Goal: Task Accomplishment & Management: Manage account settings

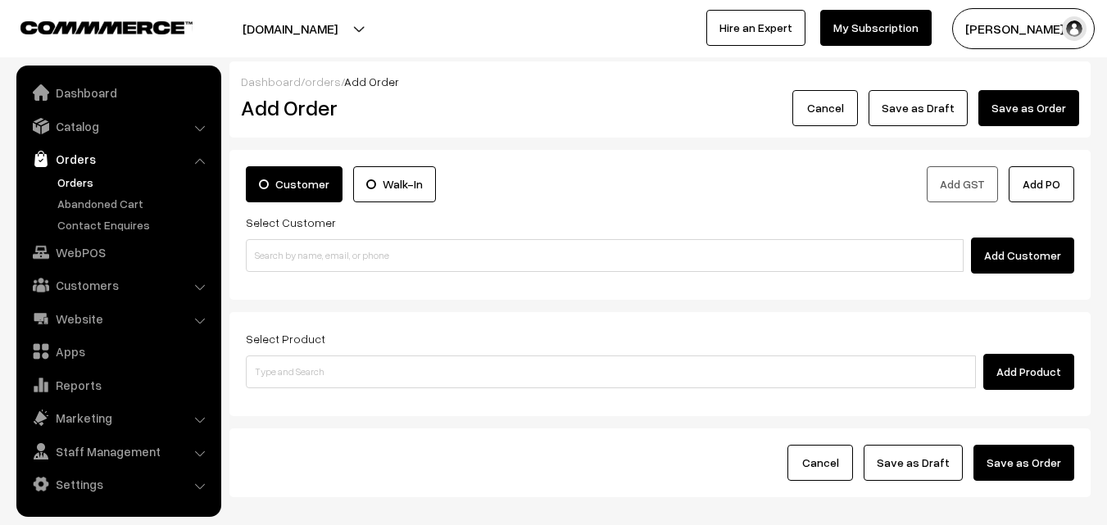
click at [79, 180] on link "Orders" at bounding box center [134, 182] width 162 height 17
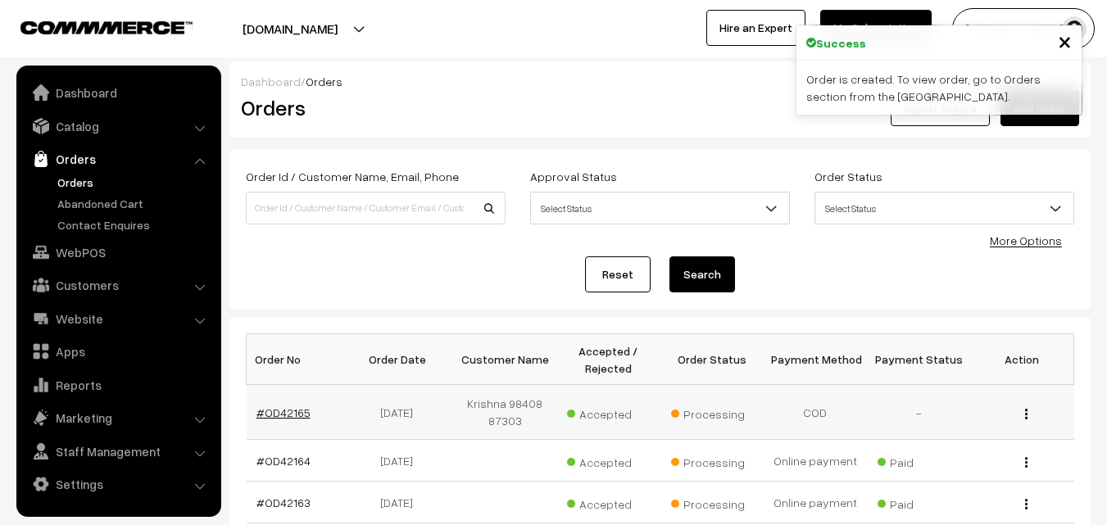
click at [287, 409] on link "#OD42165" at bounding box center [283, 412] width 54 height 14
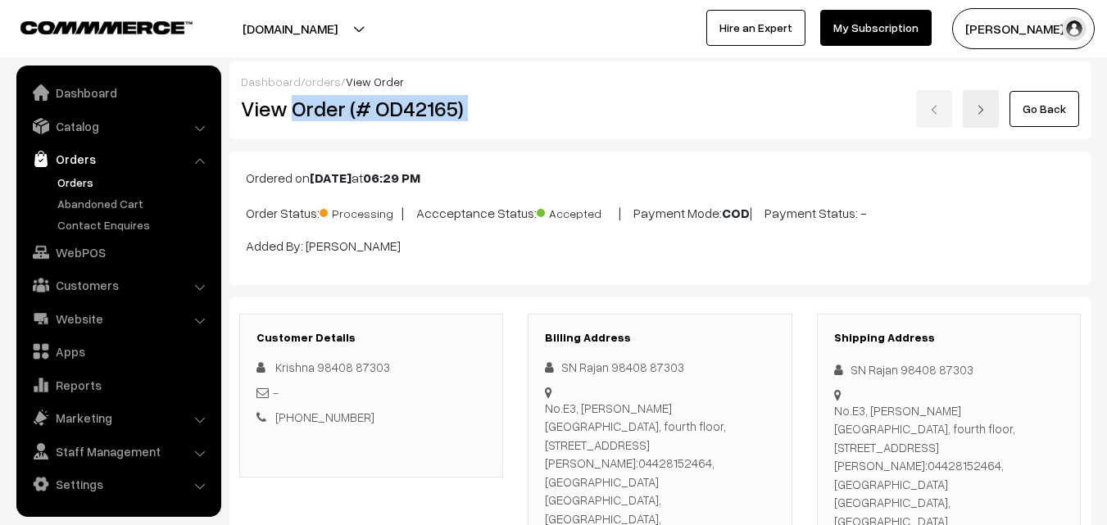
drag, startPoint x: 413, startPoint y: 114, endPoint x: 575, endPoint y: 113, distance: 162.2
click at [575, 113] on div "View Order (# OD42165) Go Back" at bounding box center [660, 109] width 862 height 38
copy div "Order (# OD42165)"
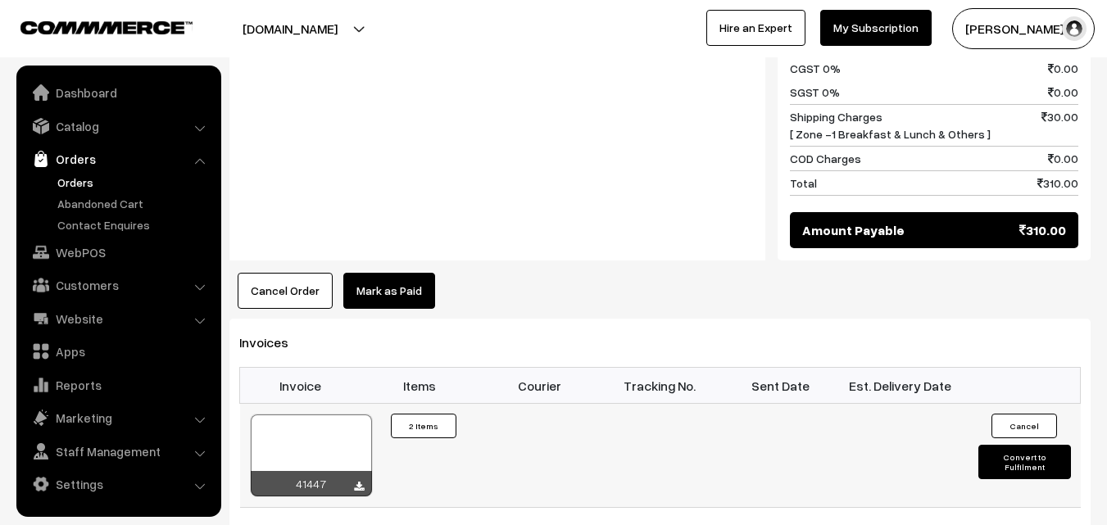
scroll to position [901, 0]
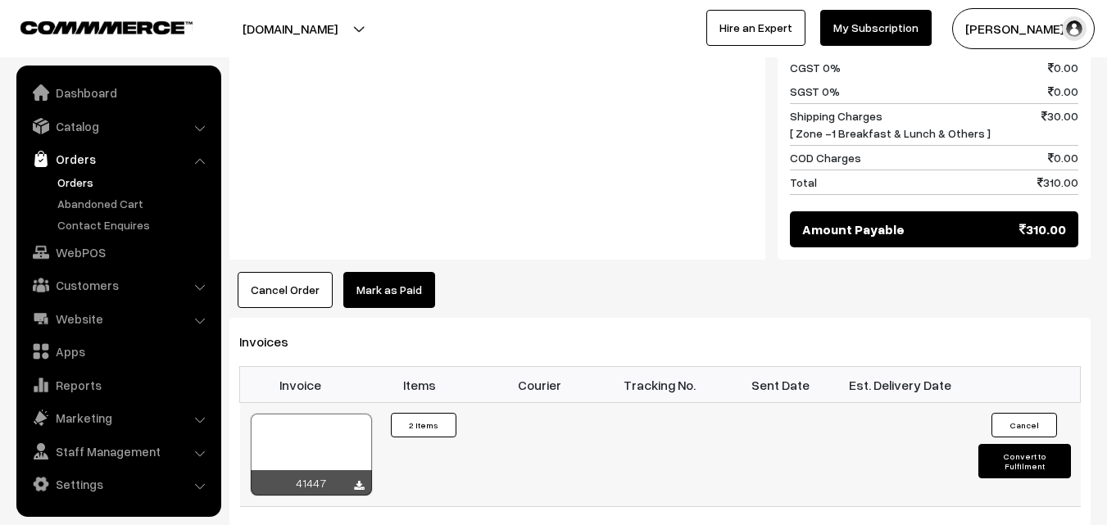
click at [337, 414] on div at bounding box center [311, 455] width 121 height 82
click at [97, 247] on link "WebPOS" at bounding box center [117, 252] width 195 height 29
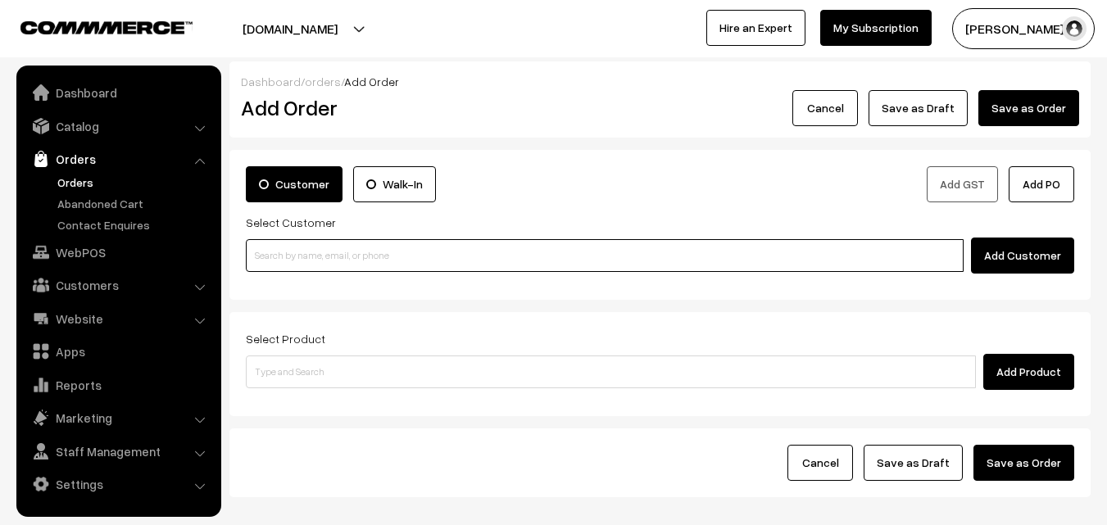
click at [372, 259] on input at bounding box center [605, 255] width 718 height 33
paste input "94443 56220"
click at [287, 256] on input "94443 56220" at bounding box center [605, 255] width 718 height 33
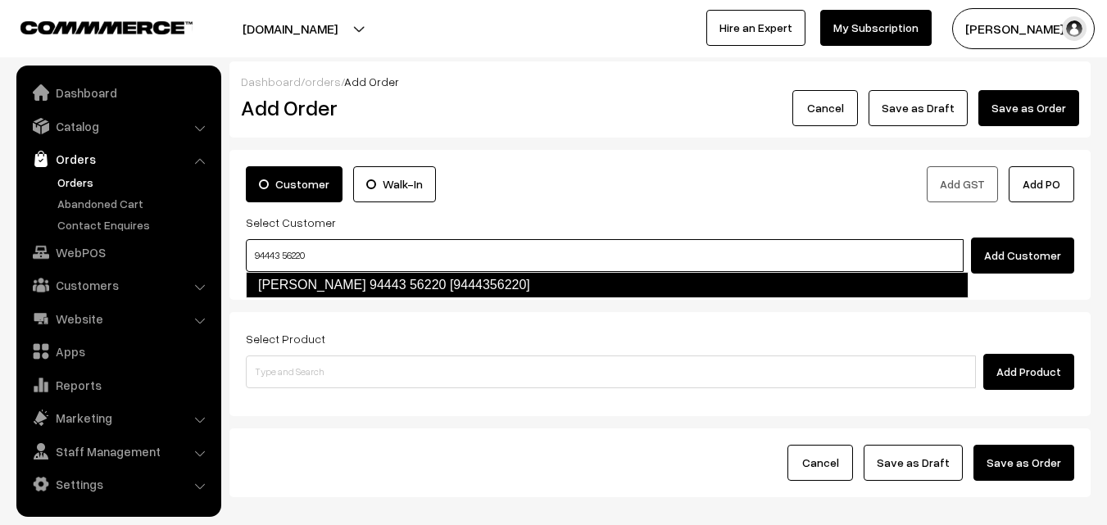
click at [299, 287] on link "Ramanujam 94443 56220 [9444356220]" at bounding box center [607, 285] width 722 height 26
type input "94443 56220"
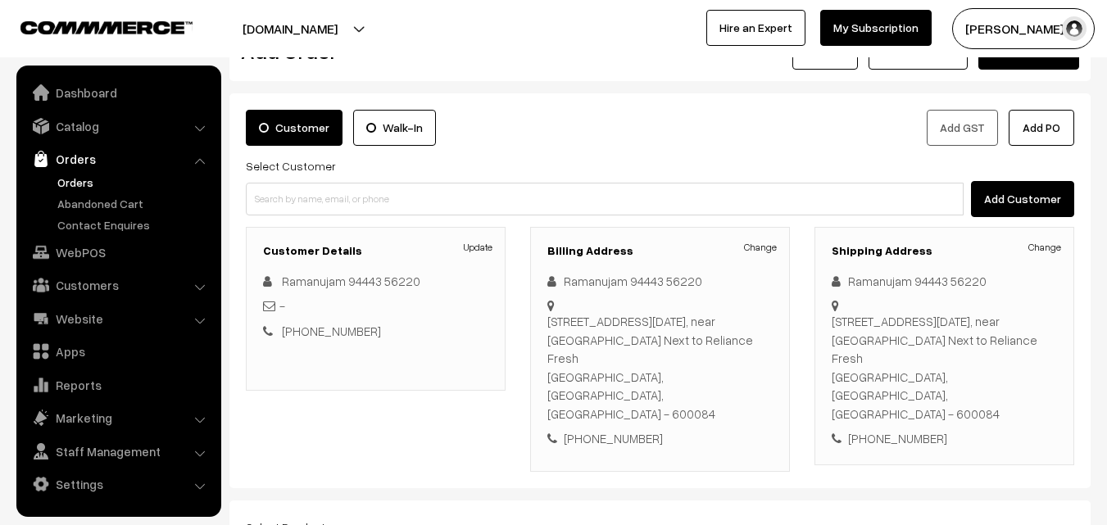
scroll to position [280, 0]
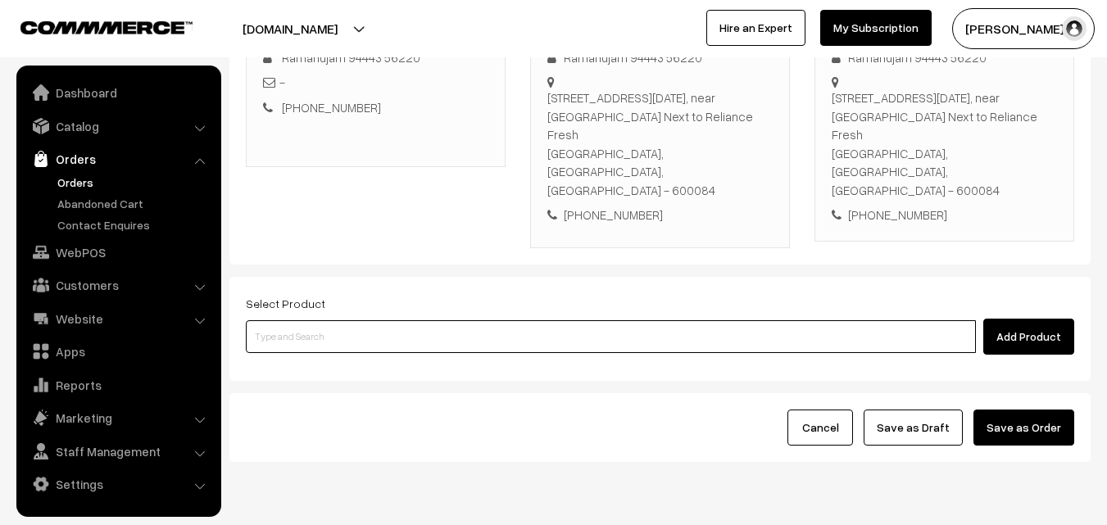
click at [351, 320] on input at bounding box center [611, 336] width 730 height 33
paste input "11th Without Rice..."
type input "11th Without Rice..."
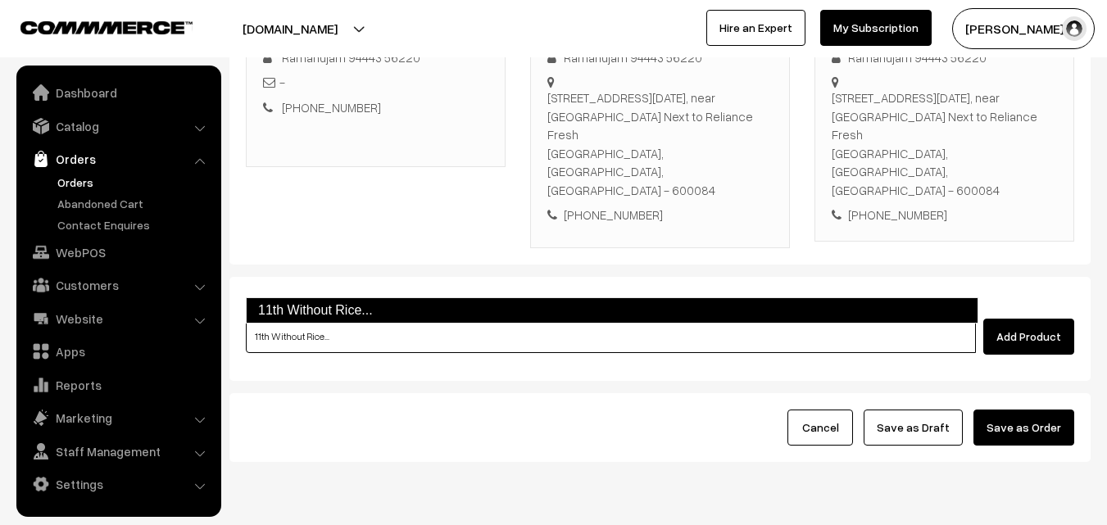
click at [309, 312] on link "11th Without Rice..." at bounding box center [612, 310] width 732 height 26
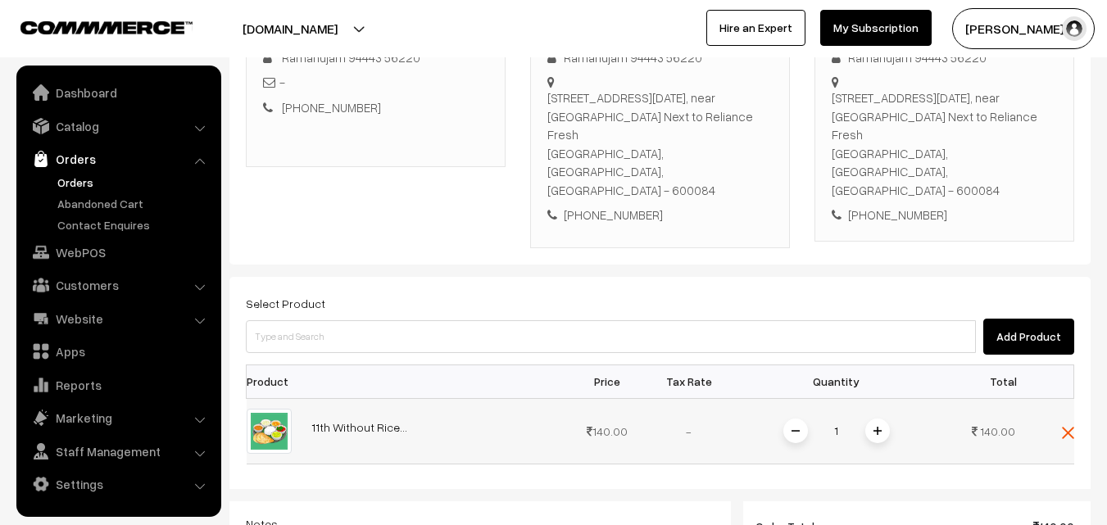
click at [884, 419] on span at bounding box center [877, 431] width 25 height 25
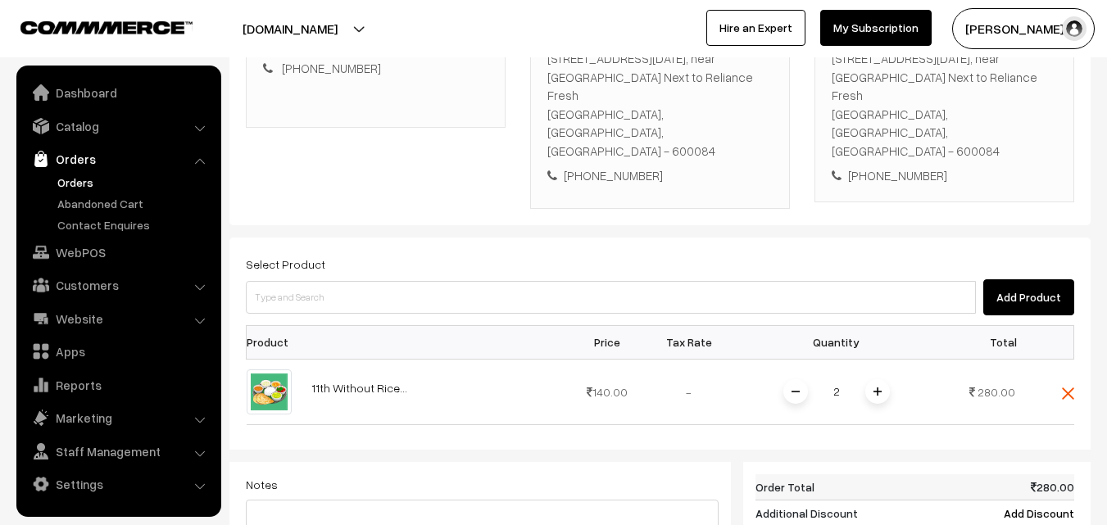
scroll to position [526, 0]
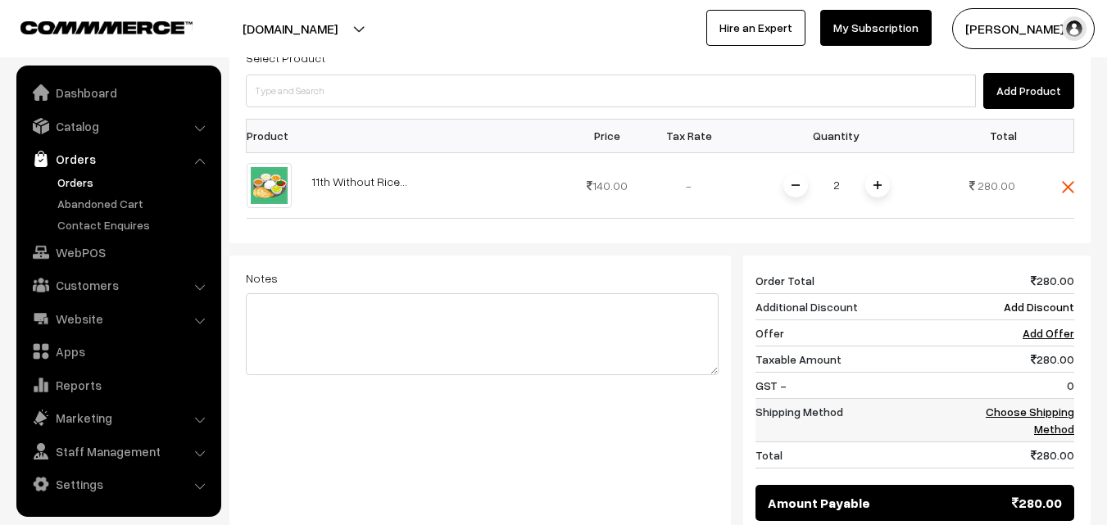
click at [1053, 405] on link "Choose Shipping Method" at bounding box center [1029, 420] width 88 height 31
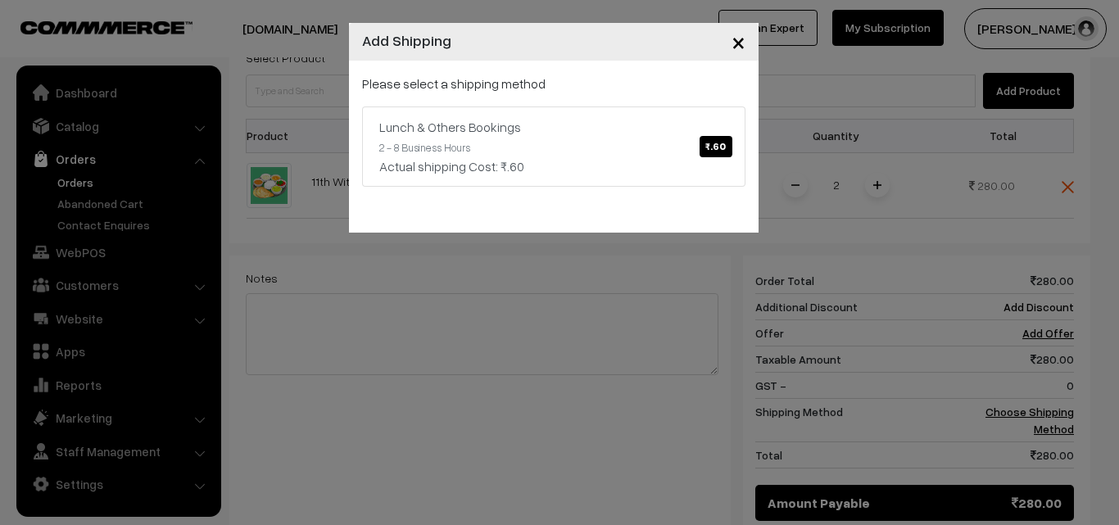
click at [450, 101] on div "Please select a shipping method Lunch & Others Bookings ₹.60 2 - 8 Business Hou…" at bounding box center [553, 130] width 383 height 113
click at [473, 124] on div "Lunch & Others Bookings ₹.60" at bounding box center [553, 127] width 349 height 20
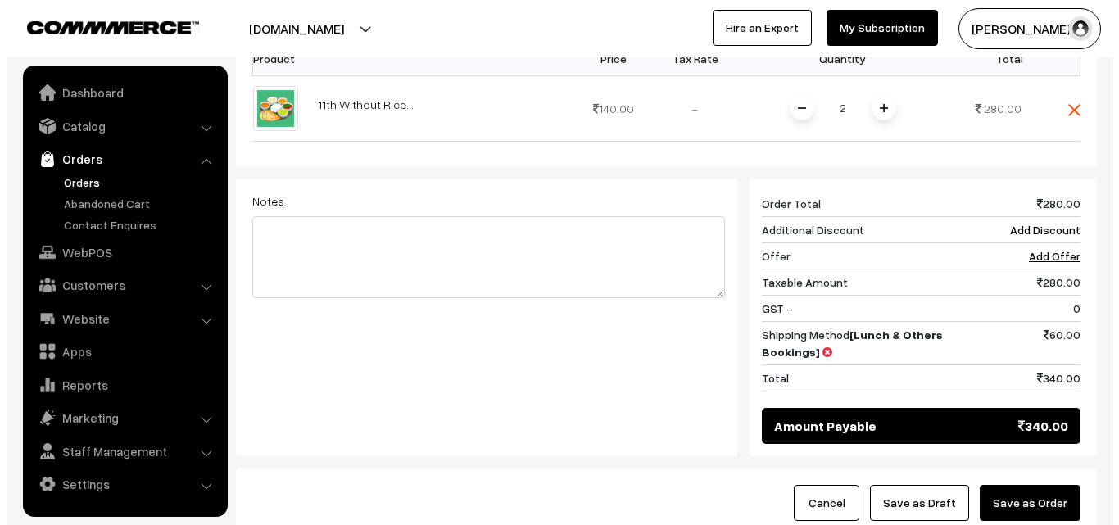
scroll to position [678, 0]
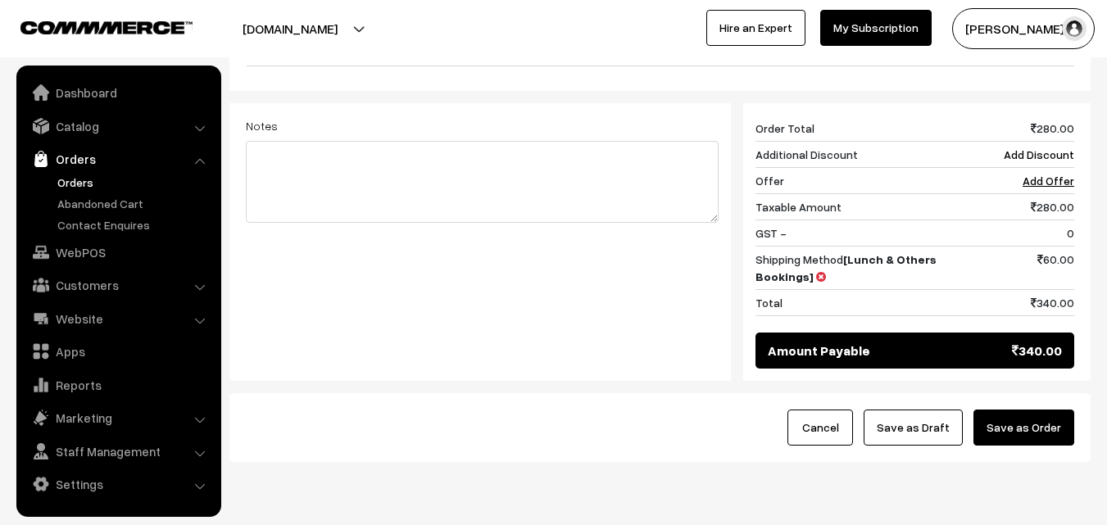
click at [1051, 410] on button "Save as Order" at bounding box center [1023, 428] width 101 height 36
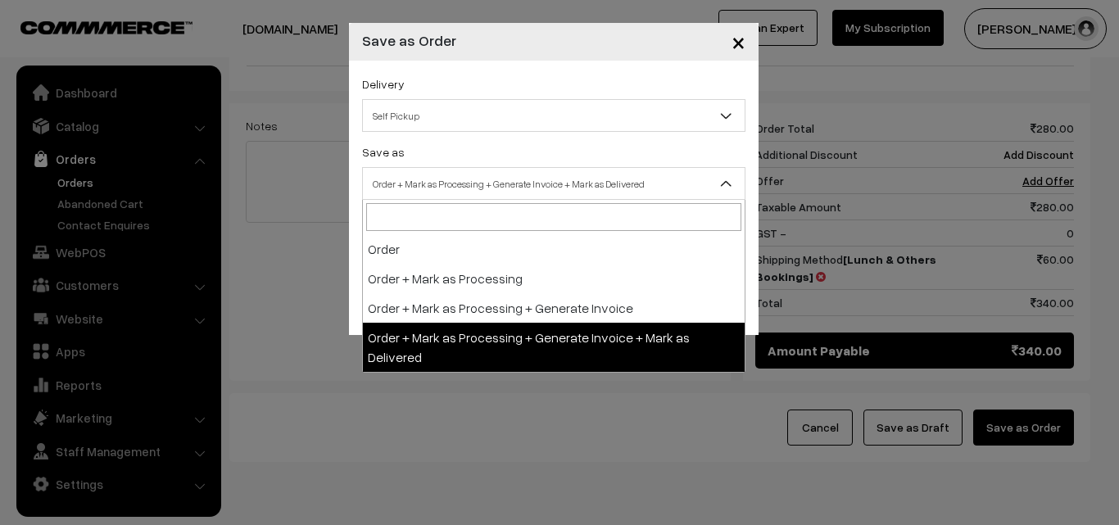
click at [427, 174] on span "Order + Mark as Processing + Generate Invoice + Mark as Delivered" at bounding box center [554, 184] width 382 height 29
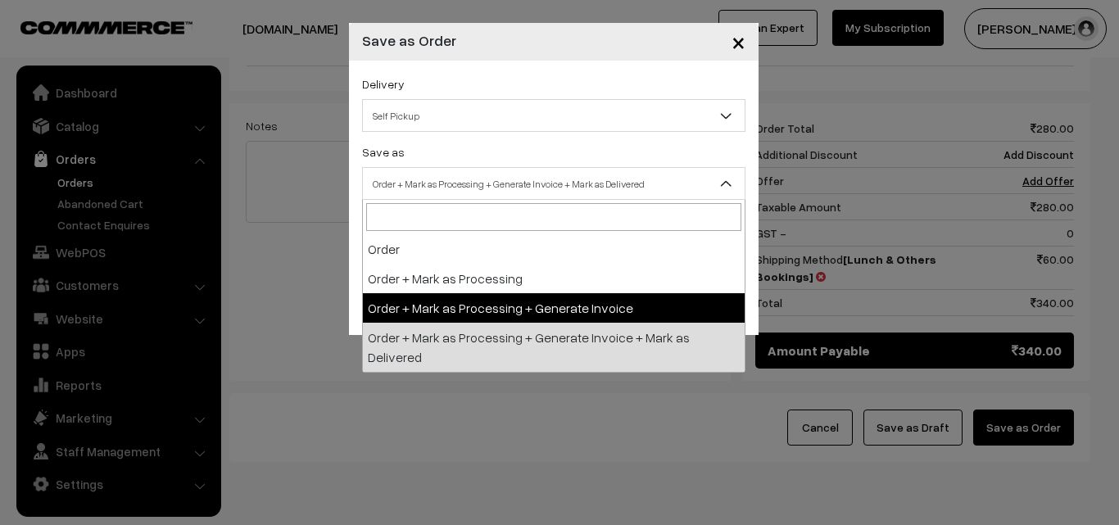
select select "3"
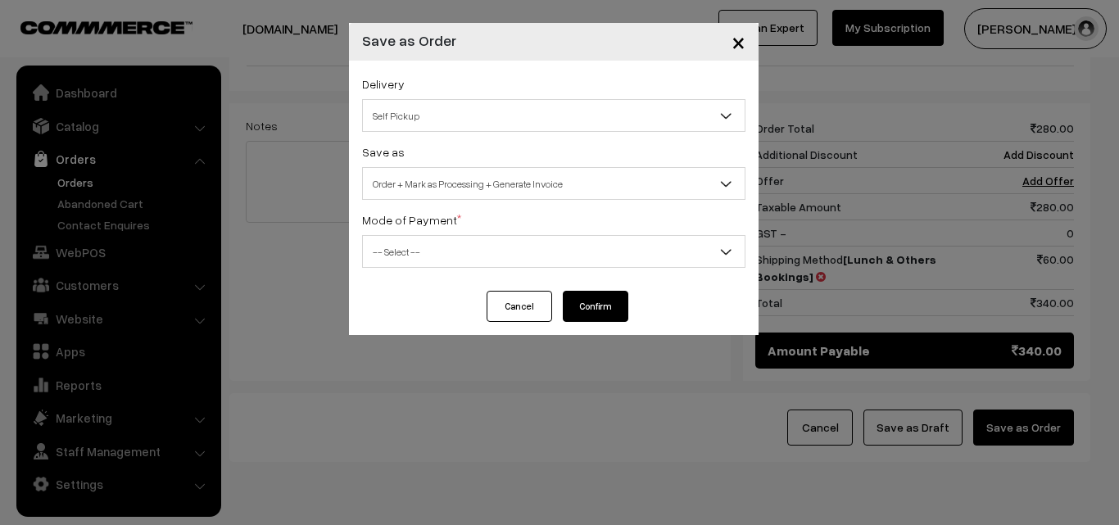
click at [405, 227] on label "Mode of Payment *" at bounding box center [411, 219] width 99 height 17
click at [407, 247] on span "-- Select --" at bounding box center [554, 252] width 382 height 29
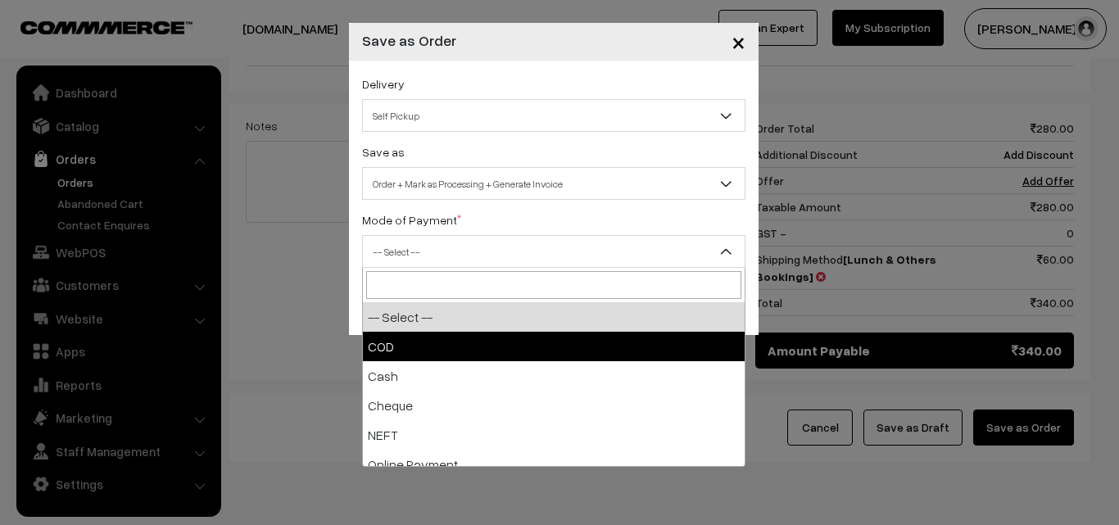
select select "1"
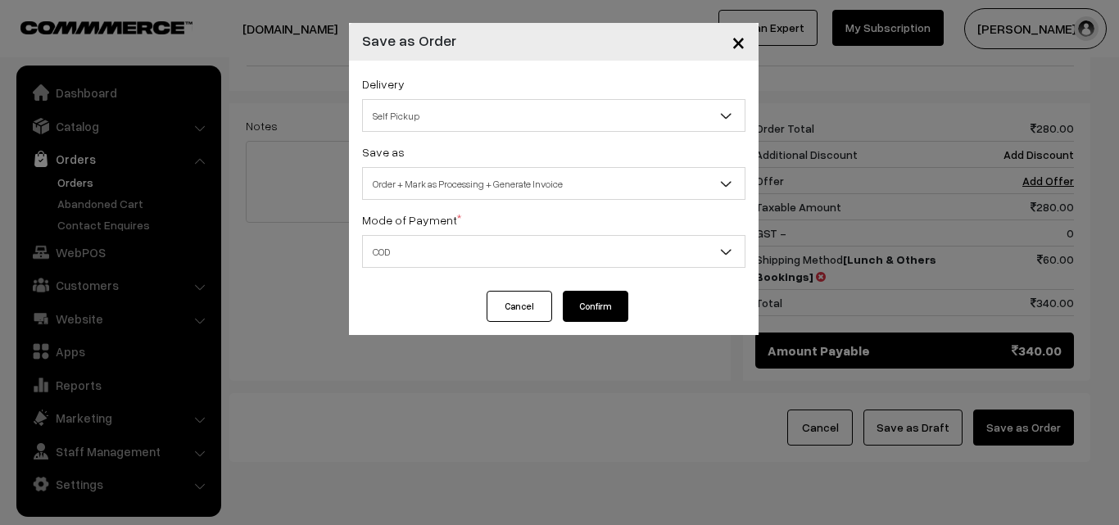
click at [580, 310] on button "Confirm" at bounding box center [596, 306] width 66 height 31
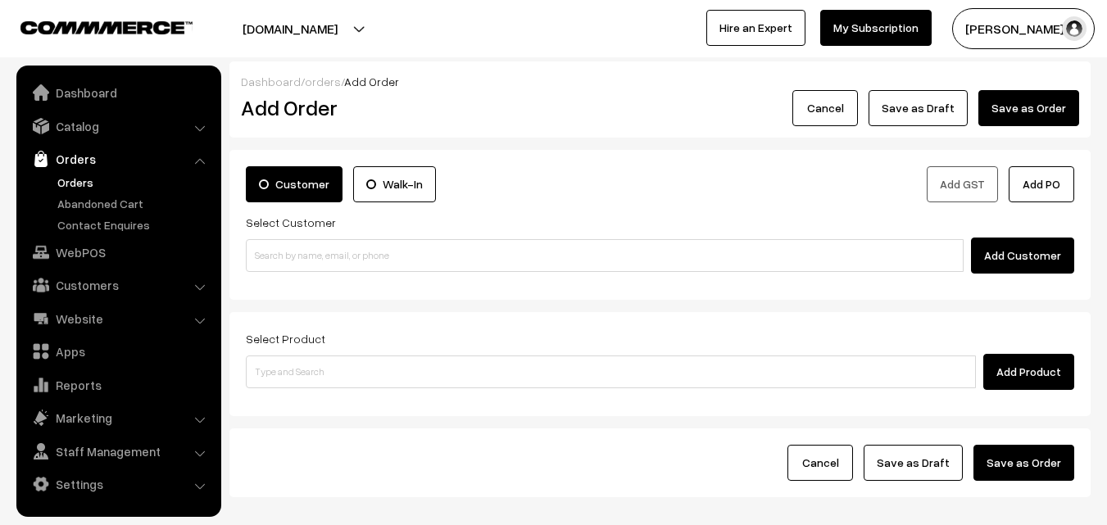
click at [88, 168] on link "Orders" at bounding box center [117, 158] width 195 height 29
click at [87, 180] on link "Orders" at bounding box center [134, 182] width 162 height 17
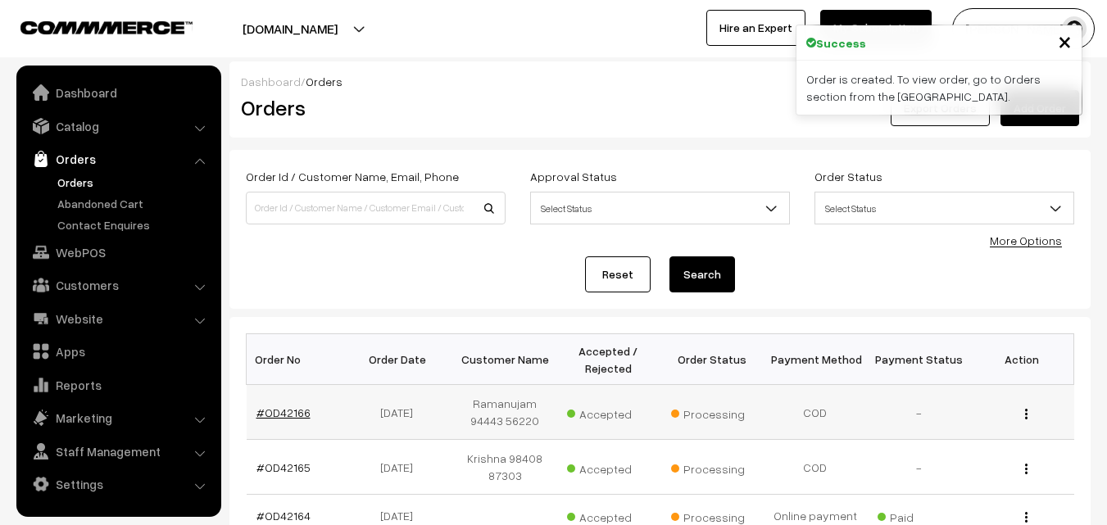
click at [282, 415] on link "#OD42166" at bounding box center [283, 412] width 54 height 14
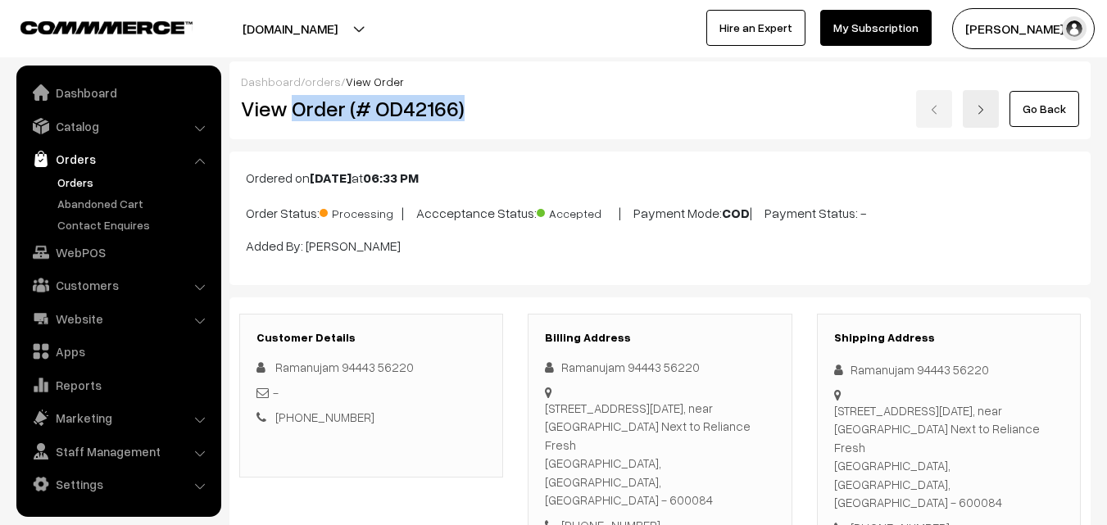
drag, startPoint x: 0, startPoint y: 0, endPoint x: 487, endPoint y: 114, distance: 500.5
click at [494, 115] on h2 "View Order (# OD42166)" at bounding box center [372, 108] width 263 height 25
copy h2 "Order (# OD42166)"
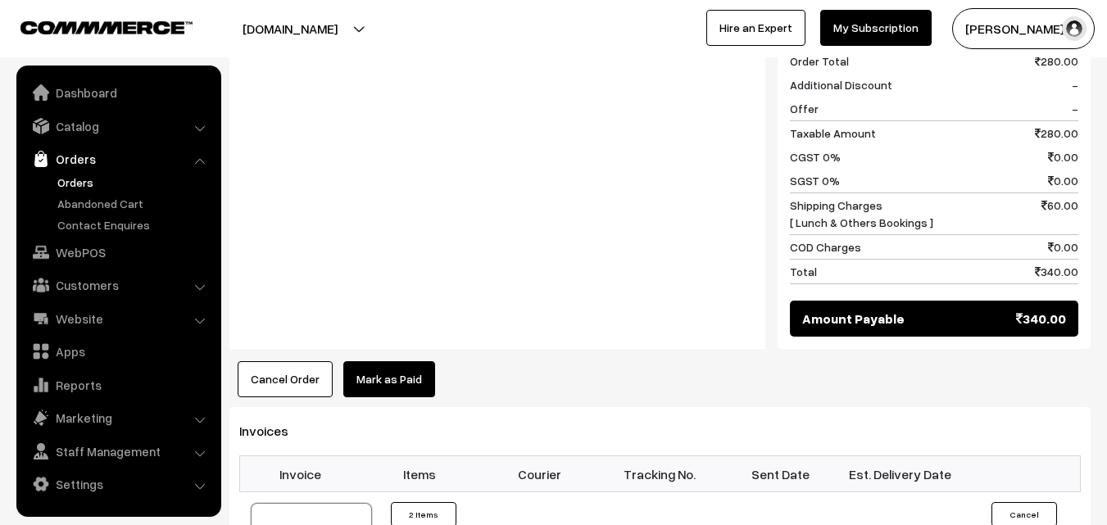
scroll to position [819, 0]
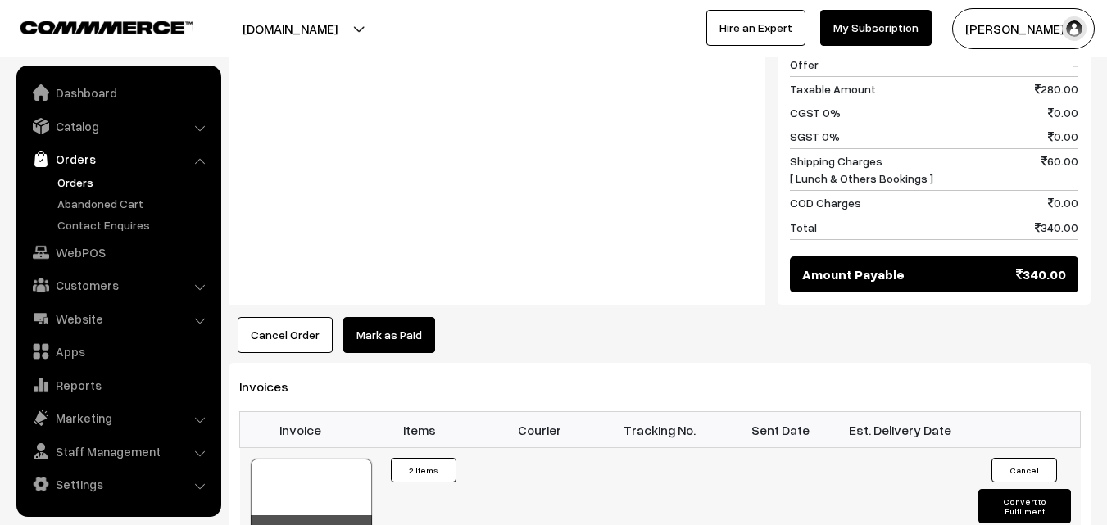
click at [330, 459] on div at bounding box center [311, 500] width 121 height 82
click at [91, 247] on link "WebPOS" at bounding box center [117, 252] width 195 height 29
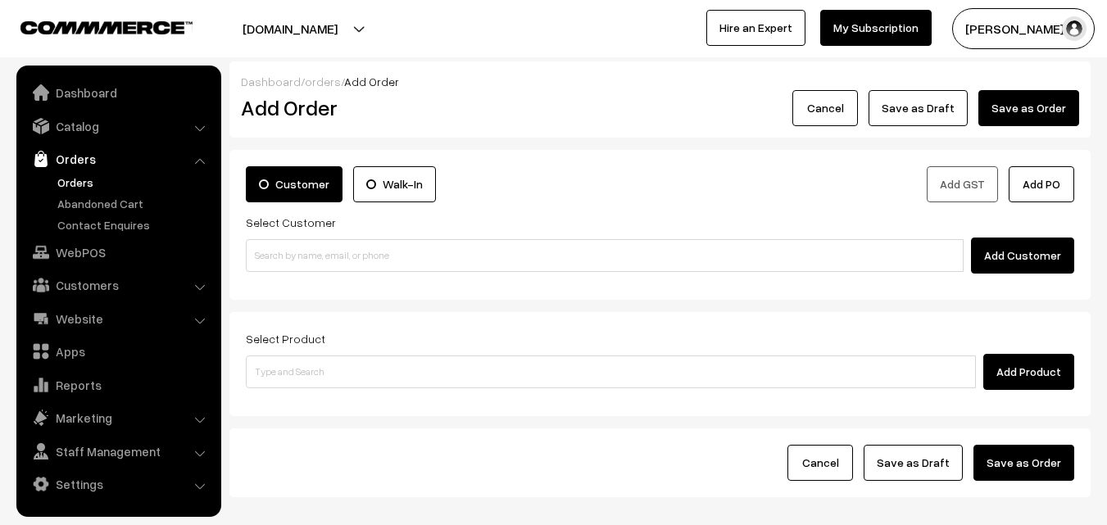
click at [269, 241] on input at bounding box center [605, 255] width 718 height 33
click at [282, 253] on input "98206 24474" at bounding box center [605, 255] width 718 height 33
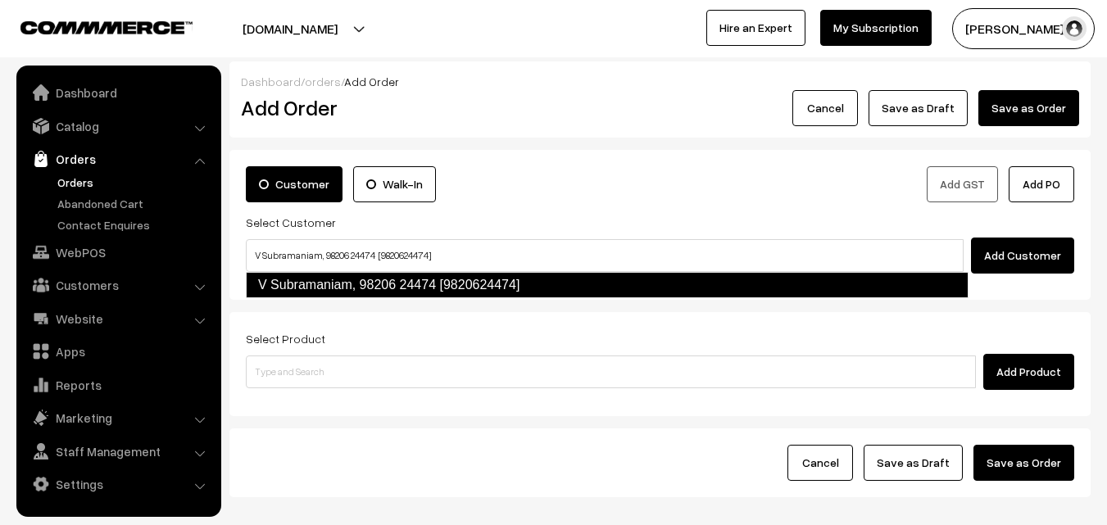
type input "V Subramaniam, 98206 24474 [9820624474]"
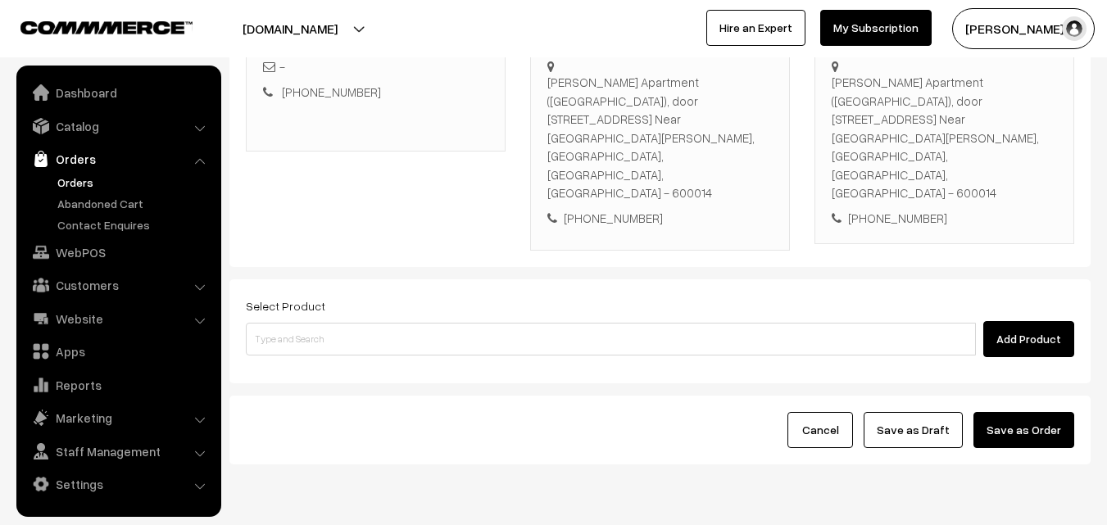
scroll to position [299, 0]
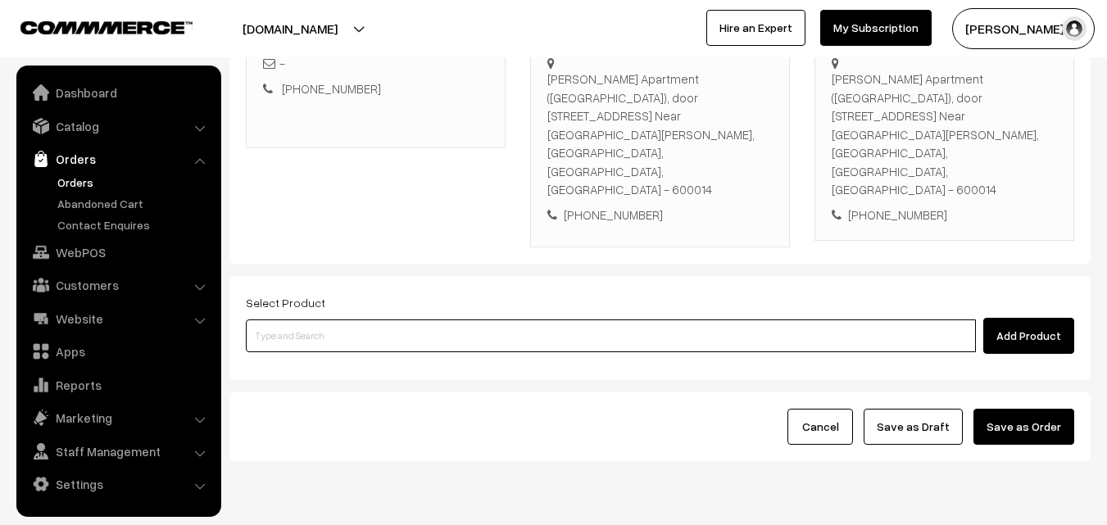
click at [465, 319] on input at bounding box center [611, 335] width 730 height 33
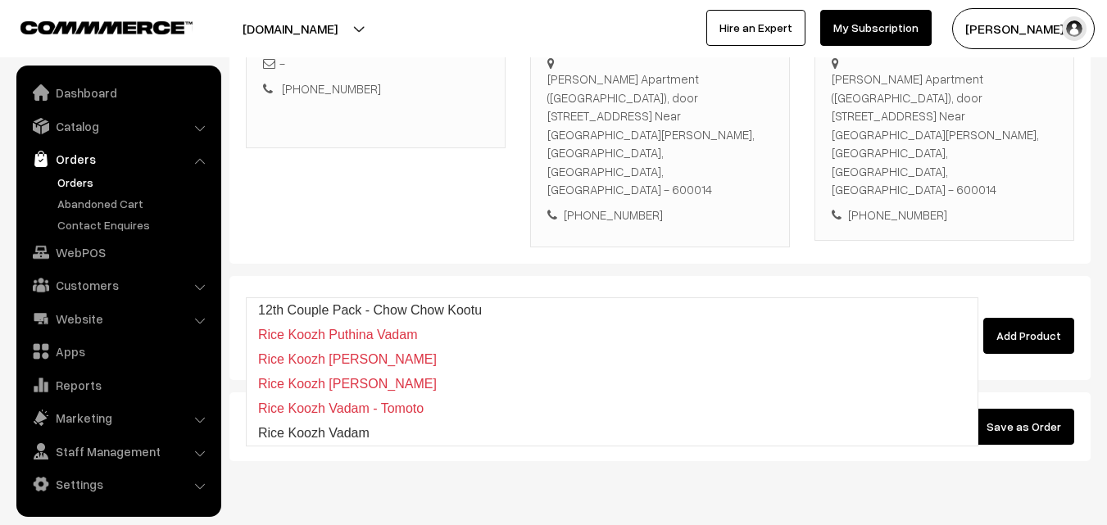
type input "12th Couple Pack - Chow Chow Kootu"
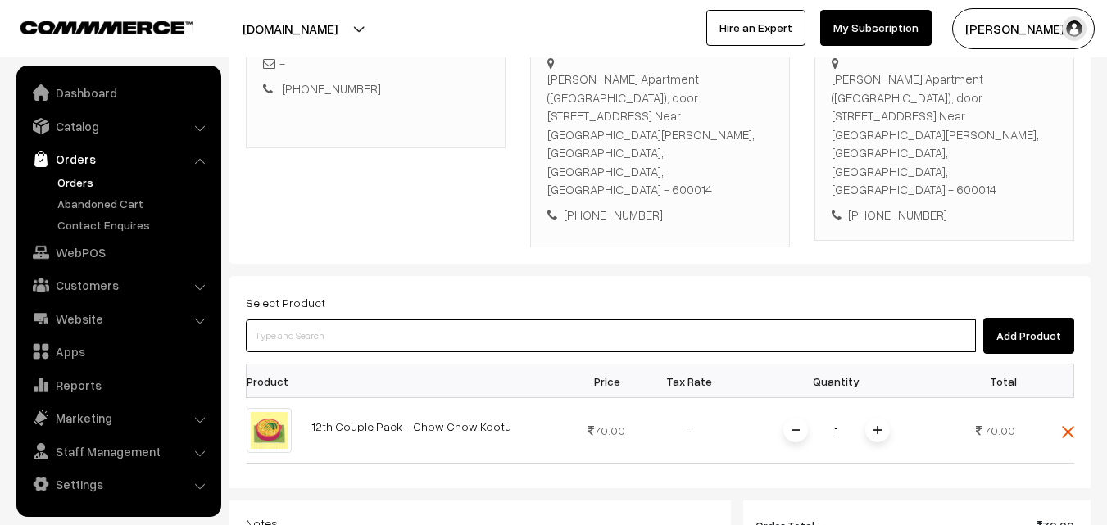
click at [416, 319] on input at bounding box center [611, 335] width 730 height 33
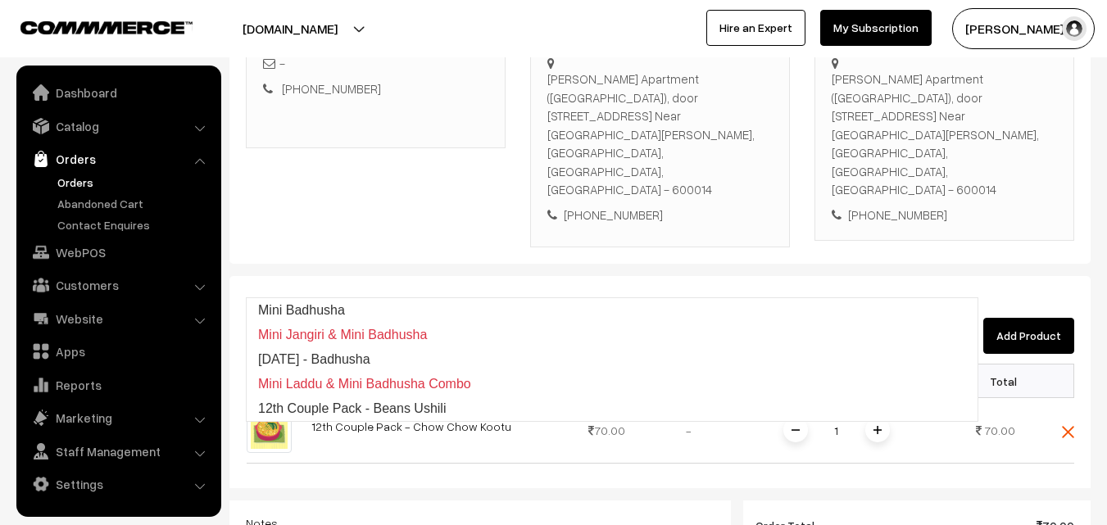
type input "12th Couple Pack - Beans Ushili"
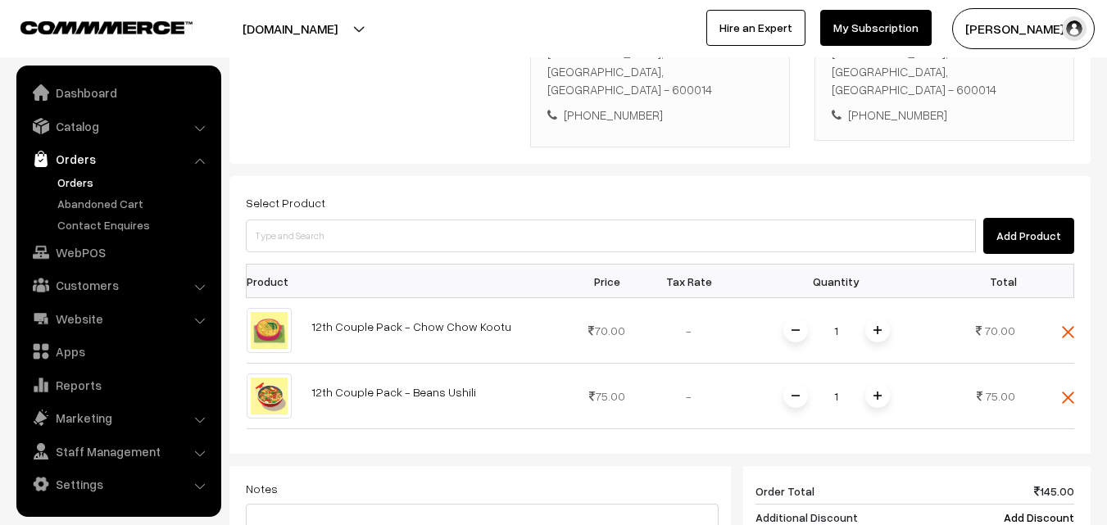
scroll to position [545, 0]
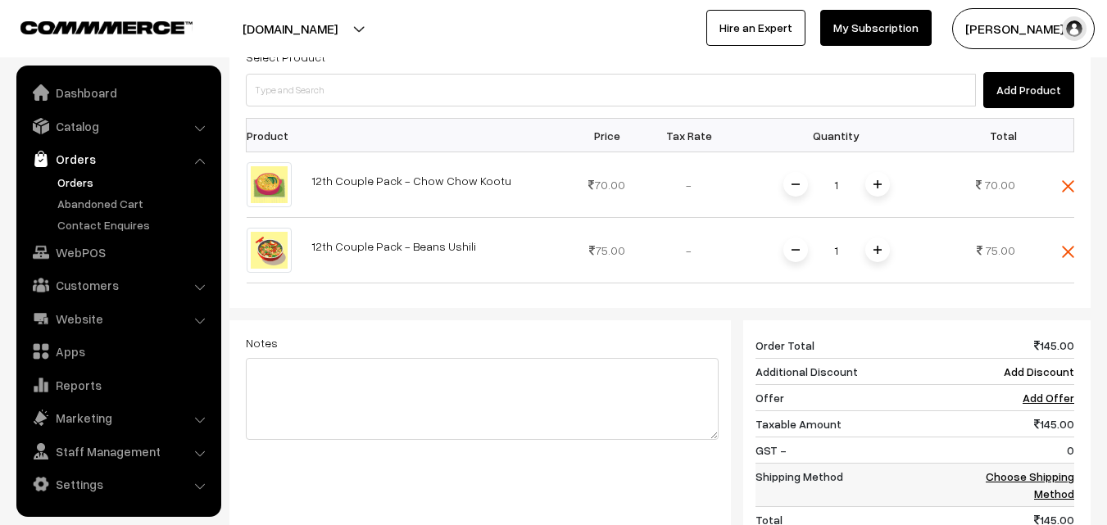
click at [1057, 469] on link "Choose Shipping Method" at bounding box center [1029, 484] width 88 height 31
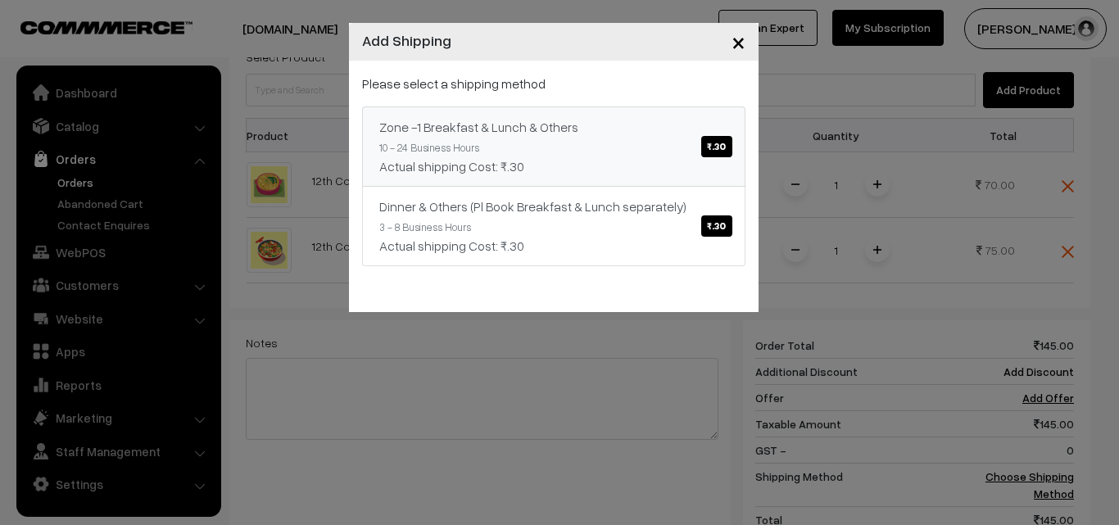
click at [596, 135] on div "Zone -1 Breakfast & Lunch & Others ₹.30" at bounding box center [553, 127] width 349 height 20
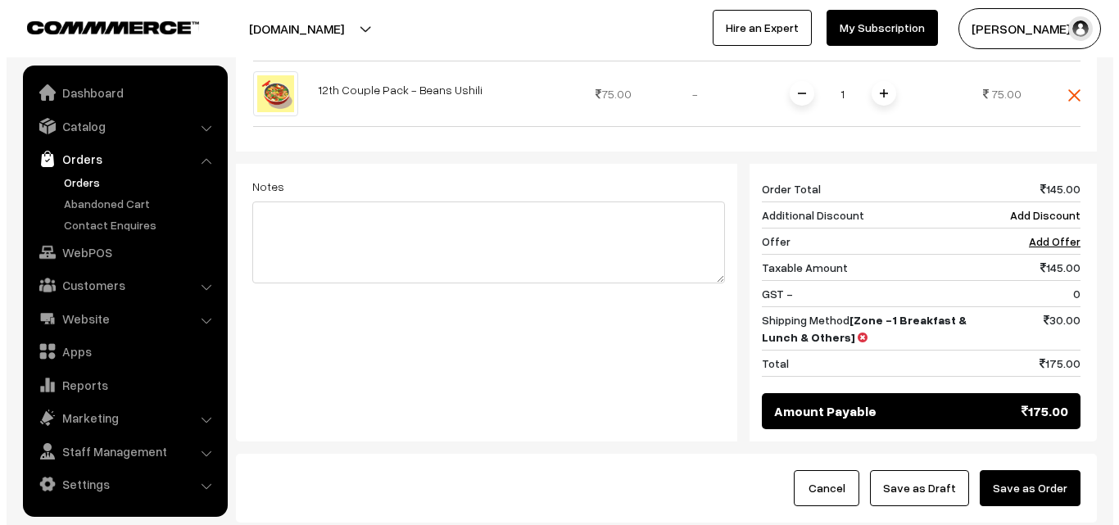
scroll to position [763, 0]
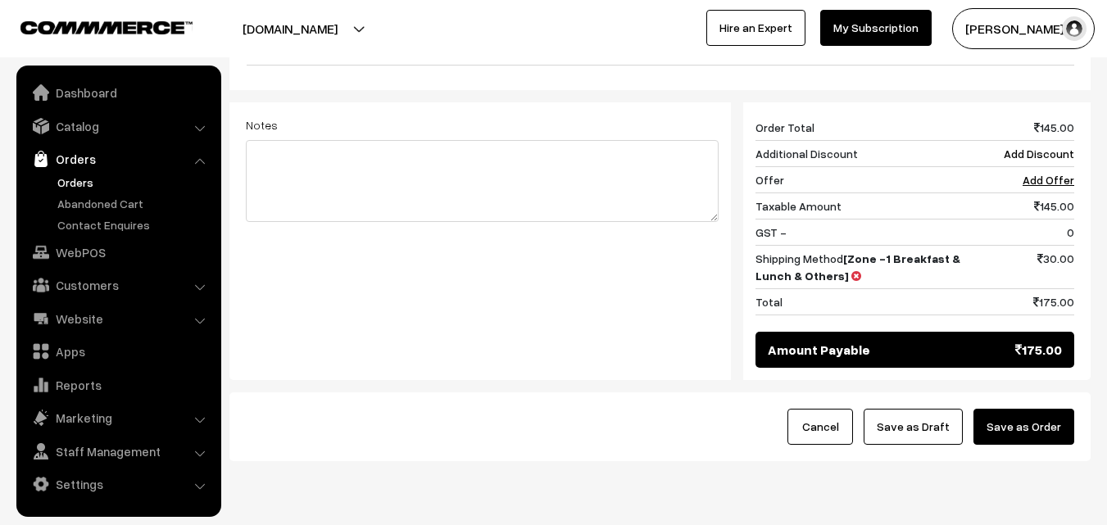
click at [1061, 409] on button "Save as Order" at bounding box center [1023, 427] width 101 height 36
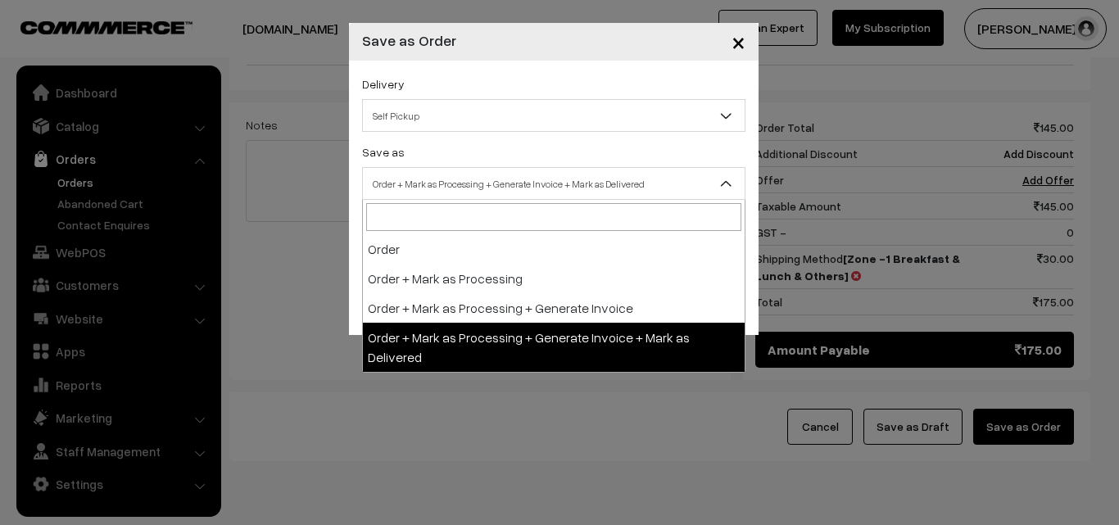
click at [465, 196] on span "Order + Mark as Processing + Generate Invoice + Mark as Delivered" at bounding box center [554, 184] width 382 height 29
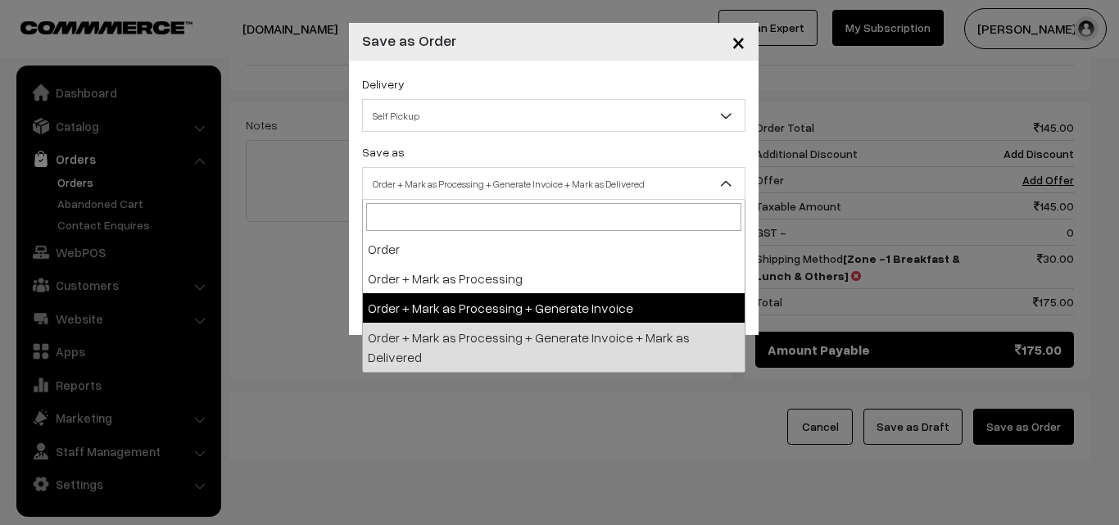
select select "3"
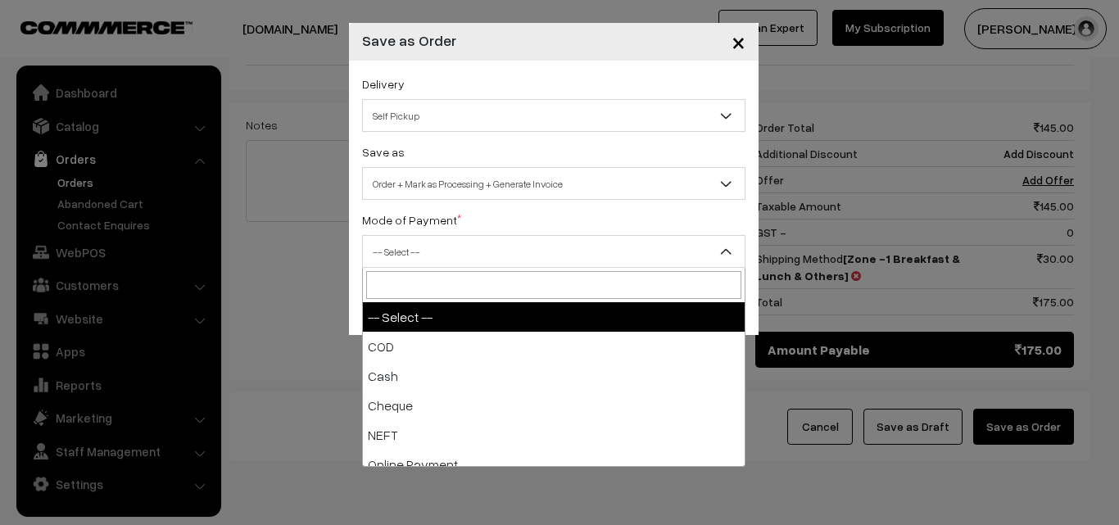
click at [426, 243] on span "-- Select --" at bounding box center [554, 252] width 382 height 29
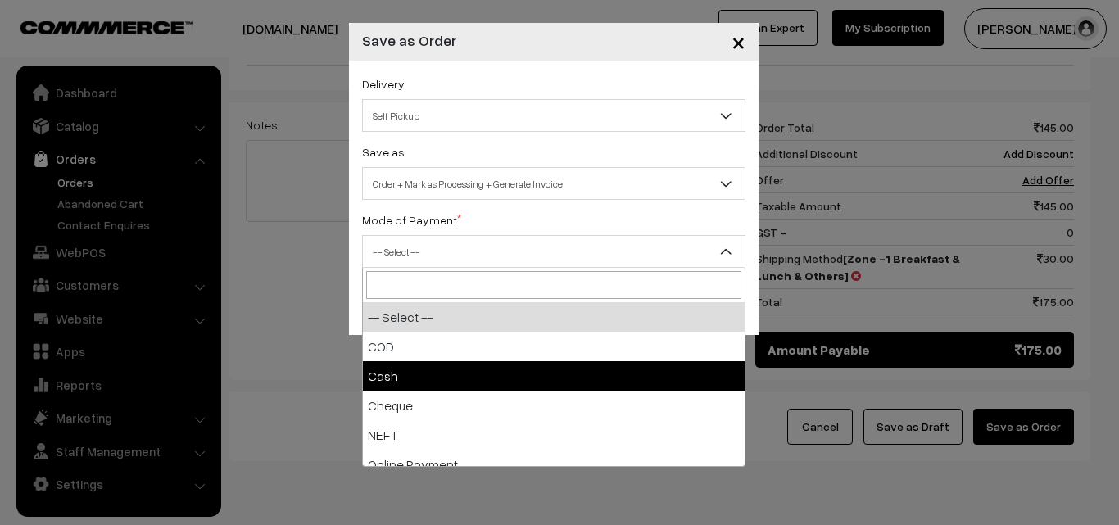
select select "2"
checkbox input "true"
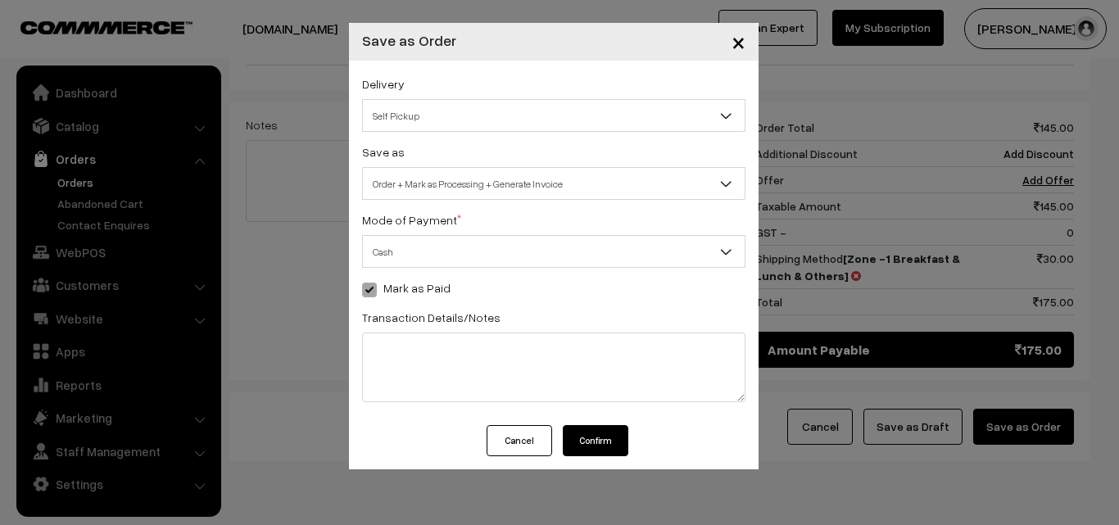
click at [599, 442] on button "Confirm" at bounding box center [596, 440] width 66 height 31
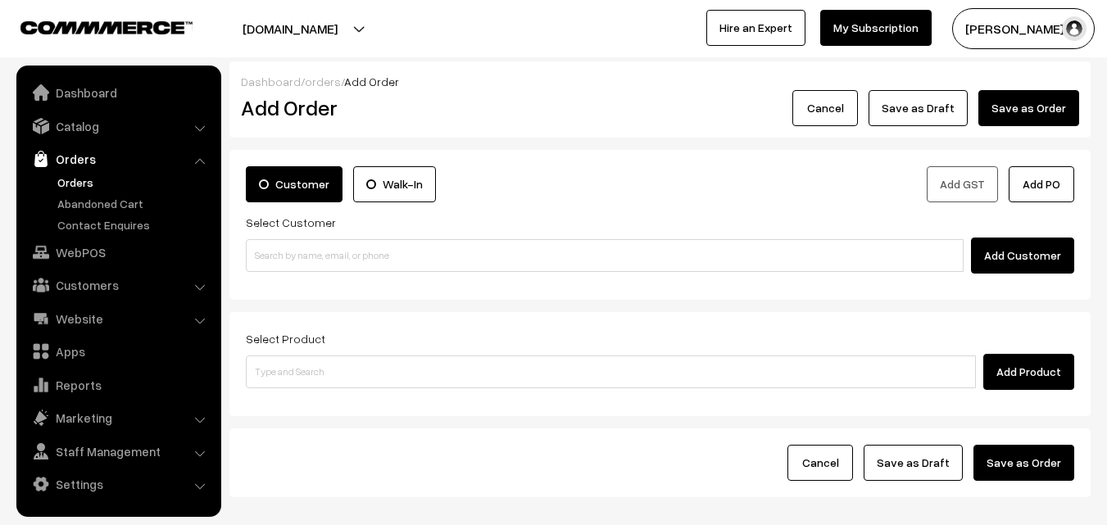
drag, startPoint x: 71, startPoint y: 193, endPoint x: 79, endPoint y: 189, distance: 8.4
click at [72, 192] on ul "Orders" at bounding box center [118, 204] width 197 height 60
click at [81, 185] on link "Orders" at bounding box center [134, 182] width 162 height 17
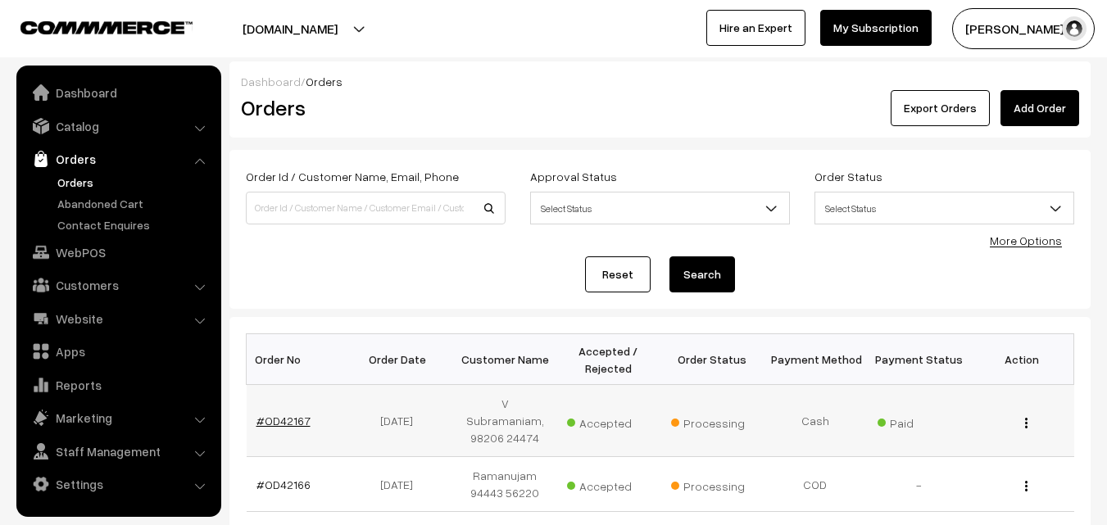
drag, startPoint x: 291, startPoint y: 415, endPoint x: 325, endPoint y: 392, distance: 41.3
click at [291, 414] on link "#OD42167" at bounding box center [283, 421] width 54 height 14
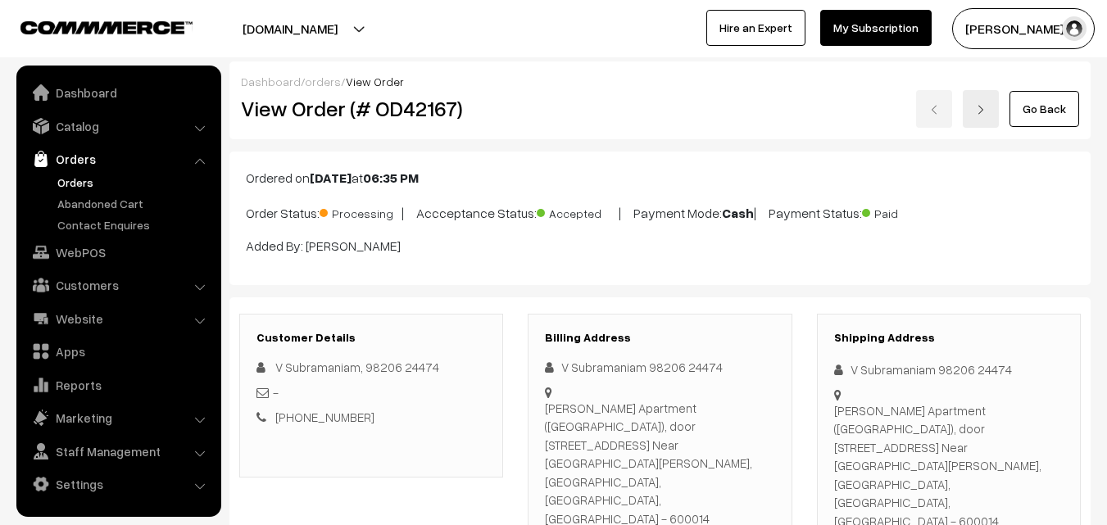
click at [300, 112] on h2 "View Order (# OD42167)" at bounding box center [372, 108] width 263 height 25
drag, startPoint x: 292, startPoint y: 107, endPoint x: 555, endPoint y: 111, distance: 263.0
click at [555, 111] on div "View Order (# OD42167) Go Back" at bounding box center [660, 109] width 862 height 38
copy div "Order (# OD42167)"
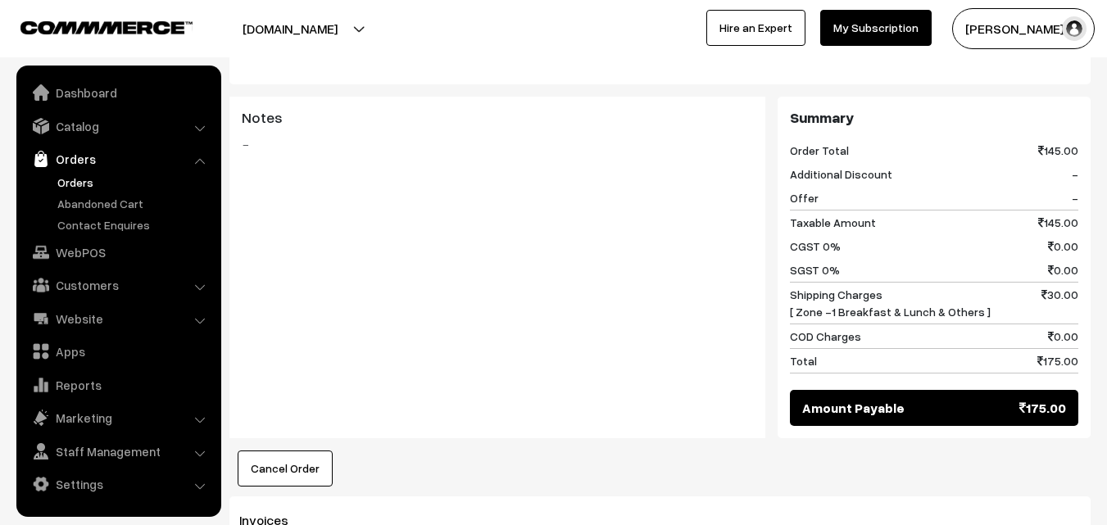
scroll to position [983, 0]
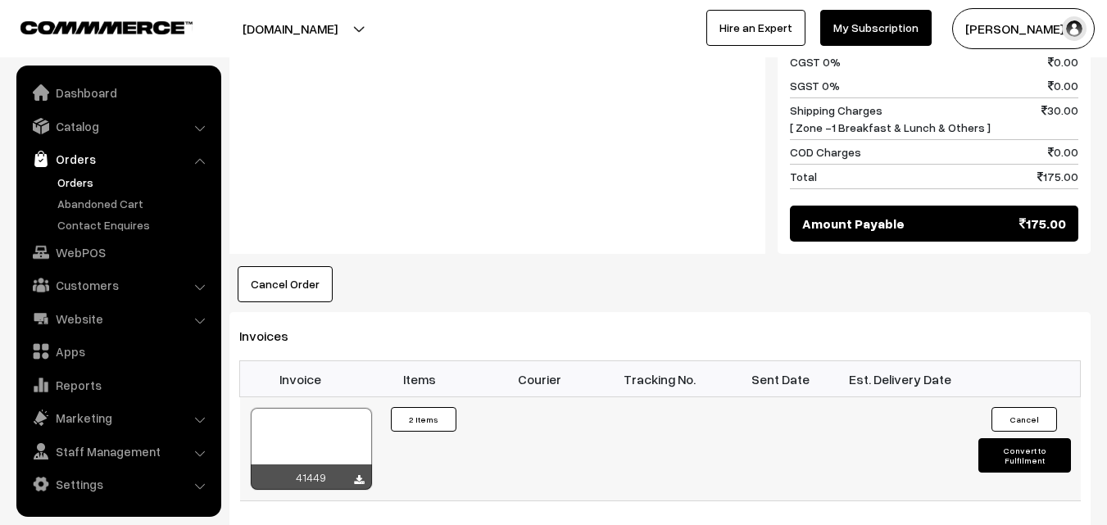
click at [329, 408] on div at bounding box center [311, 449] width 121 height 82
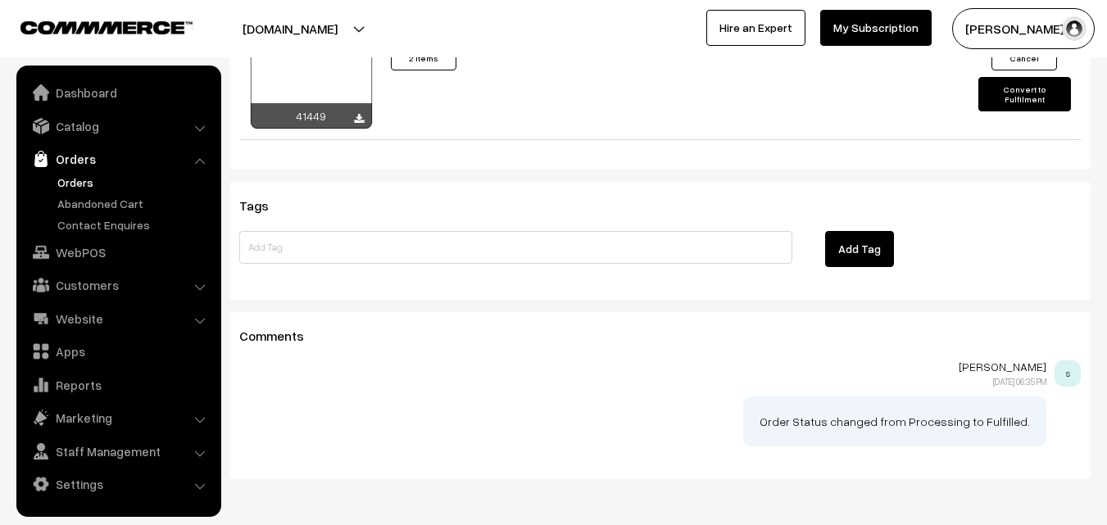
scroll to position [1349, 0]
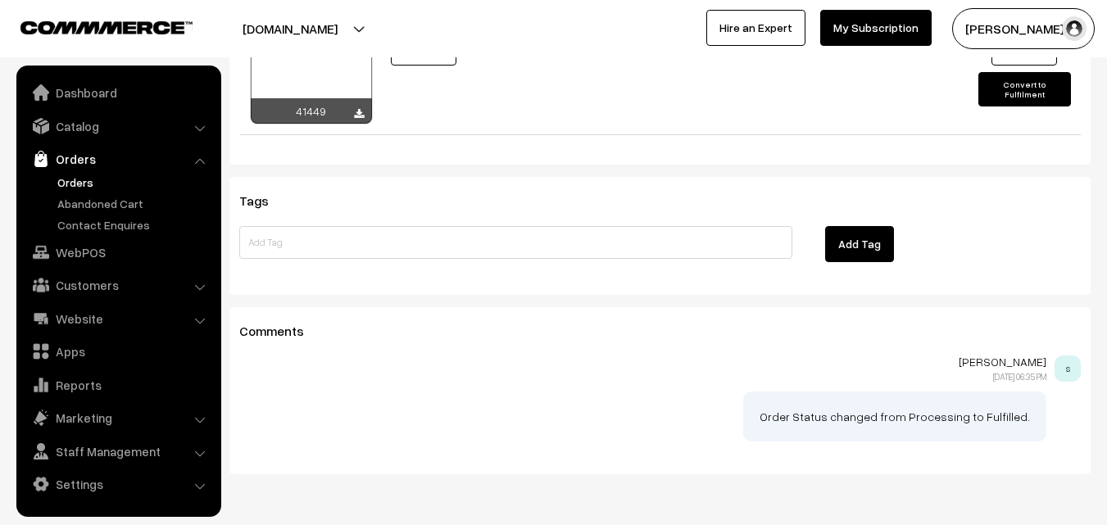
click at [74, 183] on link "Orders" at bounding box center [134, 182] width 162 height 17
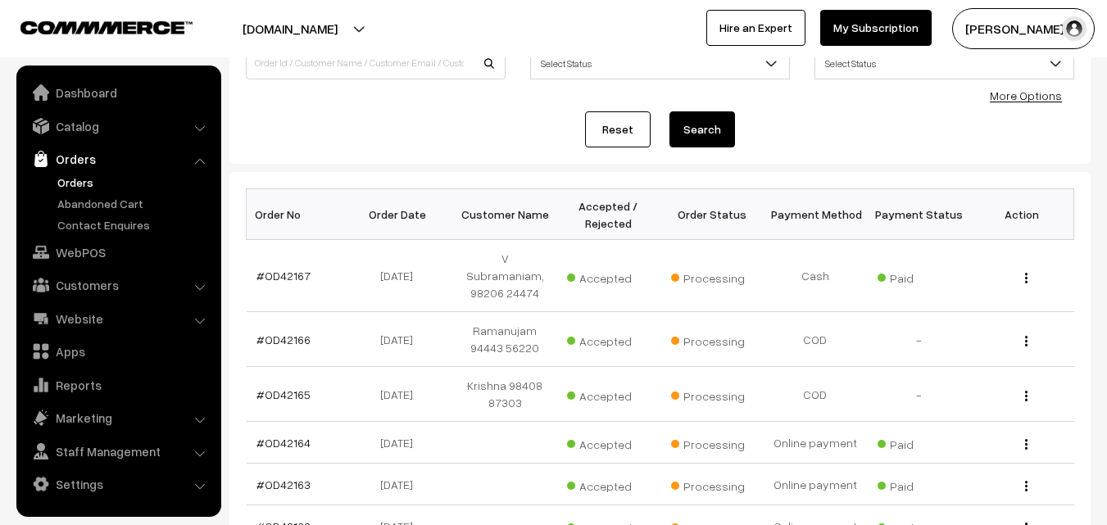
scroll to position [246, 0]
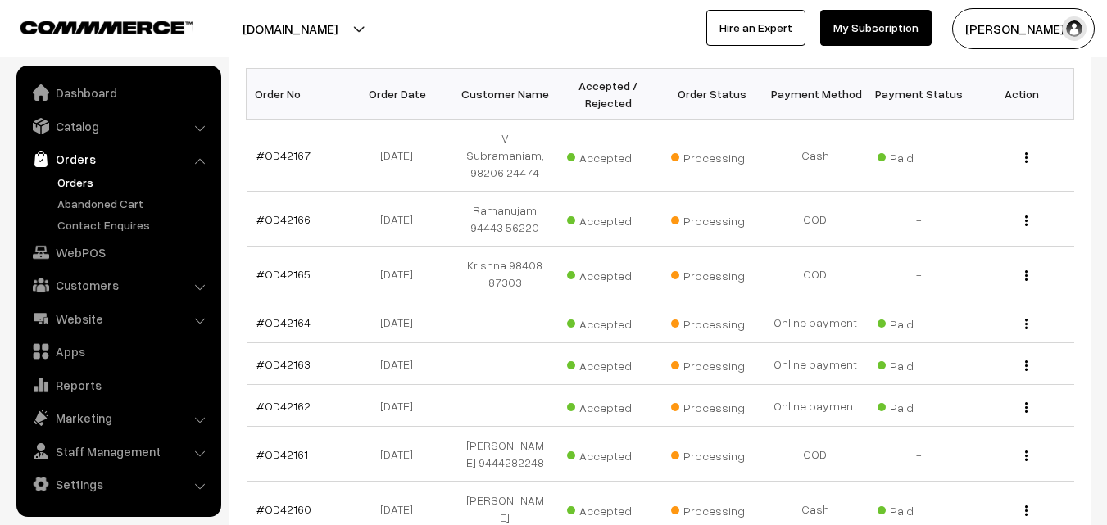
scroll to position [246, 0]
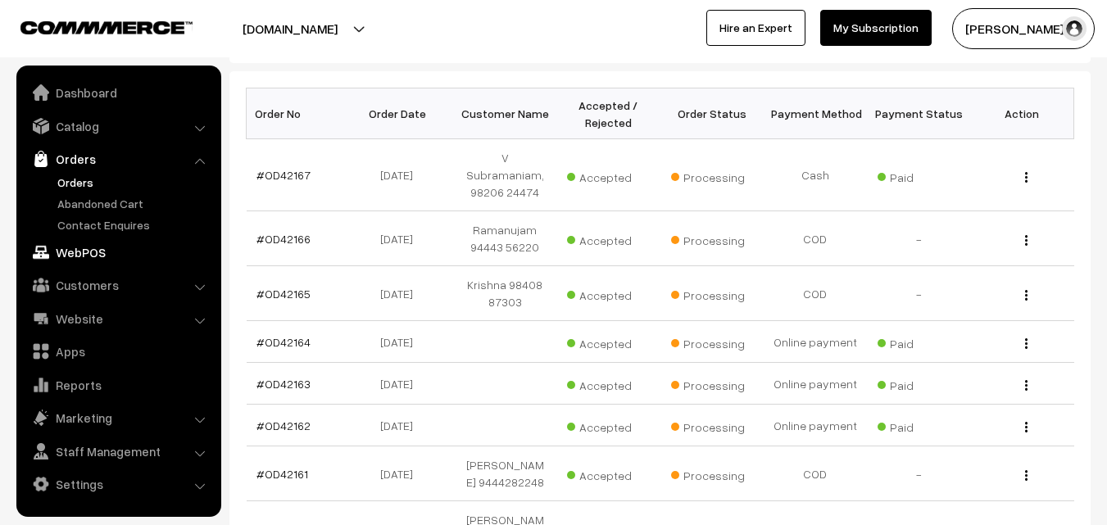
click at [100, 257] on link "WebPOS" at bounding box center [117, 252] width 195 height 29
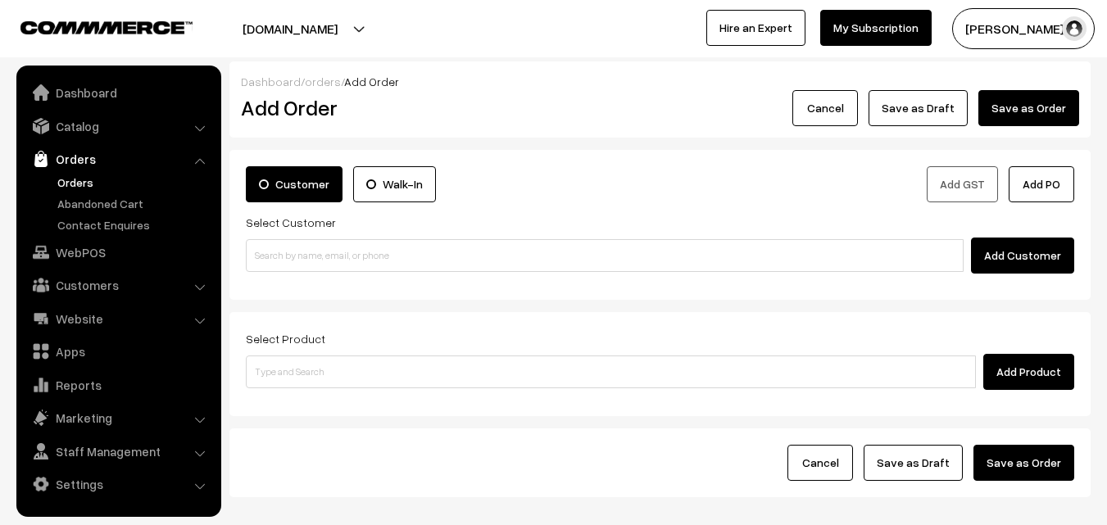
click at [328, 239] on input at bounding box center [605, 255] width 718 height 33
click at [293, 248] on input "98863 90952" at bounding box center [605, 255] width 718 height 33
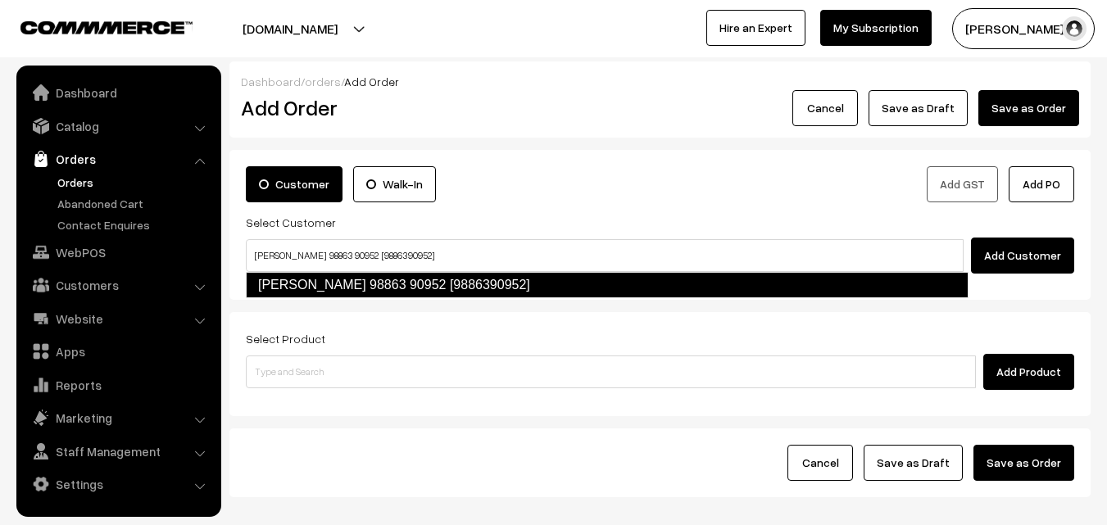
type input "[PERSON_NAME] 98863 90952 [9886390952]"
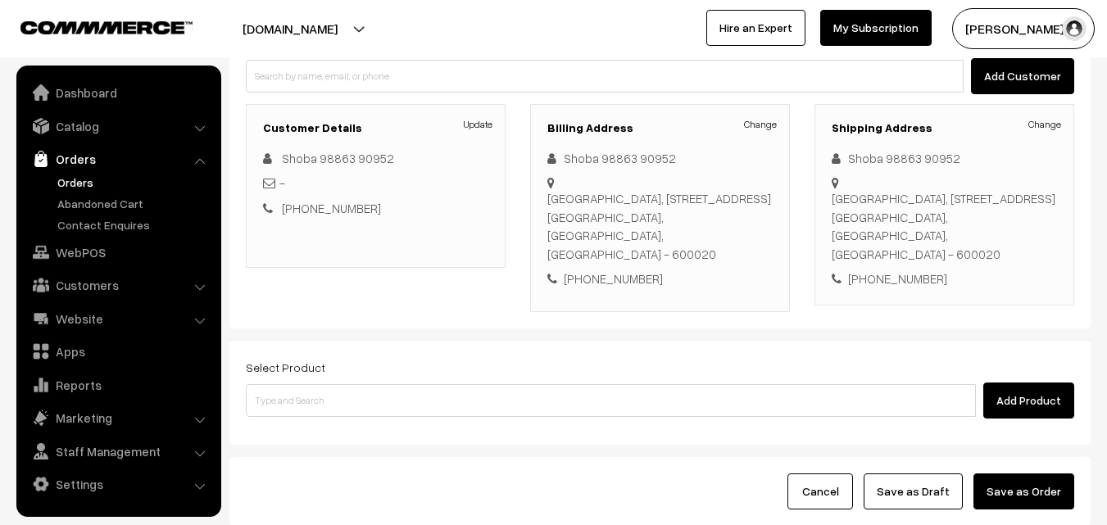
scroll to position [299, 0]
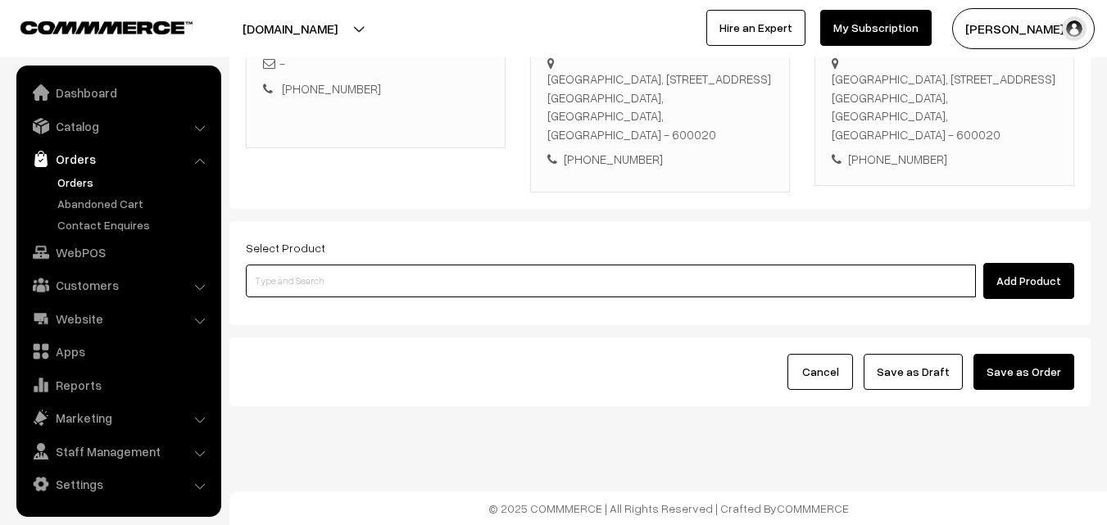
click at [378, 292] on input at bounding box center [611, 281] width 730 height 33
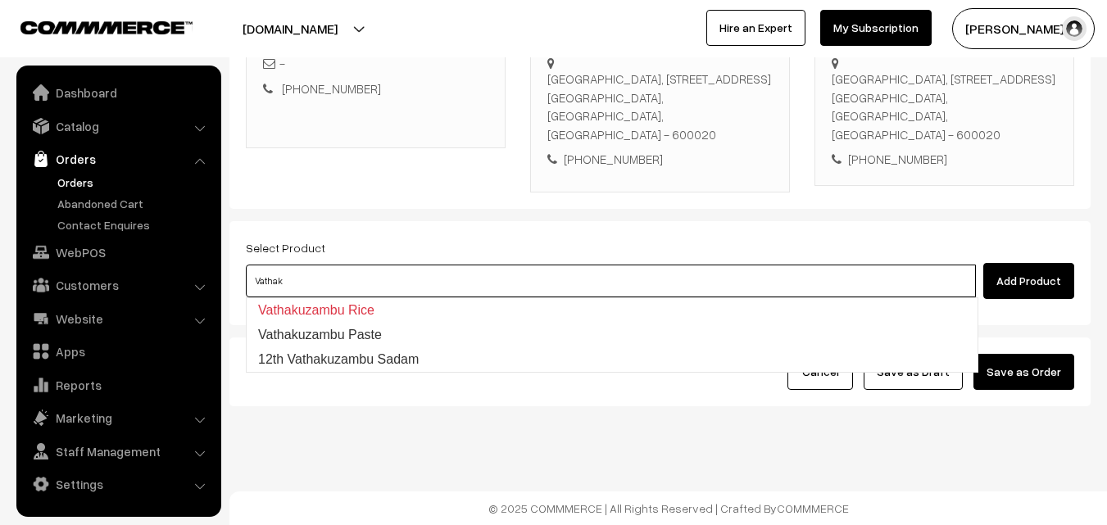
type input "12th Vathakuzambu Sadam"
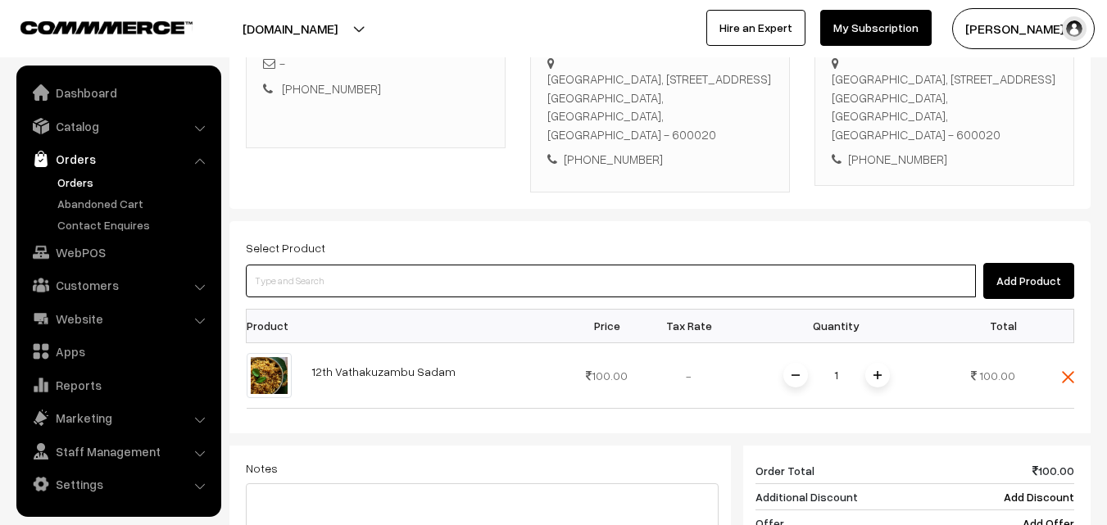
click at [378, 287] on input at bounding box center [611, 281] width 730 height 33
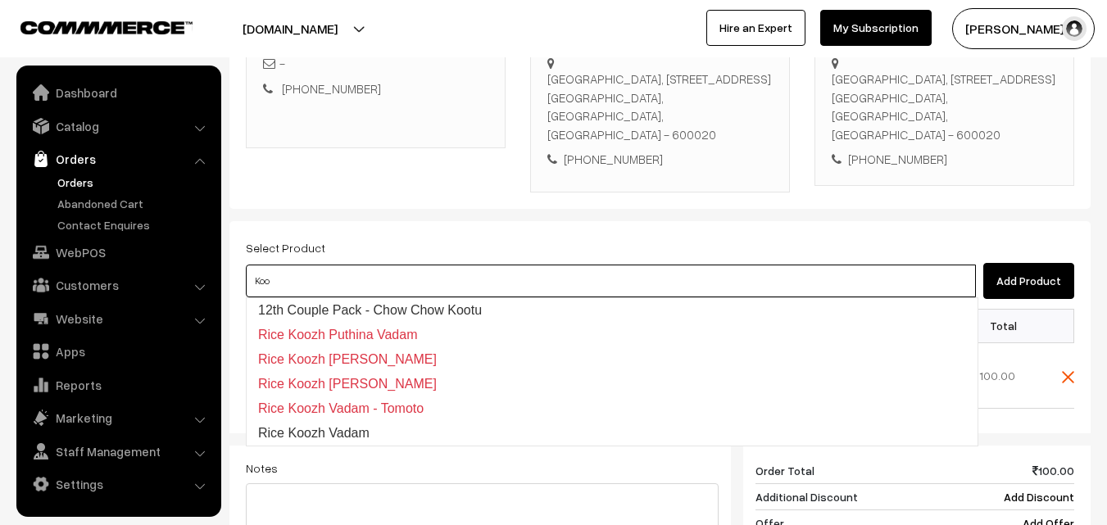
type input "12th Couple Pack - Chow Chow Kootu"
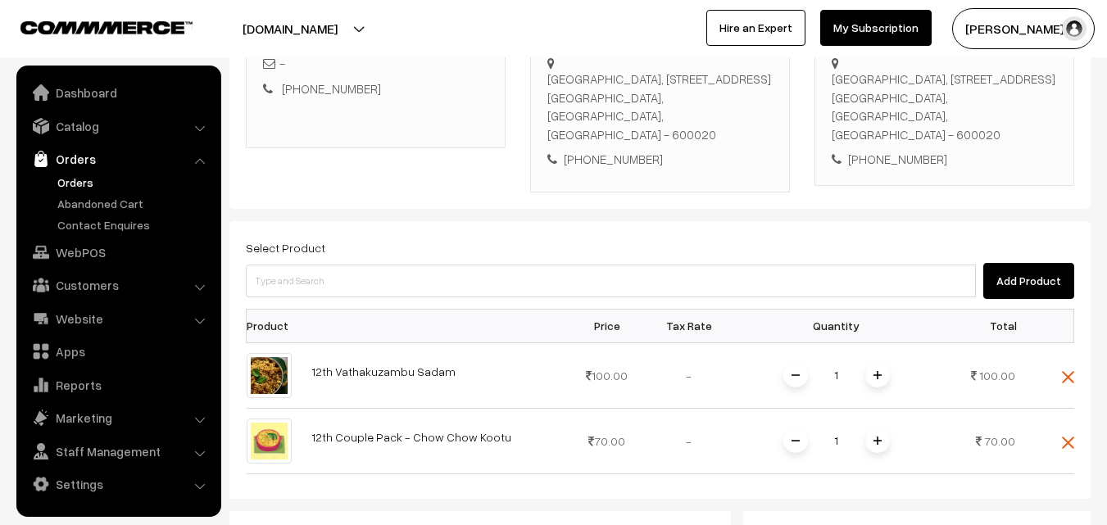
click at [392, 257] on div "Select Product Add Product" at bounding box center [660, 268] width 828 height 61
click at [396, 267] on input at bounding box center [611, 281] width 730 height 33
type input "12th Couple Pack - Beans Ushili"
click at [864, 443] on div "1" at bounding box center [836, 441] width 123 height 29
click at [883, 441] on span at bounding box center [877, 440] width 25 height 25
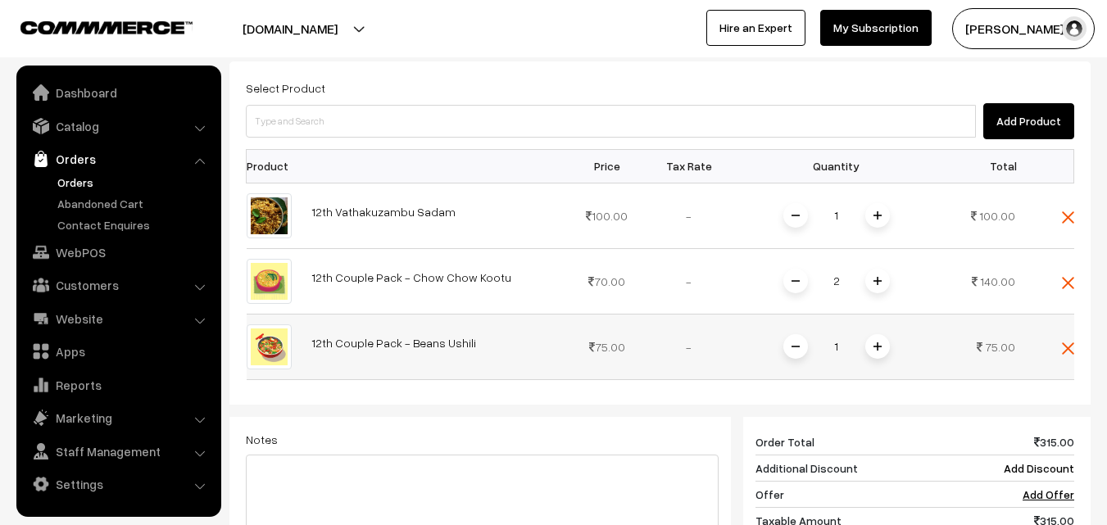
scroll to position [463, 0]
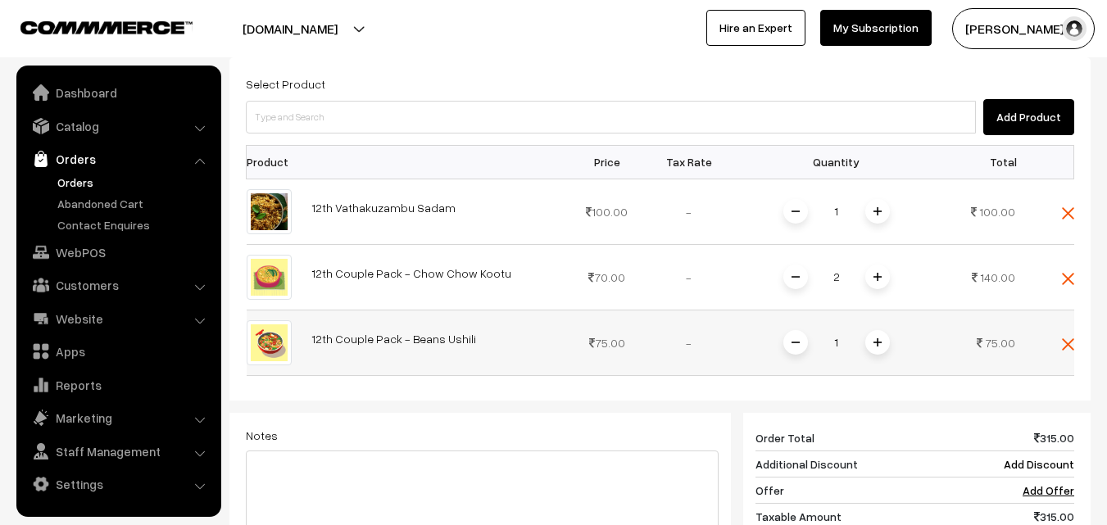
click at [882, 345] on span at bounding box center [877, 342] width 25 height 25
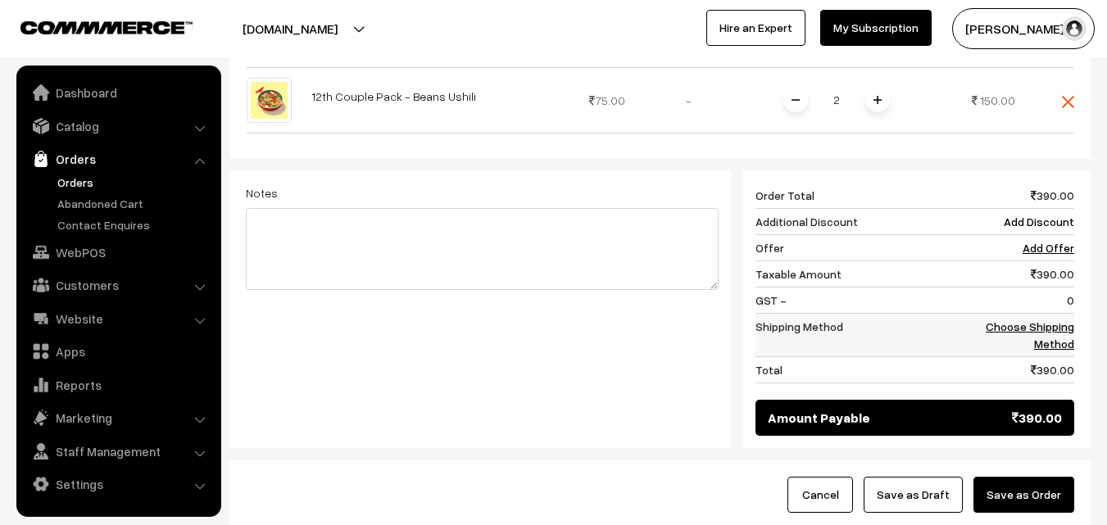
scroll to position [708, 0]
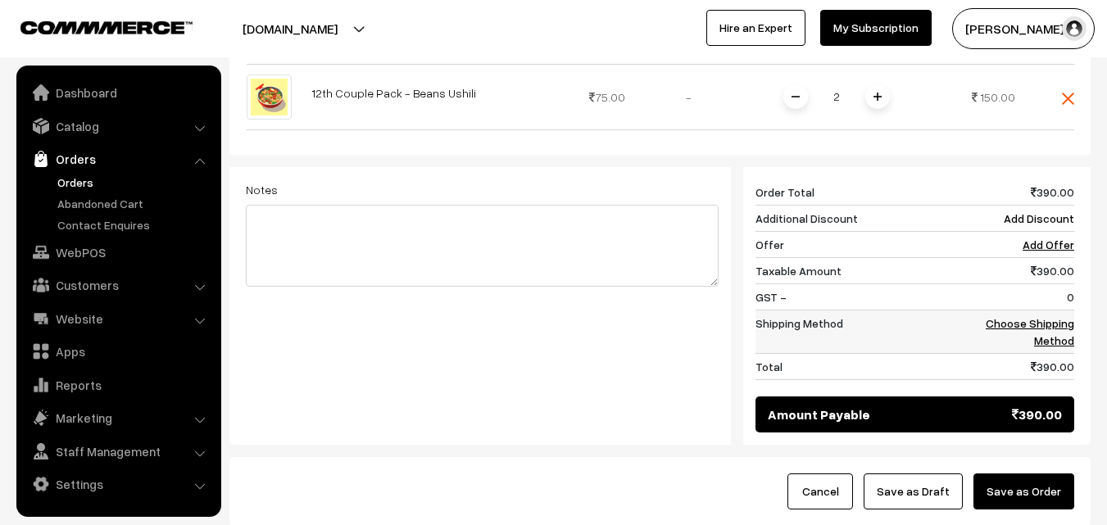
click at [1053, 330] on td "Choose Shipping Method" at bounding box center [1023, 331] width 102 height 43
click at [1043, 335] on link "Choose Shipping Method" at bounding box center [1029, 331] width 88 height 31
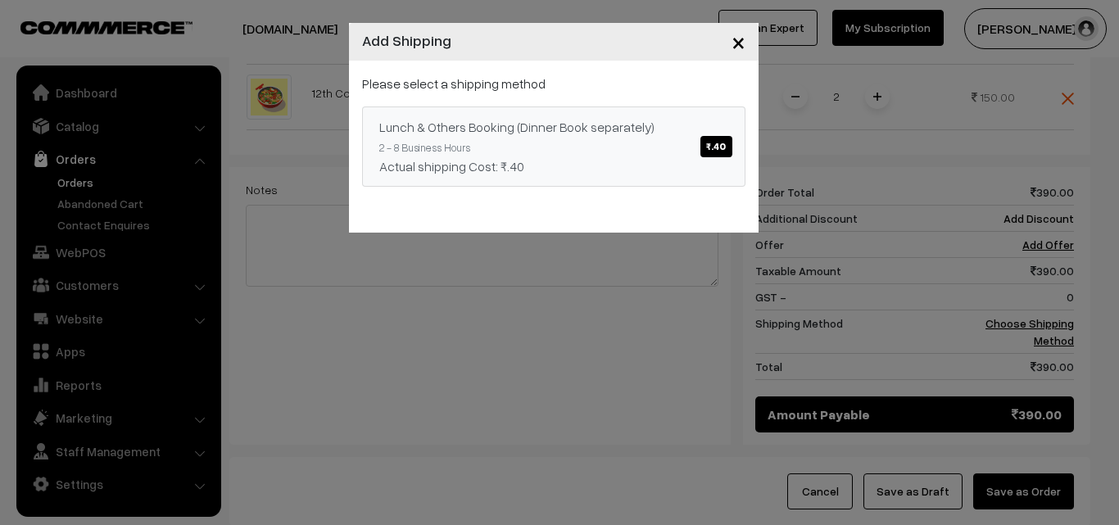
click at [673, 116] on link "Lunch & Others Booking (Dinner Book separately) ₹.40 2 - 8 Business Hours Actua…" at bounding box center [553, 146] width 383 height 80
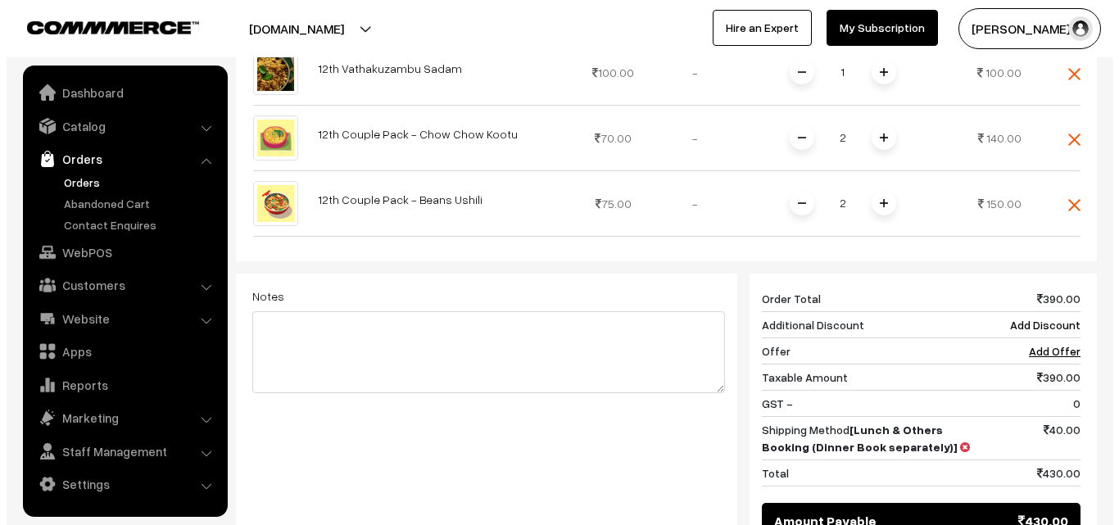
scroll to position [828, 0]
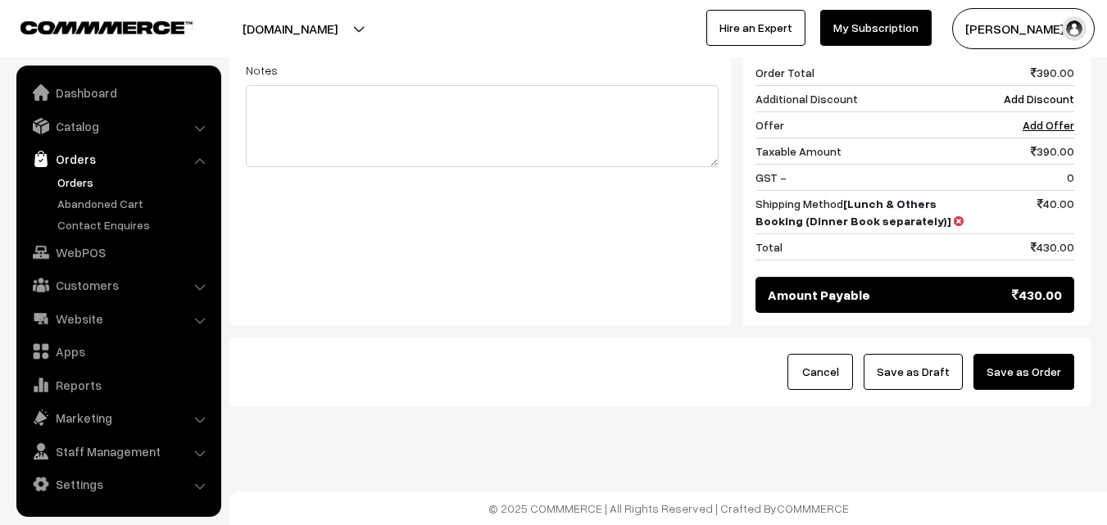
click at [1038, 371] on button "Save as Order" at bounding box center [1023, 372] width 101 height 36
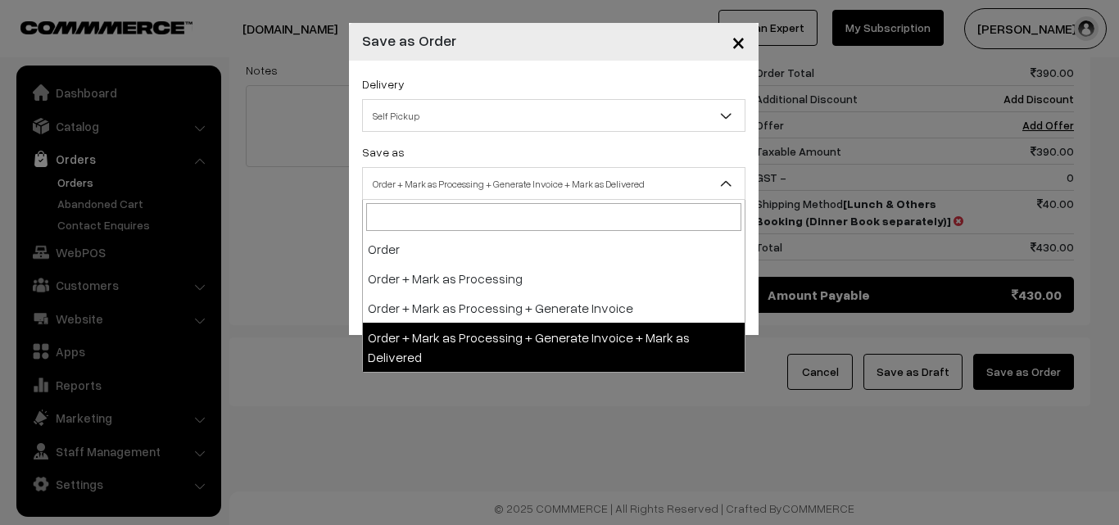
click at [523, 171] on span "Order + Mark as Processing + Generate Invoice + Mark as Delivered" at bounding box center [554, 184] width 382 height 29
select select "3"
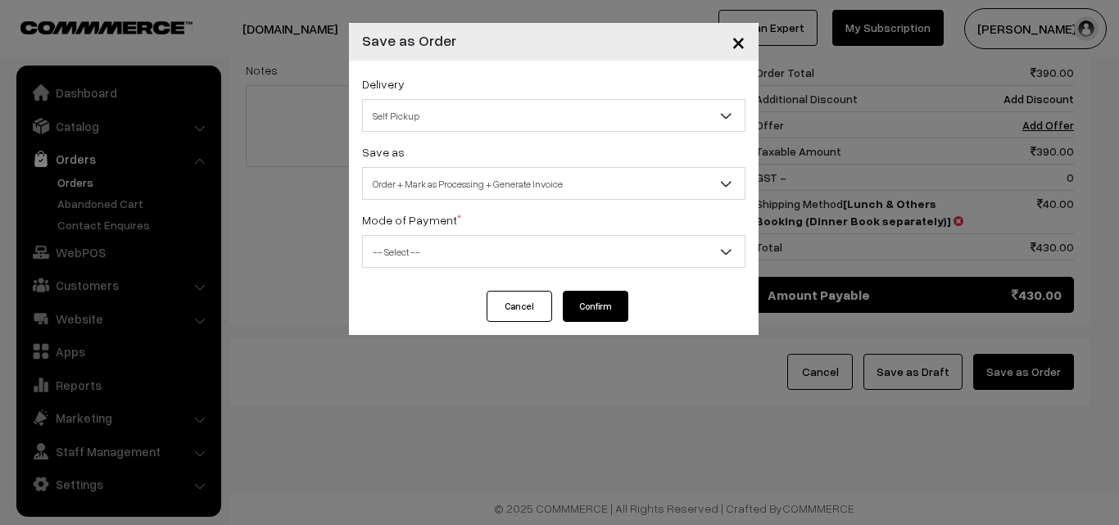
click at [396, 251] on span "-- Select --" at bounding box center [554, 252] width 382 height 29
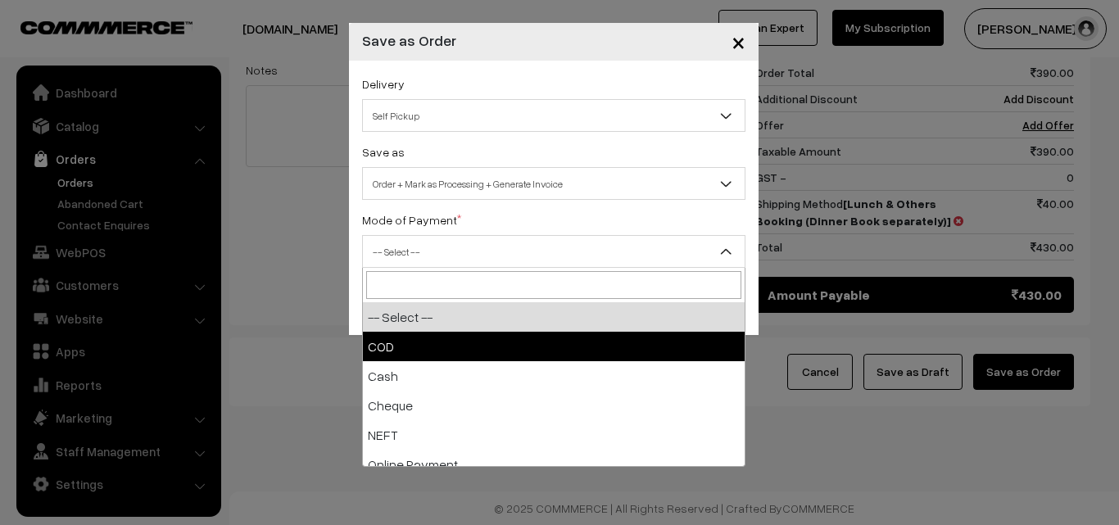
select select "1"
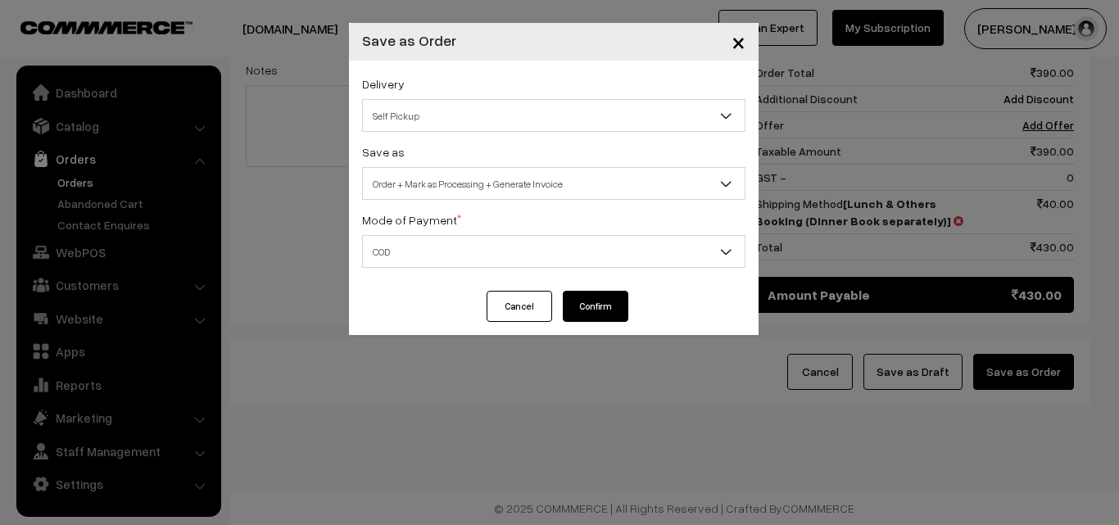
click at [612, 301] on button "Confirm" at bounding box center [596, 306] width 66 height 31
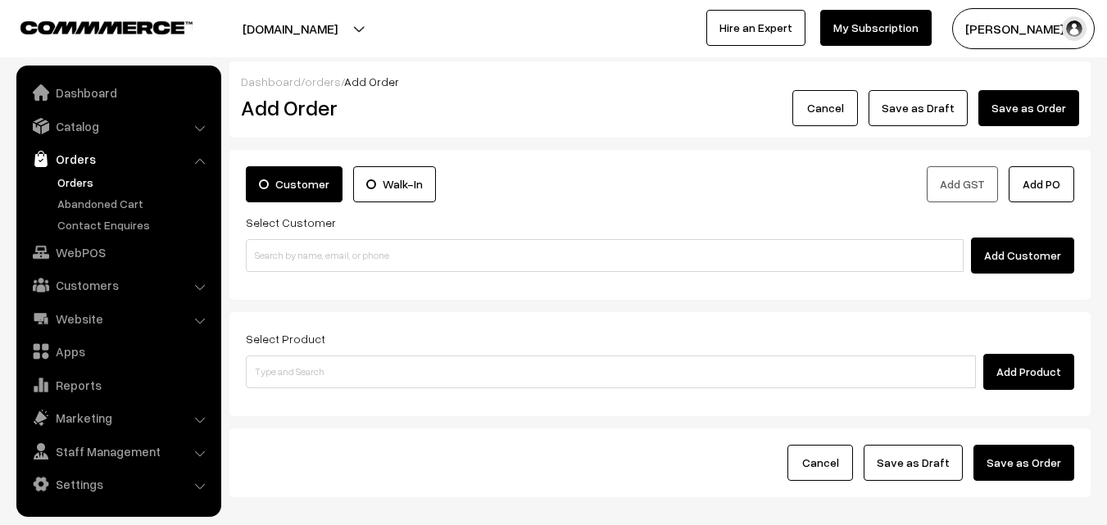
click at [99, 183] on link "Orders" at bounding box center [134, 182] width 162 height 17
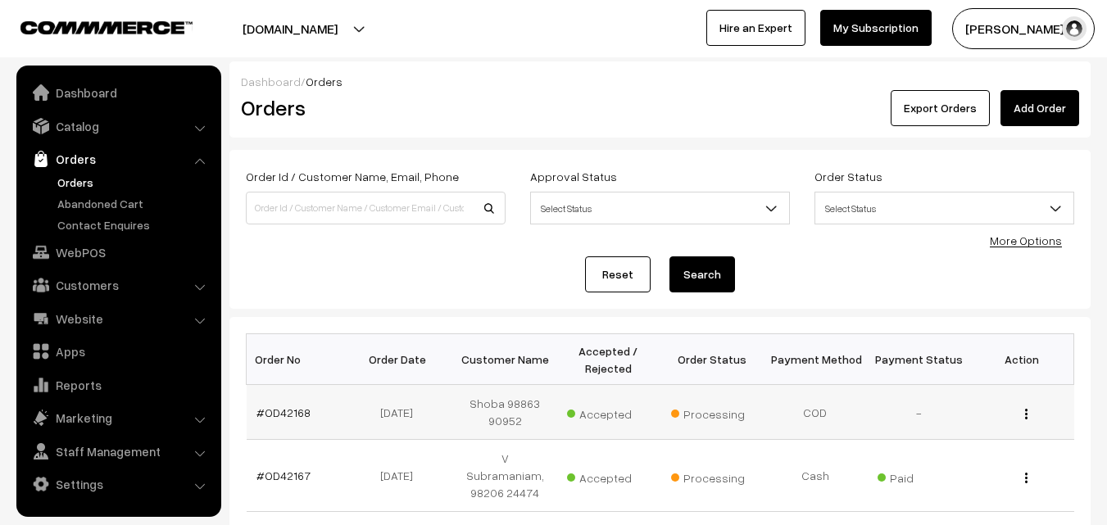
click at [294, 404] on td "#OD42168" at bounding box center [298, 412] width 103 height 55
click at [279, 410] on link "#OD42168" at bounding box center [283, 412] width 54 height 14
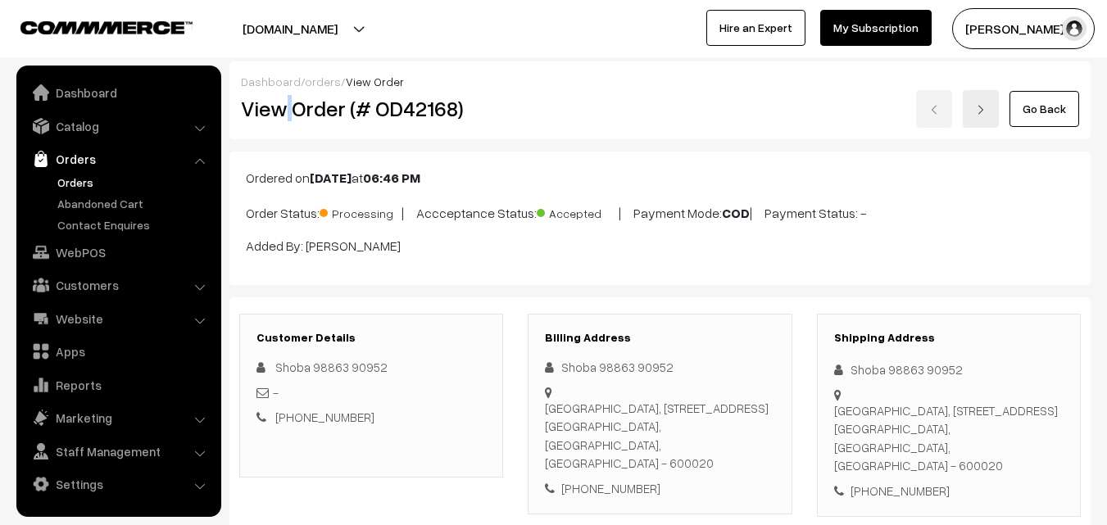
click at [297, 106] on h2 "View Order (# OD42168)" at bounding box center [372, 108] width 263 height 25
drag, startPoint x: 290, startPoint y: 115, endPoint x: 618, endPoint y: 115, distance: 327.6
click at [622, 115] on div "View Order (# OD42168) Go Back" at bounding box center [660, 109] width 862 height 38
copy div "Order (# OD42168)"
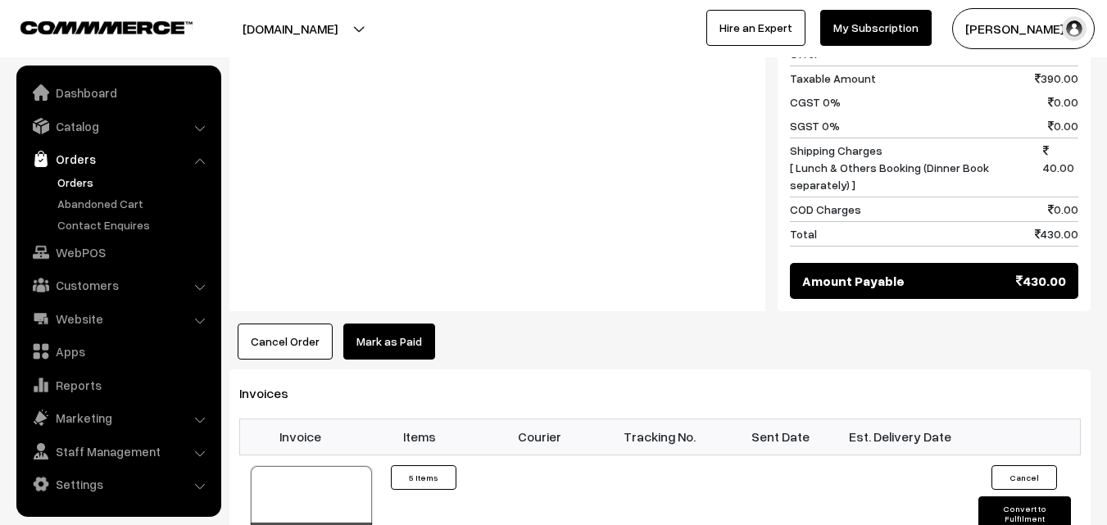
scroll to position [983, 0]
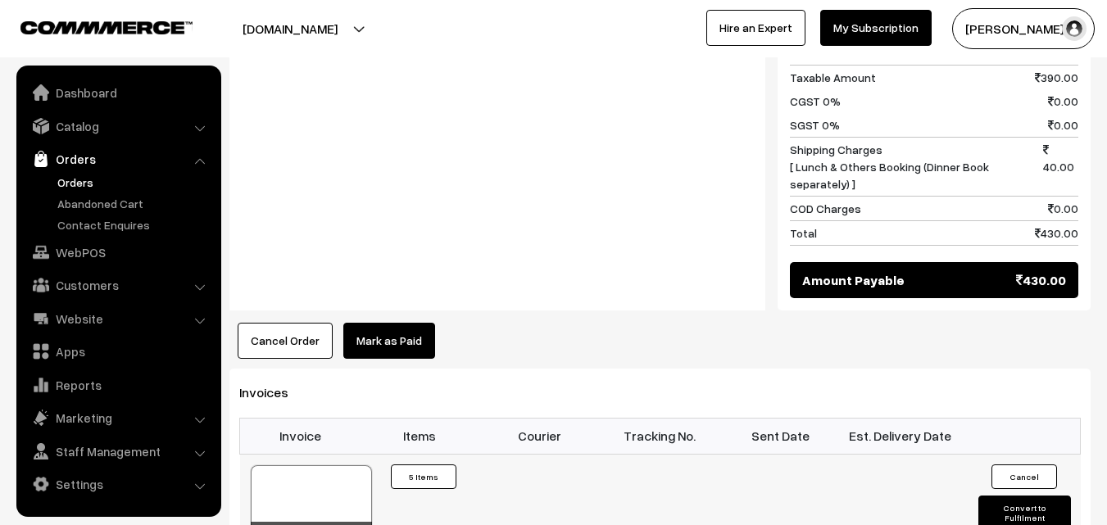
click at [329, 474] on div at bounding box center [311, 506] width 121 height 82
click at [93, 228] on link "Contact Enquires" at bounding box center [134, 224] width 162 height 17
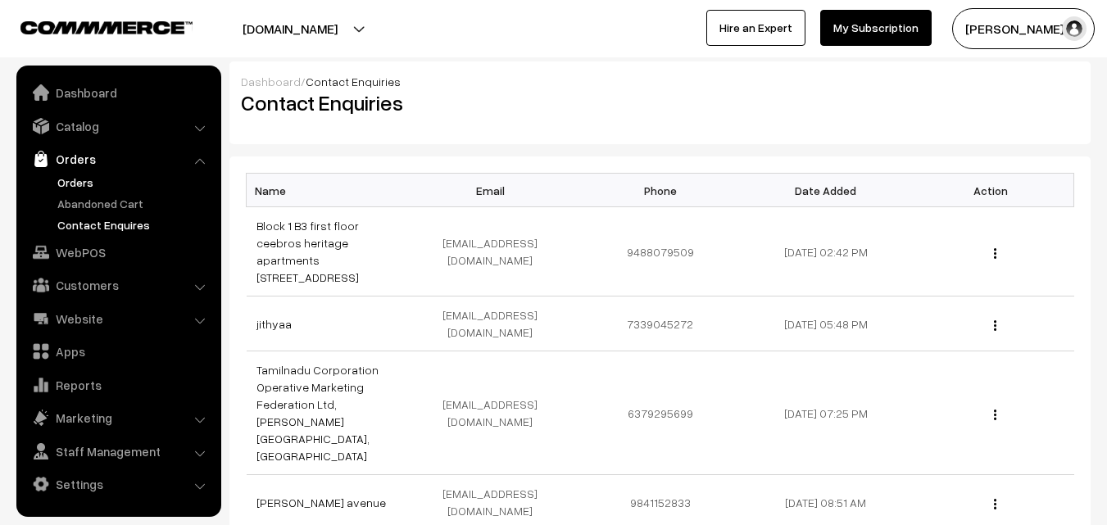
click at [78, 180] on link "Orders" at bounding box center [134, 182] width 162 height 17
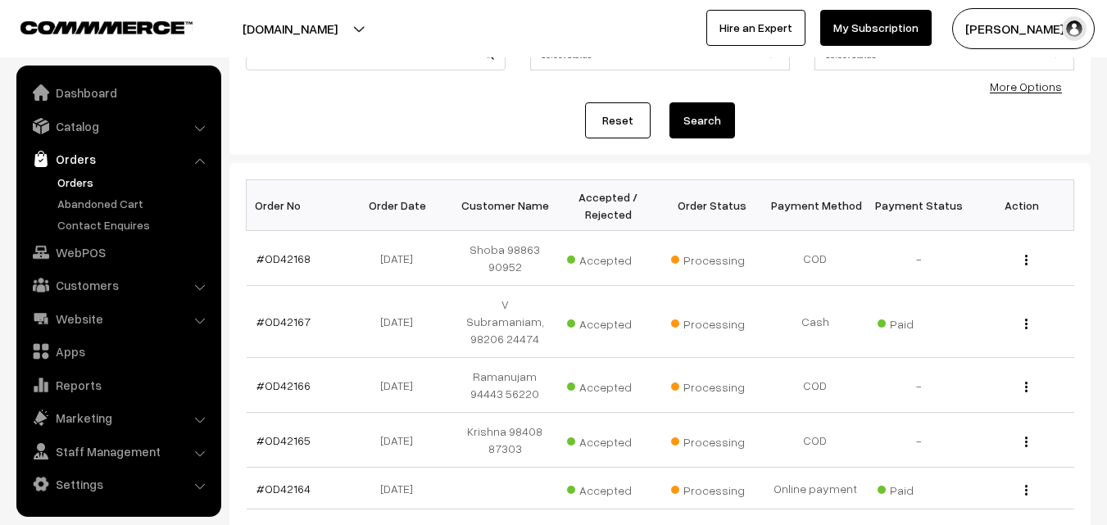
scroll to position [164, 0]
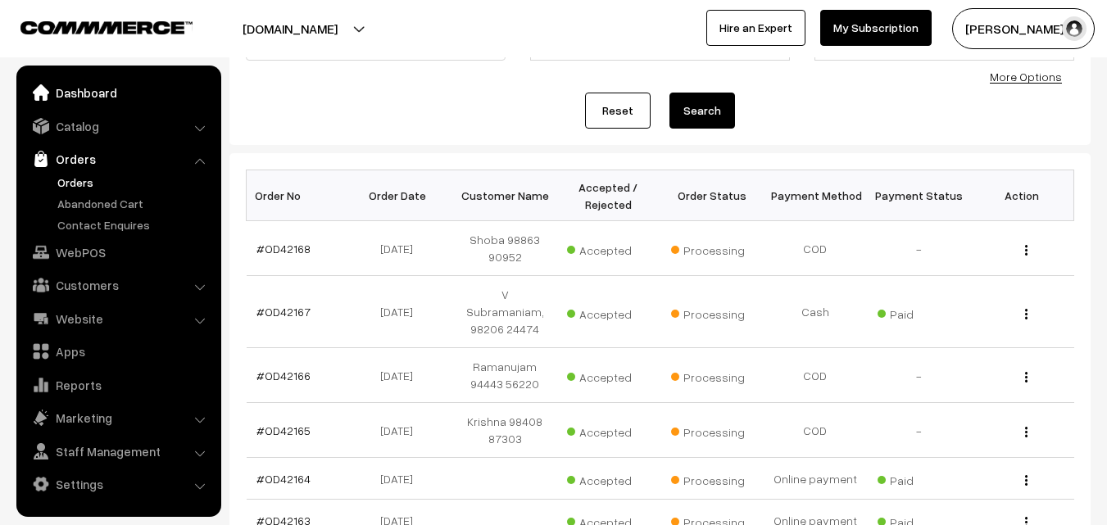
click at [84, 89] on link "Dashboard" at bounding box center [117, 92] width 195 height 29
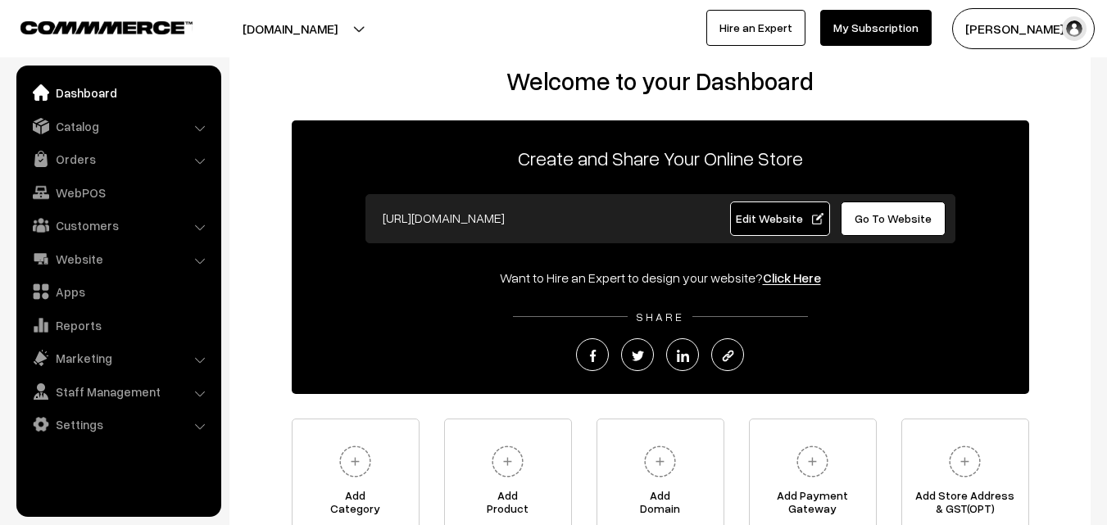
scroll to position [192, 0]
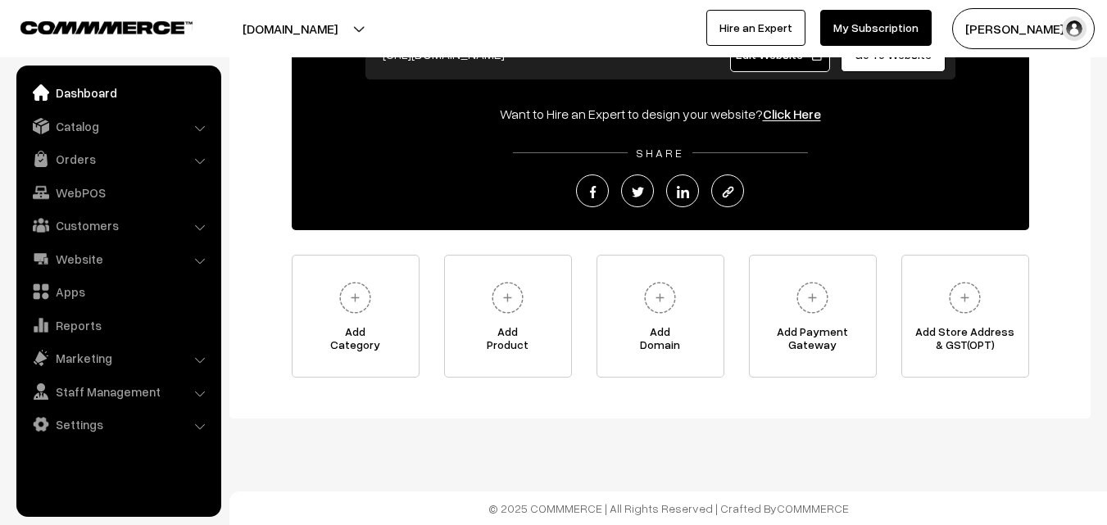
click at [99, 24] on img at bounding box center [106, 27] width 172 height 12
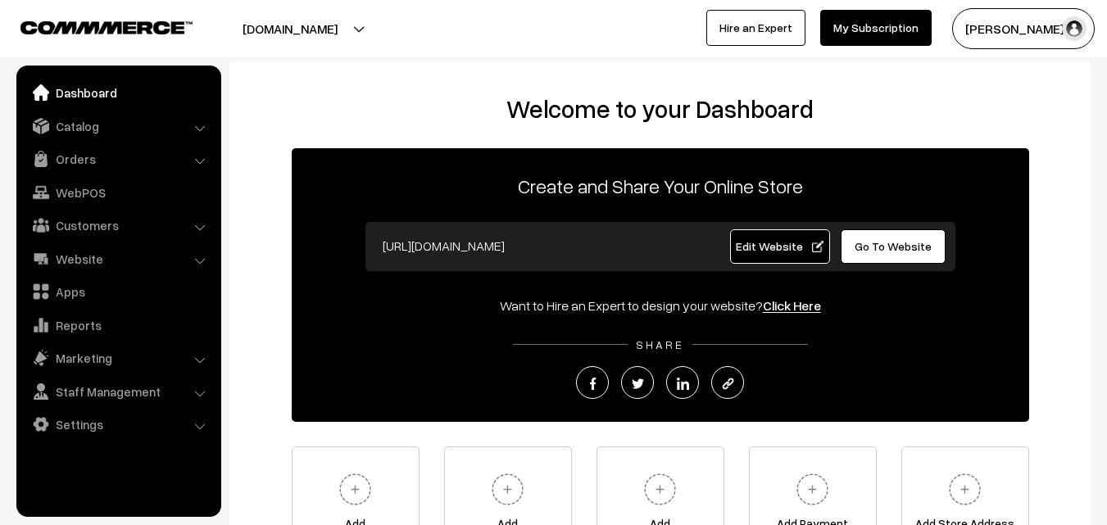
click at [906, 37] on link "My Subscription" at bounding box center [875, 28] width 111 height 36
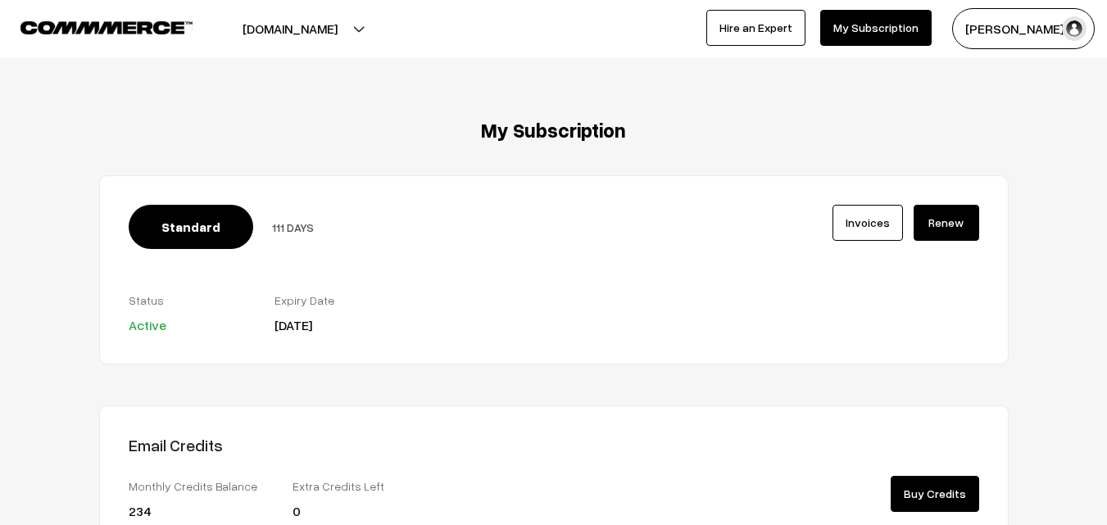
click at [851, 221] on link "Invoices" at bounding box center [867, 223] width 70 height 36
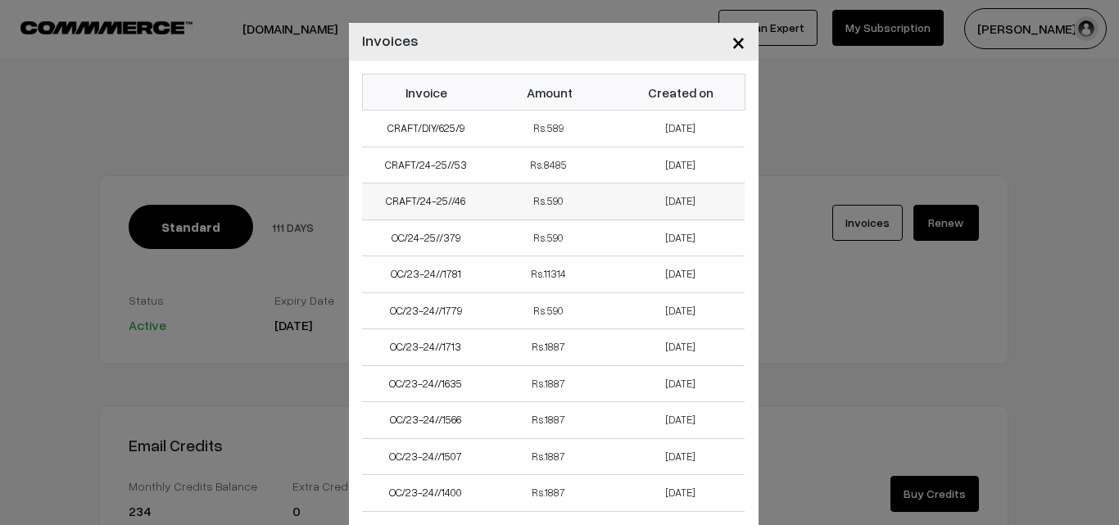
click at [546, 202] on td "Rs.590" at bounding box center [554, 201] width 128 height 37
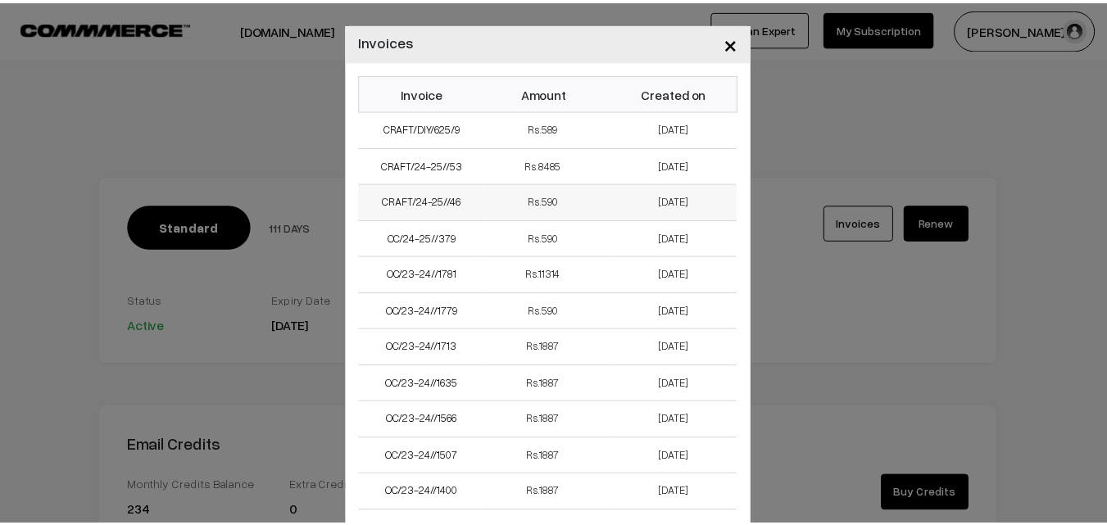
scroll to position [82, 0]
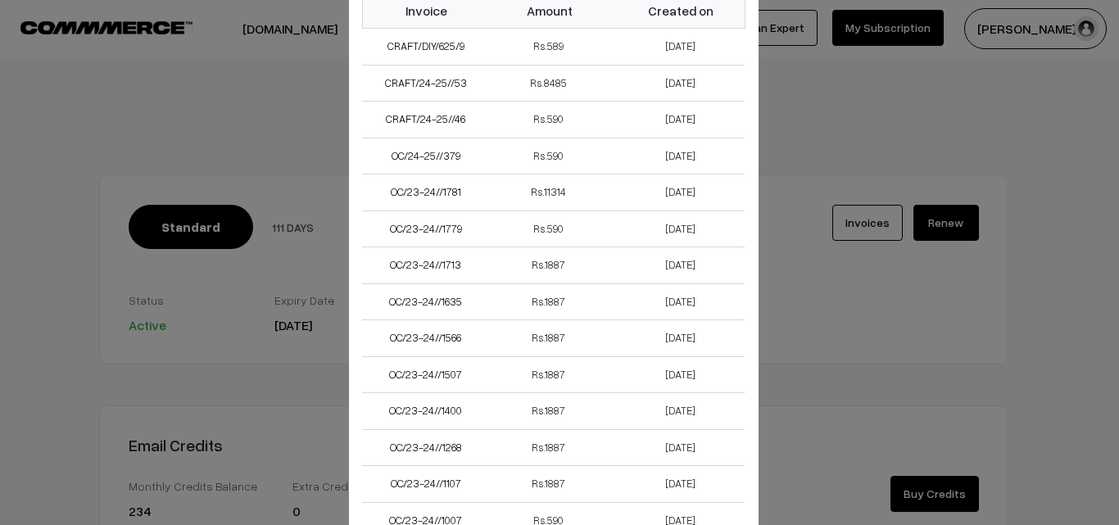
click at [285, 147] on div "× Invoices Invoice Amount Created on CRAFT/DIY/625/9 Rs.589 [DATE] CRAFT/24-25/…" at bounding box center [559, 262] width 1119 height 525
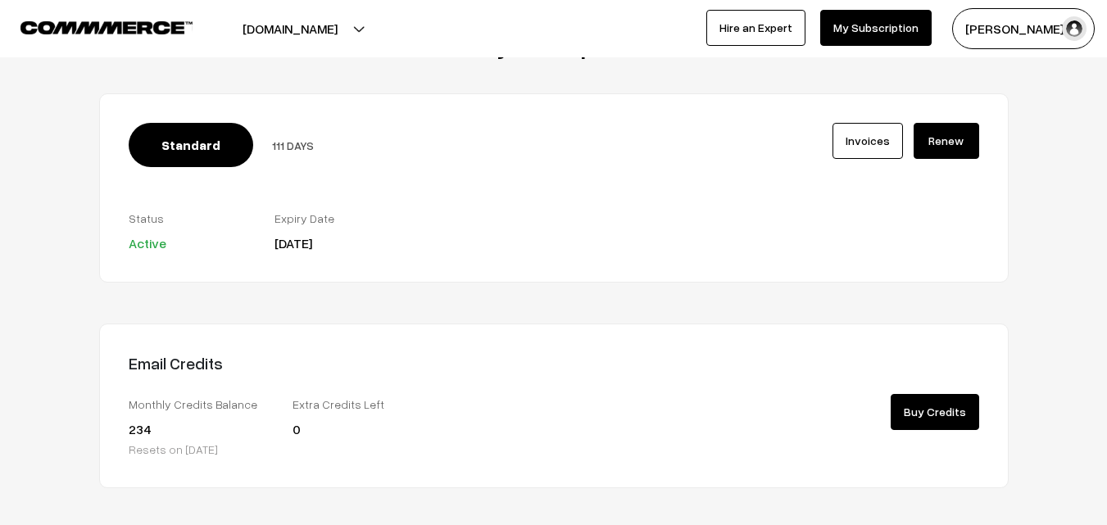
scroll to position [0, 0]
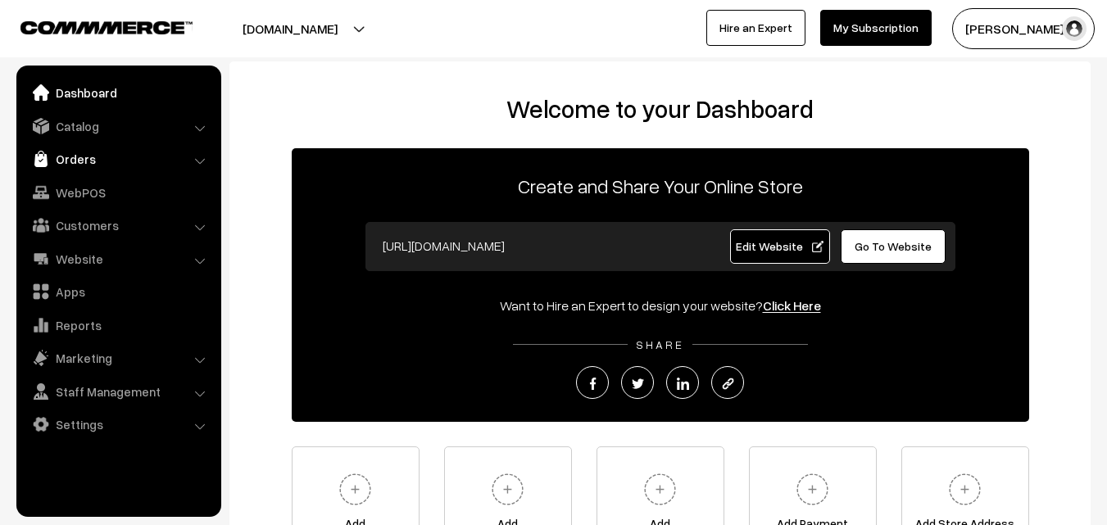
click at [53, 165] on link "Orders" at bounding box center [117, 158] width 195 height 29
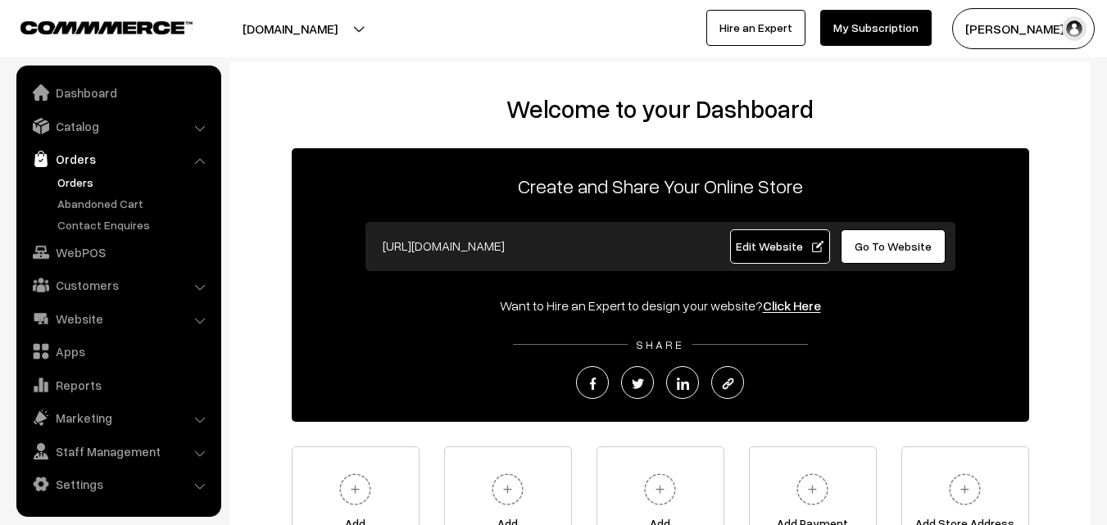
click at [79, 185] on link "Orders" at bounding box center [134, 182] width 162 height 17
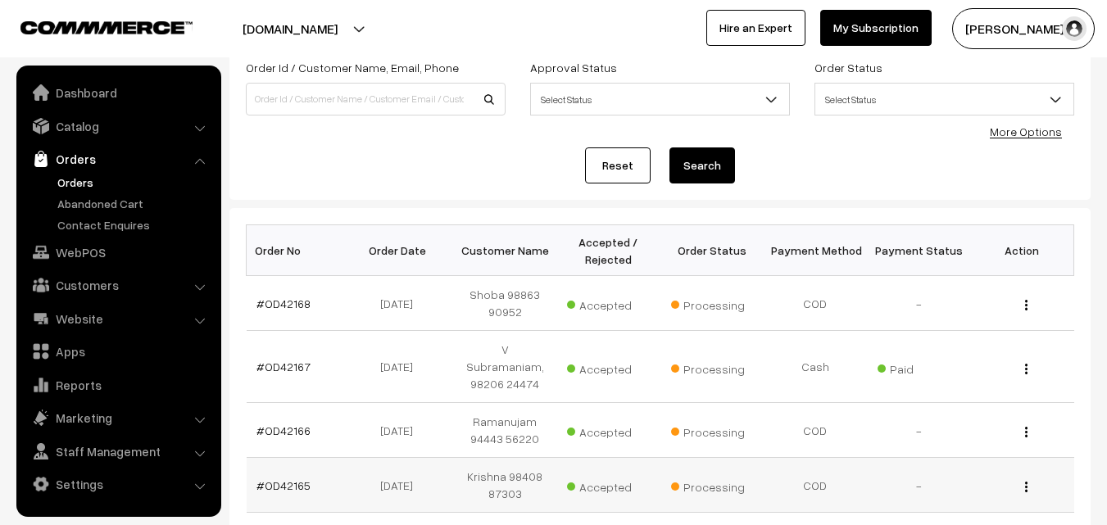
scroll to position [246, 0]
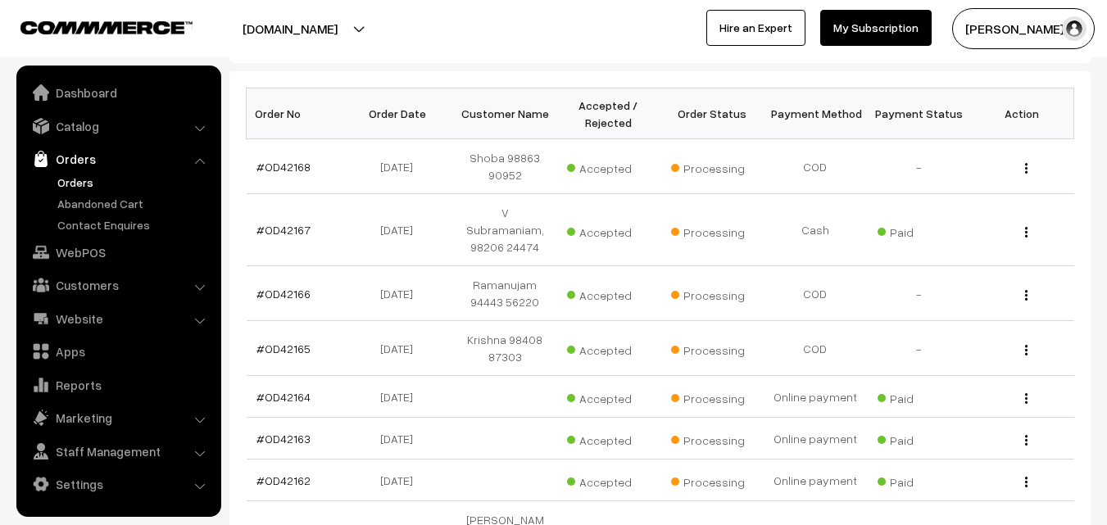
click at [61, 186] on link "Orders" at bounding box center [134, 182] width 162 height 17
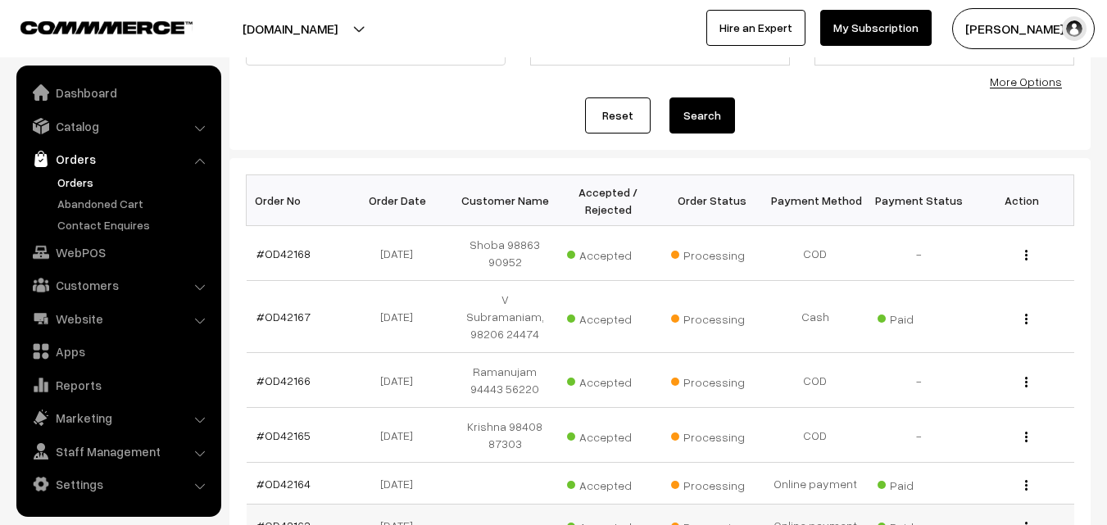
scroll to position [164, 0]
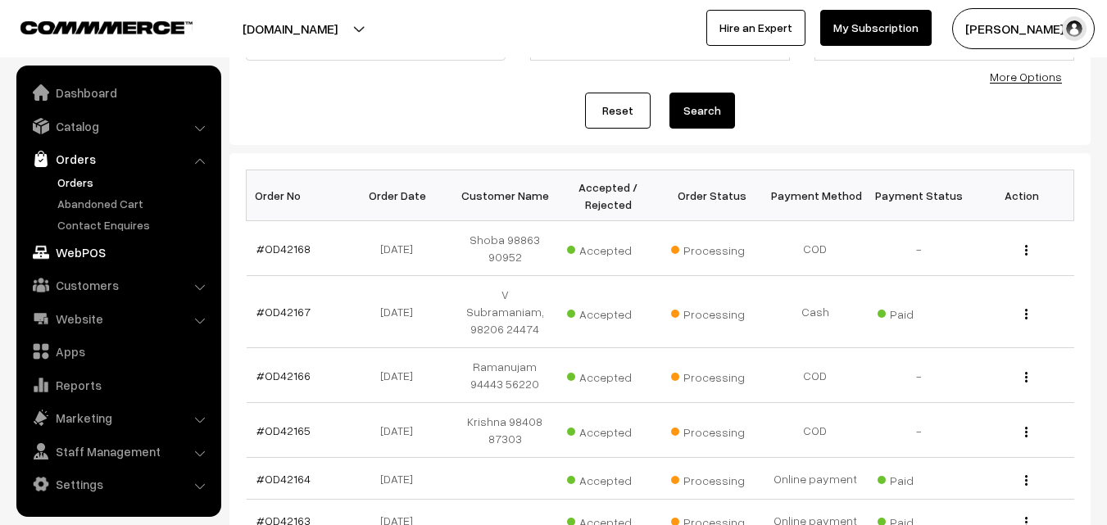
click at [78, 263] on link "WebPOS" at bounding box center [117, 252] width 195 height 29
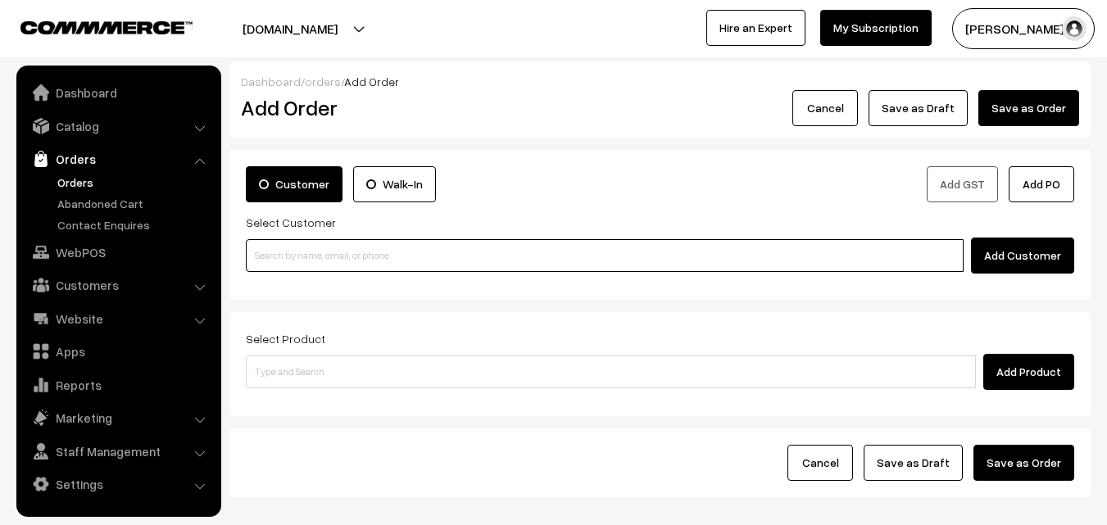
click at [314, 259] on input at bounding box center [605, 255] width 718 height 33
paste input "99404 15116"
click at [298, 281] on ul "No customers found." at bounding box center [607, 282] width 722 height 21
click at [295, 255] on input "99404 15116" at bounding box center [605, 255] width 718 height 33
type input "Rajasekaran 9940415116 [9940415116]"
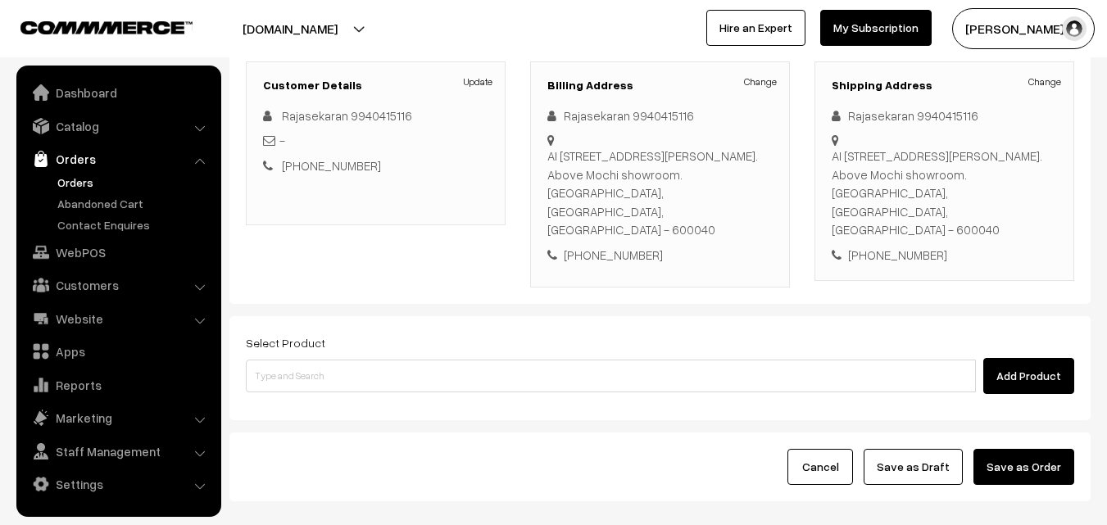
scroll to position [246, 0]
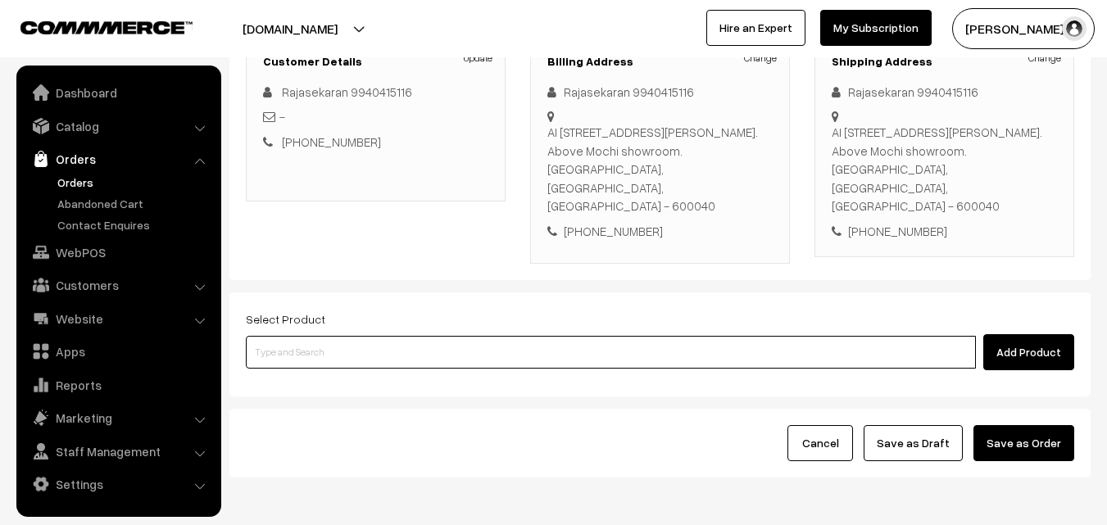
drag, startPoint x: 538, startPoint y: 330, endPoint x: 503, endPoint y: 21, distance: 310.8
click at [538, 336] on input at bounding box center [611, 352] width 730 height 33
click at [410, 346] on input at bounding box center [611, 352] width 730 height 33
paste input "11th Without Rice..."
type input "11th Without Rice..."
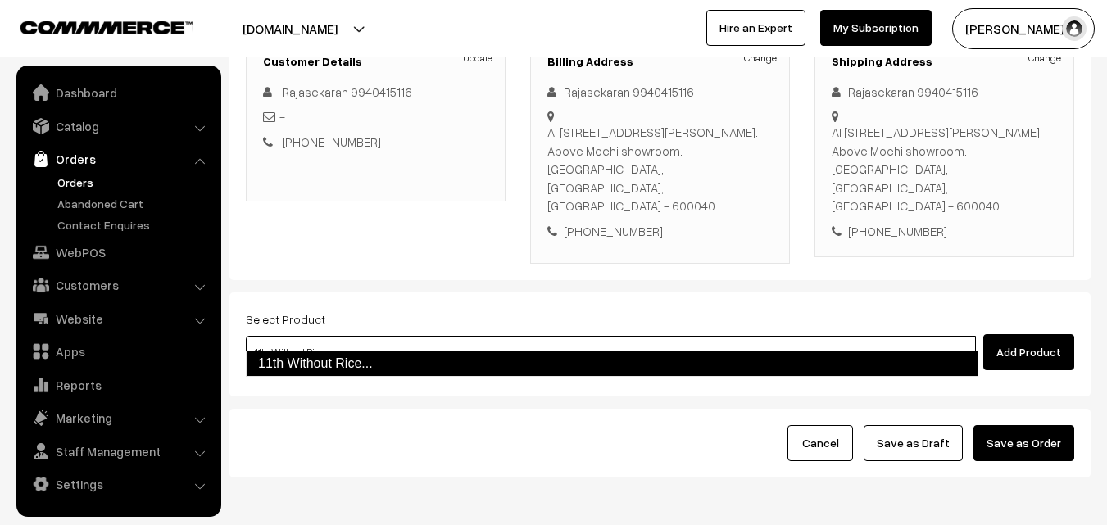
click at [308, 363] on link "11th Without Rice..." at bounding box center [612, 364] width 732 height 26
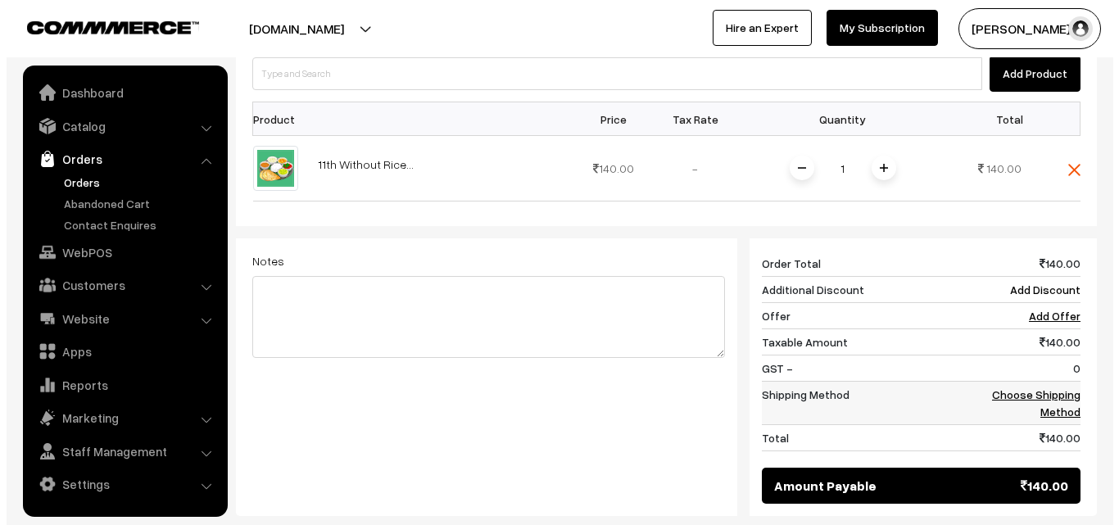
scroll to position [655, 0]
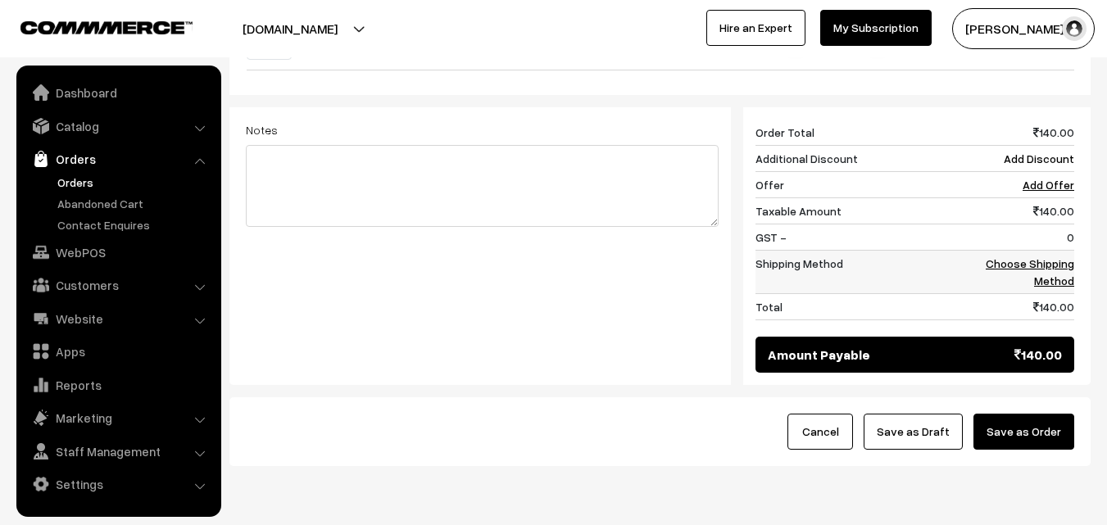
click at [1048, 256] on link "Choose Shipping Method" at bounding box center [1029, 271] width 88 height 31
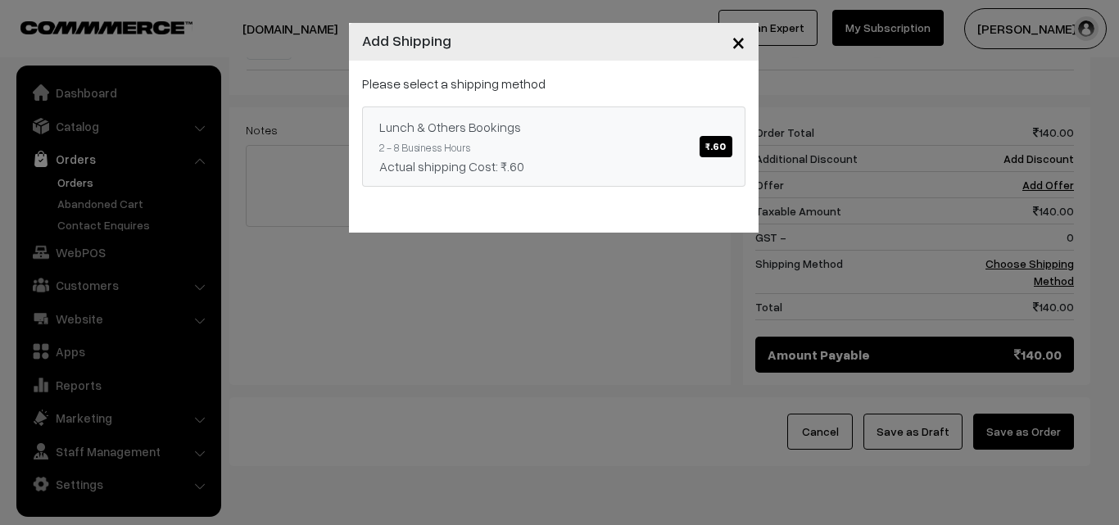
click at [562, 122] on div "Lunch & Others Bookings ₹.60" at bounding box center [553, 127] width 349 height 20
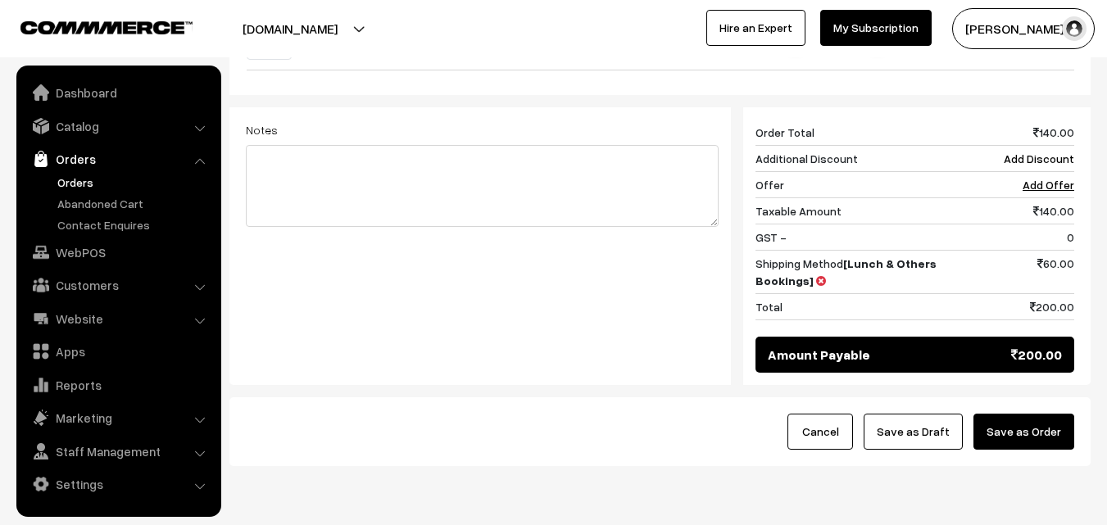
click at [1028, 414] on button "Save as Order" at bounding box center [1023, 432] width 101 height 36
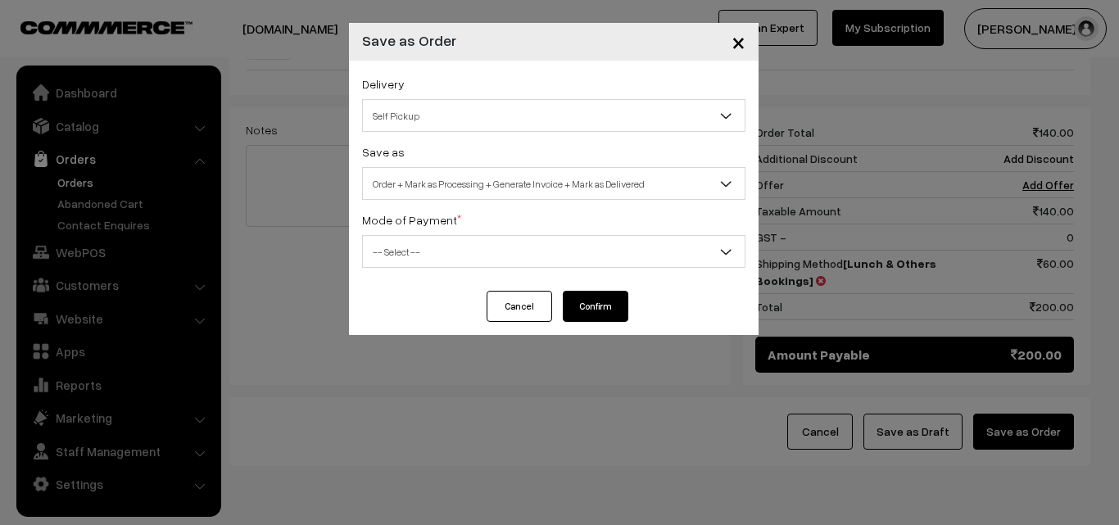
click at [483, 192] on span "Order + Mark as Processing + Generate Invoice + Mark as Delivered" at bounding box center [554, 184] width 382 height 29
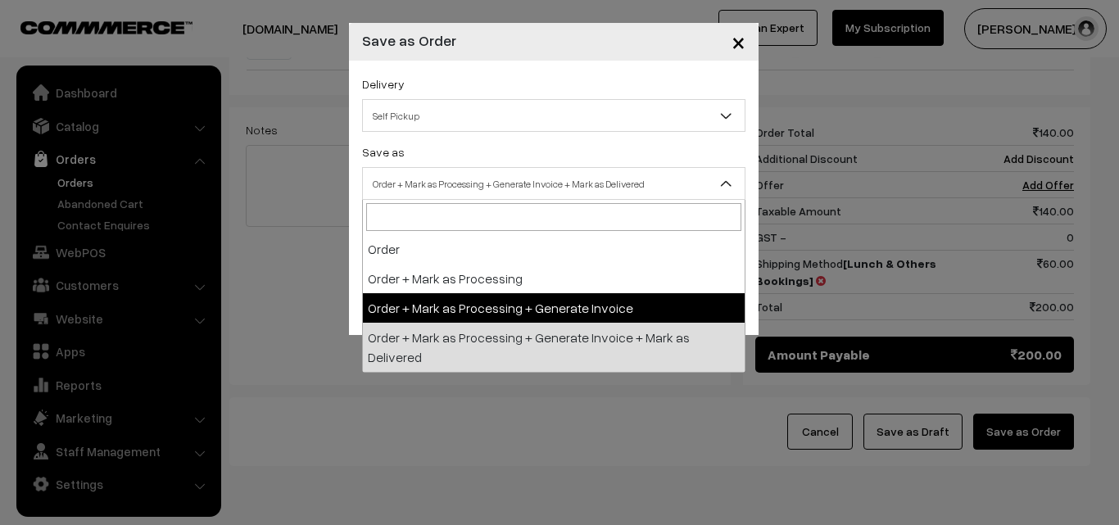
drag, startPoint x: 469, startPoint y: 309, endPoint x: 475, endPoint y: 291, distance: 18.9
select select "3"
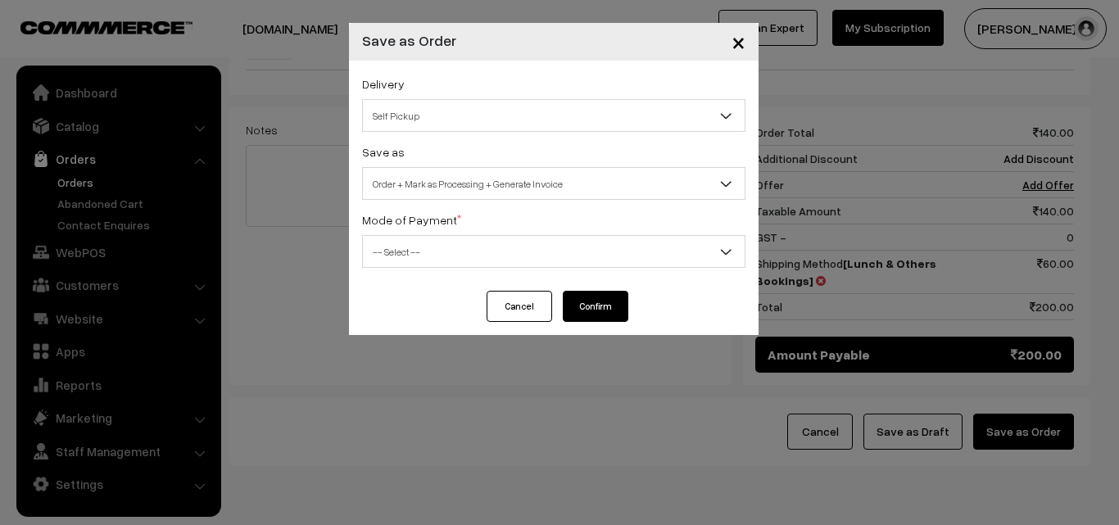
drag, startPoint x: 599, startPoint y: 305, endPoint x: 602, endPoint y: 297, distance: 8.8
click at [600, 301] on button "Confirm" at bounding box center [596, 306] width 66 height 31
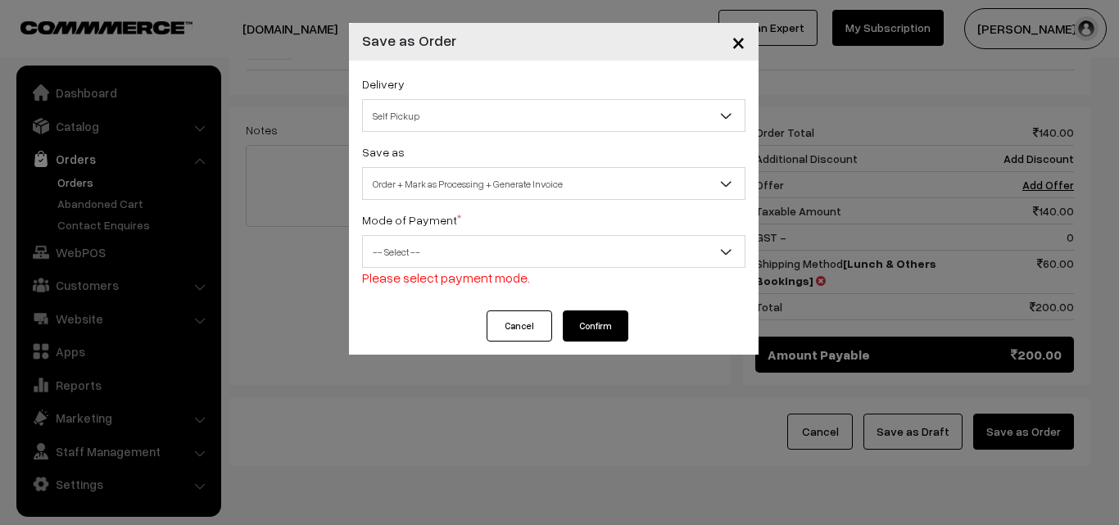
drag, startPoint x: 464, startPoint y: 269, endPoint x: 453, endPoint y: 277, distance: 13.4
click at [463, 268] on div "Mode of Payment * -- Select -- COD Cash Cheque NEFT Online Payment DD Others --…" at bounding box center [553, 249] width 383 height 78
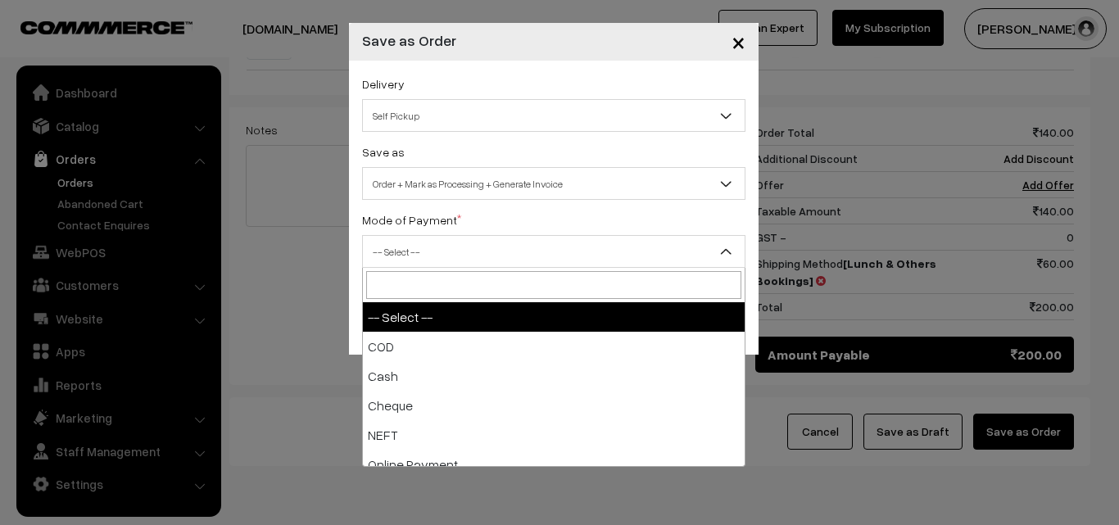
click at [432, 246] on span "-- Select --" at bounding box center [554, 252] width 382 height 29
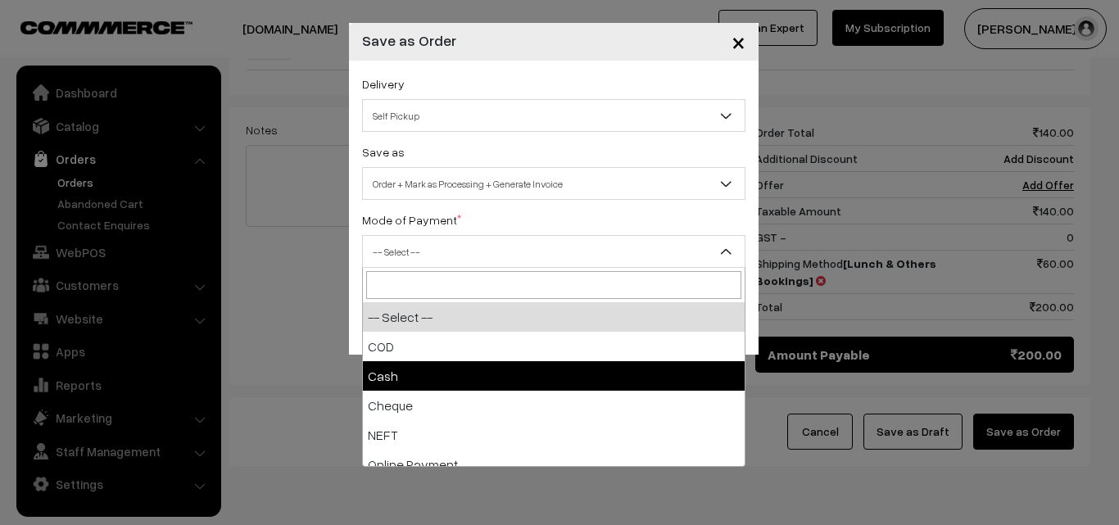
select select "2"
checkbox input "true"
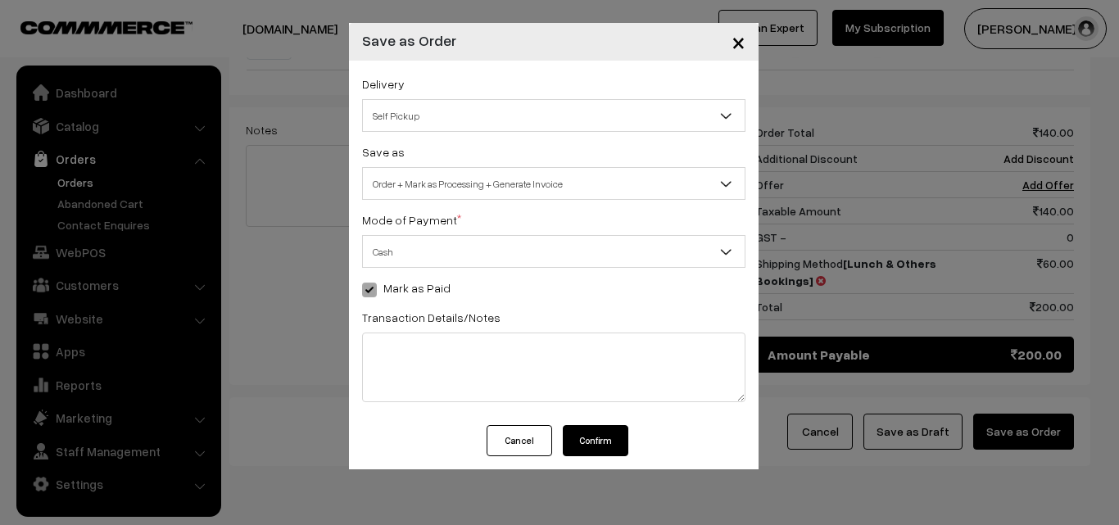
click at [602, 441] on button "Confirm" at bounding box center [596, 440] width 66 height 31
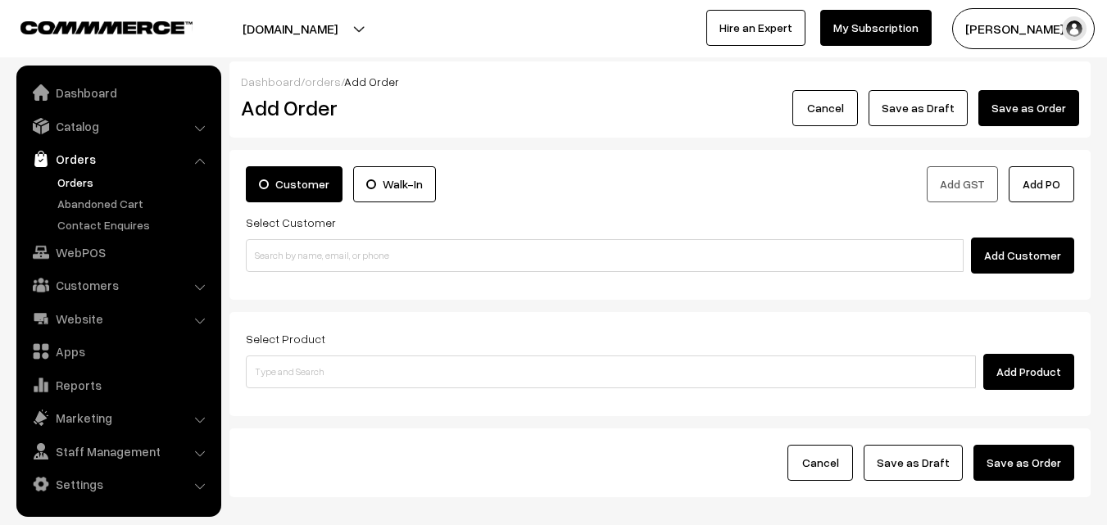
click at [70, 175] on link "Orders" at bounding box center [134, 182] width 162 height 17
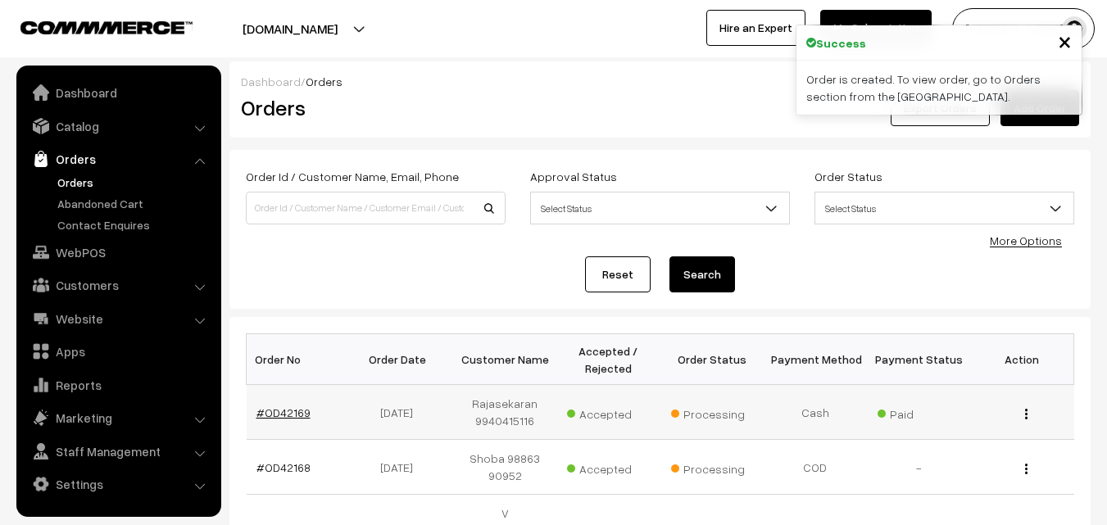
click at [289, 413] on link "#OD42169" at bounding box center [283, 412] width 54 height 14
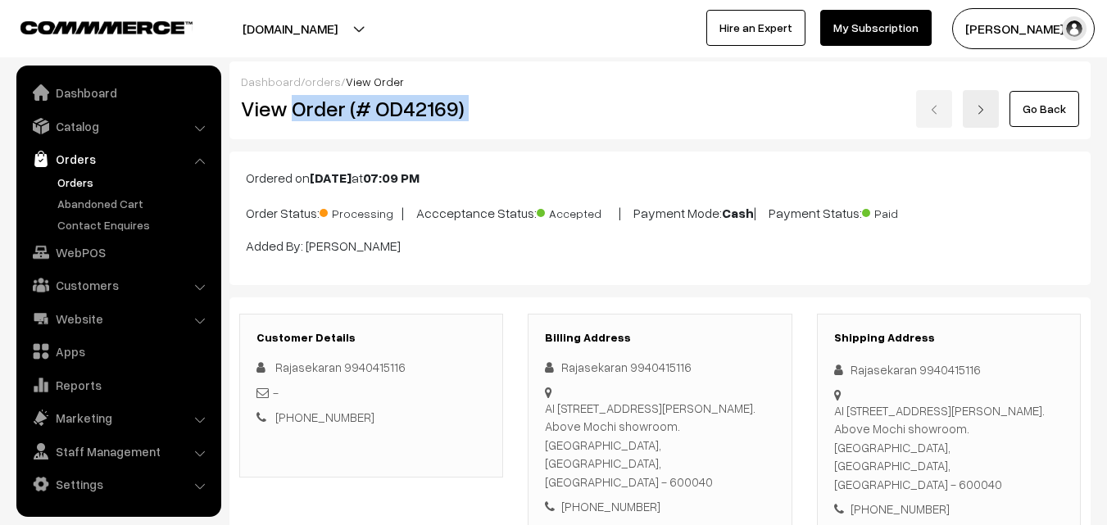
drag, startPoint x: 296, startPoint y: 108, endPoint x: 575, endPoint y: 97, distance: 279.5
click at [581, 99] on div "View Order (# OD42169) Go Back" at bounding box center [660, 109] width 862 height 38
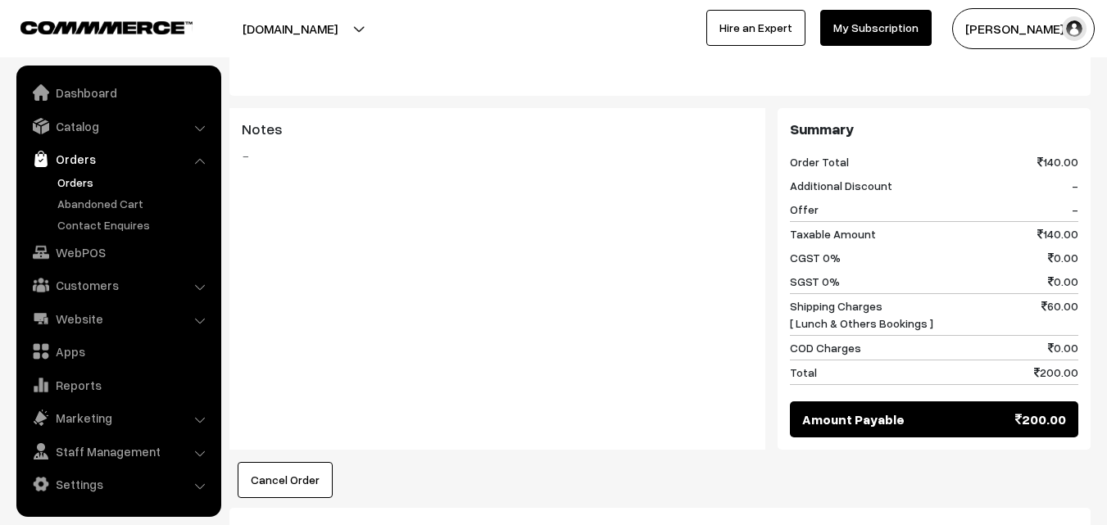
scroll to position [819, 0]
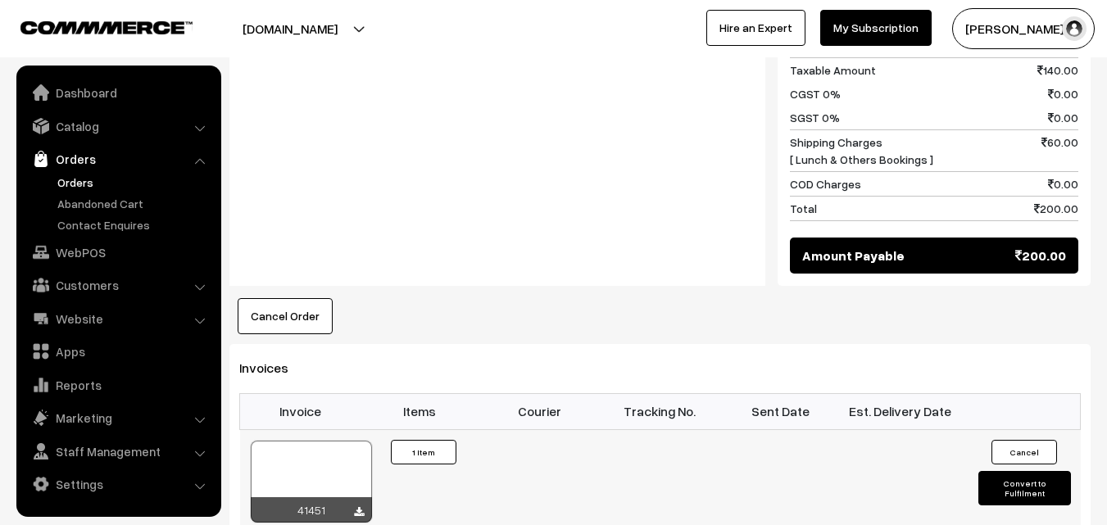
click at [343, 458] on div at bounding box center [311, 482] width 121 height 82
click at [95, 242] on link "WebPOS" at bounding box center [117, 252] width 195 height 29
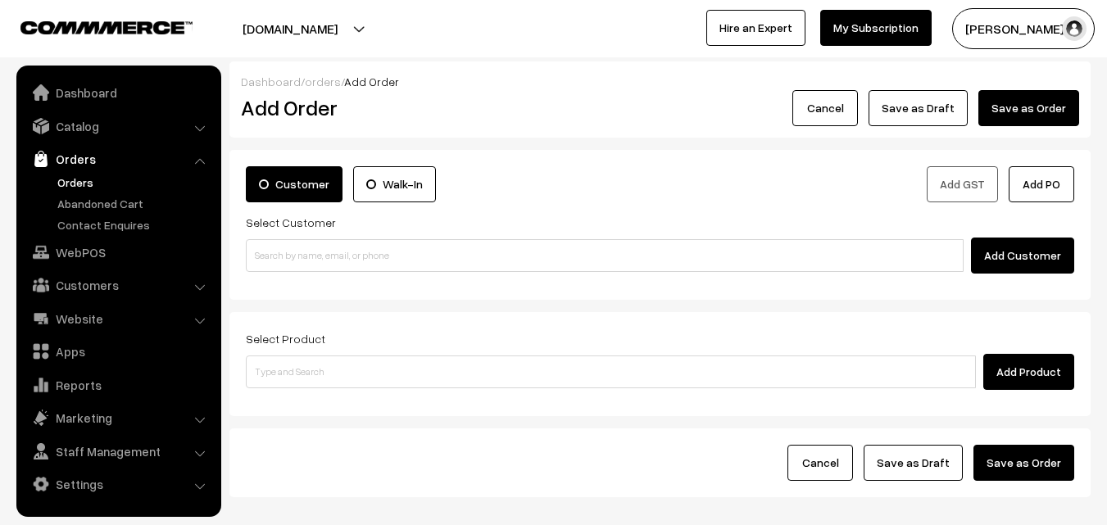
click at [77, 161] on link "Orders" at bounding box center [117, 158] width 195 height 29
click at [72, 183] on link "Orders" at bounding box center [134, 182] width 162 height 17
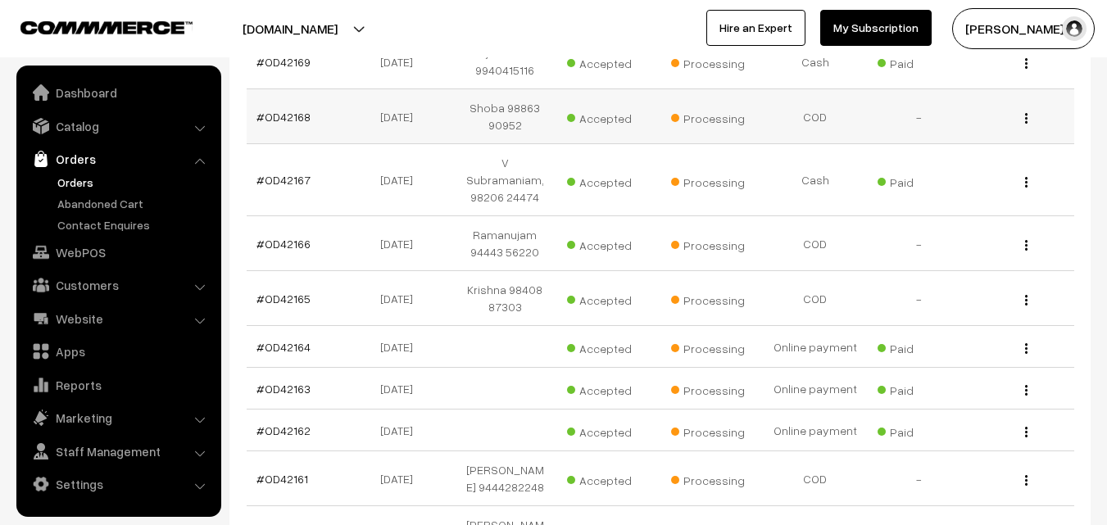
scroll to position [410, 0]
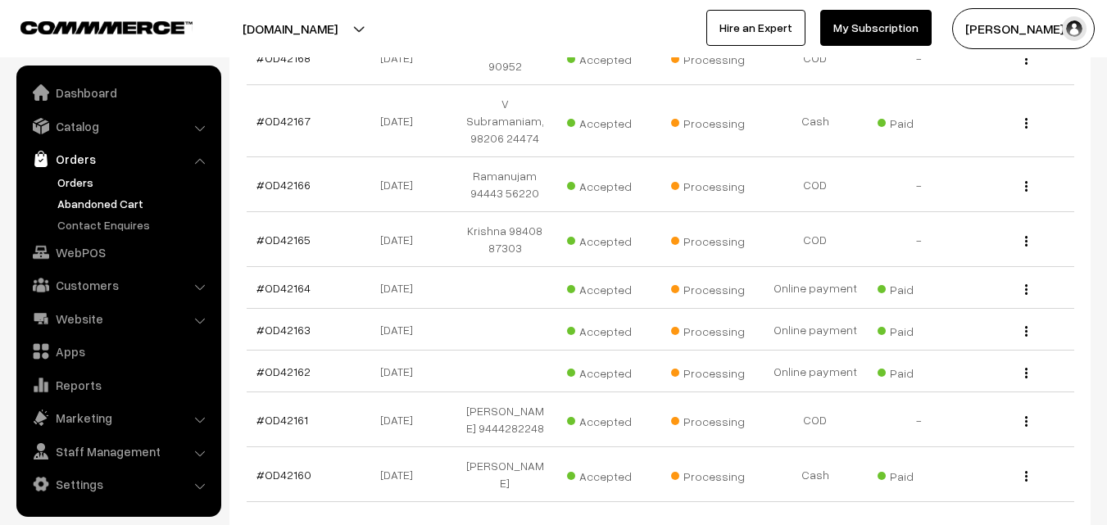
click at [87, 197] on link "Abandoned Cart" at bounding box center [134, 203] width 162 height 17
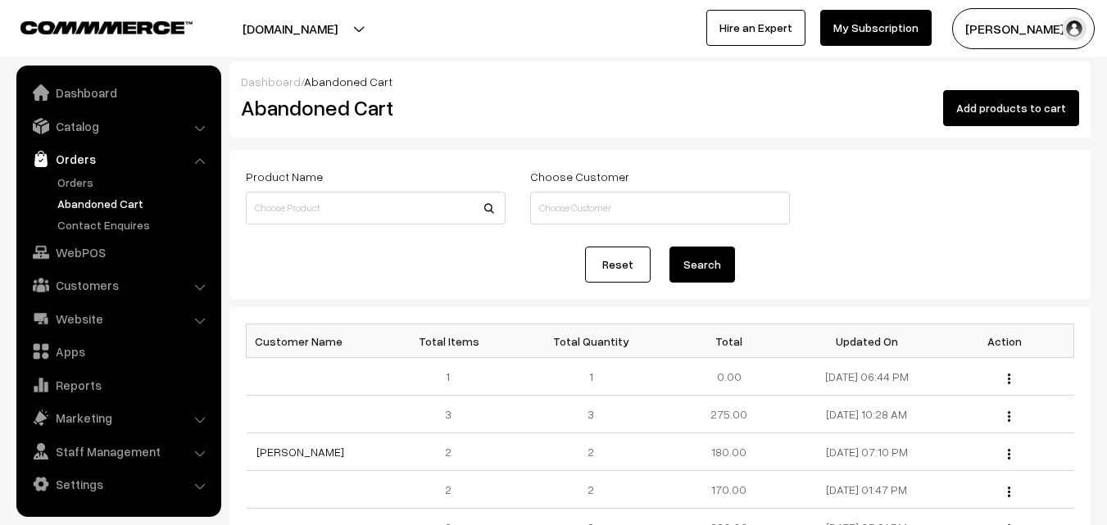
click at [67, 171] on link "Orders" at bounding box center [117, 158] width 195 height 29
click at [419, 272] on div "Reset Search" at bounding box center [660, 265] width 828 height 36
click at [265, 28] on button "[DOMAIN_NAME]" at bounding box center [290, 28] width 210 height 41
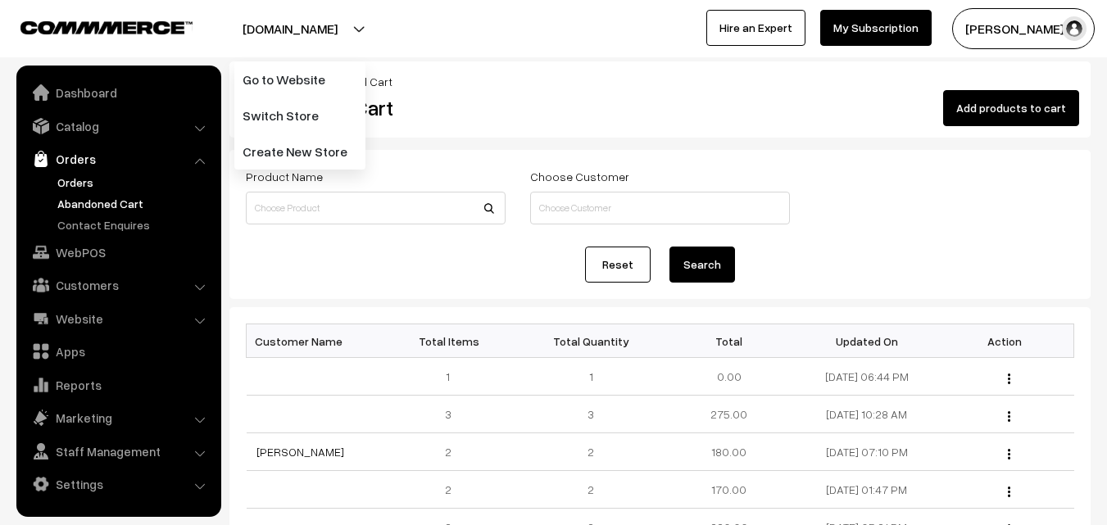
click at [79, 177] on link "Orders" at bounding box center [134, 182] width 162 height 17
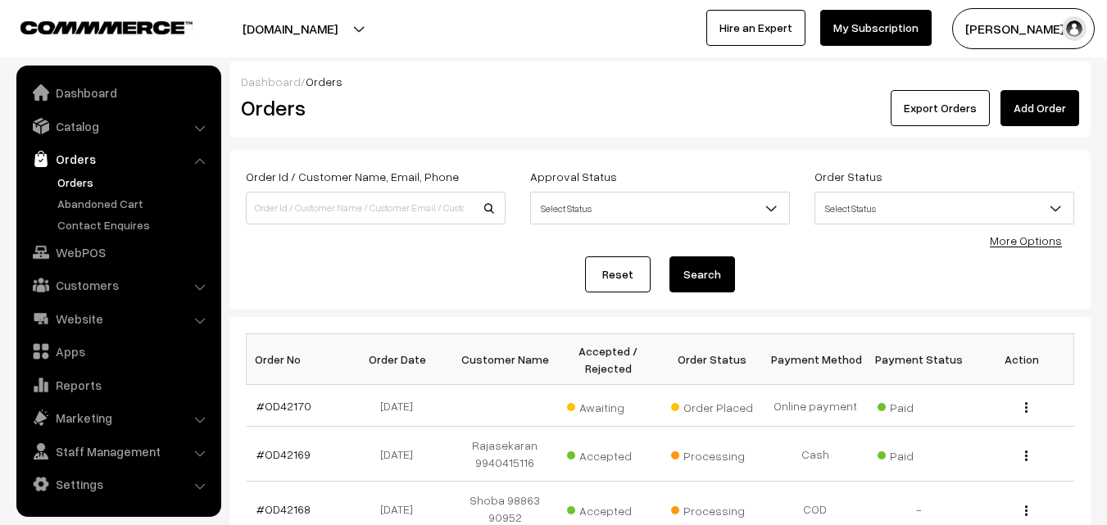
click at [85, 182] on link "Orders" at bounding box center [134, 182] width 162 height 17
click at [292, 224] on div "Order Id / Customer Name, Email, Phone" at bounding box center [375, 200] width 284 height 68
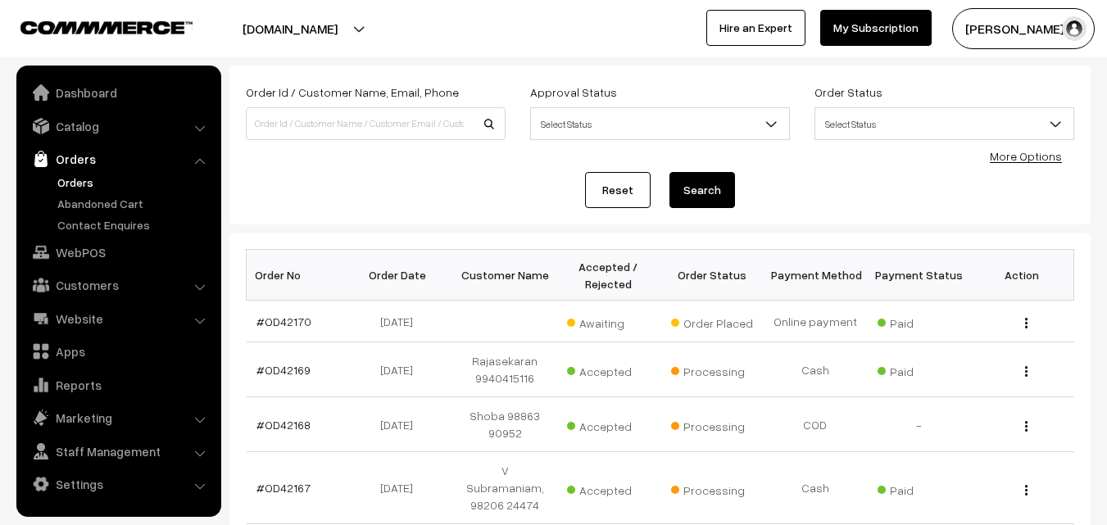
scroll to position [164, 0]
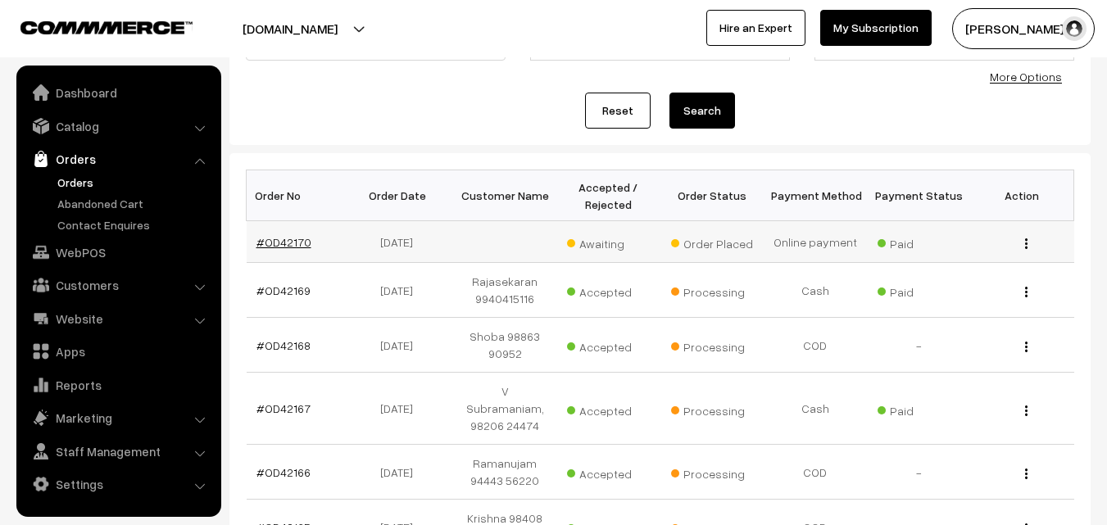
click at [278, 242] on link "#OD42170" at bounding box center [283, 242] width 55 height 14
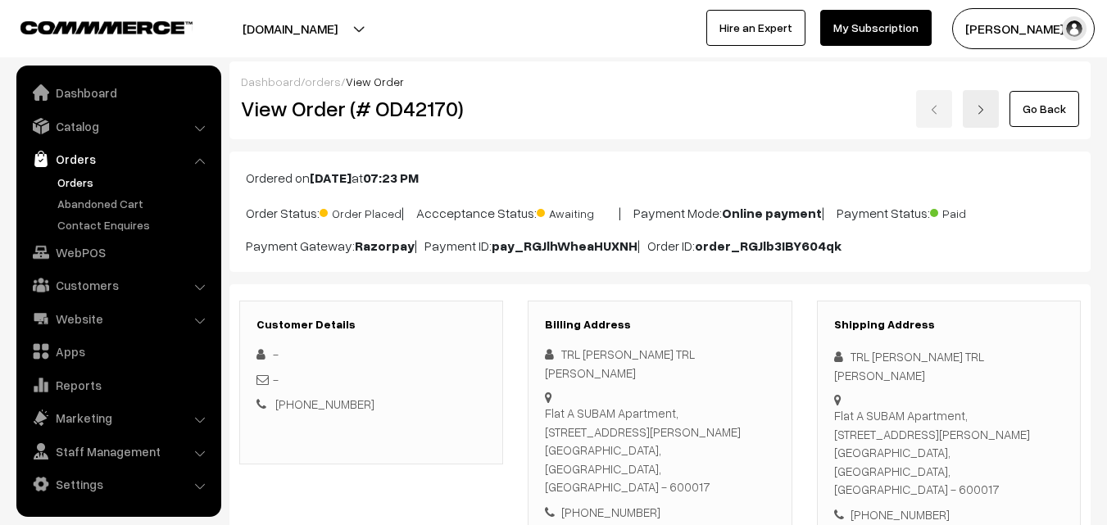
click at [76, 177] on link "Orders" at bounding box center [134, 182] width 162 height 17
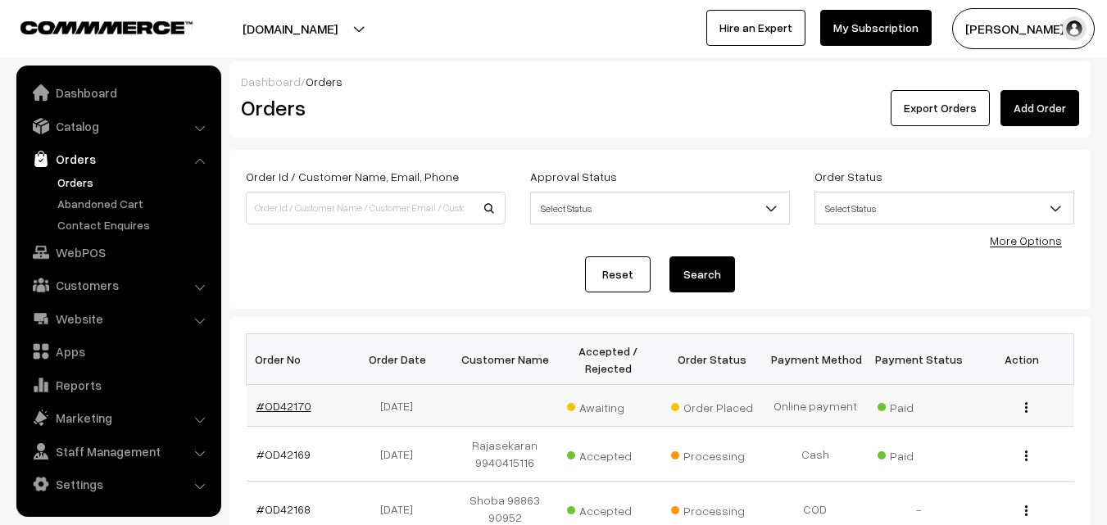
drag, startPoint x: 277, startPoint y: 401, endPoint x: 282, endPoint y: 410, distance: 9.6
click at [278, 401] on link "#OD42170" at bounding box center [283, 406] width 55 height 14
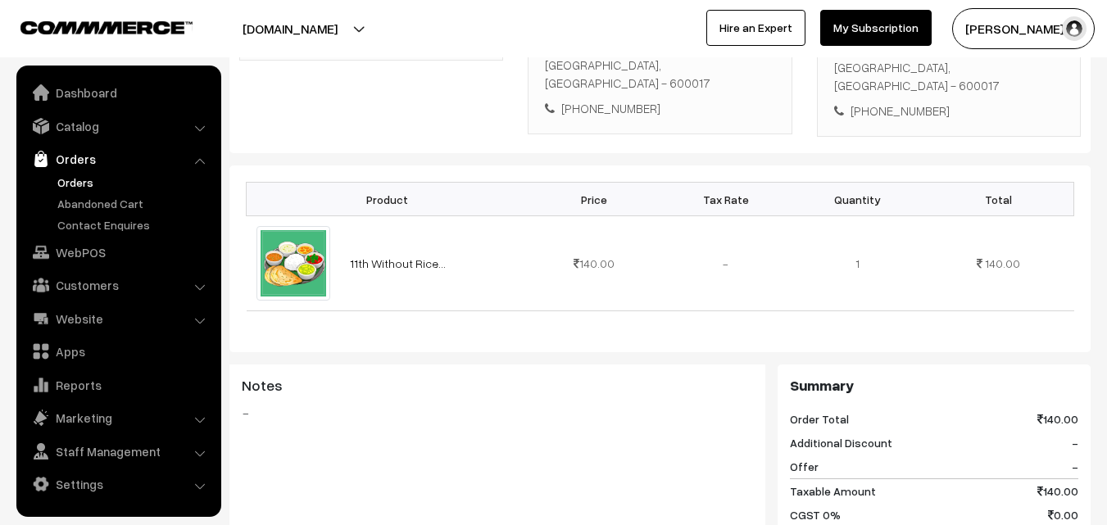
scroll to position [328, 0]
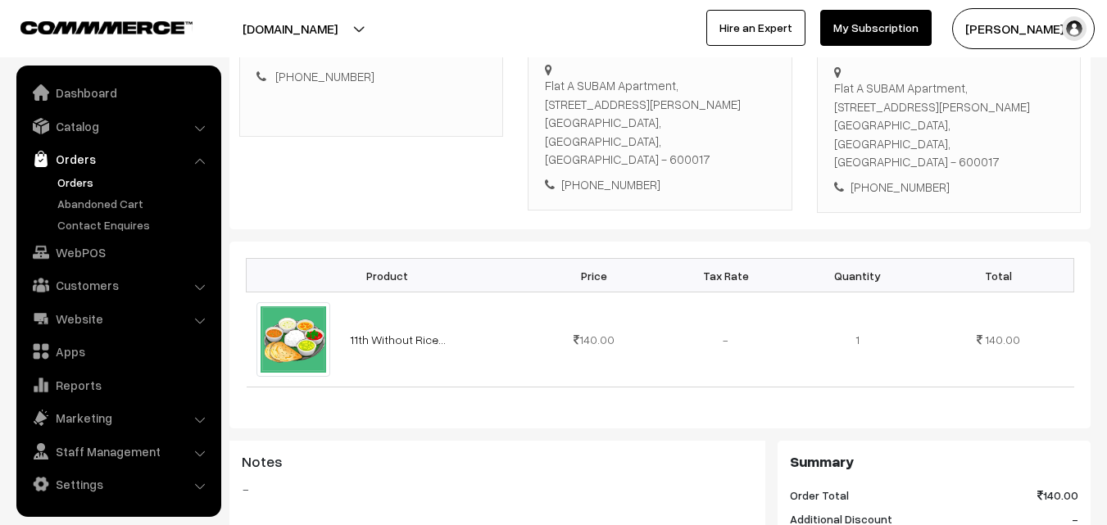
click at [584, 175] on div "[PHONE_NUMBER]" at bounding box center [659, 184] width 229 height 19
copy div "9445860169"
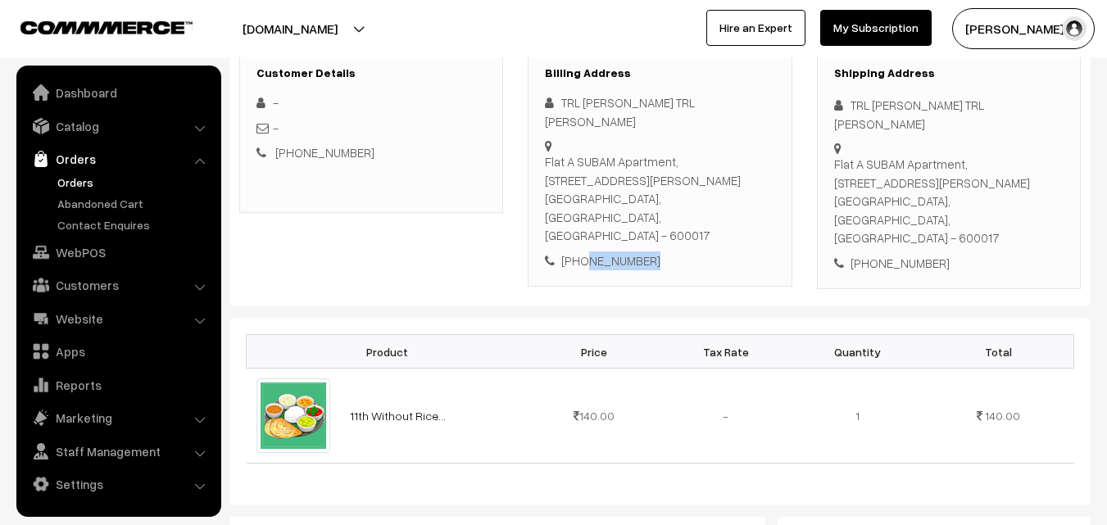
scroll to position [164, 0]
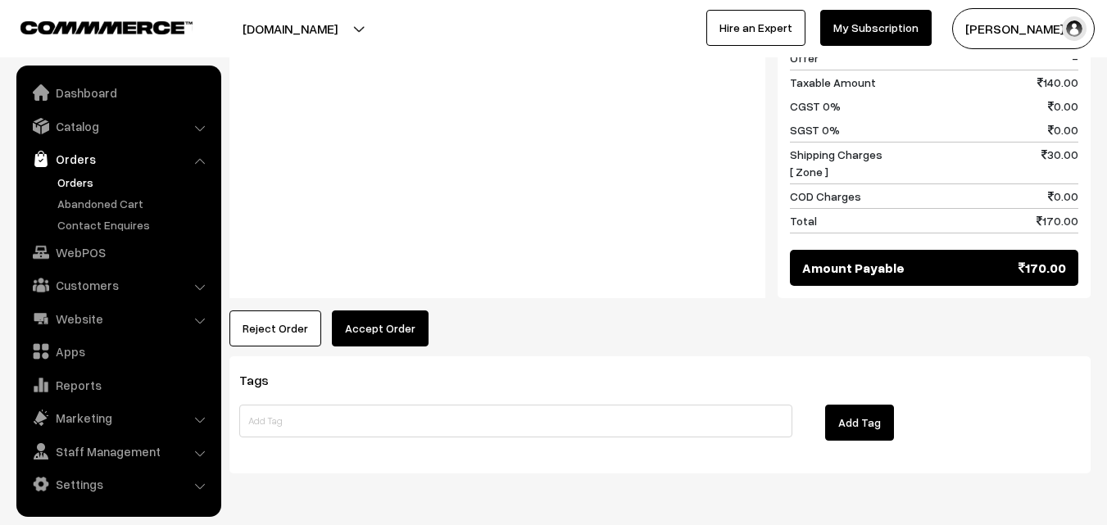
click at [382, 310] on button "Accept Order" at bounding box center [380, 328] width 97 height 36
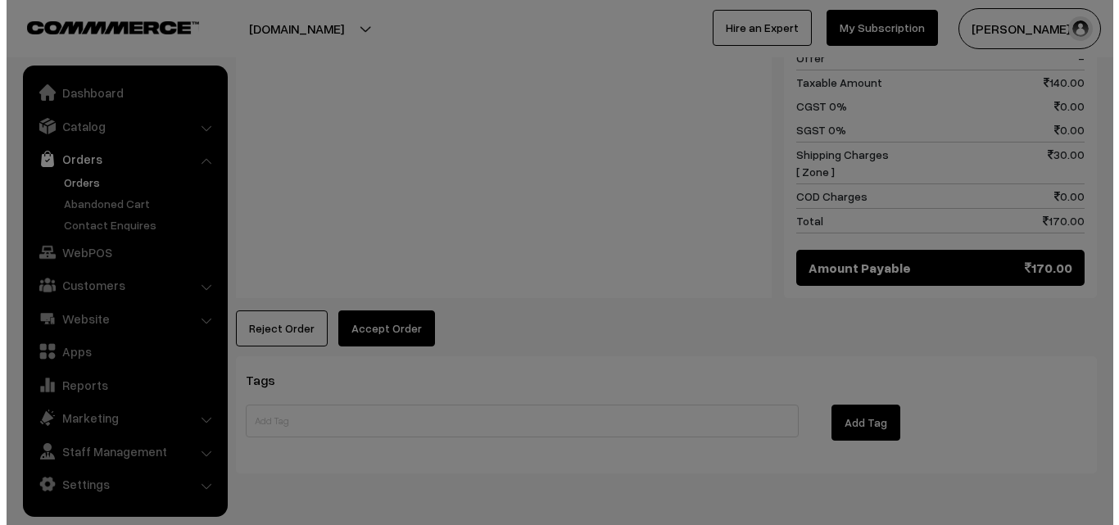
scroll to position [813, 0]
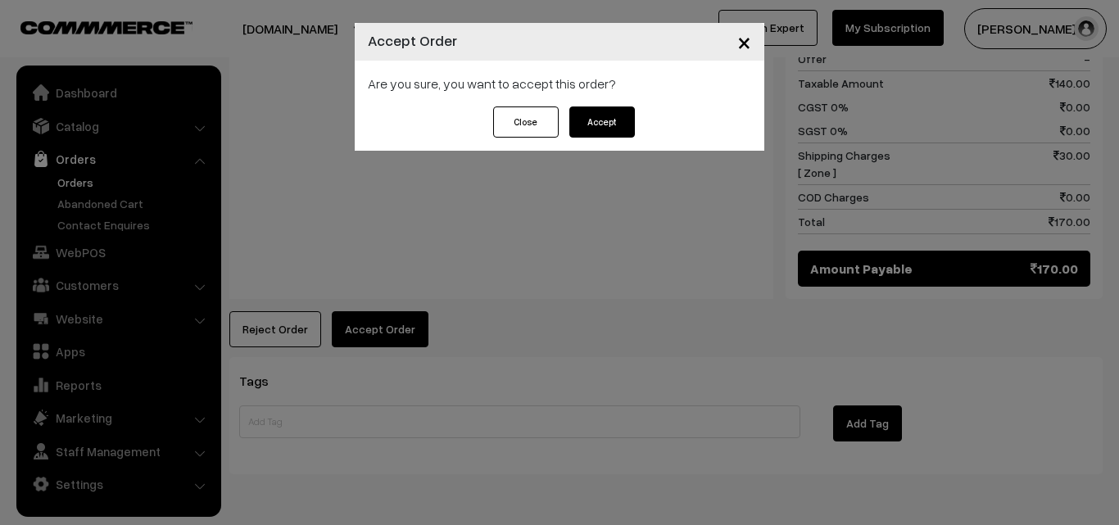
click at [617, 119] on button "Accept" at bounding box center [602, 121] width 66 height 31
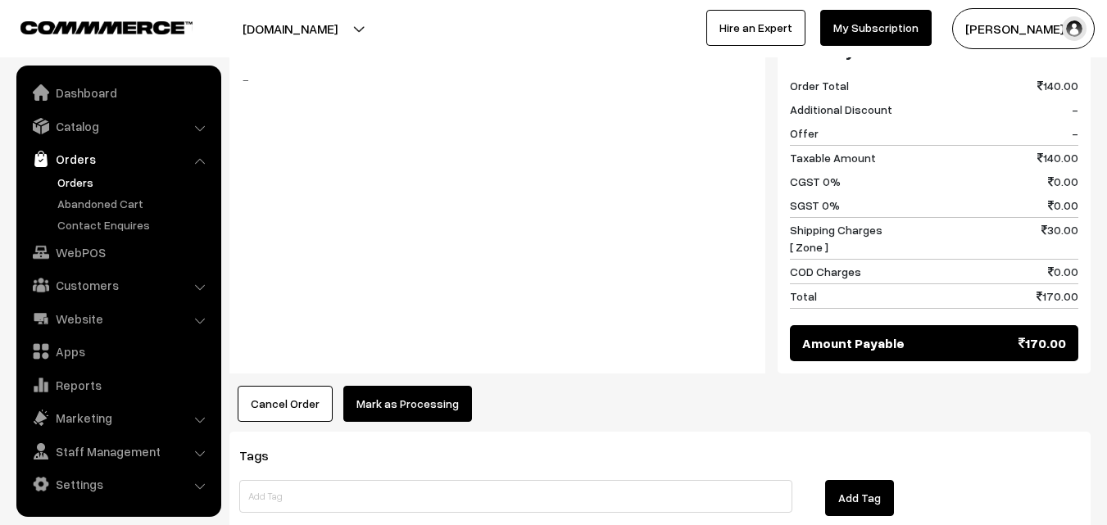
click at [416, 386] on button "Mark as Processing" at bounding box center [407, 404] width 129 height 36
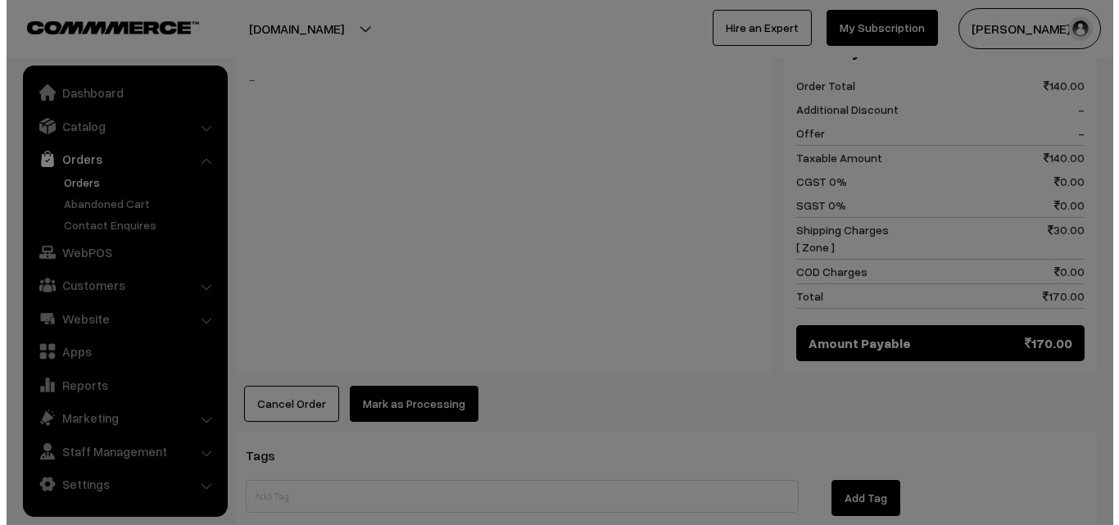
scroll to position [738, 0]
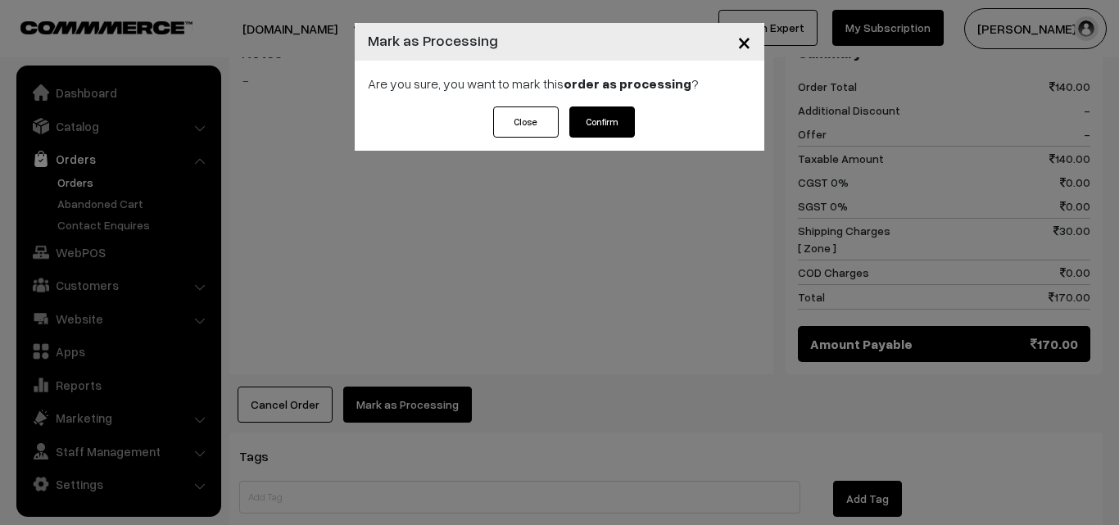
click at [627, 112] on button "Confirm" at bounding box center [602, 121] width 66 height 31
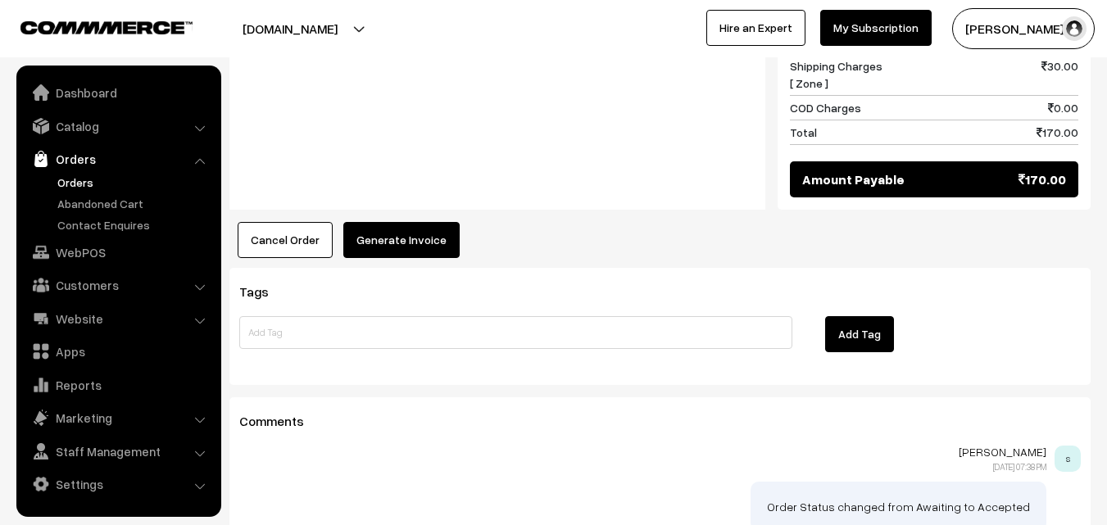
click at [412, 222] on button "Generate Invoice" at bounding box center [401, 240] width 116 height 36
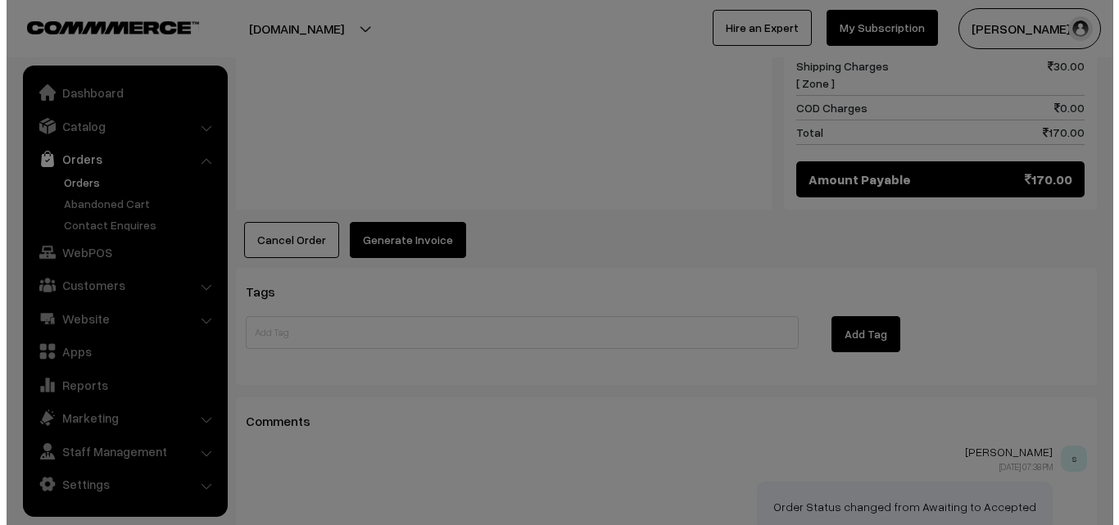
scroll to position [902, 0]
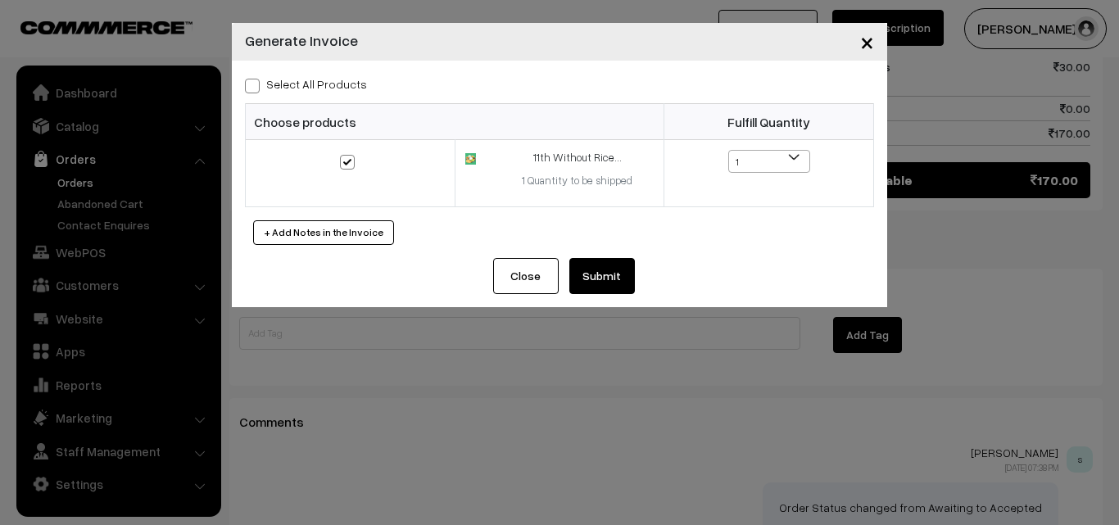
click at [598, 277] on button "Submit" at bounding box center [602, 276] width 66 height 36
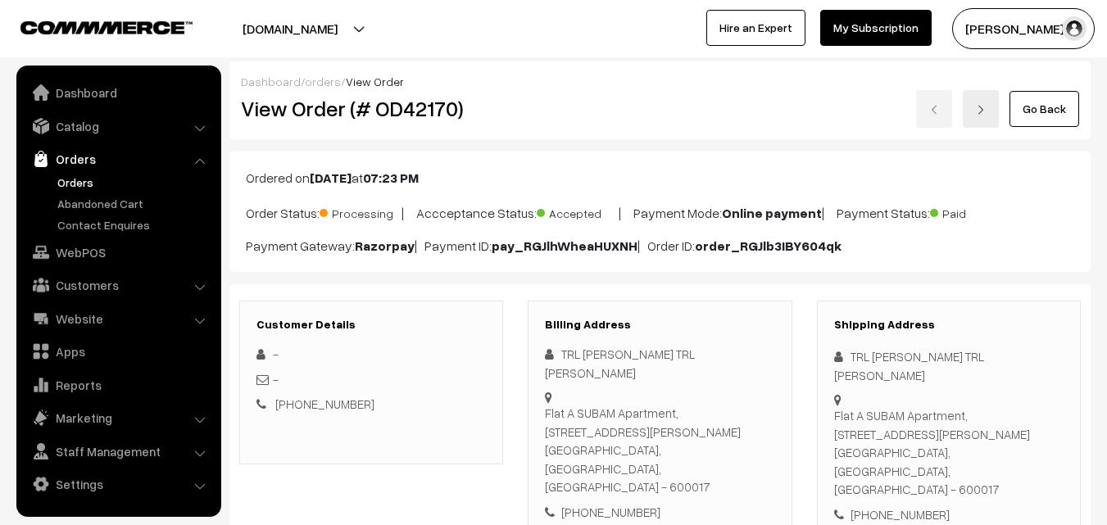
scroll to position [901, 0]
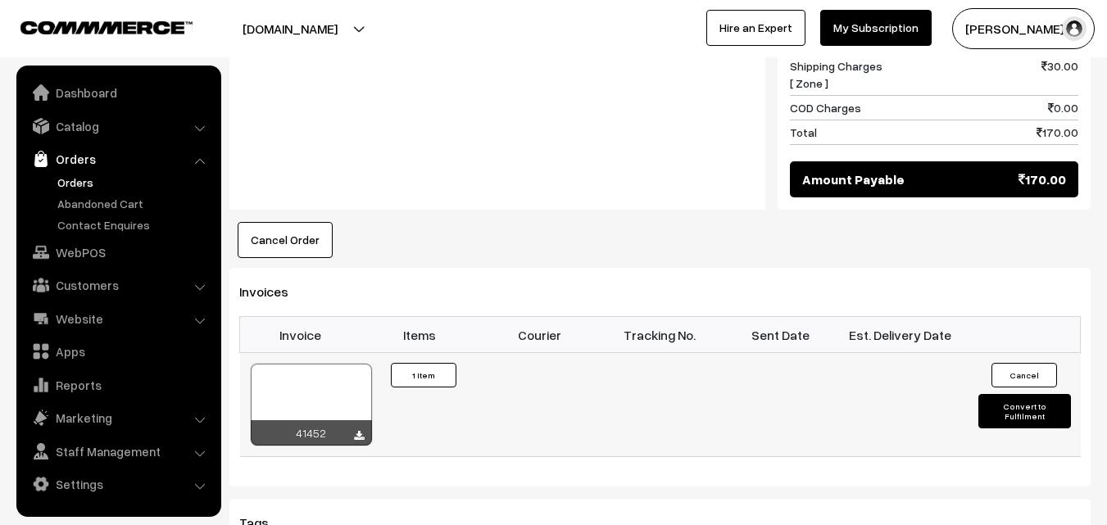
click at [292, 364] on div at bounding box center [311, 405] width 121 height 82
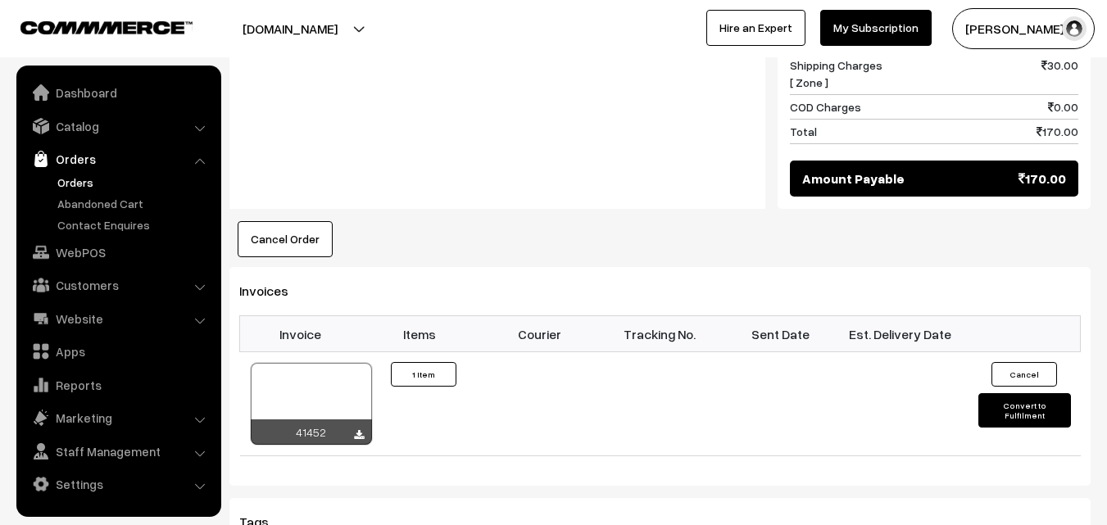
click at [72, 183] on link "Orders" at bounding box center [134, 182] width 162 height 17
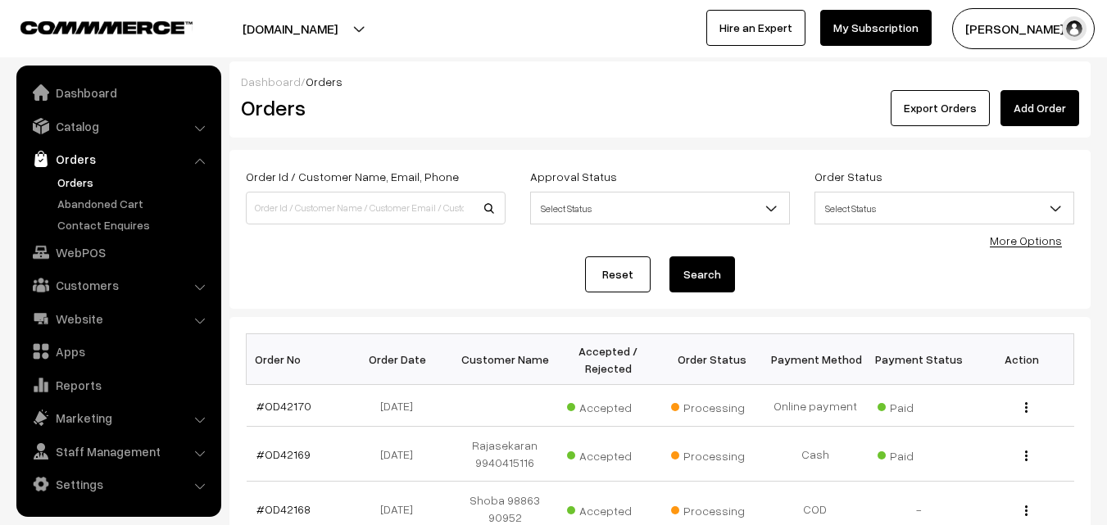
click at [90, 183] on link "Orders" at bounding box center [134, 182] width 162 height 17
click at [116, 292] on link "Customers" at bounding box center [117, 284] width 195 height 29
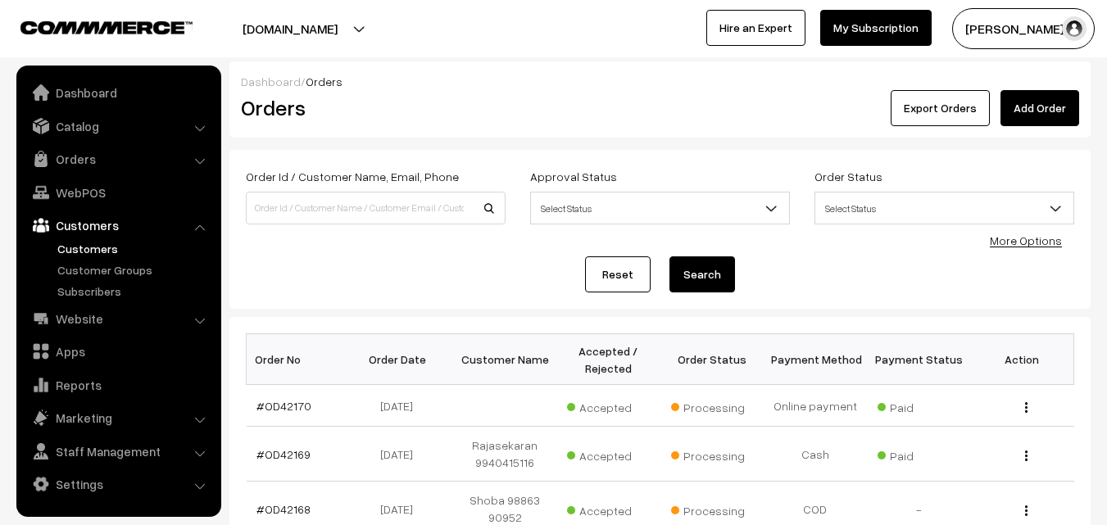
click at [103, 254] on link "Customers" at bounding box center [134, 248] width 162 height 17
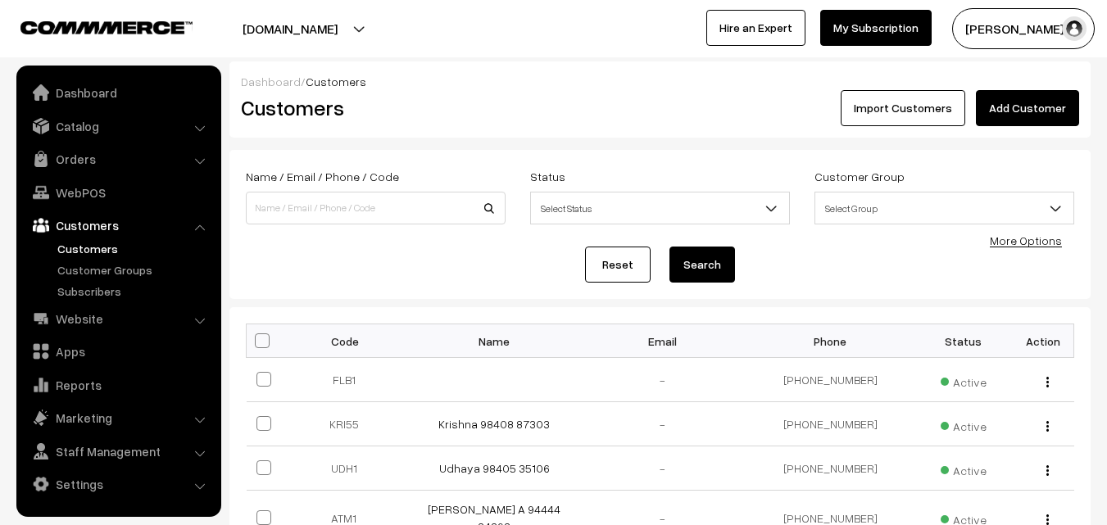
click at [1068, 108] on link "Add Customer" at bounding box center [1027, 108] width 103 height 36
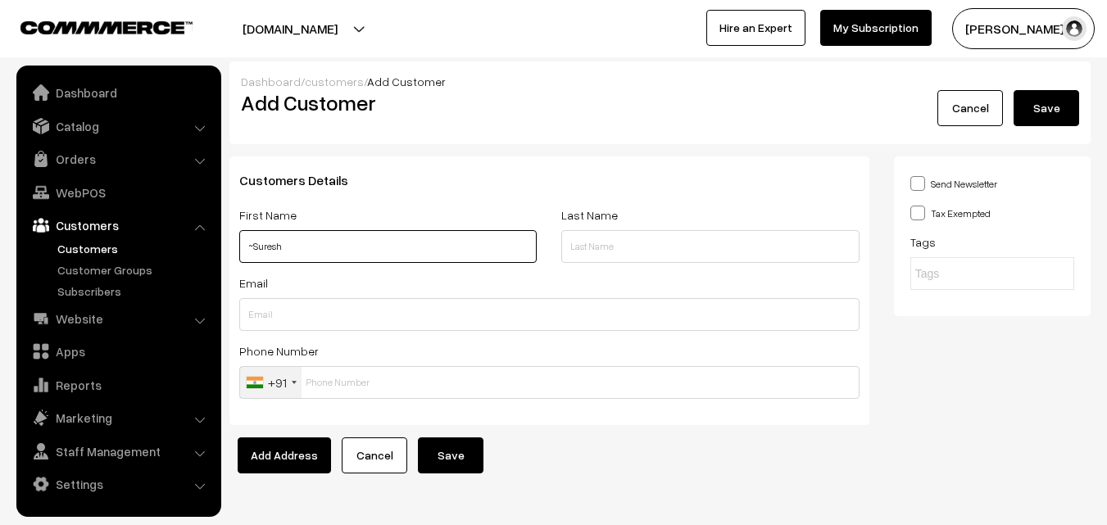
paste input "84079 40410"
type input "~Suresh 84079 40410"
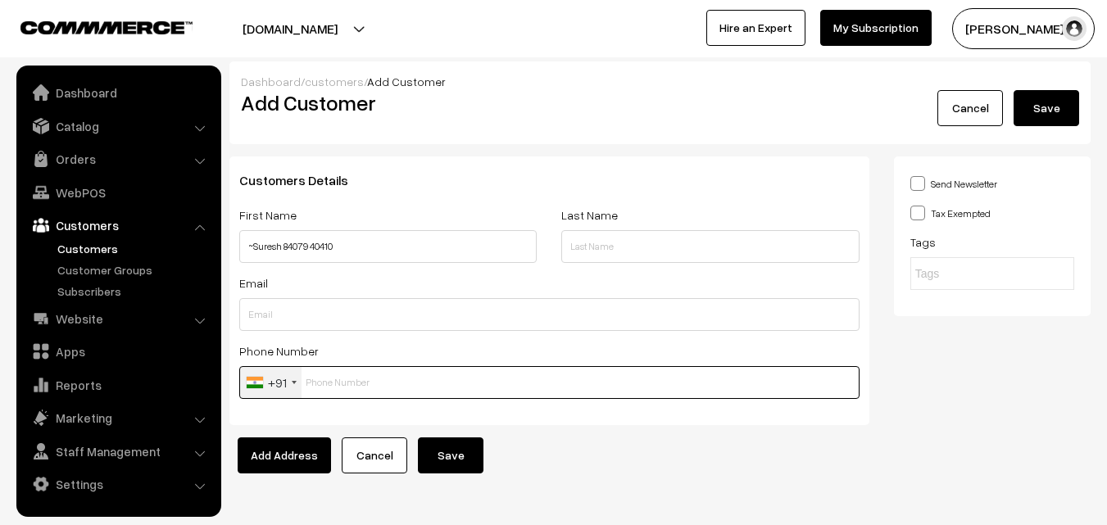
click at [348, 388] on input "text" at bounding box center [549, 382] width 620 height 33
paste input "84079 4041"
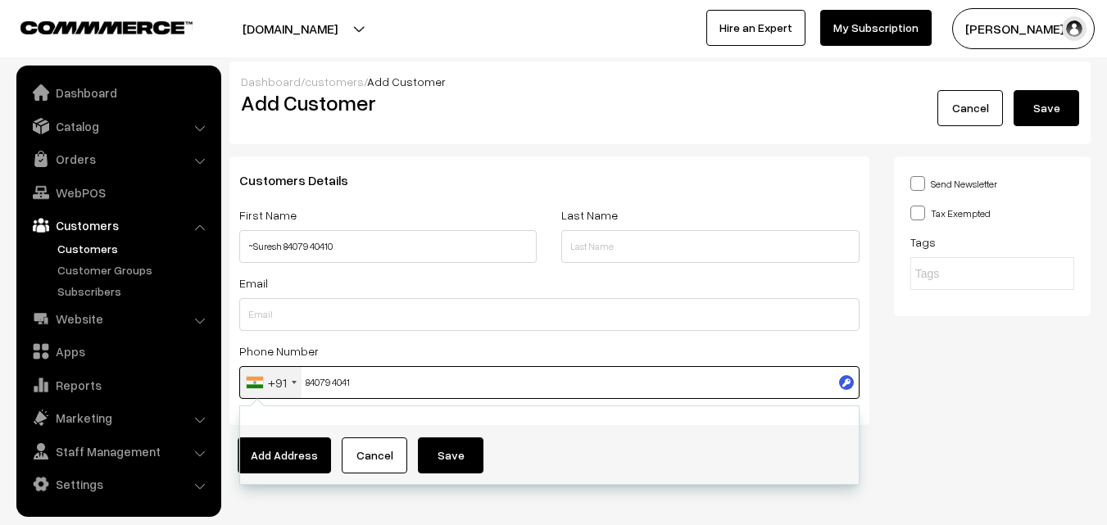
click at [341, 373] on input "84079 4041" at bounding box center [549, 382] width 620 height 33
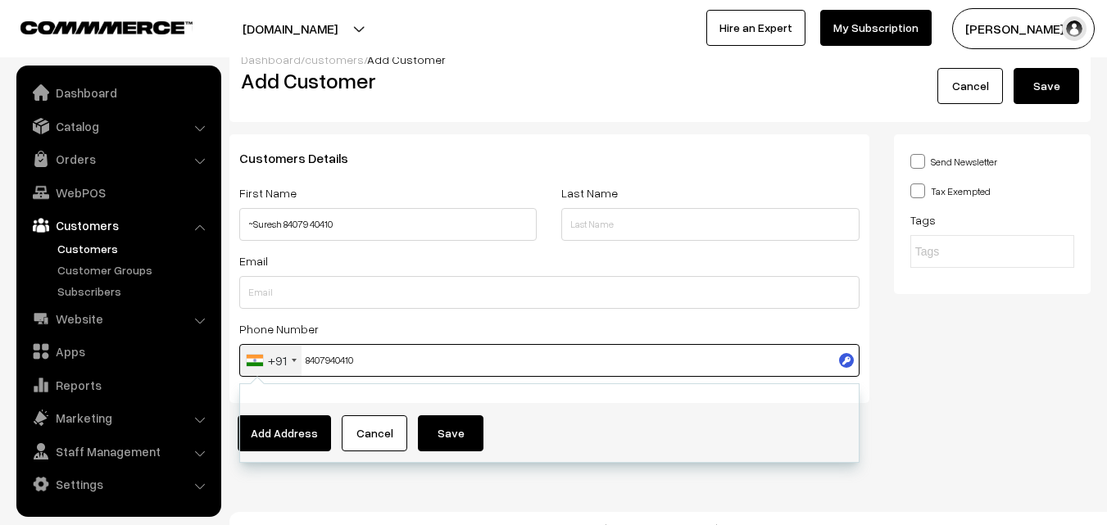
scroll to position [43, 0]
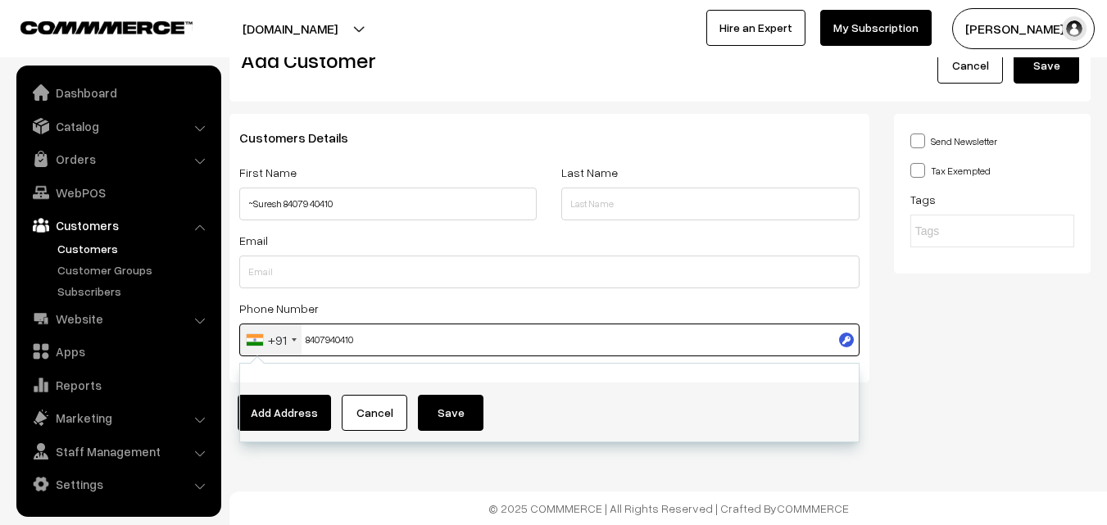
type input "8407940410"
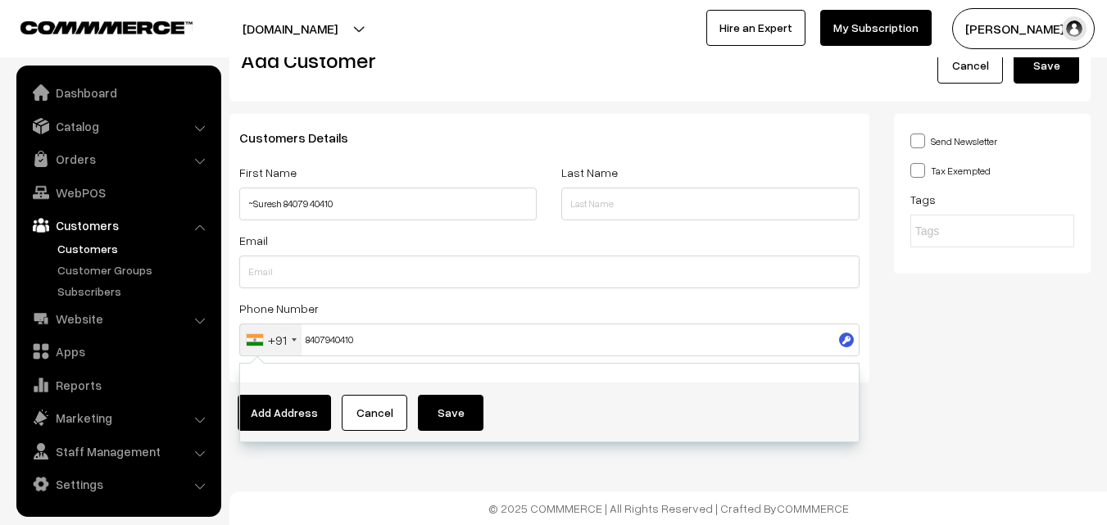
click at [1077, 437] on div "Dashboard / customers / Add Customer Add Customer Cancel Save Customers Details…" at bounding box center [553, 241] width 1107 height 568
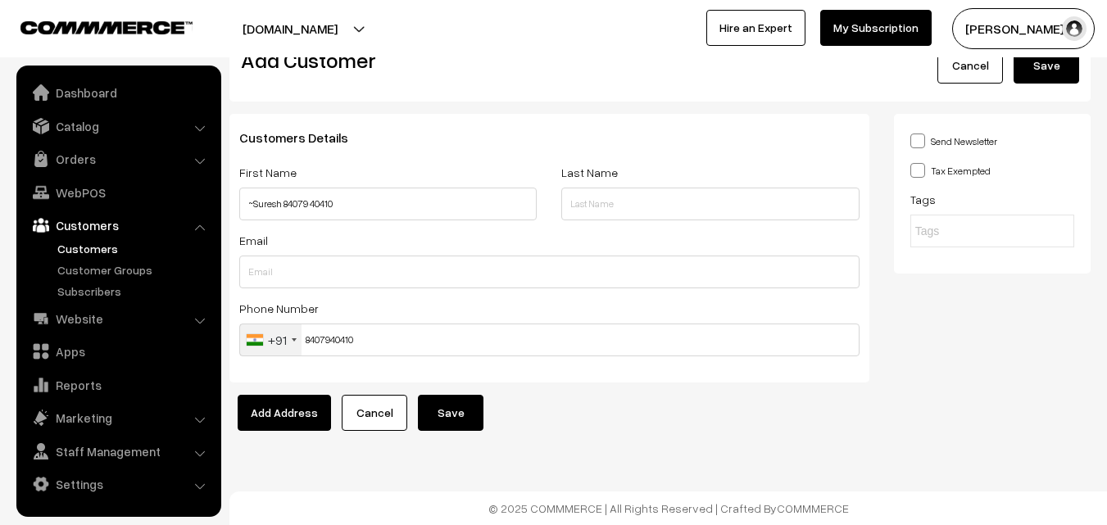
click at [464, 407] on button "Save" at bounding box center [451, 413] width 66 height 36
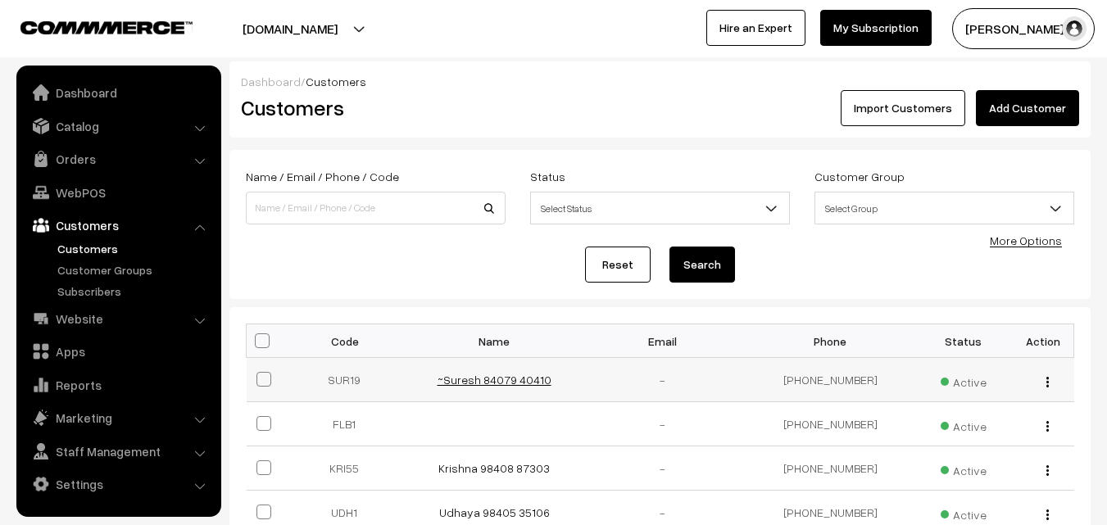
click at [505, 374] on link "~Suresh 84079 40410" at bounding box center [494, 380] width 114 height 14
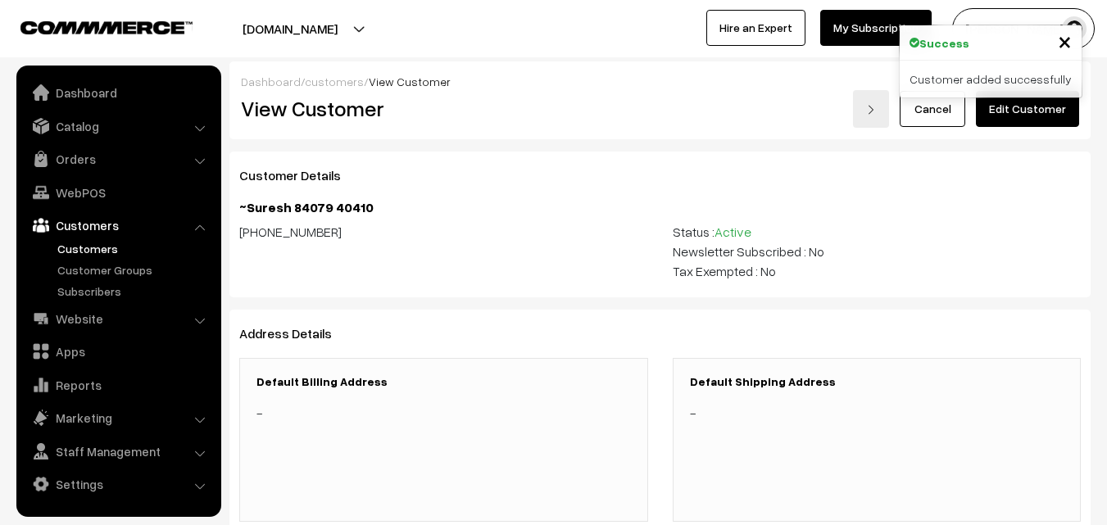
click at [1054, 124] on div "Cancel Edit Customer" at bounding box center [875, 109] width 407 height 38
click at [1040, 101] on link "Edit Customer" at bounding box center [1027, 109] width 103 height 36
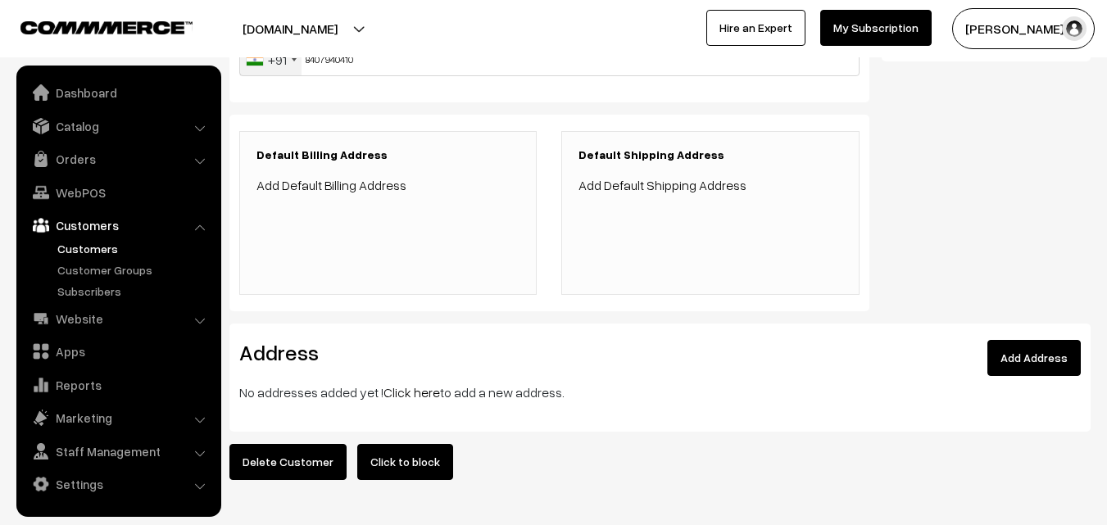
scroll to position [379, 0]
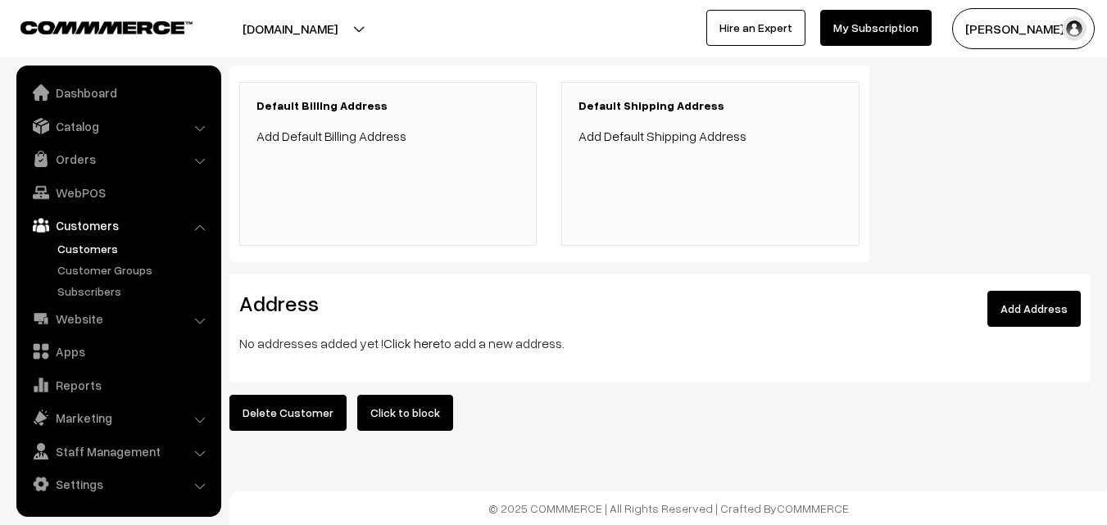
click at [396, 335] on link "Click here" at bounding box center [411, 343] width 57 height 16
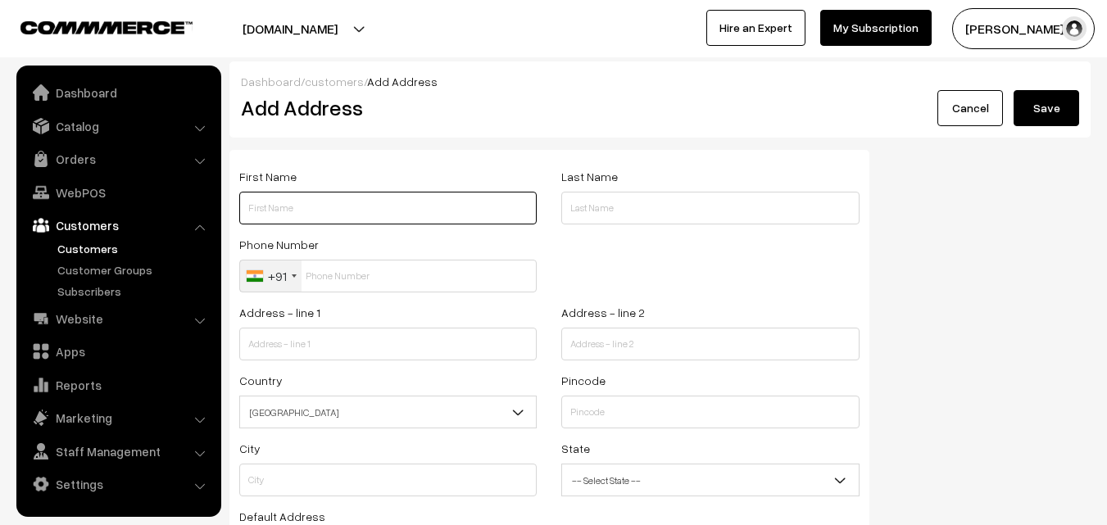
click at [305, 192] on input "text" at bounding box center [387, 208] width 297 height 33
paste input "Suresh"
paste input "84079 40410"
type input "Suresh 84079 40410"
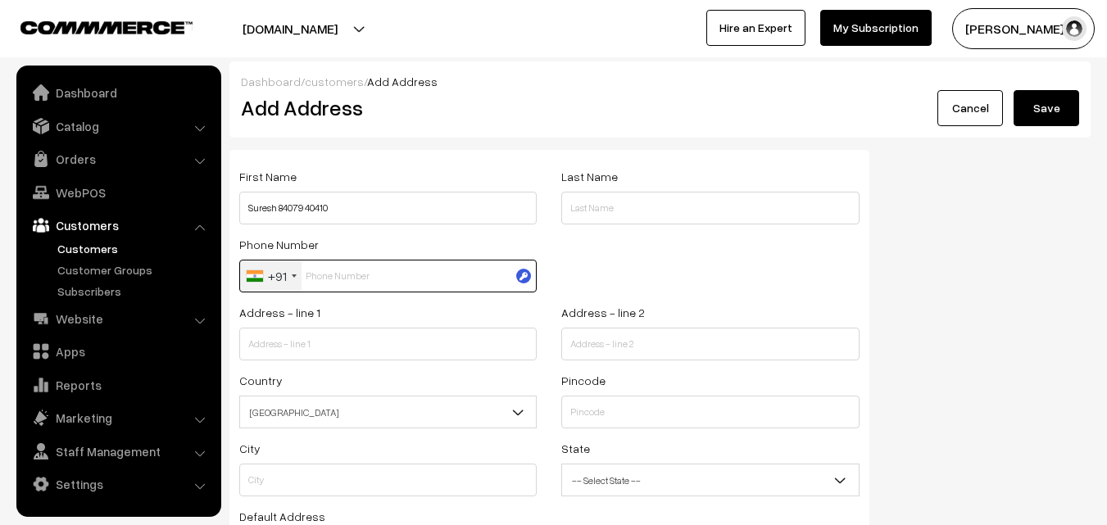
click at [338, 280] on input "text" at bounding box center [387, 276] width 297 height 33
paste input "84079 4041"
click at [341, 276] on input "84079 4041" at bounding box center [387, 276] width 297 height 33
type input "8407940410"
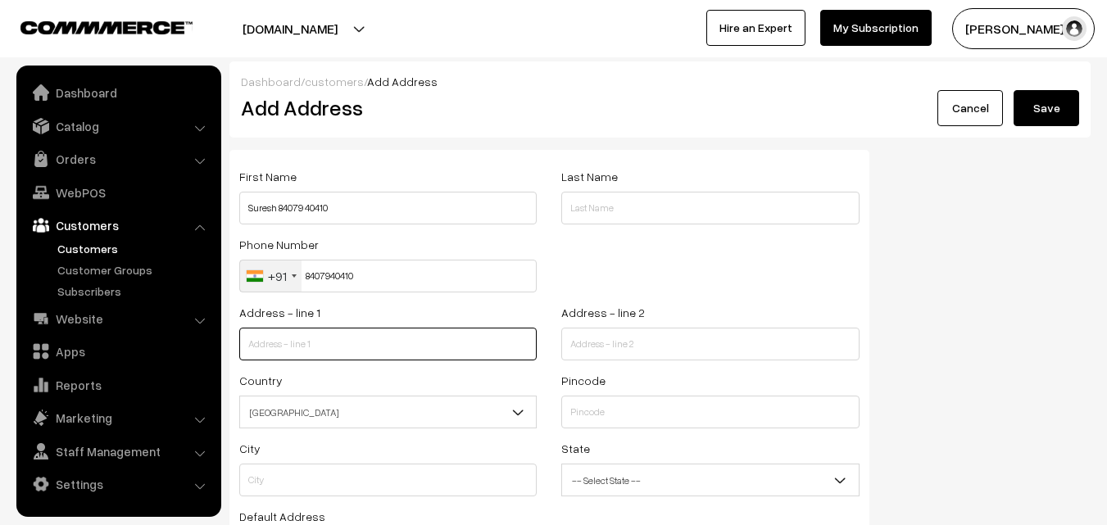
click at [418, 340] on input "text" at bounding box center [387, 344] width 297 height 33
paste input "15/2 3rd Main road United India colony Kodambakkam"
drag, startPoint x: 328, startPoint y: 344, endPoint x: 489, endPoint y: 349, distance: 160.6
click at [489, 349] on input "15/2 3rd Main road United India colony Kodambakkam" at bounding box center [387, 344] width 297 height 33
type input "15/2 3rd Main road"
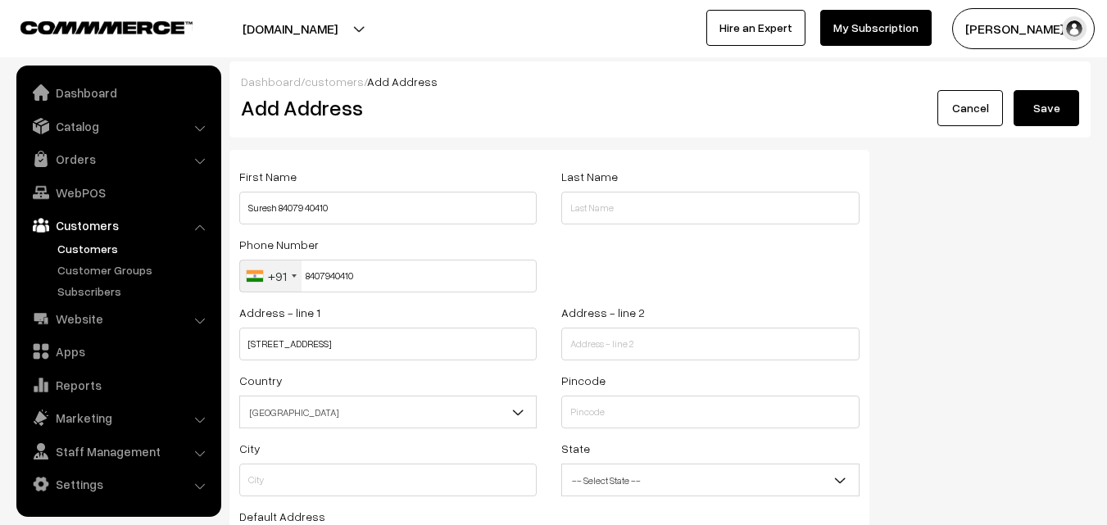
drag, startPoint x: 519, startPoint y: 316, endPoint x: 530, endPoint y: 320, distance: 11.4
click at [521, 316] on div "Address - line 1 15/2 3rd Main road" at bounding box center [387, 331] width 297 height 58
paste input "United India colony Kodambakkam"
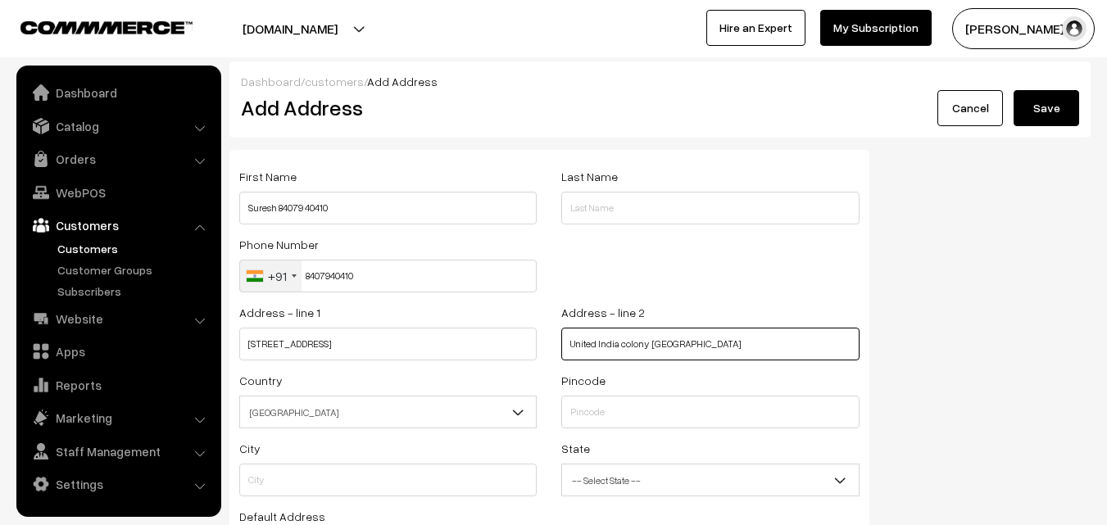
click at [618, 332] on input "United India colony Kodambakkam" at bounding box center [709, 344] width 297 height 33
type input "United India colony Kodambakkam"
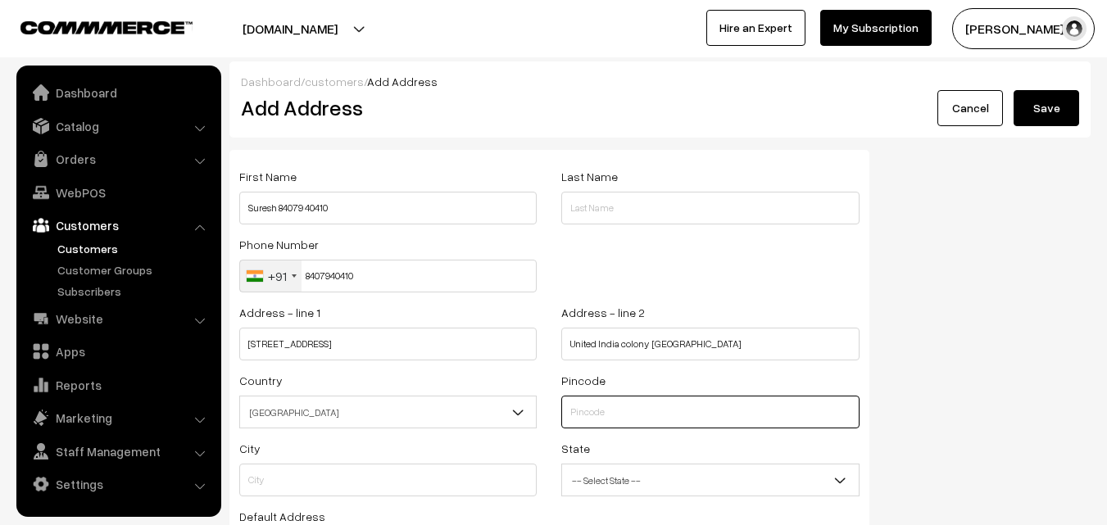
drag, startPoint x: 632, startPoint y: 405, endPoint x: 620, endPoint y: 398, distance: 13.2
click at [624, 401] on input "text" at bounding box center [709, 412] width 297 height 33
type input "600024"
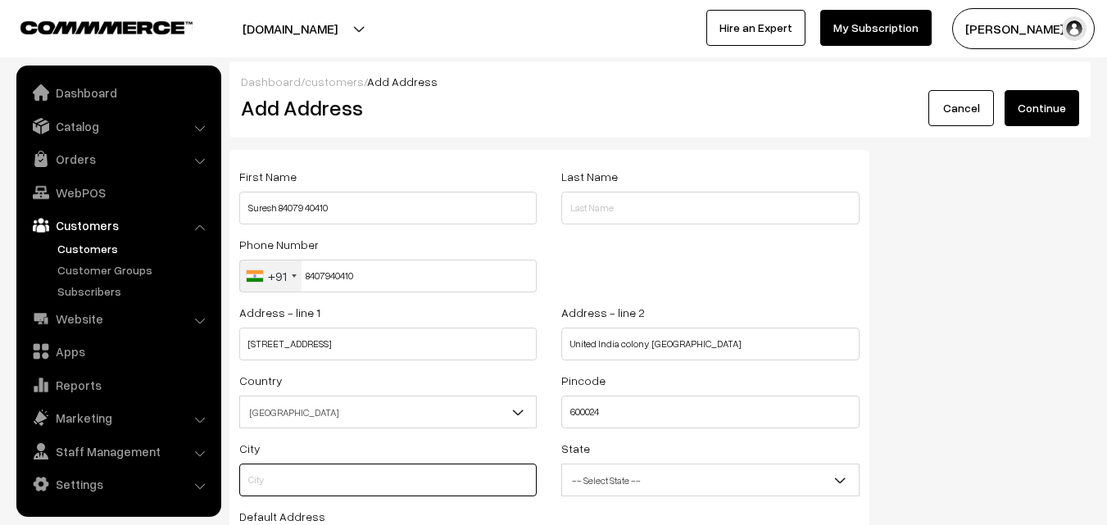
type input "[GEOGRAPHIC_DATA]"
select select "Tamil Nadu"
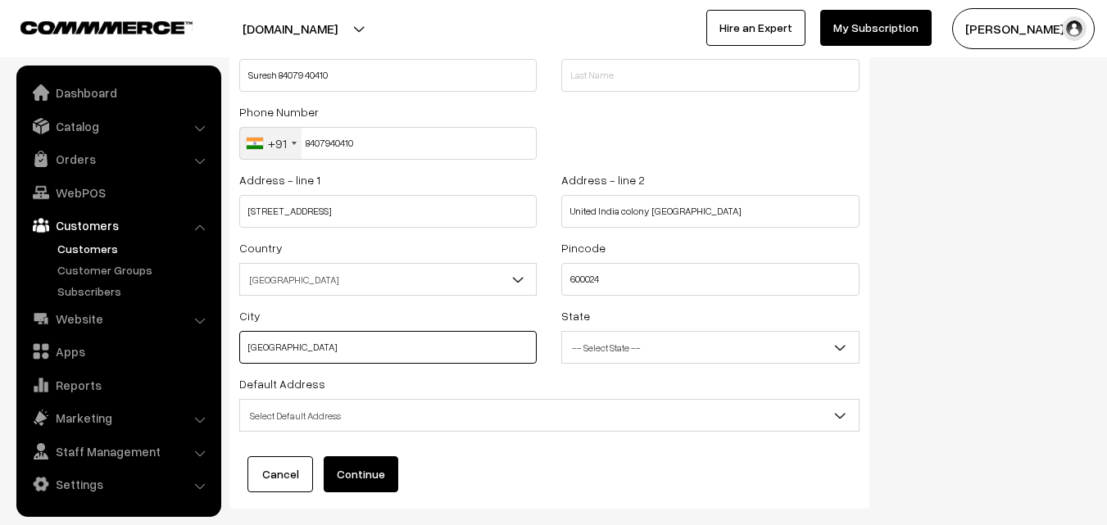
scroll to position [223, 0]
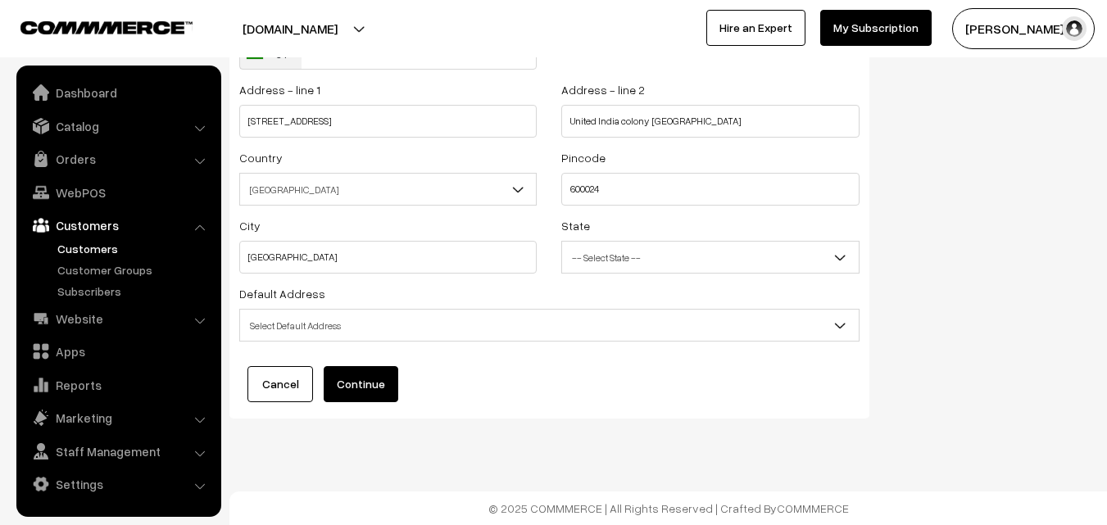
click at [430, 332] on span "Select Default Address" at bounding box center [549, 325] width 618 height 29
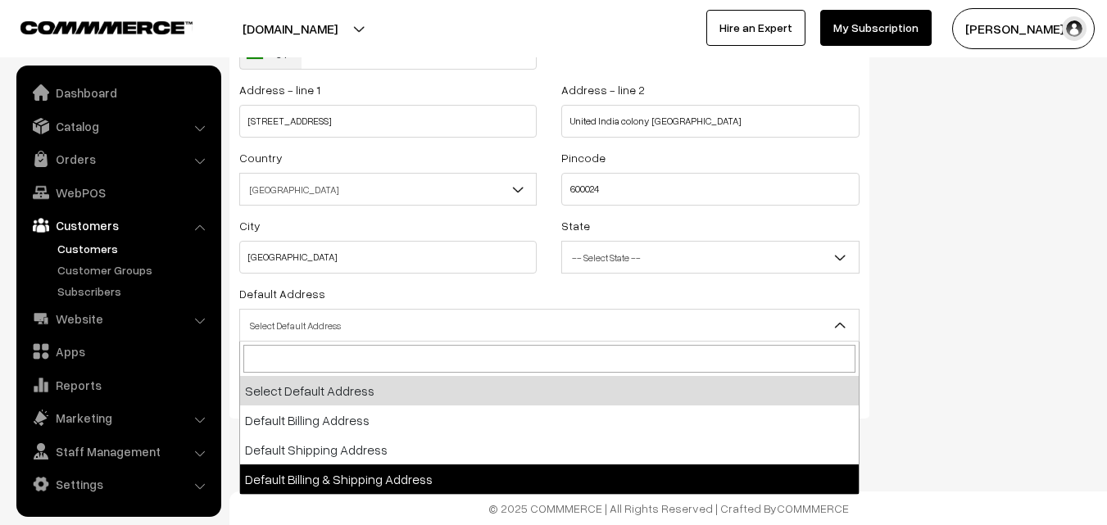
select select "3"
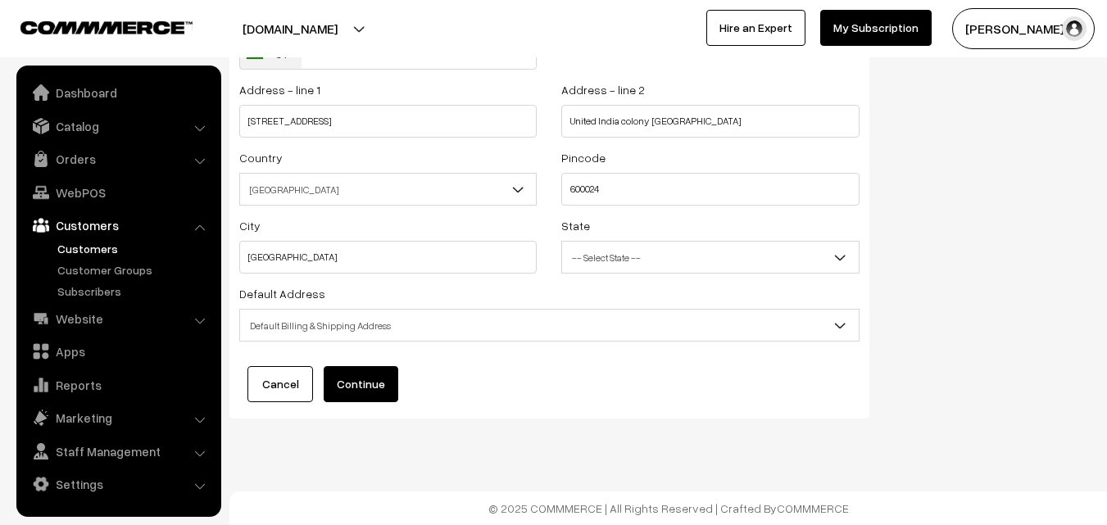
click at [380, 377] on button "Continue" at bounding box center [361, 384] width 75 height 36
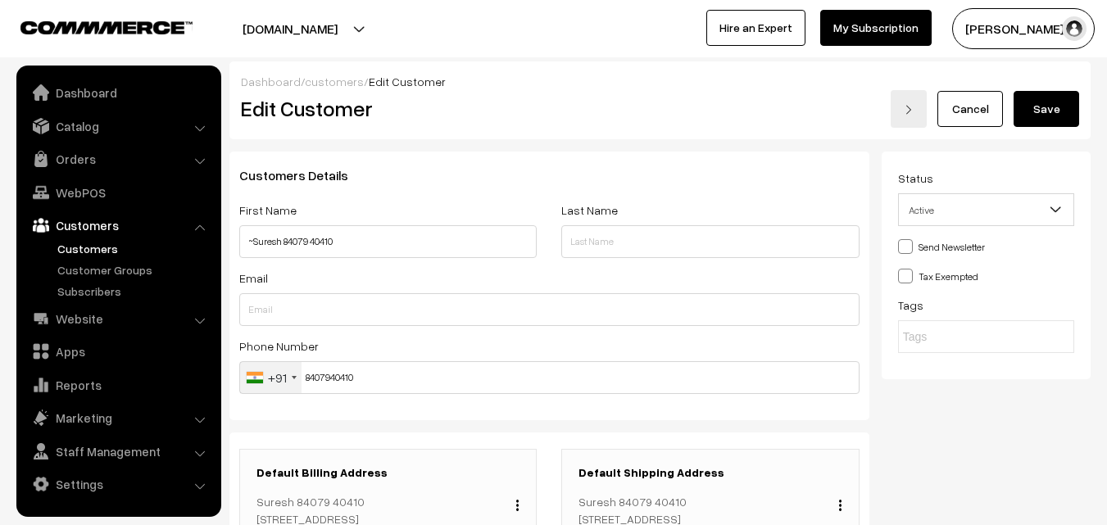
click at [1052, 109] on button "Save" at bounding box center [1046, 109] width 66 height 36
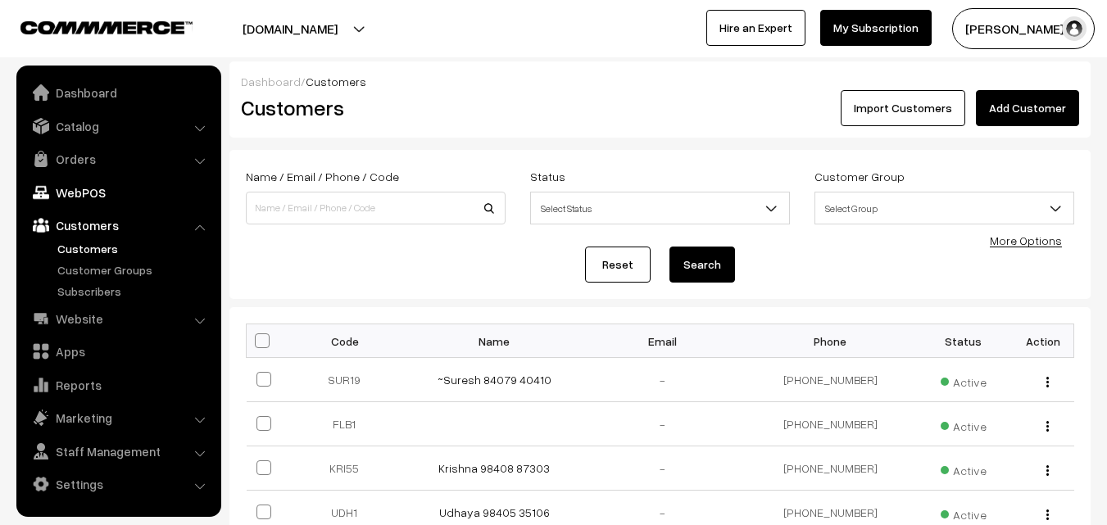
click at [101, 188] on link "WebPOS" at bounding box center [117, 192] width 195 height 29
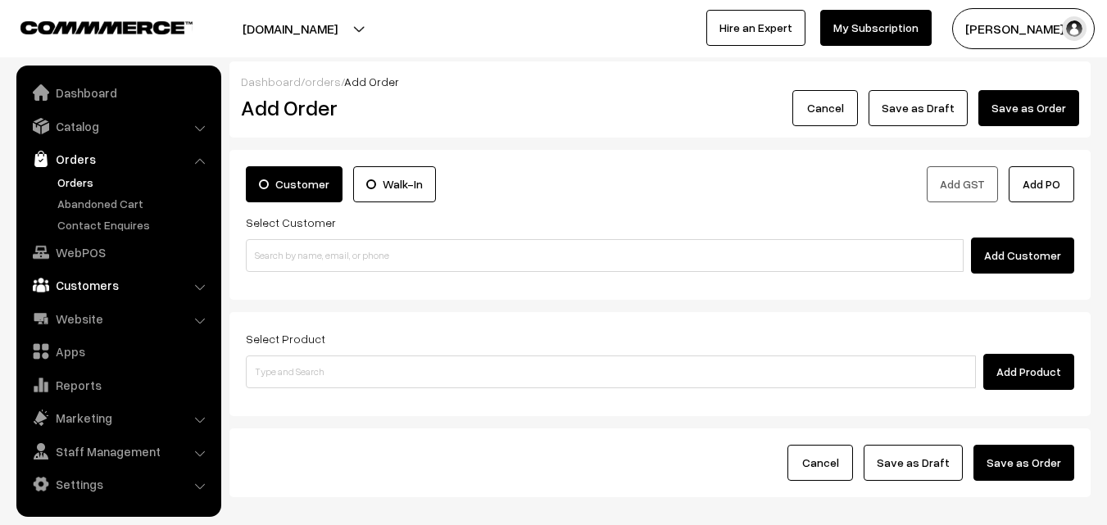
click at [77, 278] on link "Customers" at bounding box center [117, 284] width 195 height 29
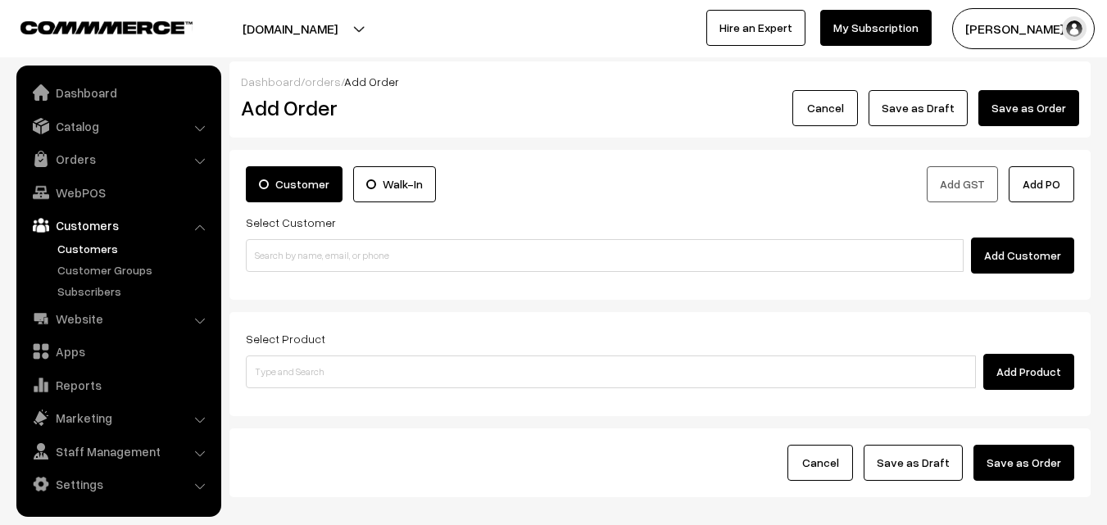
click at [98, 243] on link "Customers" at bounding box center [134, 248] width 162 height 17
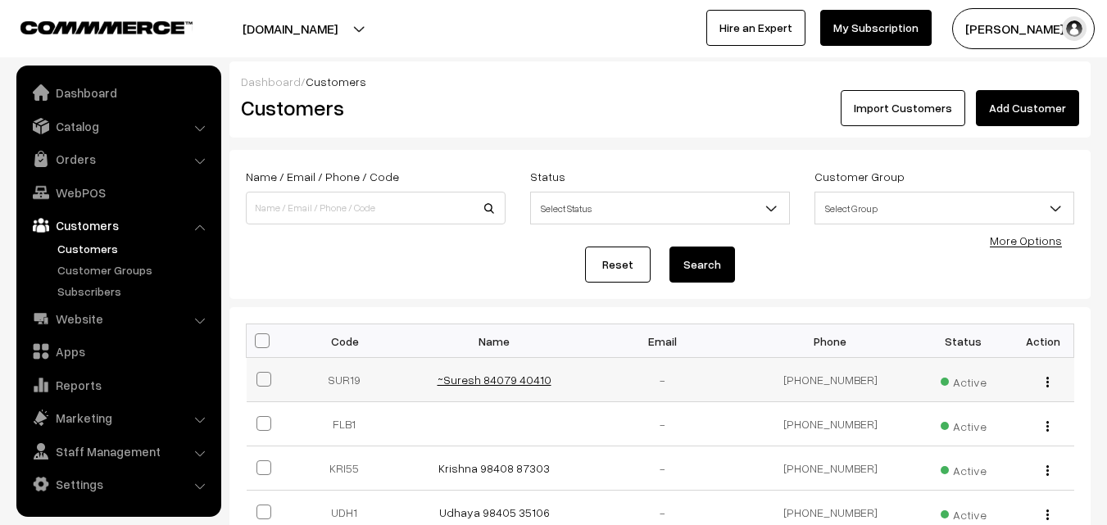
click at [510, 379] on link "~Suresh 84079 40410" at bounding box center [494, 380] width 114 height 14
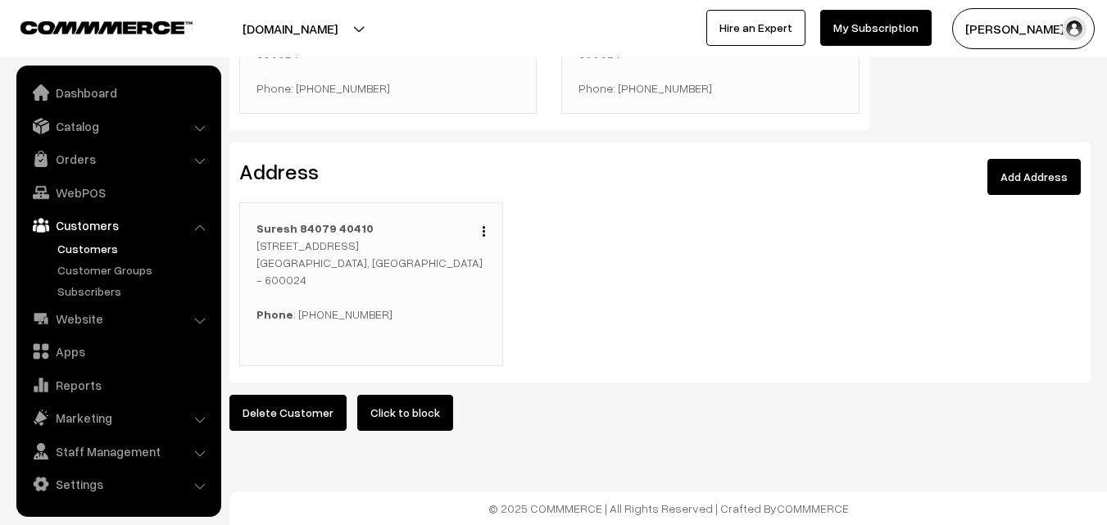
scroll to position [512, 0]
click at [489, 221] on div "Edit Duplicate Delete Suresh 84079 40410 15/2 3rd Main road ,United India colon…" at bounding box center [371, 284] width 264 height 164
click at [485, 226] on img "button" at bounding box center [483, 231] width 2 height 11
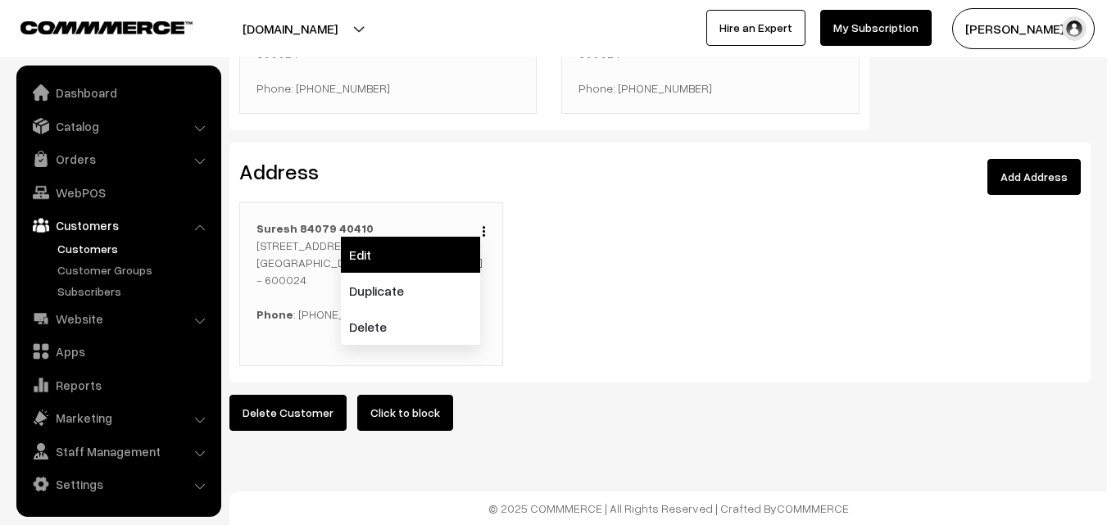
click at [458, 242] on link "Edit" at bounding box center [410, 255] width 139 height 36
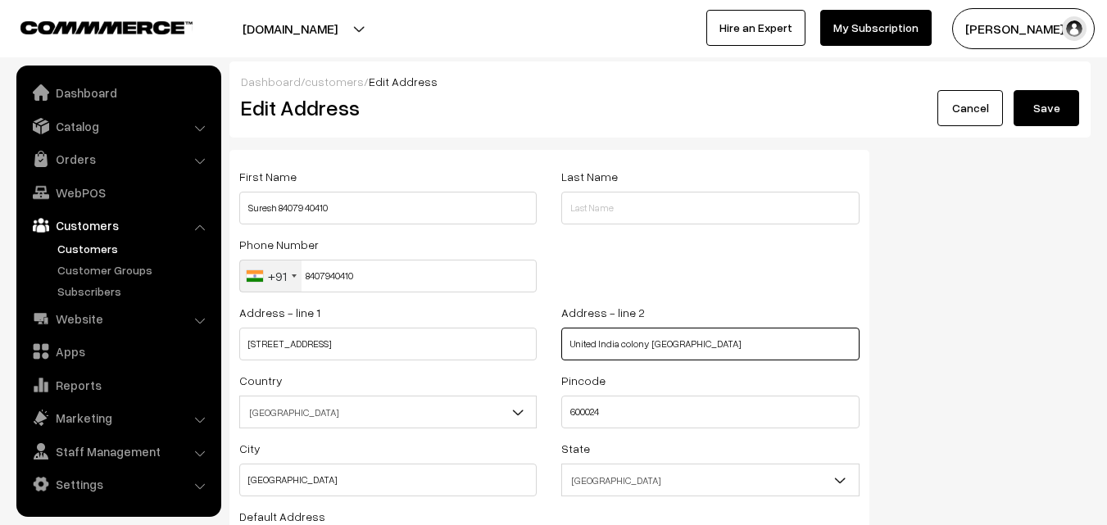
click at [756, 343] on input "United India colony Kodambakkam" at bounding box center [709, 344] width 297 height 33
click at [751, 342] on input "United India colony Kodambakkam" at bounding box center [709, 344] width 297 height 33
paste input "914424726027"
drag, startPoint x: 647, startPoint y: 340, endPoint x: 539, endPoint y: 338, distance: 108.1
click at [539, 338] on div "Address - line 1 15/2 3rd Main road Address - line 2 United India colony Kodamb…" at bounding box center [549, 336] width 645 height 68
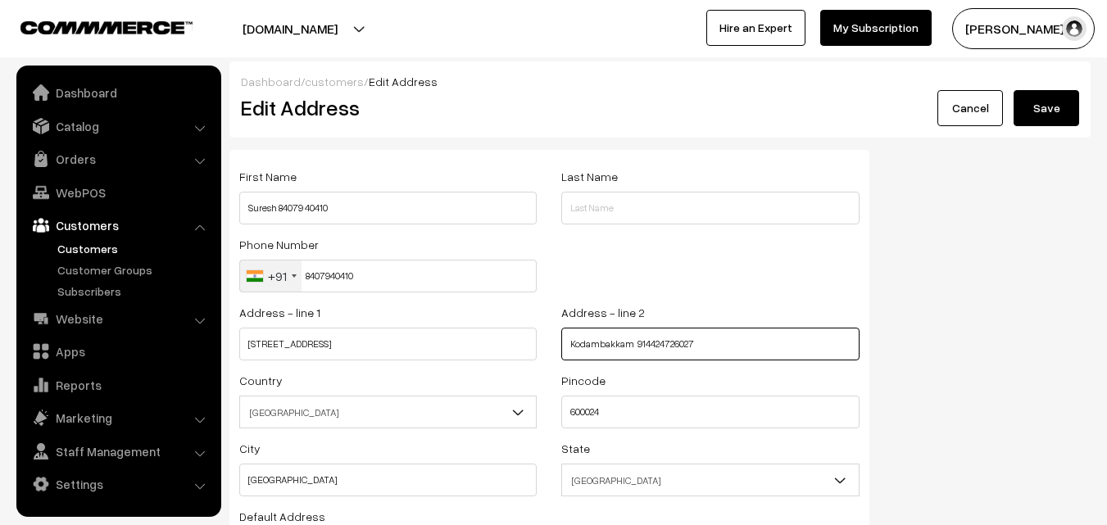
type input "Kodambakkam 914424726027"
click at [457, 320] on div "Address - line 1 15/2 3rd Main road" at bounding box center [387, 331] width 297 height 58
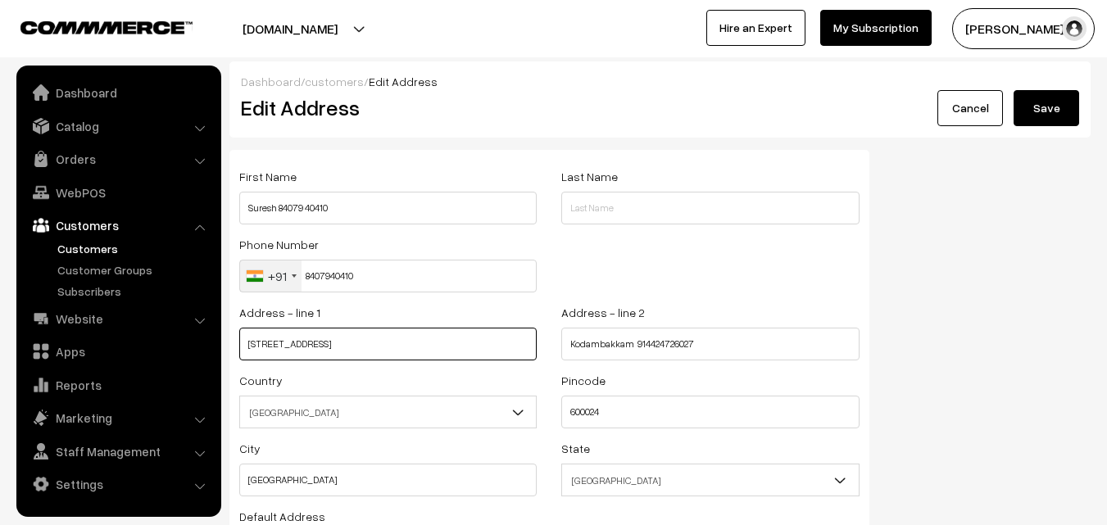
click at [437, 342] on input "15/2 3rd Main road" at bounding box center [387, 344] width 297 height 33
paste input "United India colony"
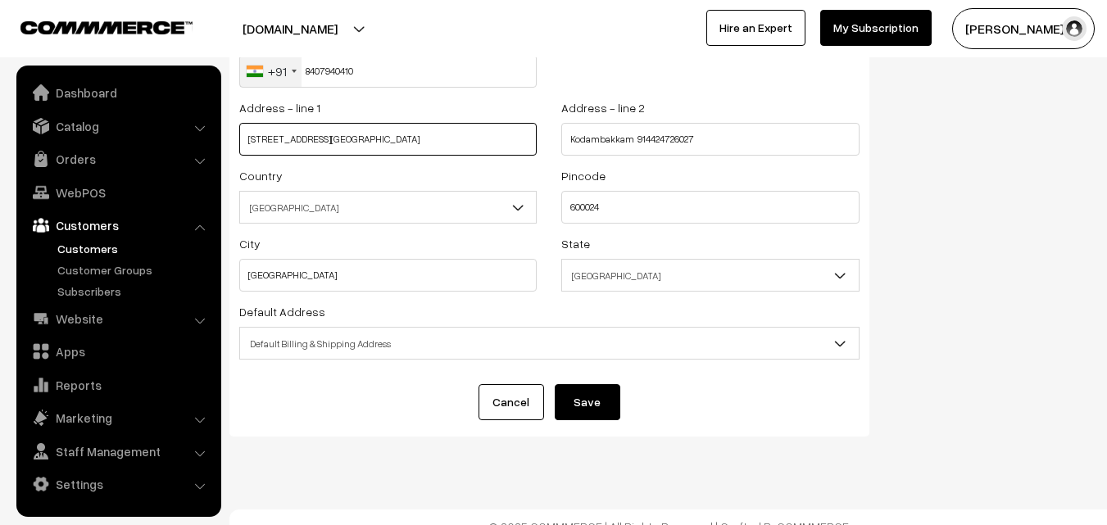
scroll to position [223, 0]
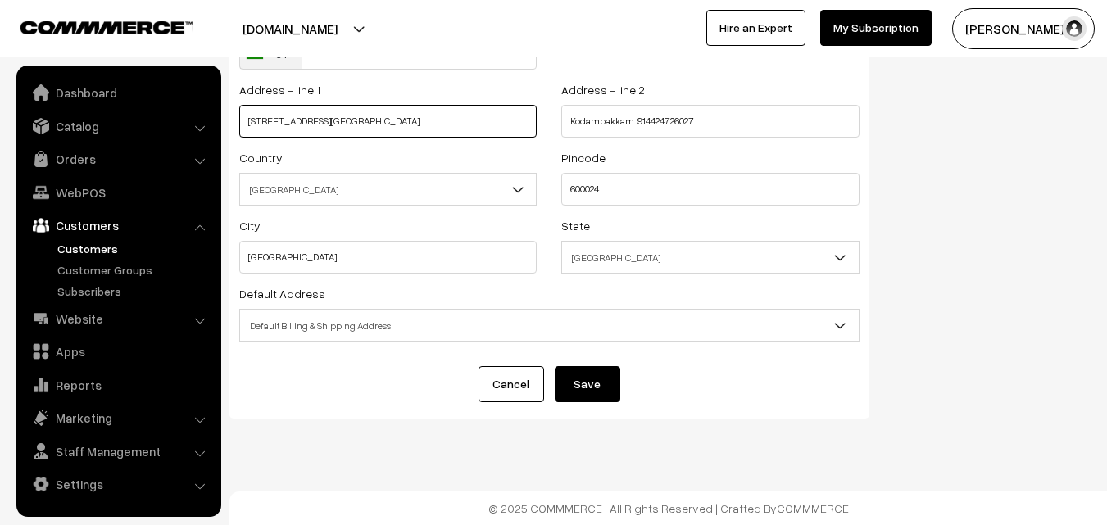
type input "15/2 3rd Main road United India colony"
click at [564, 353] on div "First Name Suresh 84079 40410 Last Name Phone Number +91 United States +1 Unite…" at bounding box center [549, 172] width 640 height 491
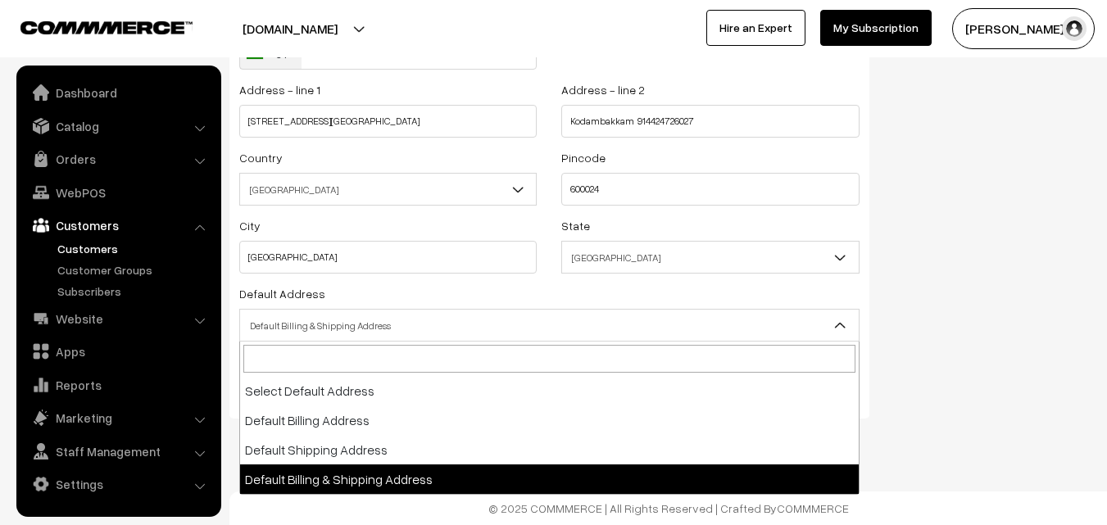
click at [573, 340] on span "Default Billing & Shipping Address" at bounding box center [549, 325] width 620 height 33
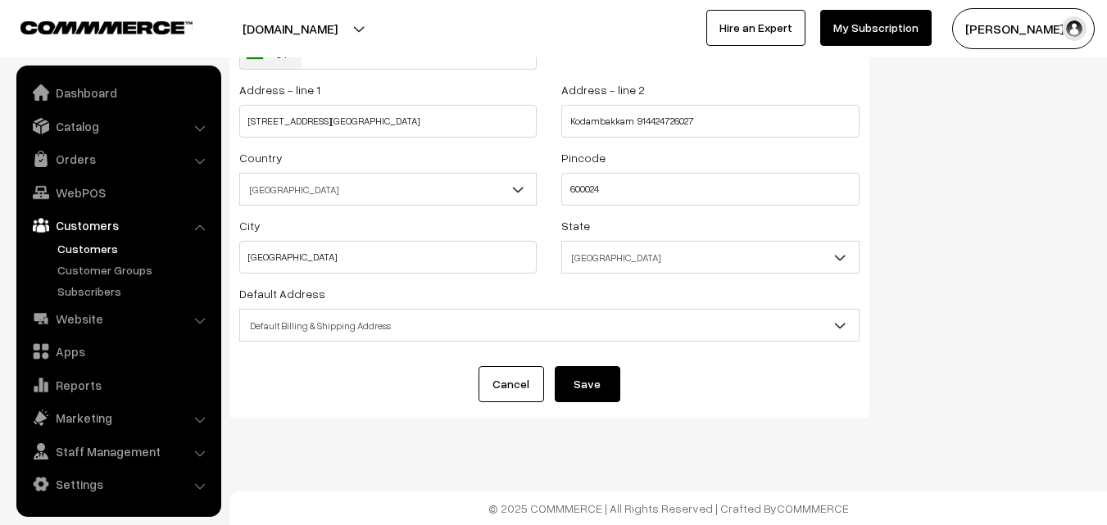
click at [597, 383] on button "Save" at bounding box center [588, 384] width 66 height 36
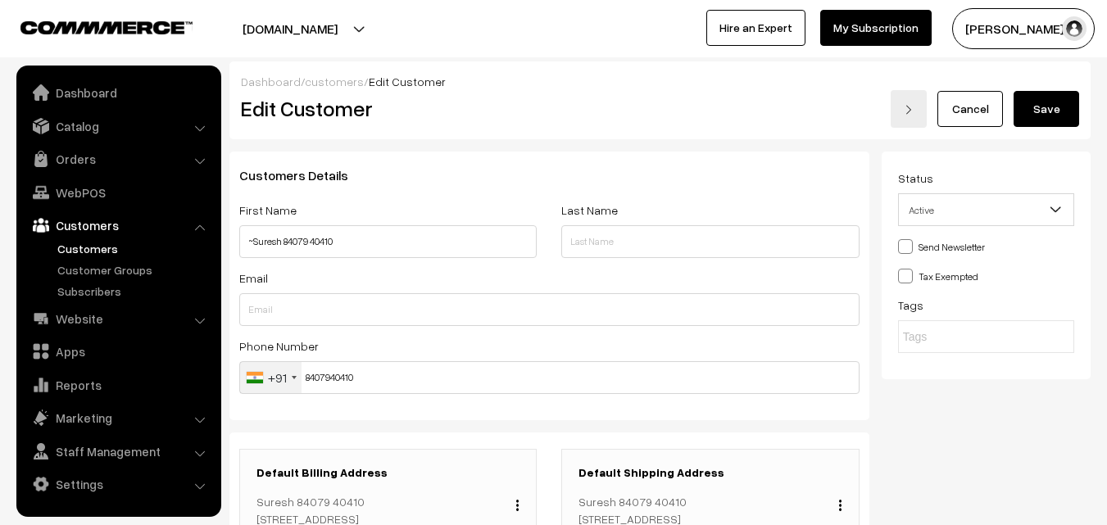
click at [1073, 106] on button "Save" at bounding box center [1046, 109] width 66 height 36
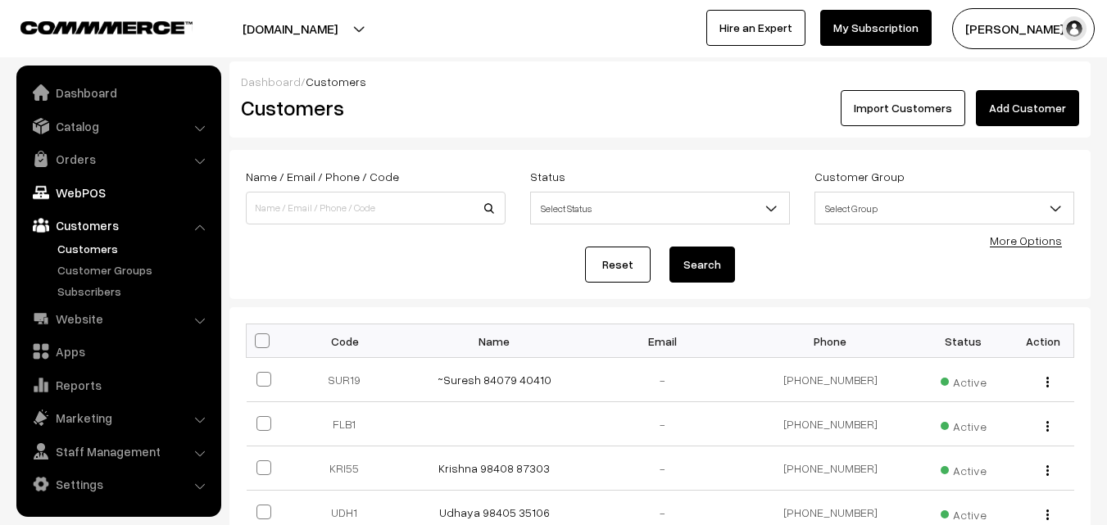
click at [116, 203] on link "WebPOS" at bounding box center [117, 192] width 195 height 29
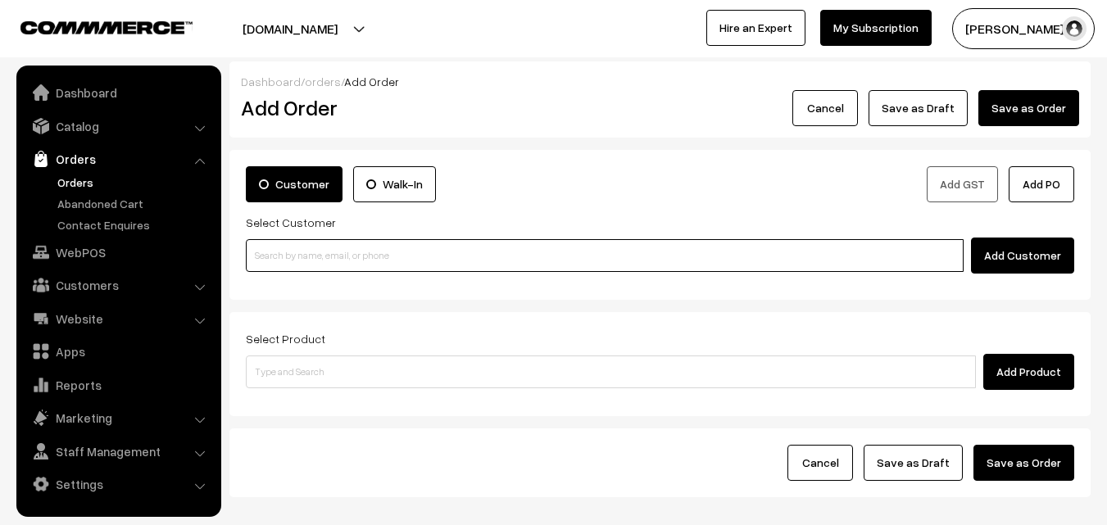
click at [349, 262] on input at bounding box center [605, 255] width 718 height 33
paste input "84079 40410"
type input "84079 40410"
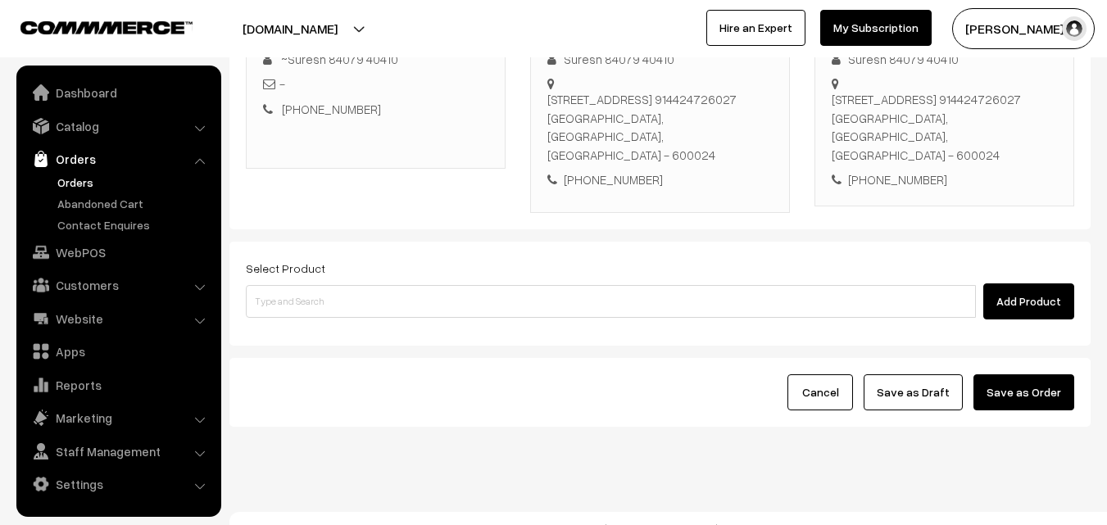
scroll to position [280, 0]
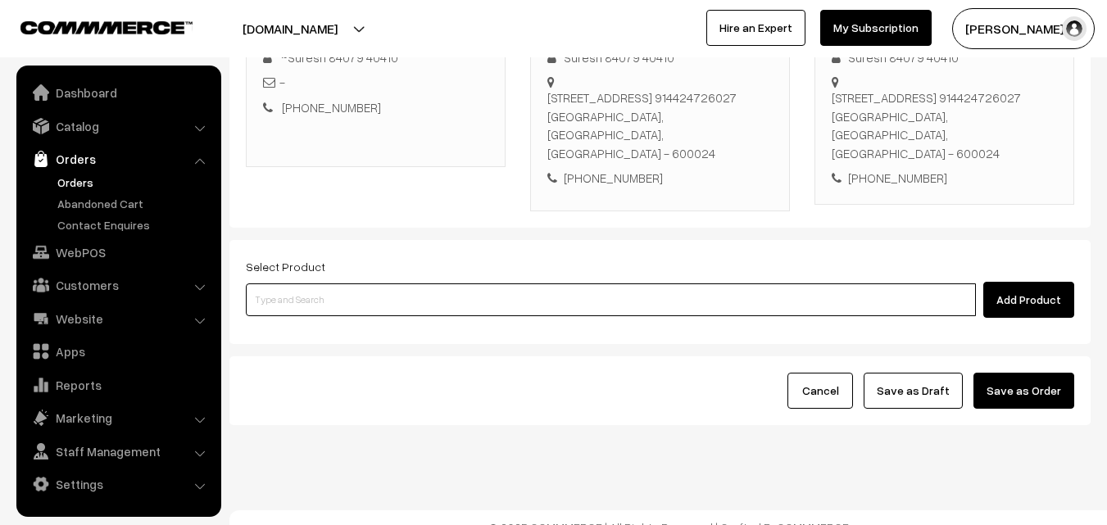
click at [490, 283] on input at bounding box center [611, 299] width 730 height 33
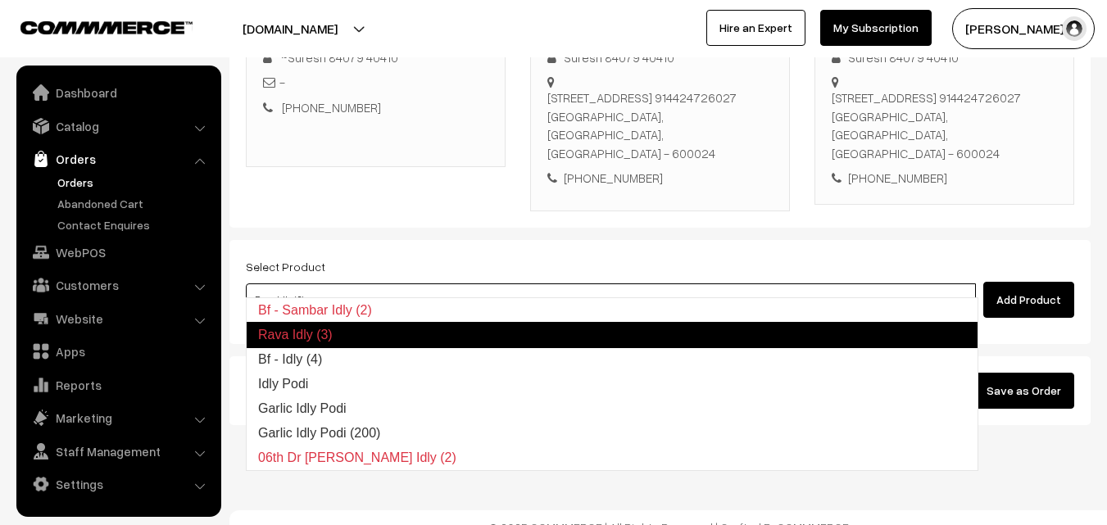
type input "Bf - Idly (4)"
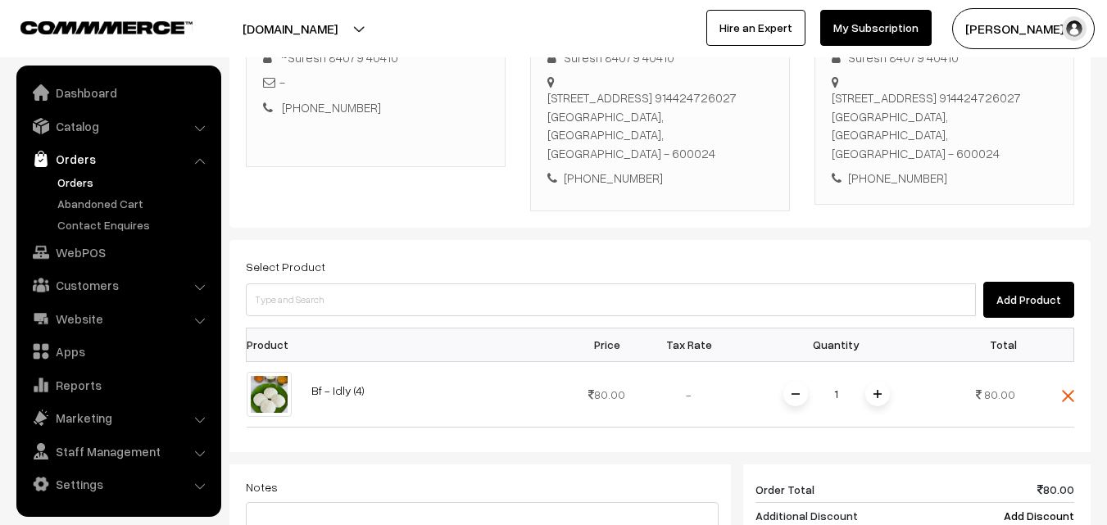
drag, startPoint x: 420, startPoint y: 255, endPoint x: 375, endPoint y: 287, distance: 55.7
click at [418, 262] on div "Select Product Add Product" at bounding box center [660, 286] width 828 height 61
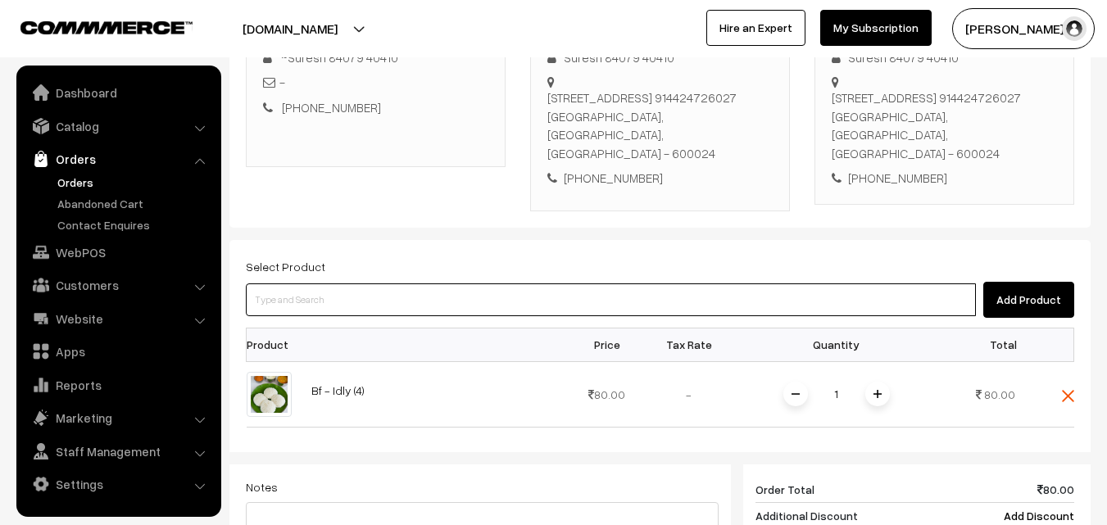
click at [375, 287] on input at bounding box center [611, 299] width 730 height 33
paste input "12th With Rice"
type input "12th With Rice"
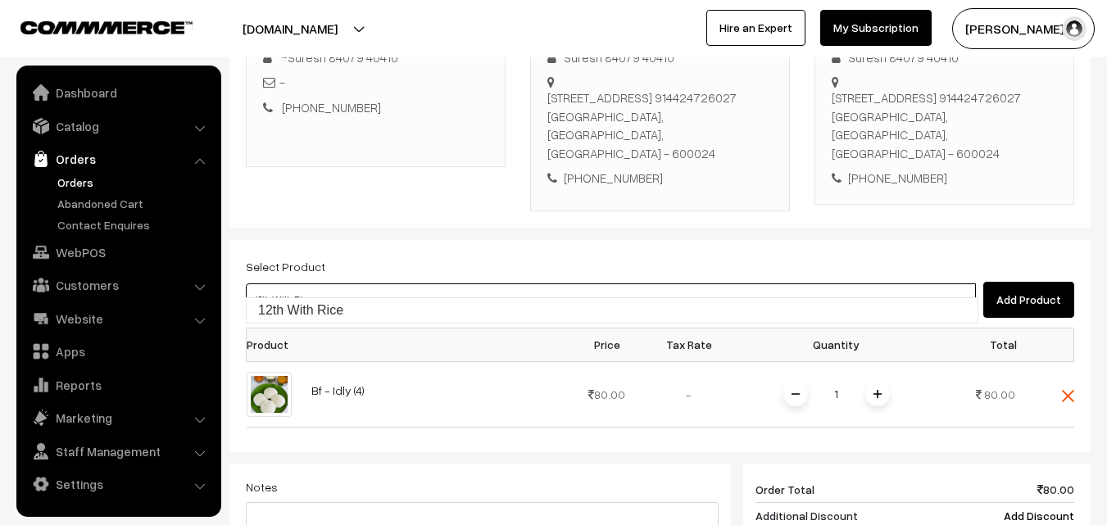
click at [323, 311] on link "12th With Rice" at bounding box center [612, 310] width 731 height 25
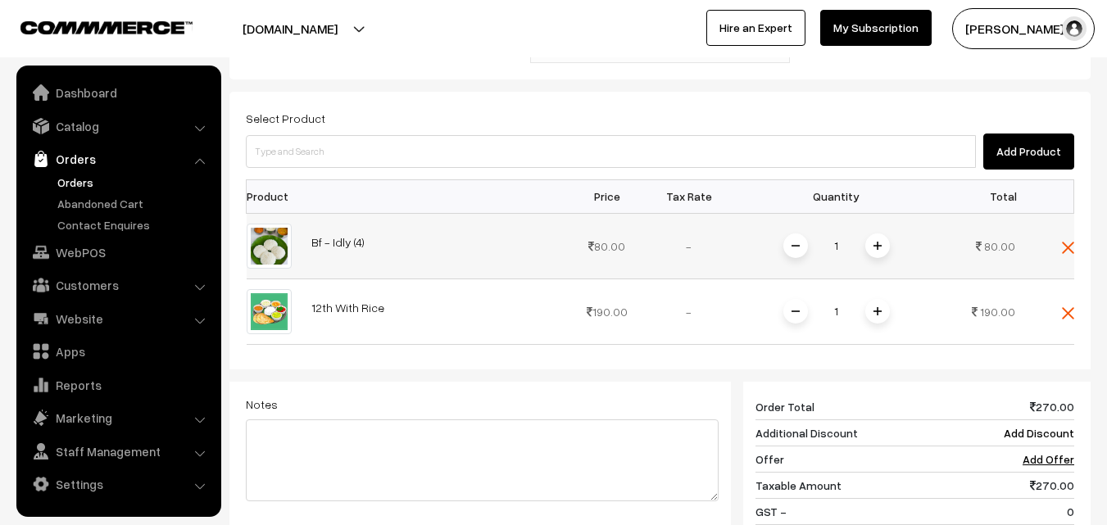
scroll to position [444, 0]
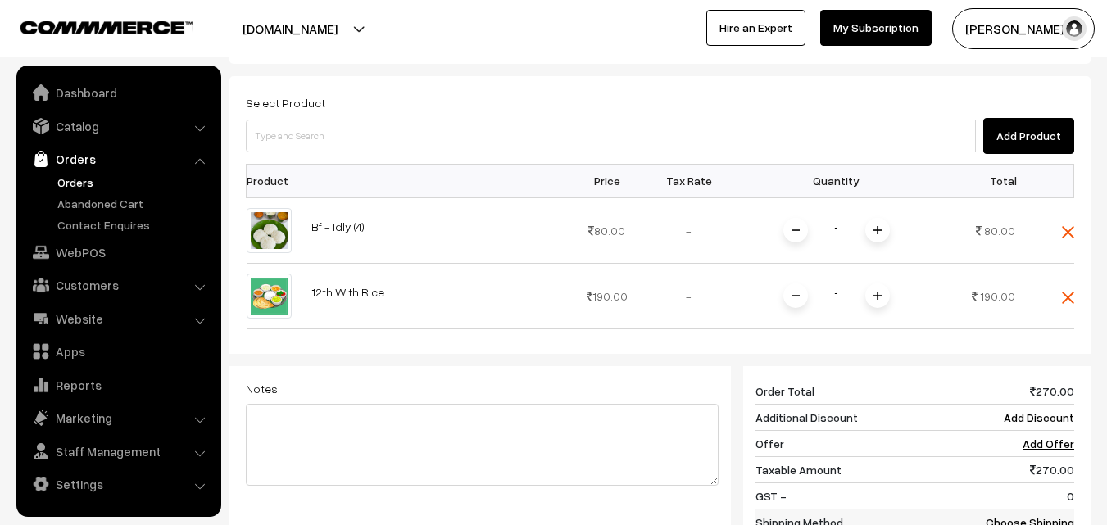
click at [1065, 515] on link "Choose Shipping Method" at bounding box center [1029, 530] width 88 height 31
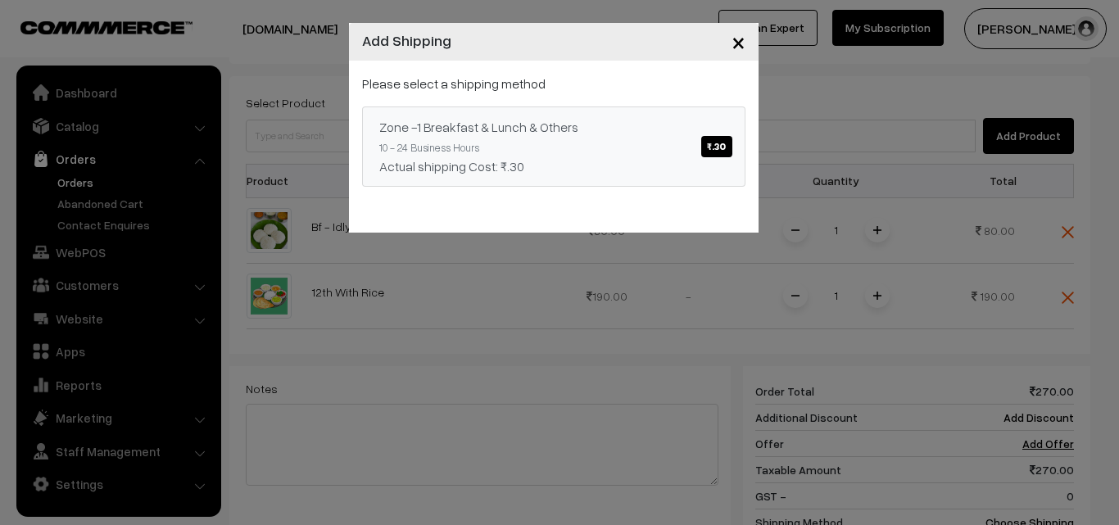
click at [660, 161] on div "Actual shipping Cost: ₹.30" at bounding box center [553, 166] width 349 height 20
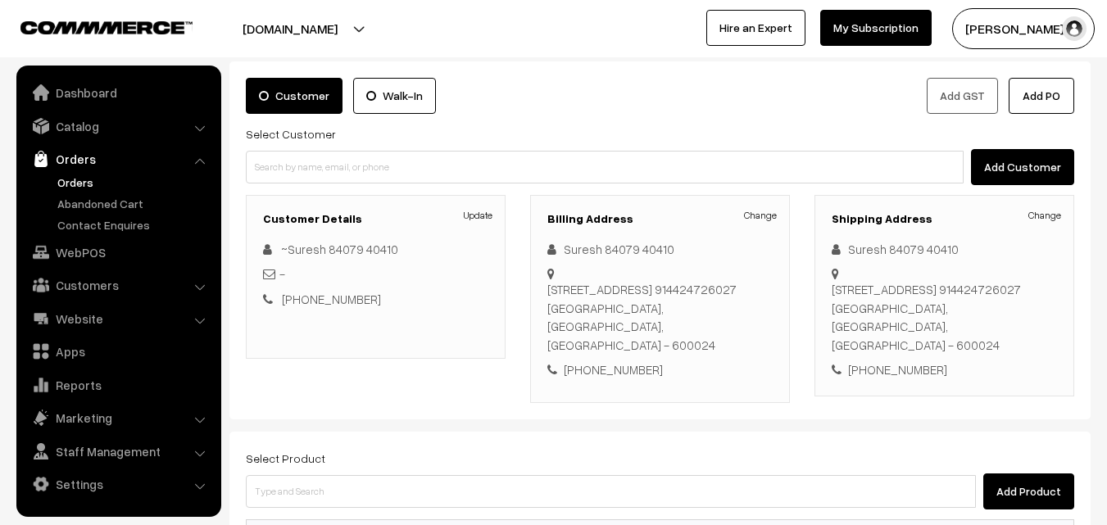
scroll to position [416, 0]
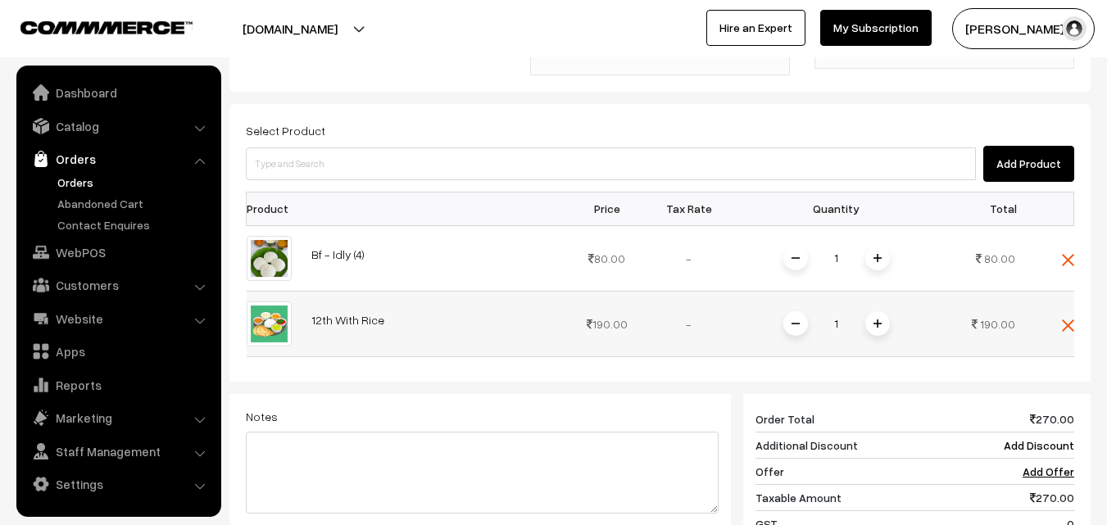
click at [1071, 319] on img at bounding box center [1068, 325] width 12 height 12
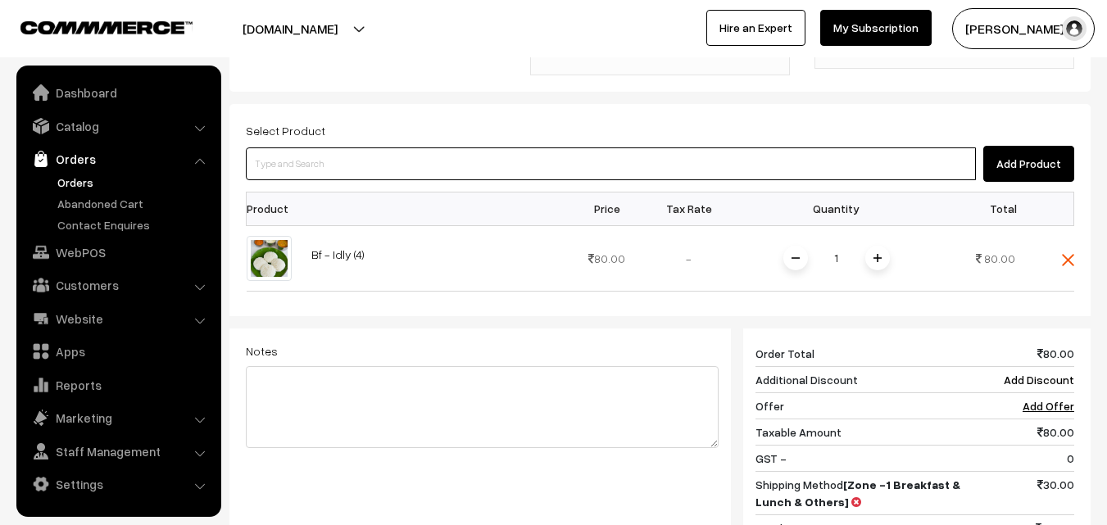
click at [528, 154] on input at bounding box center [611, 163] width 730 height 33
paste input "11th Without Rice..."
type input "11th Without Rice..."
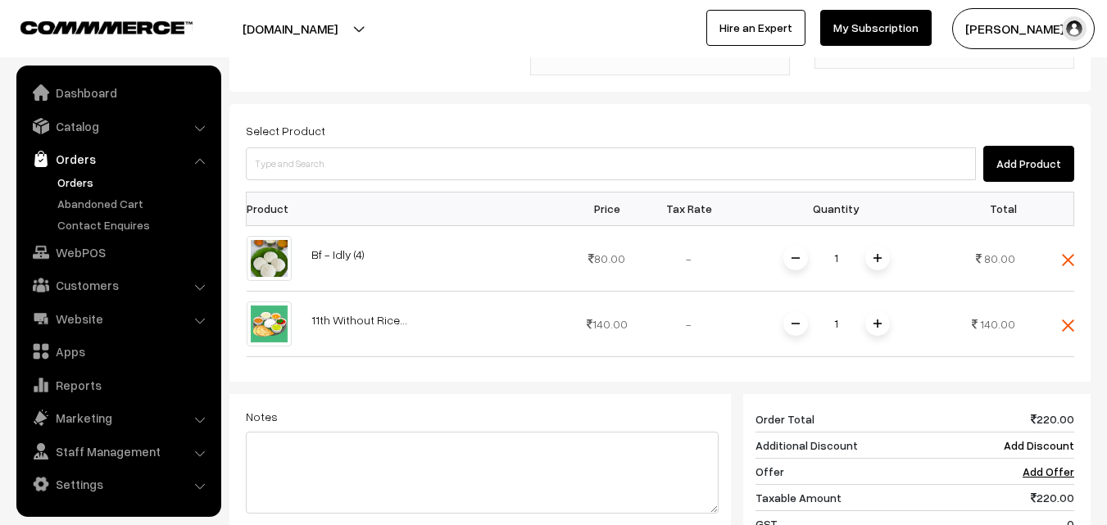
click at [874, 319] on img at bounding box center [877, 323] width 8 height 8
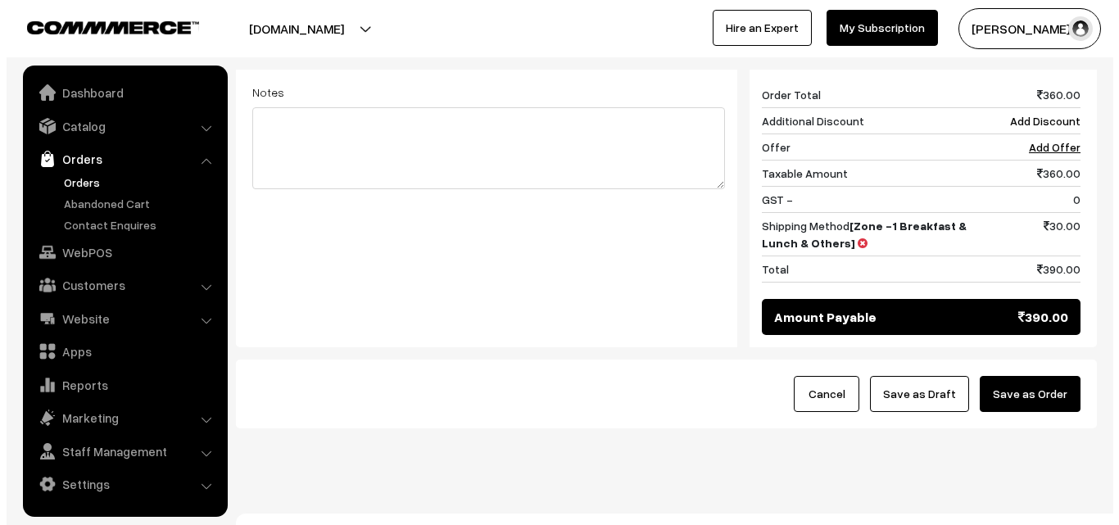
scroll to position [744, 0]
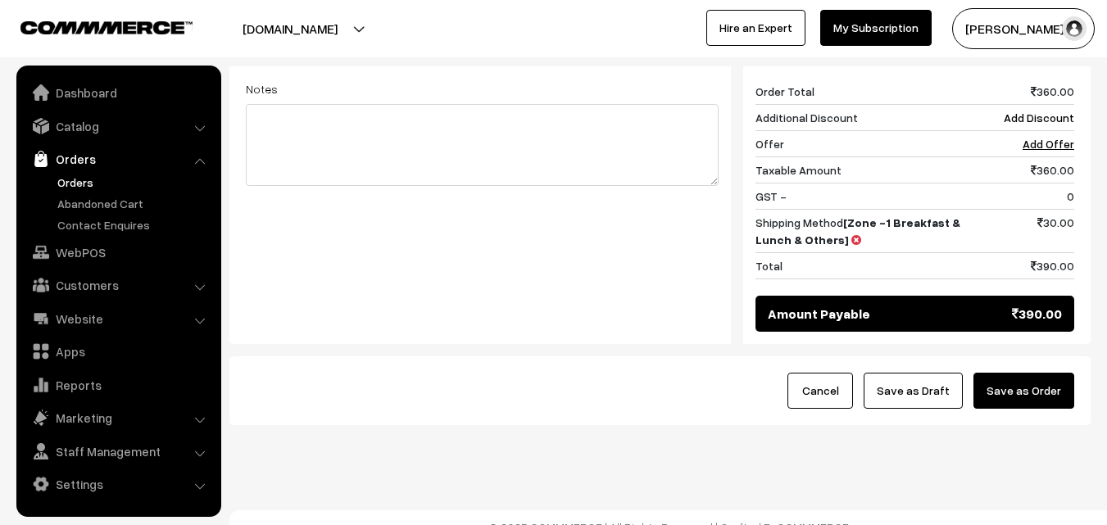
click at [1051, 373] on button "Save as Order" at bounding box center [1023, 391] width 101 height 36
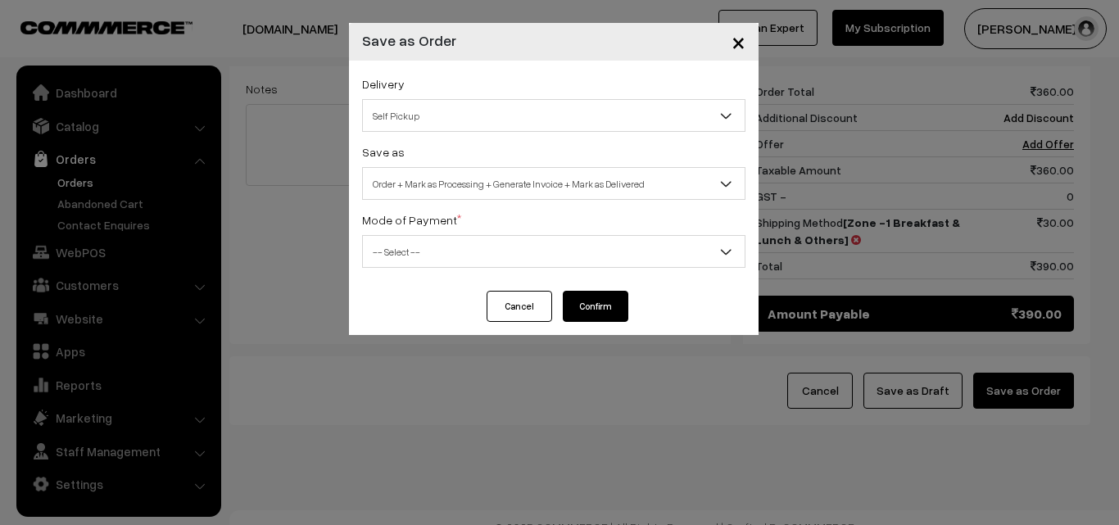
click at [553, 179] on span "Order + Mark as Processing + Generate Invoice + Mark as Delivered" at bounding box center [554, 184] width 382 height 29
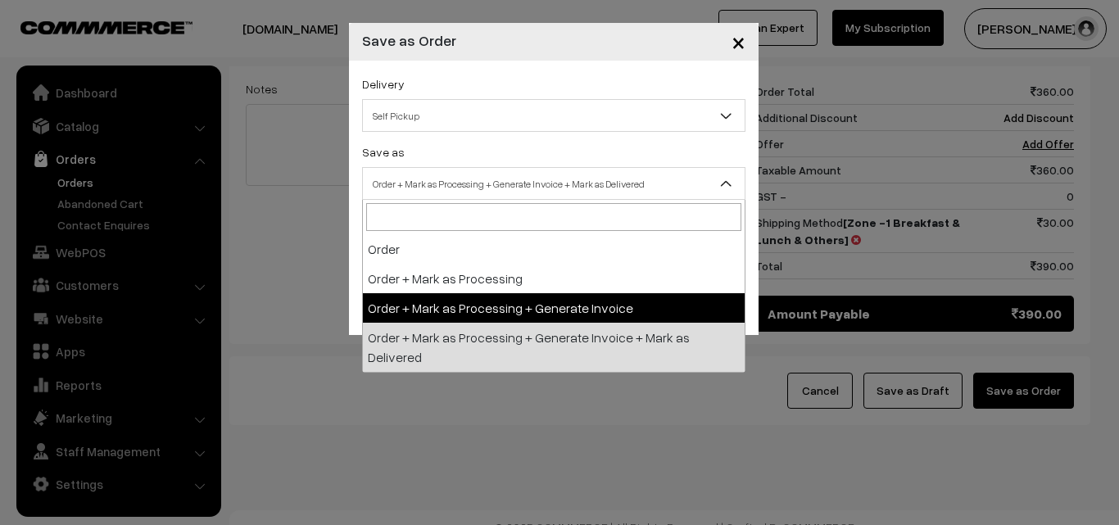
select select "3"
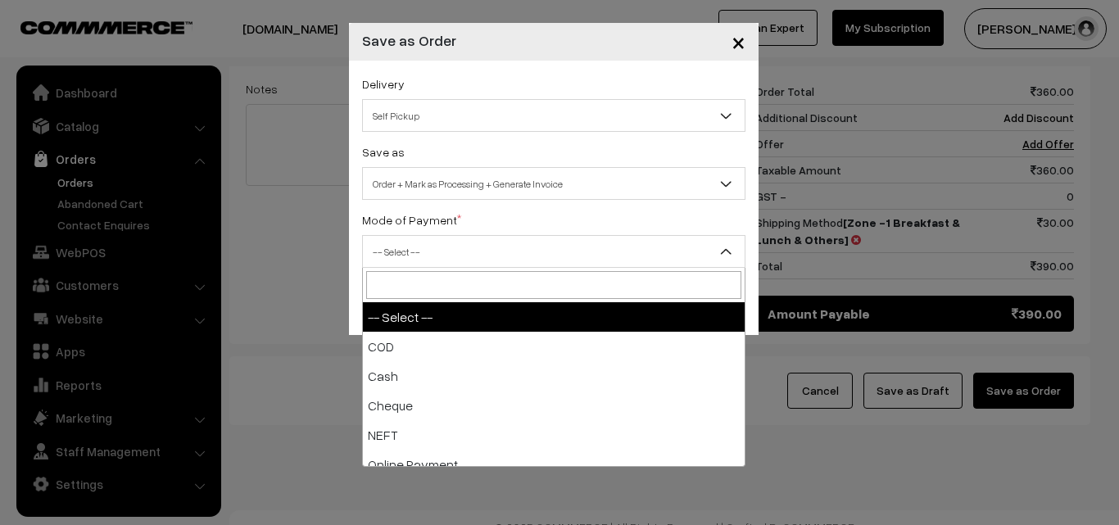
click at [452, 240] on span "-- Select --" at bounding box center [554, 252] width 382 height 29
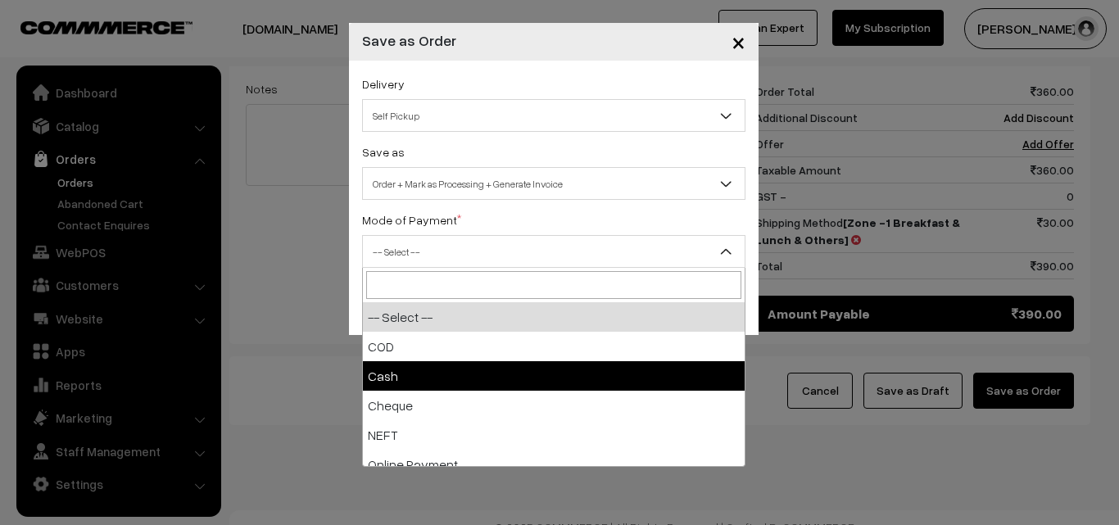
select select "2"
checkbox input "true"
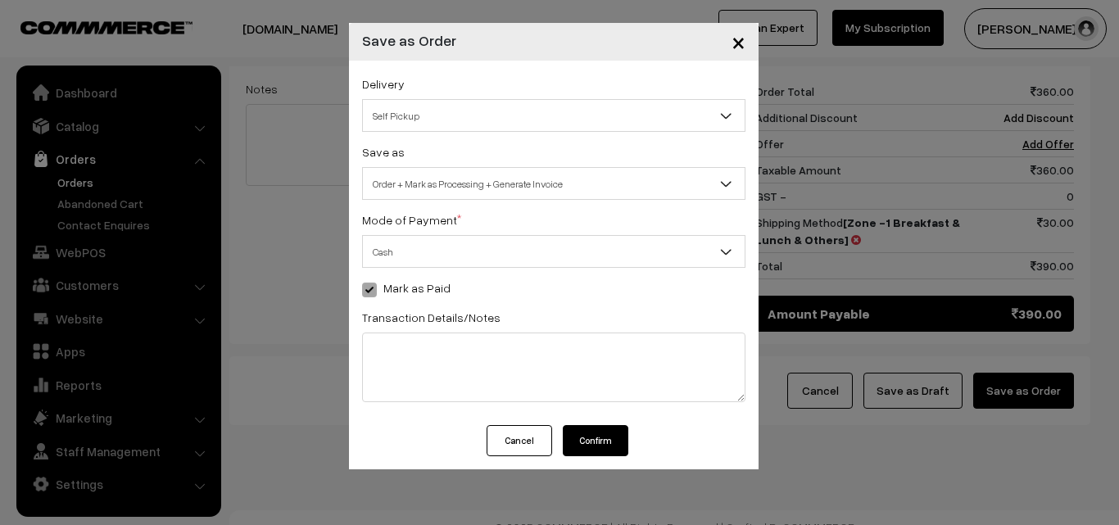
click at [592, 439] on button "Confirm" at bounding box center [596, 440] width 66 height 31
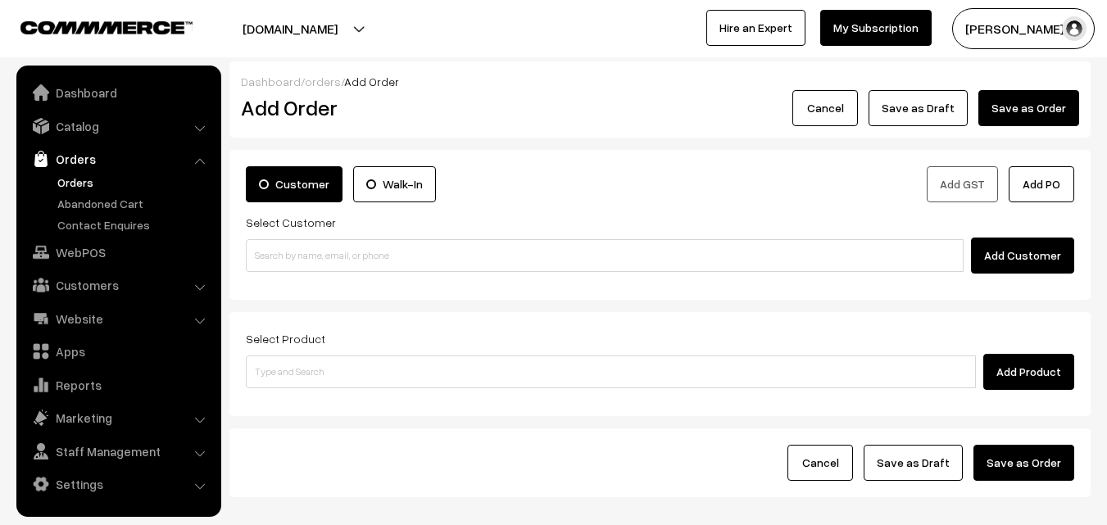
click at [87, 175] on link "Orders" at bounding box center [134, 182] width 162 height 17
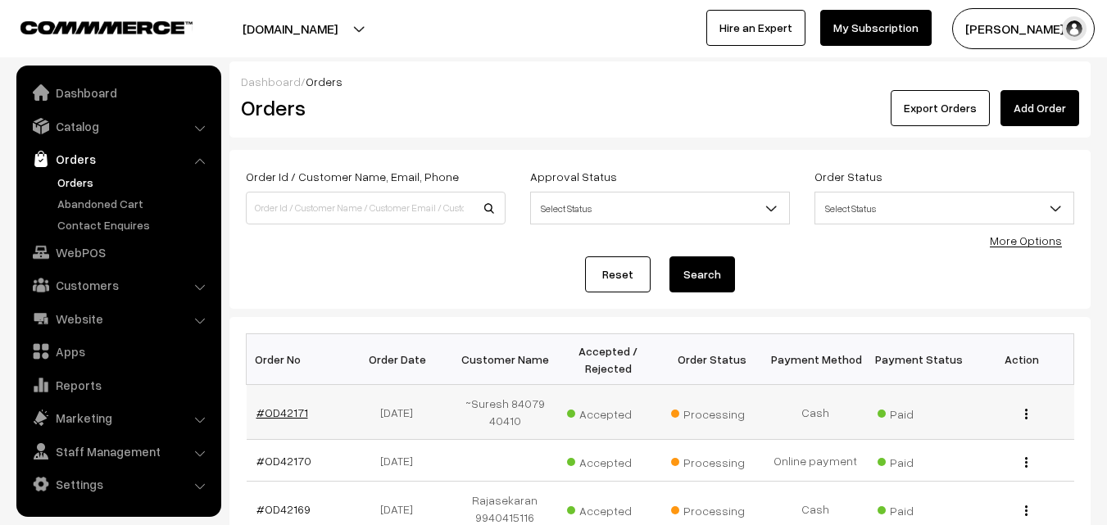
click at [285, 411] on link "#OD42171" at bounding box center [282, 412] width 52 height 14
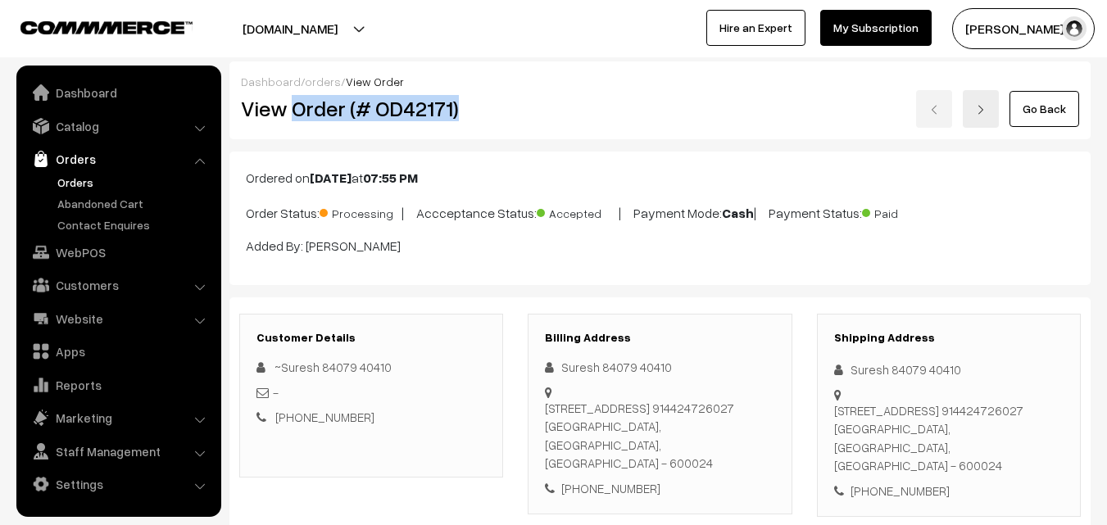
drag, startPoint x: 0, startPoint y: 0, endPoint x: 519, endPoint y: 106, distance: 530.1
click at [519, 106] on div "View Order (# OD42171) Go Back" at bounding box center [660, 109] width 862 height 38
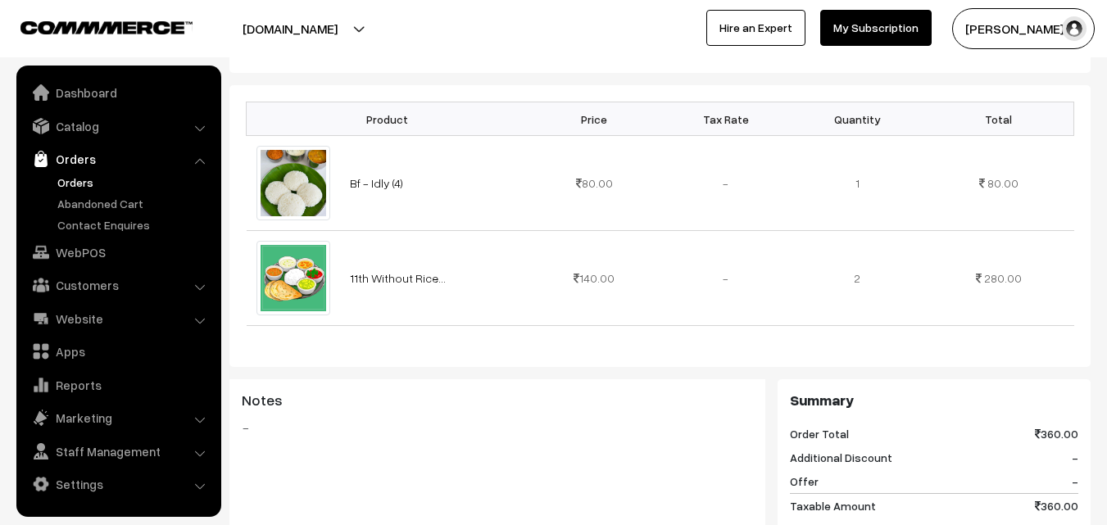
scroll to position [655, 0]
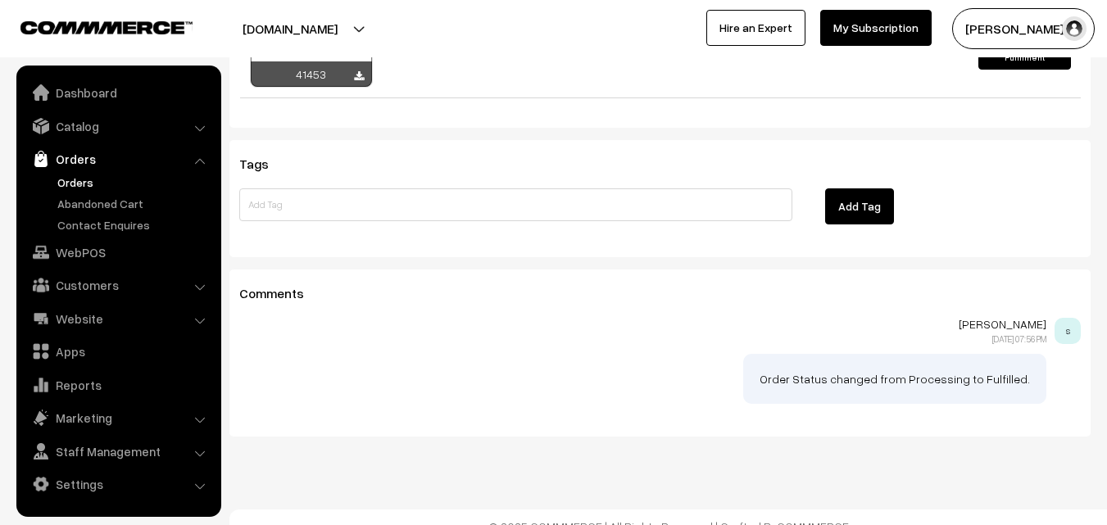
drag, startPoint x: 314, startPoint y: 102, endPoint x: 328, endPoint y: 113, distance: 18.2
click at [315, 102] on div "Invoices Invoice Items Courier Tracking No. Sent Date Est. Delivery Date 41453 ×" at bounding box center [659, 18] width 861 height 219
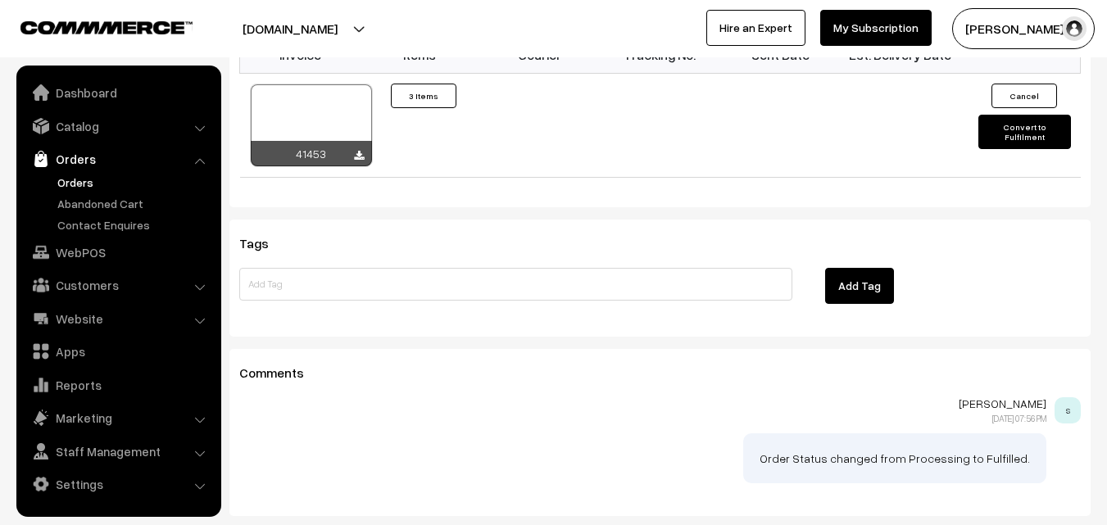
scroll to position [1249, 0]
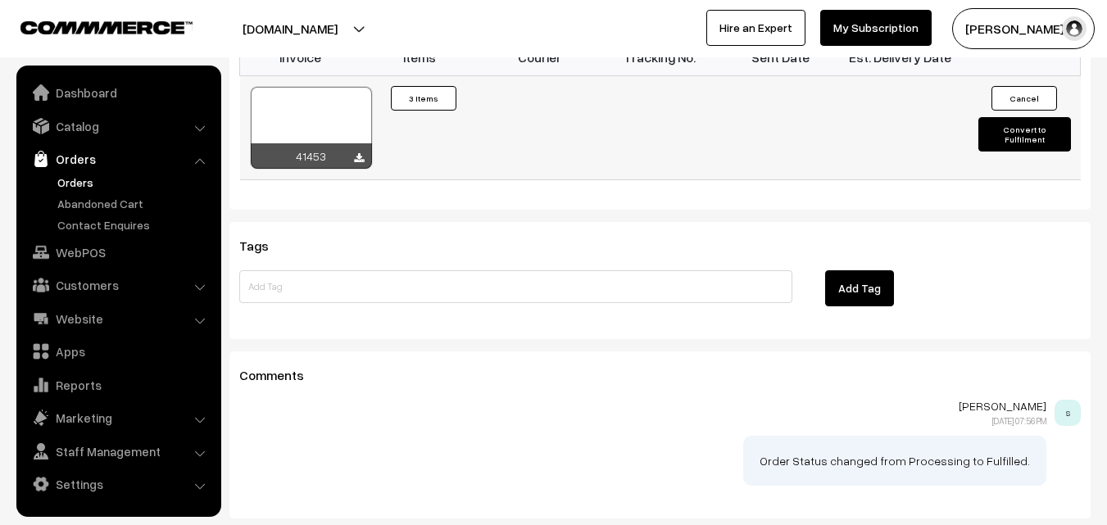
click at [319, 102] on div at bounding box center [311, 128] width 121 height 82
click at [84, 240] on link "WebPOS" at bounding box center [117, 252] width 195 height 29
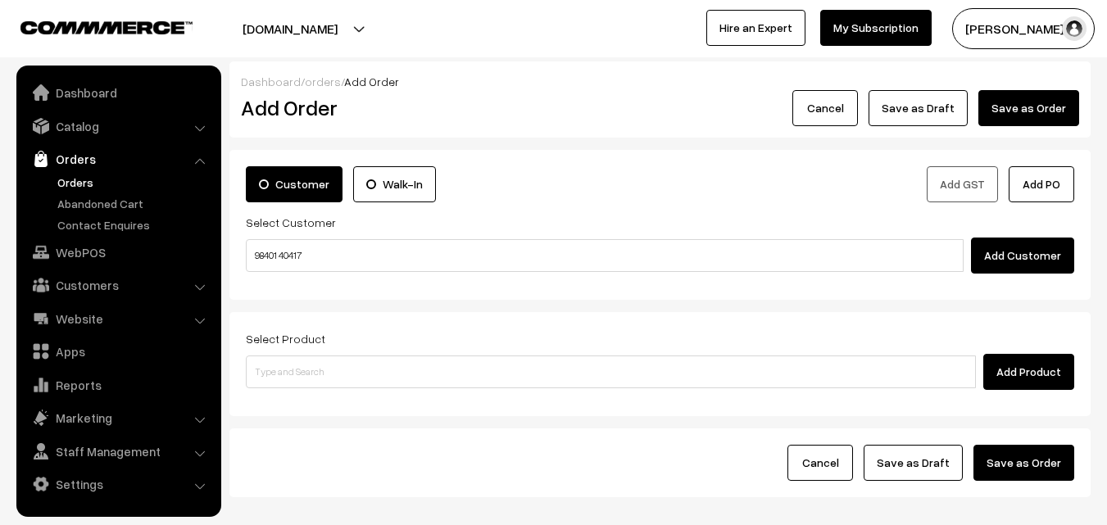
click at [297, 251] on input "98401 40417" at bounding box center [605, 255] width 718 height 33
click at [285, 255] on input "98401 40417" at bounding box center [605, 255] width 718 height 33
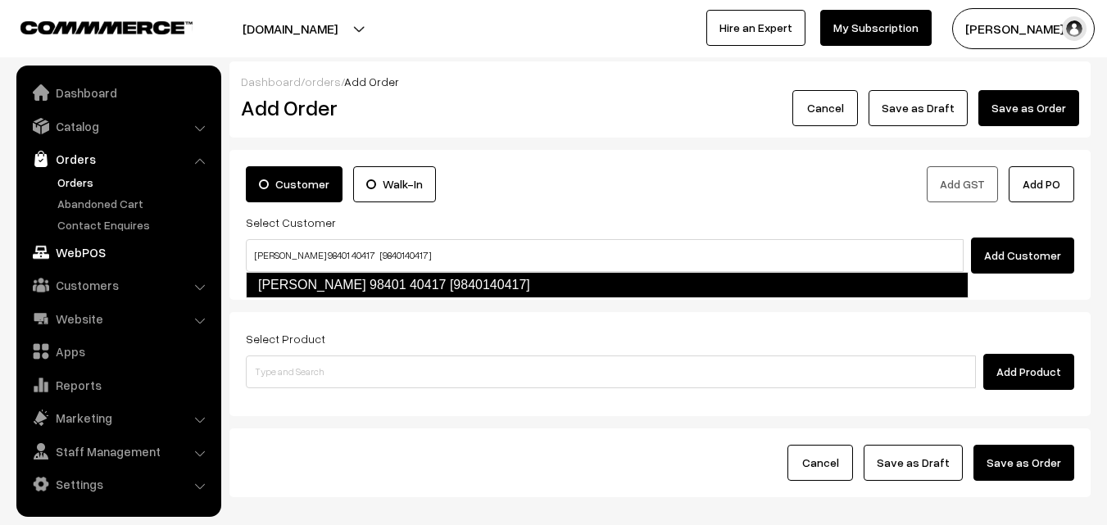
type input "[PERSON_NAME] 98401 40417 [9840140417]"
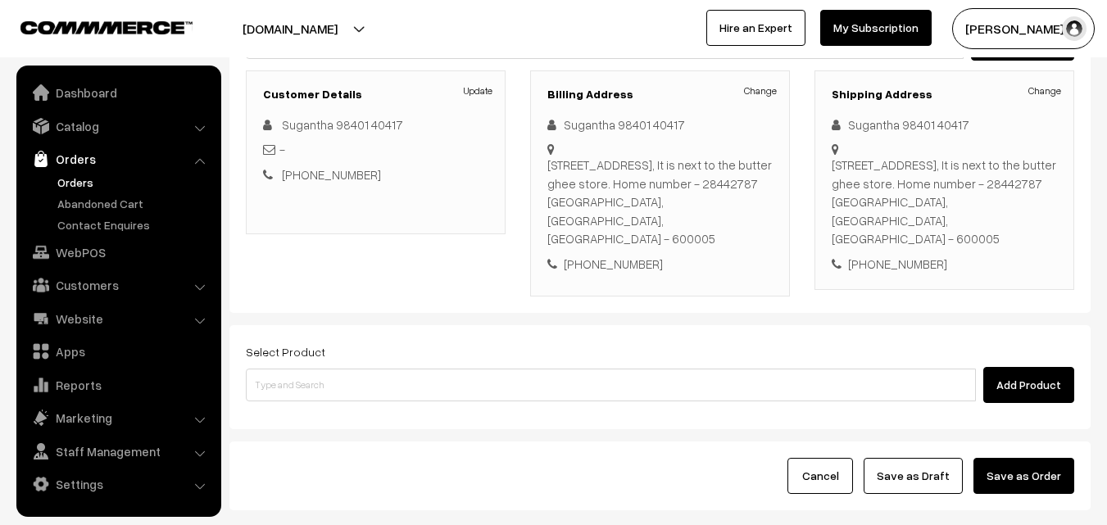
scroll to position [246, 0]
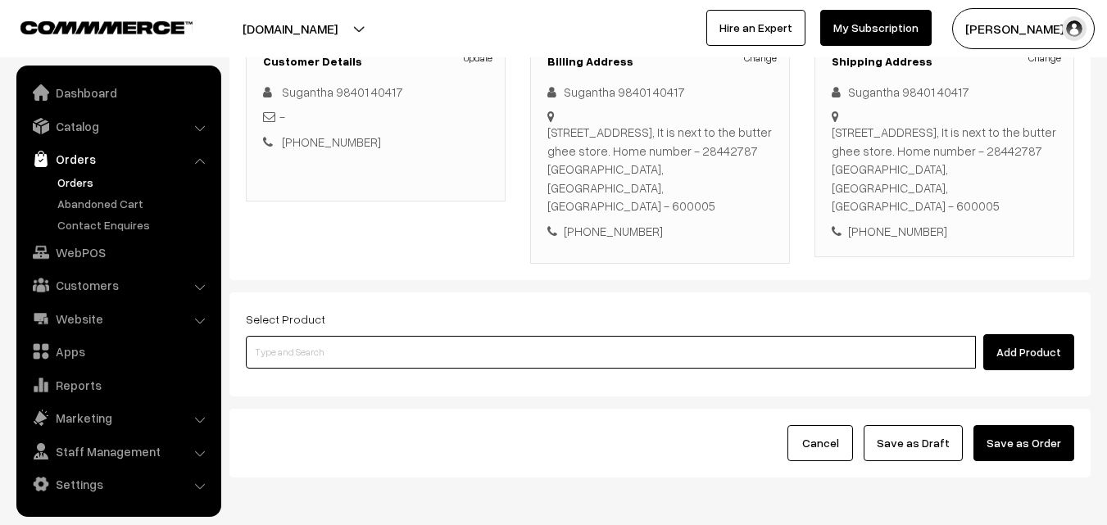
click at [508, 346] on input at bounding box center [611, 352] width 730 height 33
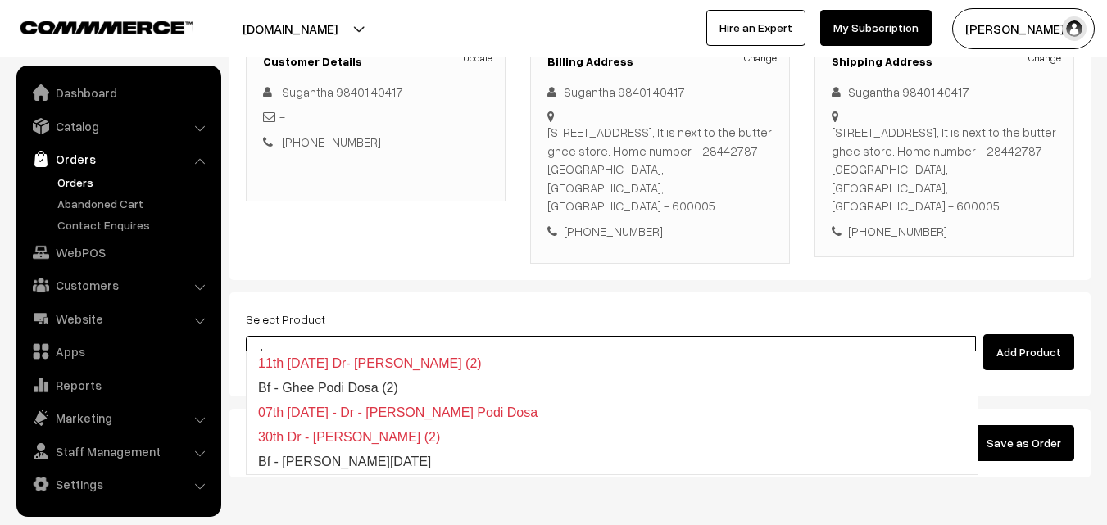
type input "Bf - [PERSON_NAME][DATE]"
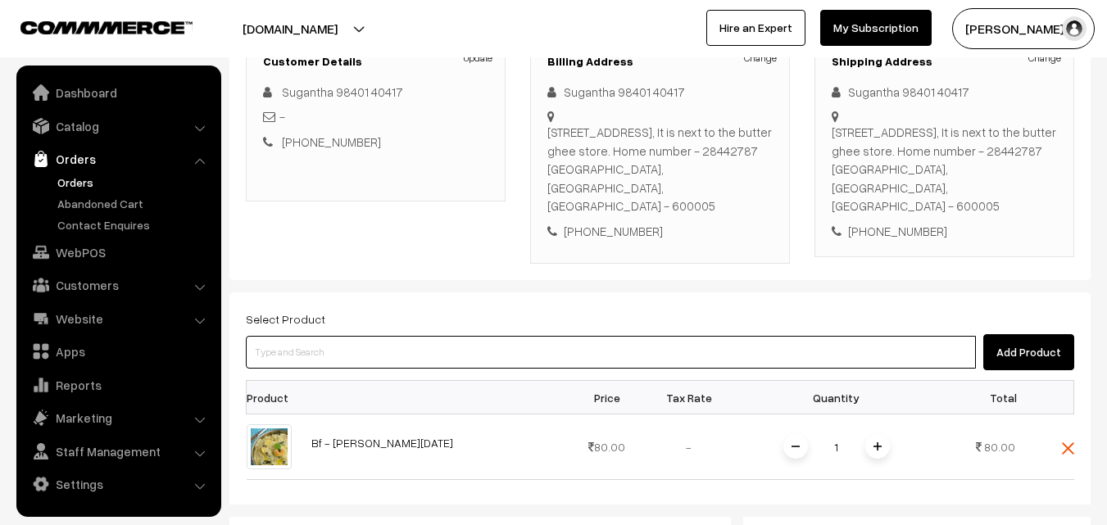
drag, startPoint x: 561, startPoint y: 337, endPoint x: 552, endPoint y: 342, distance: 10.3
click at [561, 338] on input at bounding box center [611, 352] width 730 height 33
type input "vadai"
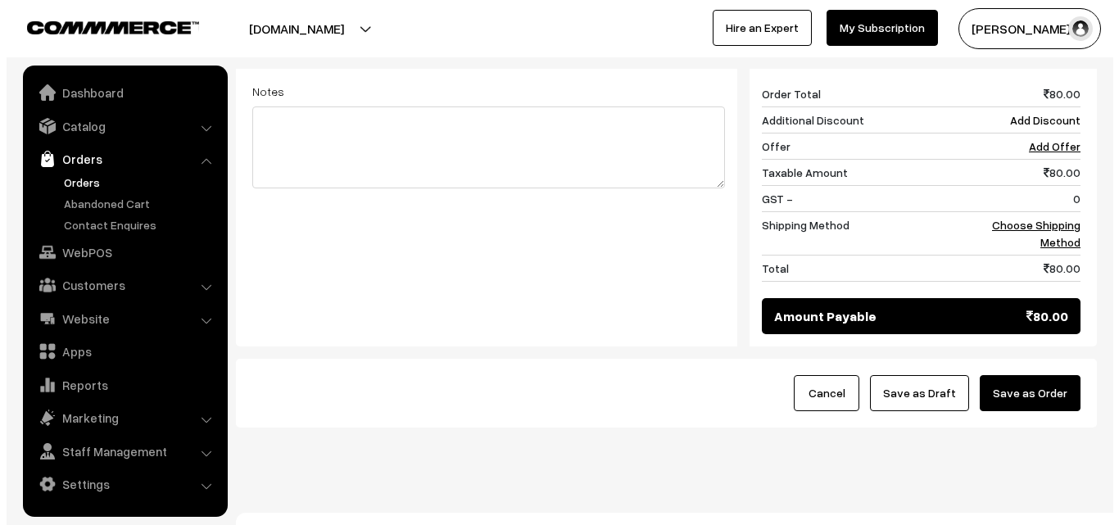
scroll to position [697, 0]
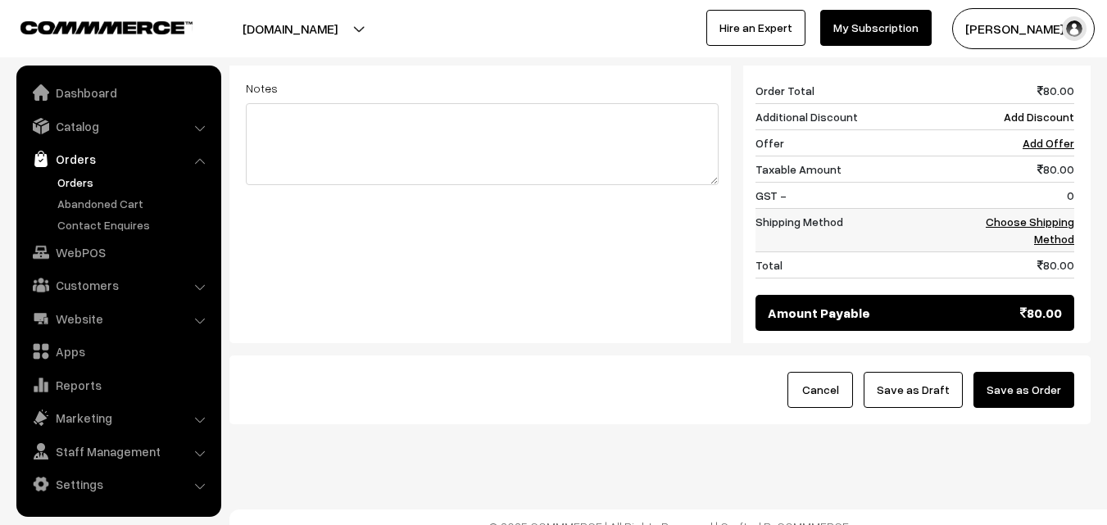
click at [1057, 215] on link "Choose Shipping Method" at bounding box center [1029, 230] width 88 height 31
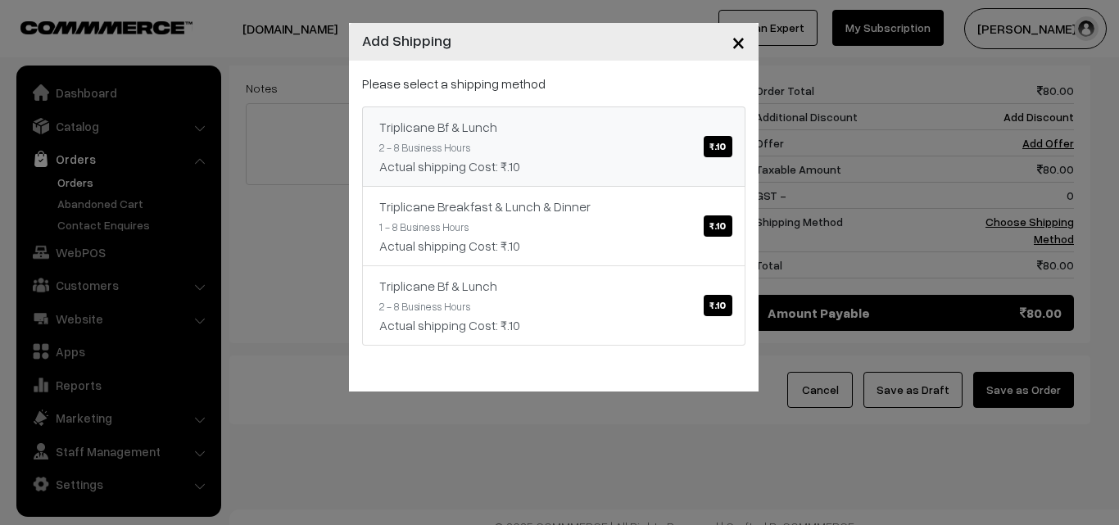
click at [733, 114] on link "Triplicane Bf & Lunch ₹.10 2 - 8 Business Hours Actual shipping Cost: ₹.10" at bounding box center [553, 146] width 383 height 80
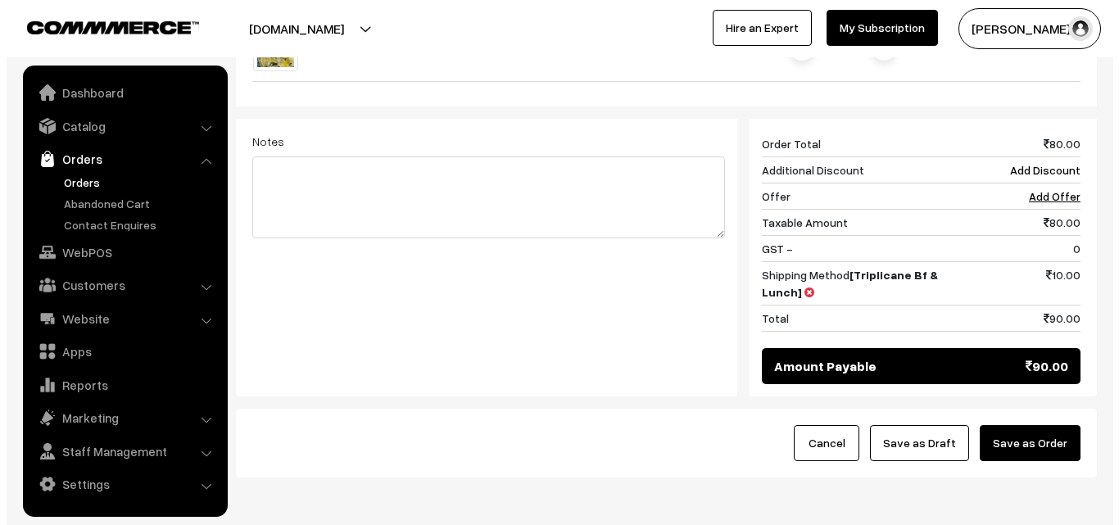
scroll to position [680, 0]
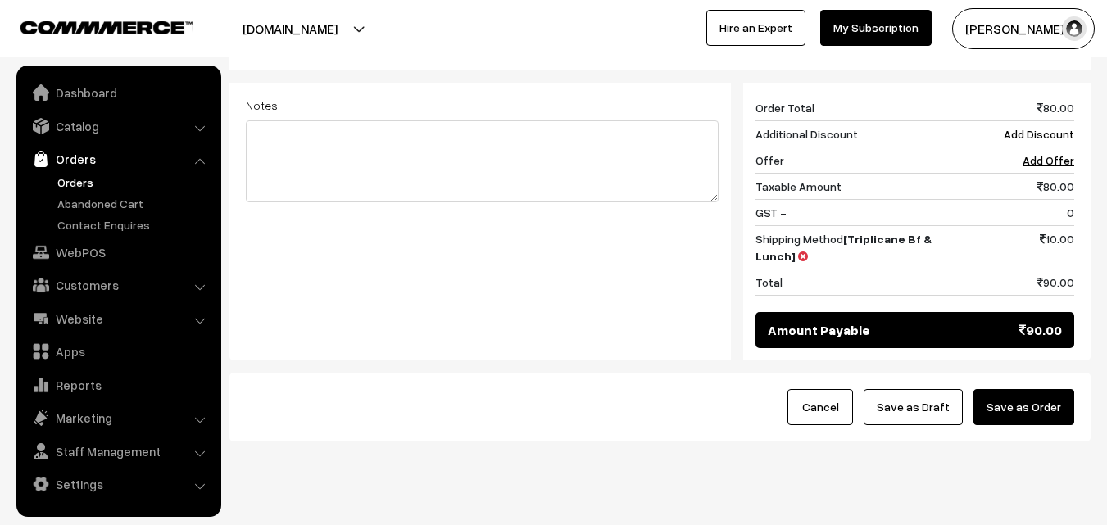
click at [1031, 389] on button "Save as Order" at bounding box center [1023, 407] width 101 height 36
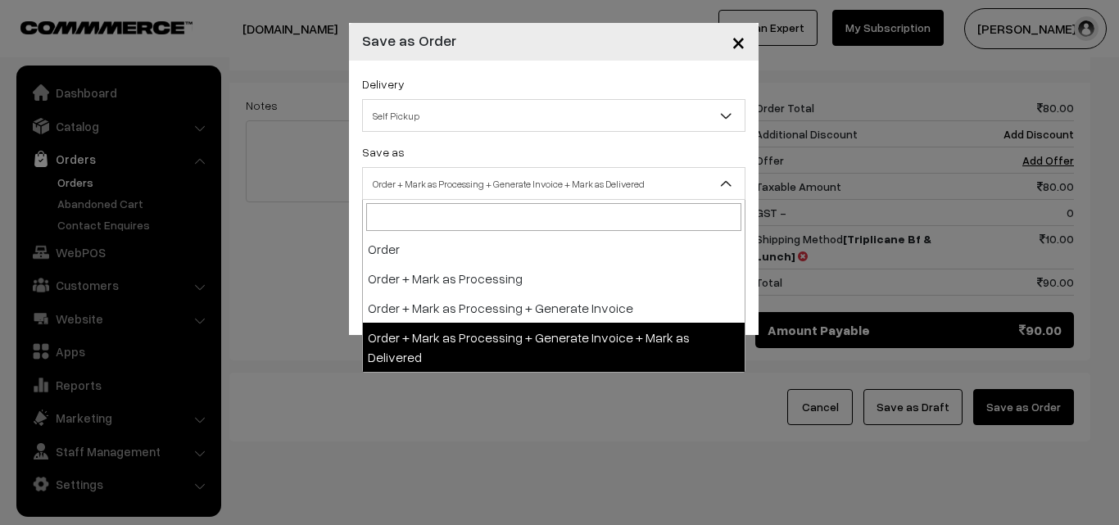
click at [417, 194] on span "Order + Mark as Processing + Generate Invoice + Mark as Delivered" at bounding box center [554, 184] width 382 height 29
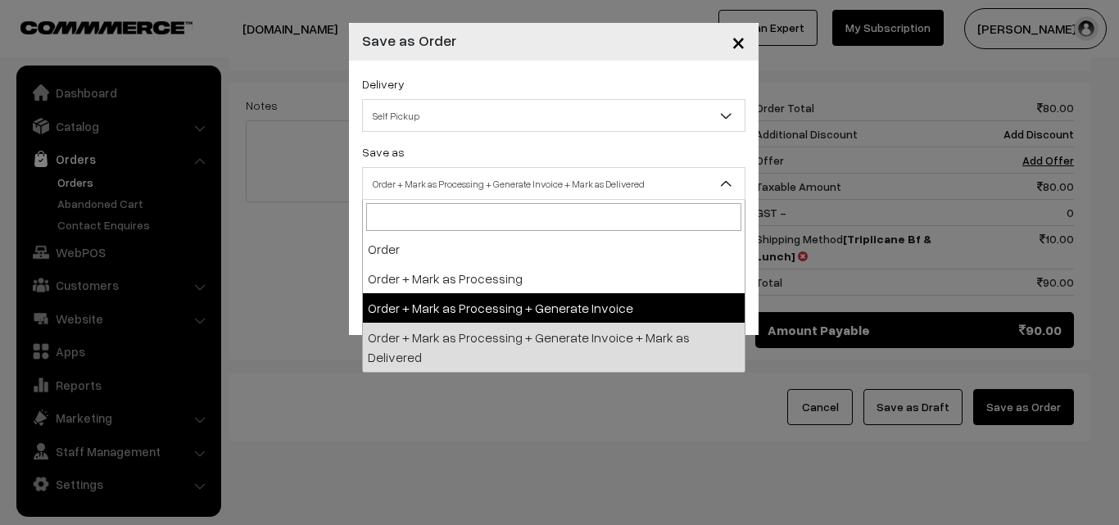
select select "3"
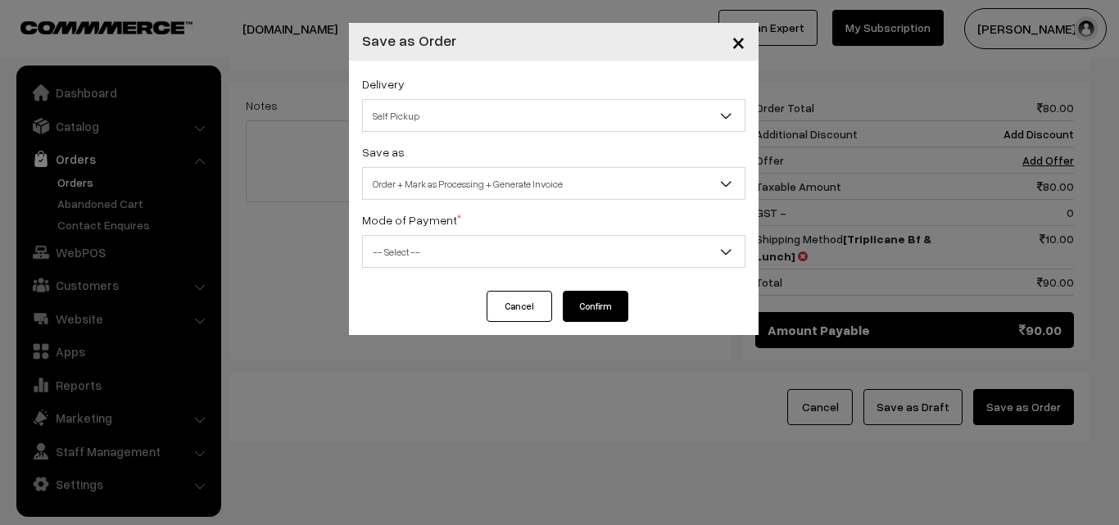
click at [428, 232] on div "Mode of Payment * -- Select -- COD Cash Cheque NEFT Online Payment DD Others --…" at bounding box center [553, 239] width 383 height 58
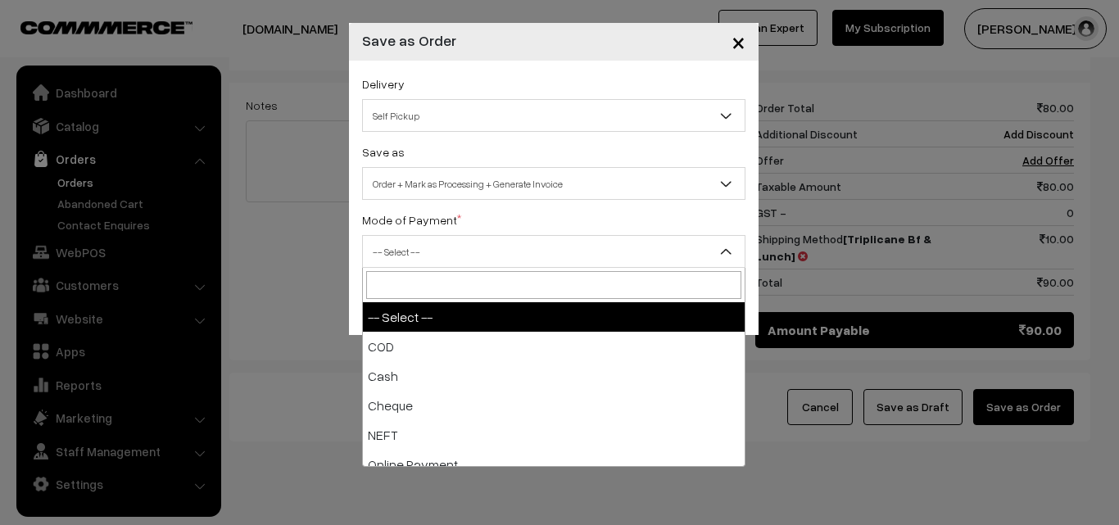
click at [422, 253] on span "-- Select --" at bounding box center [554, 252] width 382 height 29
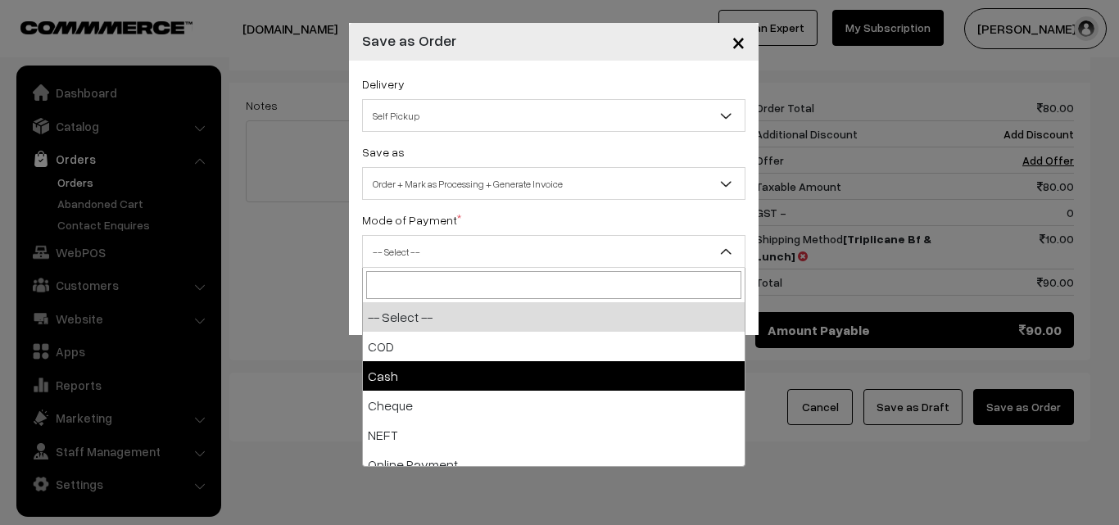
select select "2"
checkbox input "true"
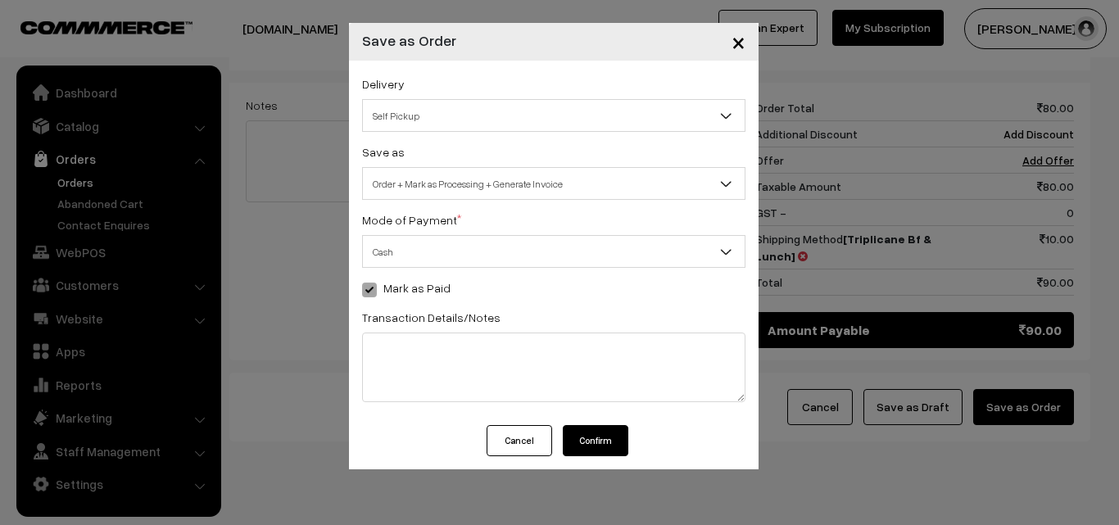
click at [604, 438] on button "Confirm" at bounding box center [596, 440] width 66 height 31
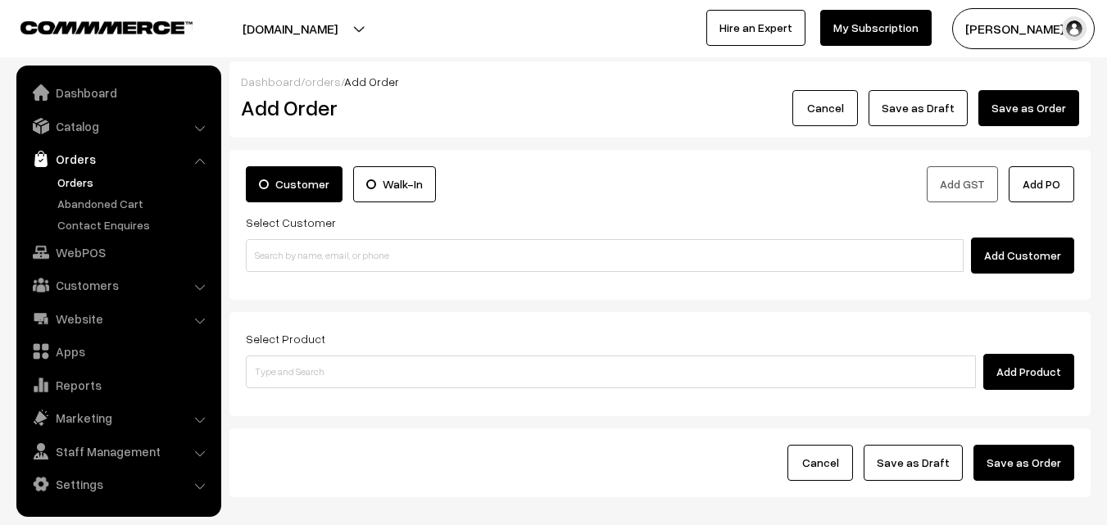
click at [79, 182] on link "Orders" at bounding box center [134, 182] width 162 height 17
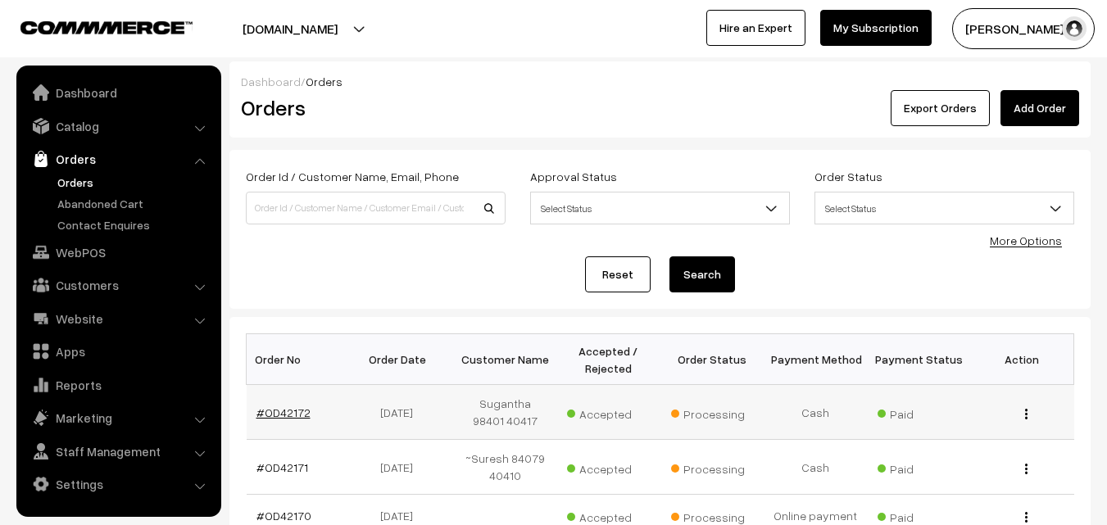
click at [277, 410] on link "#OD42172" at bounding box center [283, 412] width 54 height 14
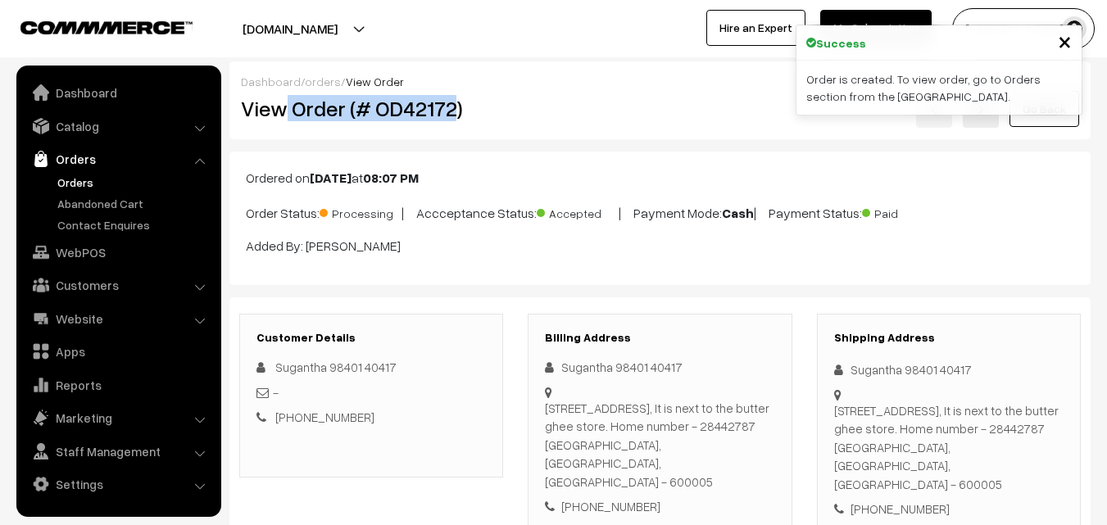
drag, startPoint x: 289, startPoint y: 114, endPoint x: 452, endPoint y: 110, distance: 163.0
click at [451, 110] on h2 "View Order (# OD42172)" at bounding box center [372, 108] width 263 height 25
copy h2 "Order (# OD42172"
click at [480, 103] on h2 "View Order (# OD42172)" at bounding box center [372, 108] width 263 height 25
copy h2 "Order (# OD42172)"
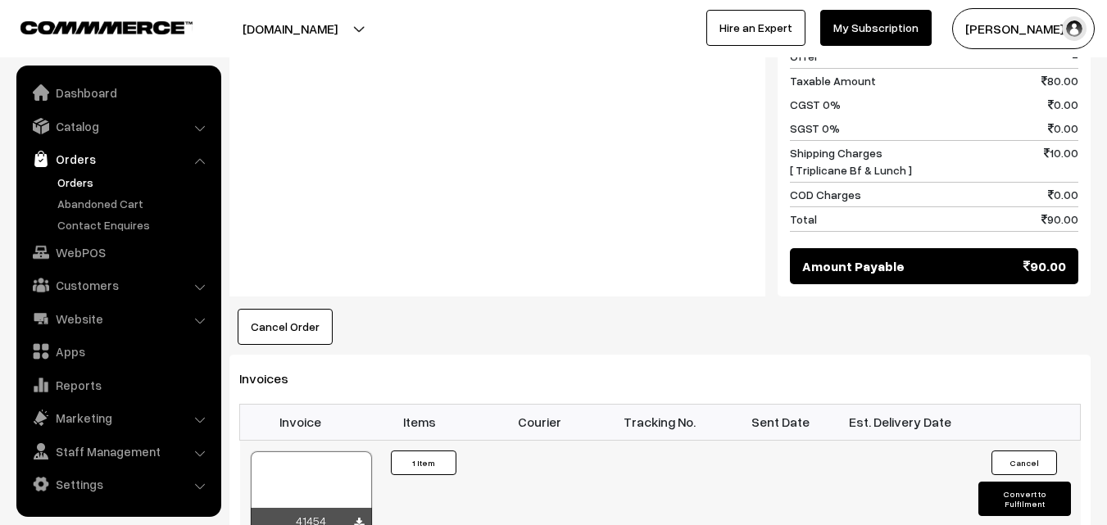
scroll to position [983, 0]
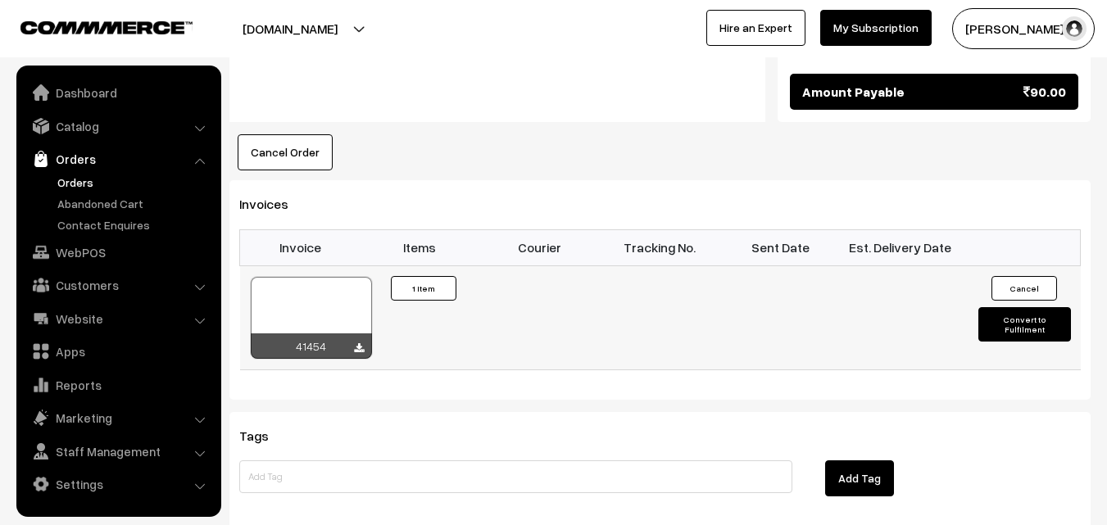
click at [322, 292] on div at bounding box center [311, 318] width 121 height 82
click at [86, 260] on link "WebPOS" at bounding box center [117, 252] width 195 height 29
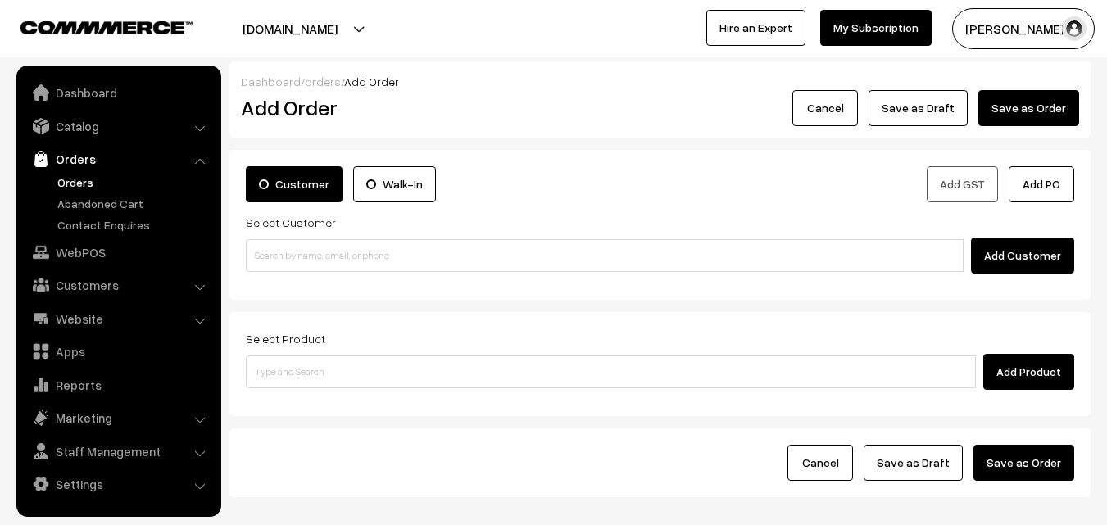
drag, startPoint x: 432, startPoint y: 287, endPoint x: 427, endPoint y: 276, distance: 11.7
click at [429, 281] on div "Customer Walk-In Add GST Add PO Select Customer Add Customer" at bounding box center [659, 225] width 861 height 150
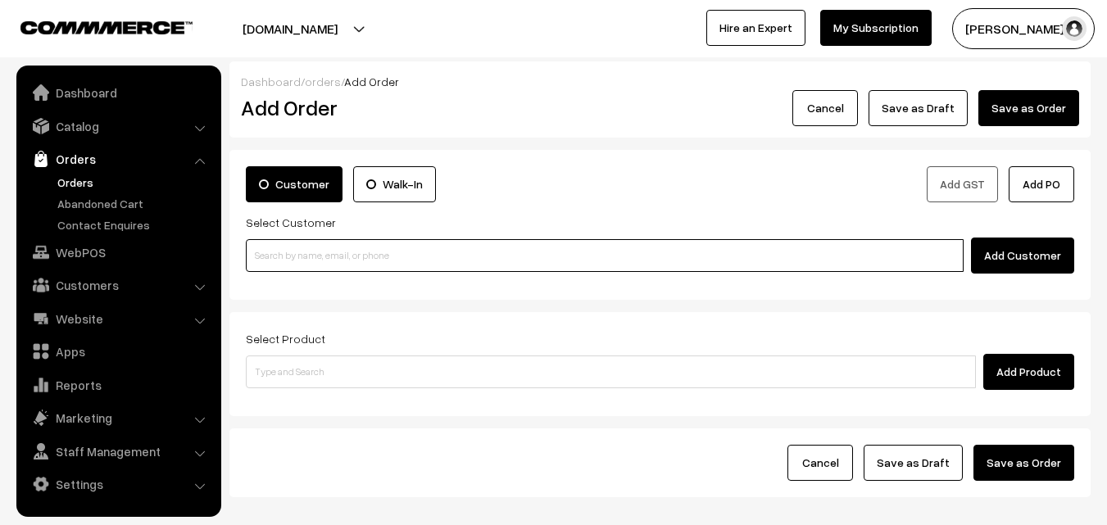
paste input "98401 40417"
click at [377, 255] on input "98401 40417" at bounding box center [605, 255] width 718 height 33
click at [280, 251] on input "98401 40417" at bounding box center [605, 255] width 718 height 33
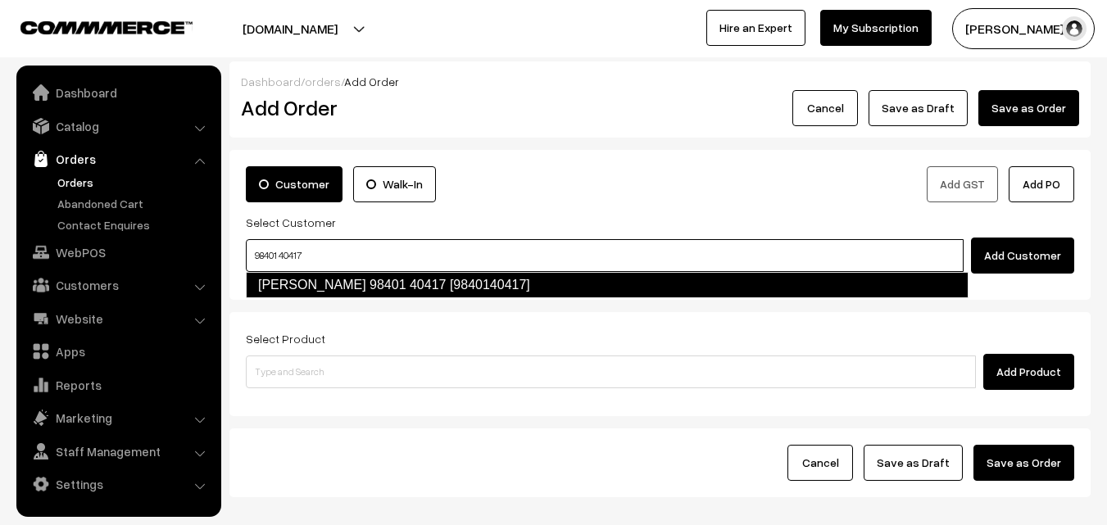
click at [296, 278] on link "Sugantha 98401 40417 [9840140417]" at bounding box center [607, 285] width 722 height 26
type input "98401 40417"
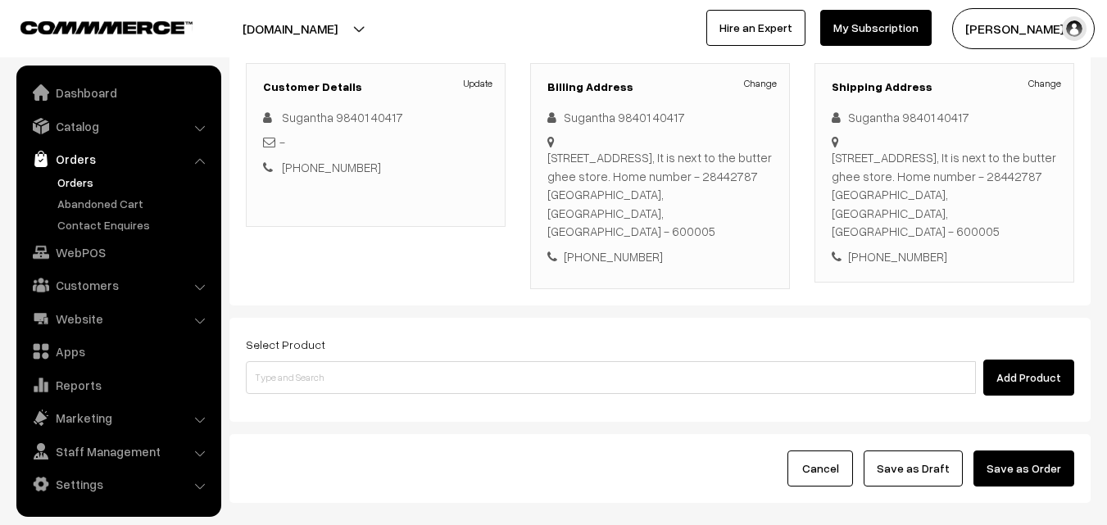
scroll to position [246, 0]
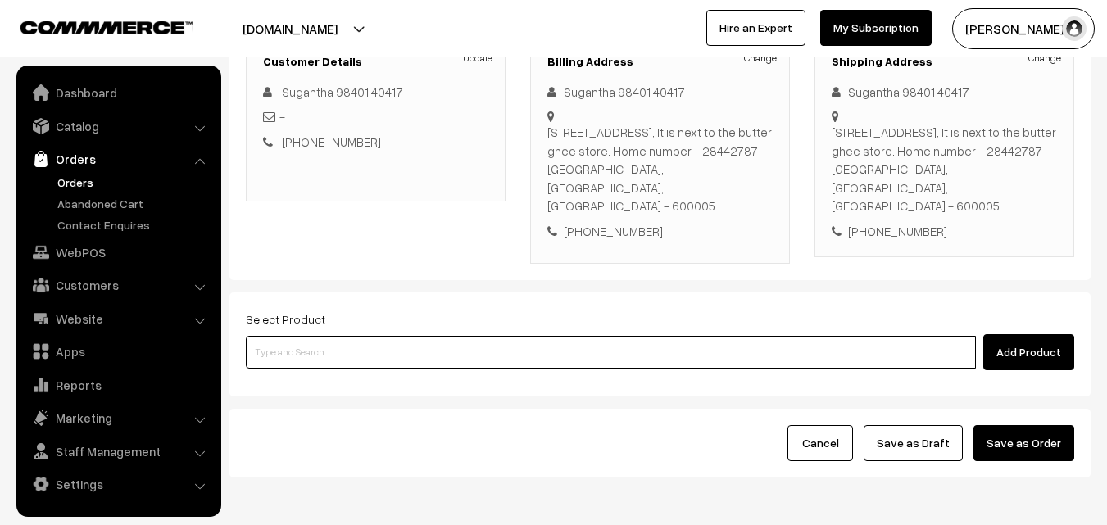
click at [538, 337] on input at bounding box center [611, 352] width 730 height 33
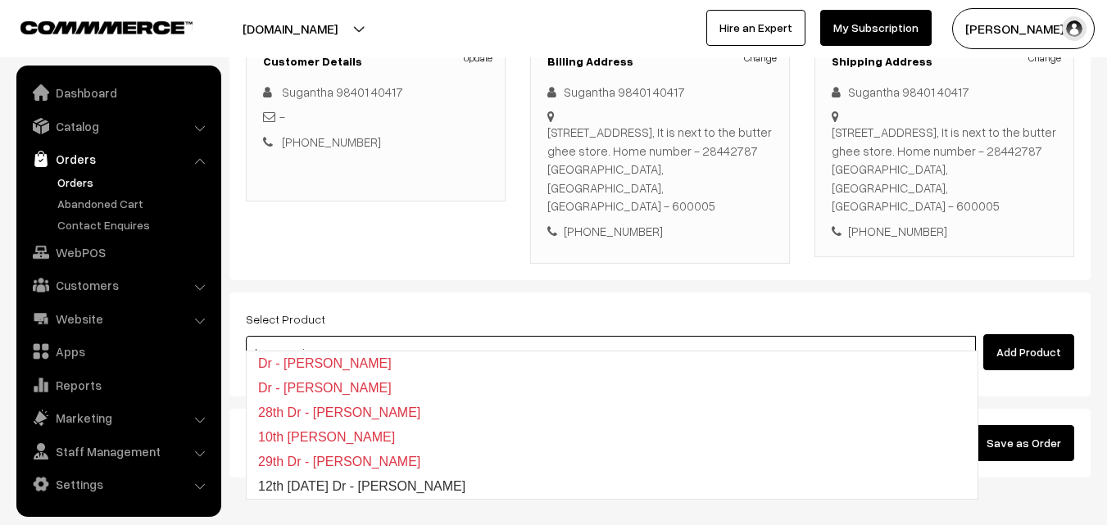
type input "12th Friday Dr - Lemon Sevai"
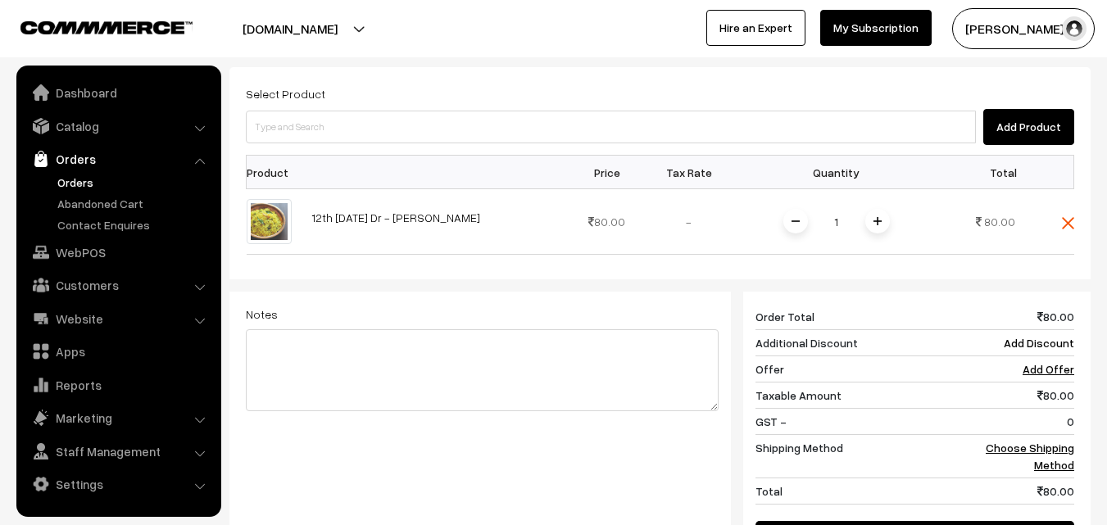
scroll to position [573, 0]
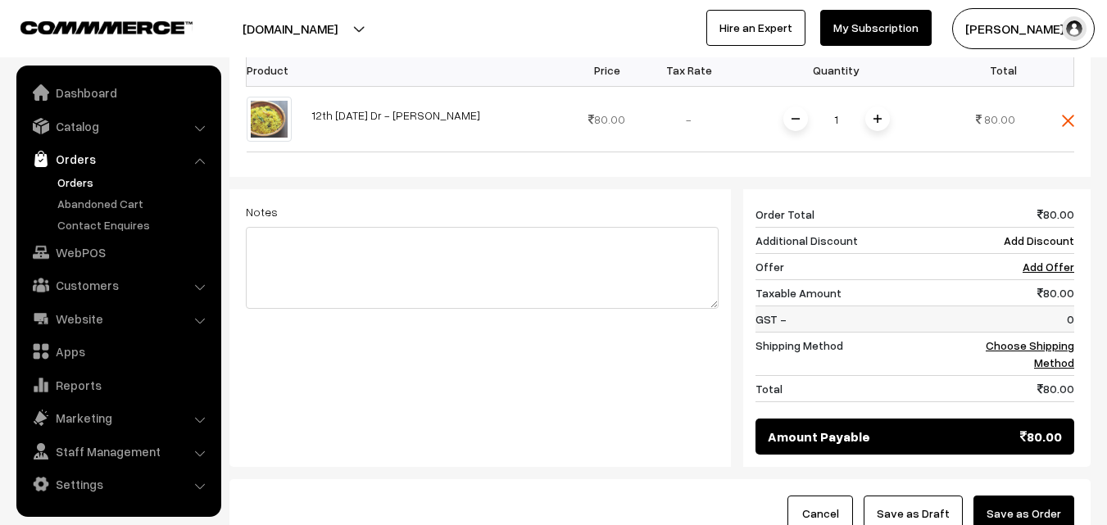
click at [1065, 311] on td "0" at bounding box center [1023, 319] width 102 height 26
click at [1015, 338] on link "Choose Shipping Method" at bounding box center [1029, 353] width 88 height 31
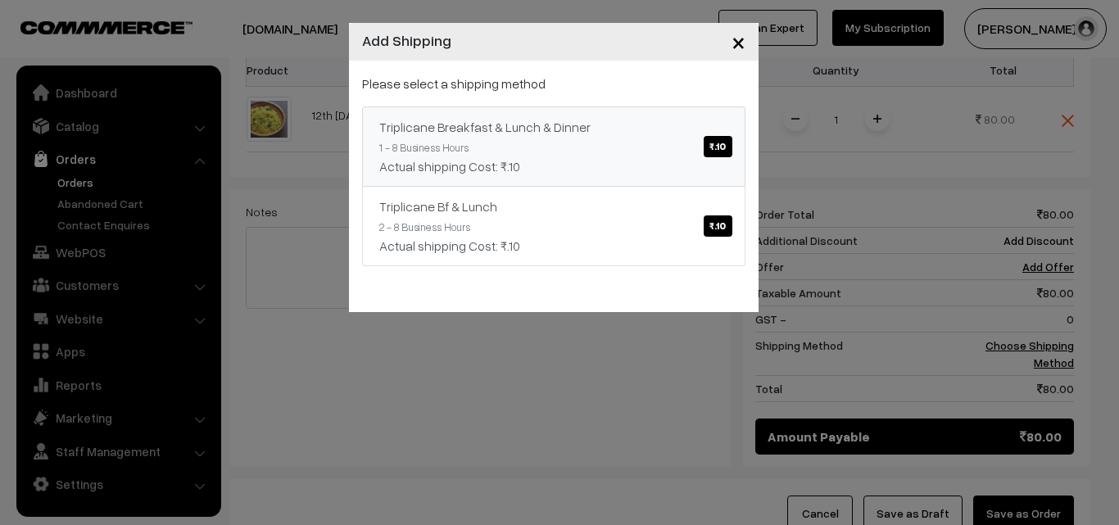
click at [641, 177] on link "Triplicane Breakfast & Lunch & Dinner ₹.10 1 - 8 Business Hours Actual shipping…" at bounding box center [553, 146] width 383 height 80
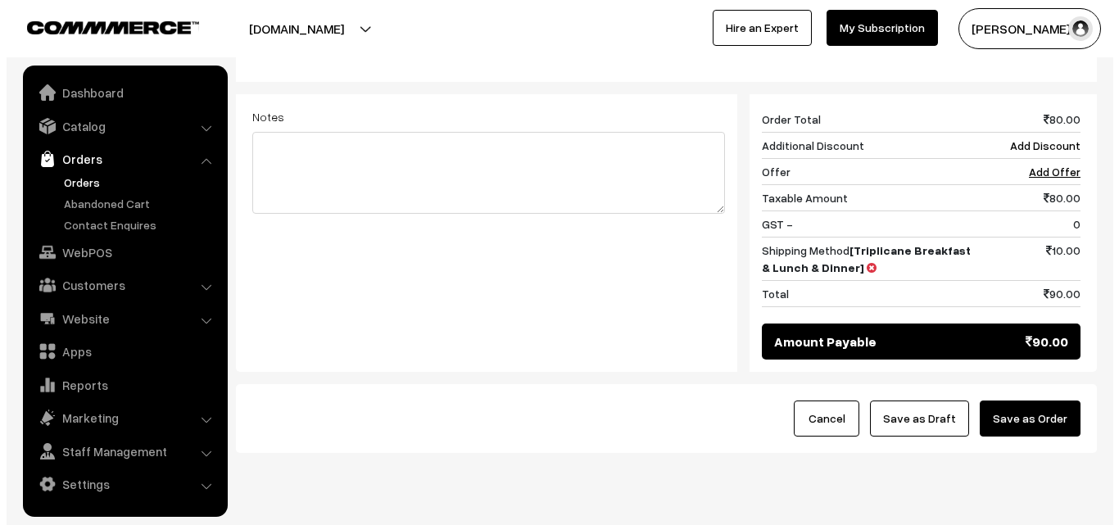
scroll to position [697, 0]
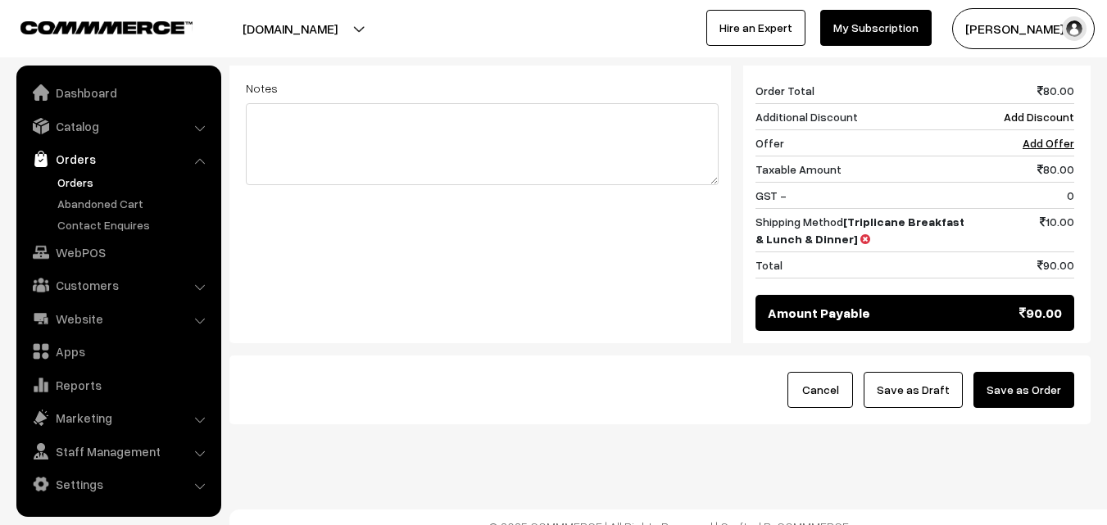
click at [1042, 372] on button "Save as Order" at bounding box center [1023, 390] width 101 height 36
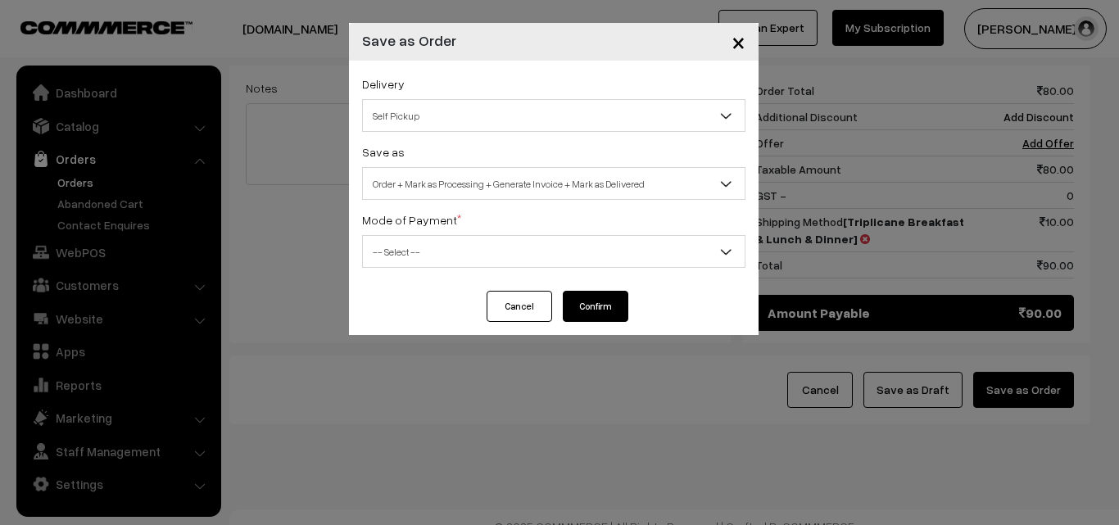
click at [604, 179] on span "Order + Mark as Processing + Generate Invoice + Mark as Delivered" at bounding box center [554, 184] width 382 height 29
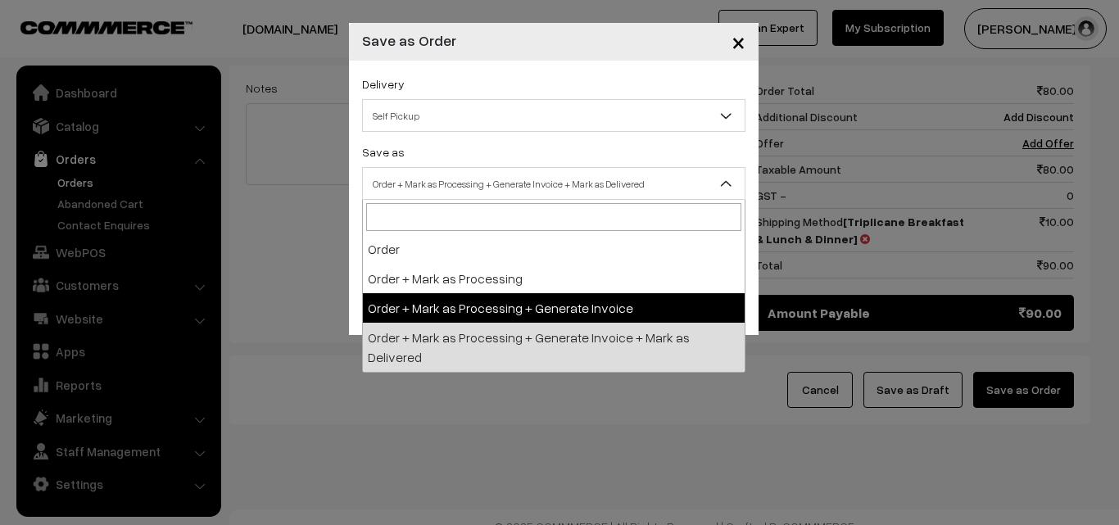
select select "3"
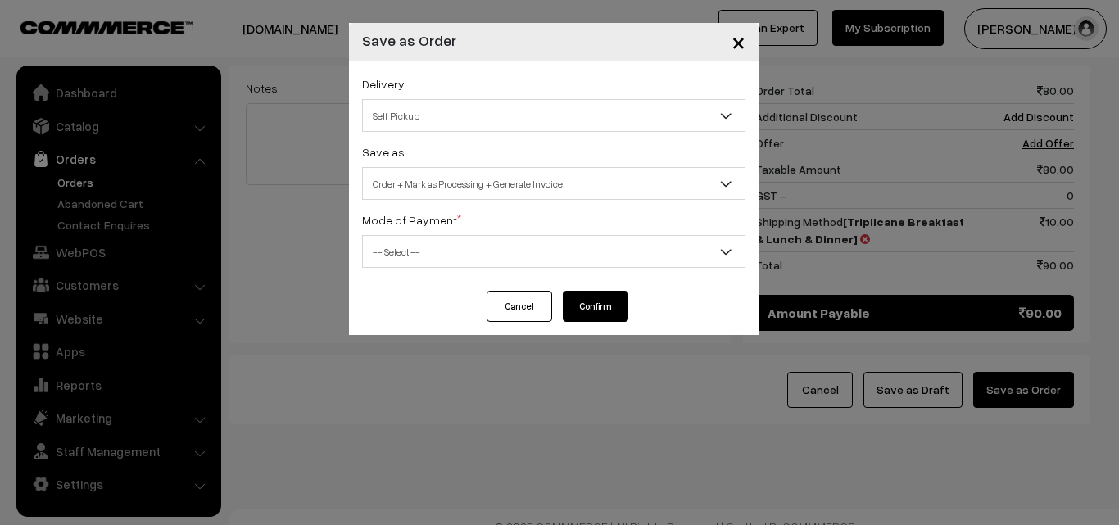
click at [454, 258] on span "-- Select --" at bounding box center [554, 252] width 382 height 29
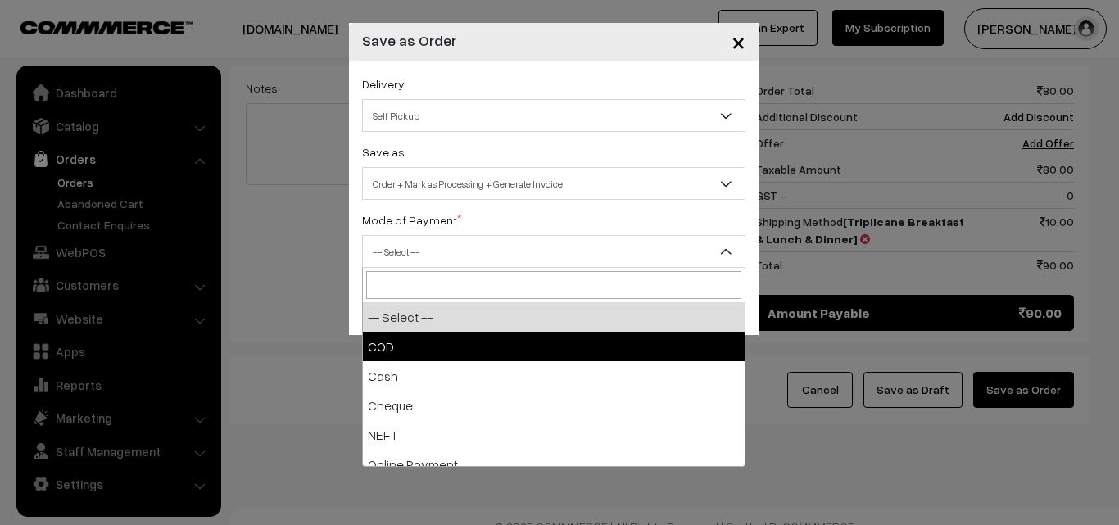
select select "1"
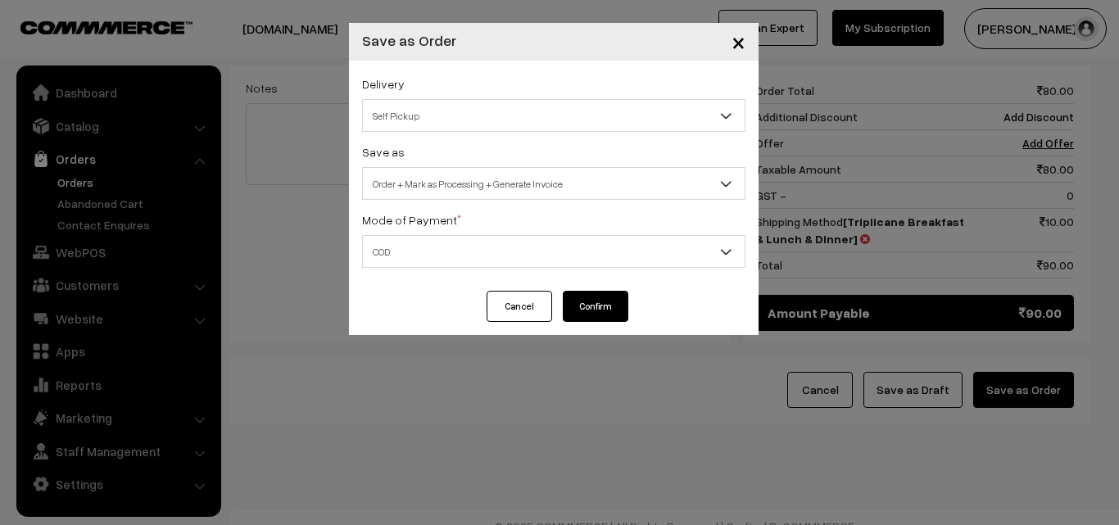
click at [615, 325] on div "Cancel Confirm" at bounding box center [554, 313] width 410 height 44
click at [611, 323] on div "Cancel Confirm" at bounding box center [554, 313] width 410 height 44
click at [582, 308] on button "Confirm" at bounding box center [596, 306] width 66 height 31
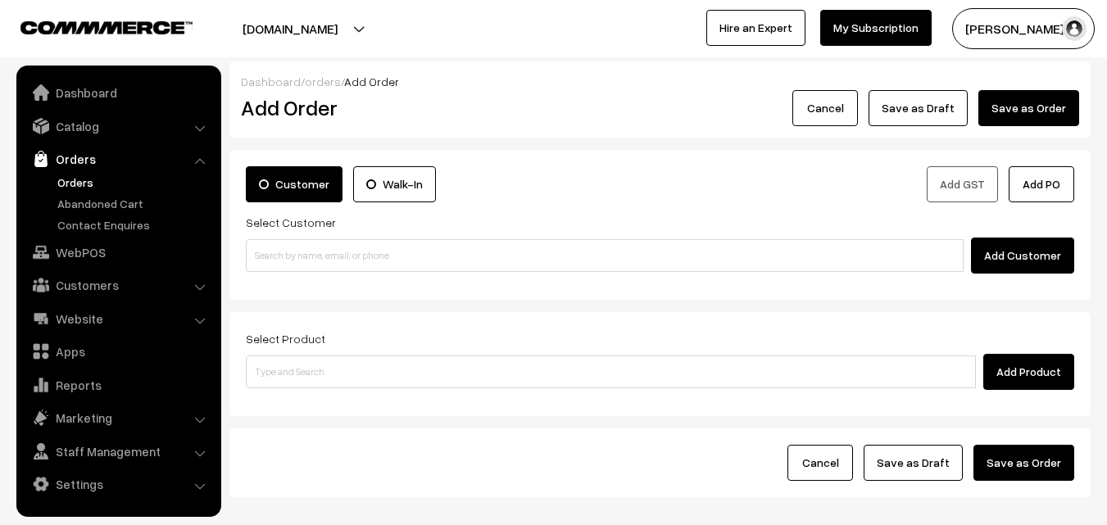
click at [76, 179] on link "Orders" at bounding box center [134, 182] width 162 height 17
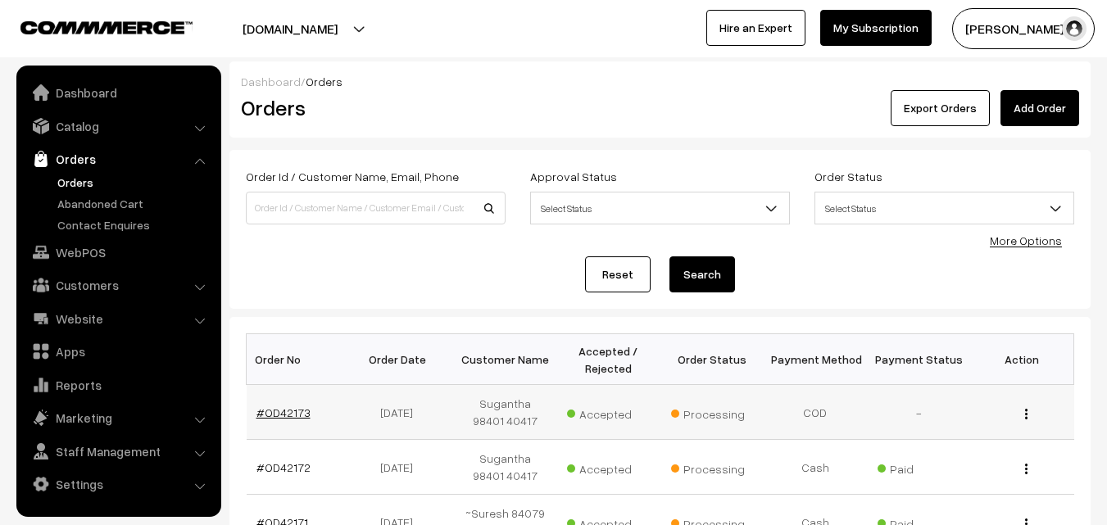
click at [284, 415] on link "#OD42173" at bounding box center [283, 412] width 54 height 14
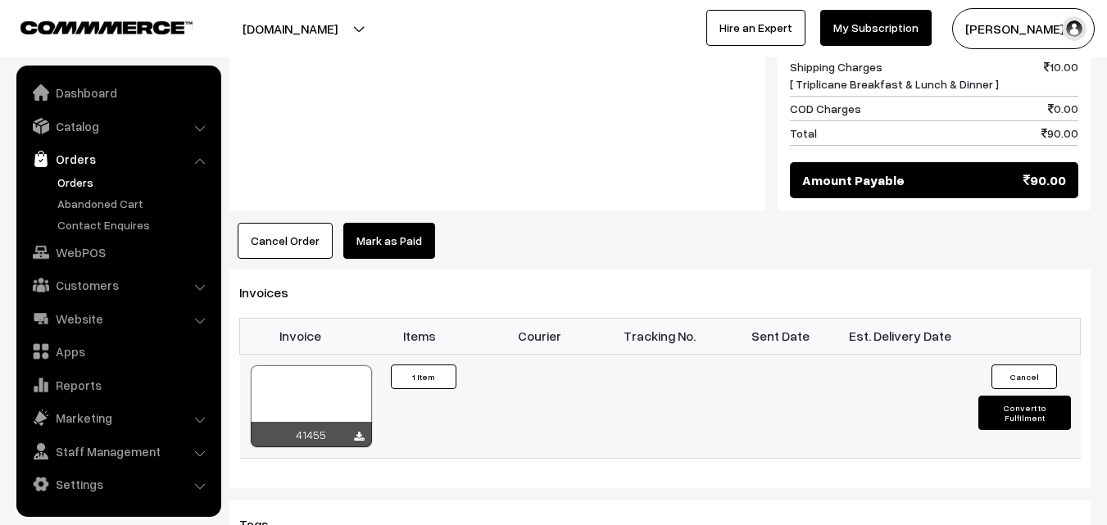
scroll to position [901, 0]
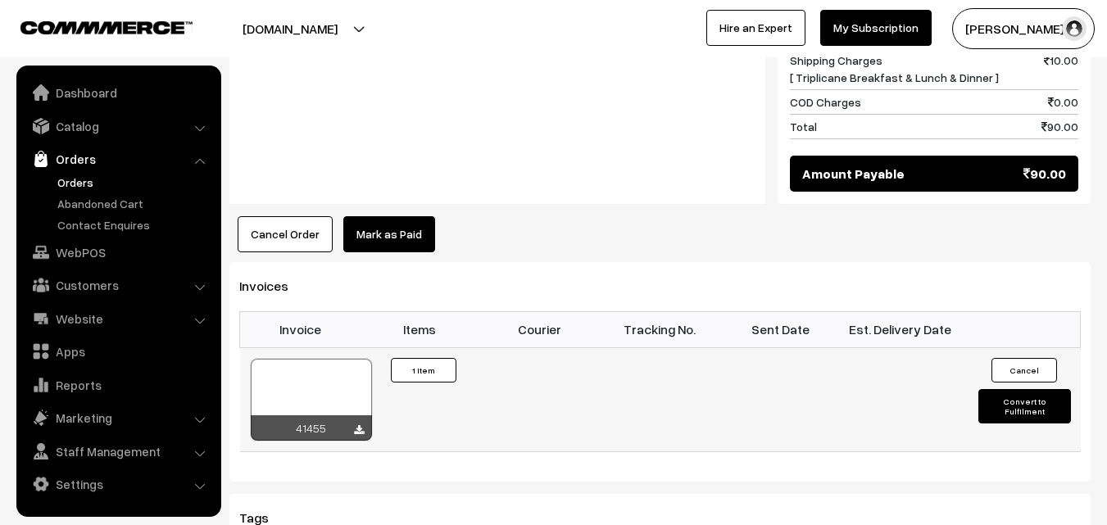
click at [326, 375] on div at bounding box center [311, 400] width 121 height 82
click at [85, 258] on link "WebPOS" at bounding box center [117, 252] width 195 height 29
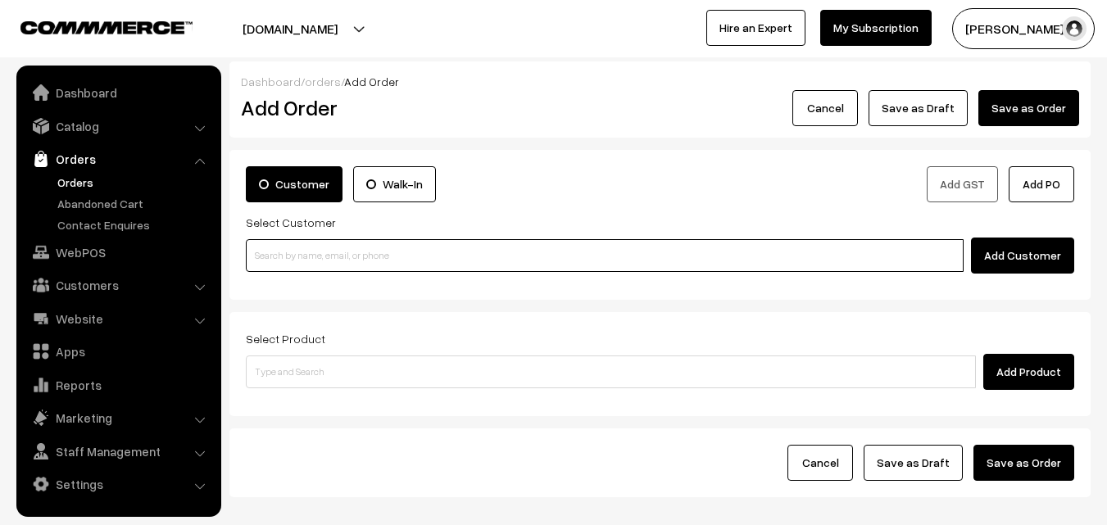
click at [305, 260] on input at bounding box center [605, 255] width 718 height 33
click at [284, 264] on input at bounding box center [605, 255] width 718 height 33
paste input "99406 52732"
click at [283, 245] on input "99406 52732" at bounding box center [605, 255] width 718 height 33
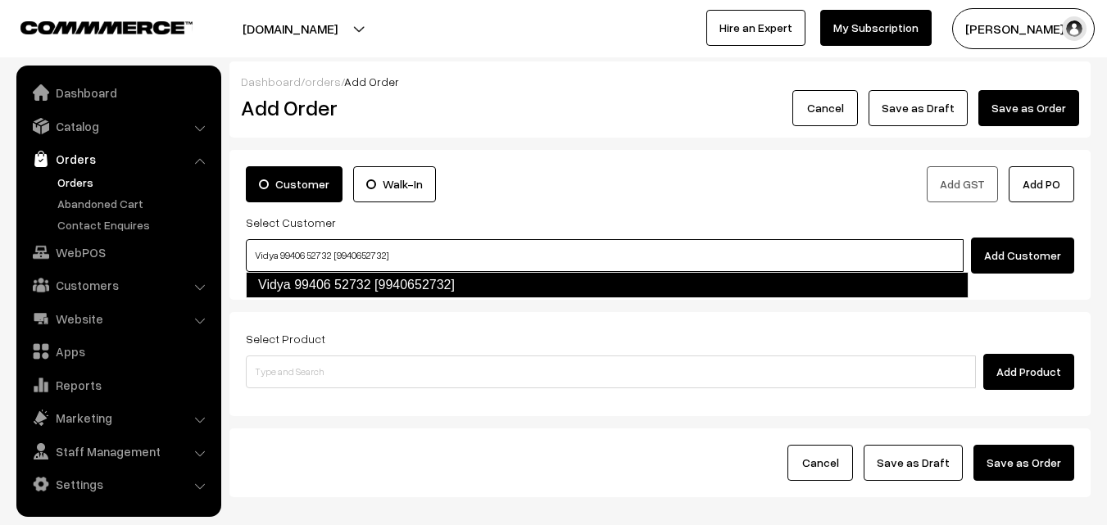
type input "Vidya 99406 52732 [9940652732]"
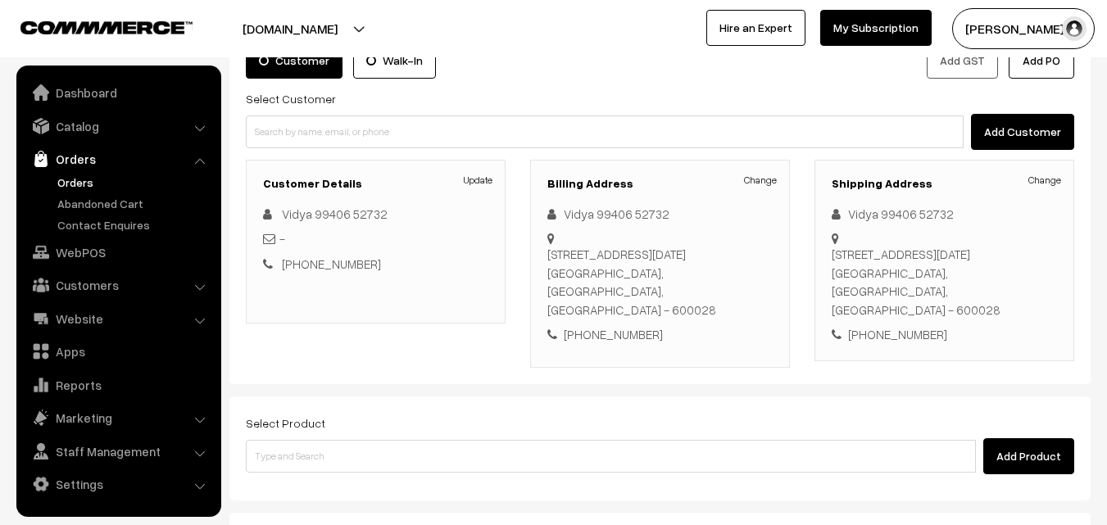
scroll to position [164, 0]
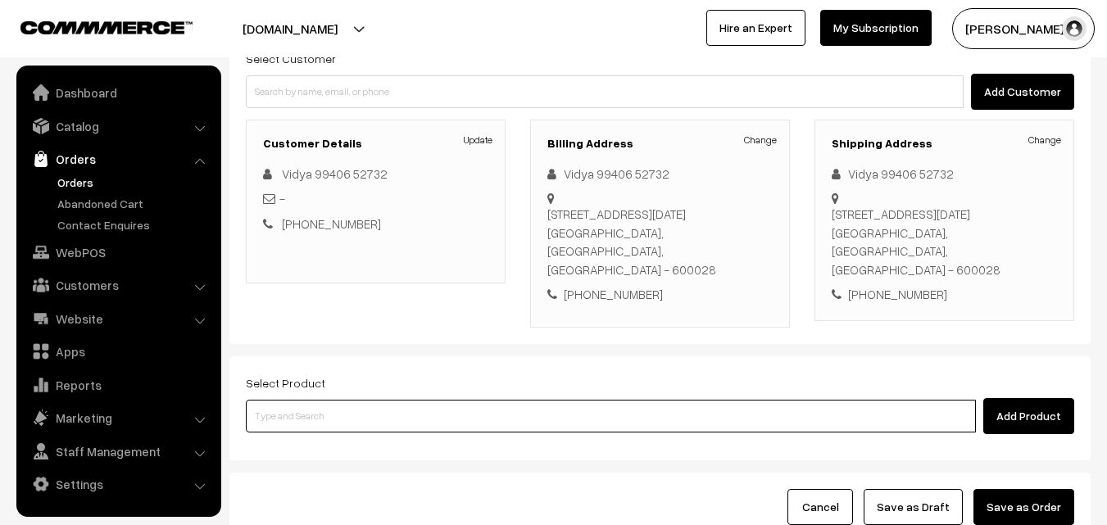
click at [400, 410] on input at bounding box center [611, 416] width 730 height 33
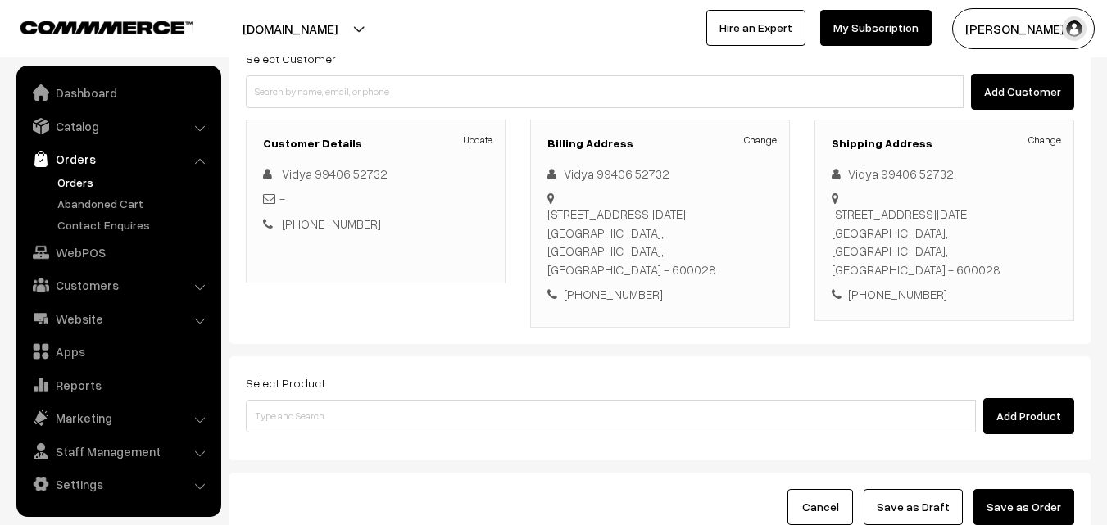
click at [440, 432] on div "Add Product" at bounding box center [660, 416] width 828 height 36
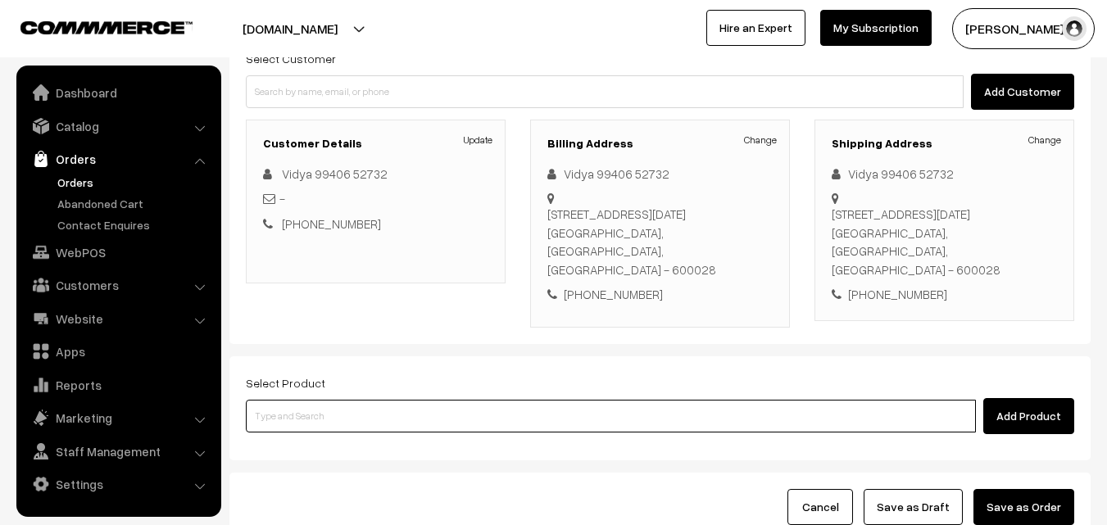
click at [441, 418] on input at bounding box center [611, 416] width 730 height 33
type input "s"
type input "Senai Kizangu Chips"
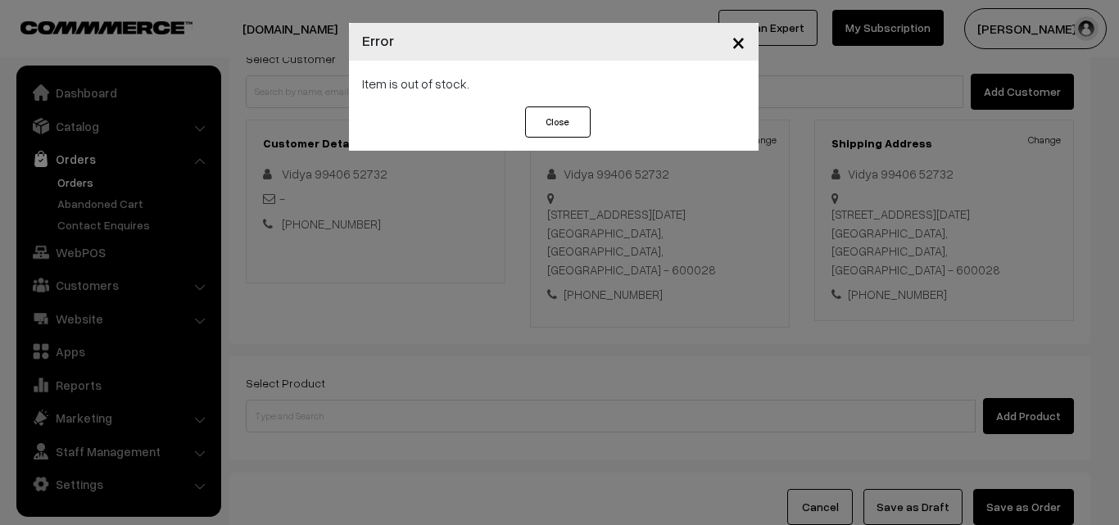
click at [556, 115] on button "Close" at bounding box center [558, 121] width 66 height 31
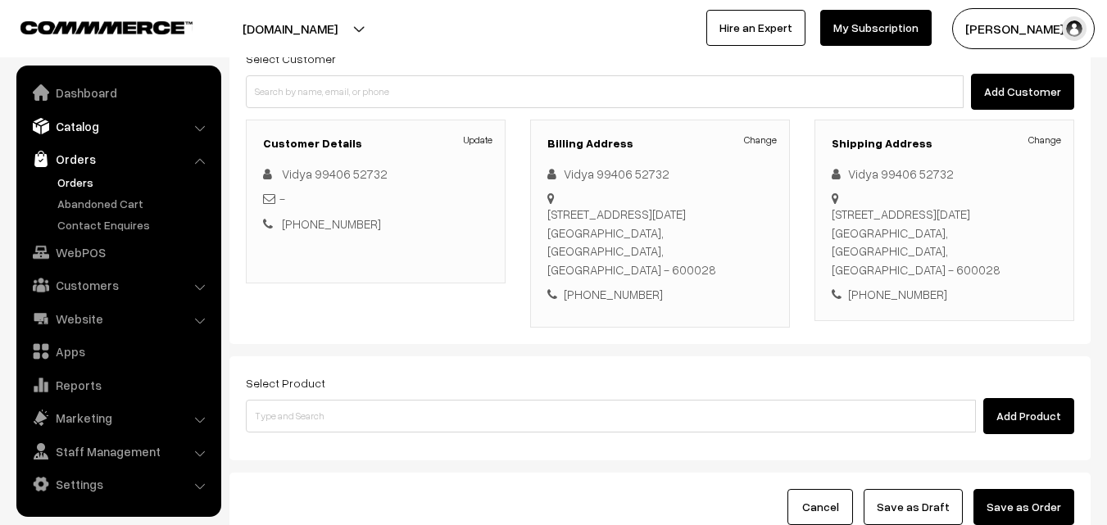
click at [105, 120] on link "Catalog" at bounding box center [117, 125] width 195 height 29
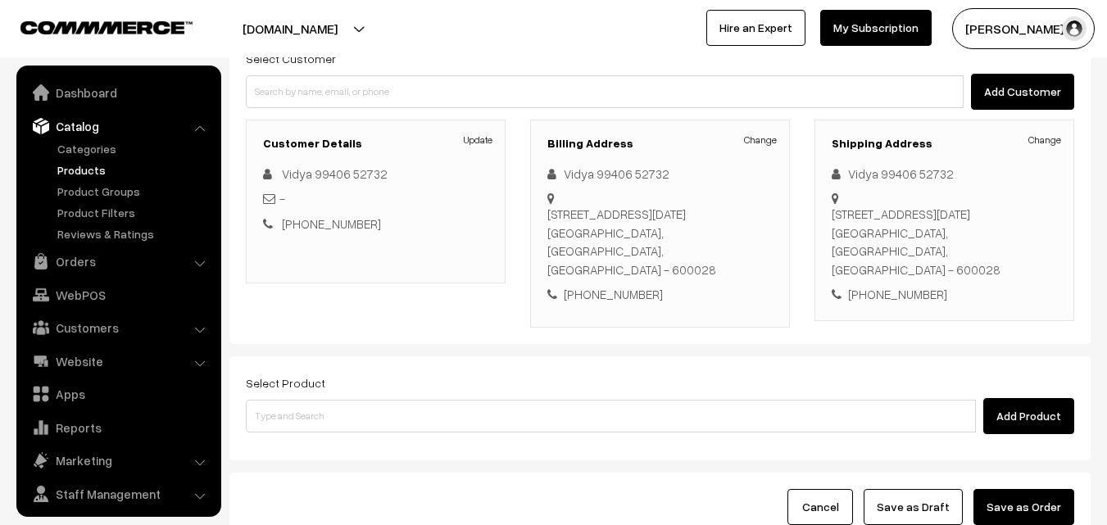
click at [100, 168] on link "Products" at bounding box center [134, 169] width 162 height 17
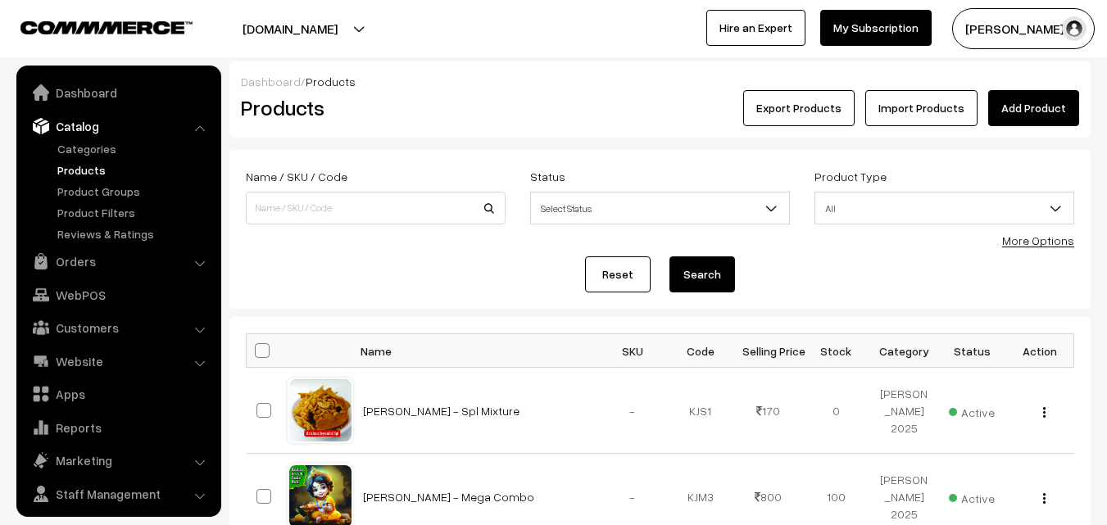
click at [292, 213] on input at bounding box center [376, 208] width 260 height 33
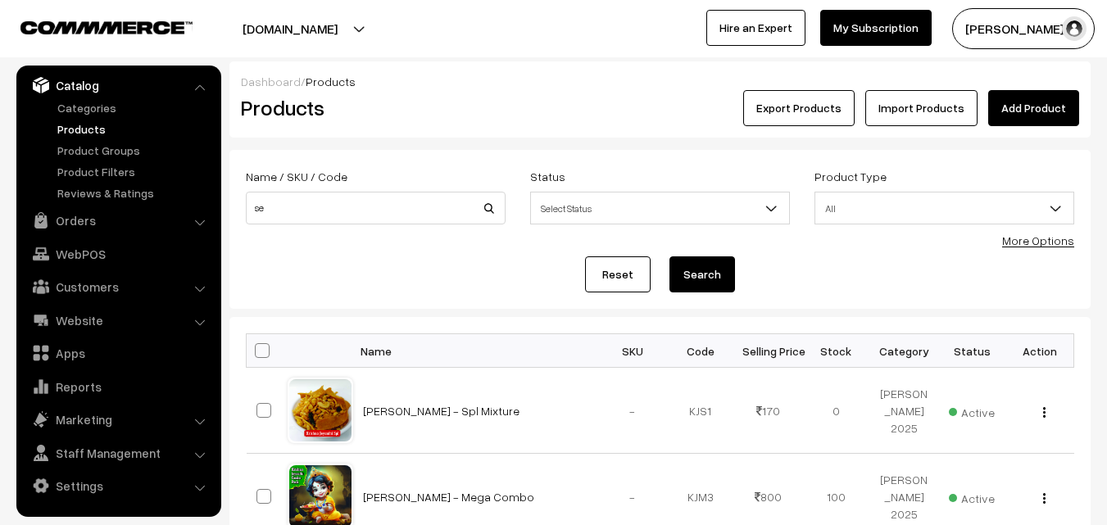
type input "s"
type input "senai"
click at [669, 256] on button "Search" at bounding box center [702, 274] width 66 height 36
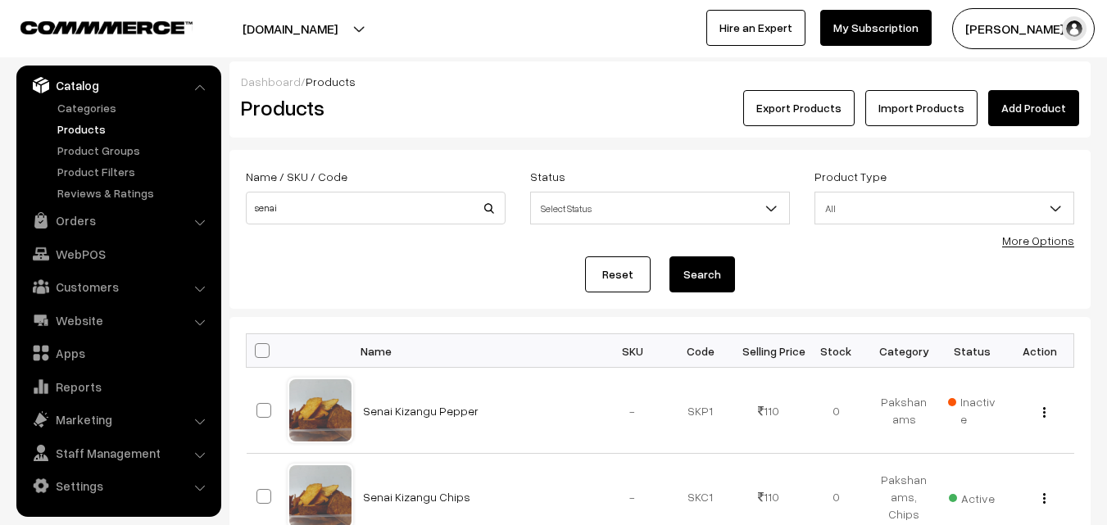
scroll to position [164, 0]
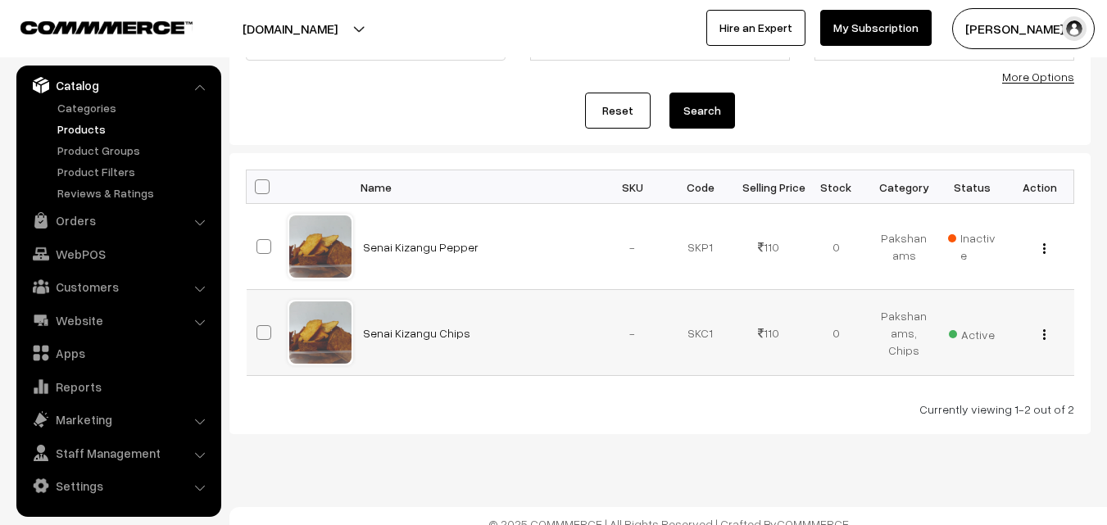
click at [1047, 328] on div "View Edit Delete" at bounding box center [1040, 332] width 48 height 17
click at [1042, 331] on button "button" at bounding box center [1044, 334] width 4 height 13
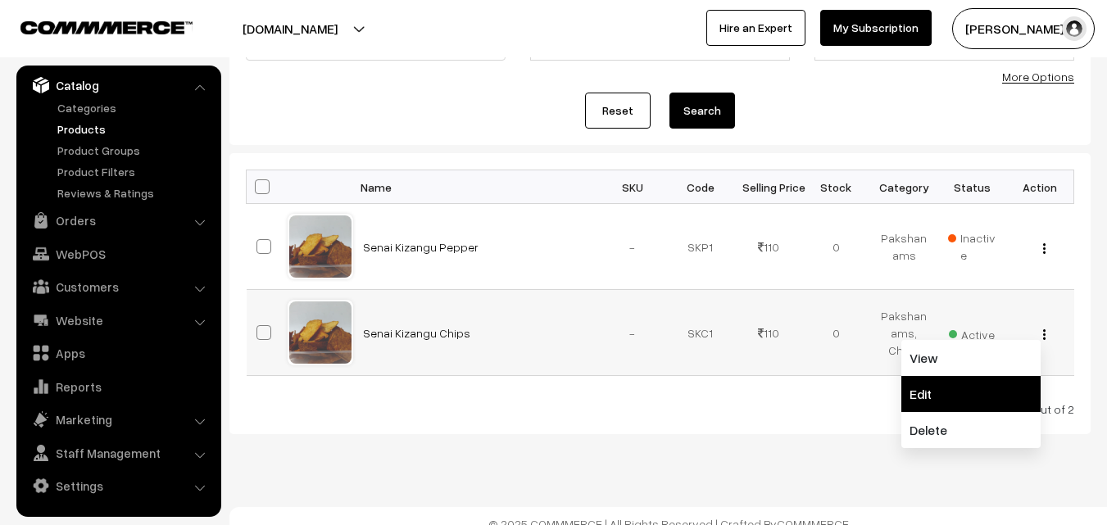
click at [964, 396] on link "Edit" at bounding box center [970, 394] width 139 height 36
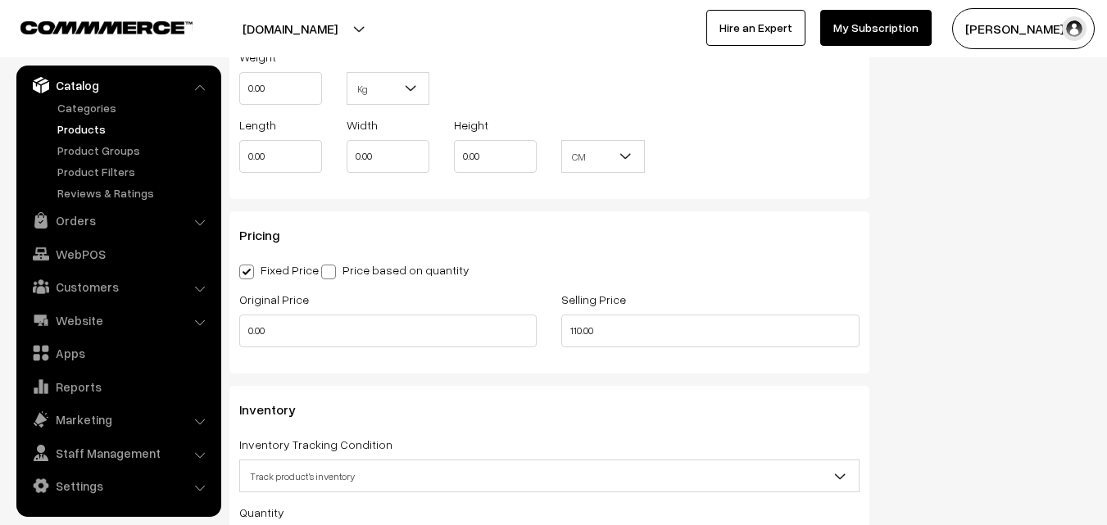
scroll to position [1720, 0]
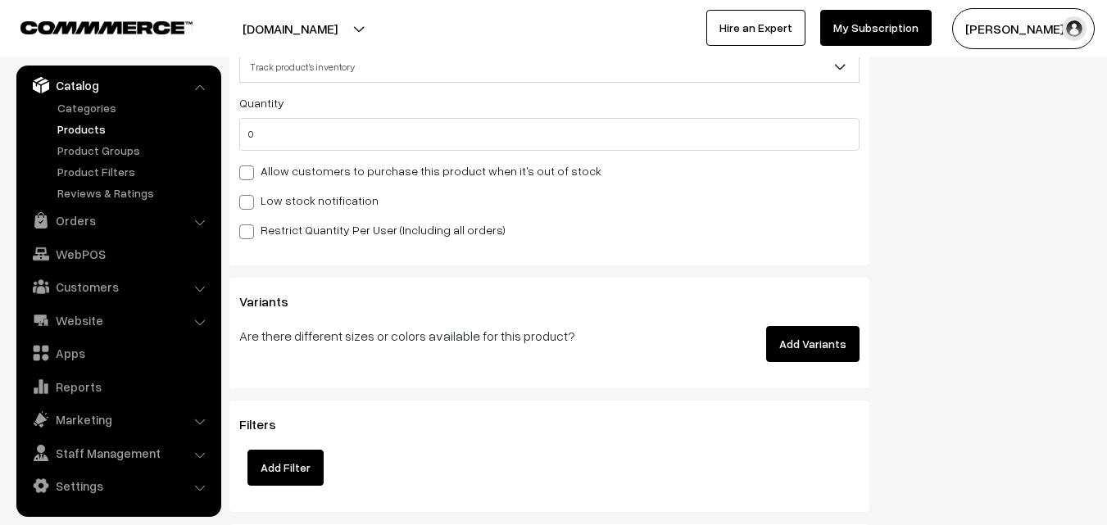
click at [270, 170] on label "Allow customers to purchase this product when it's out of stock" at bounding box center [420, 170] width 362 height 17
click at [250, 170] on input "Allow customers to purchase this product when it's out of stock" at bounding box center [244, 170] width 11 height 11
checkbox input "true"
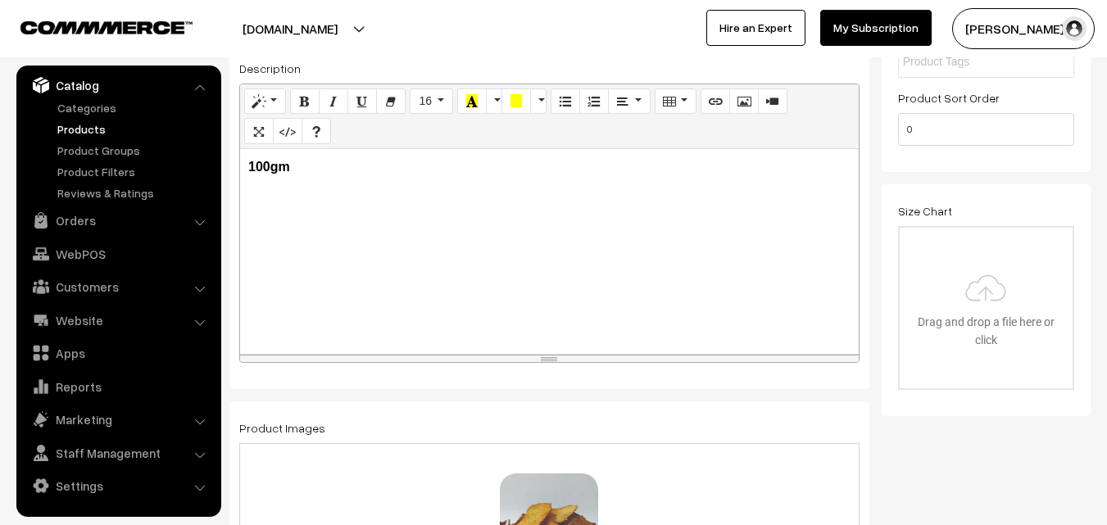
scroll to position [0, 0]
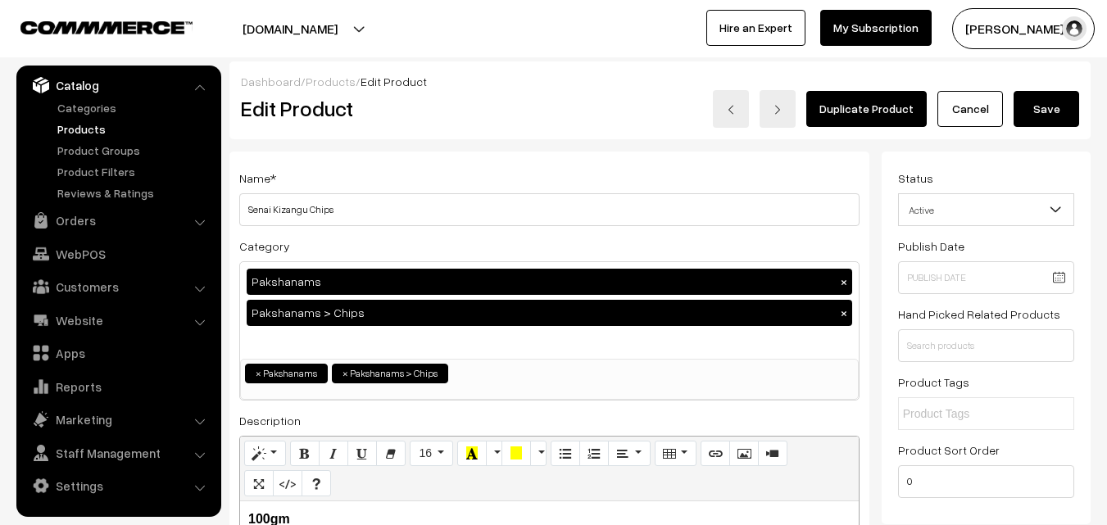
click at [1063, 108] on button "Save" at bounding box center [1046, 109] width 66 height 36
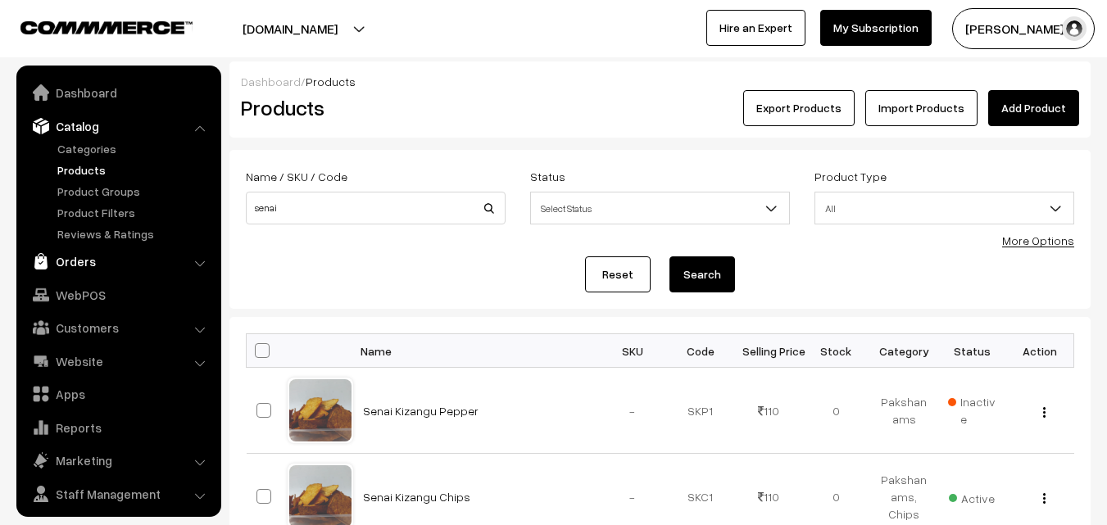
scroll to position [41, 0]
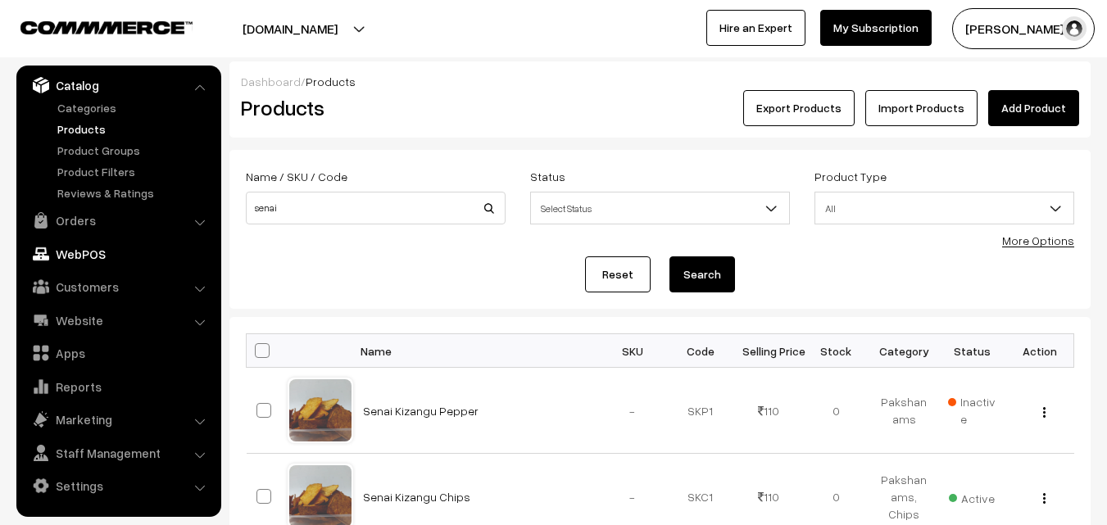
click at [84, 258] on link "WebPOS" at bounding box center [117, 253] width 195 height 29
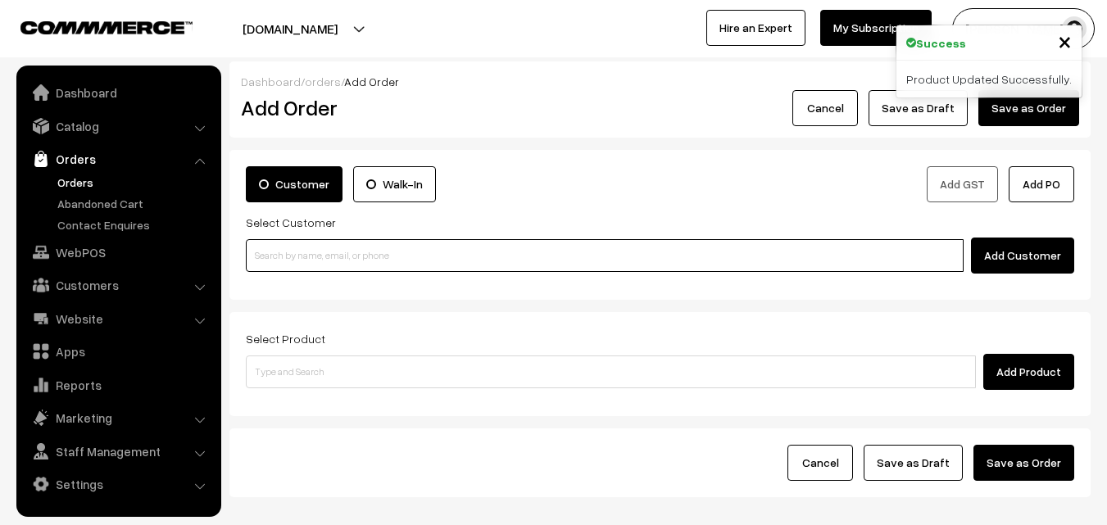
click at [368, 249] on input at bounding box center [605, 255] width 718 height 33
paste input "99406 52732"
click at [291, 258] on input "99406 52732" at bounding box center [605, 255] width 718 height 33
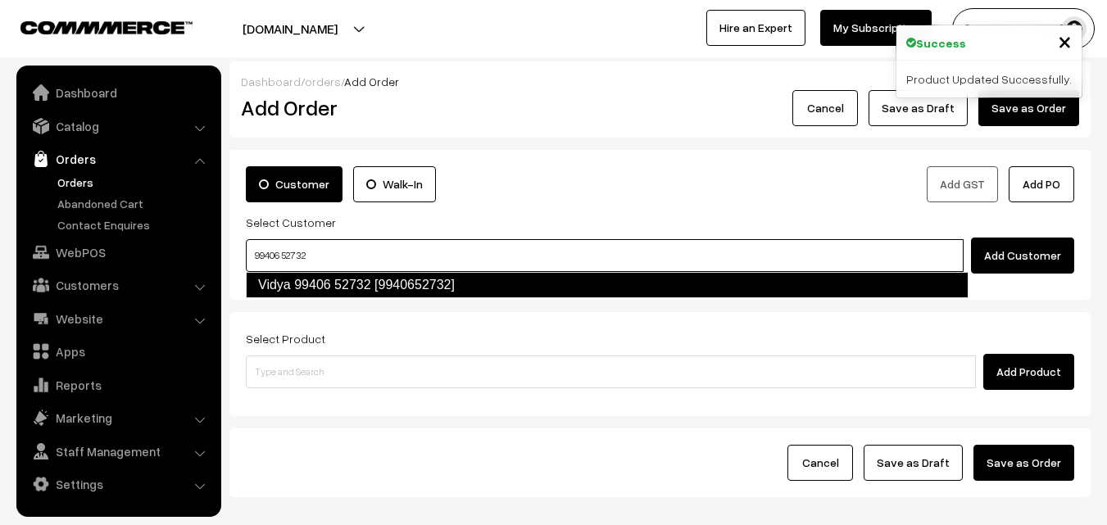
type input "99406 52732"
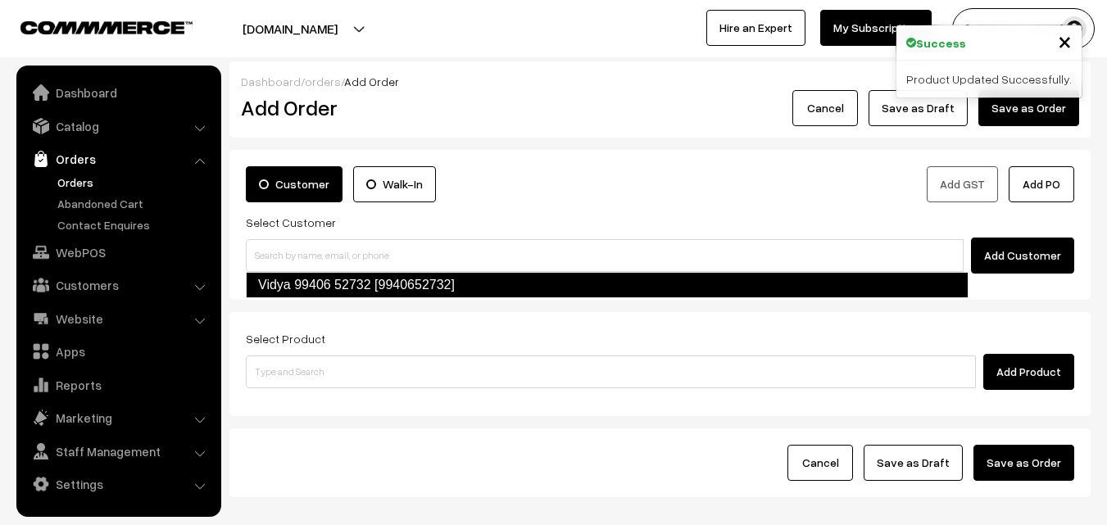
click at [295, 299] on div "Customer Walk-In Add GST Add PO Select Customer Add Customer" at bounding box center [659, 225] width 861 height 150
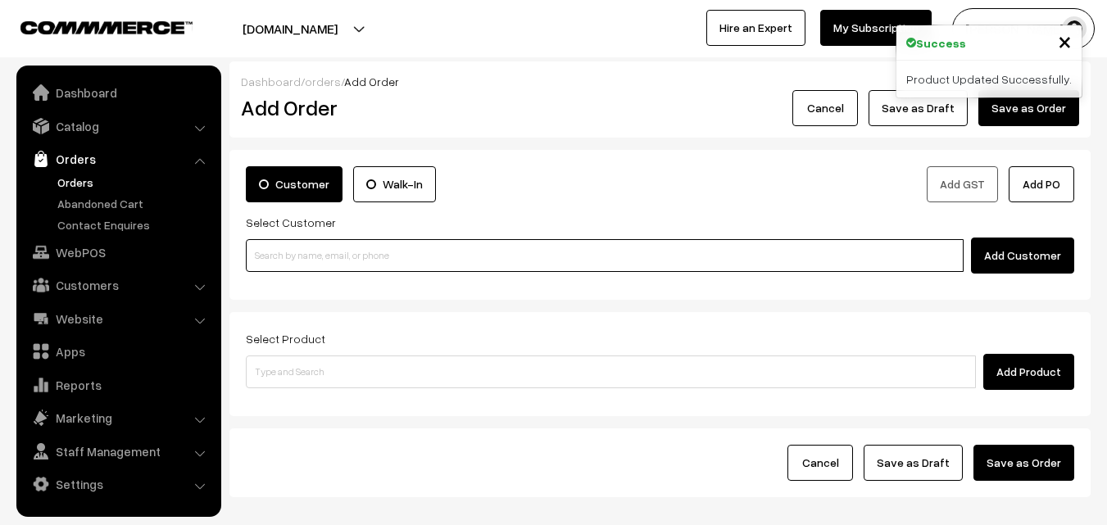
click at [311, 260] on input at bounding box center [605, 255] width 718 height 33
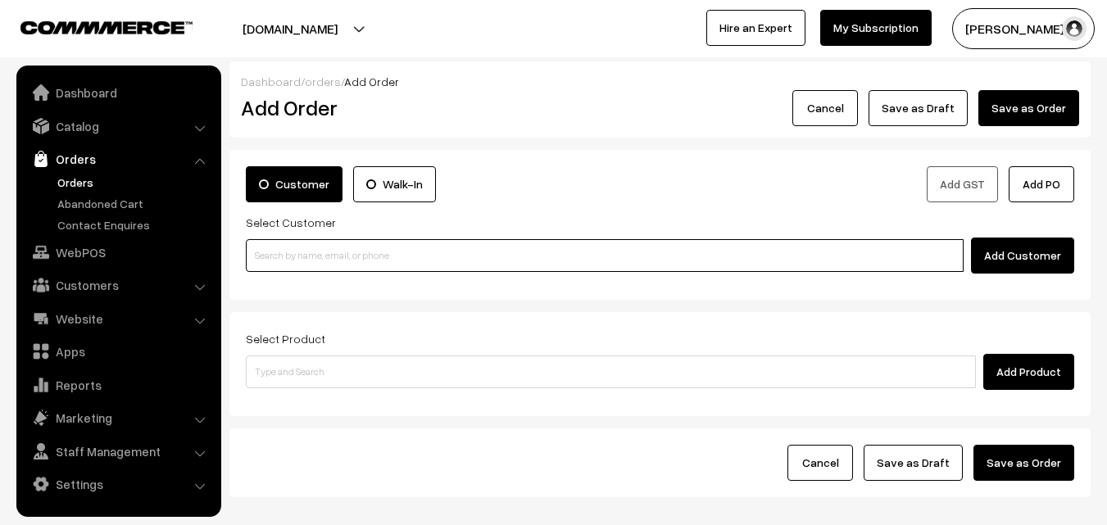
paste input "99406 52732"
click at [304, 279] on link "Vidya 99406 52732 [9940652732]" at bounding box center [607, 285] width 721 height 25
type input "99406 52732"
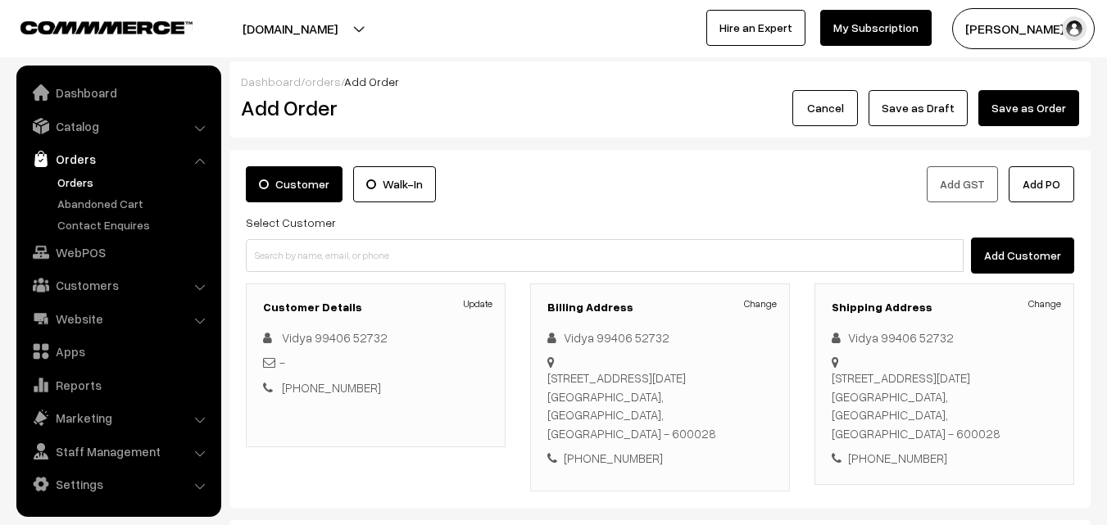
scroll to position [164, 0]
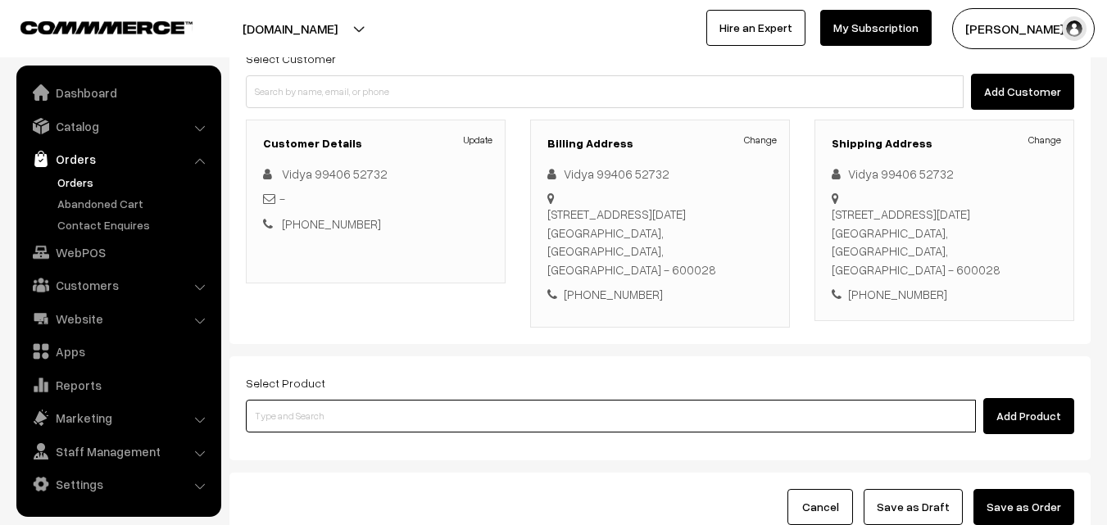
click at [323, 427] on input at bounding box center [611, 416] width 730 height 33
type input "Senai Kizangu Chips"
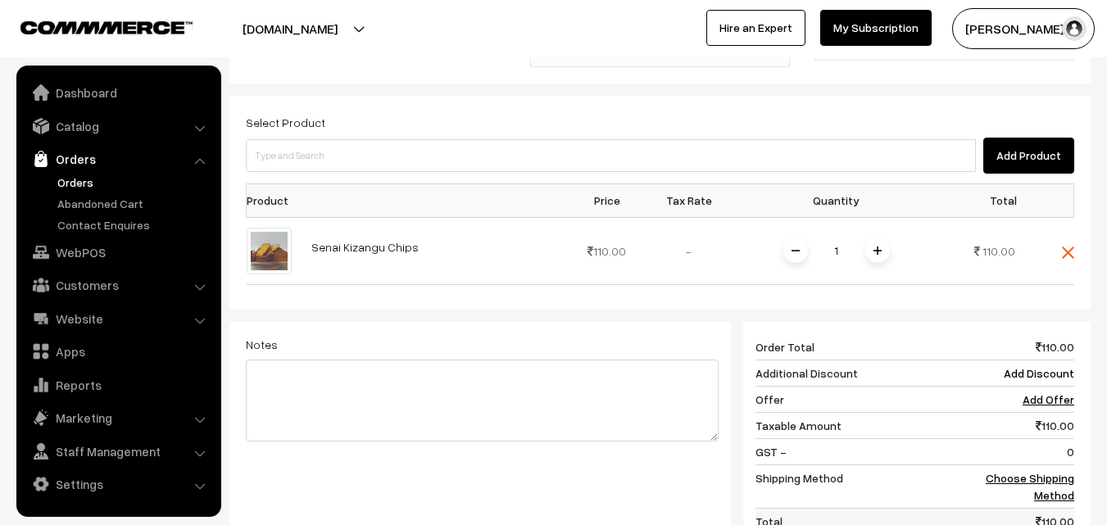
scroll to position [491, 0]
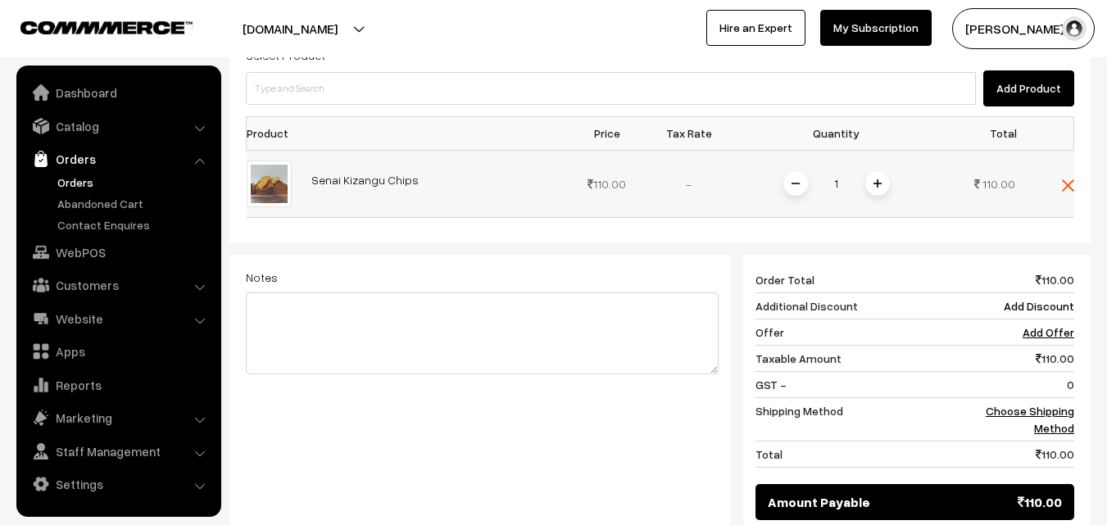
click at [835, 190] on input "1" at bounding box center [836, 184] width 33 height 29
type input "4"
click at [799, 200] on div "Dashboard / orders / Add Order Add Order Cancel Save as Draft Save as Order Sav…" at bounding box center [659, 91] width 861 height 1043
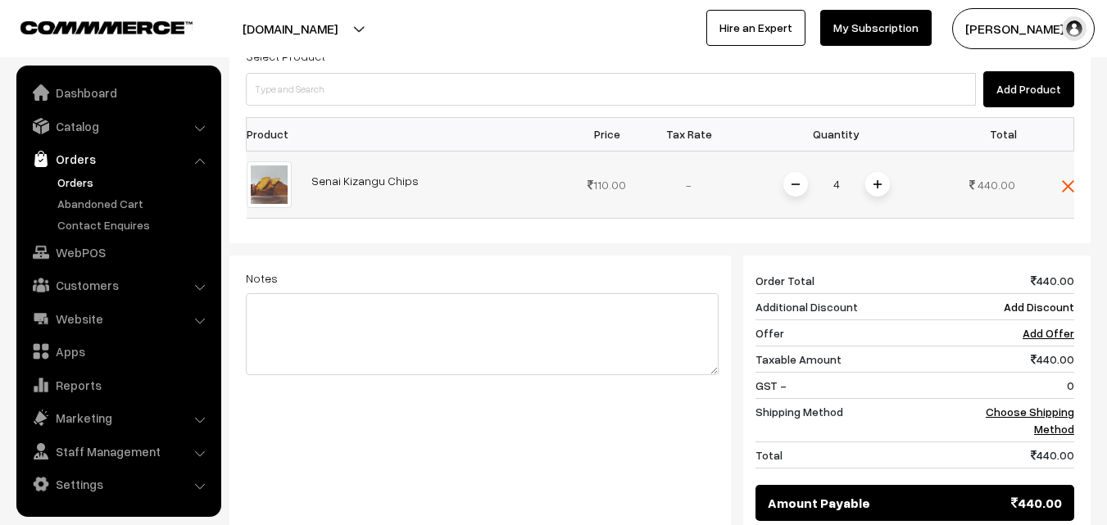
scroll to position [328, 0]
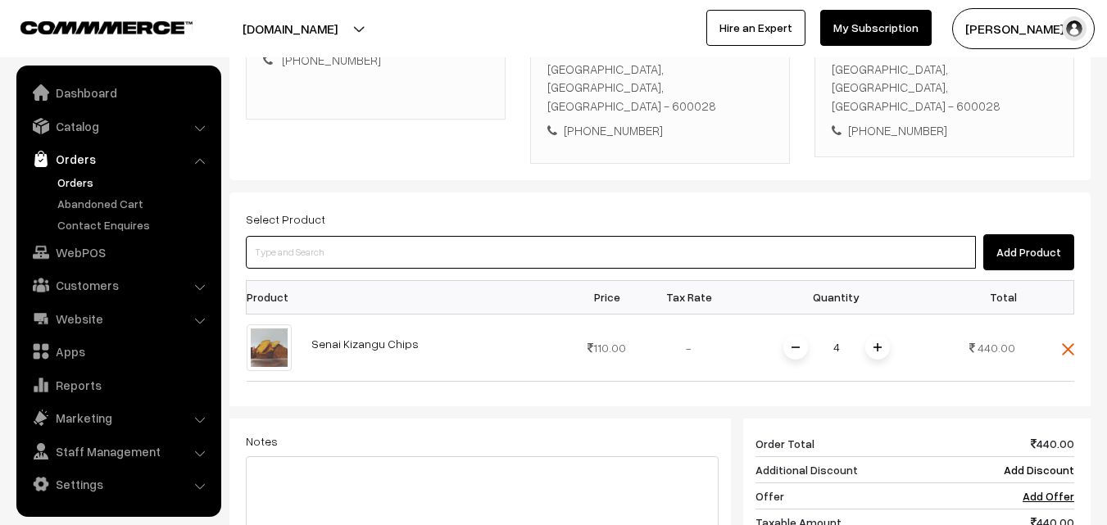
click at [352, 259] on input at bounding box center [611, 252] width 730 height 33
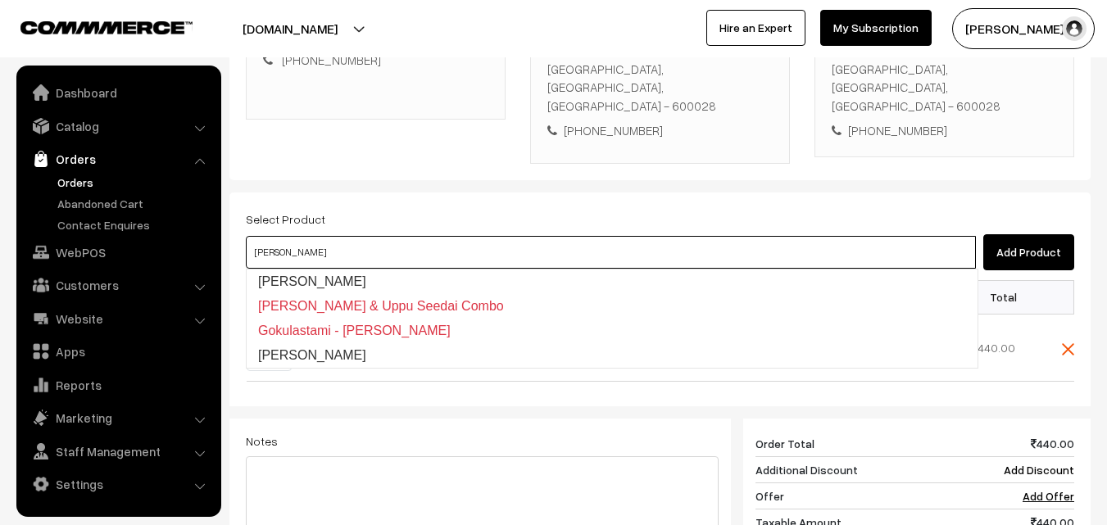
type input "Vella Seedai"
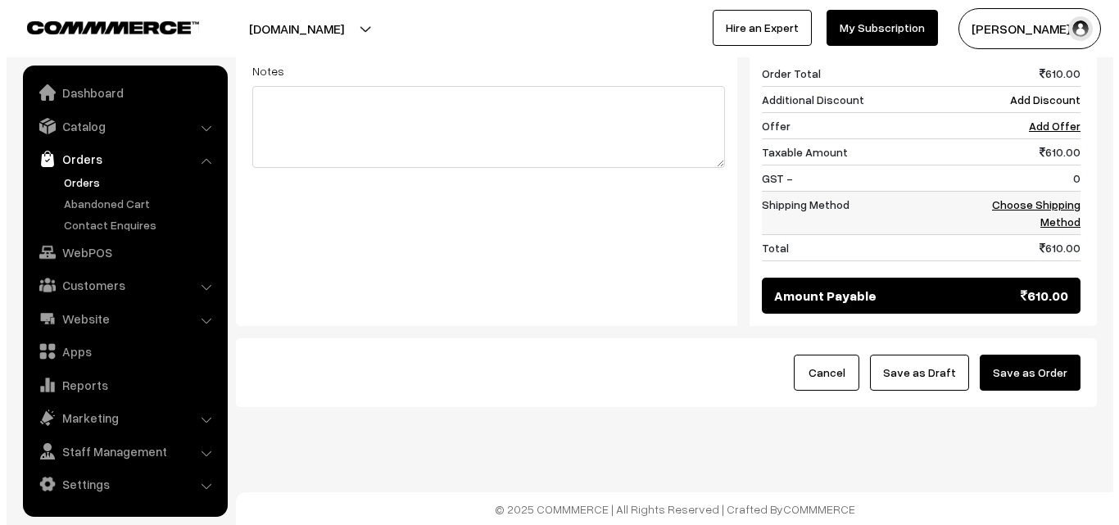
scroll to position [764, 0]
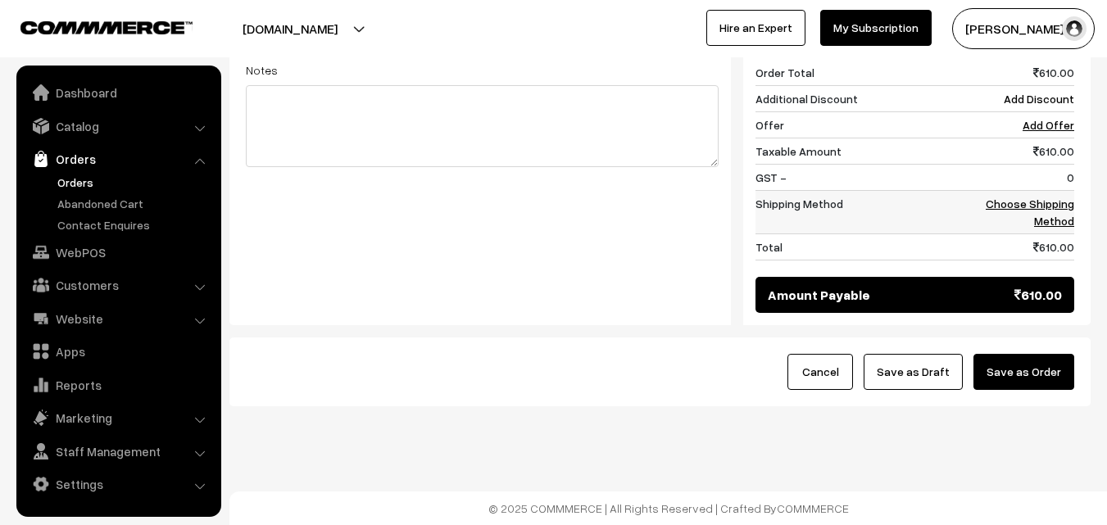
click at [1036, 205] on link "Choose Shipping Method" at bounding box center [1029, 212] width 88 height 31
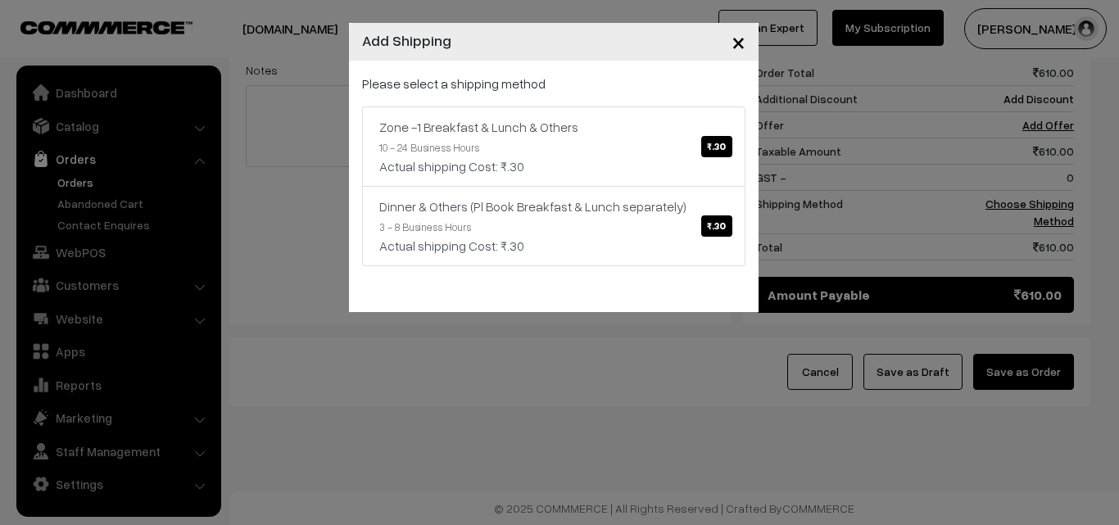
click at [564, 93] on div "Please select a shipping method Zone -1 Breakfast & Lunch & Others ₹.30 10 - 24…" at bounding box center [553, 170] width 383 height 192
click at [590, 148] on link "Zone -1 Breakfast & Lunch & Others ₹.30 10 - 24 Business Hours Actual shipping …" at bounding box center [553, 146] width 383 height 80
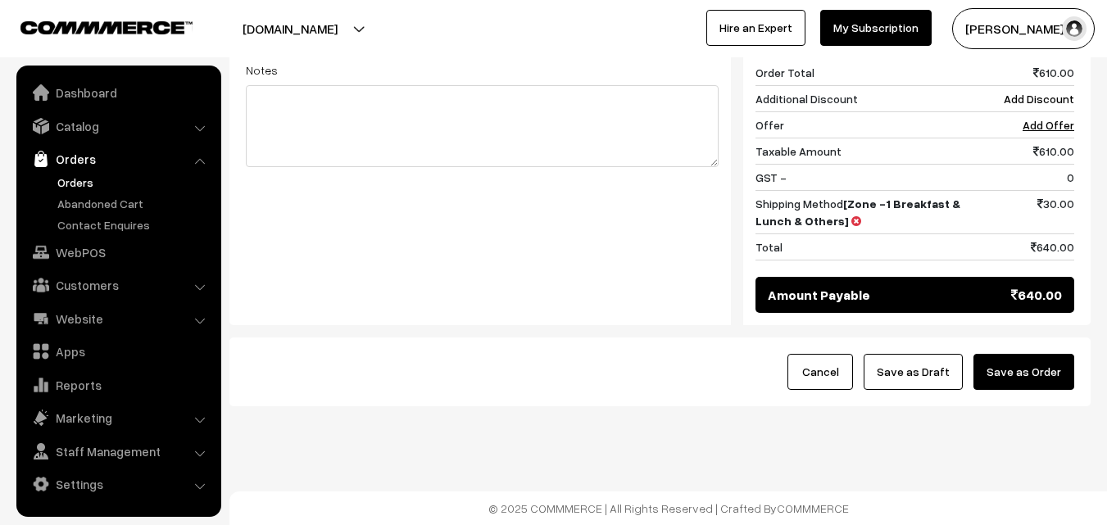
click at [1039, 370] on button "Save as Order" at bounding box center [1023, 372] width 101 height 36
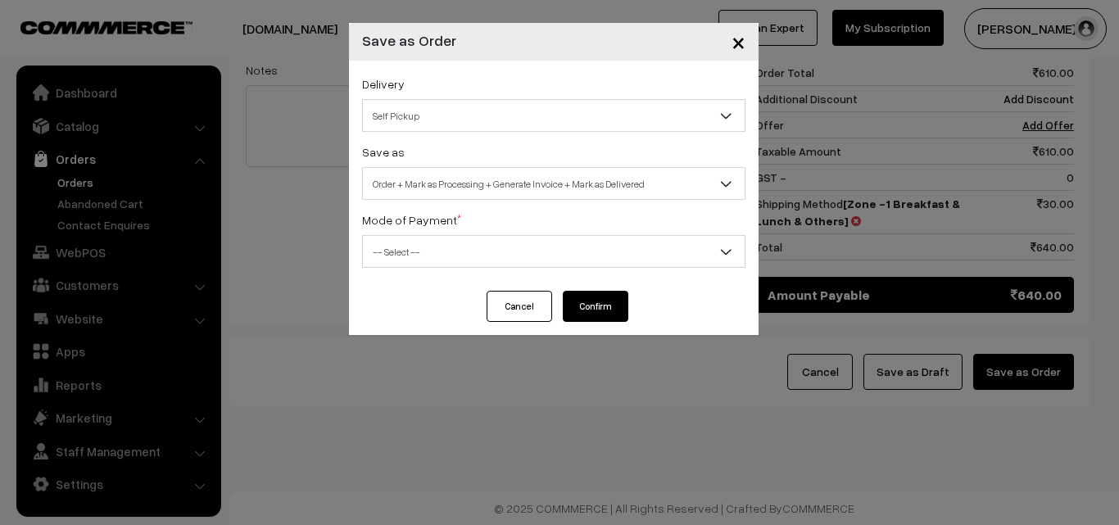
click at [457, 188] on span "Order + Mark as Processing + Generate Invoice + Mark as Delivered" at bounding box center [554, 184] width 382 height 29
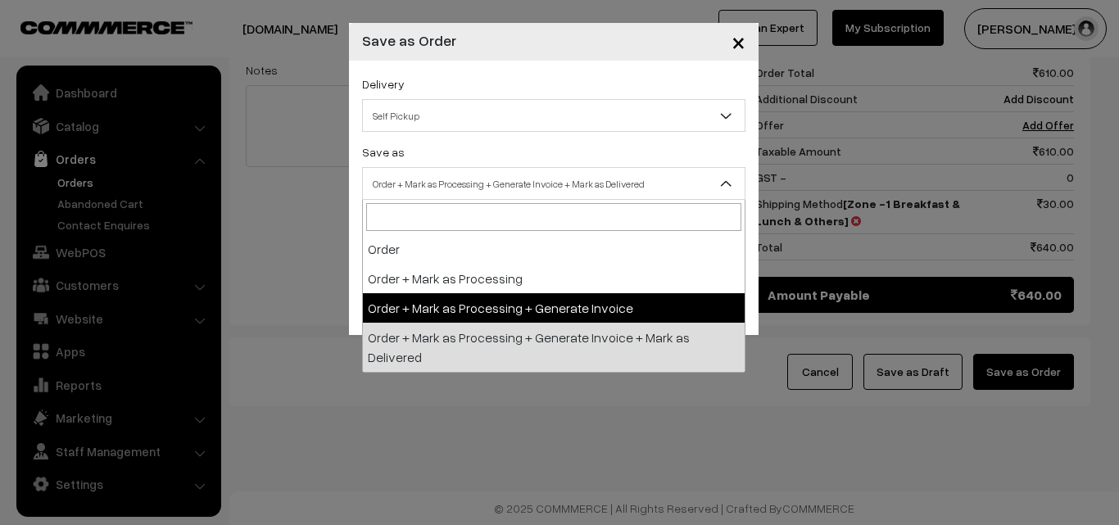
select select "3"
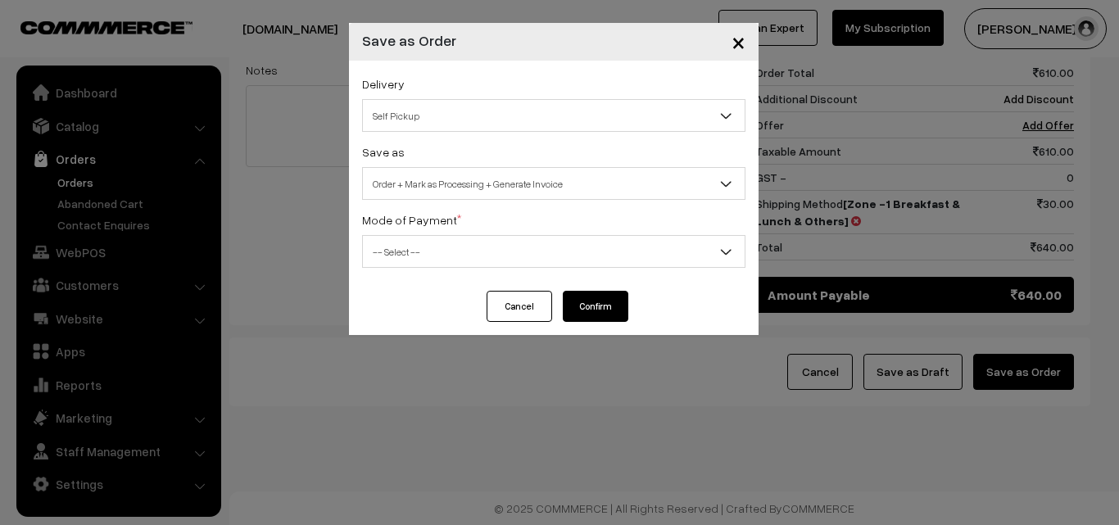
click at [435, 249] on span "-- Select --" at bounding box center [554, 252] width 382 height 29
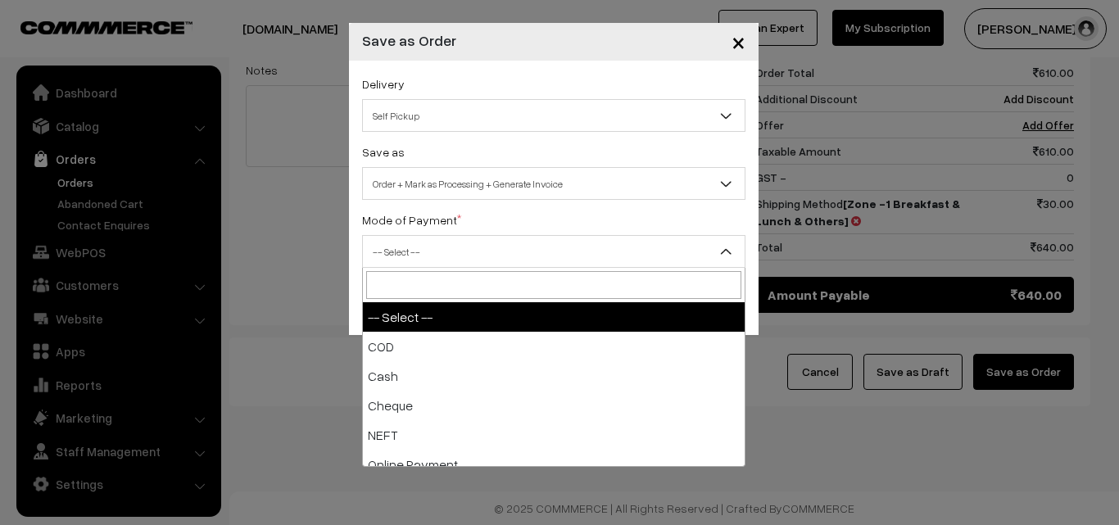
select select "1"
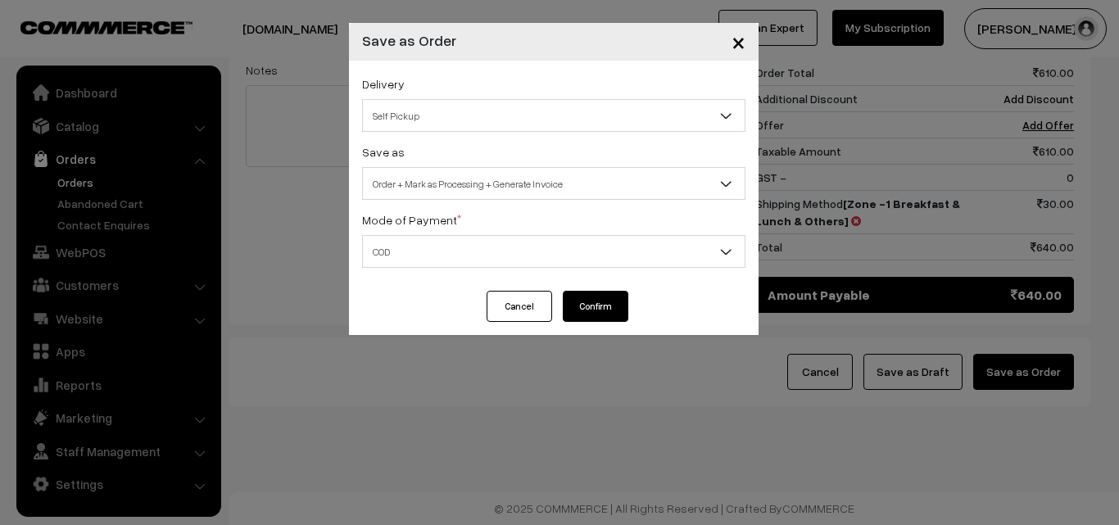
click at [575, 312] on button "Confirm" at bounding box center [596, 306] width 66 height 31
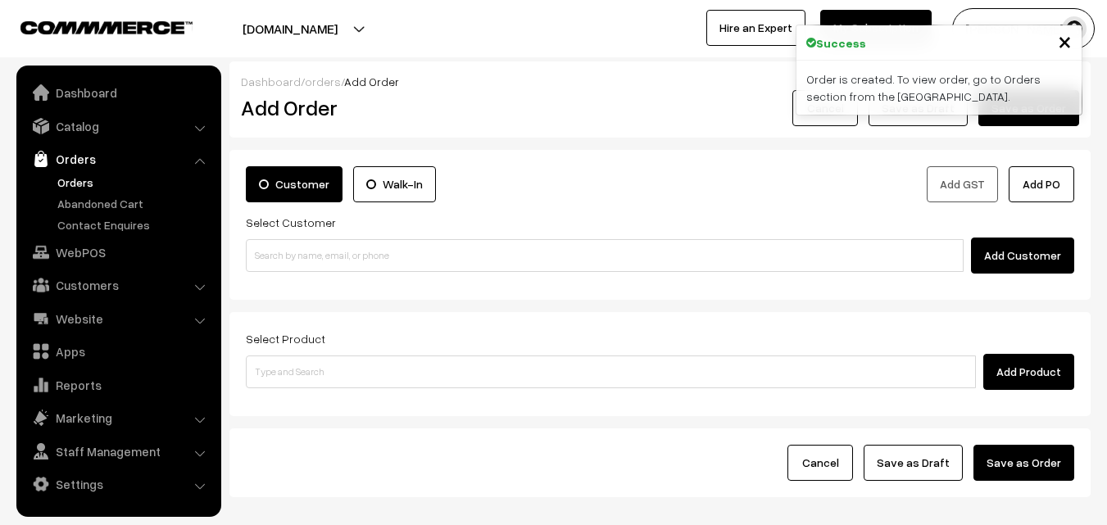
click at [87, 185] on link "Orders" at bounding box center [134, 182] width 162 height 17
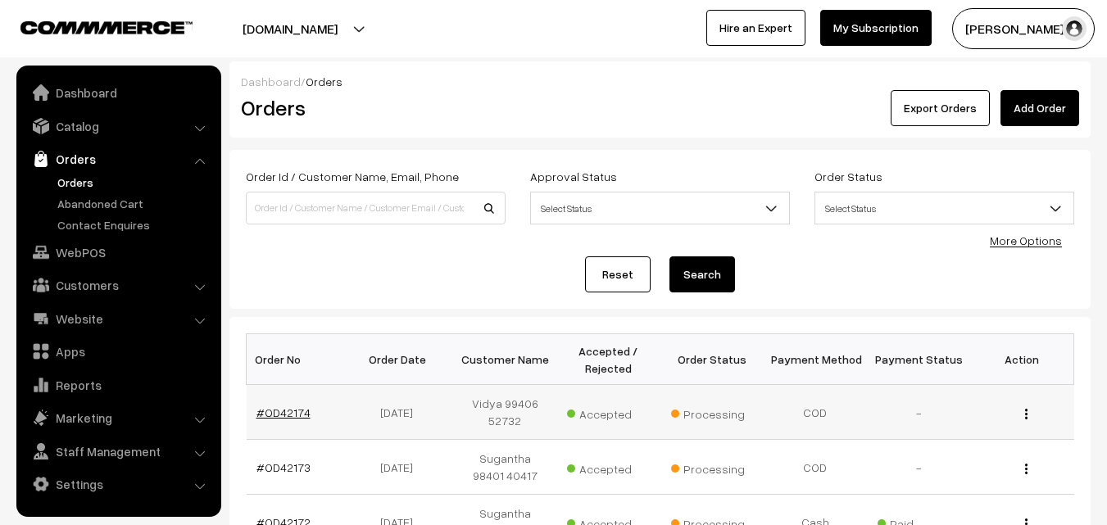
click at [297, 410] on link "#OD42174" at bounding box center [283, 412] width 54 height 14
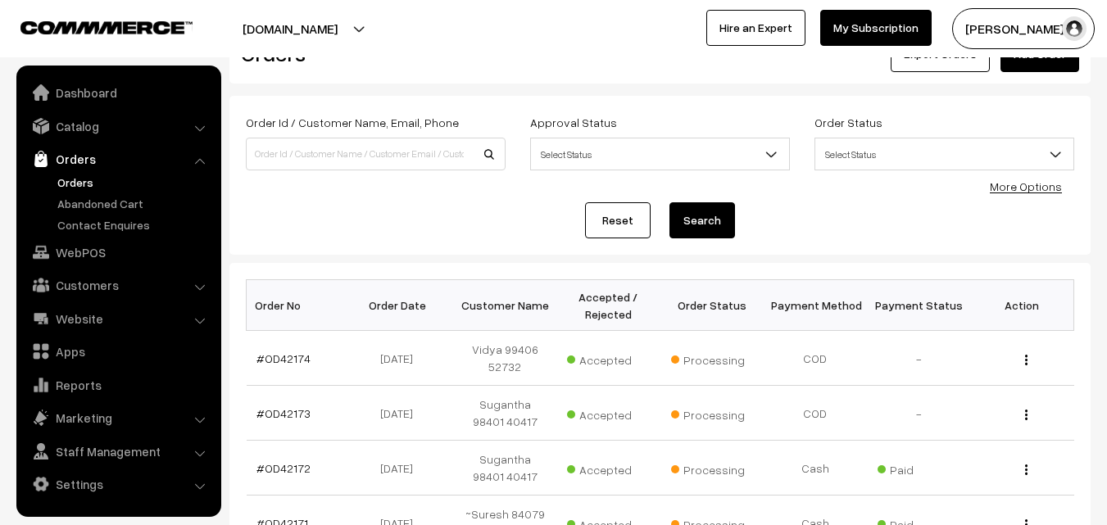
scroll to position [82, 0]
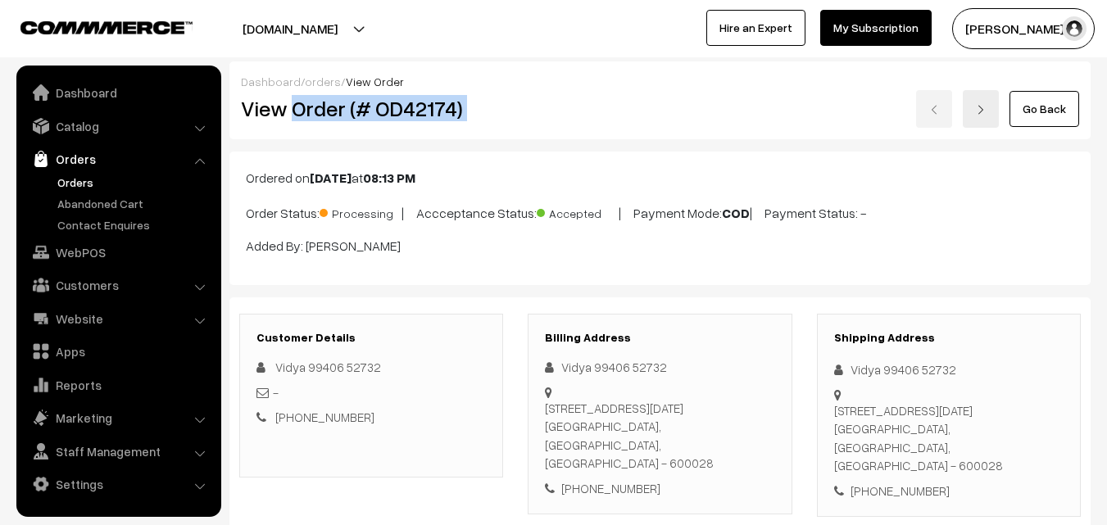
drag, startPoint x: 0, startPoint y: 0, endPoint x: 570, endPoint y: 123, distance: 583.2
click at [570, 123] on div "View Order (# OD42174) Go Back" at bounding box center [660, 109] width 862 height 38
copy div "Order (# OD42174)"
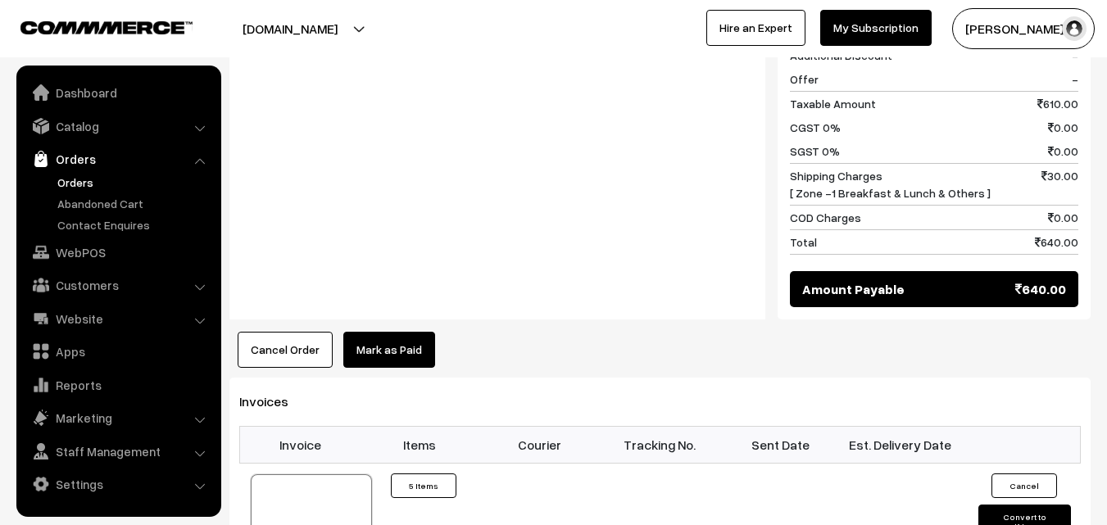
scroll to position [983, 0]
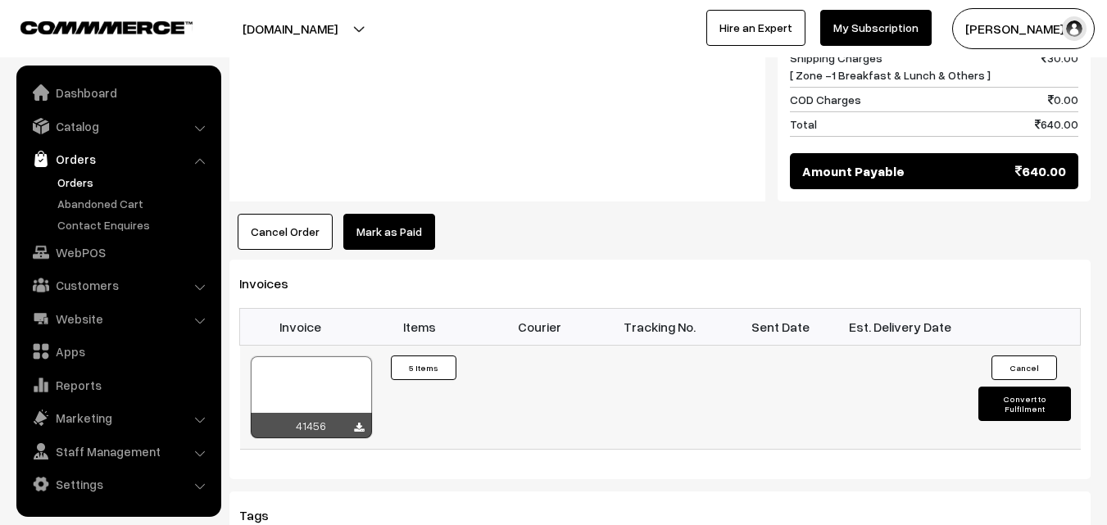
click at [300, 397] on div at bounding box center [311, 397] width 121 height 82
click at [84, 248] on link "WebPOS" at bounding box center [117, 252] width 195 height 29
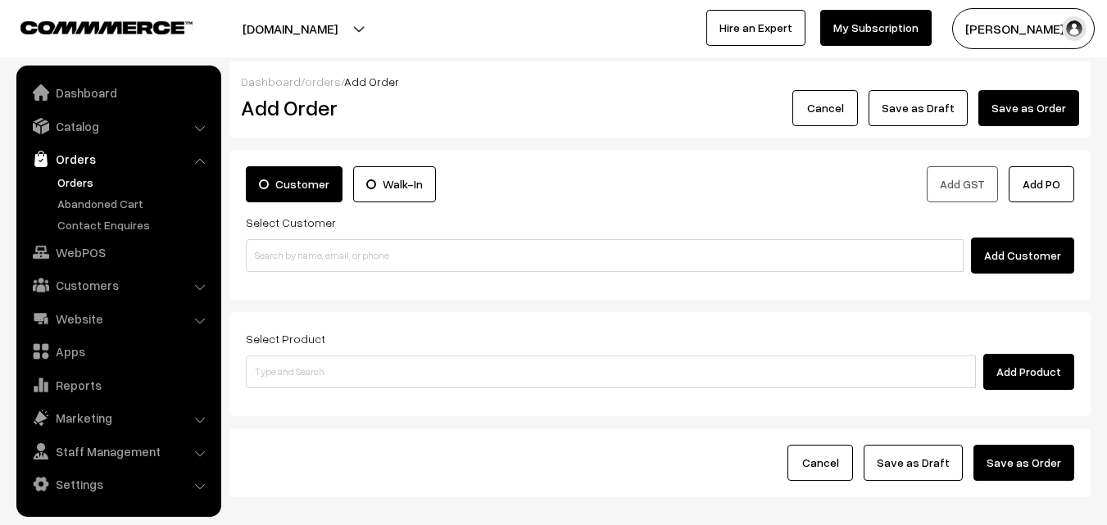
click at [337, 272] on div "Add Customer" at bounding box center [660, 256] width 828 height 36
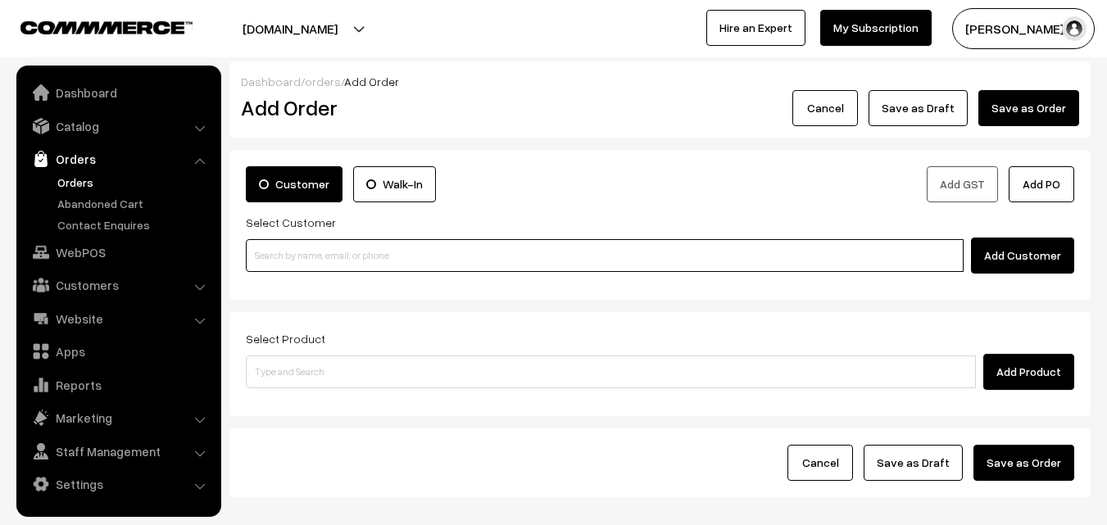
click at [319, 260] on input at bounding box center [605, 255] width 718 height 33
paste input "99416 78072"
click at [283, 250] on input "99416 78072" at bounding box center [605, 255] width 718 height 33
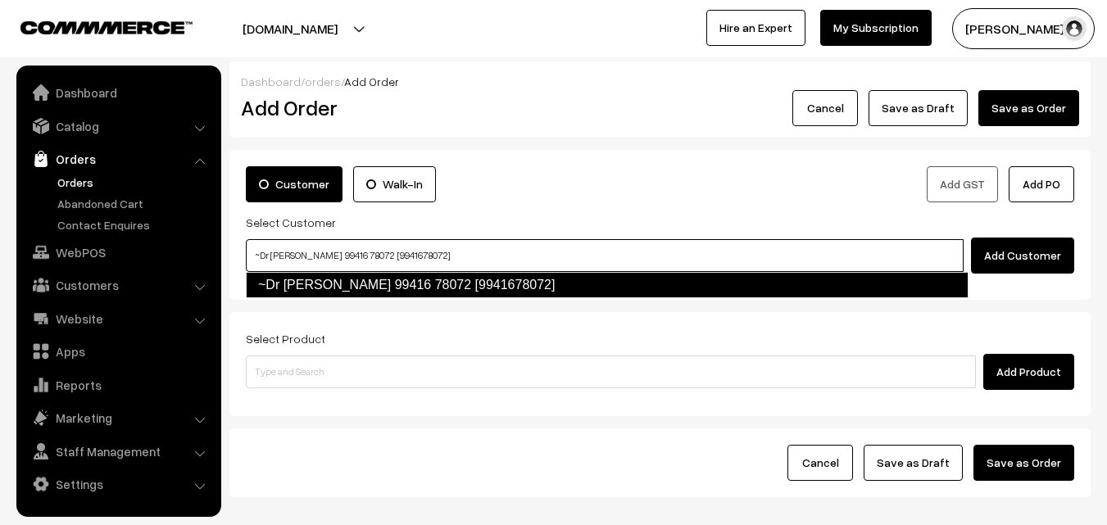
type input "~Dr R Srivathsan 99416 78072 [9941678072]"
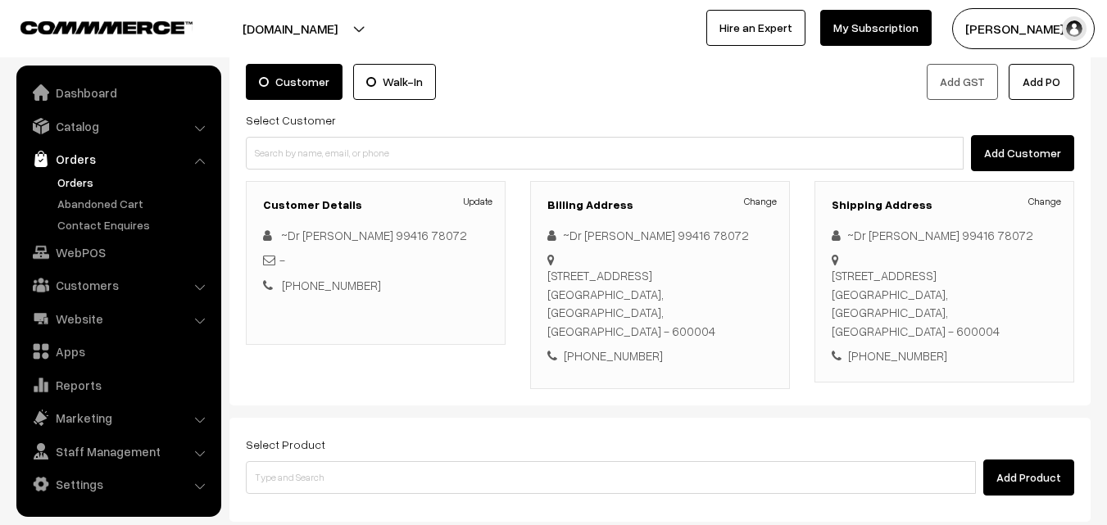
scroll to position [246, 0]
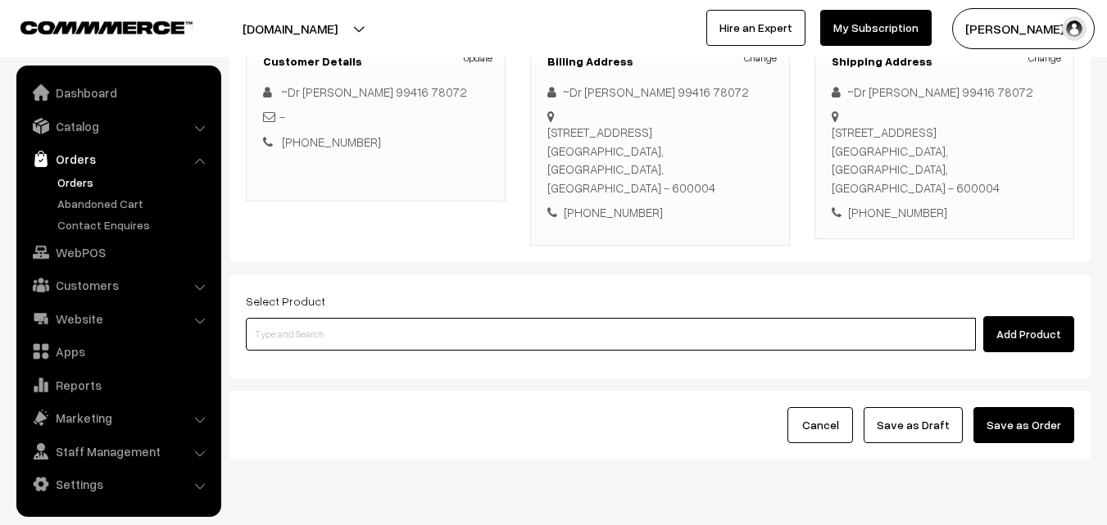
click at [342, 318] on input at bounding box center [611, 334] width 730 height 33
paste input "12th With Rice"
type input "12th With Rice"
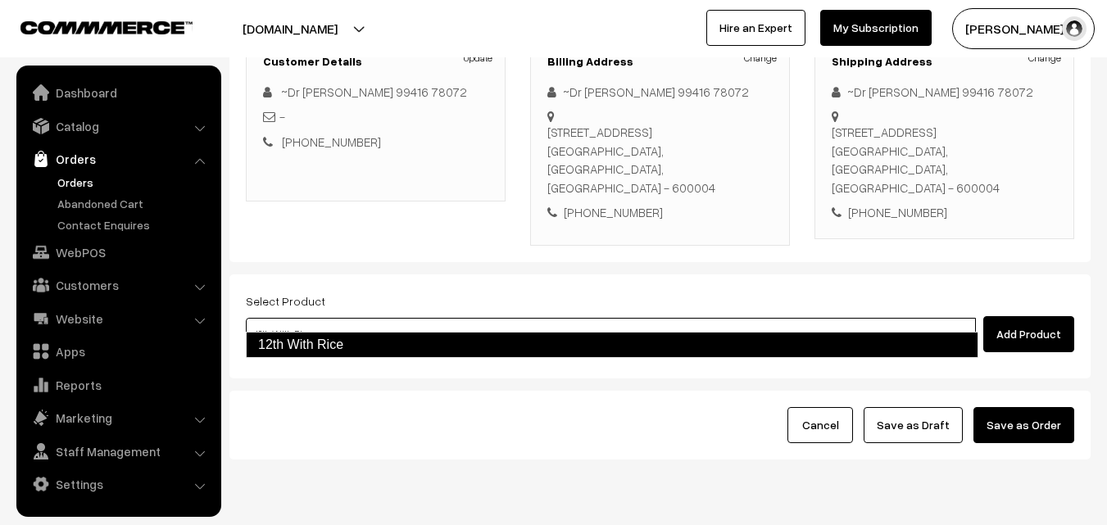
click at [334, 341] on link "12th With Rice" at bounding box center [612, 345] width 732 height 26
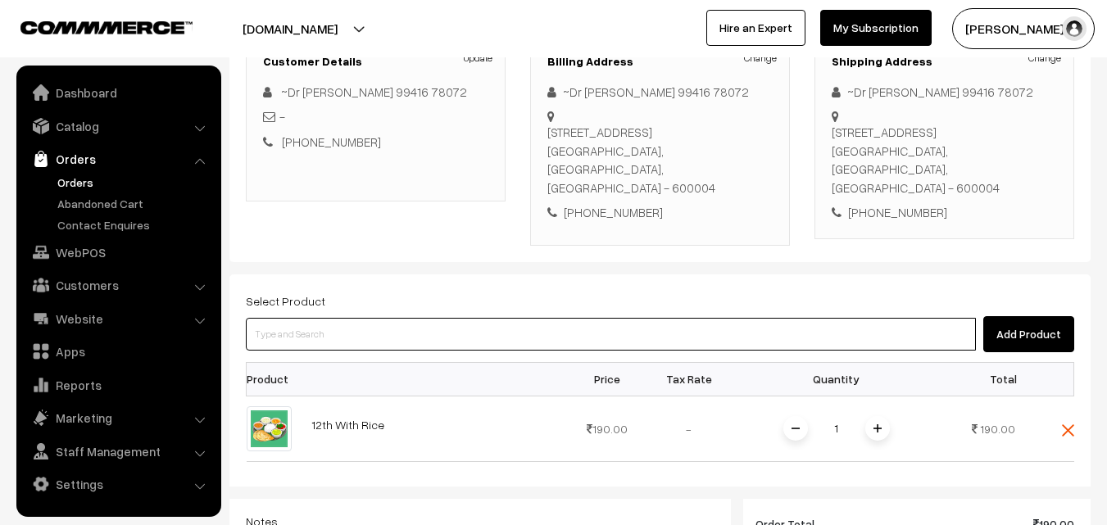
click at [364, 318] on input at bounding box center [611, 334] width 730 height 33
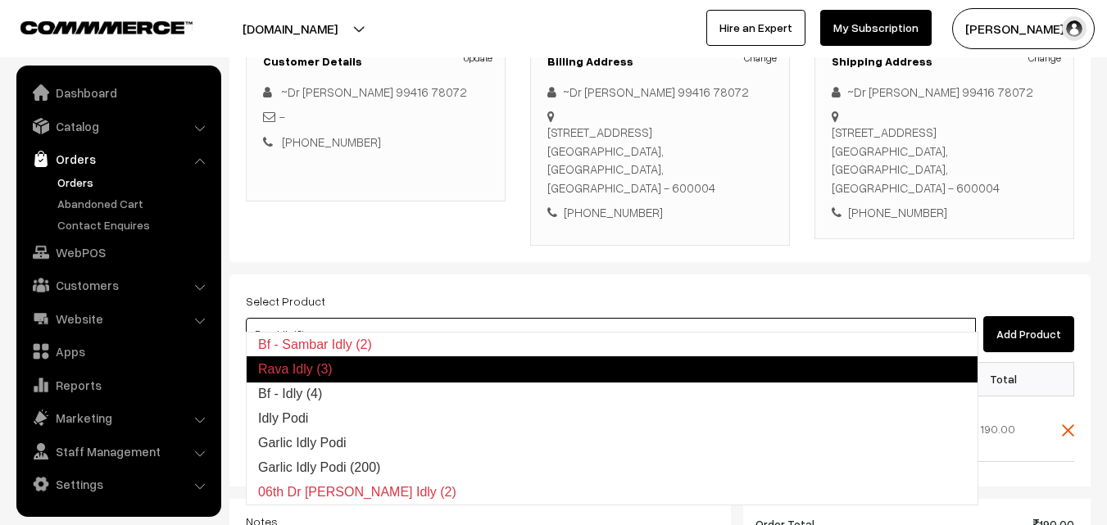
type input "Bf - Idly (4)"
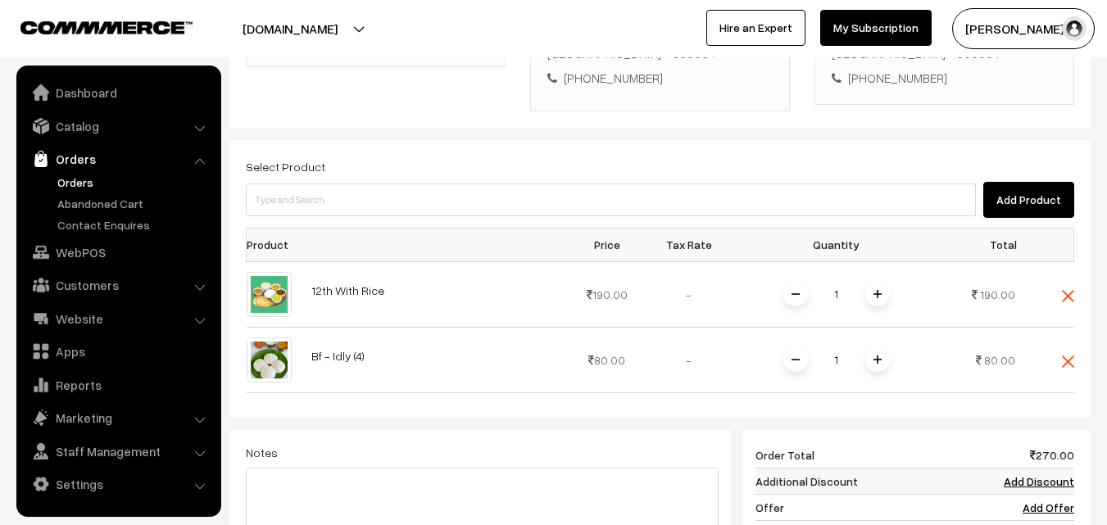
scroll to position [491, 0]
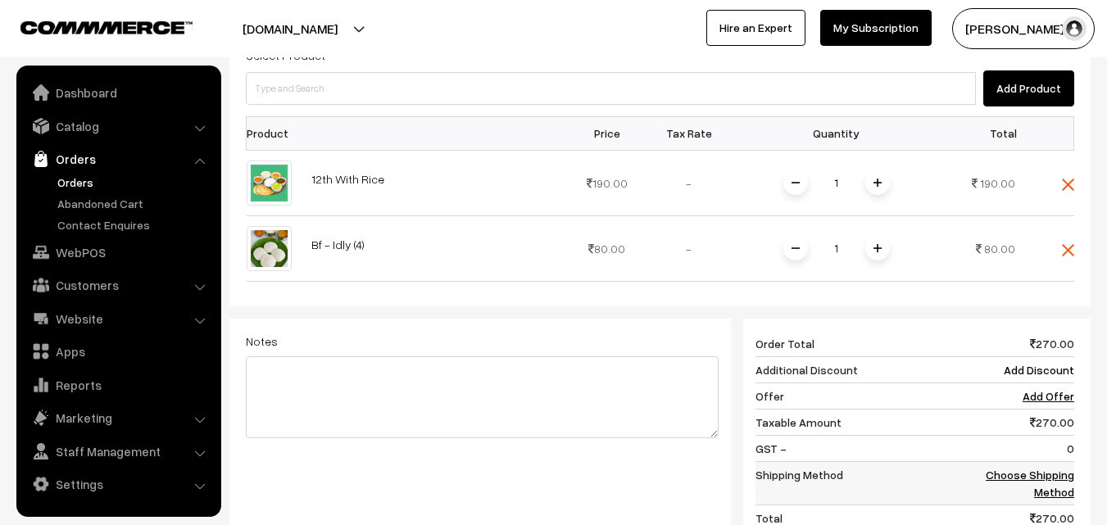
click at [1048, 461] on td "Choose Shipping Method" at bounding box center [1023, 482] width 102 height 43
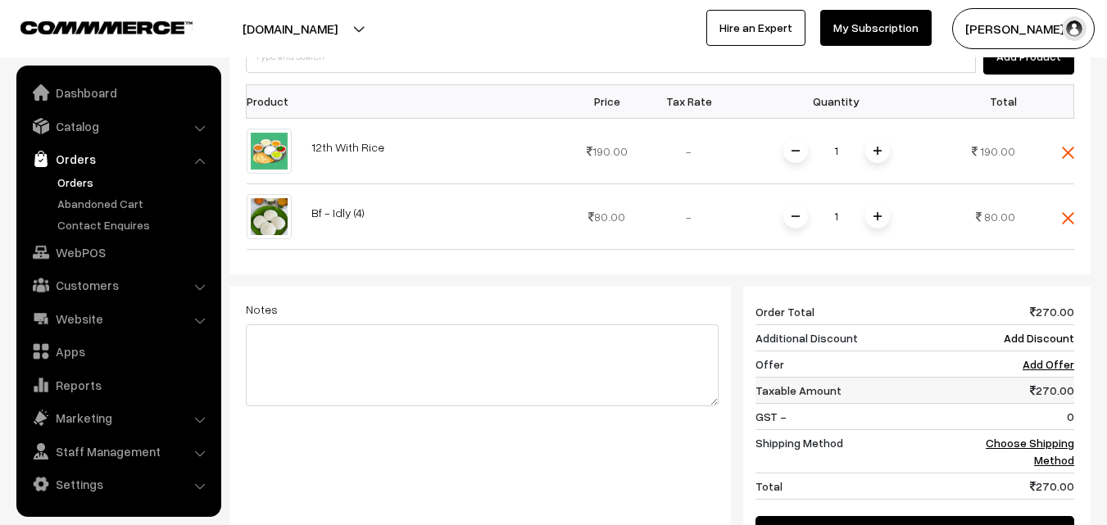
scroll to position [573, 0]
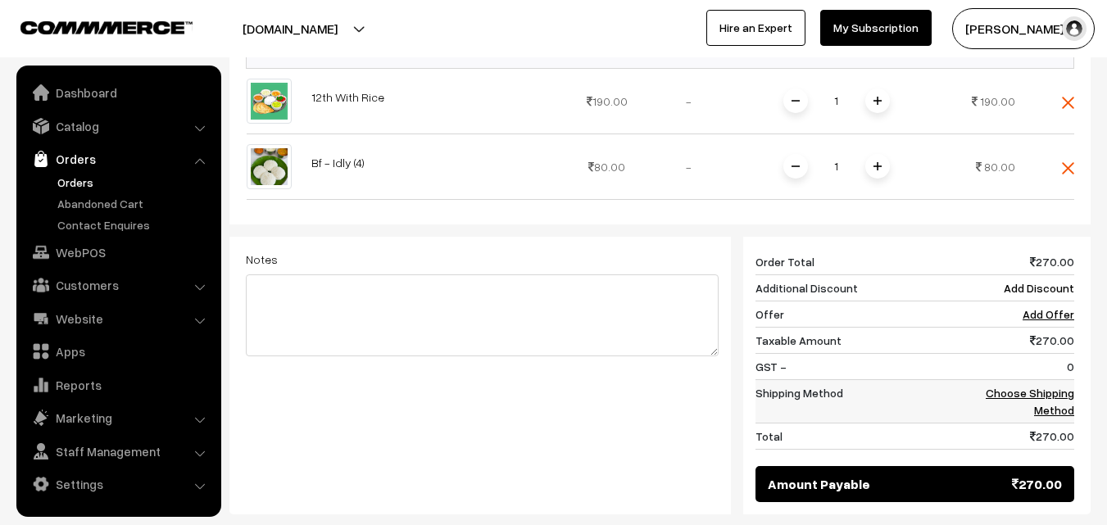
click at [1048, 386] on link "Choose Shipping Method" at bounding box center [1029, 401] width 88 height 31
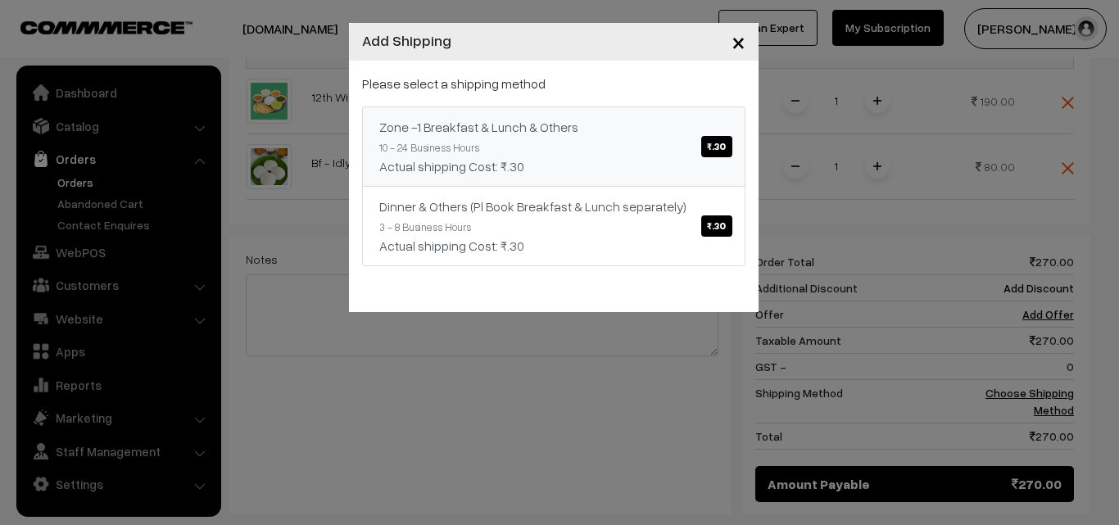
click at [622, 160] on div "Actual shipping Cost: ₹.30" at bounding box center [553, 166] width 349 height 20
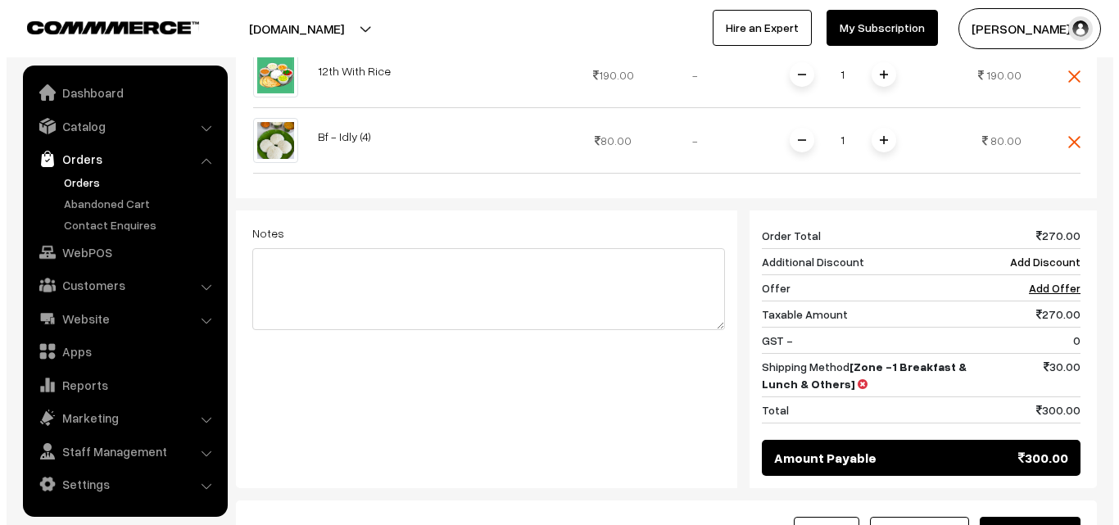
scroll to position [744, 0]
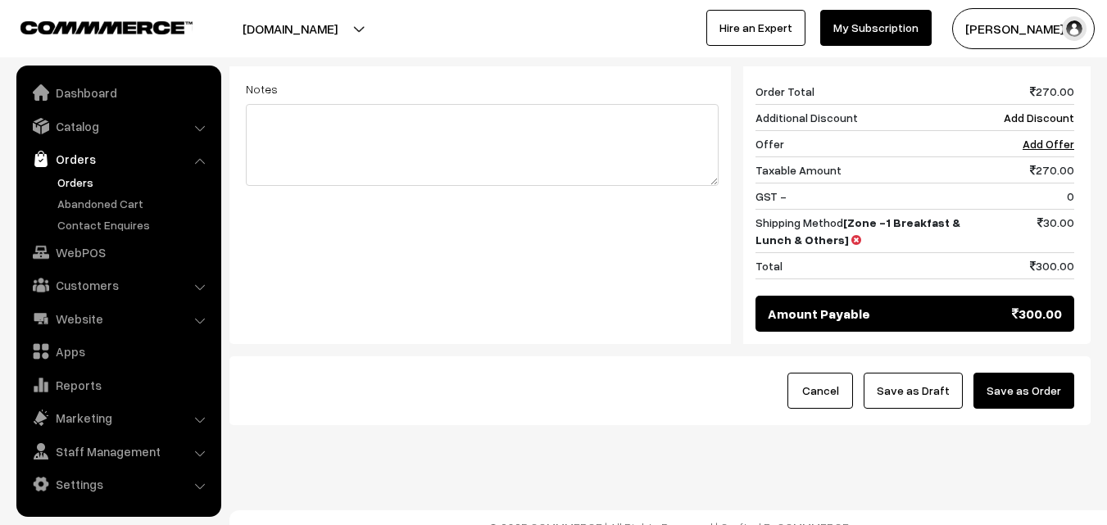
click at [1027, 385] on button "Save as Order" at bounding box center [1023, 391] width 101 height 36
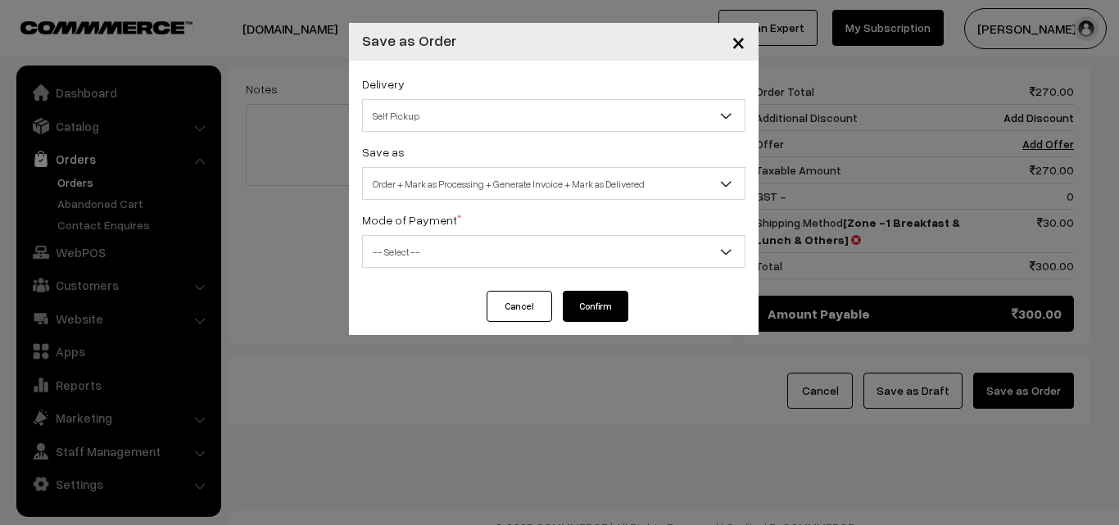
click at [532, 292] on button "Cancel" at bounding box center [520, 306] width 66 height 31
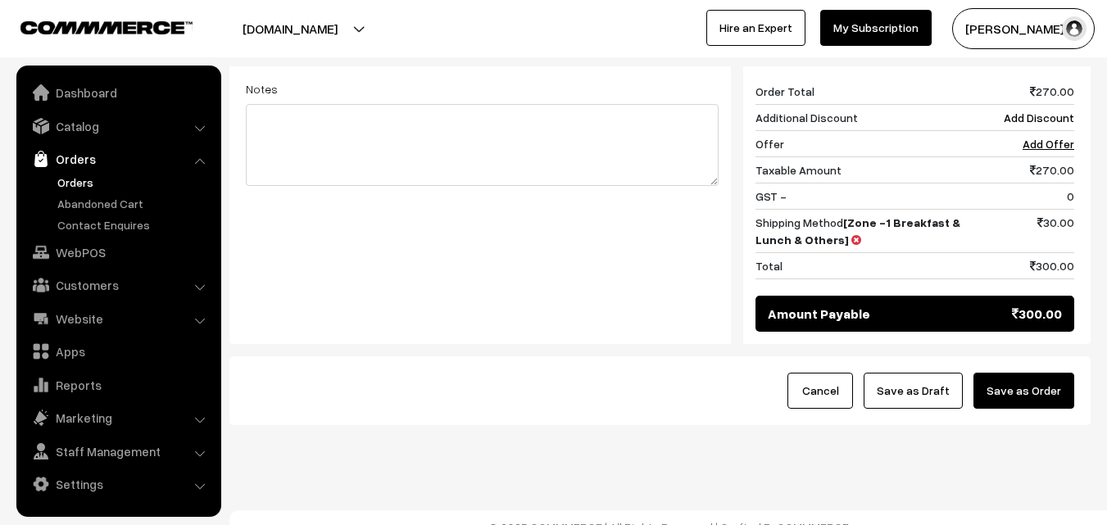
click at [1048, 375] on button "Save as Order" at bounding box center [1023, 391] width 101 height 36
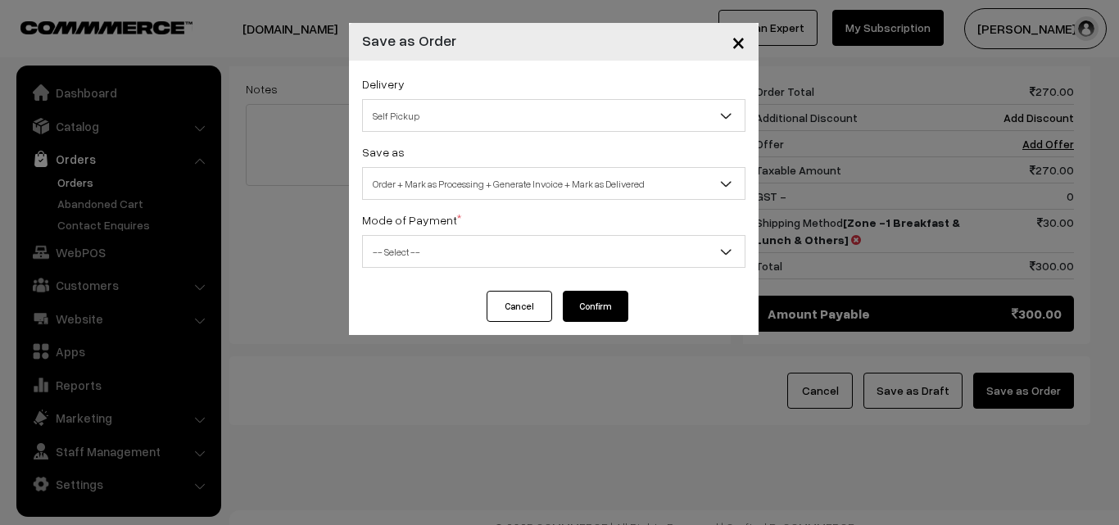
click at [418, 194] on span "Order + Mark as Processing + Generate Invoice + Mark as Delivered" at bounding box center [554, 184] width 382 height 29
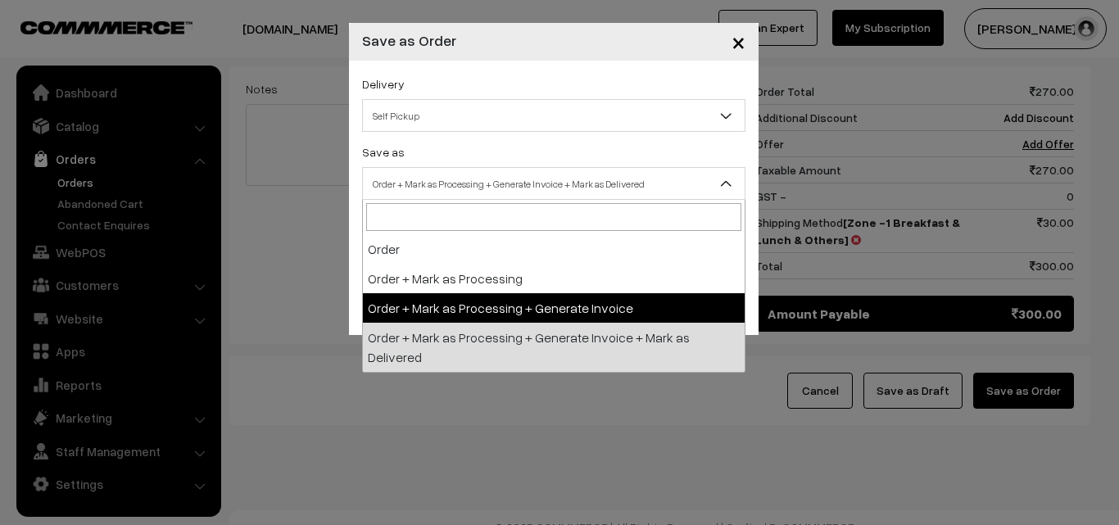
select select "3"
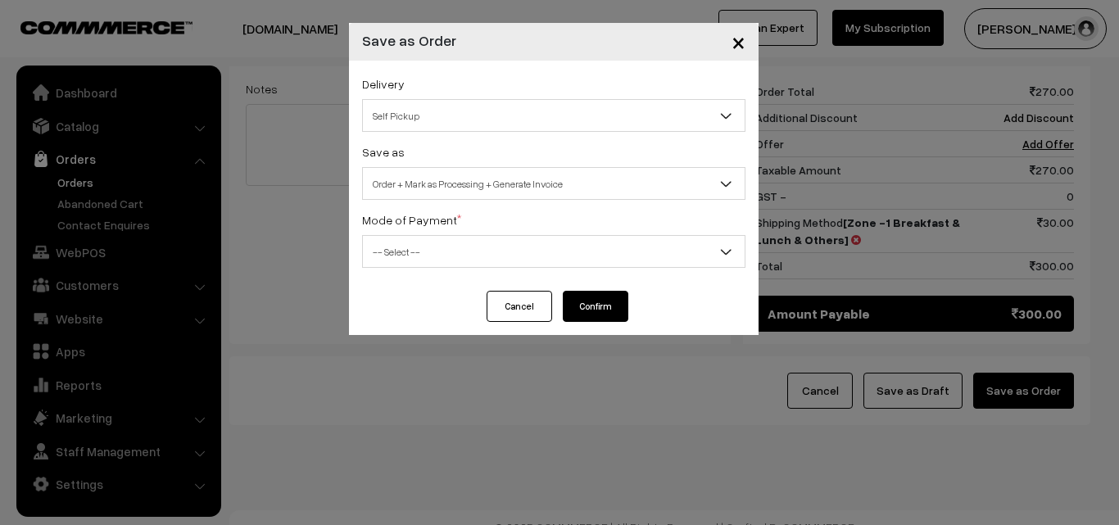
click at [405, 242] on span "-- Select --" at bounding box center [554, 252] width 382 height 29
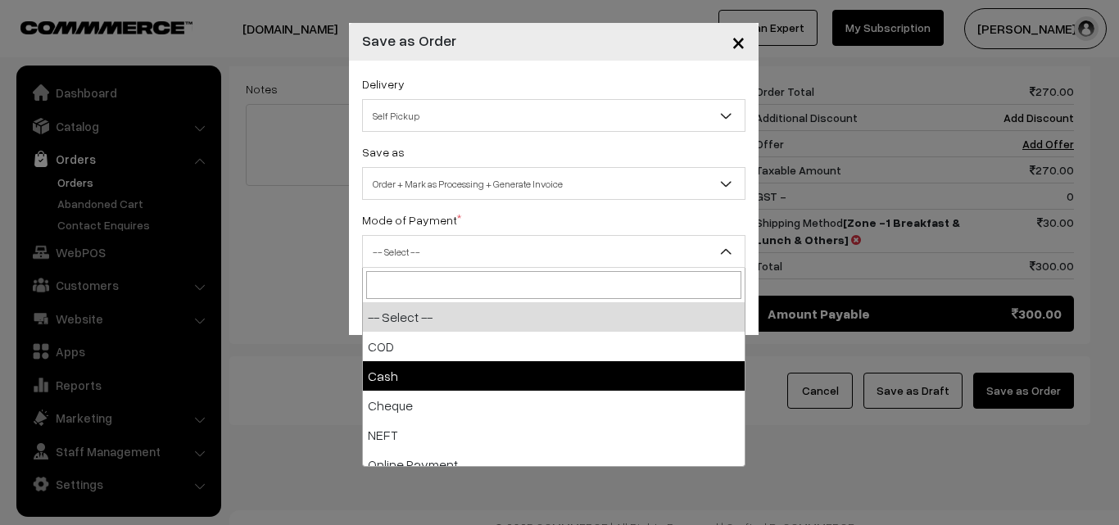
select select "2"
checkbox input "true"
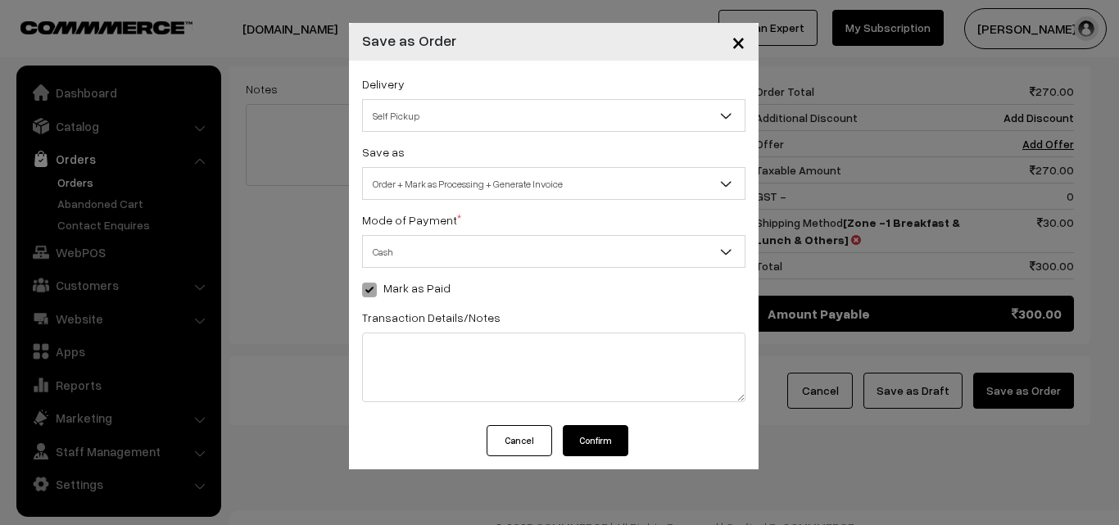
click at [608, 437] on button "Confirm" at bounding box center [596, 440] width 66 height 31
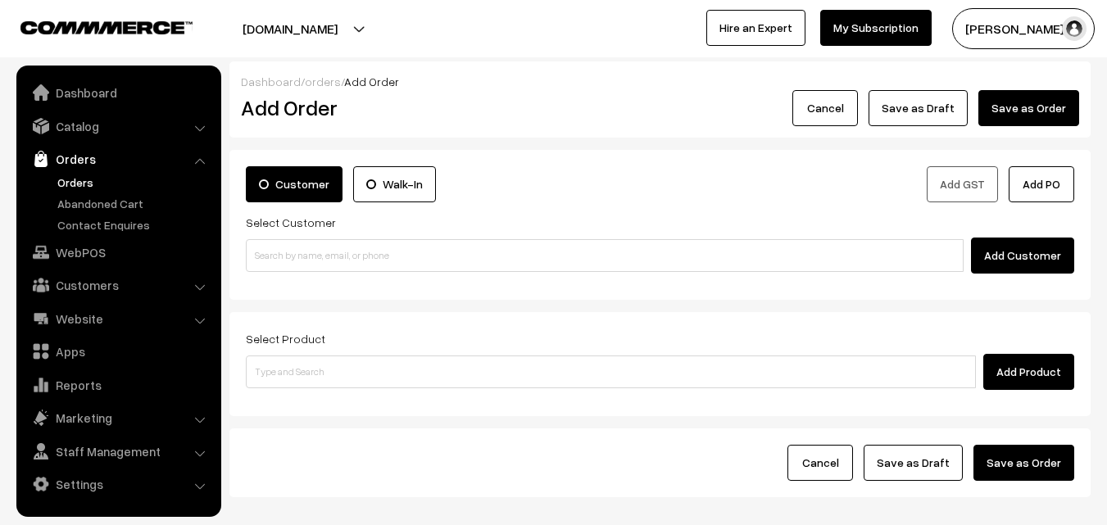
click at [84, 185] on link "Orders" at bounding box center [134, 182] width 162 height 17
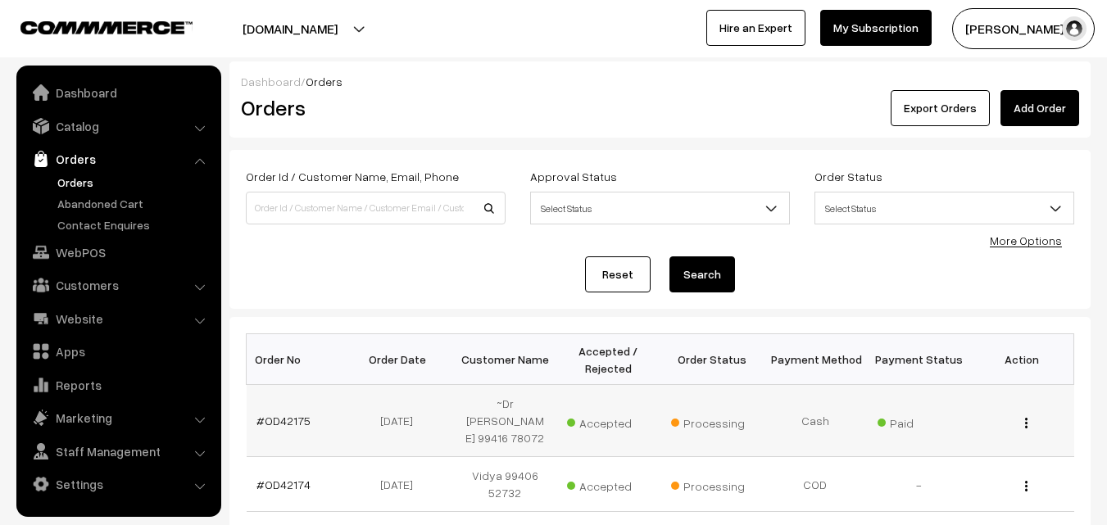
click at [284, 419] on td "#OD42175" at bounding box center [298, 421] width 103 height 72
click at [286, 414] on link "#OD42175" at bounding box center [283, 421] width 54 height 14
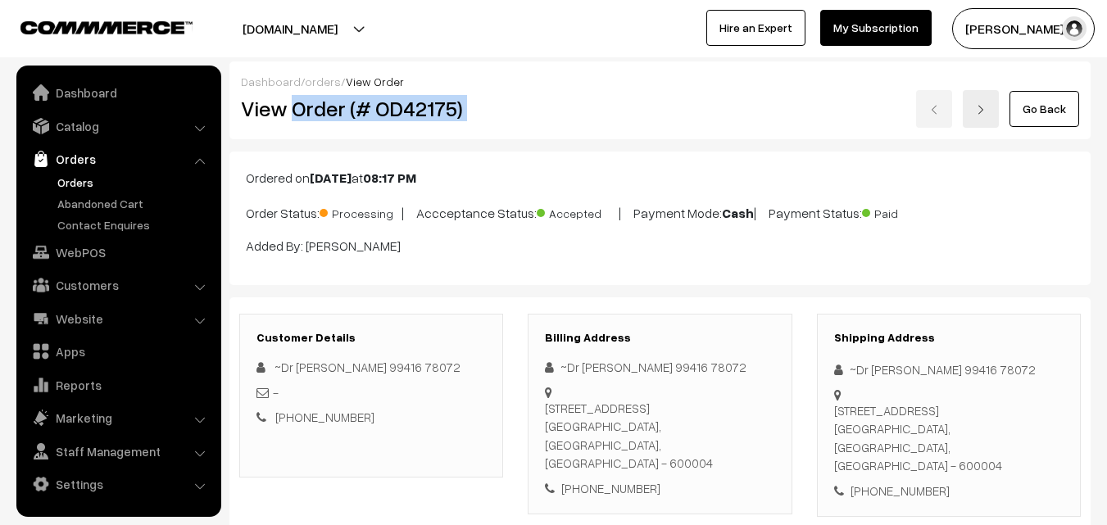
drag, startPoint x: 293, startPoint y: 103, endPoint x: 559, endPoint y: 118, distance: 265.8
click at [559, 118] on div "View Order (# OD42175) Go Back" at bounding box center [660, 109] width 862 height 38
copy div "Order (# OD42175)"
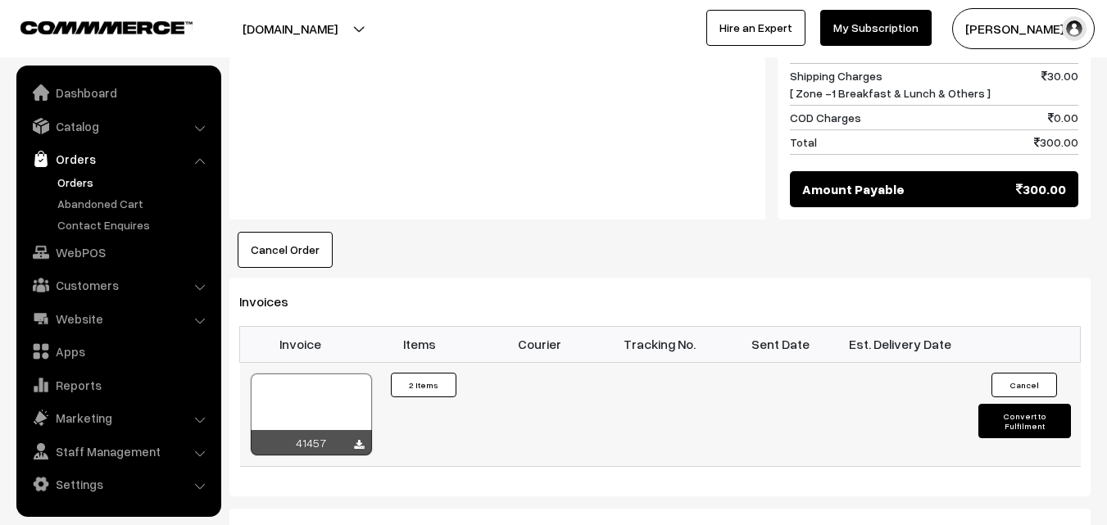
scroll to position [983, 0]
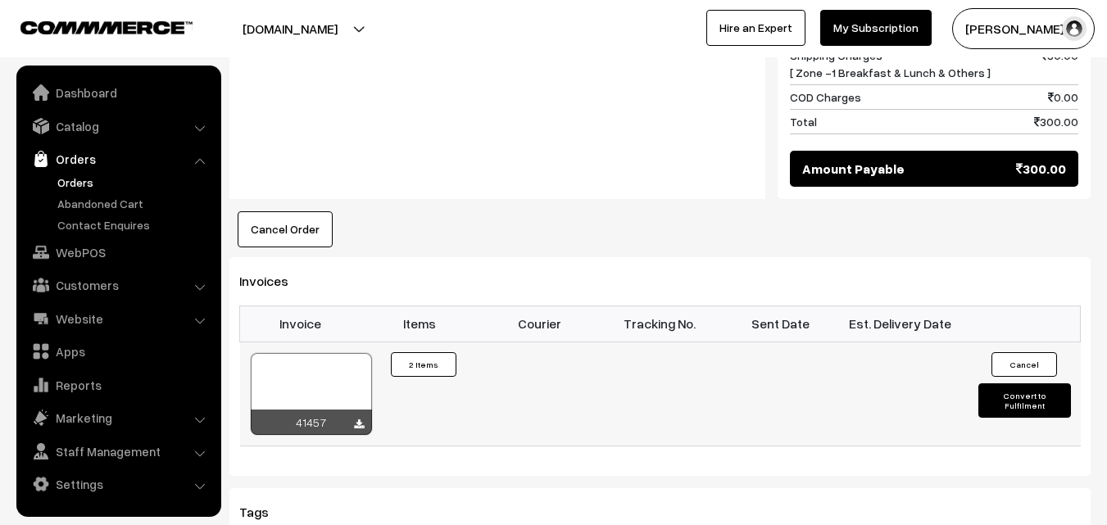
click at [335, 359] on div at bounding box center [311, 394] width 121 height 82
click at [71, 257] on link "WebPOS" at bounding box center [117, 252] width 195 height 29
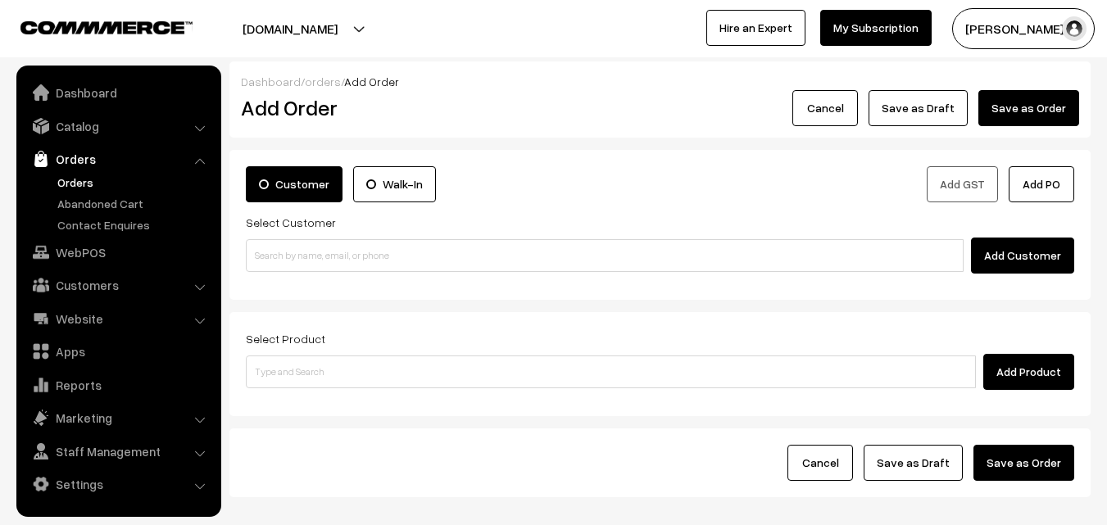
click at [300, 255] on input at bounding box center [605, 255] width 718 height 33
click at [292, 252] on input "98413 80509" at bounding box center [605, 255] width 718 height 33
type input "9841380509"
click at [90, 278] on link "Customers" at bounding box center [117, 284] width 195 height 29
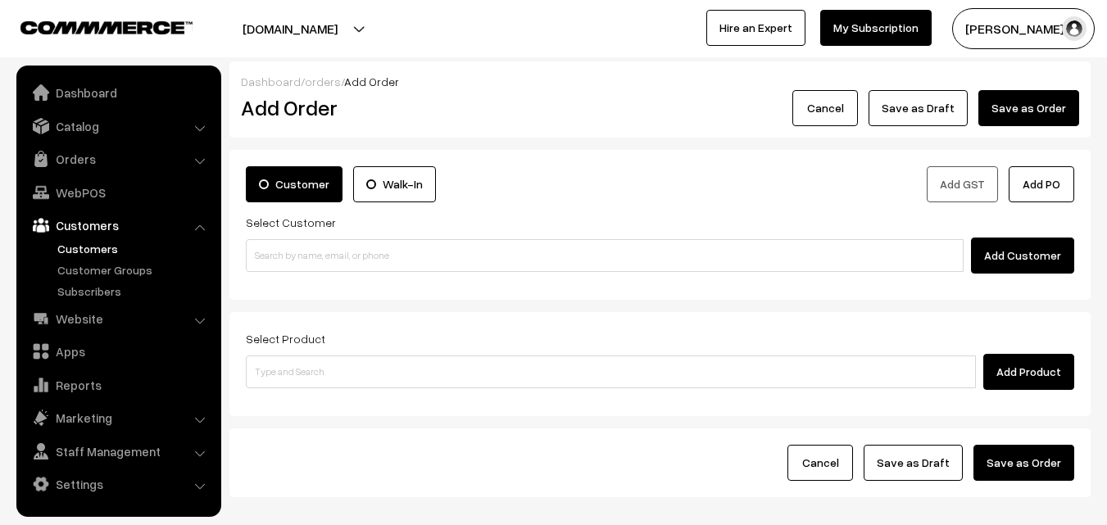
click at [95, 242] on link "Customers" at bounding box center [134, 248] width 162 height 17
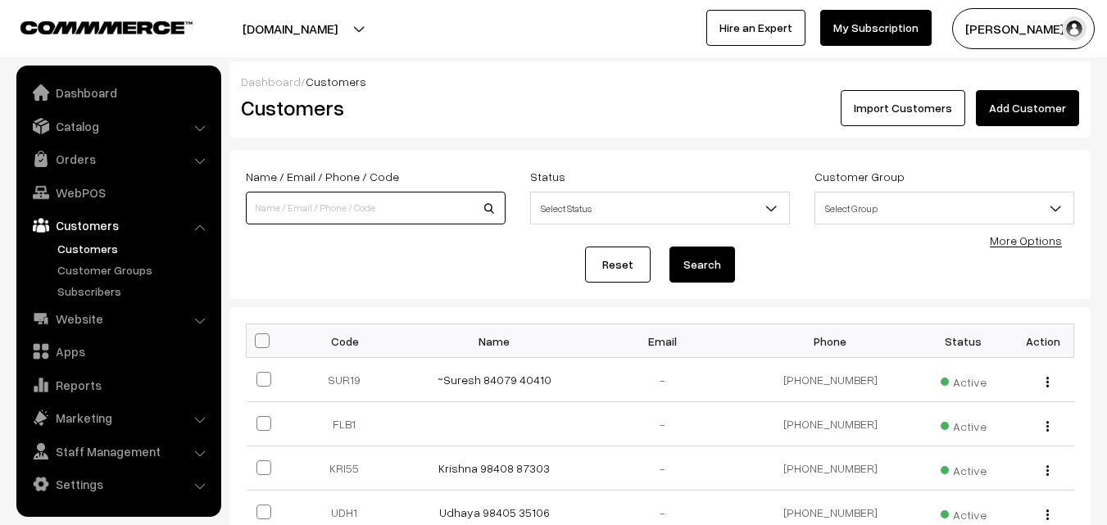
click at [305, 213] on input at bounding box center [376, 208] width 260 height 33
click at [1027, 107] on link "Add Customer" at bounding box center [1027, 108] width 103 height 36
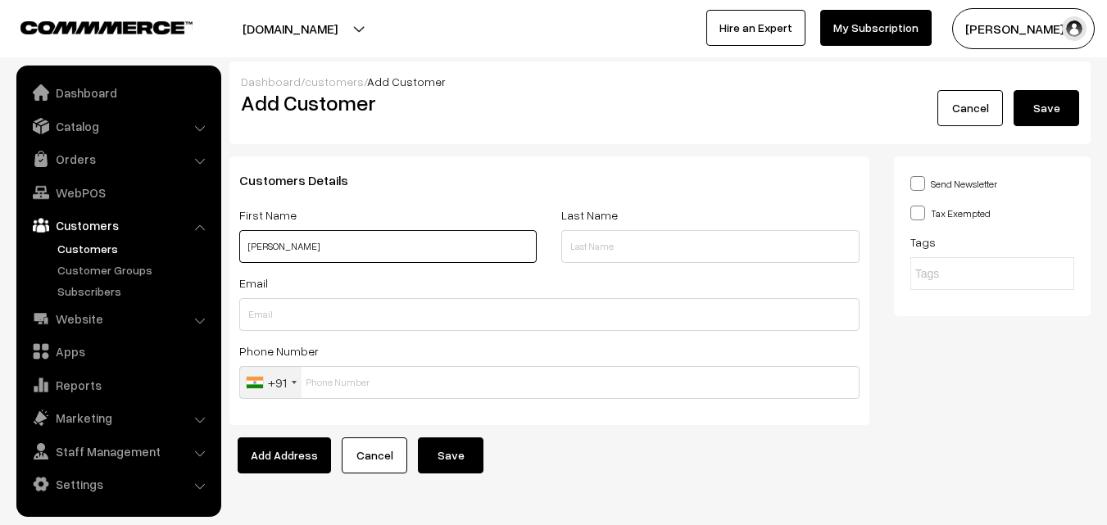
paste input "98413 80509"
type input "[PERSON_NAME] 98413 80509"
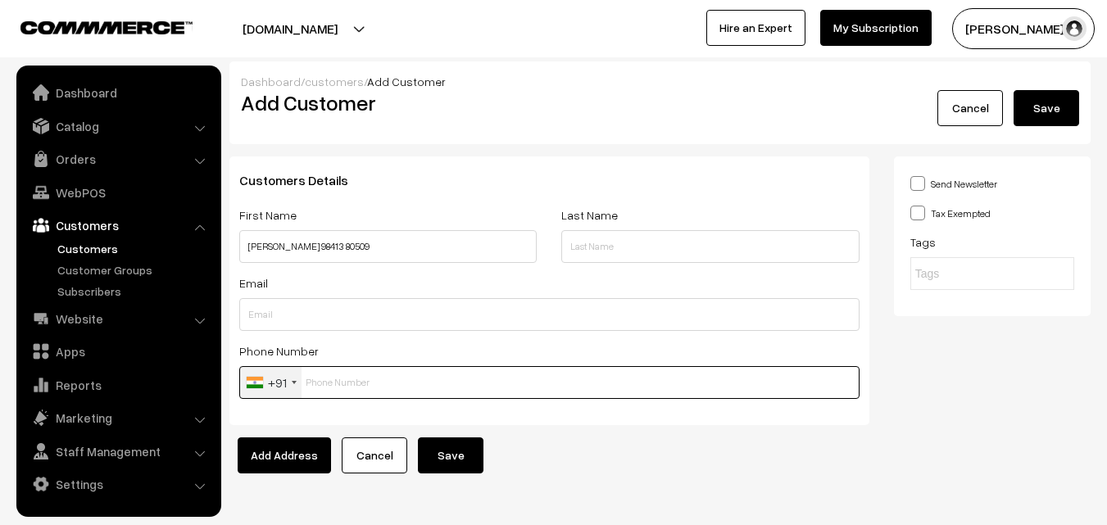
click at [343, 391] on input "text" at bounding box center [549, 382] width 620 height 33
paste input "98413 8050"
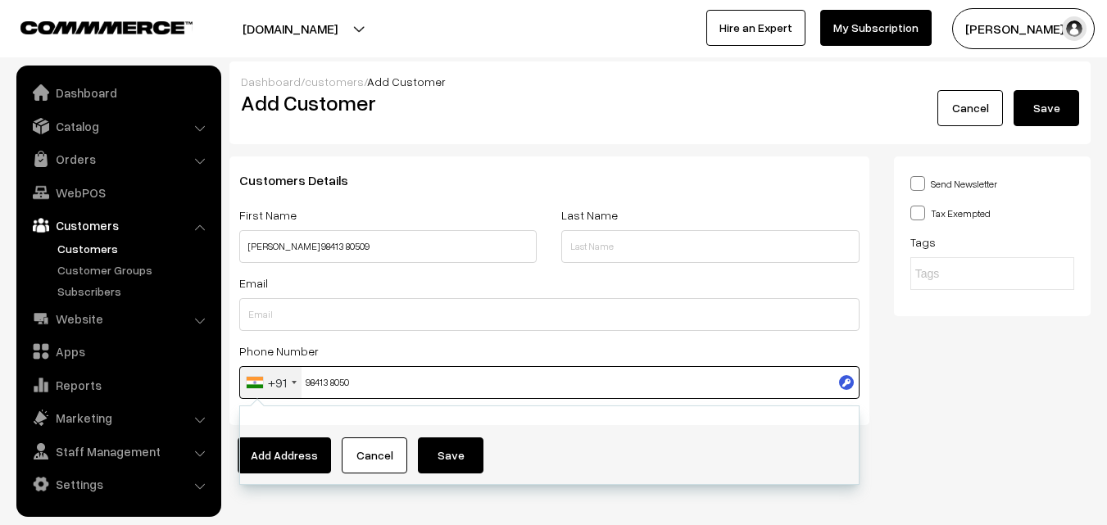
click at [339, 384] on input "98413 8050" at bounding box center [549, 382] width 620 height 33
type input "9841380509"
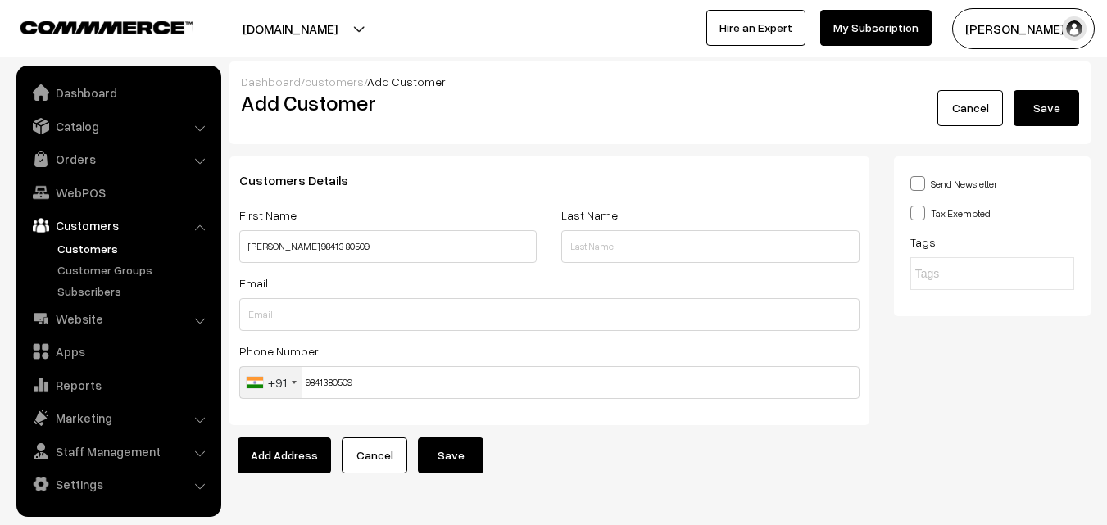
click at [453, 450] on button "Save" at bounding box center [451, 455] width 66 height 36
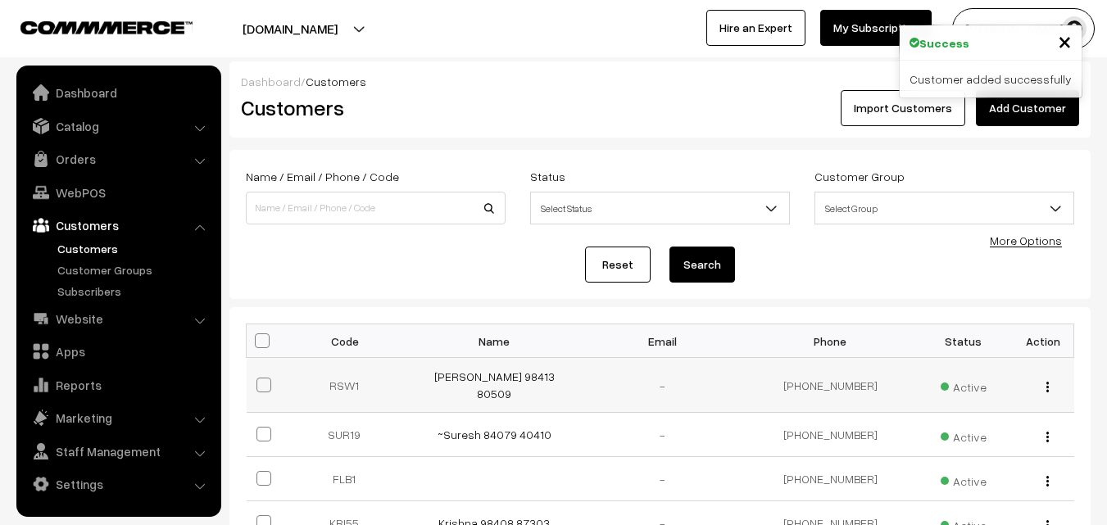
drag, startPoint x: 621, startPoint y: 392, endPoint x: 574, endPoint y: 390, distance: 46.7
click at [621, 392] on tr "RSW1 R Swaminathan 98413 80509 - +91 9841380509 Active view Edit Delete" at bounding box center [660, 385] width 827 height 55
click at [520, 383] on link "[PERSON_NAME] 98413 80509" at bounding box center [494, 384] width 120 height 31
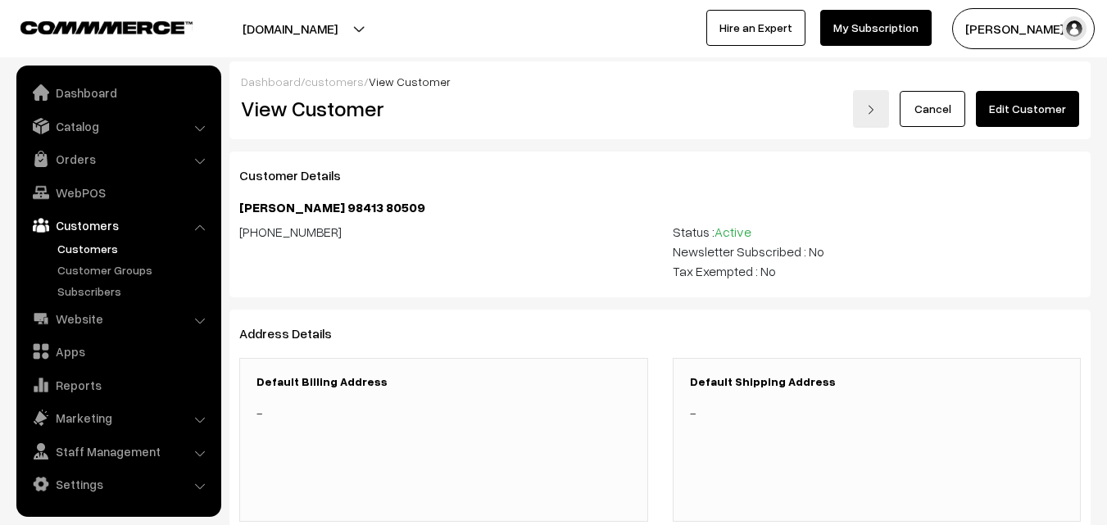
click at [1024, 115] on link "Edit Customer" at bounding box center [1027, 109] width 103 height 36
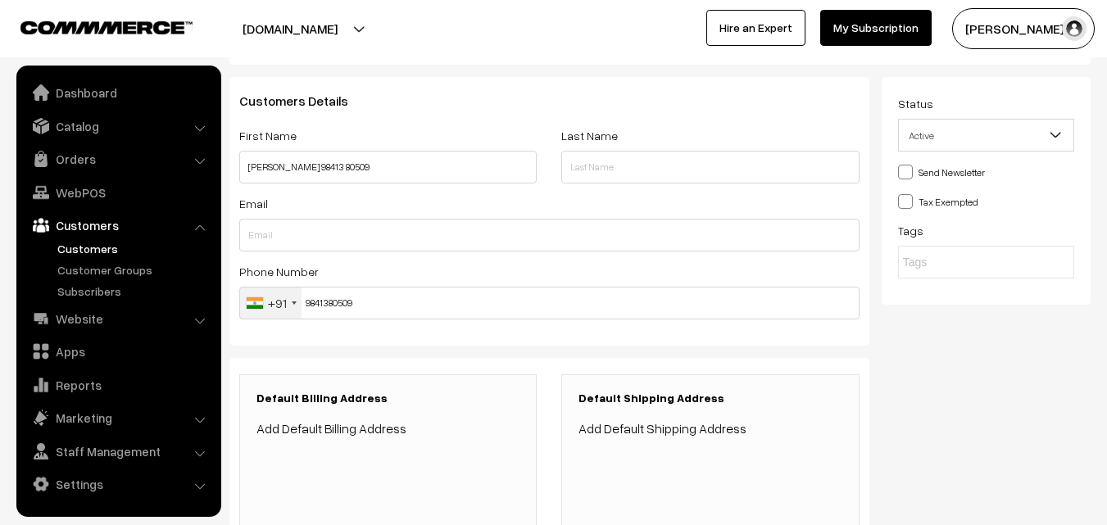
scroll to position [246, 0]
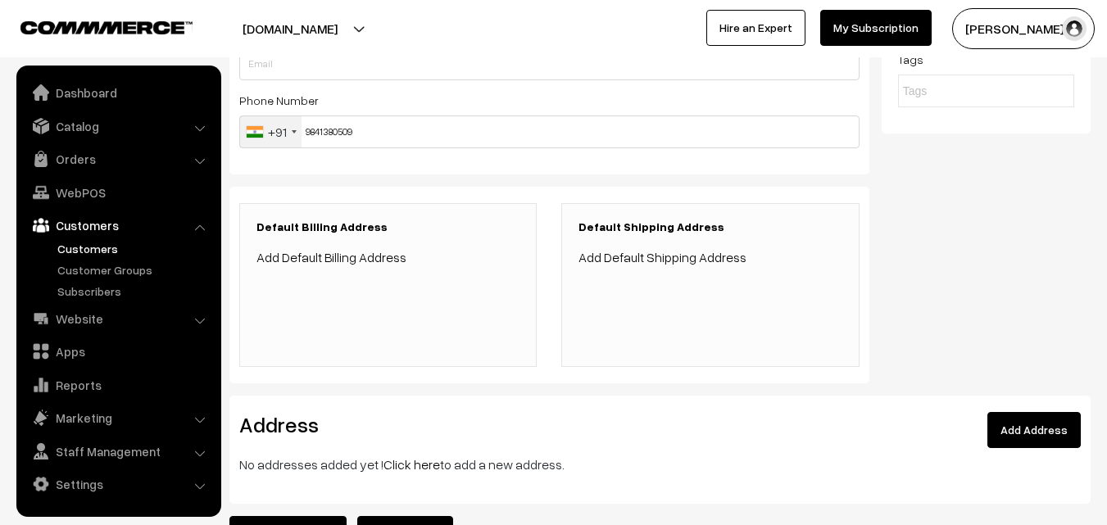
click at [410, 465] on link "Click here" at bounding box center [411, 464] width 57 height 16
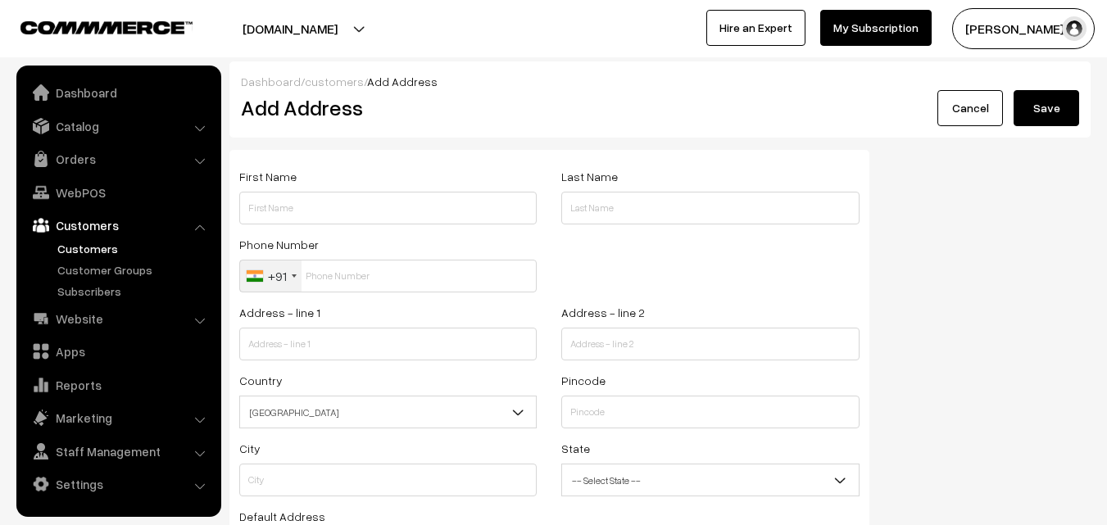
click at [307, 224] on div "First Name" at bounding box center [388, 200] width 322 height 68
click at [307, 211] on input "text" at bounding box center [387, 208] width 297 height 33
paste input "98413 80509"
click at [242, 205] on input "98413 80509" at bounding box center [387, 208] width 297 height 33
paste input "R Swaminathan"
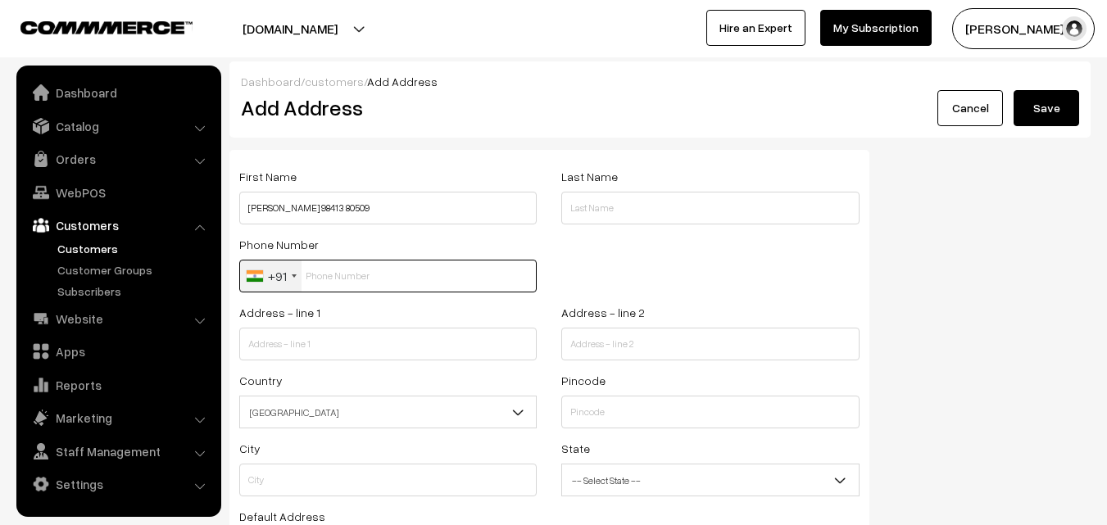
click at [330, 286] on input "text" at bounding box center [387, 276] width 297 height 33
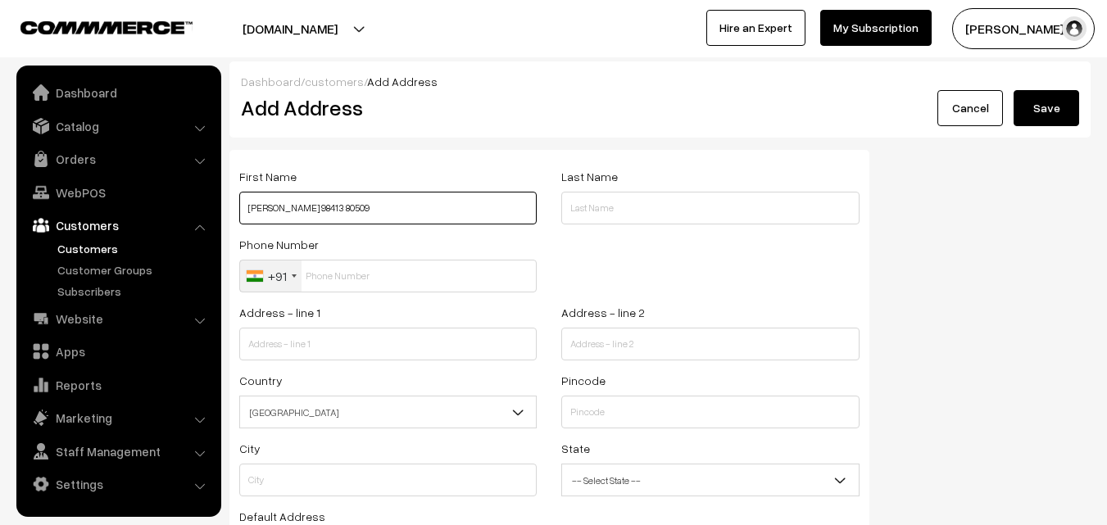
click at [342, 201] on input "[PERSON_NAME] 98413 80509" at bounding box center [387, 208] width 297 height 33
type input "R Swaminathan 9841380509"
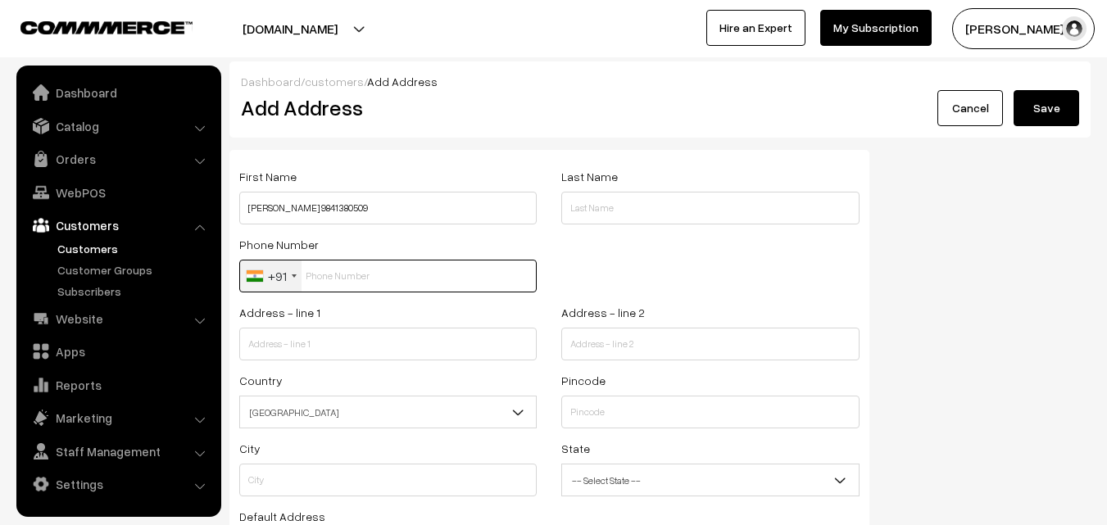
click at [337, 278] on input "text" at bounding box center [387, 276] width 297 height 33
paste input "9841380509"
type input "9841380509"
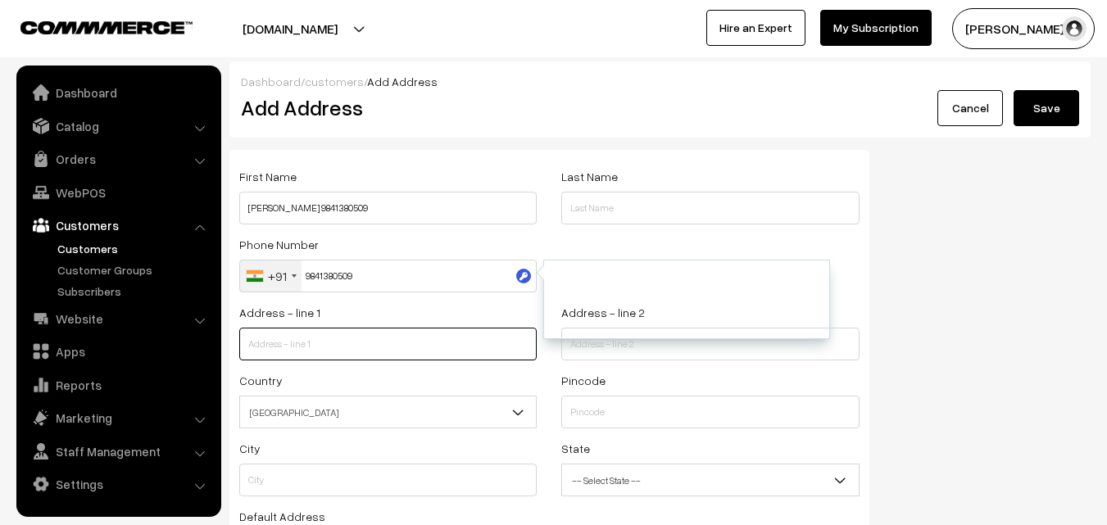
click at [352, 354] on input "text" at bounding box center [387, 344] width 297 height 33
paste input "Flat B 6 2nd floor Achala vihar AI 116 AI block 2nd street off 8th main road Sa…"
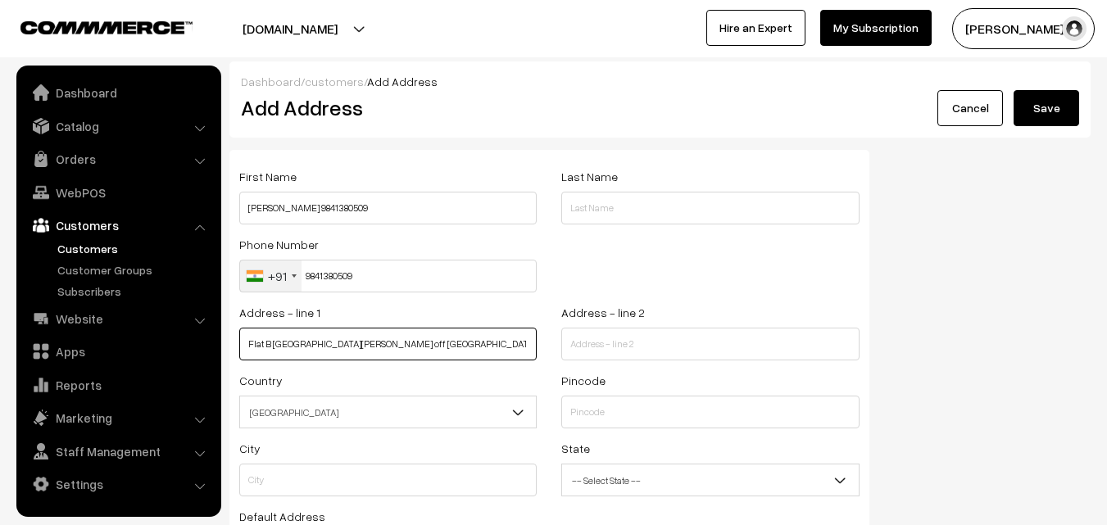
scroll to position [0, 241]
drag, startPoint x: 304, startPoint y: 344, endPoint x: 526, endPoint y: 352, distance: 222.1
click at [526, 352] on input "Flat B 6 2nd floor Achala vihar AI 116 AI block 2nd street off 8th main road Sa…" at bounding box center [387, 344] width 297 height 33
type input "Flat B 6 2nd floor Achala vihar AI 116 AI block 2nd street off 8th main road"
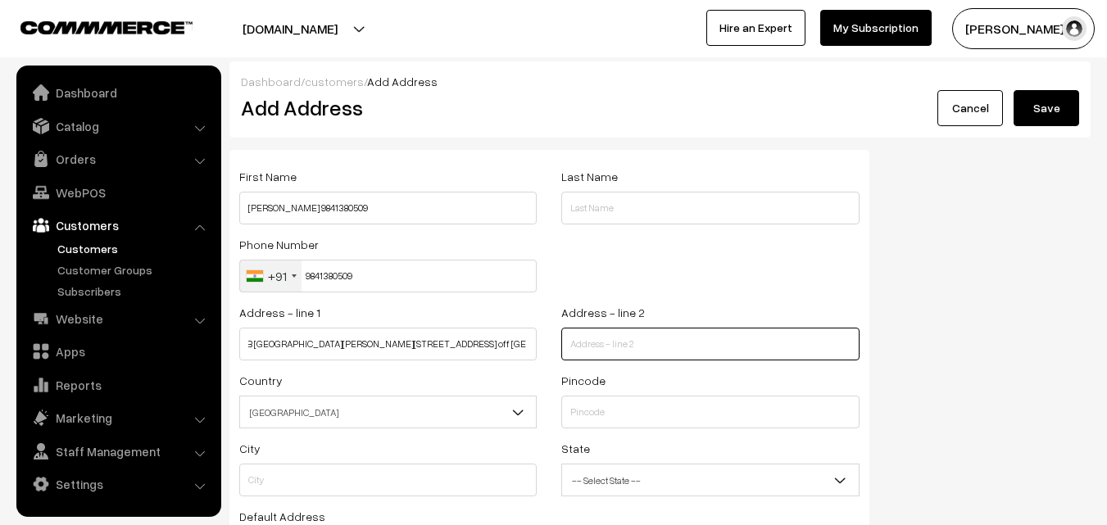
scroll to position [0, 0]
click at [595, 356] on input "text" at bounding box center [709, 344] width 297 height 33
paste input "Same road of anna adarsh college Anna nagar Chenna"
type input "Same road of anna adarsh college Anna nagar Chenna"
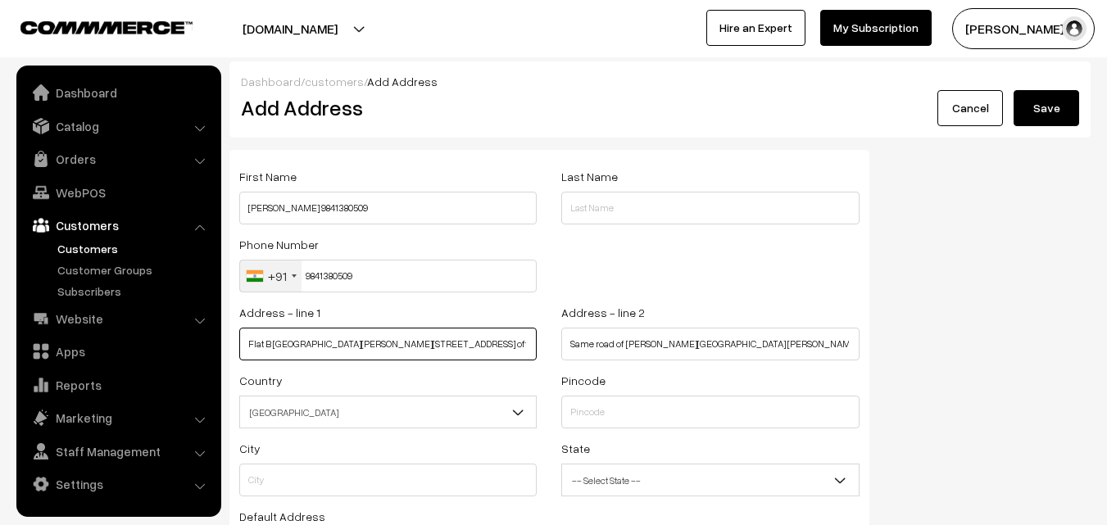
scroll to position [0, 19]
drag, startPoint x: 487, startPoint y: 342, endPoint x: 536, endPoint y: 343, distance: 50.0
click at [541, 345] on div "Address - line 1 Flat B 6 2nd floor Achala vihar AI 116 AI block 2nd street off…" at bounding box center [388, 336] width 322 height 68
type input "Flat B 6 2nd floor Achala vihar AI 116 AI block 2nd street off"
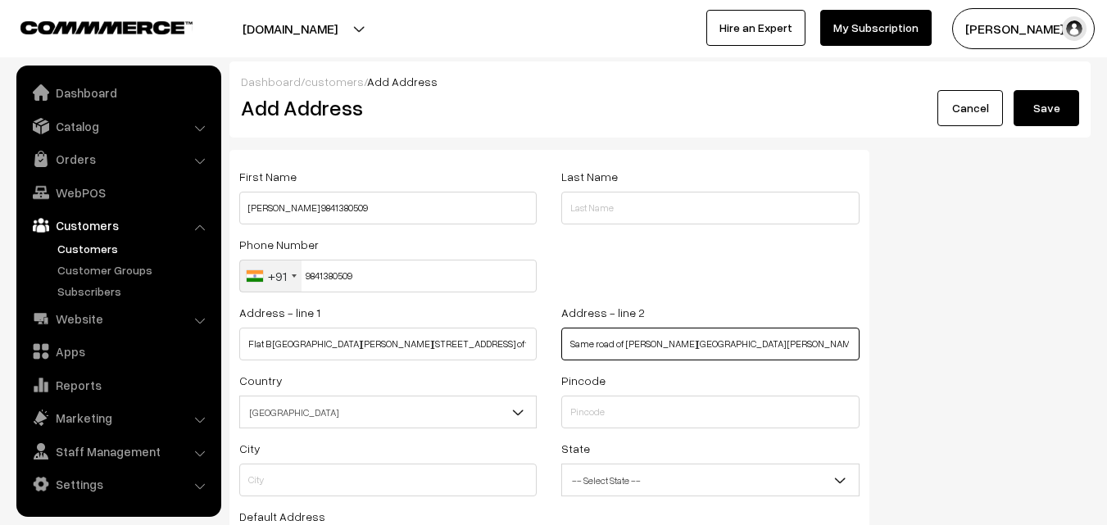
click at [572, 343] on input "Same road of anna adarsh college Anna nagar Chenna" at bounding box center [709, 344] width 297 height 33
paste input "8th main road"
drag, startPoint x: 825, startPoint y: 342, endPoint x: 886, endPoint y: 340, distance: 61.5
click at [889, 345] on div "First Name R Swaminathan 9841380509 Last Name Phone Number +91 United States +1…" at bounding box center [659, 402] width 885 height 504
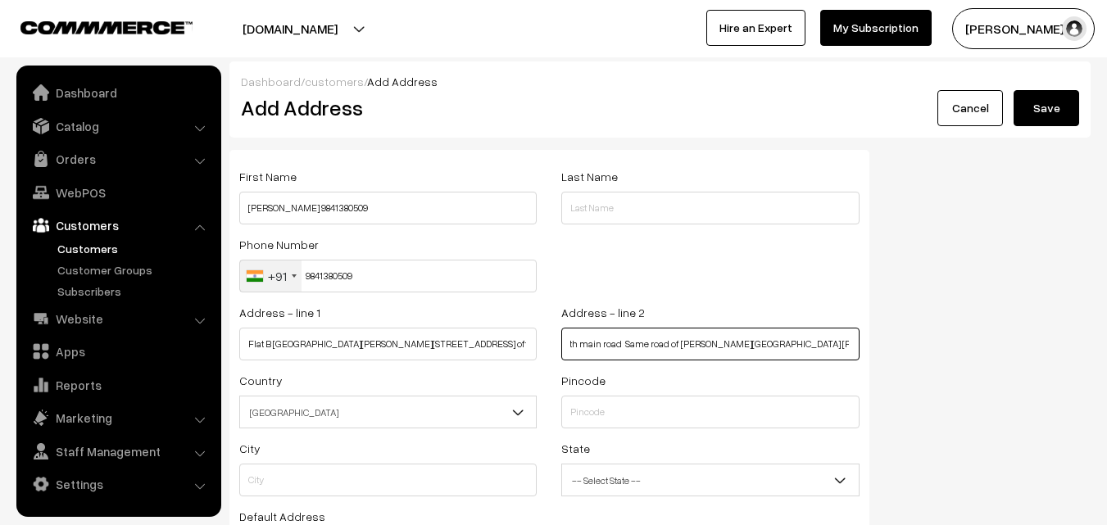
scroll to position [0, 0]
click at [692, 343] on input "8th main road Same road of anna adarsh college Anna nagar" at bounding box center [709, 344] width 297 height 33
type input "8th main road Near adarsh college Anna nagar"
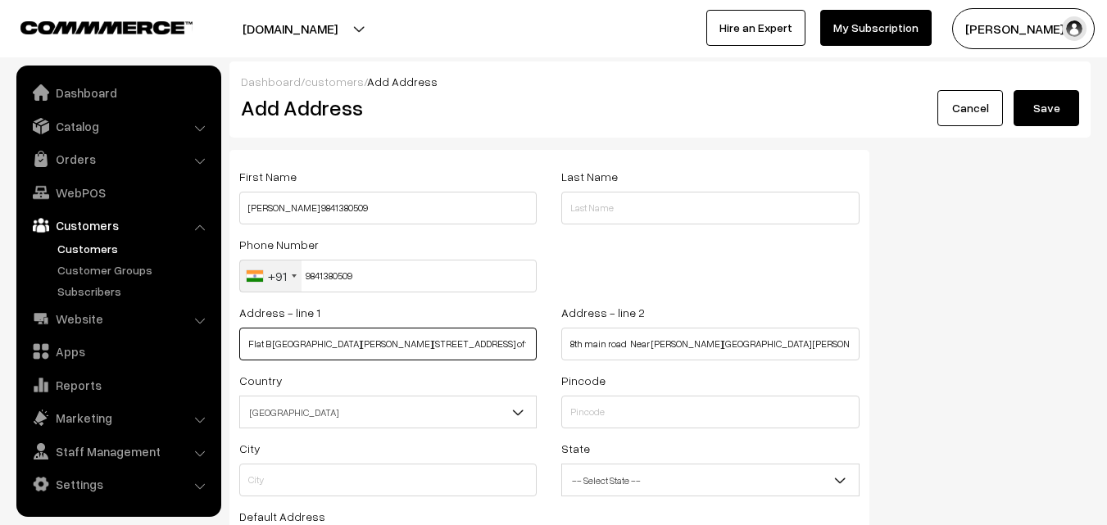
click at [500, 339] on input "Flat B 6 2nd floor Achala vihar AI 116 AI block 2nd street off" at bounding box center [387, 344] width 297 height 33
type input "Flat B 6 2nd floor Achala vihar AI 116 AI block 2nd street"
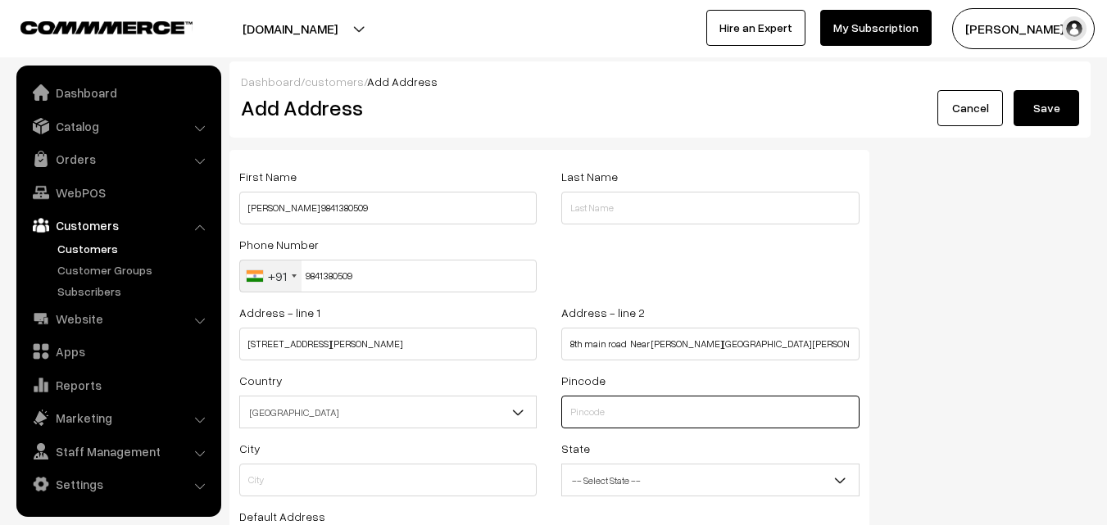
click at [580, 407] on input "text" at bounding box center [709, 412] width 297 height 33
type input "600040"
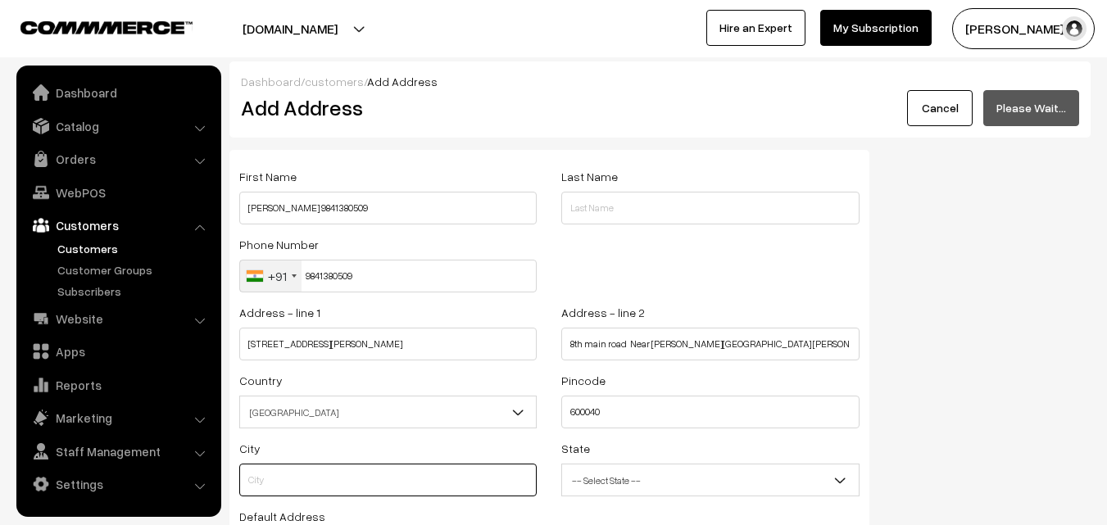
type input "Chennai"
select select "Tamil Nadu"
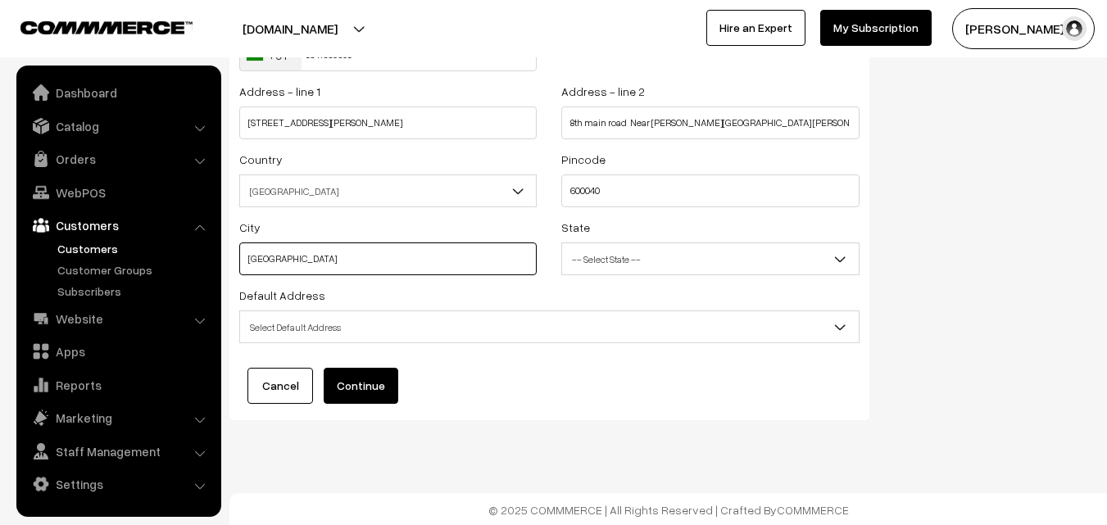
scroll to position [223, 0]
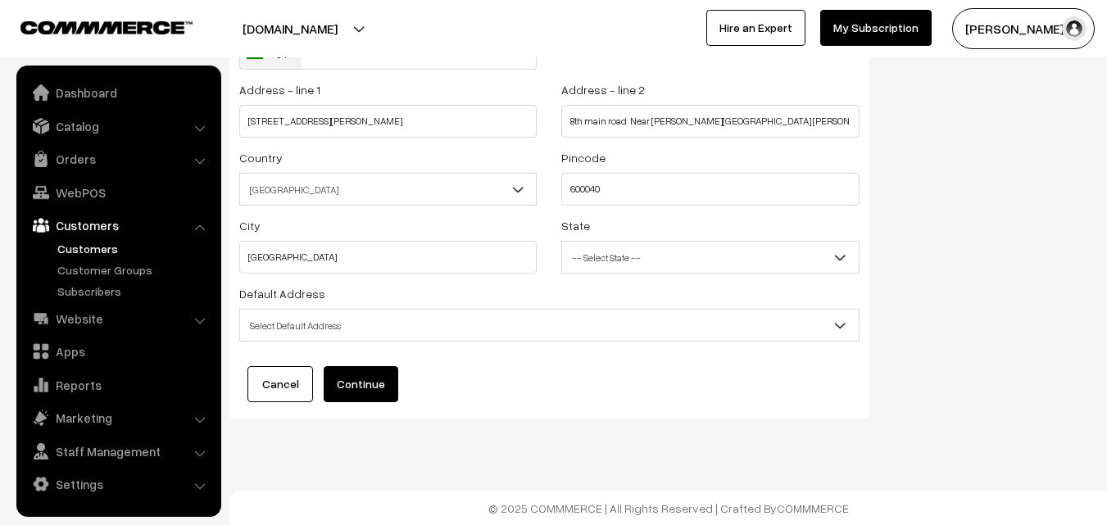
click at [335, 318] on span "Select Default Address" at bounding box center [549, 325] width 618 height 29
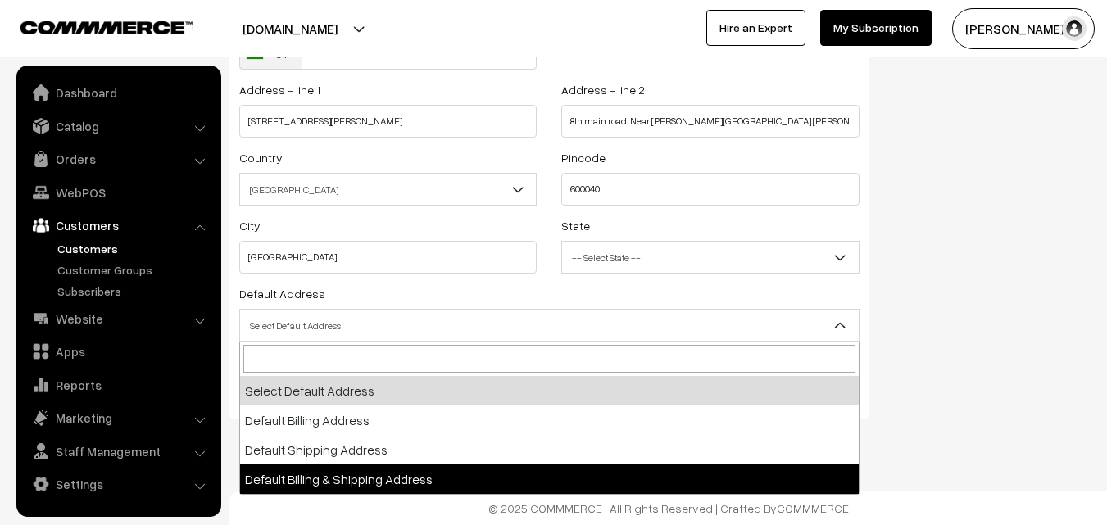
select select "3"
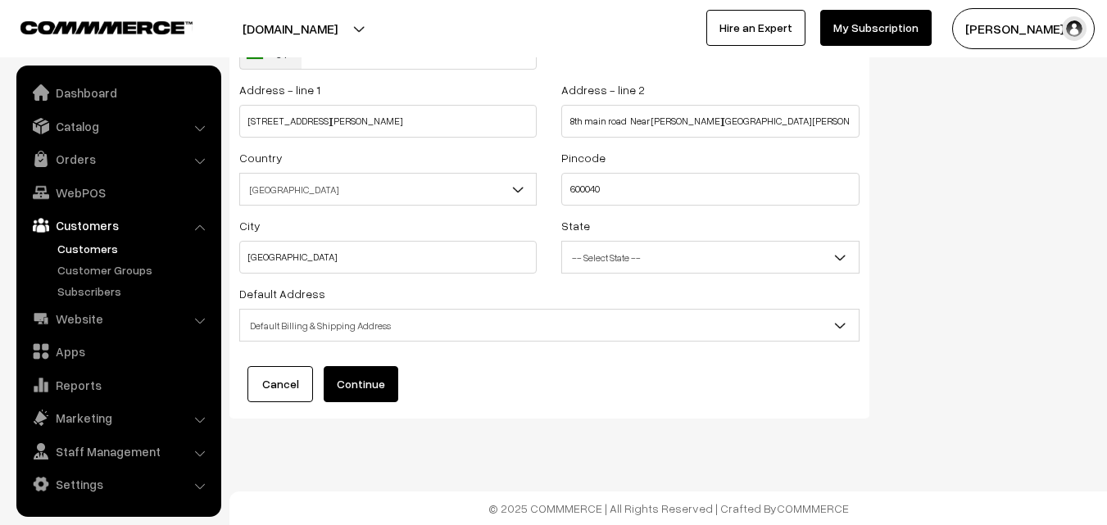
click at [344, 383] on button "Continue" at bounding box center [361, 384] width 75 height 36
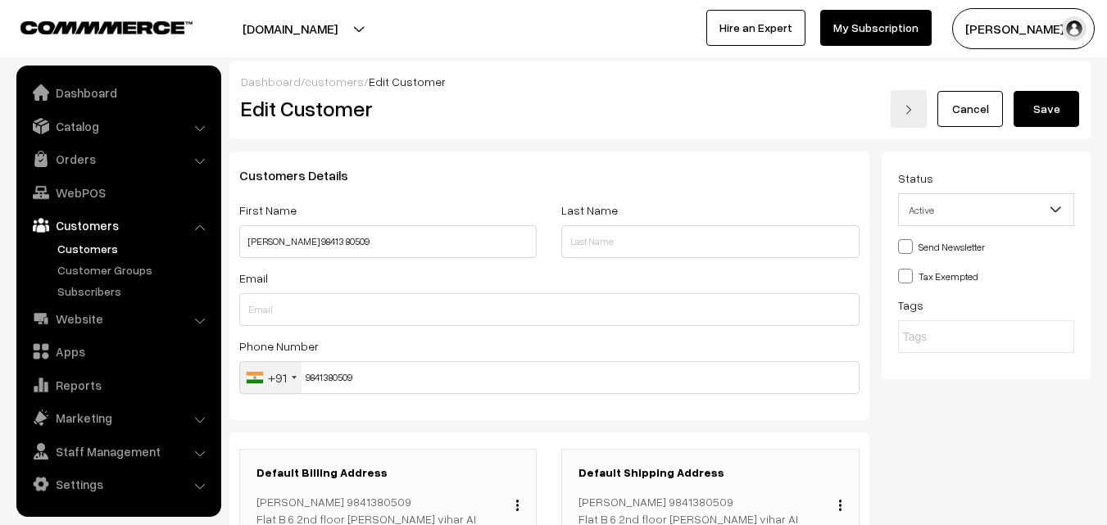
click at [1055, 91] on button "Save" at bounding box center [1046, 109] width 66 height 36
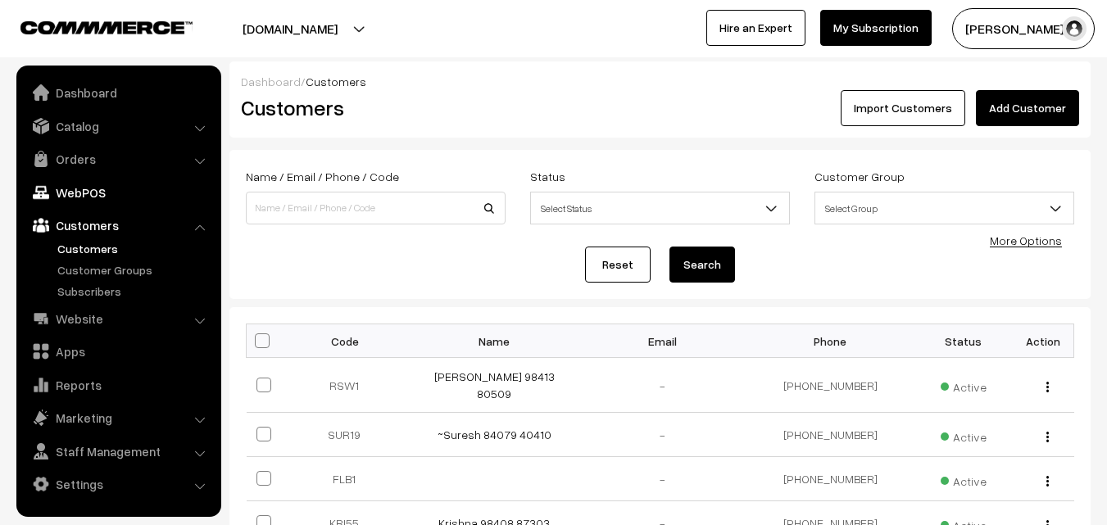
click at [62, 197] on link "WebPOS" at bounding box center [117, 192] width 195 height 29
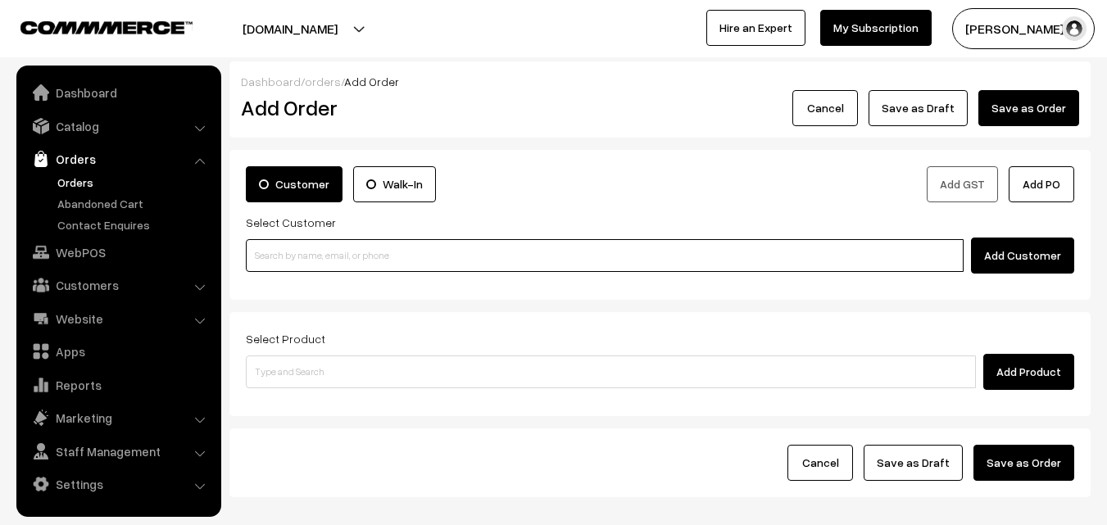
click at [351, 259] on input at bounding box center [605, 255] width 718 height 33
paste input "98413 80509"
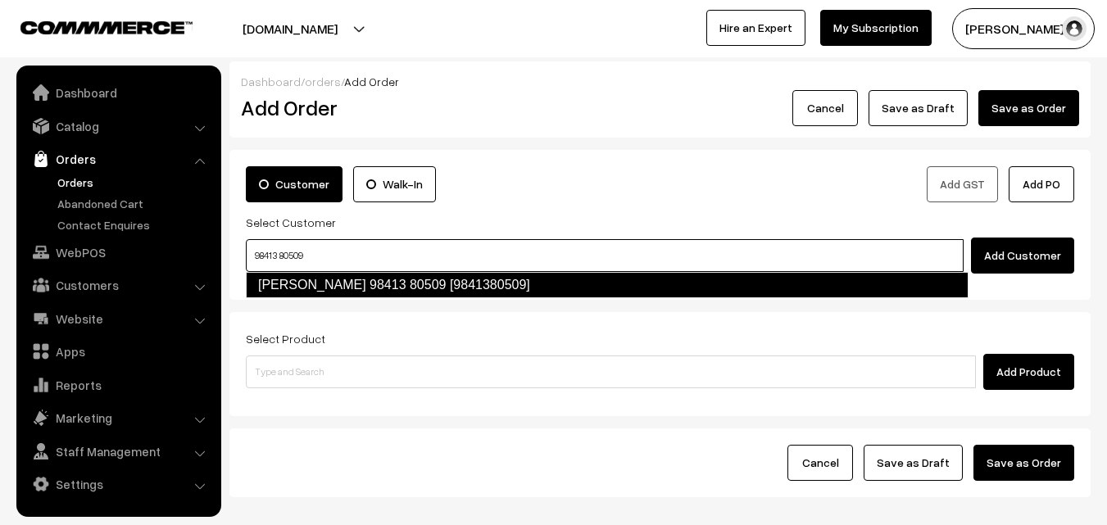
click at [301, 280] on link "[PERSON_NAME] 98413 80509 [9841380509]" at bounding box center [607, 285] width 722 height 26
type input "98413 80509"
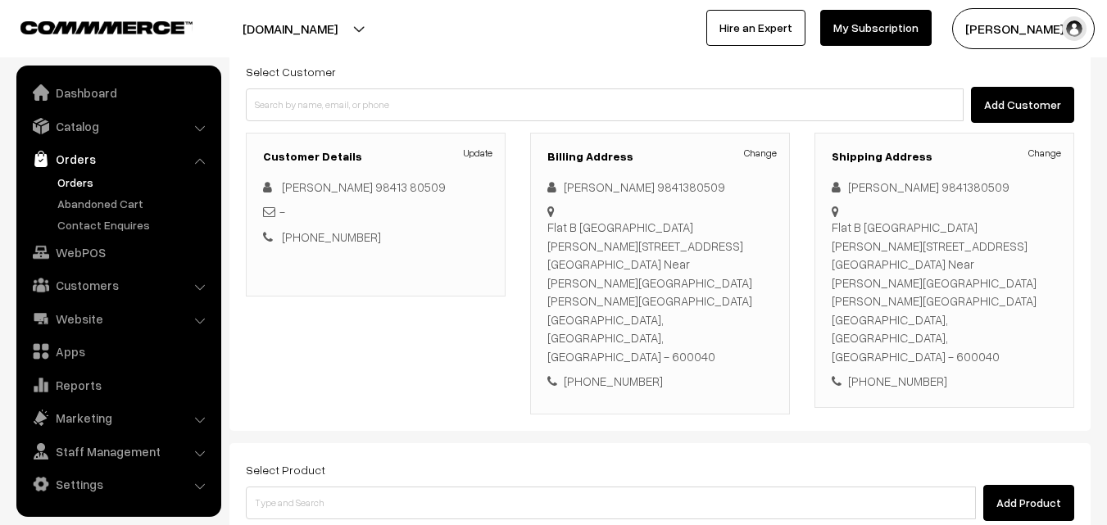
scroll to position [299, 0]
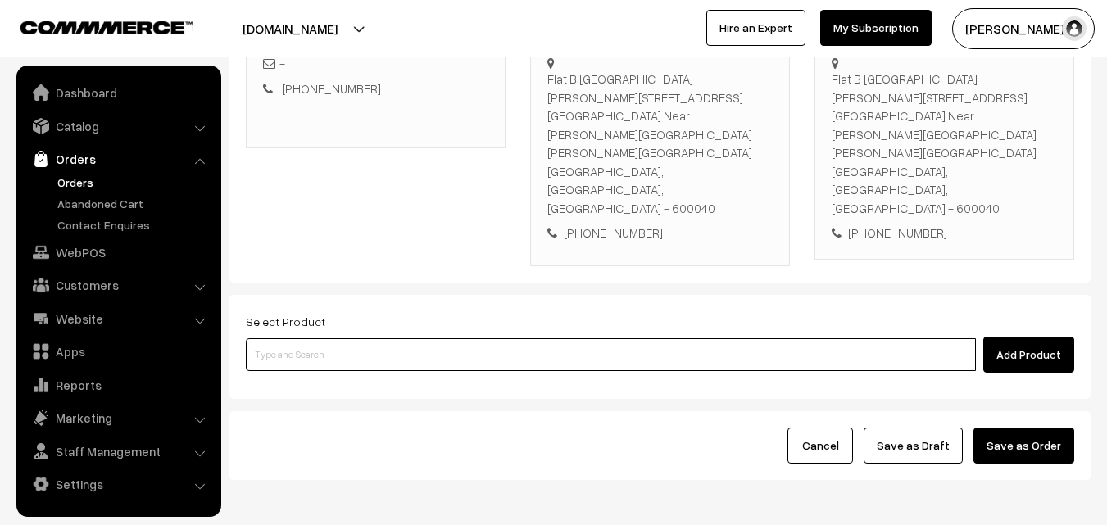
click at [389, 338] on input at bounding box center [611, 354] width 730 height 33
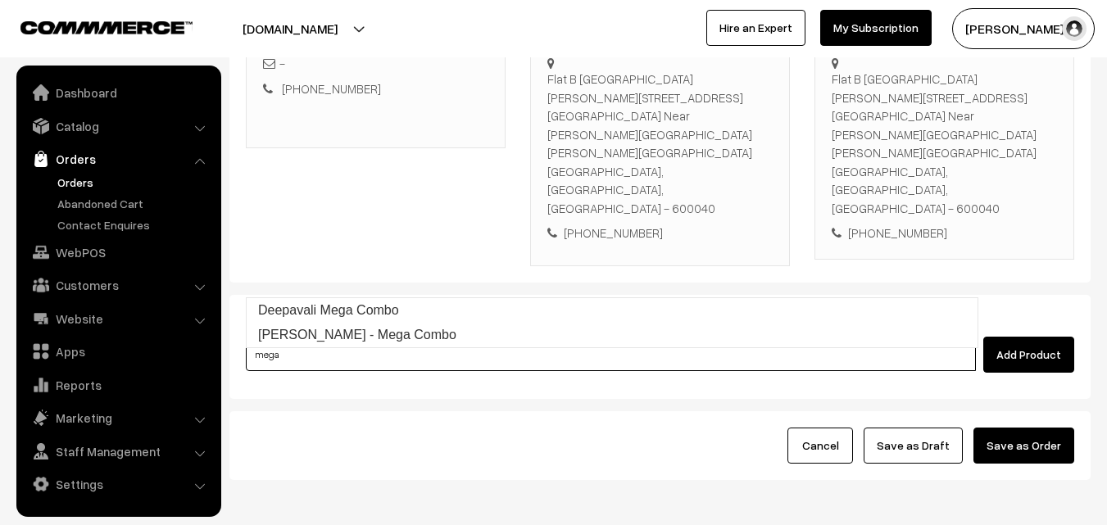
type input "[PERSON_NAME] - Mega Combo"
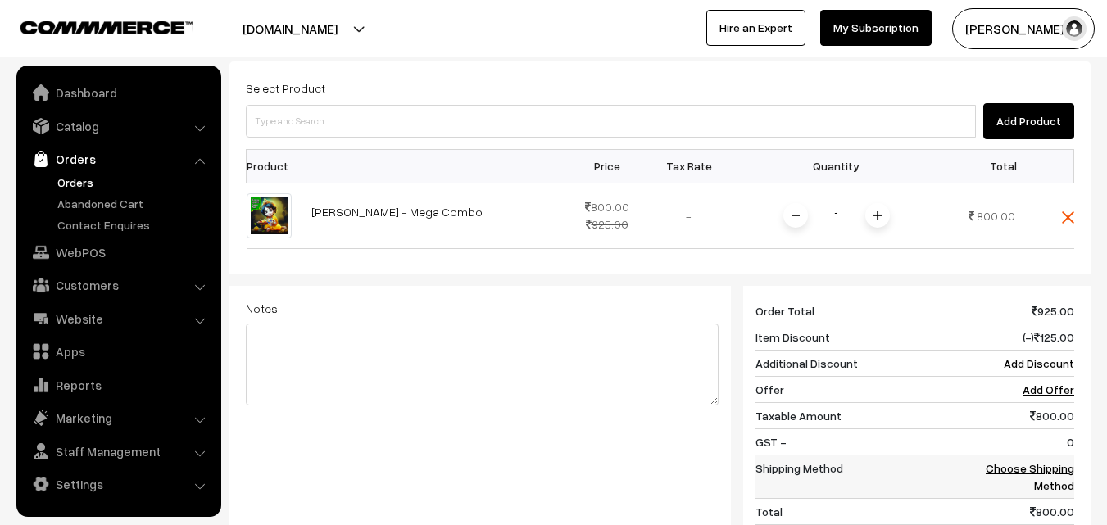
scroll to position [545, 0]
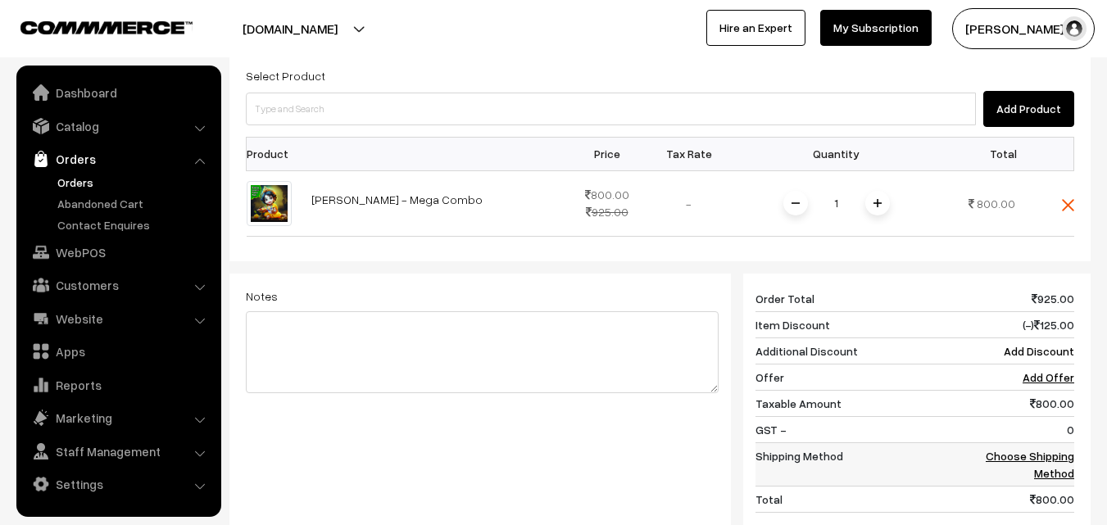
click at [1047, 449] on link "Choose Shipping Method" at bounding box center [1029, 464] width 88 height 31
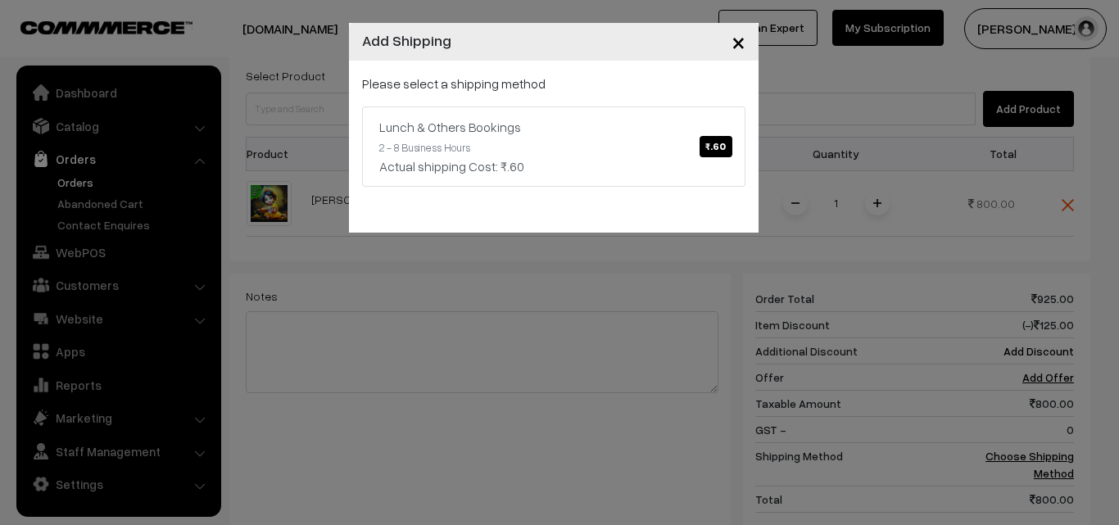
click at [586, 102] on div "Please select a shipping method Lunch & Others Bookings ₹.60 2 - 8 Business Hou…" at bounding box center [553, 130] width 383 height 113
click at [596, 161] on div "Actual shipping Cost: ₹.60" at bounding box center [553, 166] width 349 height 20
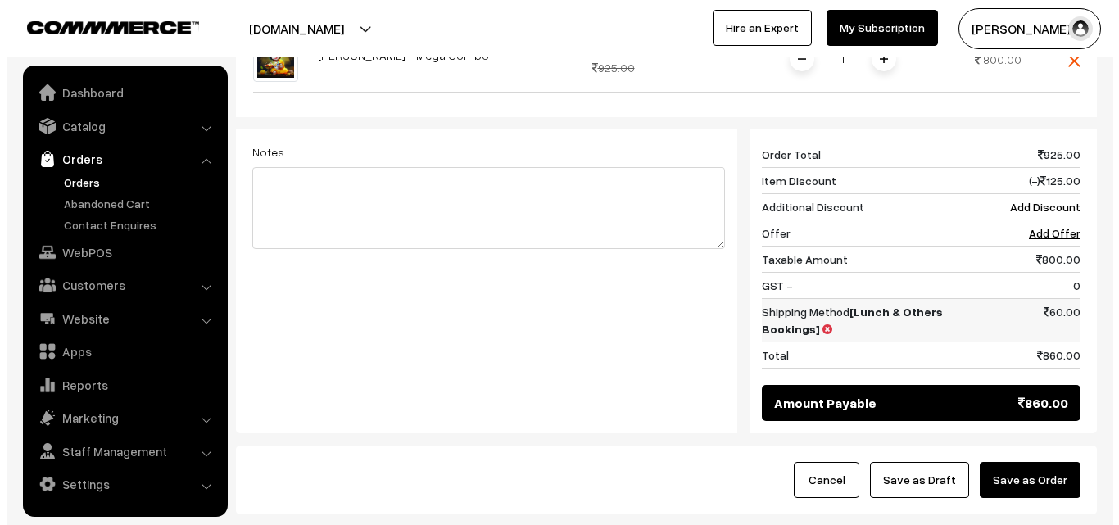
scroll to position [723, 0]
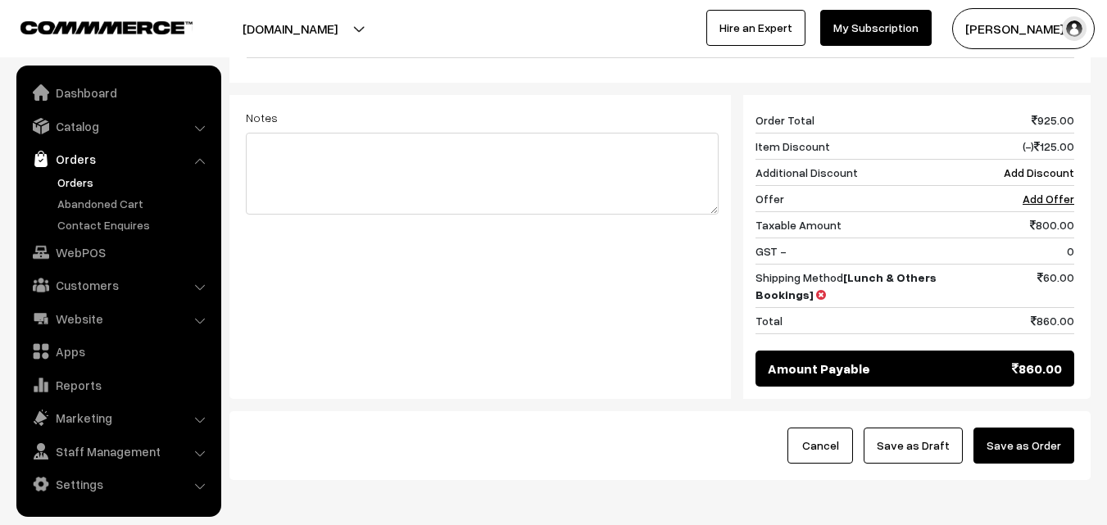
click at [1042, 428] on button "Save as Order" at bounding box center [1023, 446] width 101 height 36
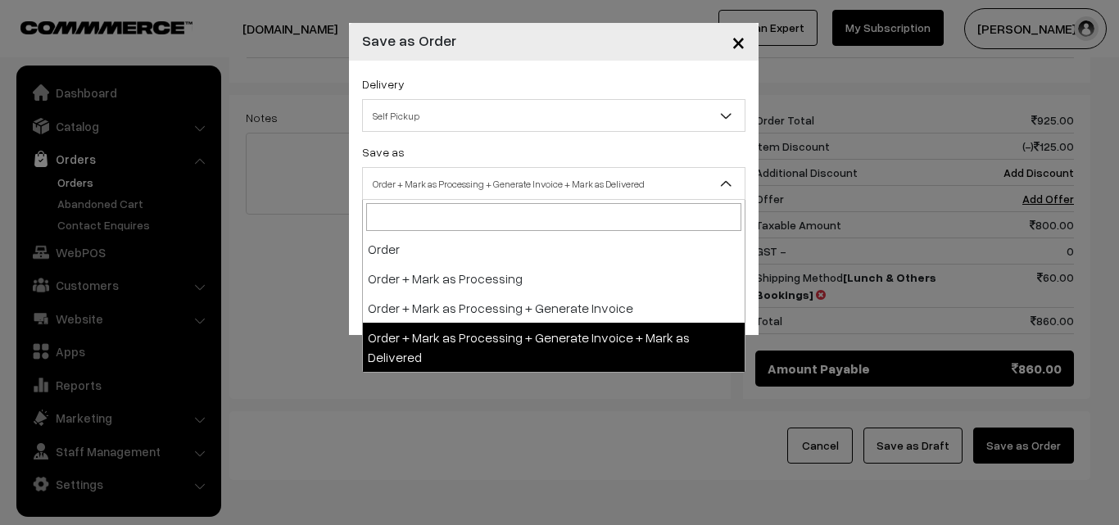
click at [527, 176] on span "Order + Mark as Processing + Generate Invoice + Mark as Delivered" at bounding box center [554, 184] width 382 height 29
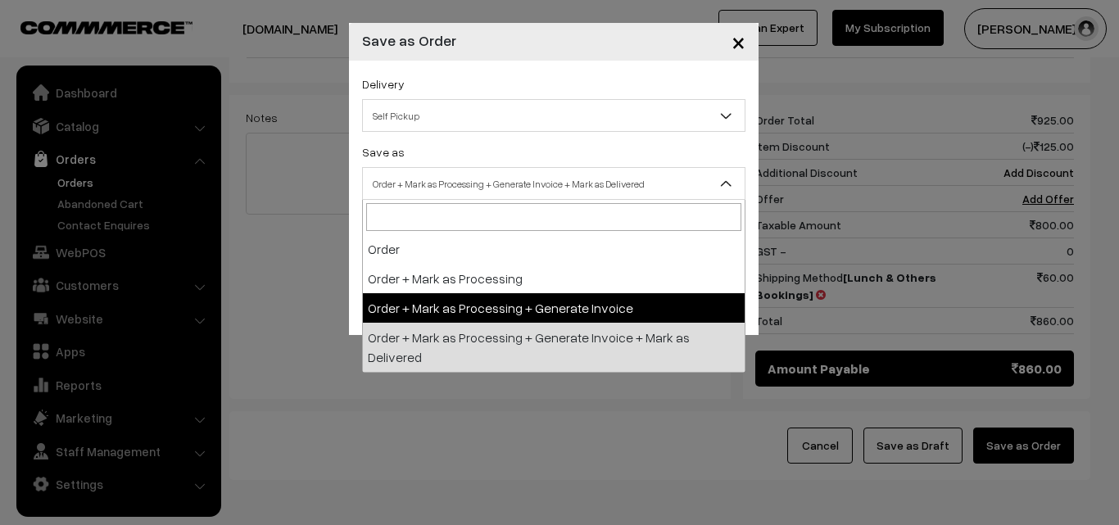
select select "3"
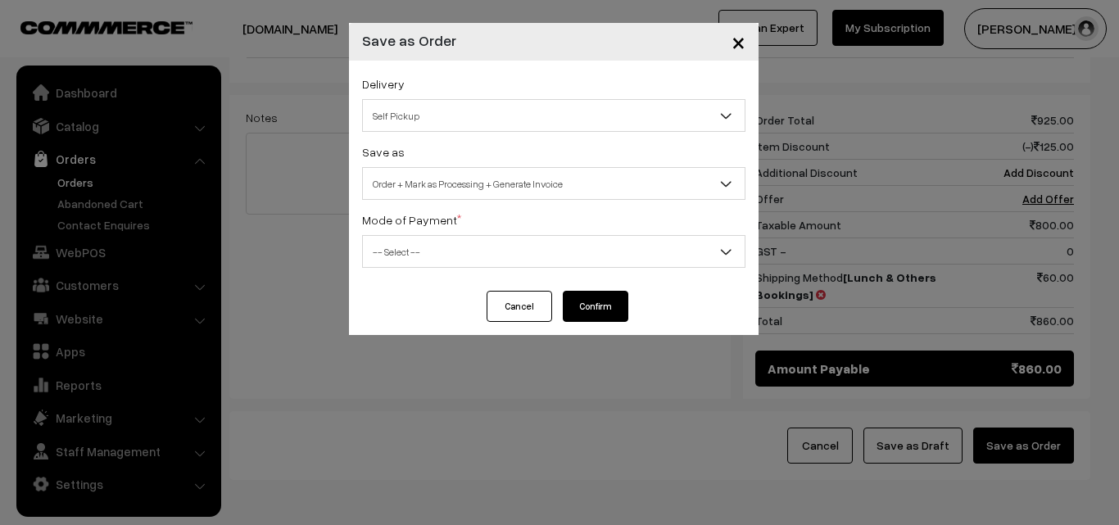
click at [437, 269] on div "Delivery Self Pickup Lunch & Others Bookings (₹60) (2 - 8 Business Hours) Self …" at bounding box center [554, 176] width 410 height 230
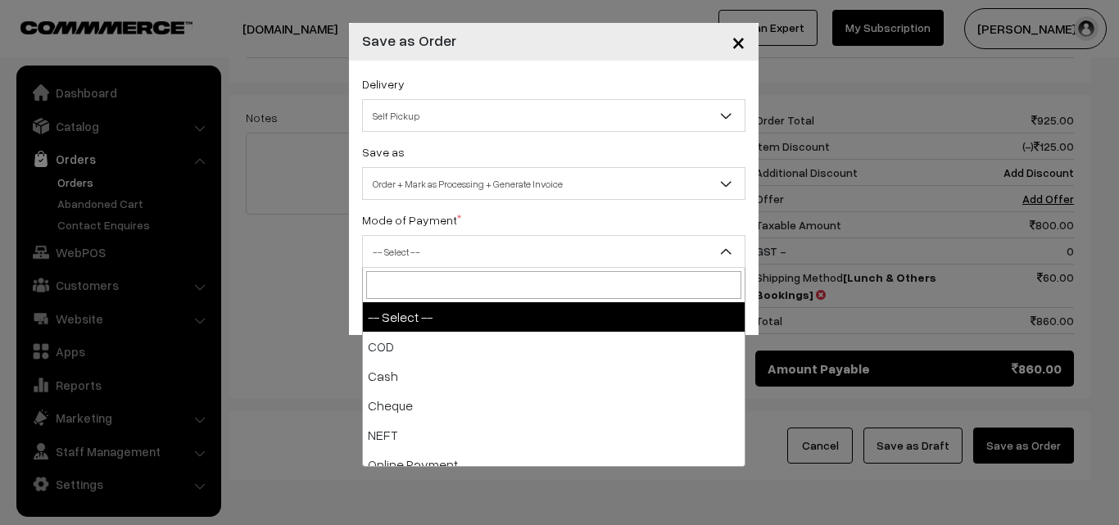
click at [440, 251] on span "-- Select --" at bounding box center [554, 252] width 382 height 29
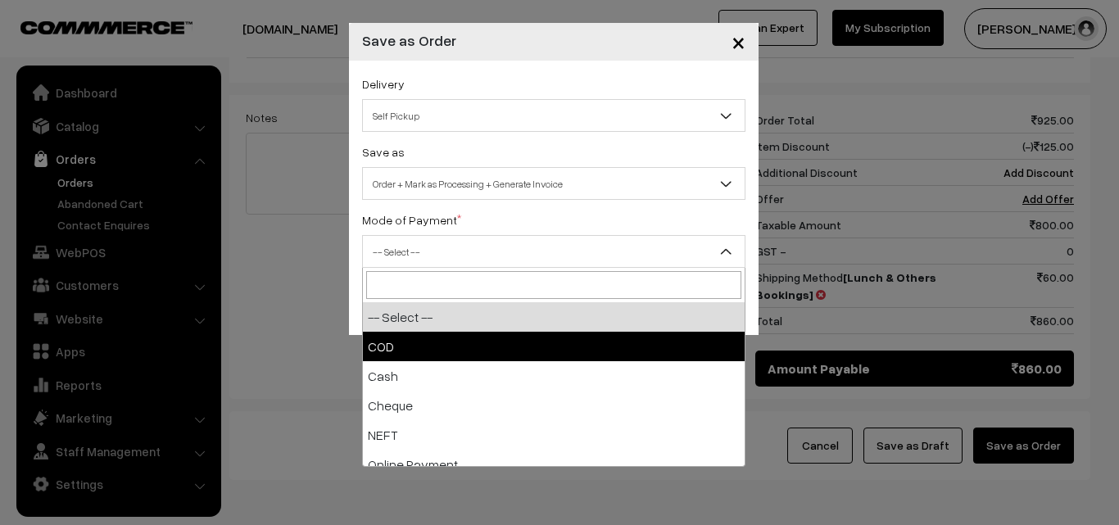
select select "1"
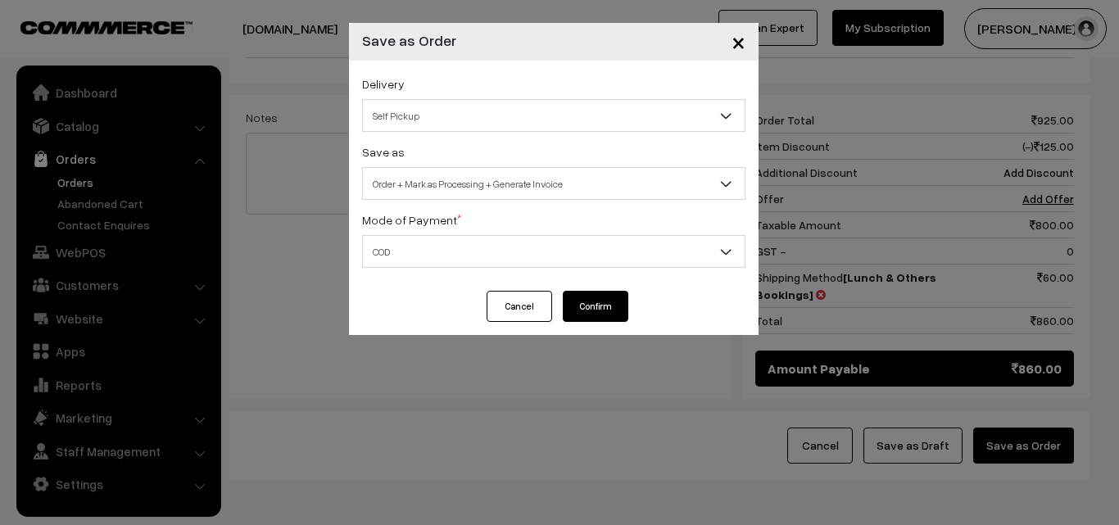
click at [597, 310] on button "Confirm" at bounding box center [596, 306] width 66 height 31
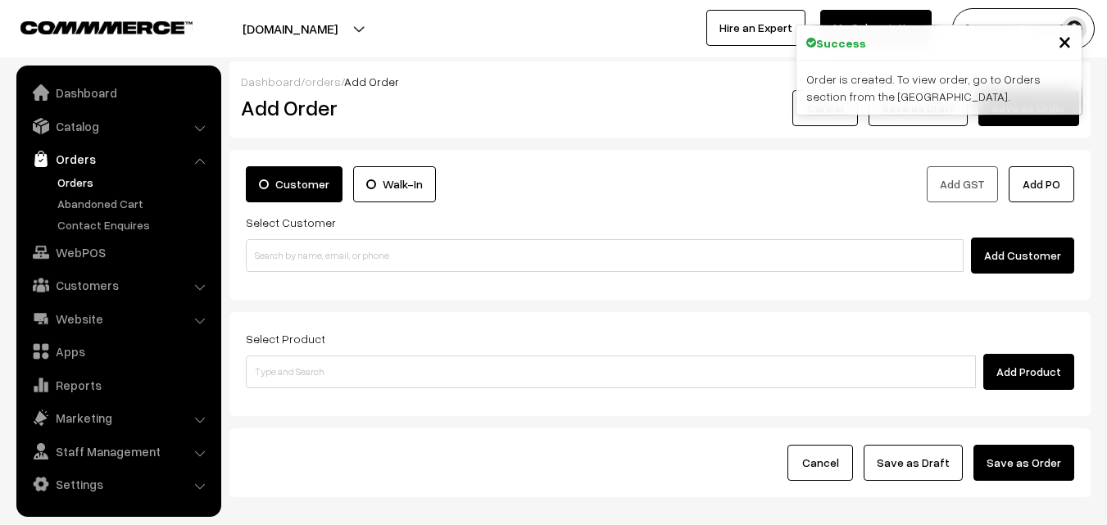
click at [79, 178] on link "Orders" at bounding box center [134, 182] width 162 height 17
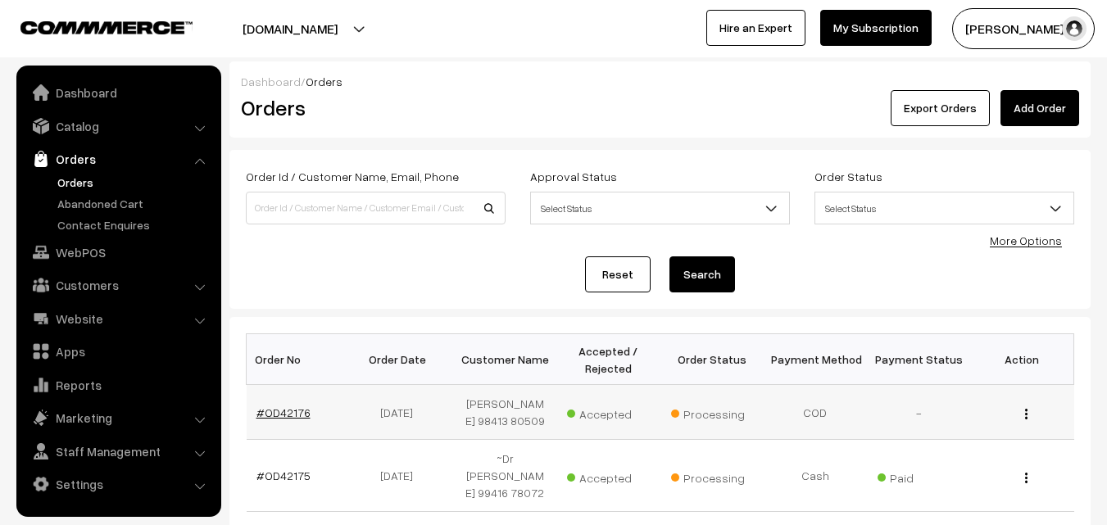
click at [298, 411] on link "#OD42176" at bounding box center [283, 412] width 54 height 14
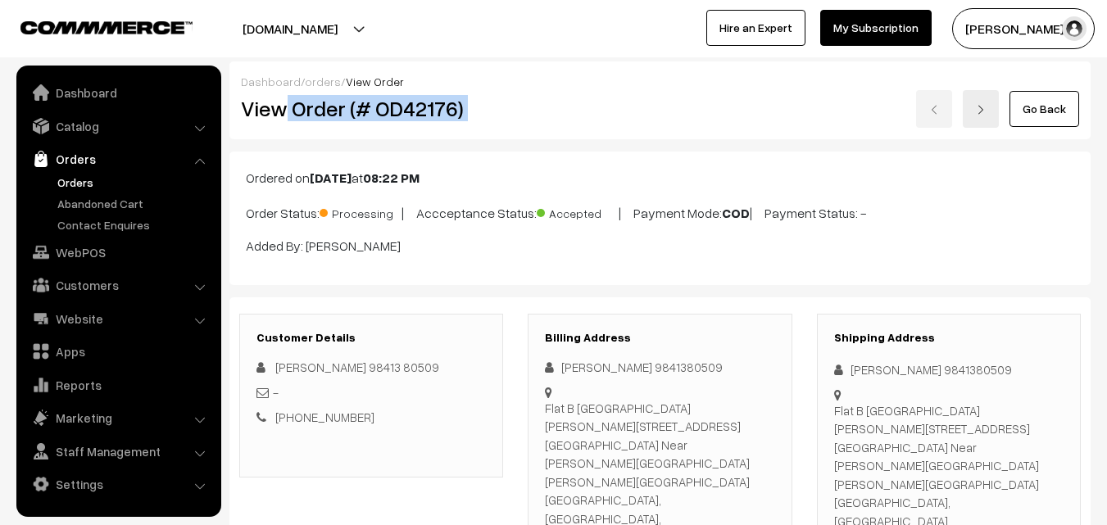
drag, startPoint x: 289, startPoint y: 116, endPoint x: 562, endPoint y: 116, distance: 272.8
click at [562, 116] on div "View Order (# OD42176) Go Back" at bounding box center [660, 109] width 862 height 38
copy div "Order (# OD42176)"
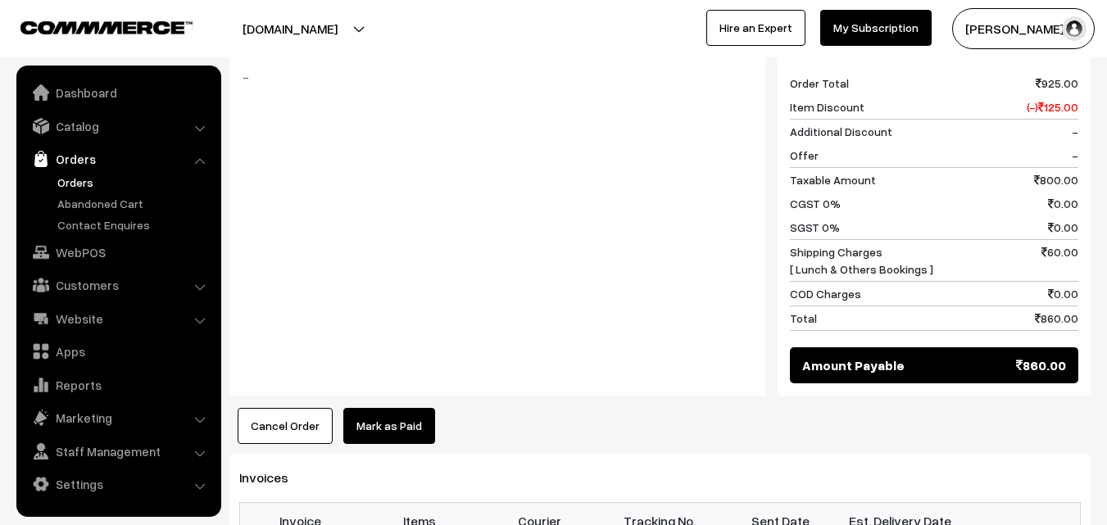
scroll to position [819, 0]
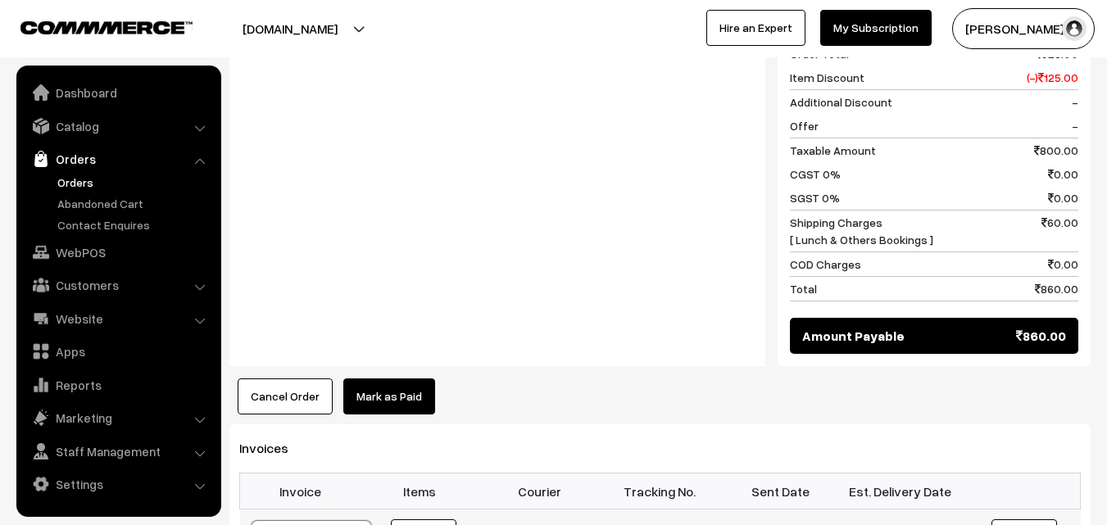
click at [102, 177] on link "Orders" at bounding box center [134, 182] width 162 height 17
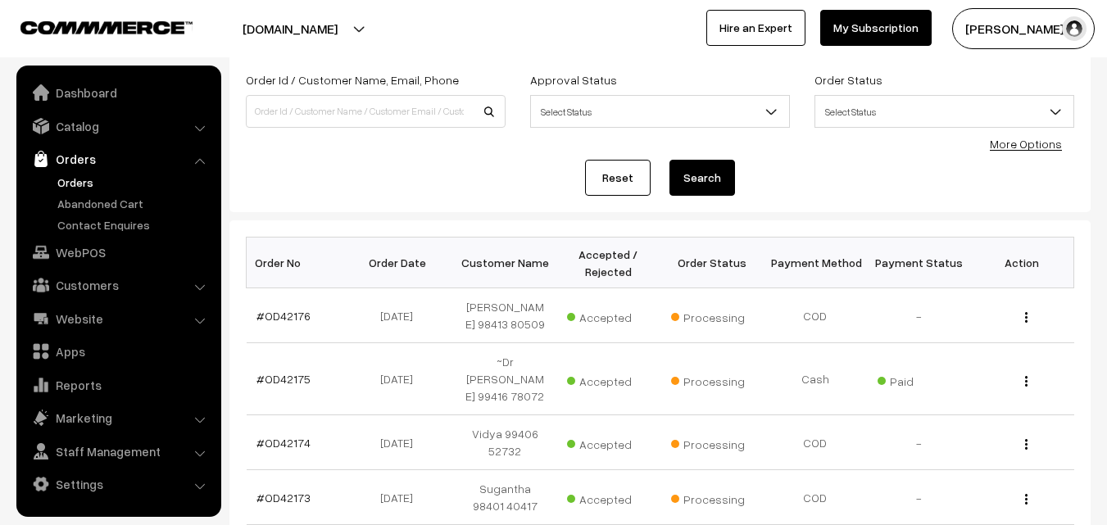
scroll to position [246, 0]
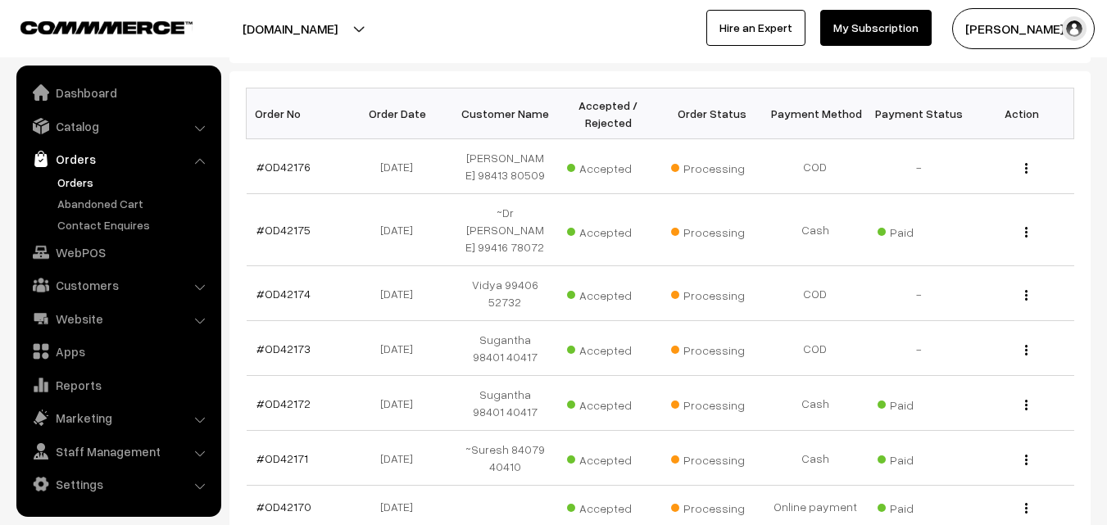
click at [75, 186] on link "Orders" at bounding box center [134, 182] width 162 height 17
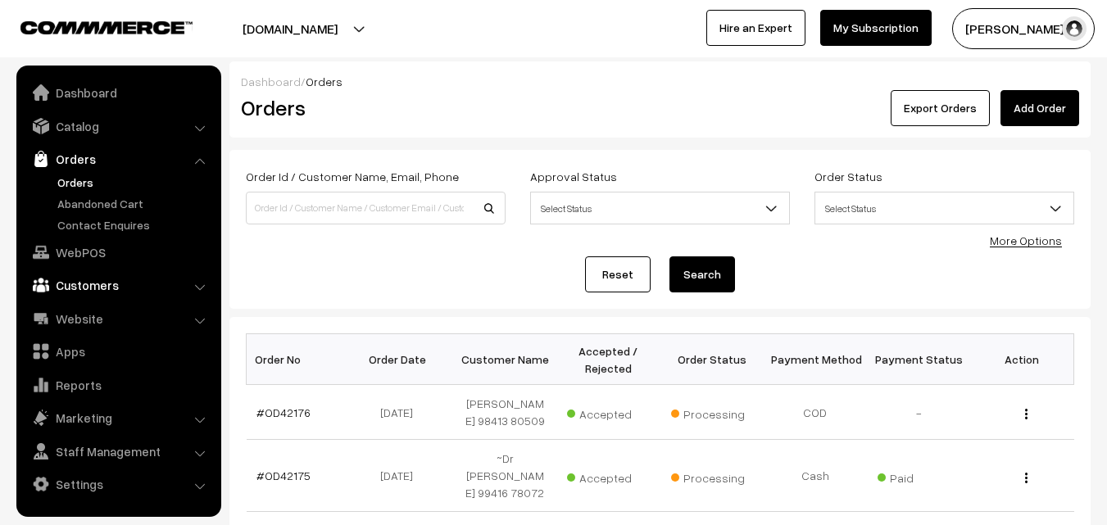
click at [92, 239] on link "WebPOS" at bounding box center [117, 252] width 195 height 29
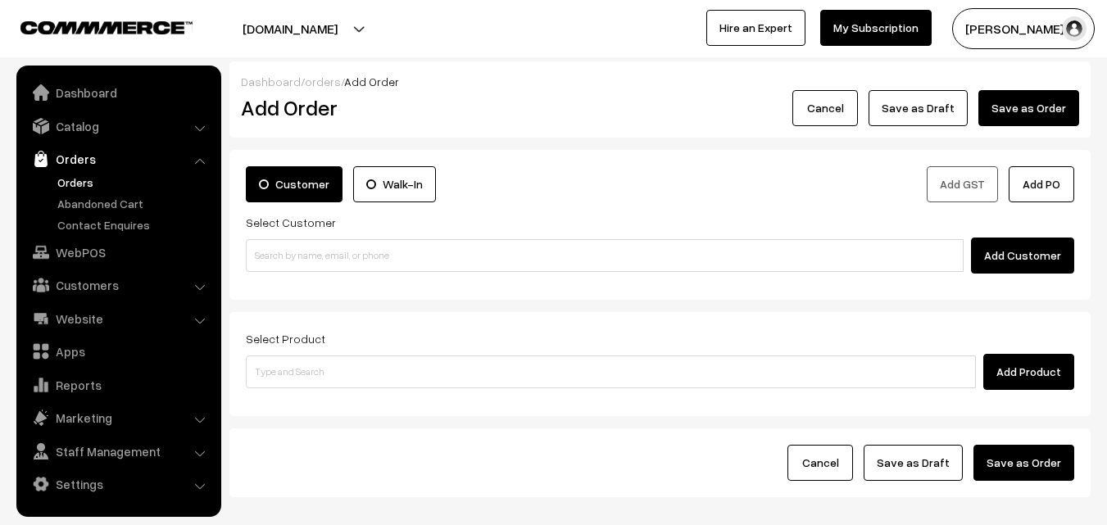
click at [308, 238] on div "Add Customer" at bounding box center [660, 256] width 828 height 36
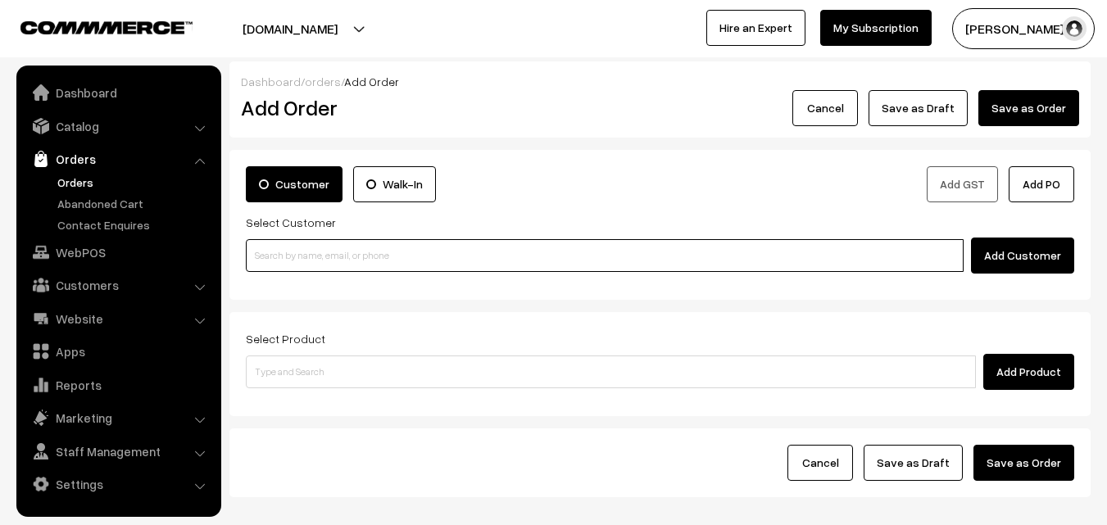
paste input "98403 44884"
click at [298, 263] on input at bounding box center [605, 255] width 718 height 33
click at [274, 252] on input "98403 44884" at bounding box center [605, 255] width 718 height 33
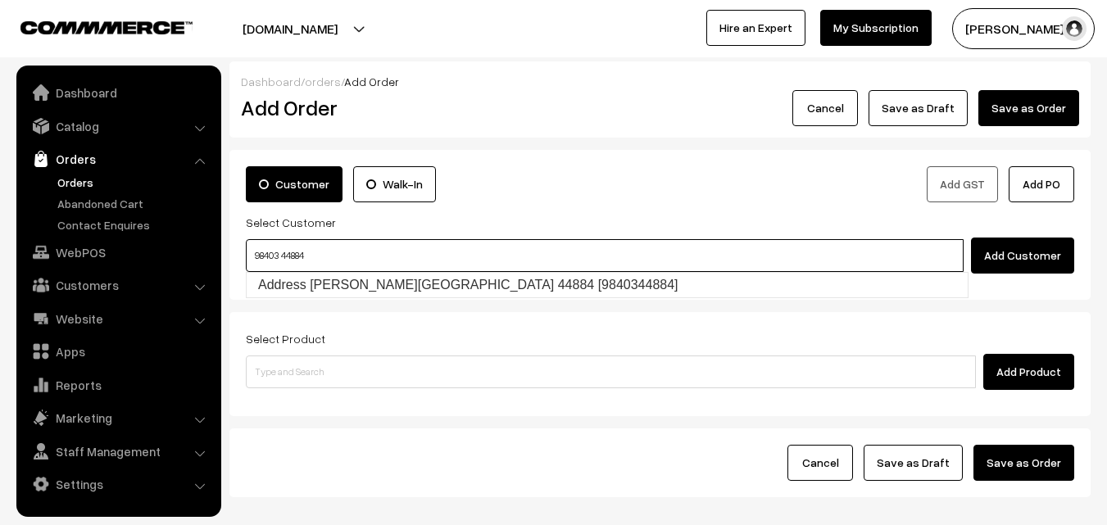
click at [284, 252] on input "98403 44884" at bounding box center [605, 255] width 718 height 33
click at [294, 272] on body "Thank you for showing interest. Our team will call you shortly. Close annamfood…" at bounding box center [553, 308] width 1107 height 616
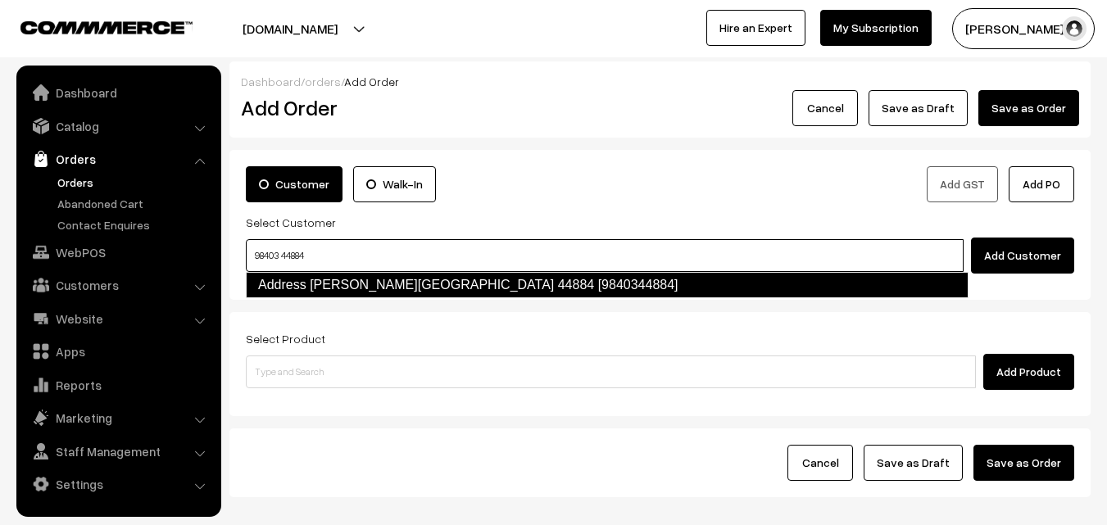
click at [293, 278] on link "Address K. Ganapathy 98403 44884 [9840344884]" at bounding box center [607, 285] width 722 height 26
type input "98403 44884"
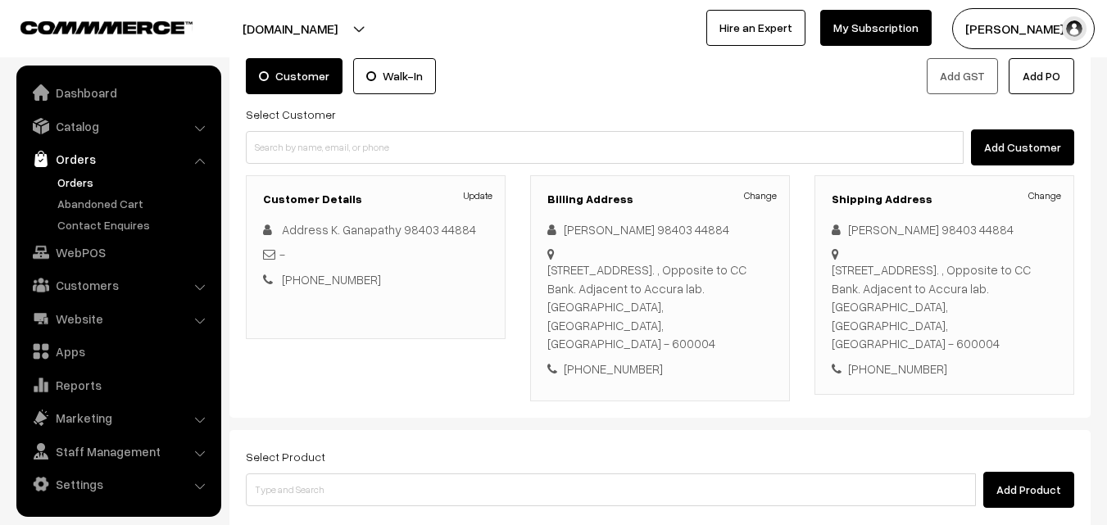
scroll to position [299, 0]
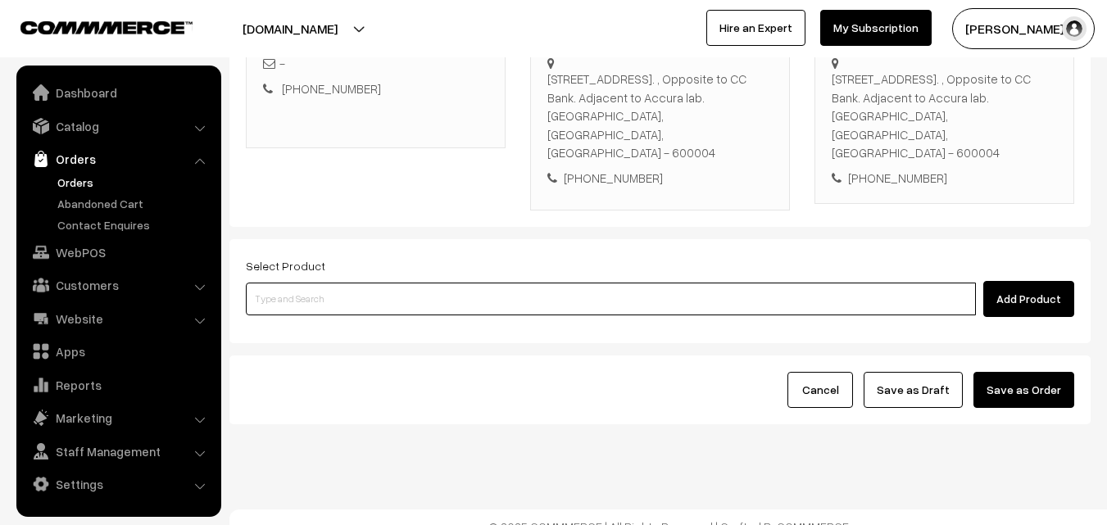
click at [551, 283] on input at bounding box center [611, 299] width 730 height 33
click at [546, 287] on input at bounding box center [611, 299] width 730 height 33
click at [373, 296] on input at bounding box center [611, 299] width 730 height 33
click at [373, 292] on input at bounding box center [611, 299] width 730 height 33
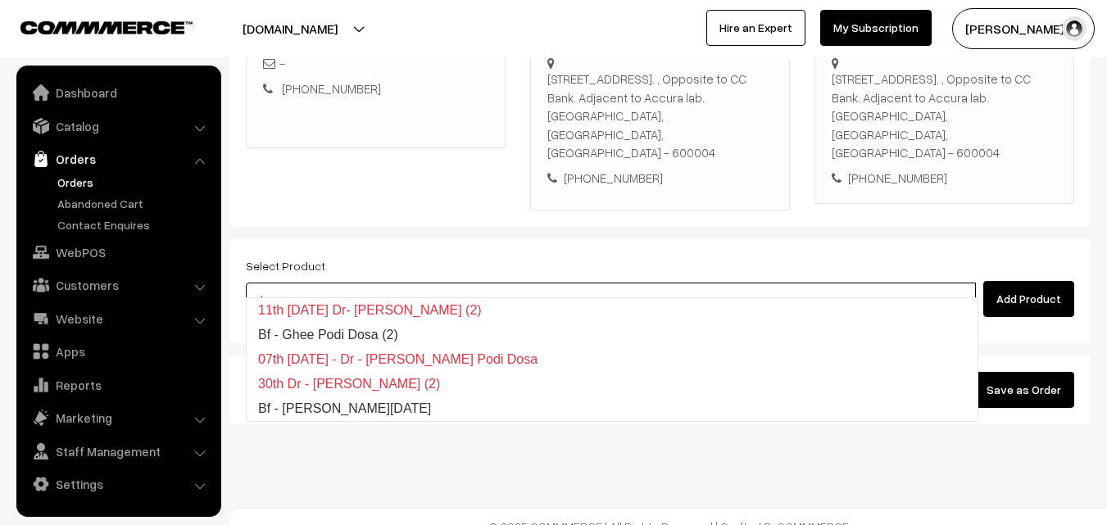
type input "Bf - Ghee Pongal"
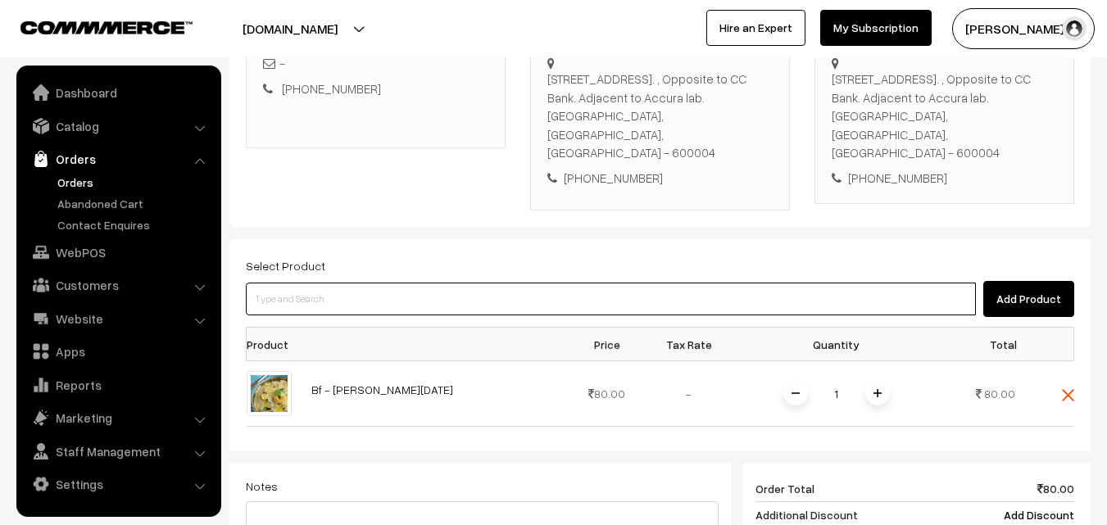
click at [461, 283] on input at bounding box center [611, 299] width 730 height 33
type input "12th Couple Pack - Chow Chow Kootu"
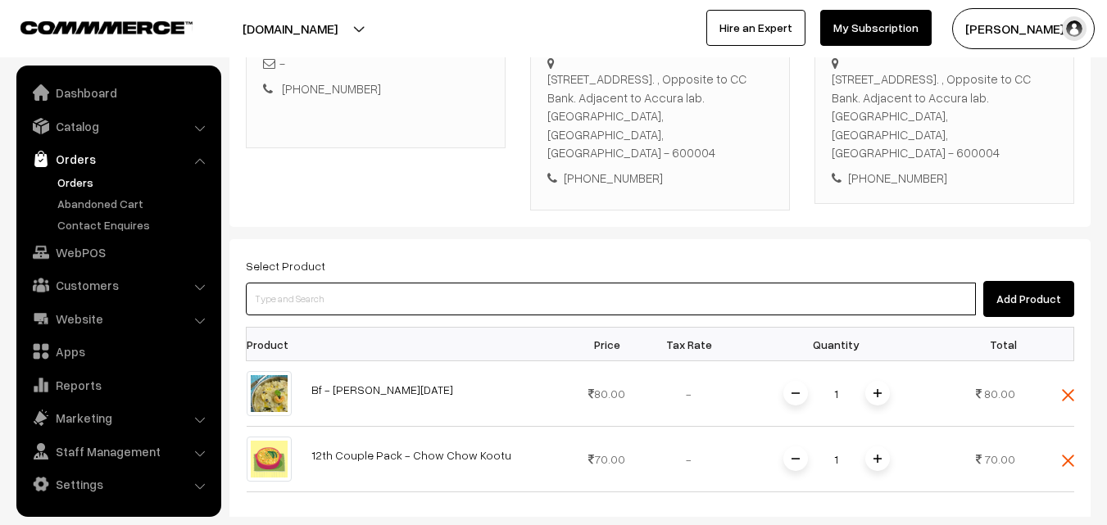
click at [456, 289] on input at bounding box center [611, 299] width 730 height 33
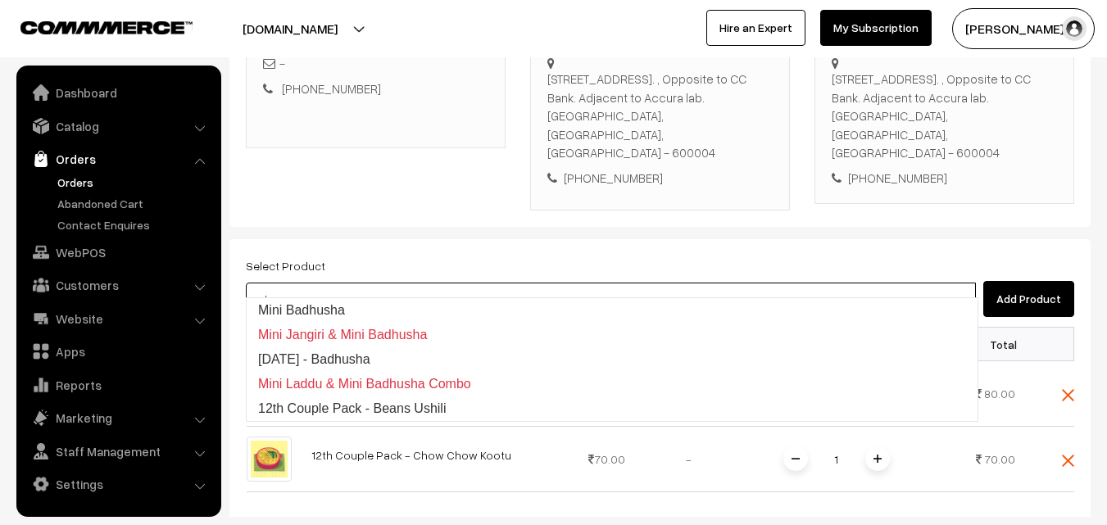
type input "12th Couple Pack - Beans Ushili"
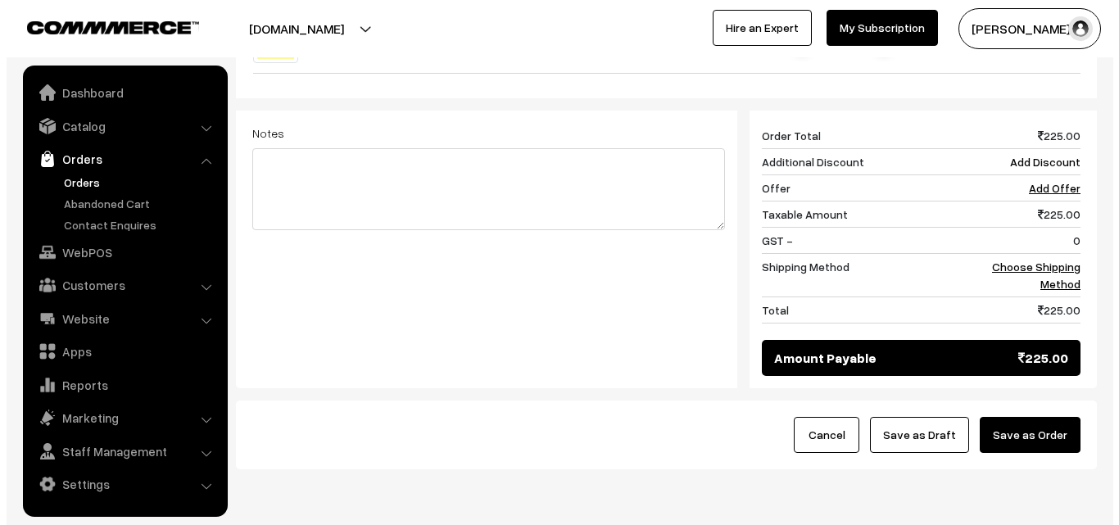
scroll to position [790, 0]
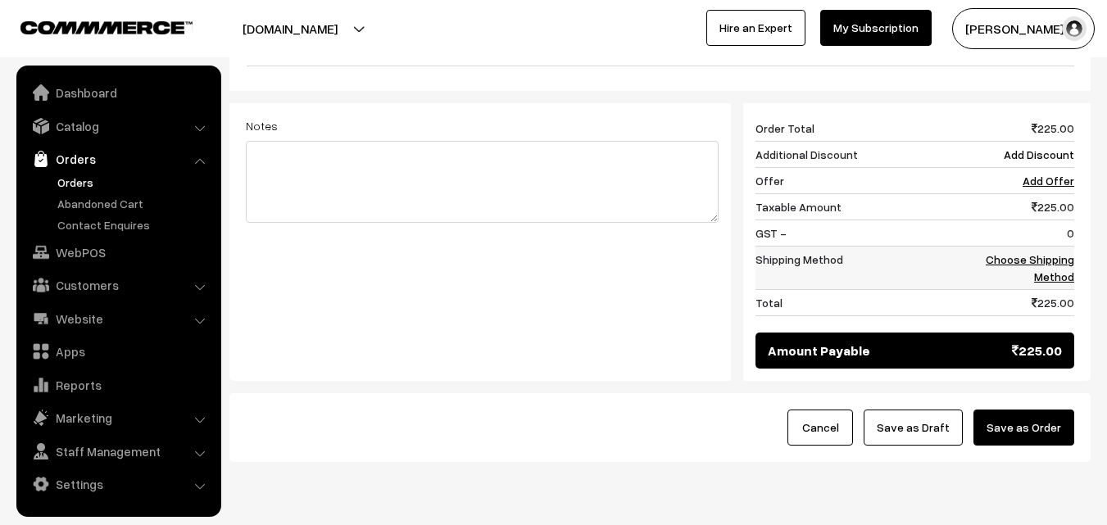
click at [1051, 261] on link "Choose Shipping Method" at bounding box center [1029, 267] width 88 height 31
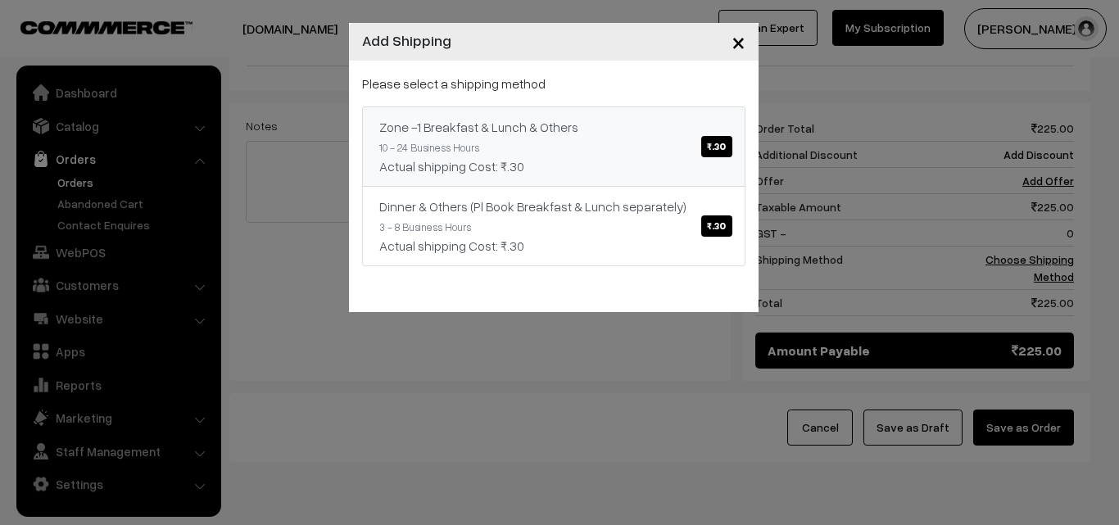
click at [695, 148] on link "Zone -1 Breakfast & Lunch & Others ₹.30 10 - 24 Business Hours Actual shipping …" at bounding box center [553, 146] width 383 height 80
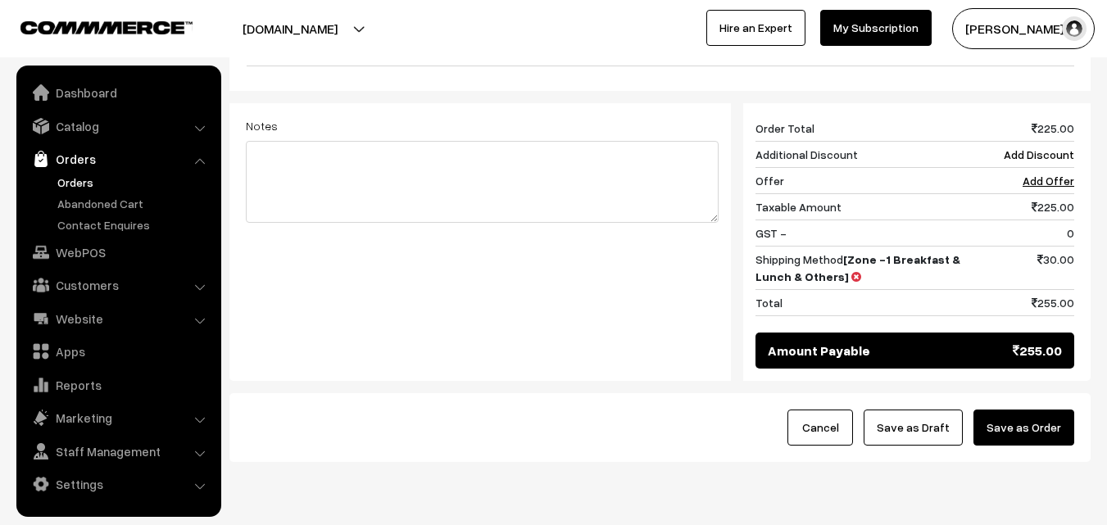
click at [1024, 410] on button "Save as Order" at bounding box center [1023, 428] width 101 height 36
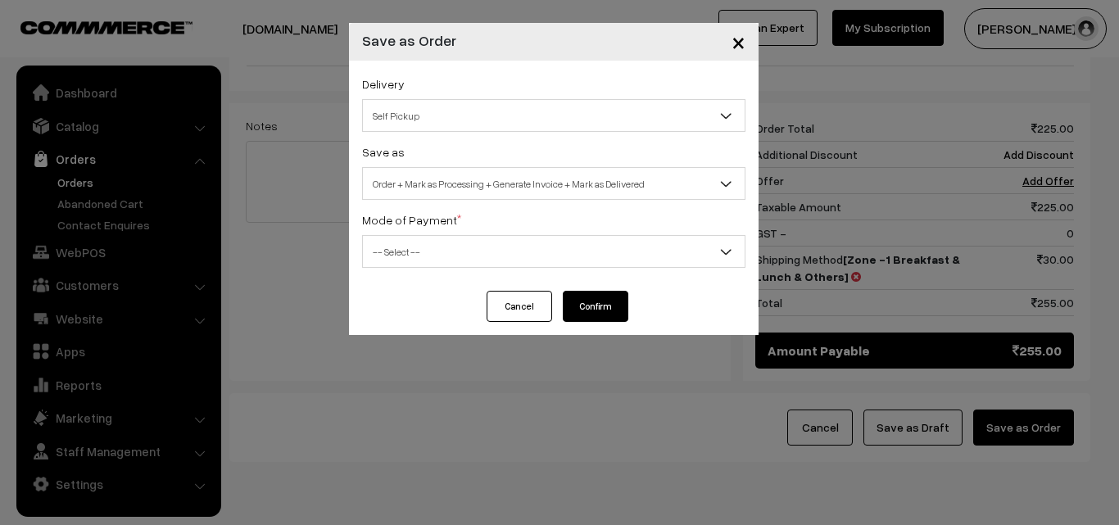
click at [523, 176] on span "Order + Mark as Processing + Generate Invoice + Mark as Delivered" at bounding box center [554, 184] width 382 height 29
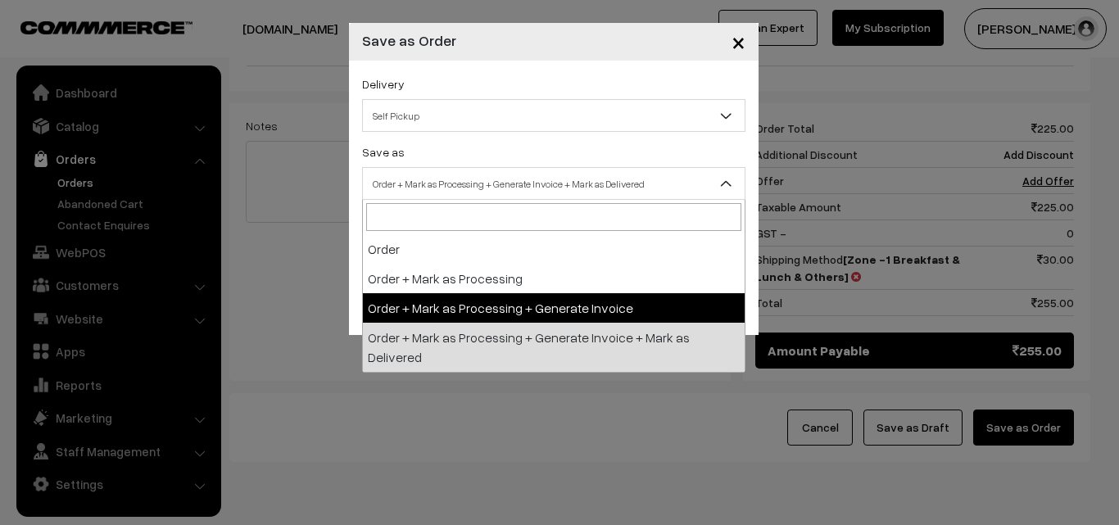
select select "3"
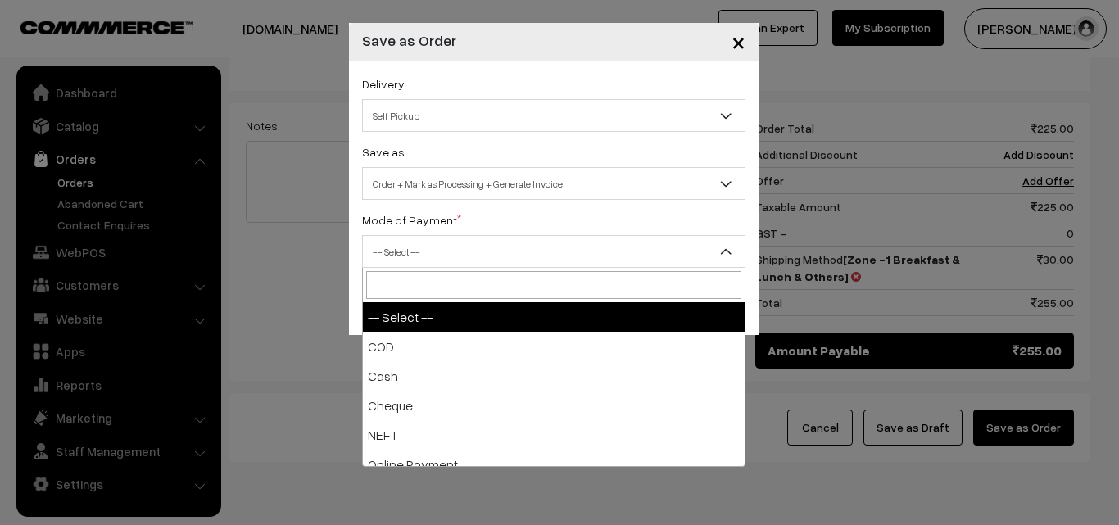
click at [459, 251] on span "-- Select --" at bounding box center [554, 252] width 382 height 29
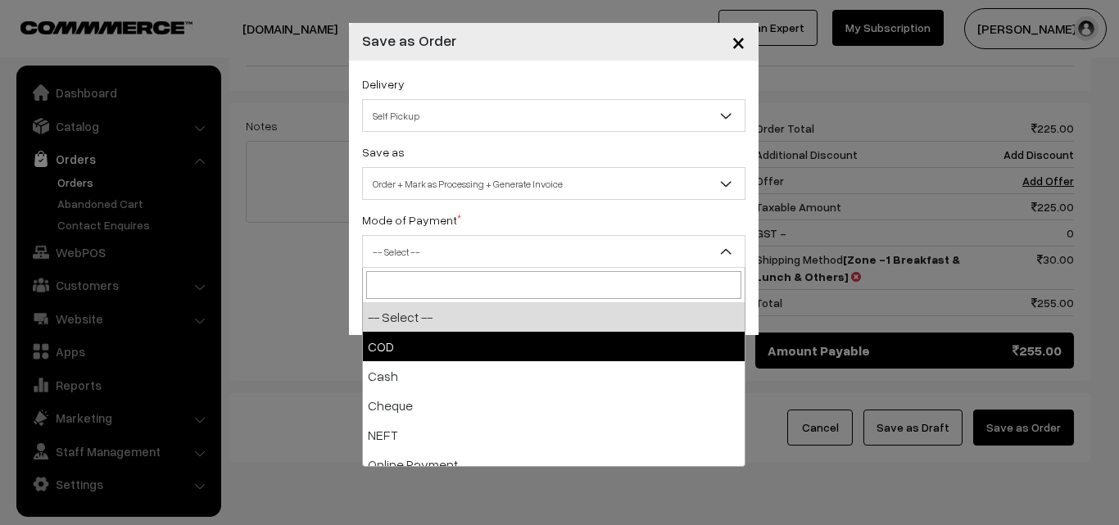
select select "1"
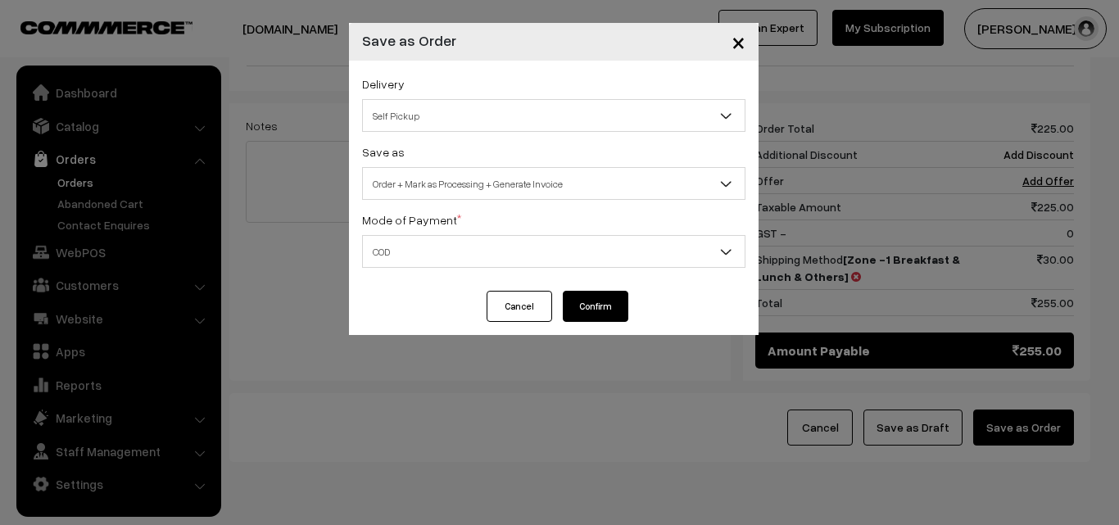
click at [598, 310] on button "Confirm" at bounding box center [596, 306] width 66 height 31
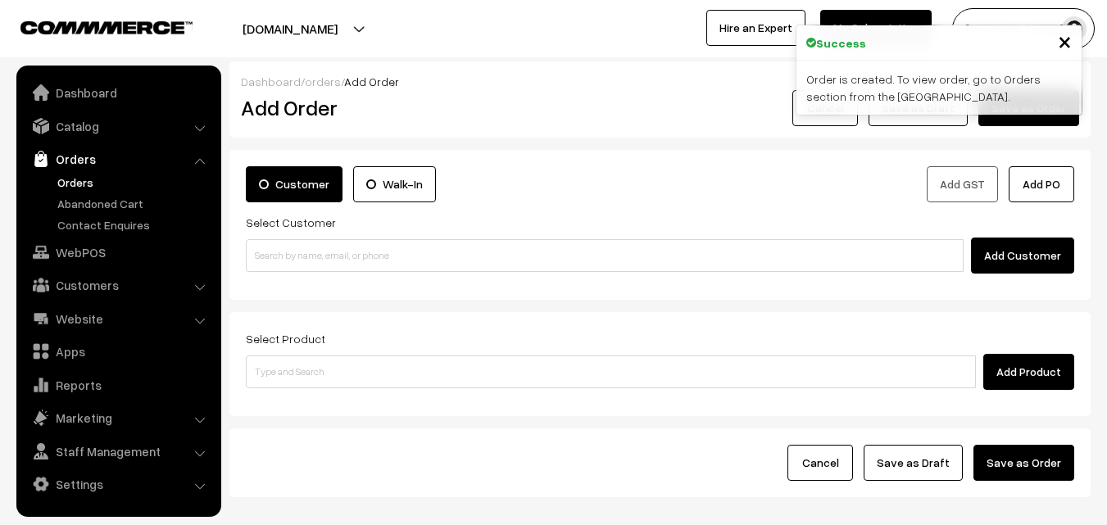
click at [81, 177] on link "Orders" at bounding box center [134, 182] width 162 height 17
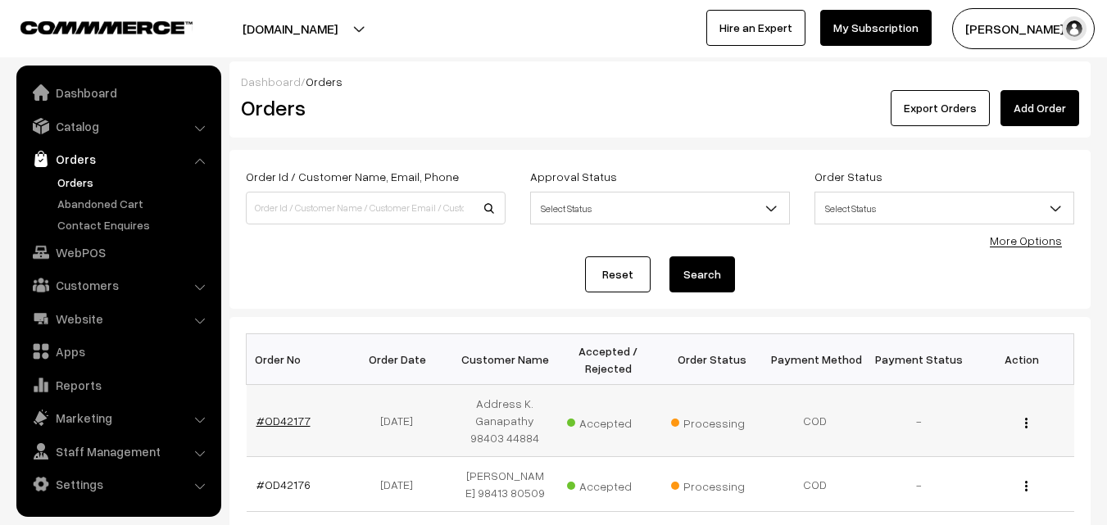
click at [292, 414] on link "#OD42177" at bounding box center [283, 421] width 54 height 14
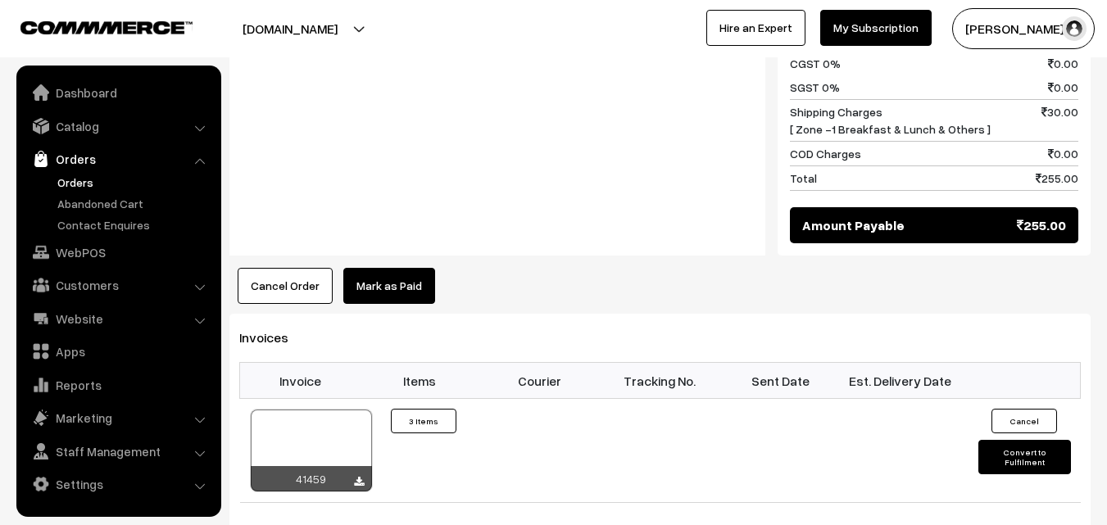
scroll to position [1147, 0]
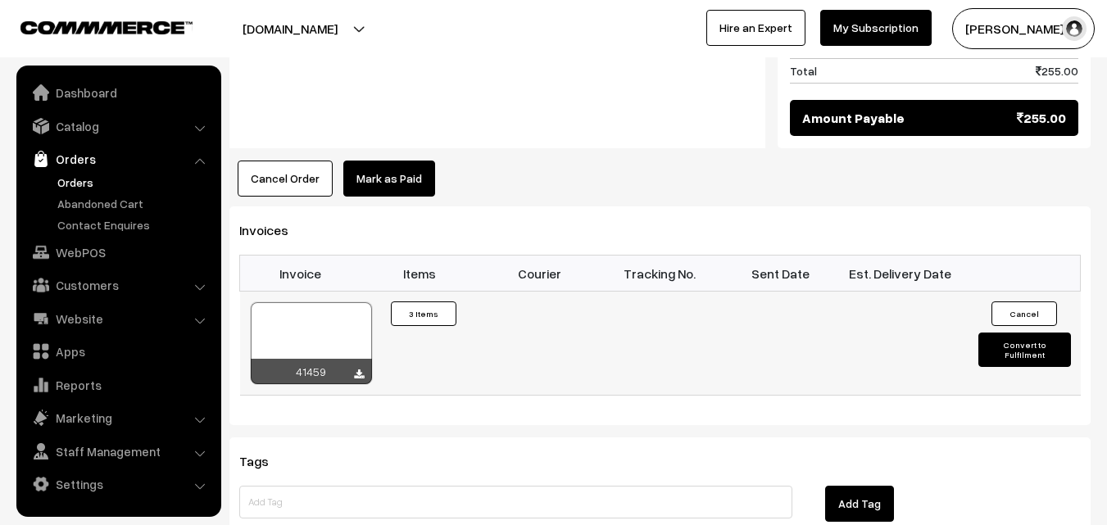
click at [328, 317] on div at bounding box center [311, 343] width 121 height 82
click at [113, 246] on link "WebPOS" at bounding box center [117, 252] width 195 height 29
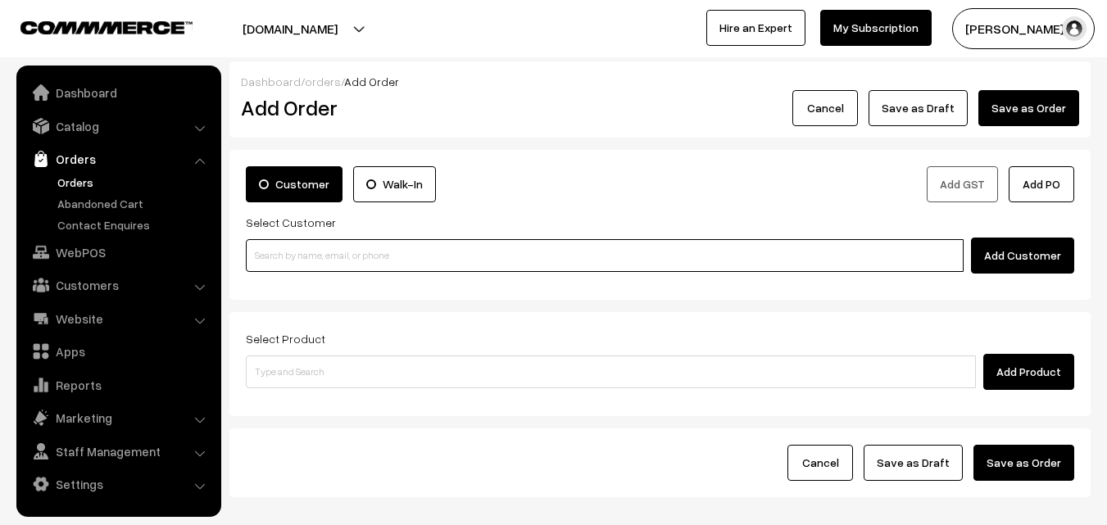
click at [309, 257] on input at bounding box center [605, 255] width 718 height 33
paste input "98402 01973"
click at [282, 243] on input "98402 01973" at bounding box center [605, 255] width 718 height 33
type input "Ashok A 9840201973 [9840201973]"
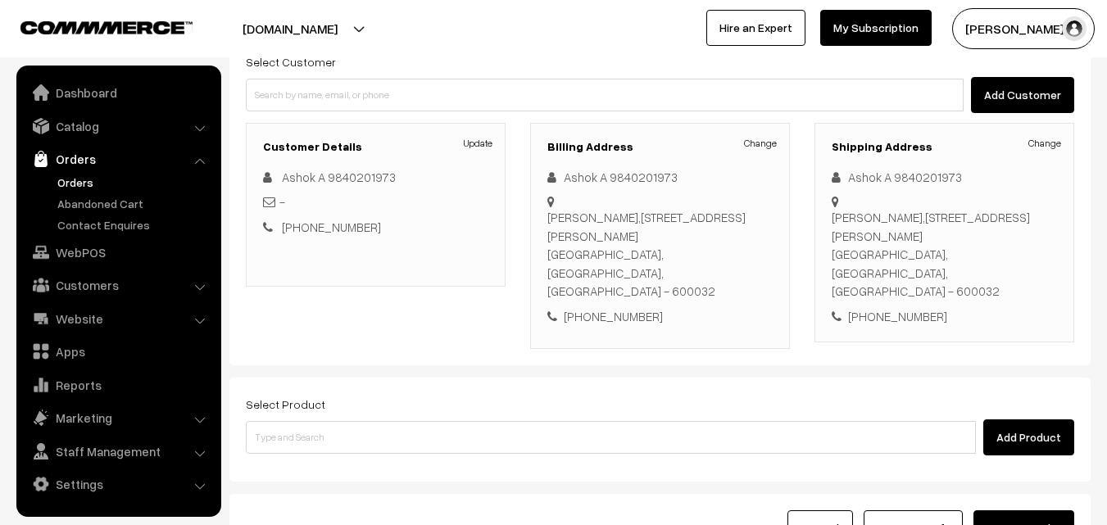
scroll to position [164, 0]
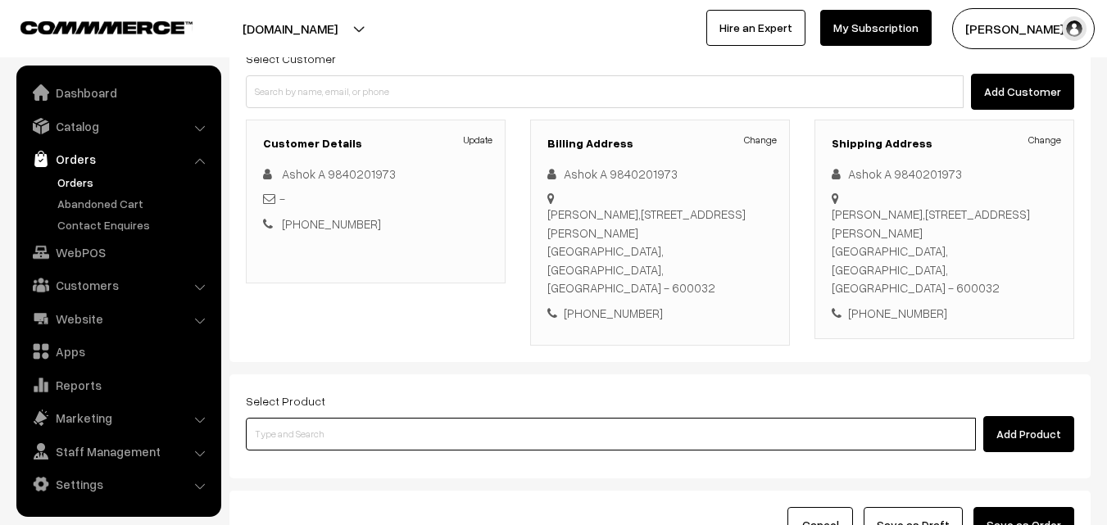
click at [346, 418] on input at bounding box center [611, 434] width 730 height 33
paste input "11th Without Rice..."
type input "11th Without Rice..."
click at [332, 418] on input "11th Without Rice..." at bounding box center [611, 434] width 730 height 33
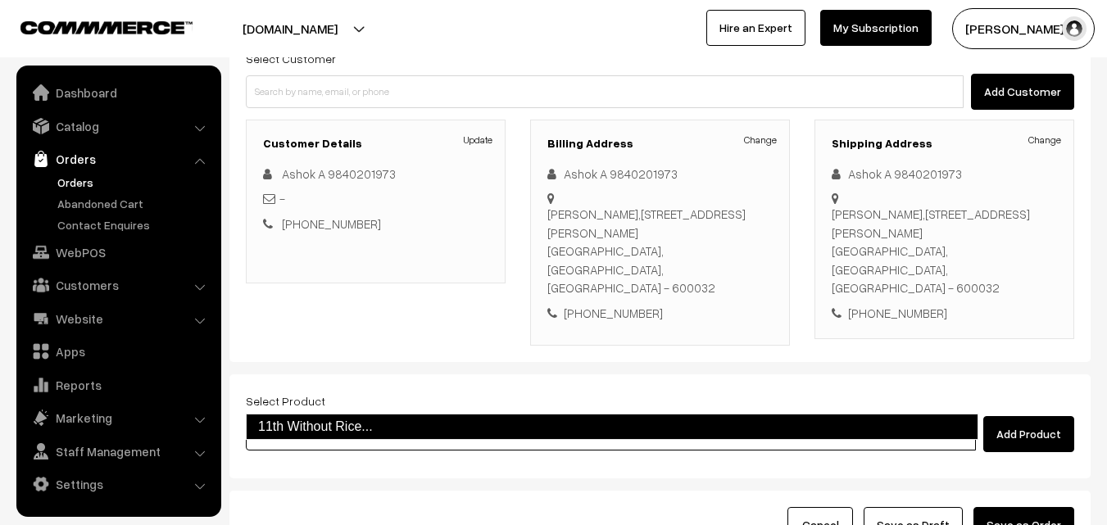
click at [319, 423] on link "11th Without Rice..." at bounding box center [612, 427] width 732 height 26
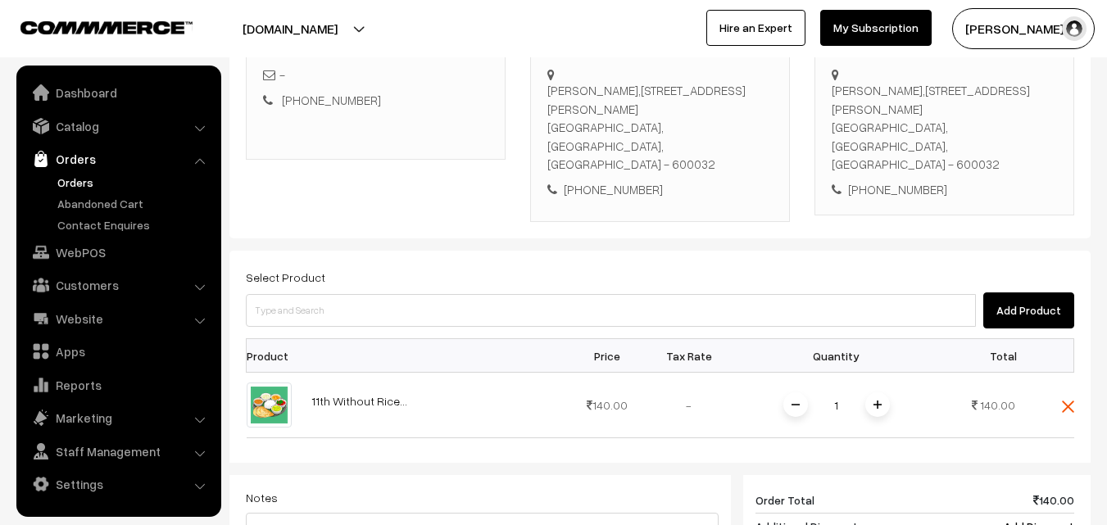
scroll to position [410, 0]
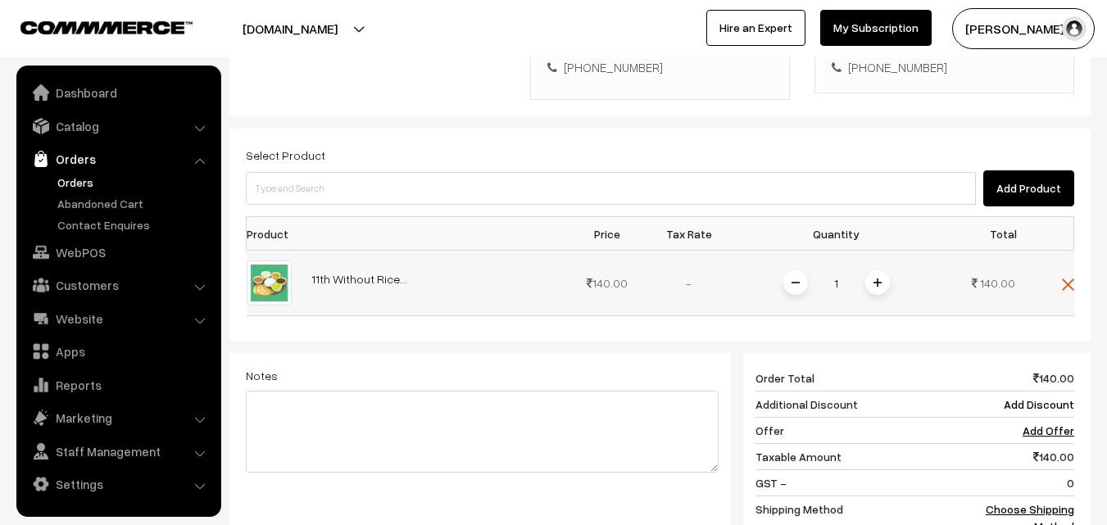
click at [881, 270] on span at bounding box center [877, 282] width 25 height 25
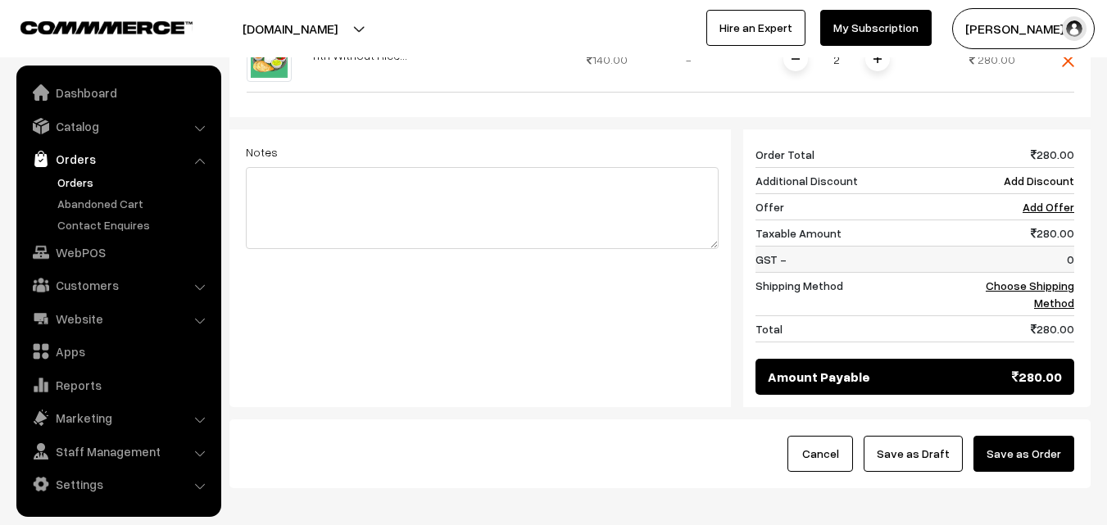
scroll to position [655, 0]
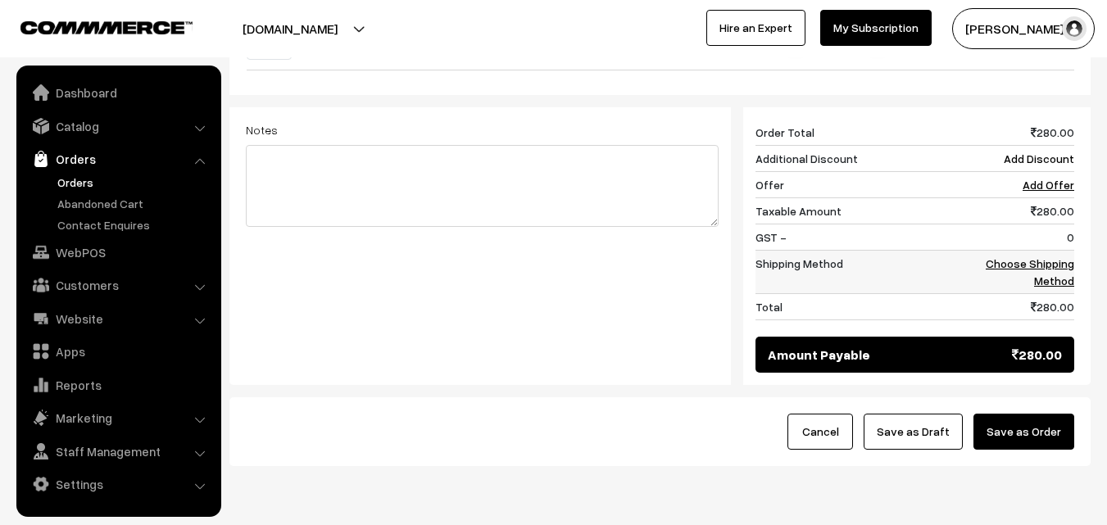
click at [1054, 251] on td "Choose Shipping Method" at bounding box center [1023, 272] width 102 height 43
click at [664, 145] on textarea at bounding box center [482, 186] width 473 height 82
click at [1055, 251] on td "Choose Shipping Method" at bounding box center [1023, 272] width 102 height 43
click at [1054, 251] on td "Choose Shipping Method" at bounding box center [1023, 272] width 102 height 43
click at [1051, 256] on link "Choose Shipping Method" at bounding box center [1029, 271] width 88 height 31
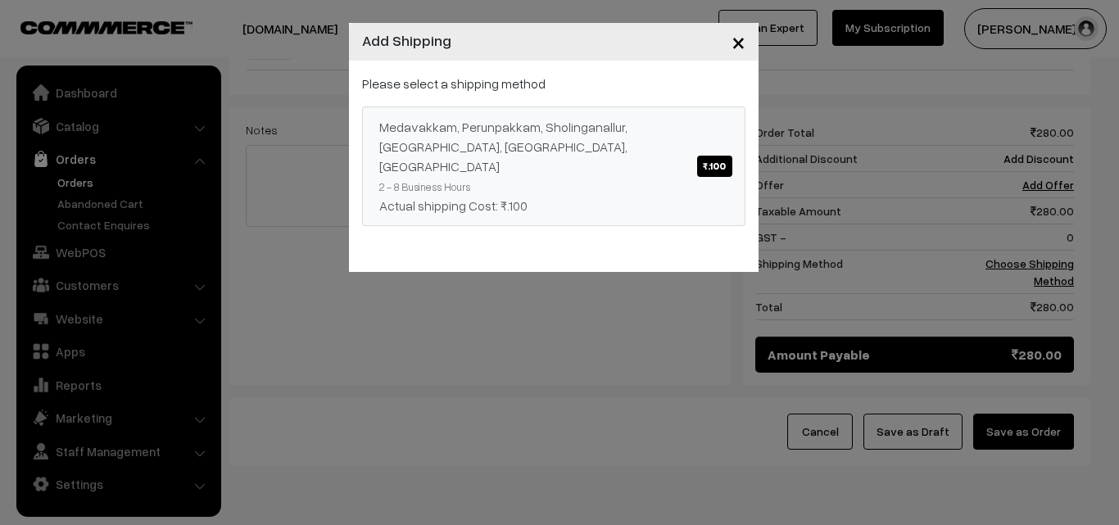
click at [535, 145] on div "Medavakkam, Perunpakkam, Sholinganallur, seliyur, [GEOGRAPHIC_DATA], [GEOGRAPHI…" at bounding box center [553, 146] width 349 height 59
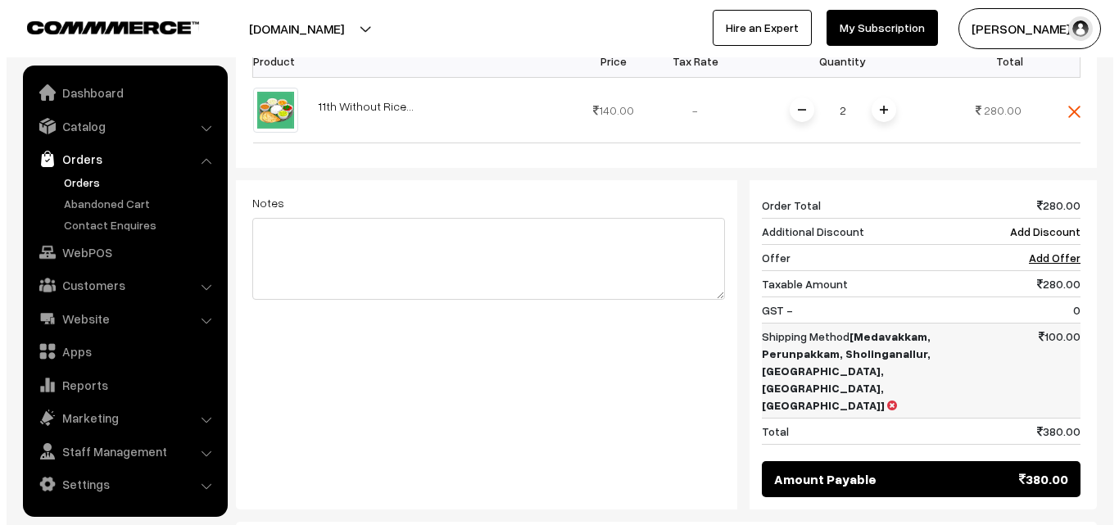
scroll to position [613, 0]
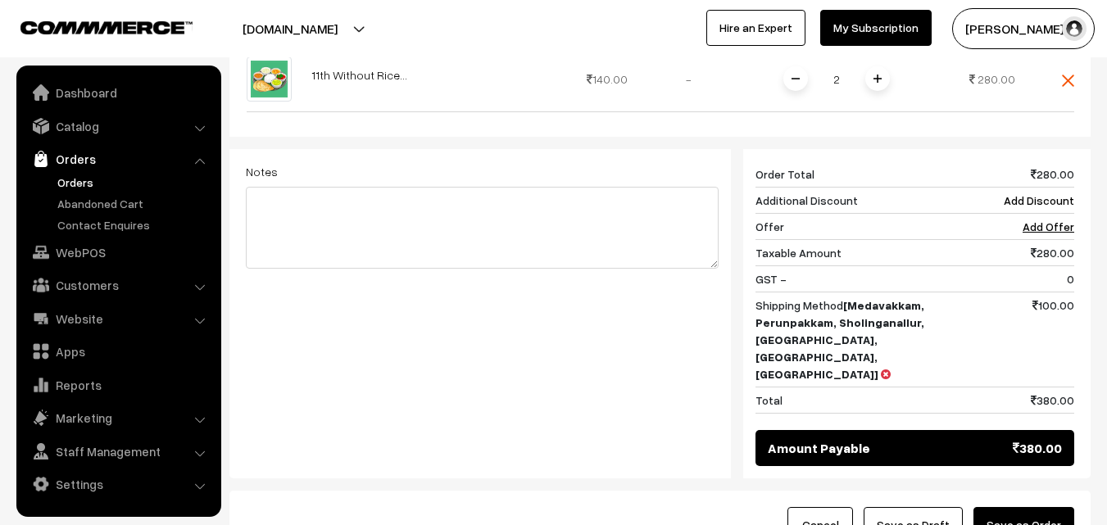
click at [1039, 507] on button "Save as Order" at bounding box center [1023, 525] width 101 height 36
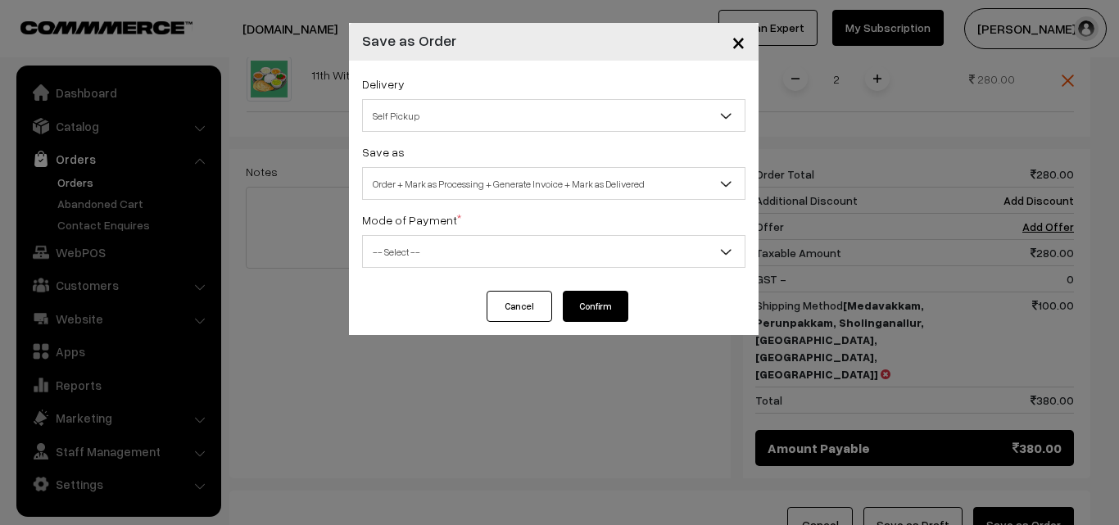
click at [602, 182] on span "Order + Mark as Processing + Generate Invoice + Mark as Delivered" at bounding box center [554, 184] width 382 height 29
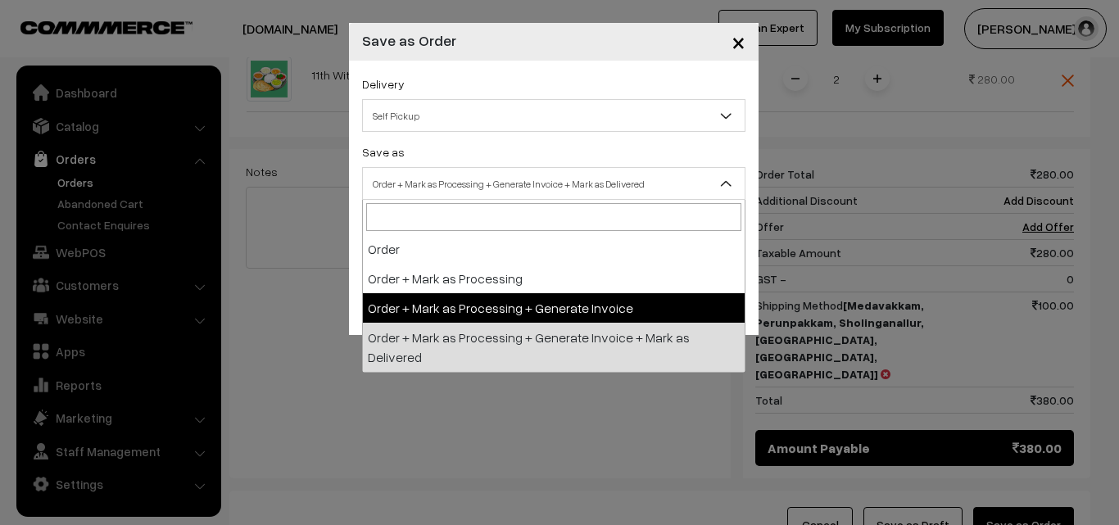
select select "3"
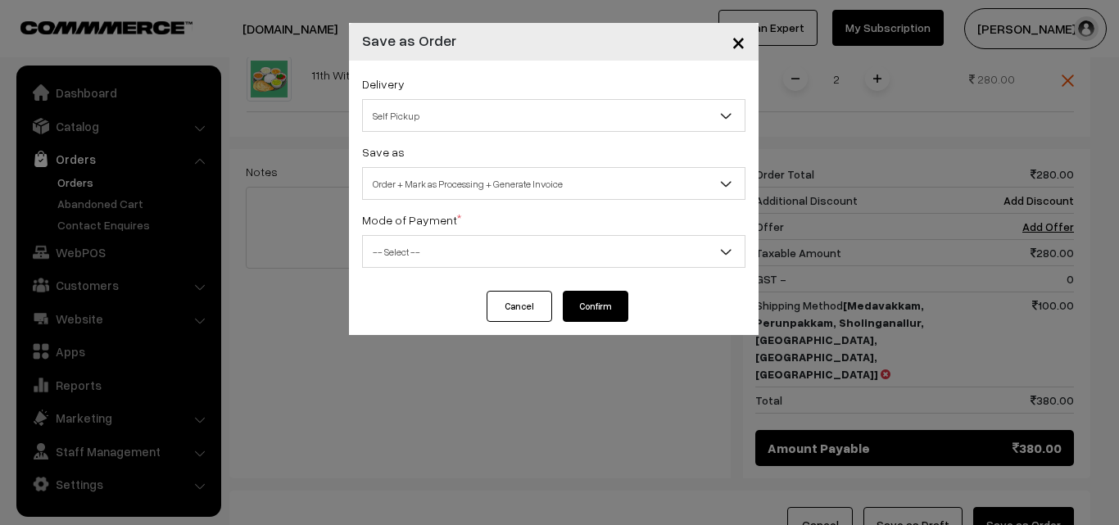
click at [458, 274] on div "Delivery Self Pickup [GEOGRAPHIC_DATA], Perunpakkam, Sholinganallur, seliyur, […" at bounding box center [554, 176] width 410 height 230
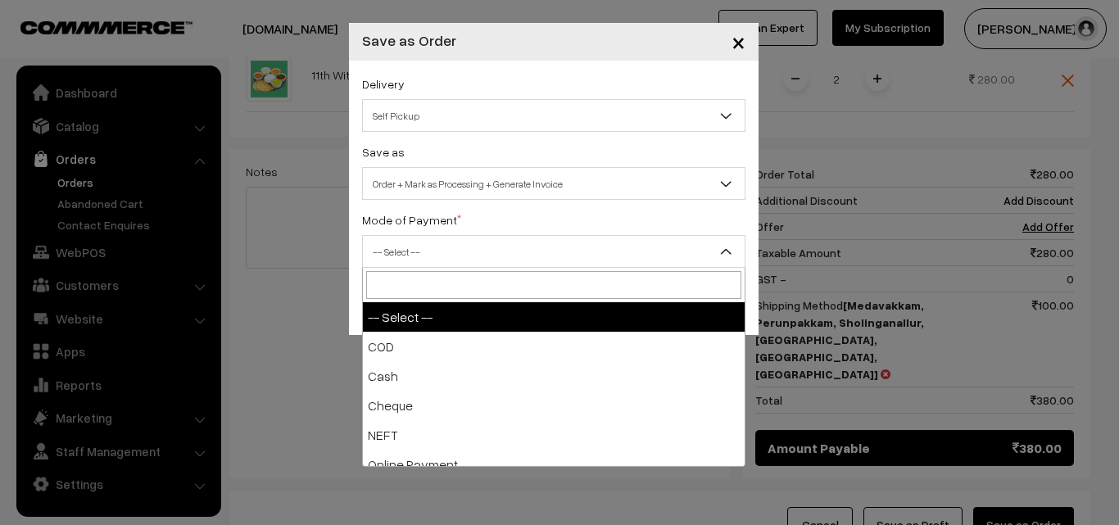
click at [459, 255] on span "-- Select --" at bounding box center [554, 252] width 382 height 29
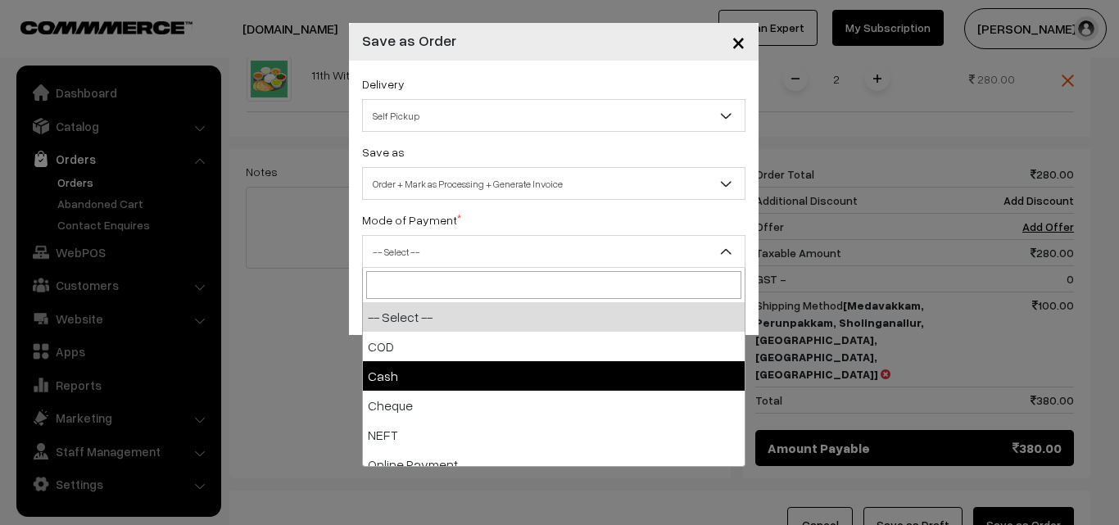
select select "2"
checkbox input "true"
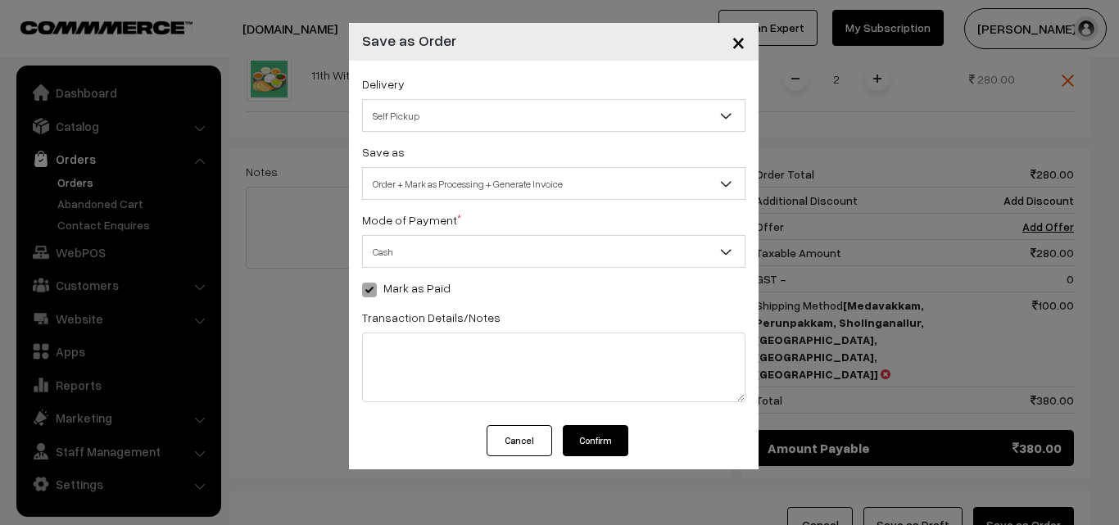
click at [598, 436] on button "Confirm" at bounding box center [596, 440] width 66 height 31
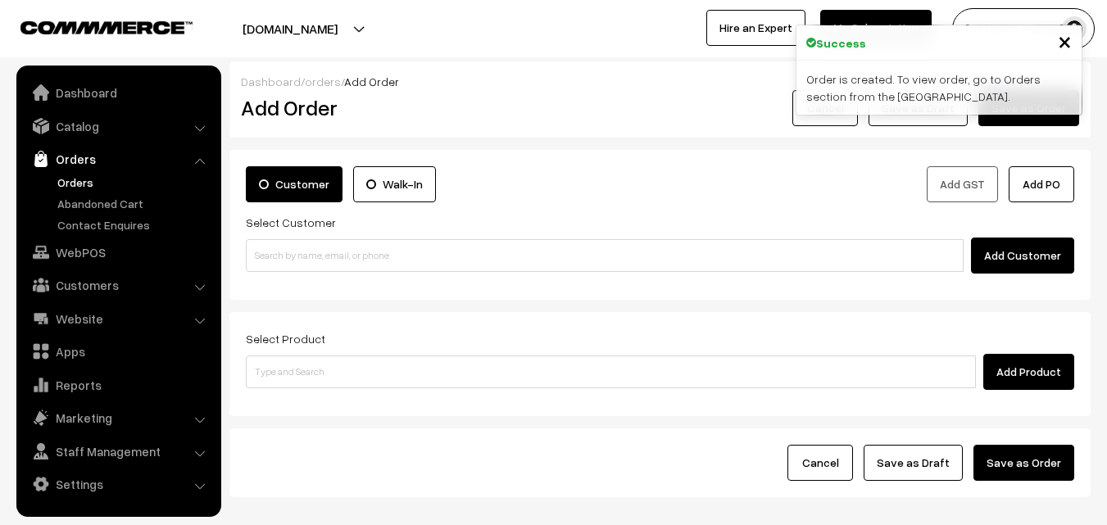
click at [77, 175] on link "Orders" at bounding box center [134, 182] width 162 height 17
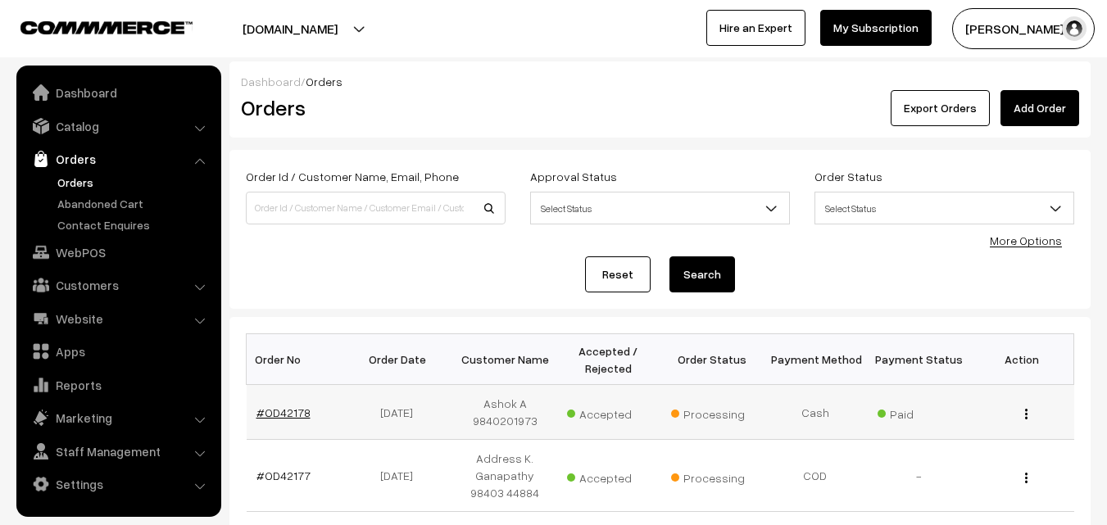
click at [280, 408] on link "#OD42178" at bounding box center [283, 412] width 54 height 14
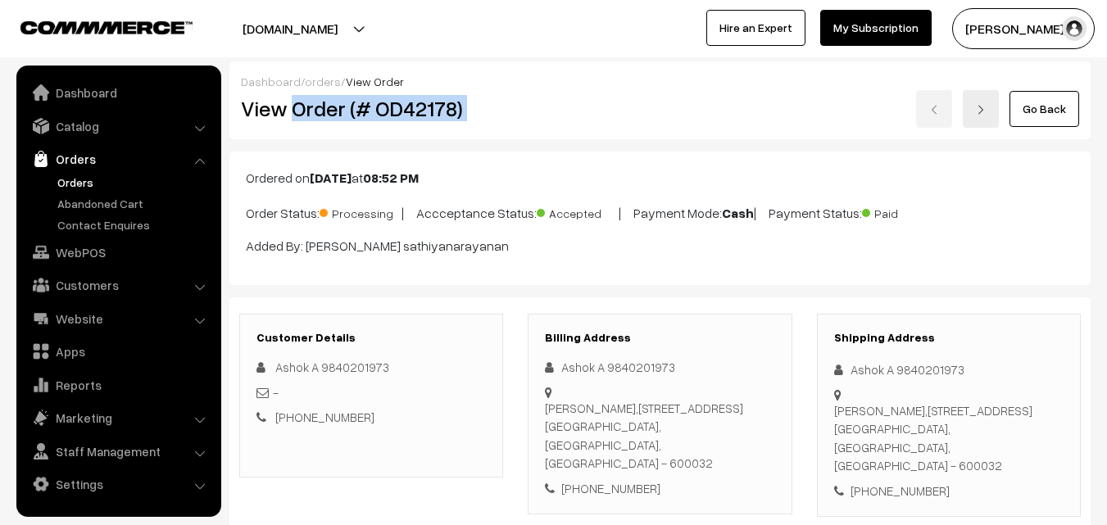
click at [532, 111] on div "View Order (# OD42178) Go Back" at bounding box center [660, 109] width 862 height 38
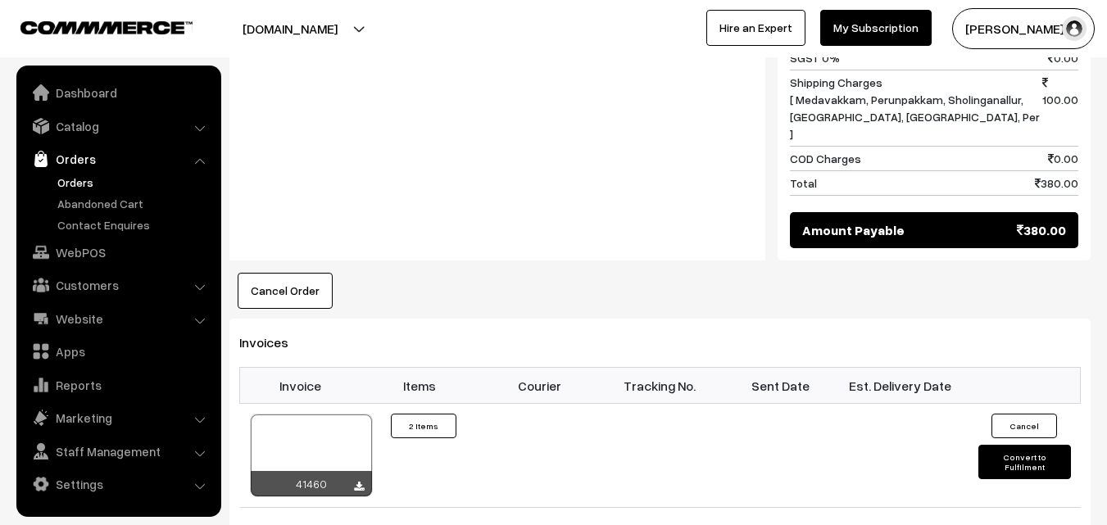
scroll to position [901, 0]
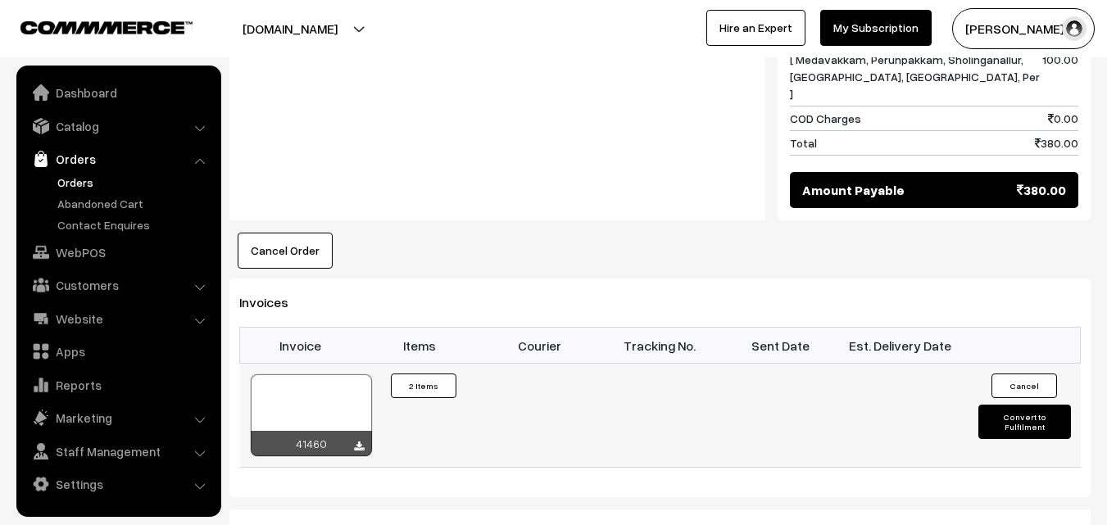
drag, startPoint x: 301, startPoint y: 396, endPoint x: 298, endPoint y: 373, distance: 23.9
click at [303, 394] on div "41460" at bounding box center [311, 415] width 123 height 84
click at [298, 374] on div at bounding box center [311, 415] width 121 height 82
click at [88, 254] on link "WebPOS" at bounding box center [117, 252] width 195 height 29
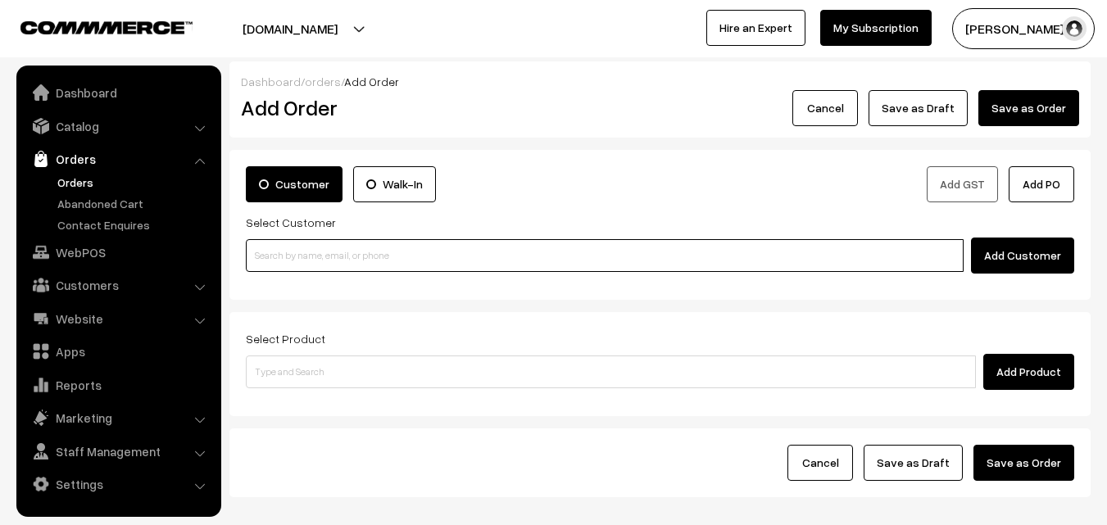
click at [349, 260] on input at bounding box center [605, 255] width 718 height 33
paste input "98845 53398"
click at [283, 247] on input "98845 53398" at bounding box center [605, 255] width 718 height 33
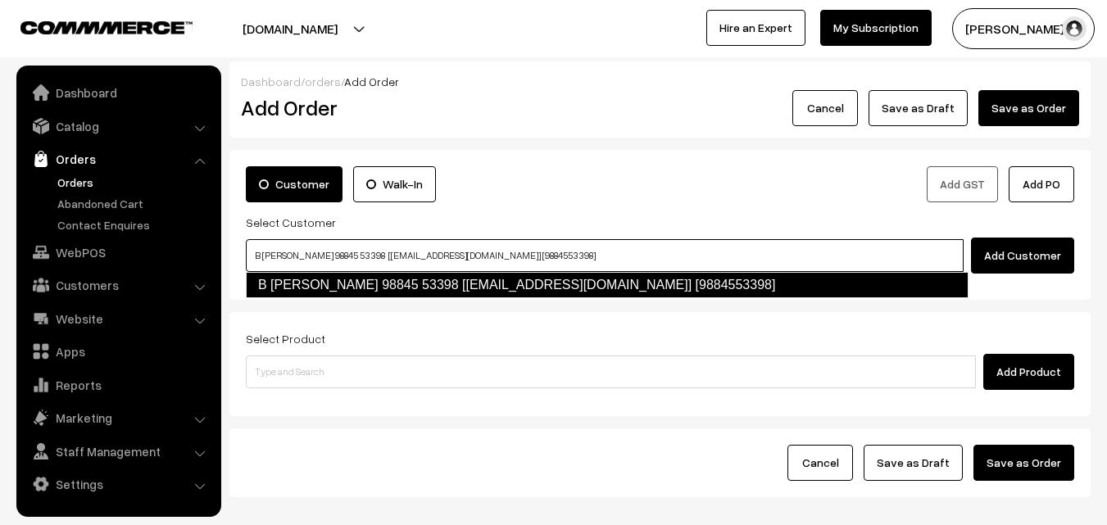
type input "B [PERSON_NAME] 98845 53398 [[EMAIL_ADDRESS][DOMAIN_NAME]] [9884553398]"
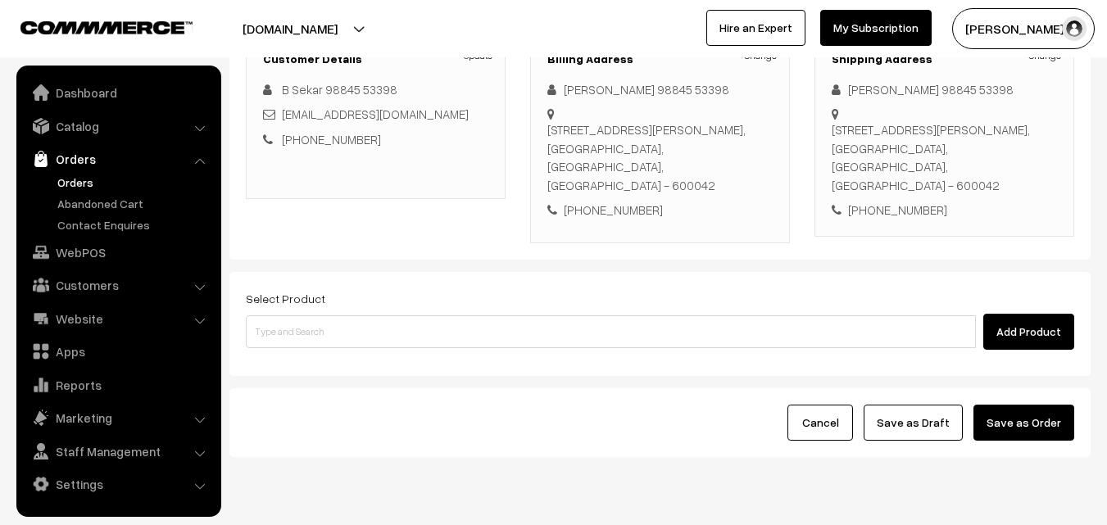
scroll to position [280, 0]
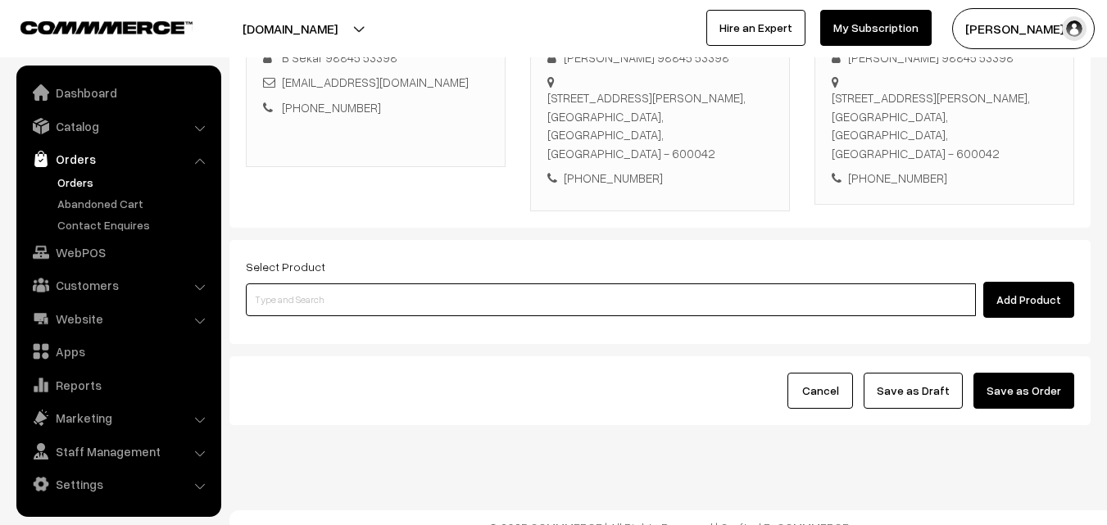
click at [595, 283] on input at bounding box center [611, 299] width 730 height 33
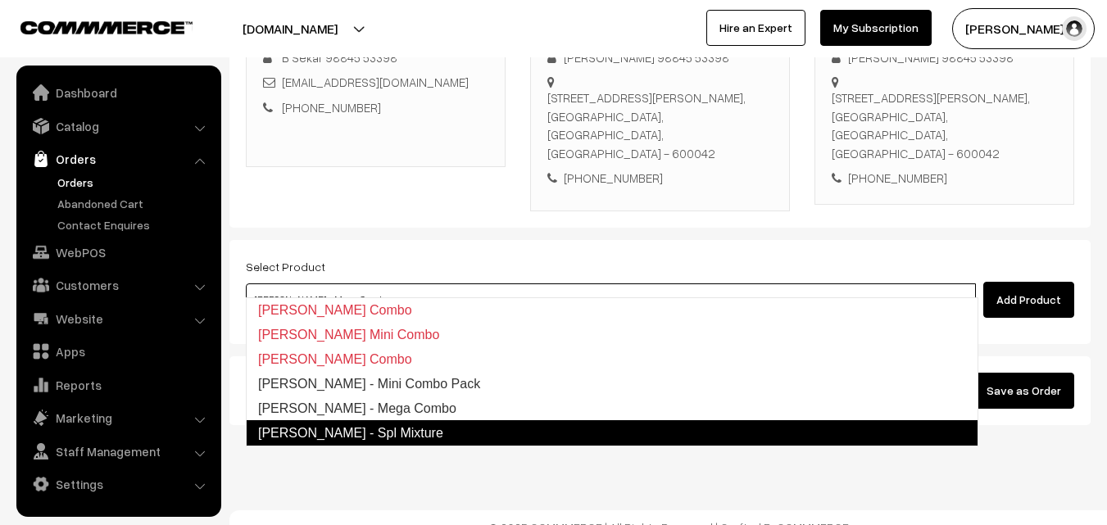
type input "Krishna Jeyanthi - Mini Combo Pack"
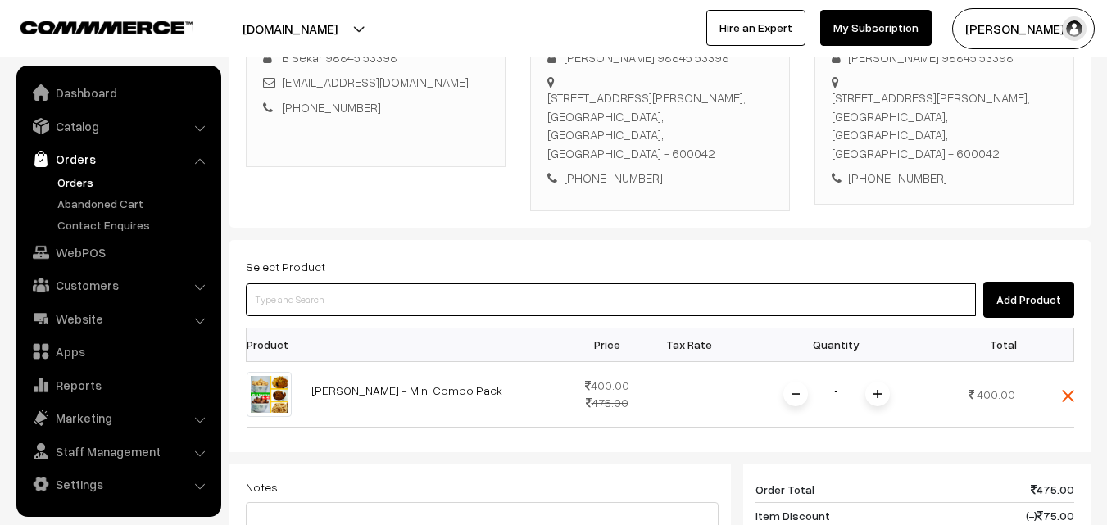
click at [657, 283] on input at bounding box center [611, 299] width 730 height 33
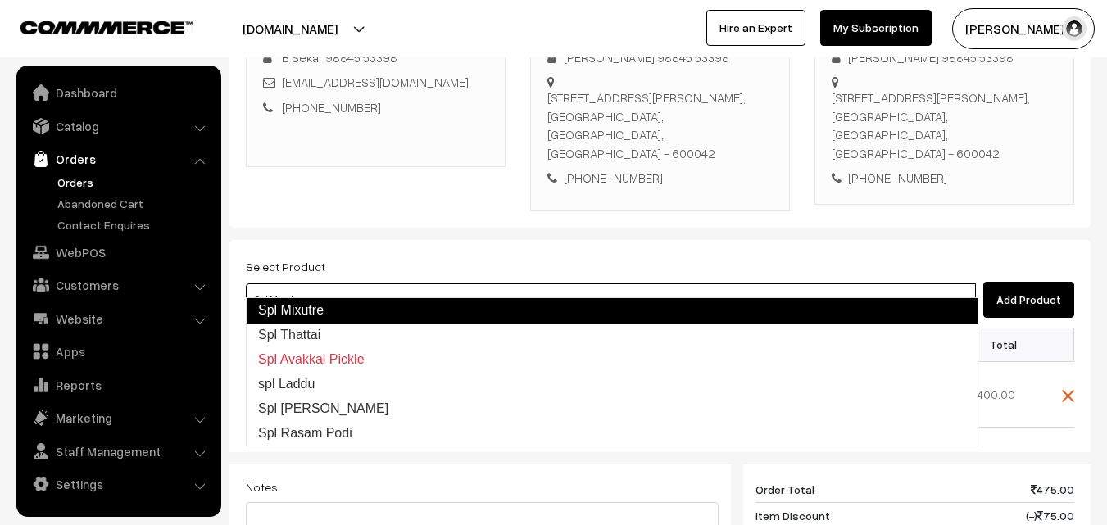
type input "Spl Thattai"
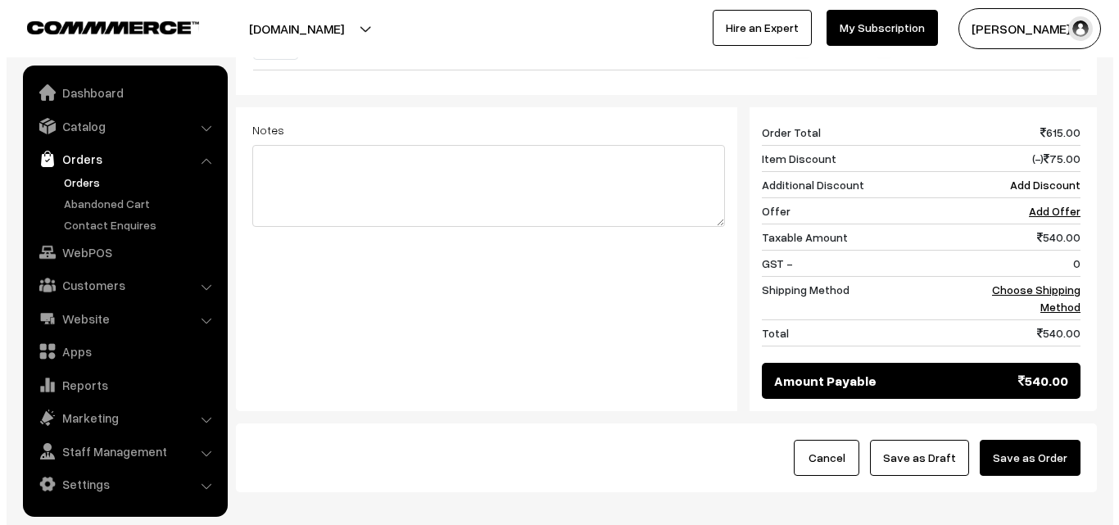
scroll to position [770, 0]
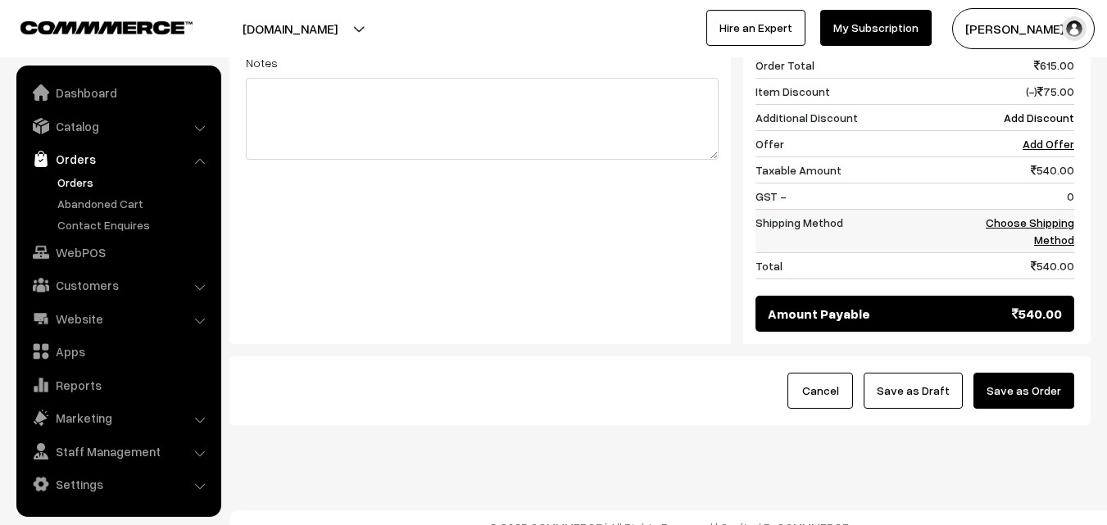
click at [1060, 215] on link "Choose Shipping Method" at bounding box center [1029, 230] width 88 height 31
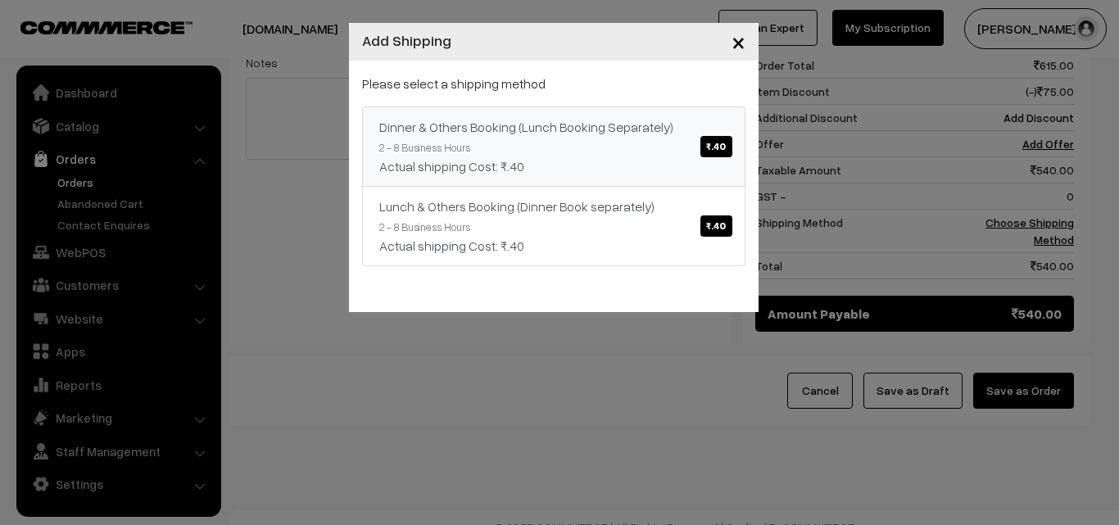
click at [672, 121] on div "Dinner & Others Booking (Lunch Booking Separately) ₹.40" at bounding box center [553, 127] width 349 height 20
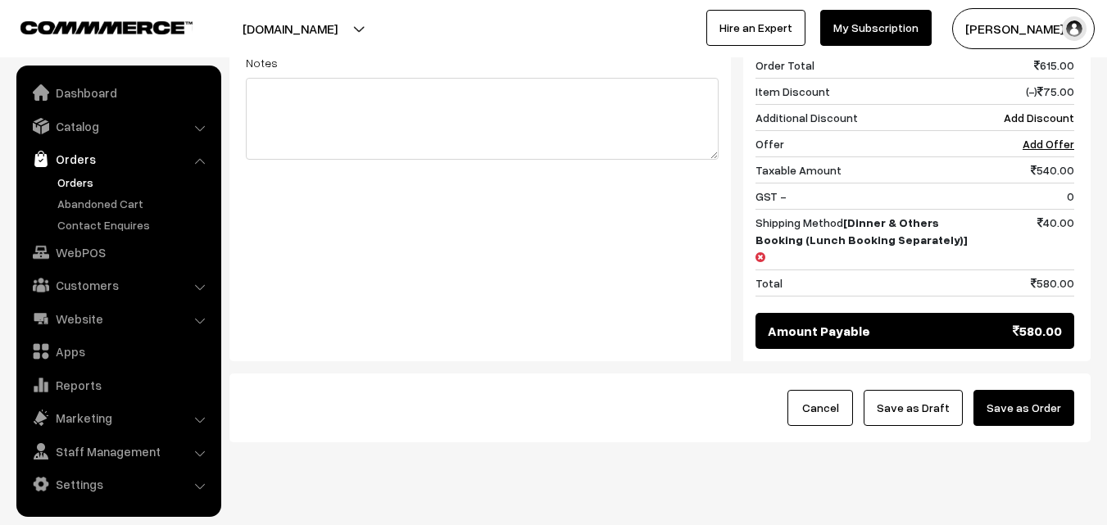
click at [1002, 390] on button "Save as Order" at bounding box center [1023, 408] width 101 height 36
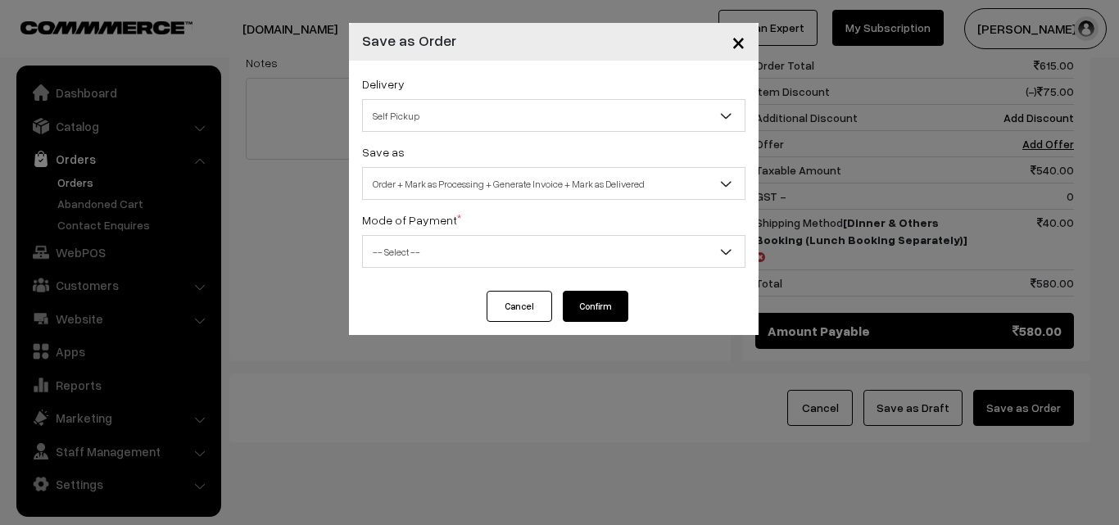
drag, startPoint x: 514, startPoint y: 315, endPoint x: 773, endPoint y: 305, distance: 259.8
click at [514, 314] on button "Cancel" at bounding box center [520, 306] width 66 height 31
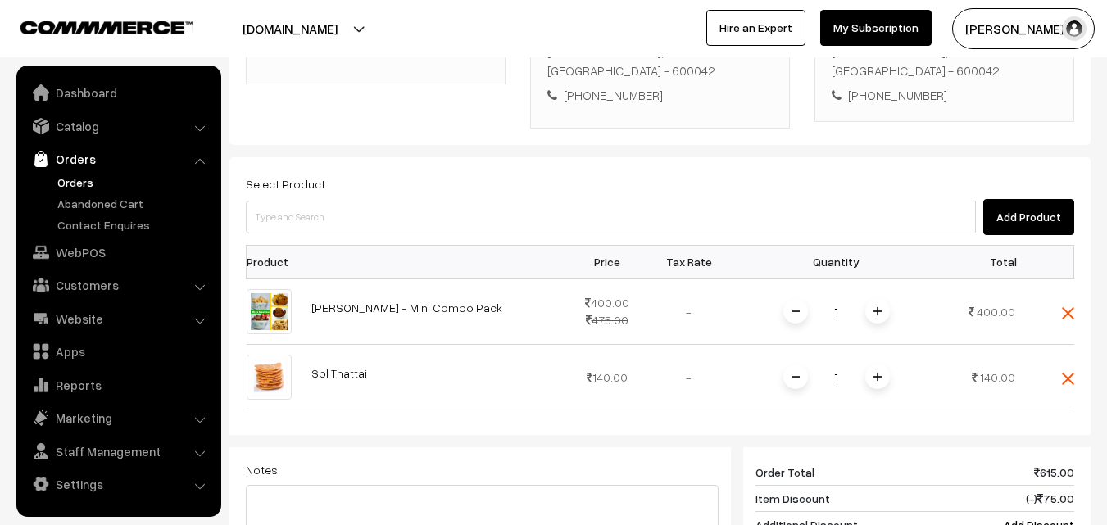
scroll to position [360, 0]
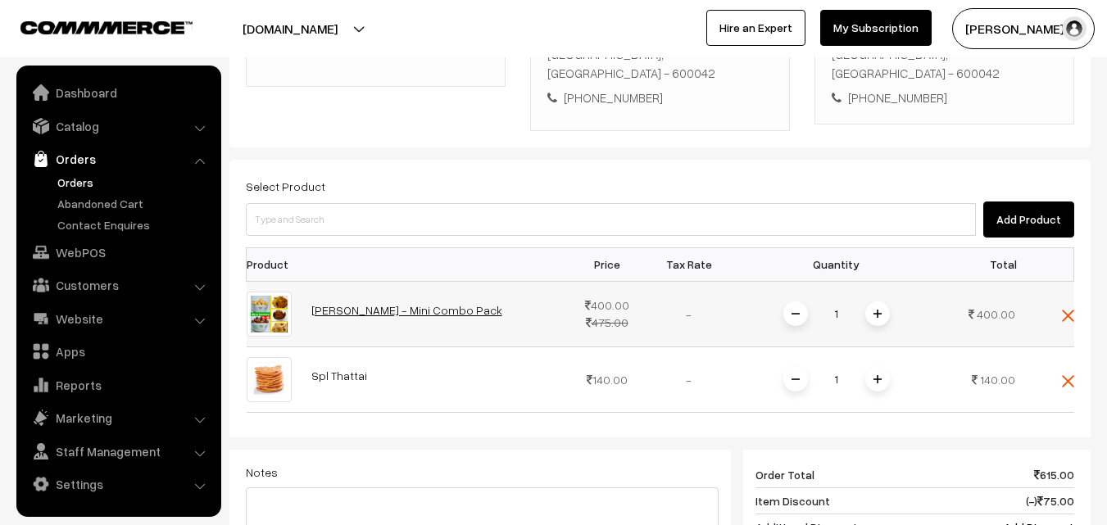
click at [408, 303] on link "[PERSON_NAME] - Mini Combo Pack" at bounding box center [406, 310] width 191 height 14
click at [877, 310] on img at bounding box center [877, 314] width 8 height 8
click at [788, 301] on span at bounding box center [795, 313] width 25 height 25
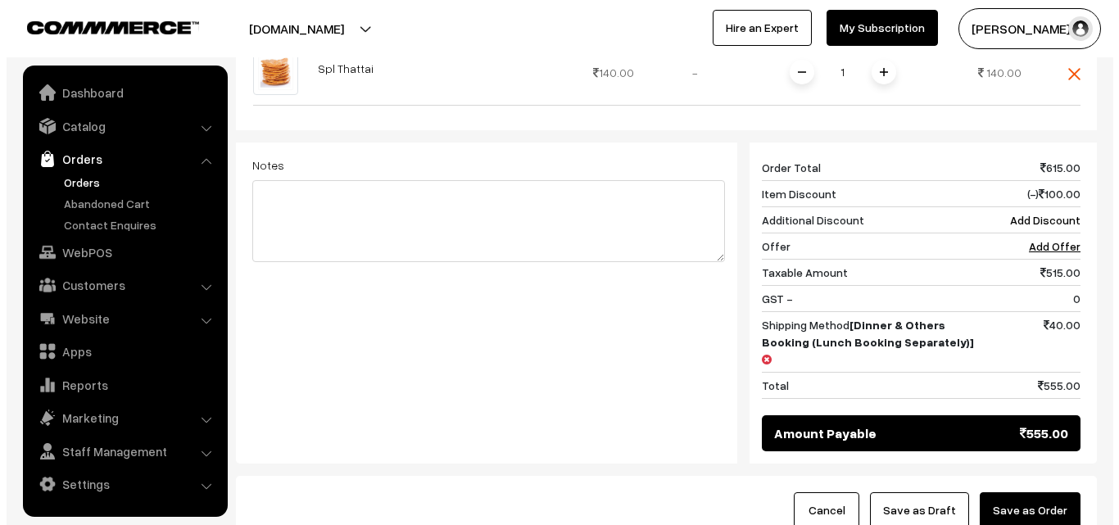
scroll to position [688, 0]
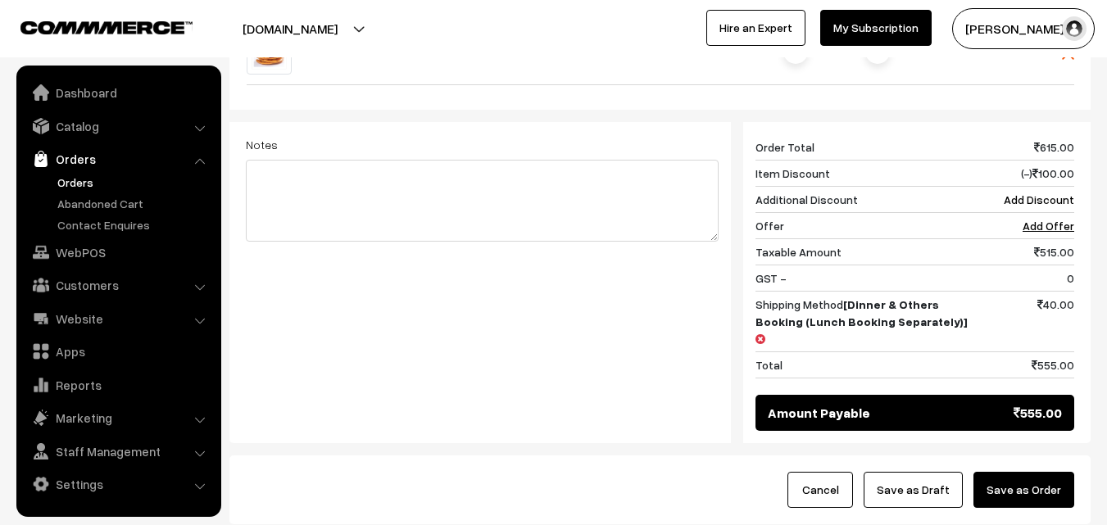
drag, startPoint x: 1045, startPoint y: 449, endPoint x: 924, endPoint y: 474, distance: 123.9
click at [1046, 472] on button "Save as Order" at bounding box center [1023, 490] width 101 height 36
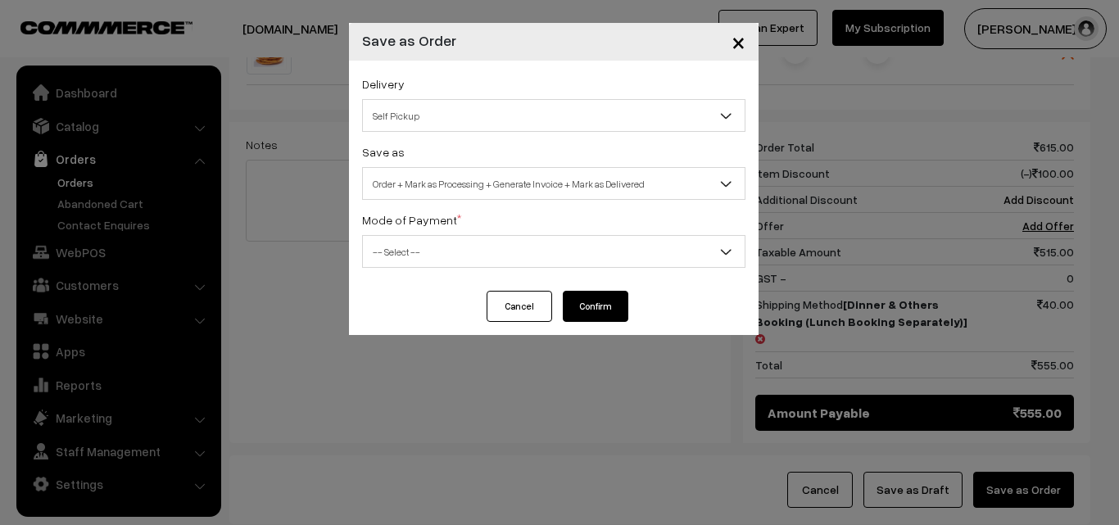
click at [567, 187] on span "Order + Mark as Processing + Generate Invoice + Mark as Delivered" at bounding box center [554, 184] width 382 height 29
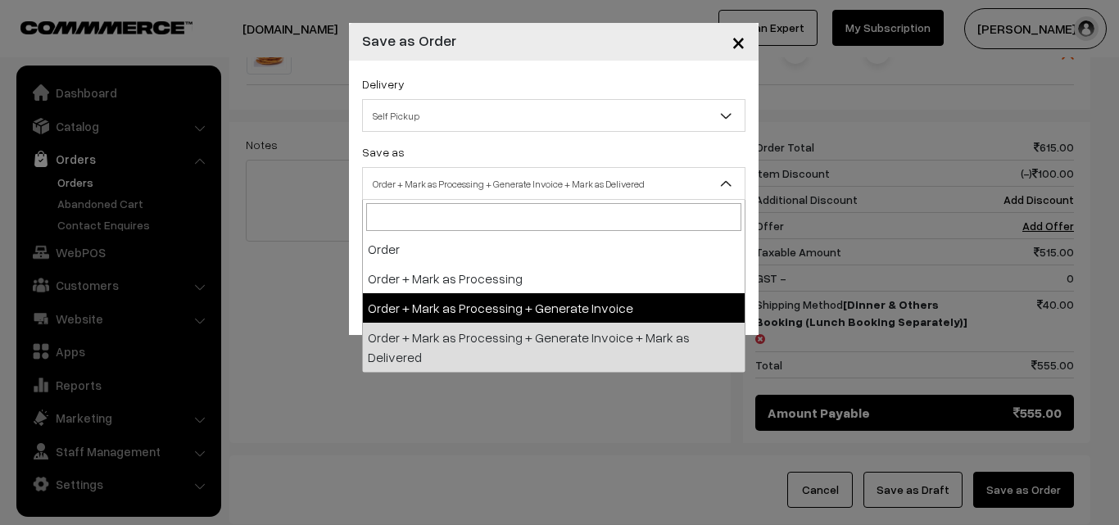
select select "3"
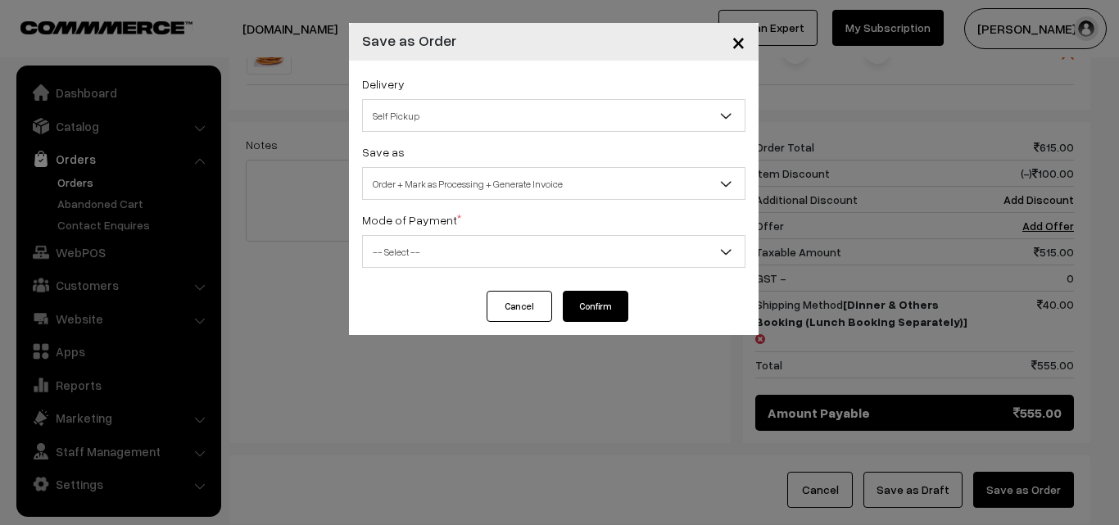
click at [428, 254] on span "-- Select --" at bounding box center [554, 252] width 382 height 29
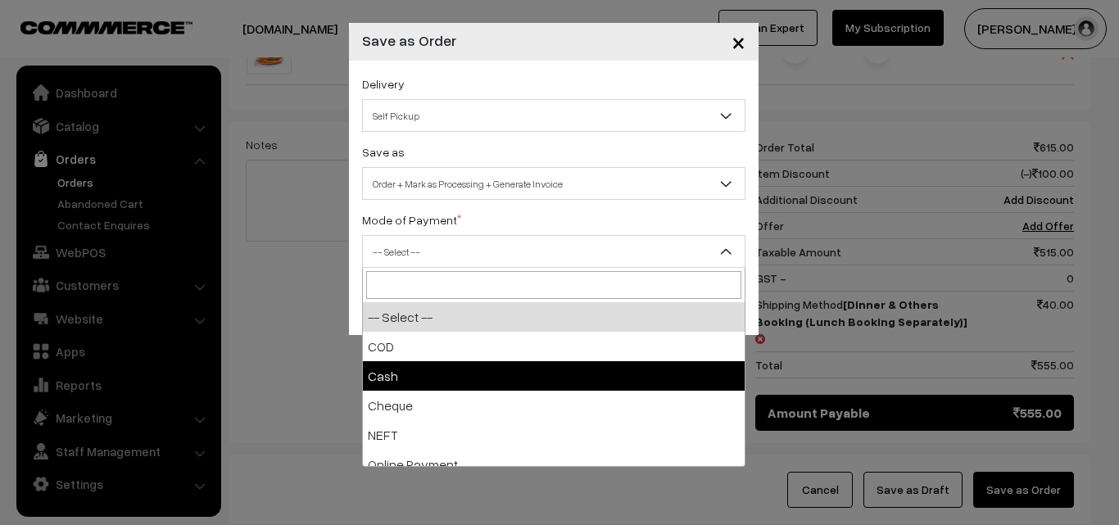
select select "2"
checkbox input "true"
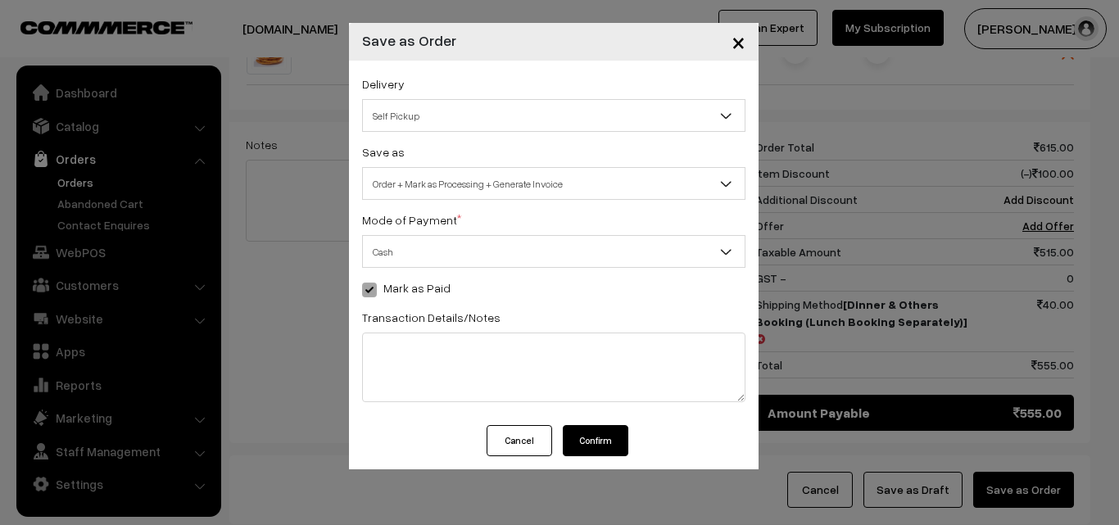
click at [593, 446] on button "Confirm" at bounding box center [596, 440] width 66 height 31
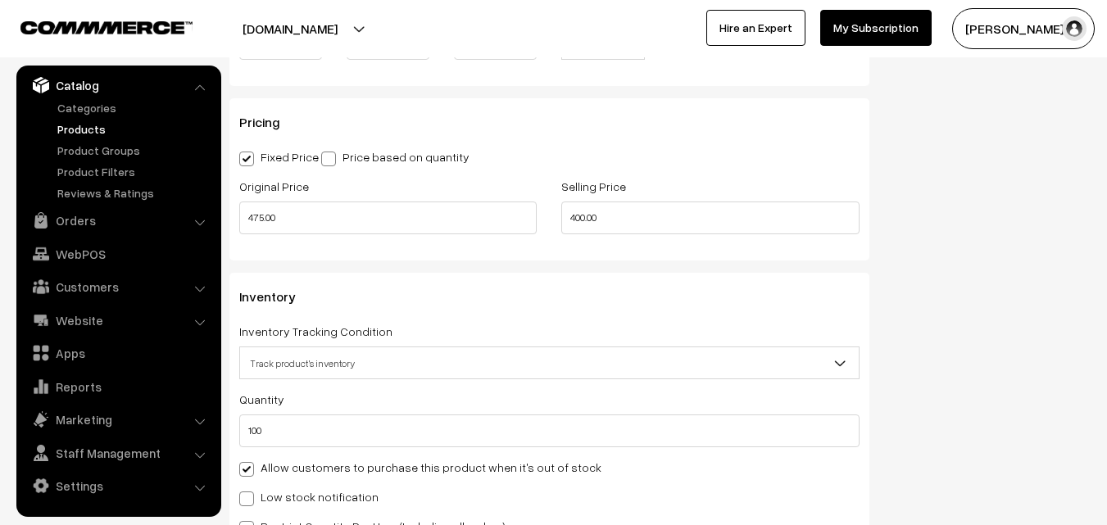
scroll to position [1474, 0]
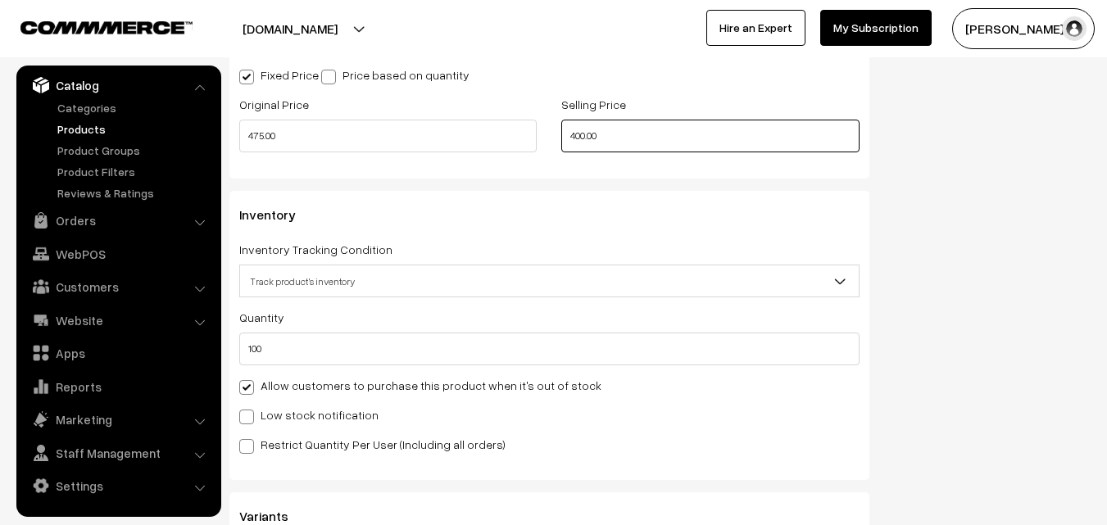
click at [617, 125] on input "400.00" at bounding box center [709, 136] width 297 height 33
drag, startPoint x: 659, startPoint y: 145, endPoint x: 472, endPoint y: 145, distance: 186.7
click at [472, 145] on div "Original Price 475.00 Selling Price 400.00" at bounding box center [549, 128] width 645 height 68
click at [607, 122] on input "375" at bounding box center [709, 136] width 297 height 33
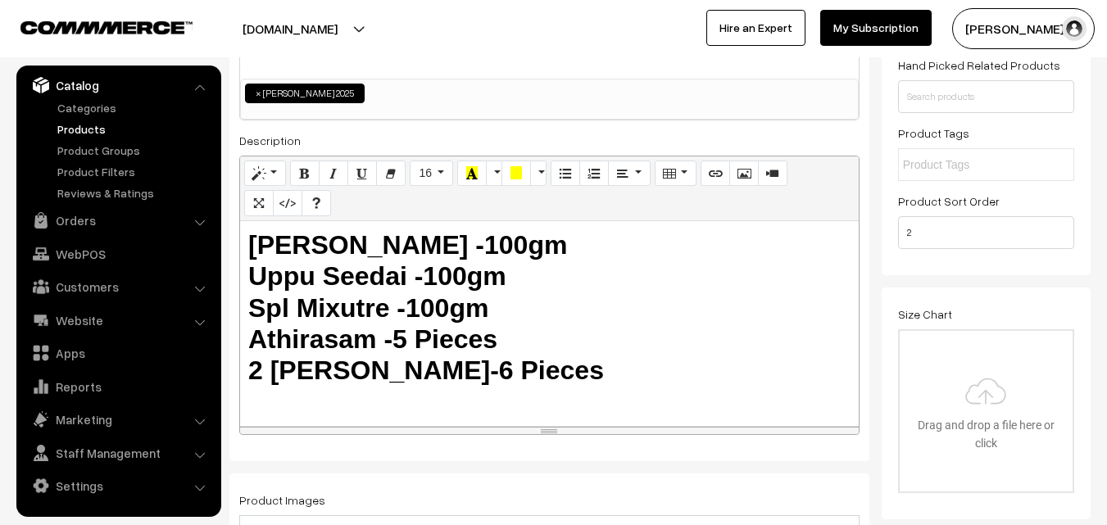
scroll to position [0, 0]
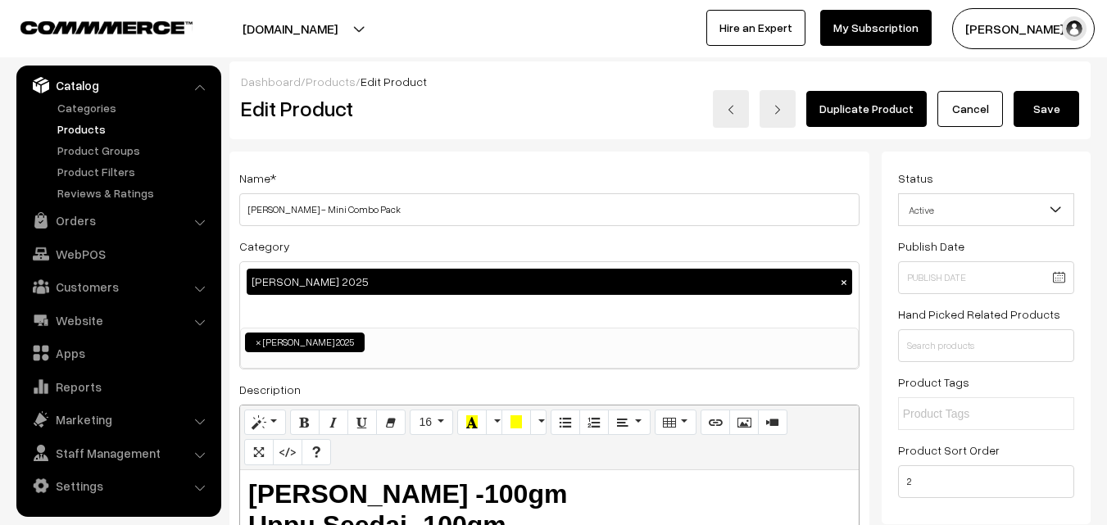
type input "375.00"
click at [1071, 93] on button "Save" at bounding box center [1046, 109] width 66 height 36
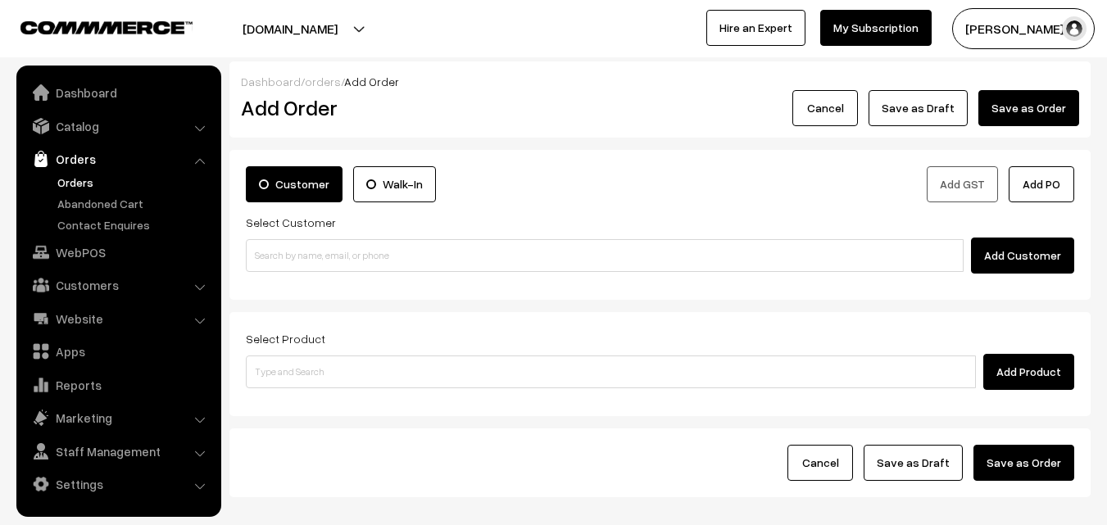
click at [88, 179] on link "Orders" at bounding box center [134, 182] width 162 height 17
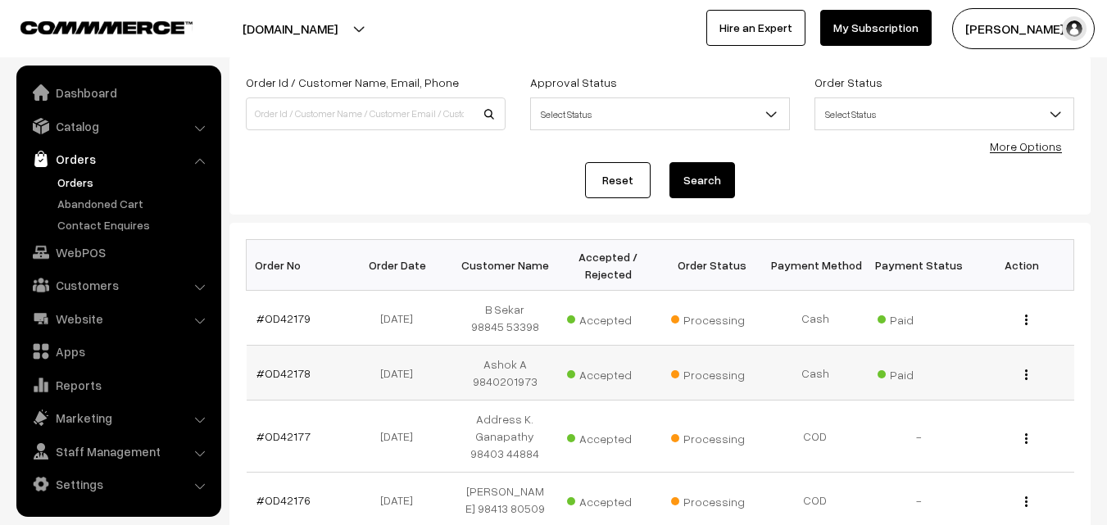
scroll to position [246, 0]
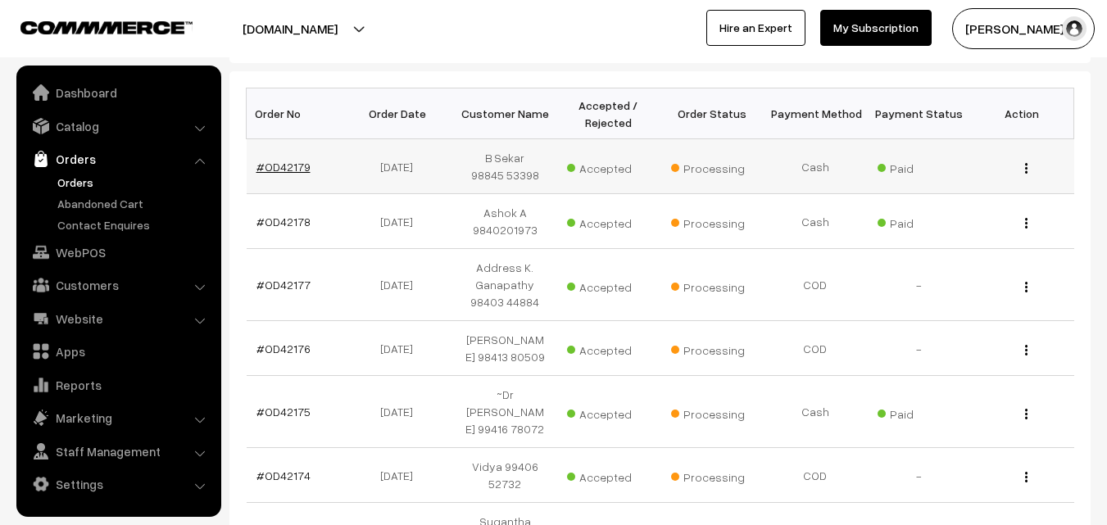
click at [283, 159] on td "#OD42179" at bounding box center [298, 166] width 103 height 55
click at [282, 164] on link "#OD42179" at bounding box center [283, 167] width 54 height 14
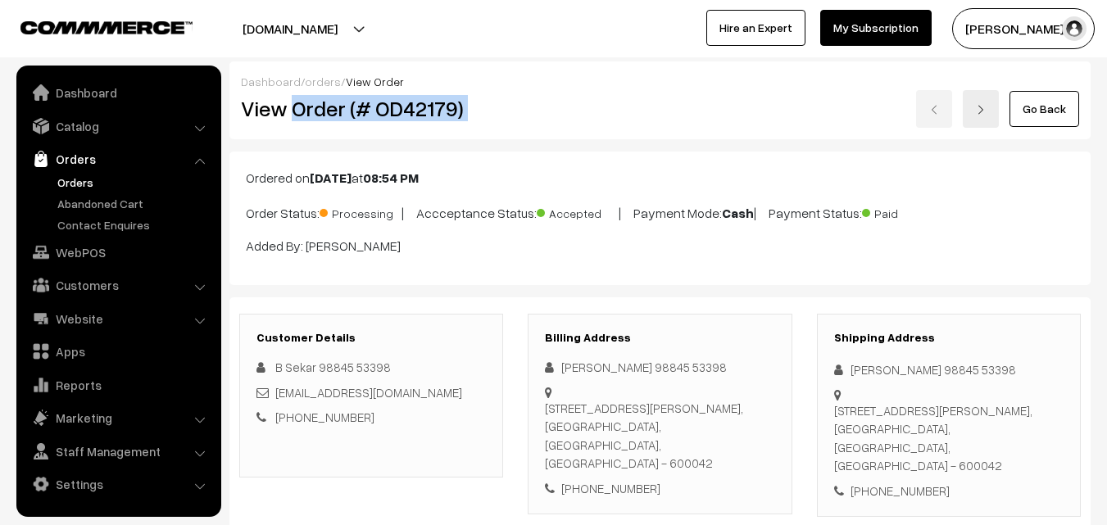
drag, startPoint x: 0, startPoint y: 0, endPoint x: 528, endPoint y: 110, distance: 539.6
click at [528, 110] on div "View Order (# OD42179) Go Back" at bounding box center [660, 109] width 862 height 38
copy div "Order (# OD42179)"
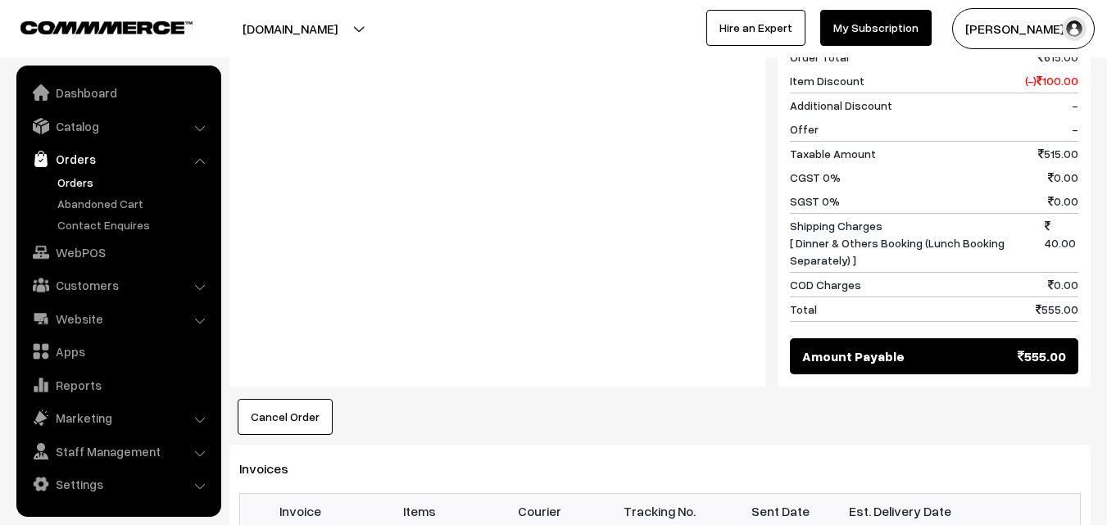
scroll to position [983, 0]
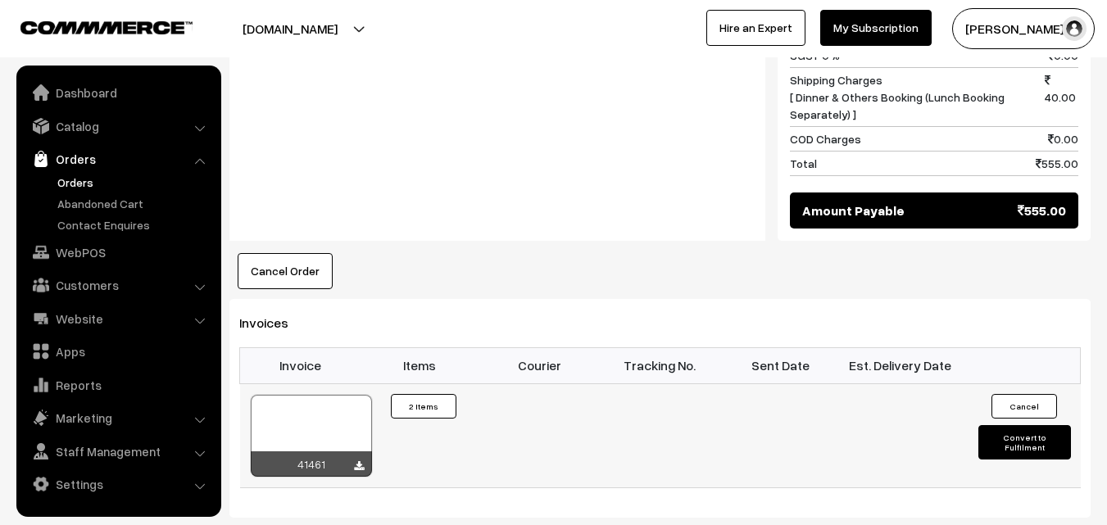
click at [334, 395] on div at bounding box center [311, 436] width 121 height 82
drag, startPoint x: 79, startPoint y: 184, endPoint x: 111, endPoint y: 195, distance: 32.9
click at [80, 183] on link "Orders" at bounding box center [134, 182] width 162 height 17
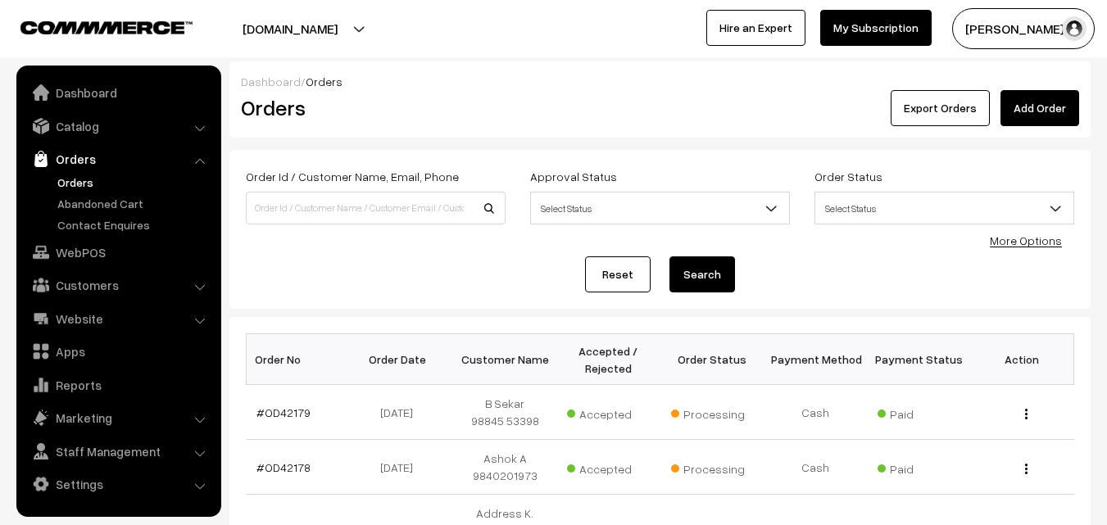
scroll to position [328, 0]
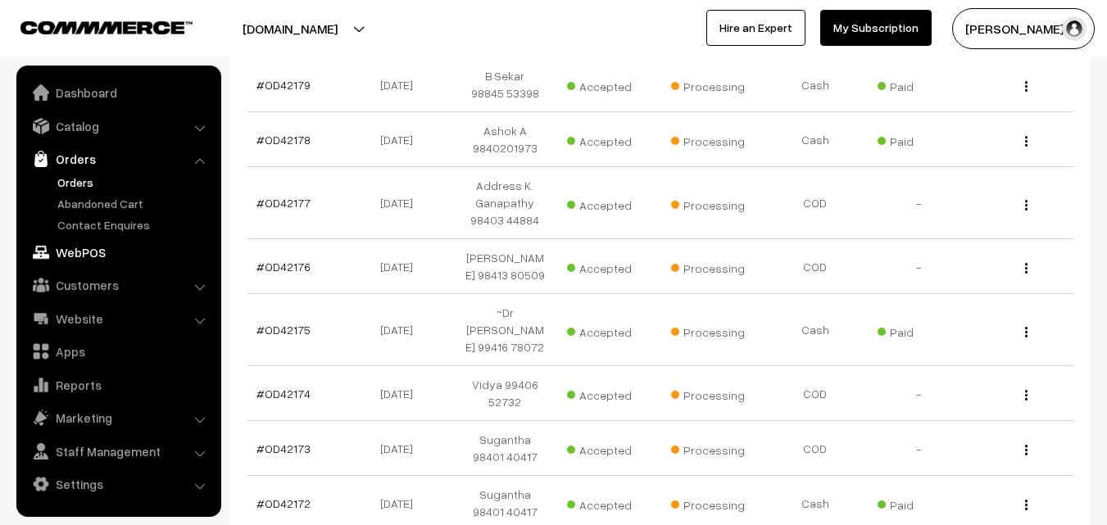
click at [61, 256] on link "WebPOS" at bounding box center [117, 252] width 195 height 29
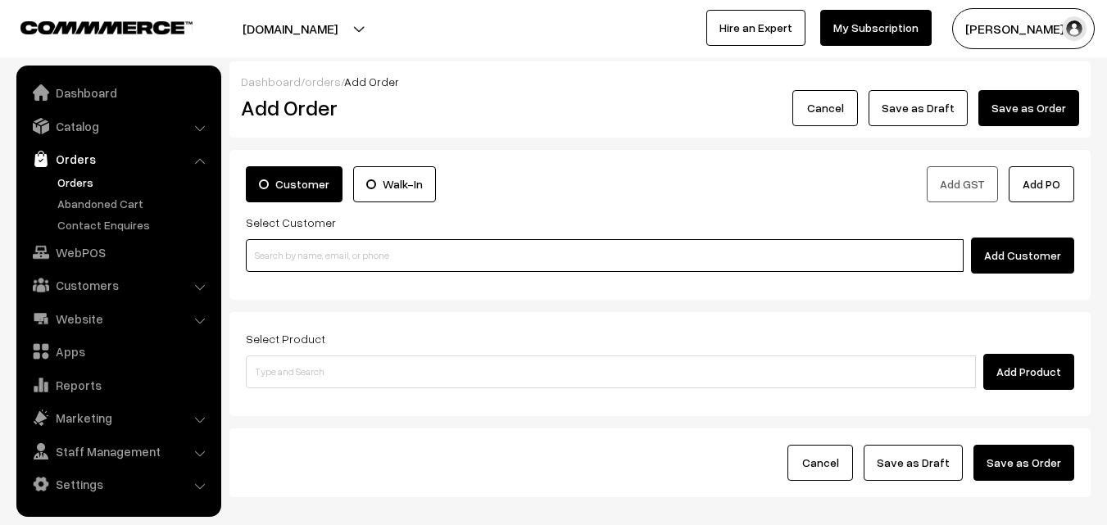
paste input "80561 24829"
click at [284, 253] on input at bounding box center [605, 255] width 718 height 33
click at [285, 260] on input "80561 24829" at bounding box center [605, 255] width 718 height 33
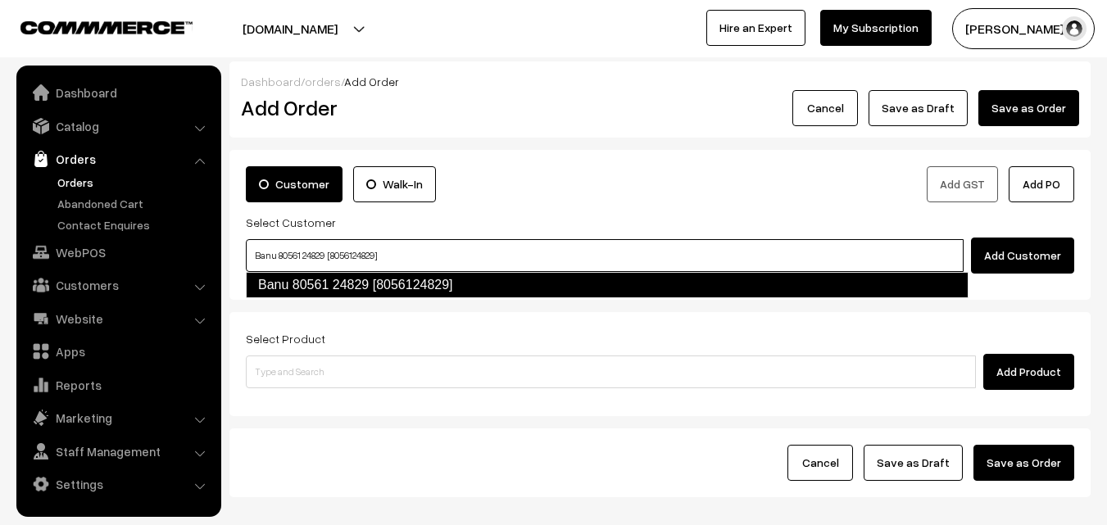
type input "Banu 80561 24829 [8056124829]"
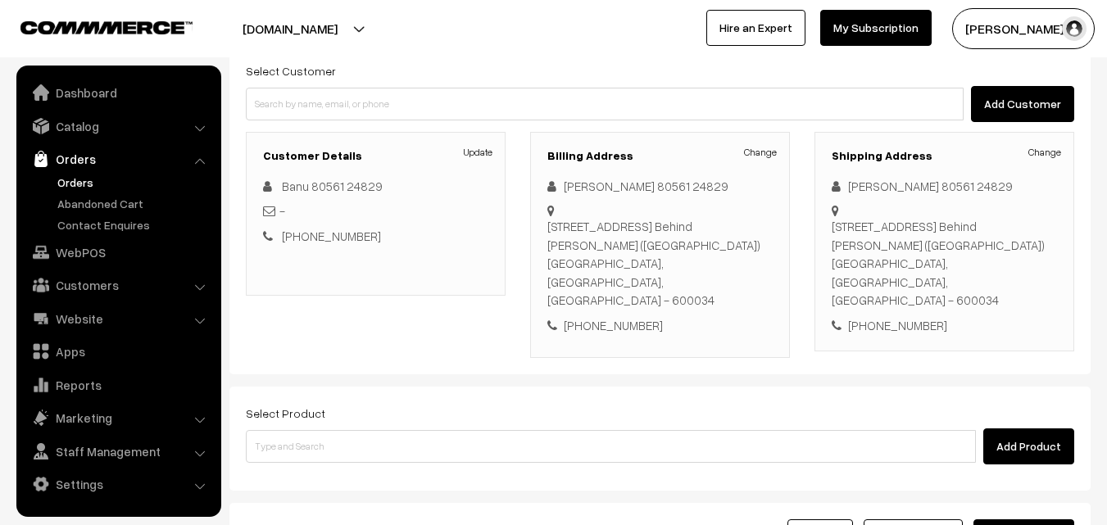
scroll to position [164, 0]
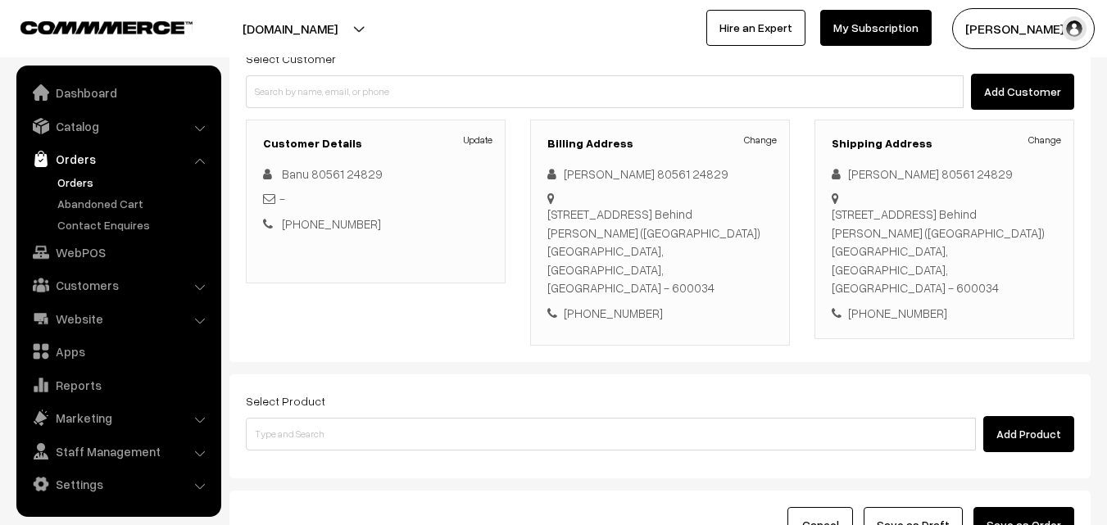
drag, startPoint x: 495, startPoint y: 373, endPoint x: 498, endPoint y: 401, distance: 27.2
click at [496, 391] on div "Select Product Add Product" at bounding box center [660, 421] width 828 height 61
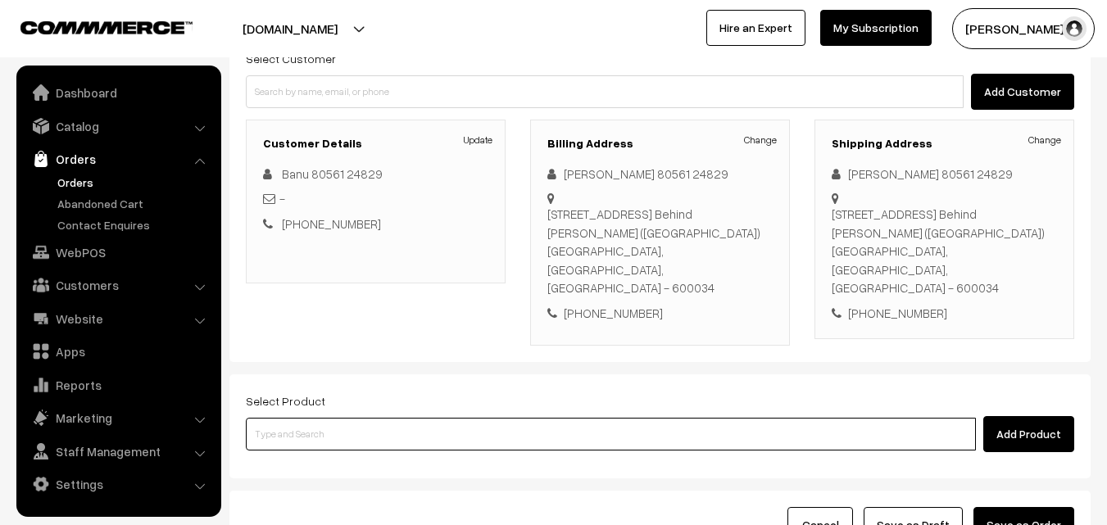
drag, startPoint x: 498, startPoint y: 401, endPoint x: 496, endPoint y: 370, distance: 30.3
click at [498, 418] on input at bounding box center [611, 434] width 730 height 33
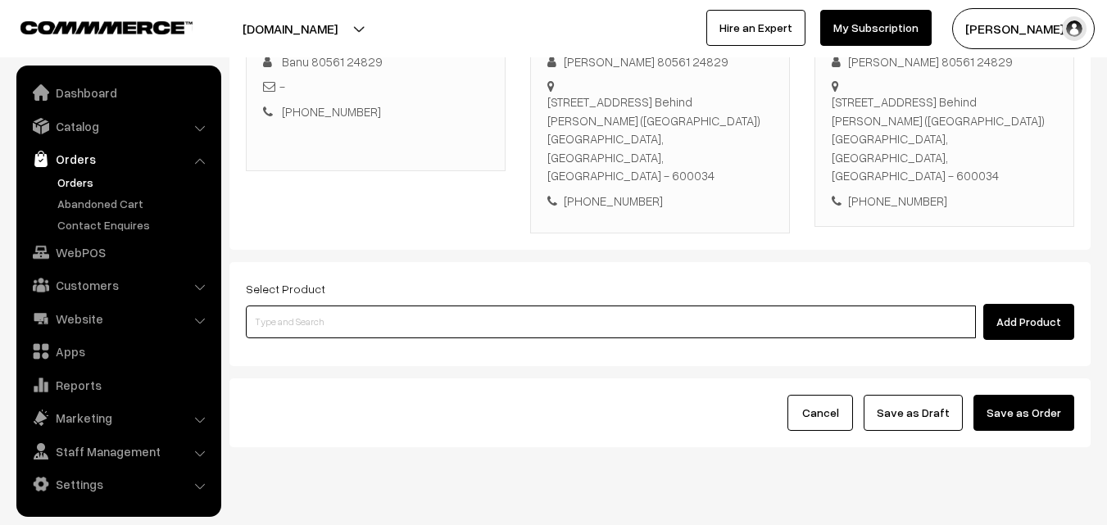
scroll to position [299, 0]
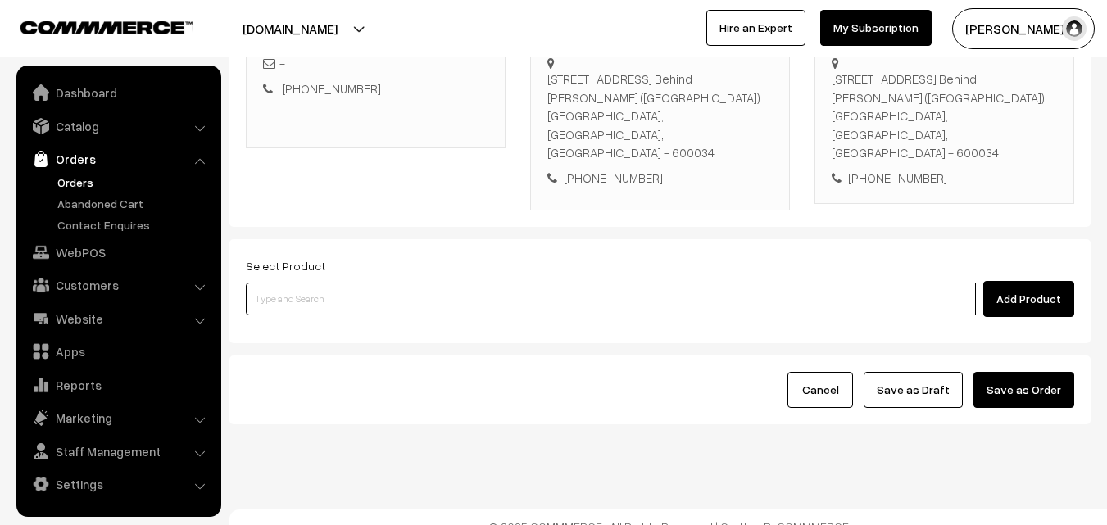
click at [511, 283] on input at bounding box center [611, 299] width 730 height 33
click at [510, 283] on input at bounding box center [611, 299] width 730 height 33
paste input "11th Without Rice..."
type input "11th Without Rice..."
click at [338, 290] on input "11th Without Rice..." at bounding box center [611, 299] width 730 height 33
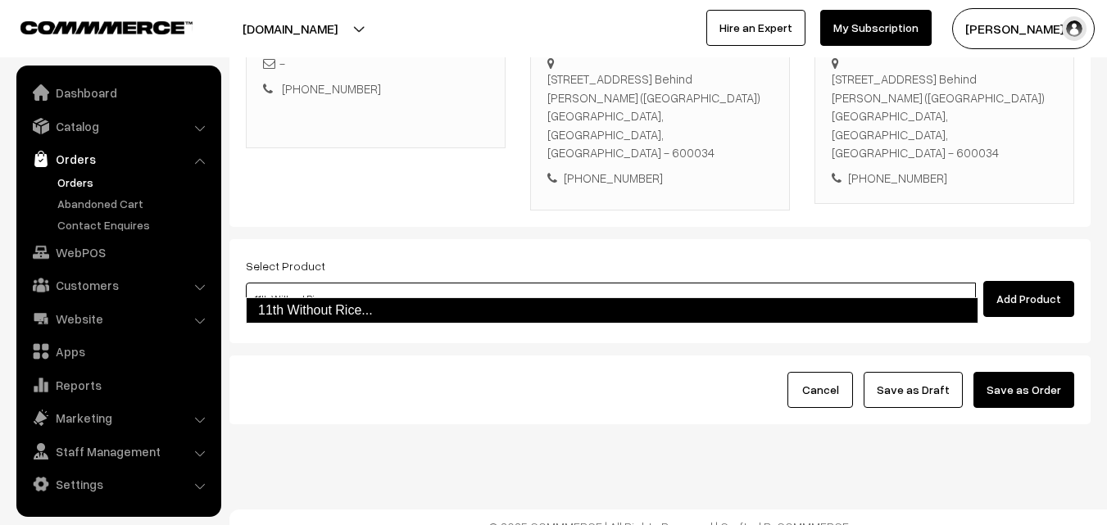
click at [316, 296] on input "11th Without Rice..." at bounding box center [611, 299] width 730 height 33
click at [329, 315] on link "11th Without Rice..." at bounding box center [612, 310] width 732 height 26
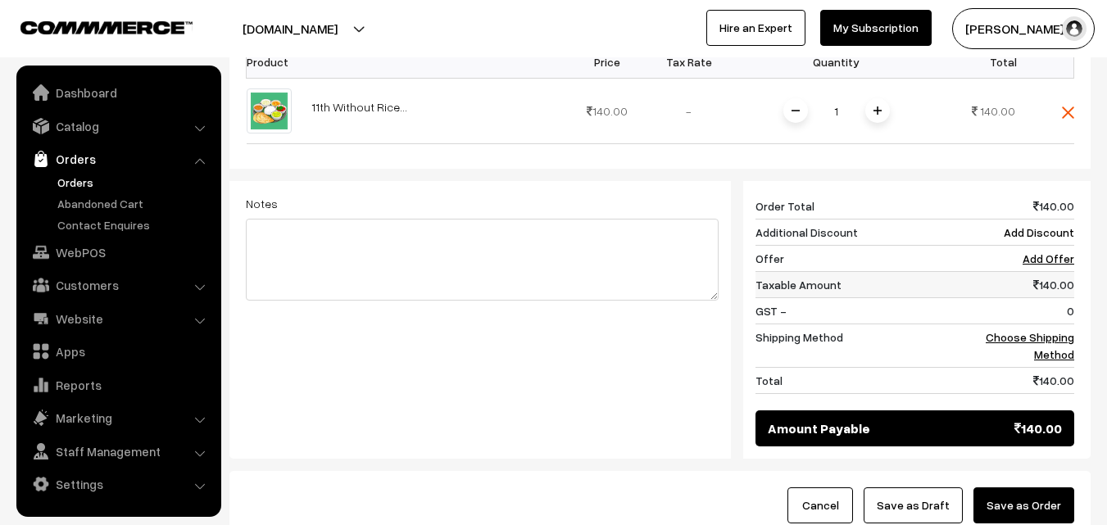
scroll to position [615, 0]
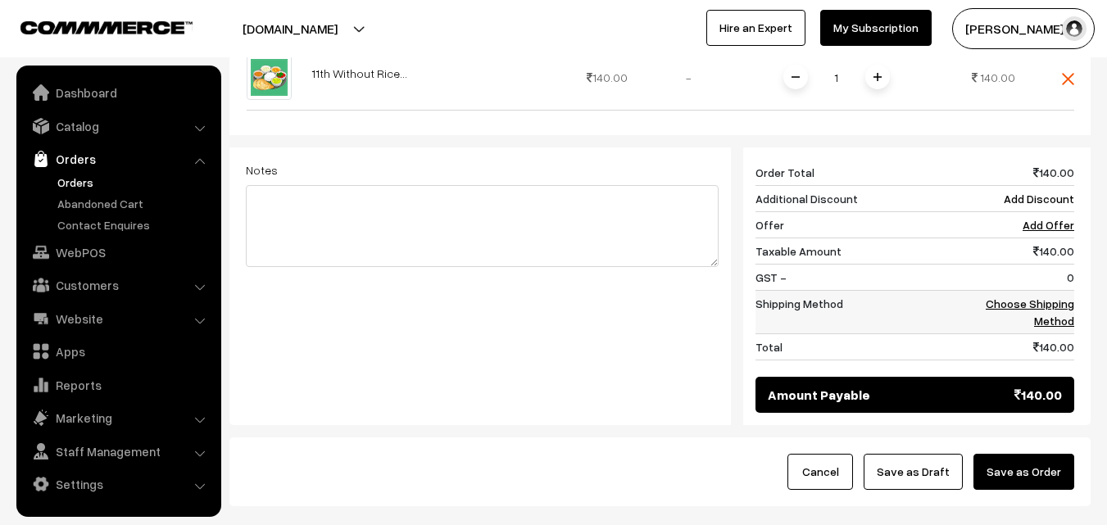
click at [1050, 297] on link "Choose Shipping Method" at bounding box center [1029, 312] width 88 height 31
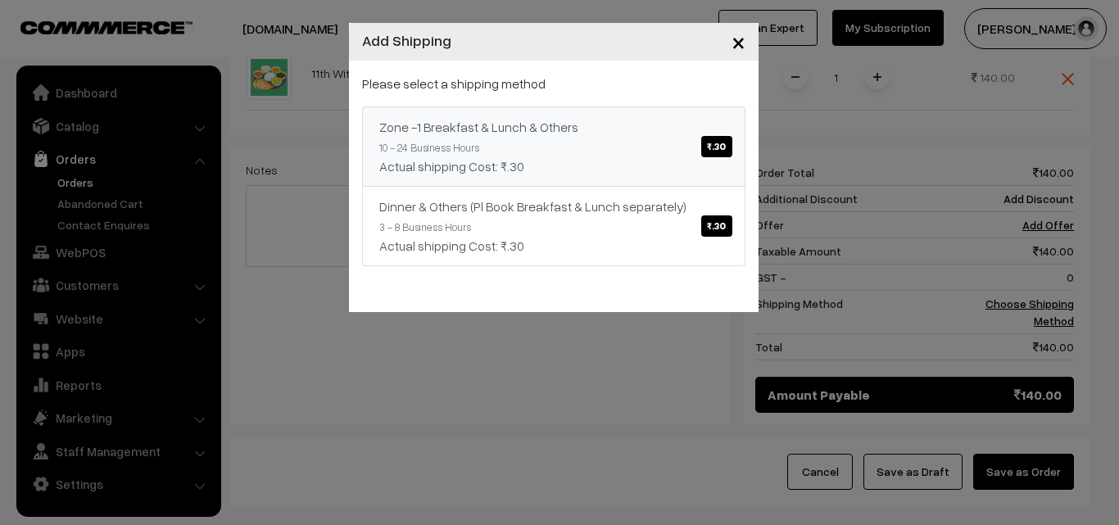
click at [613, 112] on link "Zone -1 Breakfast & Lunch & Others ₹.30 10 - 24 Business Hours Actual shipping …" at bounding box center [553, 146] width 383 height 80
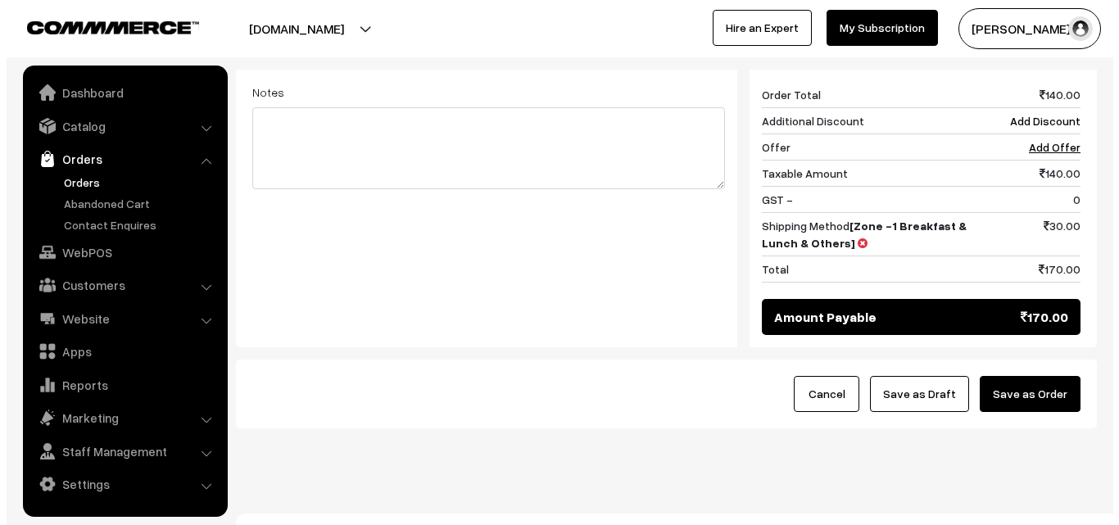
scroll to position [697, 0]
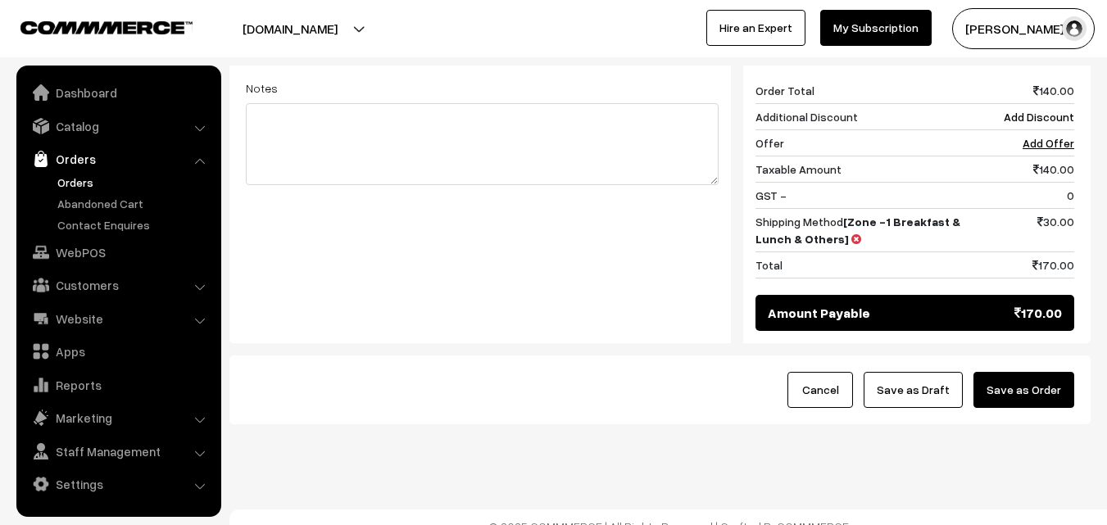
click at [1070, 372] on button "Save as Order" at bounding box center [1023, 390] width 101 height 36
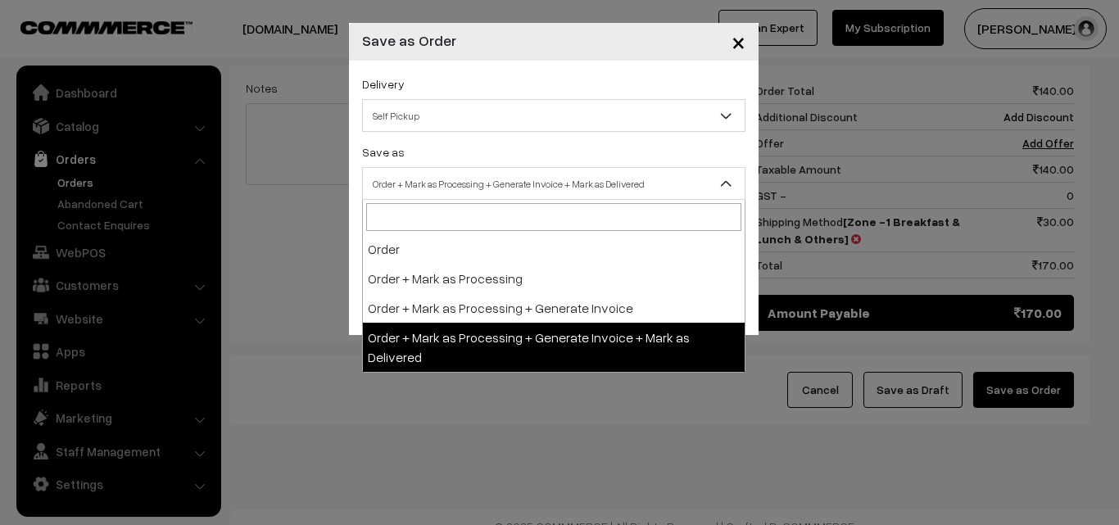
click at [520, 176] on span "Order + Mark as Processing + Generate Invoice + Mark as Delivered" at bounding box center [554, 184] width 382 height 29
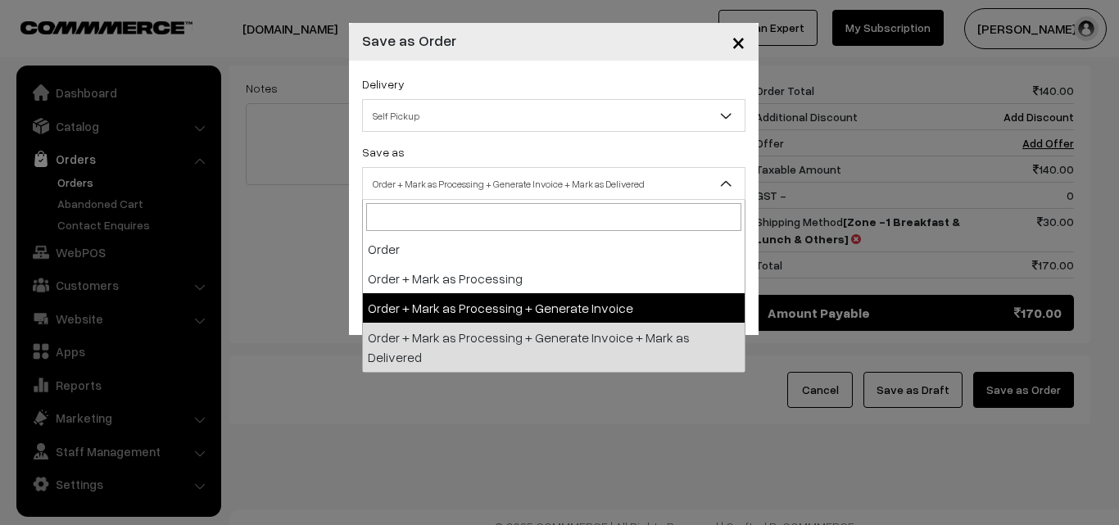
select select "3"
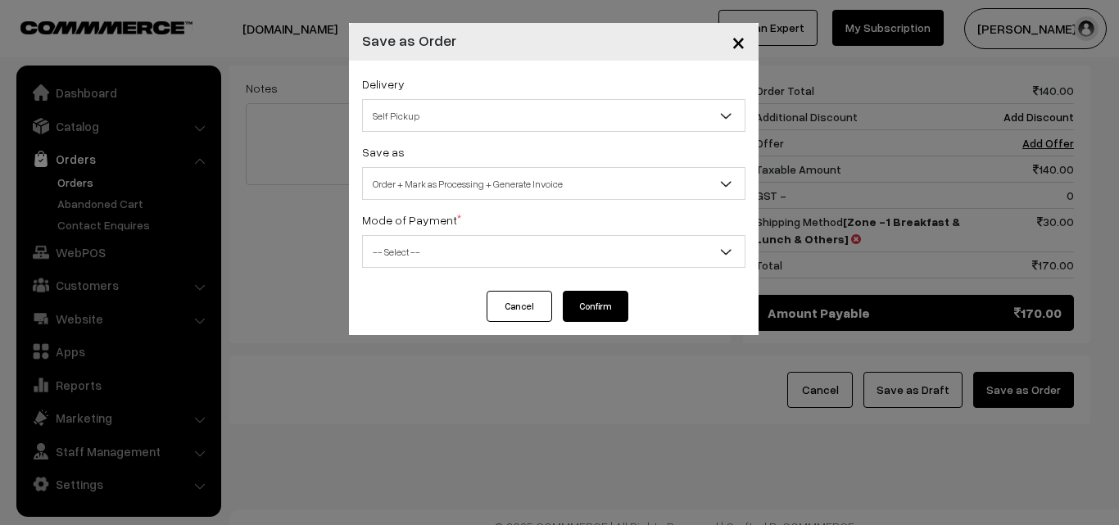
click at [457, 248] on span "-- Select --" at bounding box center [554, 252] width 382 height 29
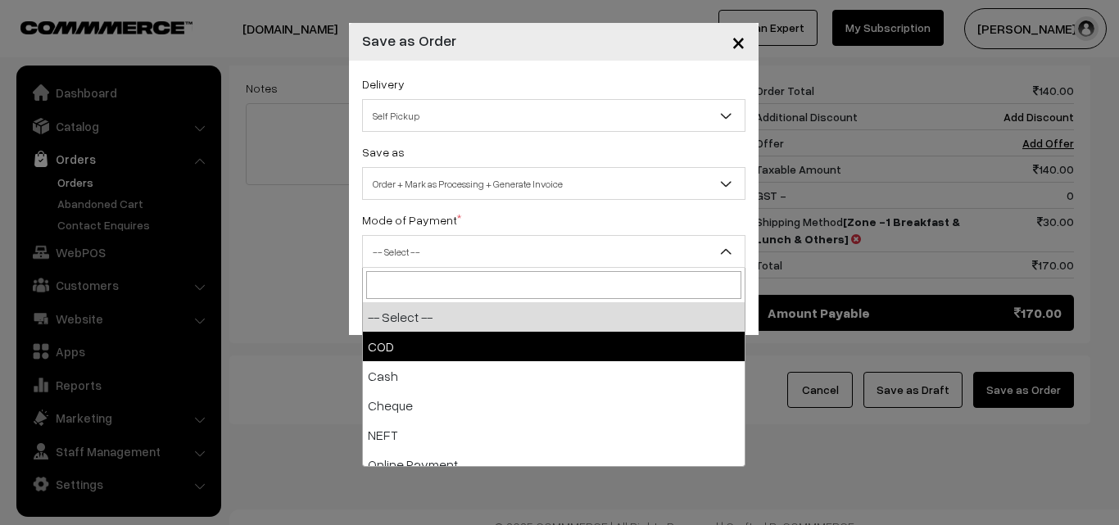
drag, startPoint x: 403, startPoint y: 359, endPoint x: 405, endPoint y: 342, distance: 17.4
select select "1"
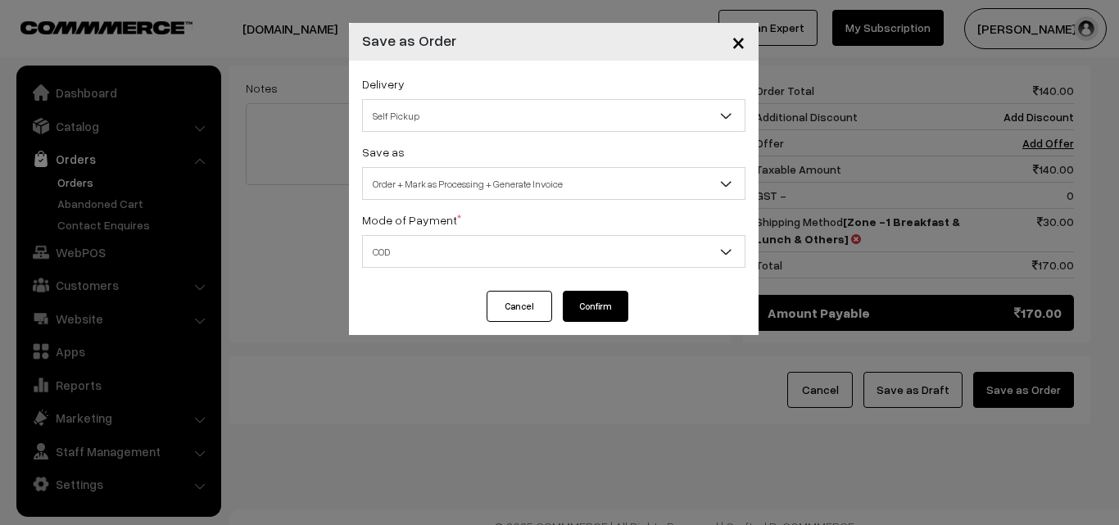
click at [596, 310] on button "Confirm" at bounding box center [596, 306] width 66 height 31
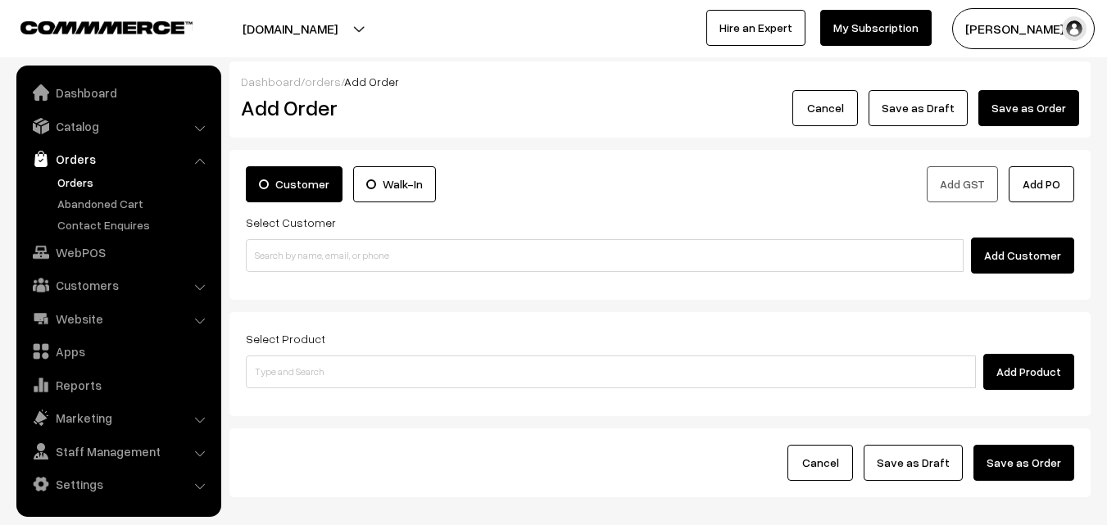
click at [73, 181] on link "Orders" at bounding box center [134, 182] width 162 height 17
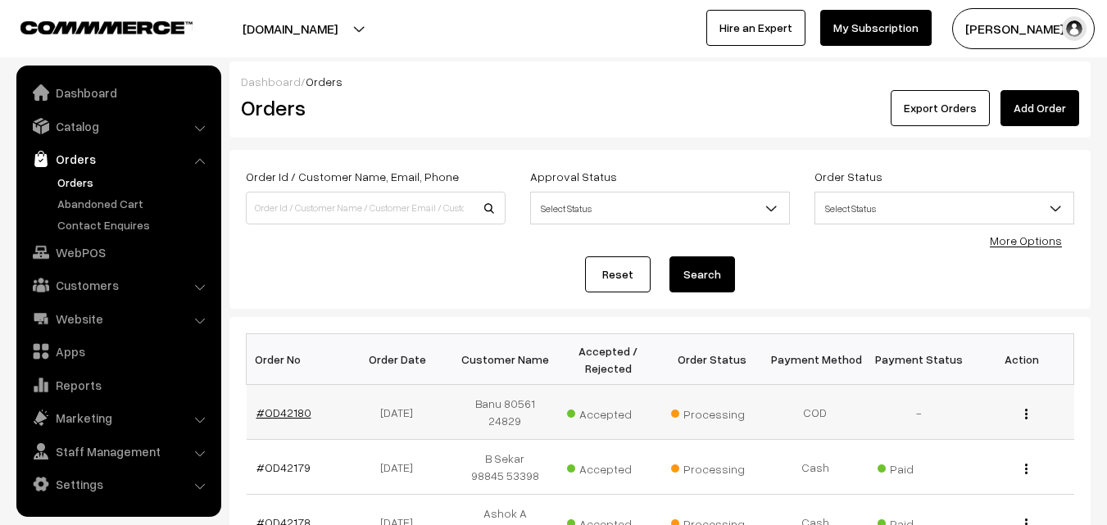
click at [291, 412] on link "#OD42180" at bounding box center [283, 412] width 55 height 14
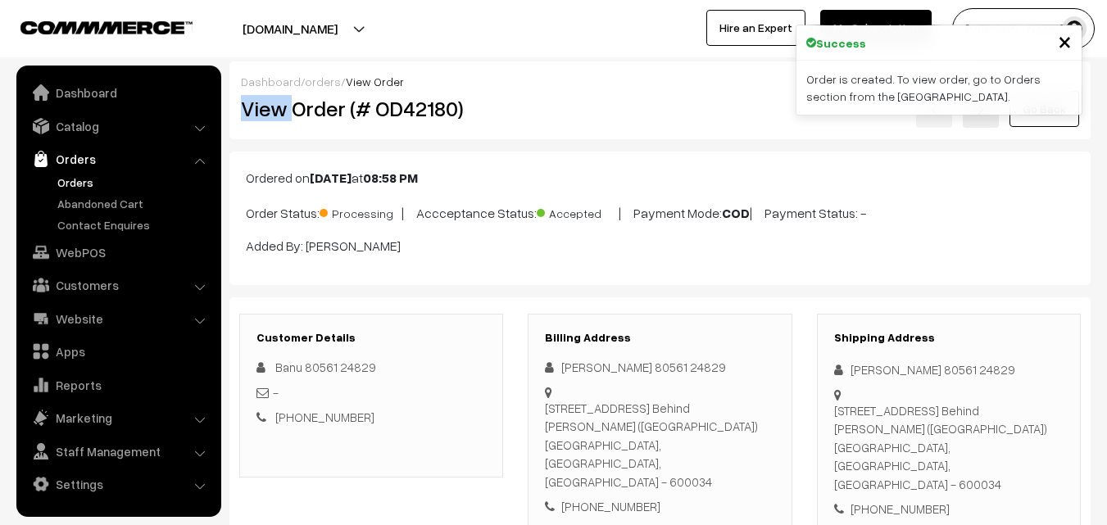
drag, startPoint x: 293, startPoint y: 107, endPoint x: 494, endPoint y: 103, distance: 200.7
click at [495, 85] on div "Dashboard / orders / View Order View Order (# OD42180) Go Back" at bounding box center [659, 100] width 861 height 78
copy div "View"
click at [488, 127] on div "View Order (# OD42180)" at bounding box center [372, 109] width 287 height 38
copy h2 "Order (# OD42180)"
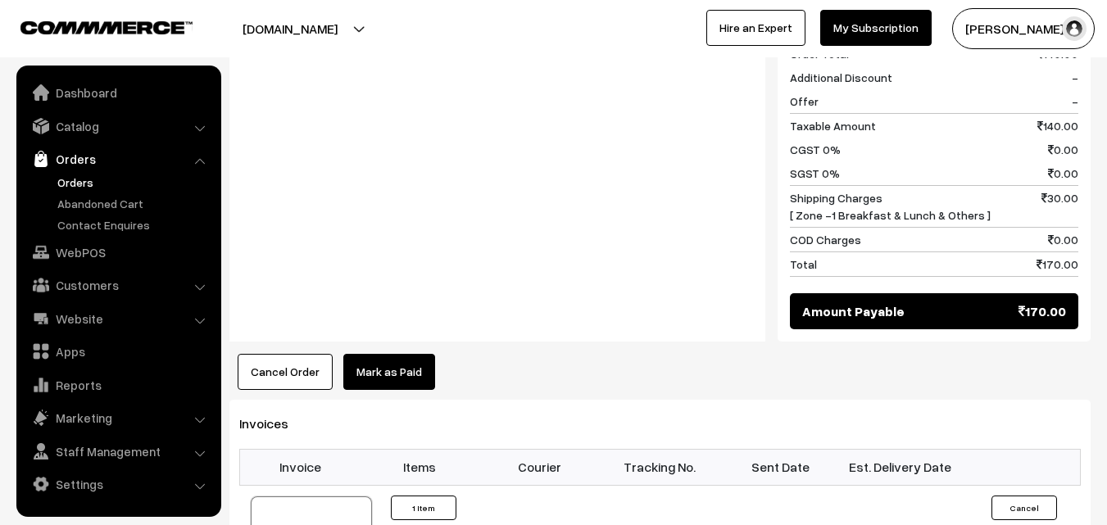
scroll to position [1065, 0]
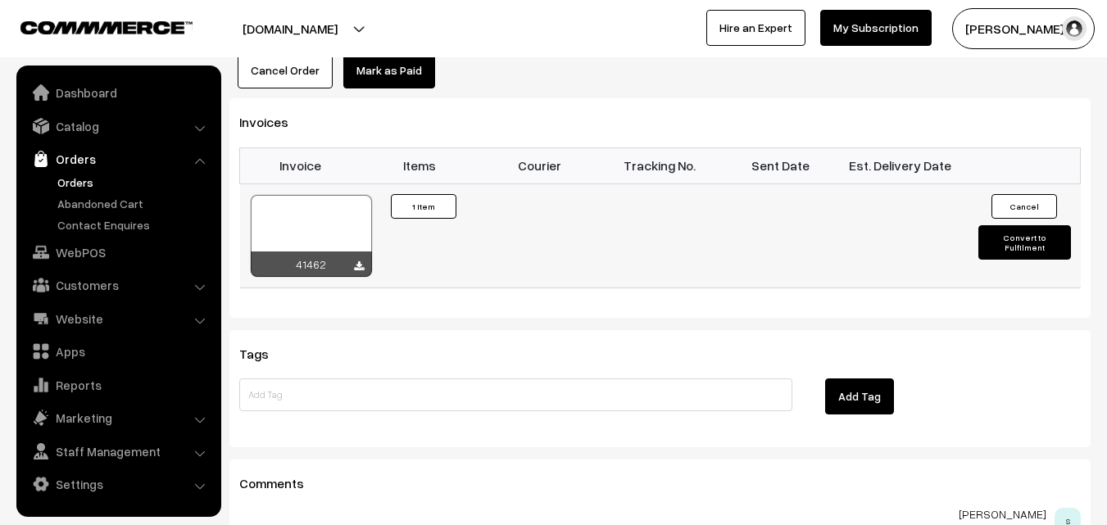
click at [342, 195] on div at bounding box center [311, 236] width 121 height 82
click at [77, 174] on link "Orders" at bounding box center [134, 182] width 162 height 17
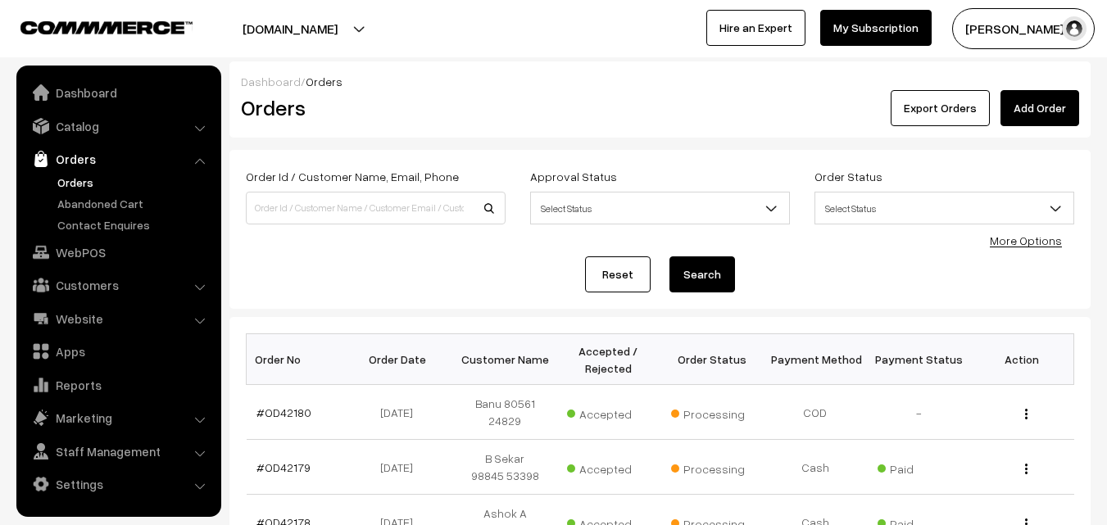
click at [83, 179] on link "Orders" at bounding box center [134, 182] width 162 height 17
click at [85, 254] on link "WebPOS" at bounding box center [117, 252] width 195 height 29
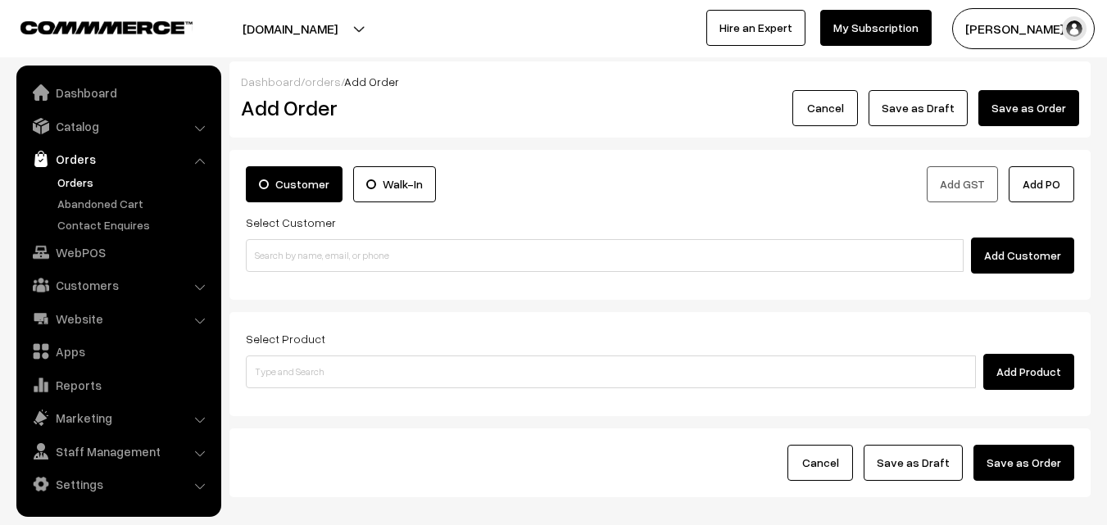
click at [274, 238] on div "Add Customer" at bounding box center [660, 256] width 828 height 36
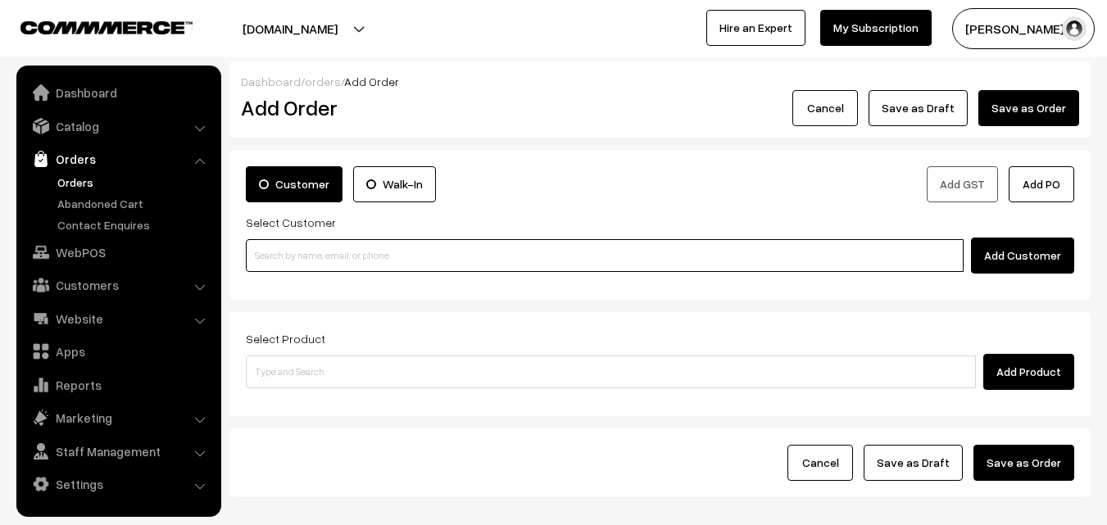
click at [276, 253] on input at bounding box center [605, 255] width 718 height 33
paste input "98400 20183"
click at [286, 254] on input "98400 20183" at bounding box center [605, 255] width 718 height 33
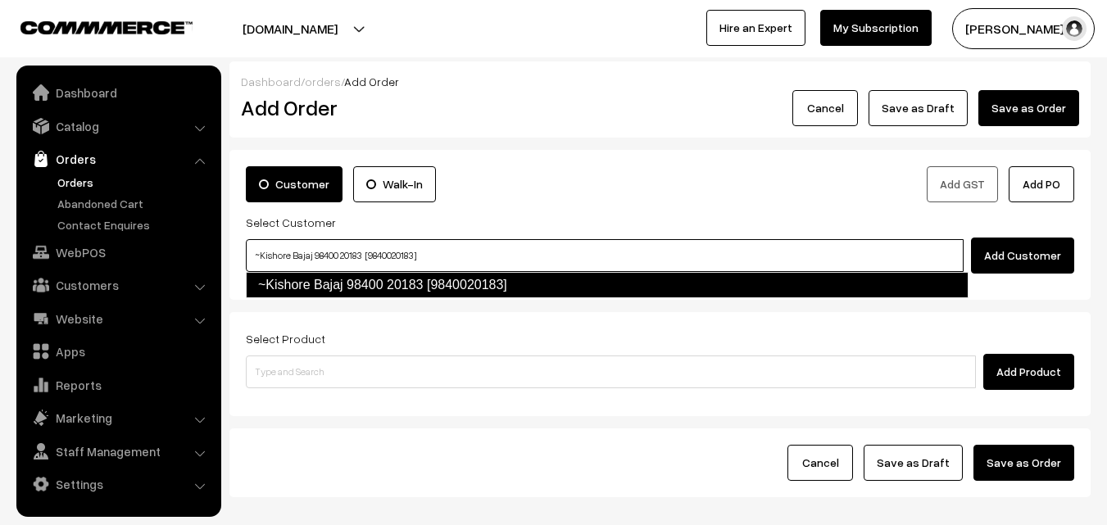
type input "~Kishore Bajaj 98400 20183 [9840020183]"
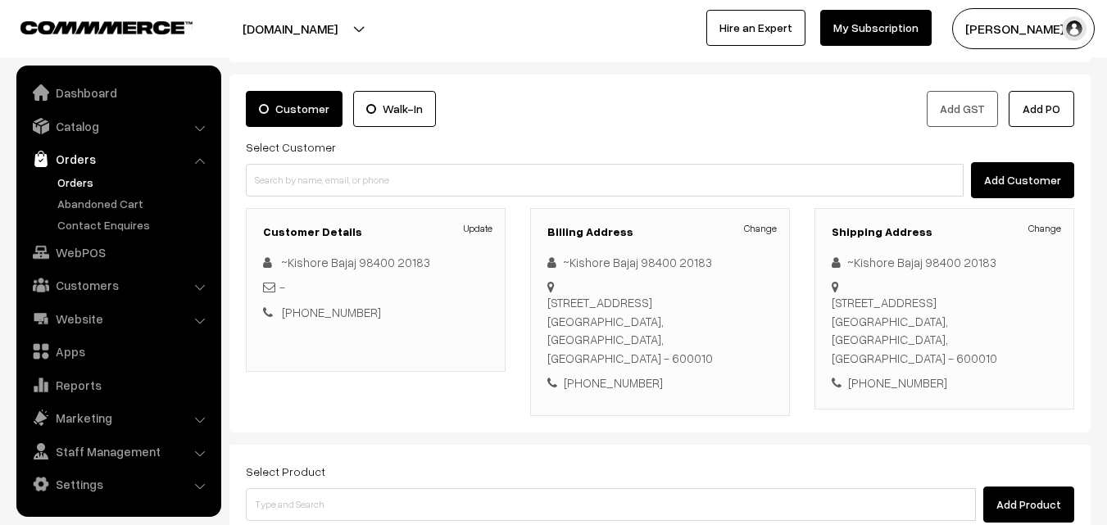
scroll to position [262, 0]
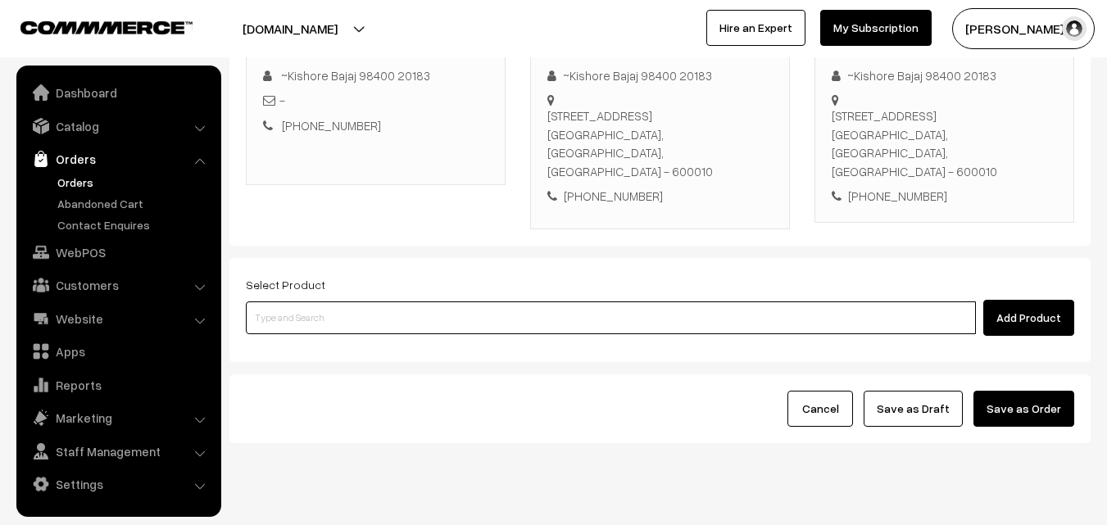
click at [314, 301] on input at bounding box center [611, 317] width 730 height 33
paste input "11th Without Rice..."
type input "11th Without Rice..."
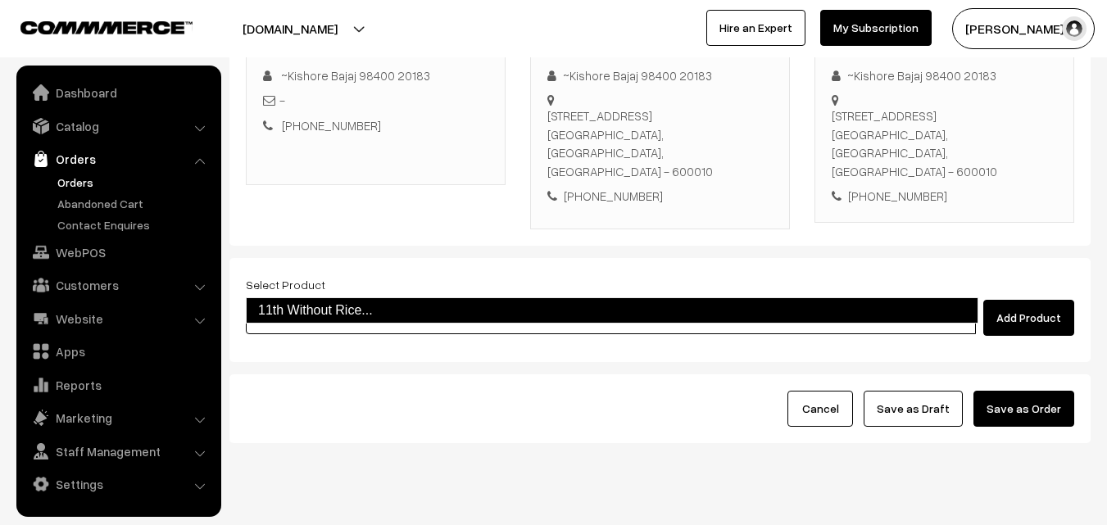
click at [293, 309] on link "11th Without Rice..." at bounding box center [612, 310] width 732 height 26
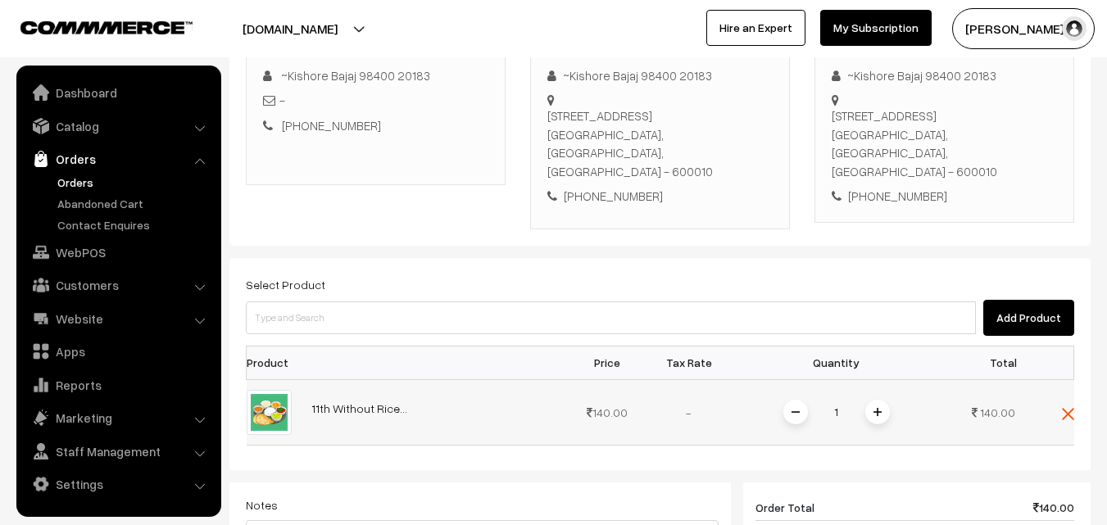
click at [868, 400] on span at bounding box center [877, 412] width 25 height 25
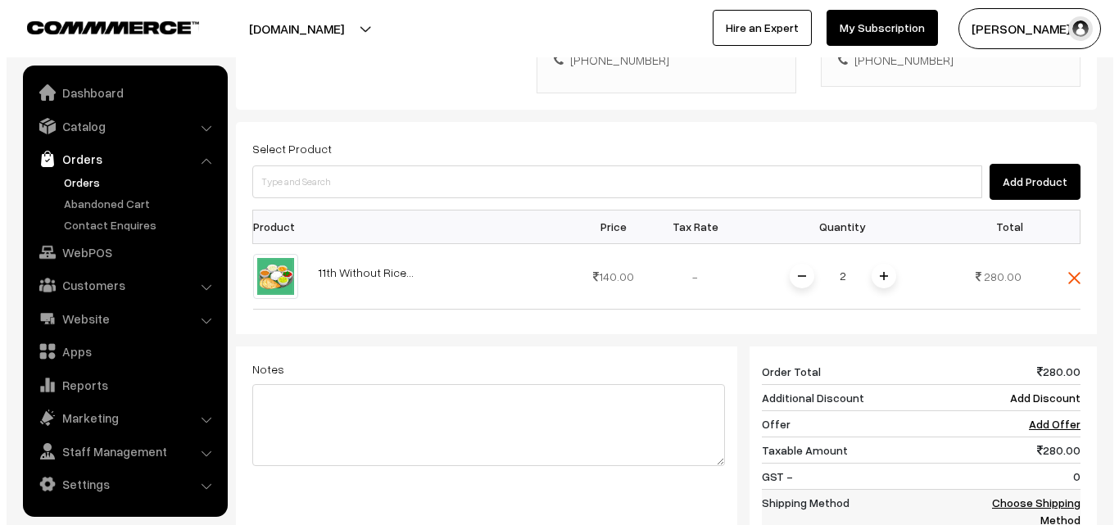
scroll to position [426, 0]
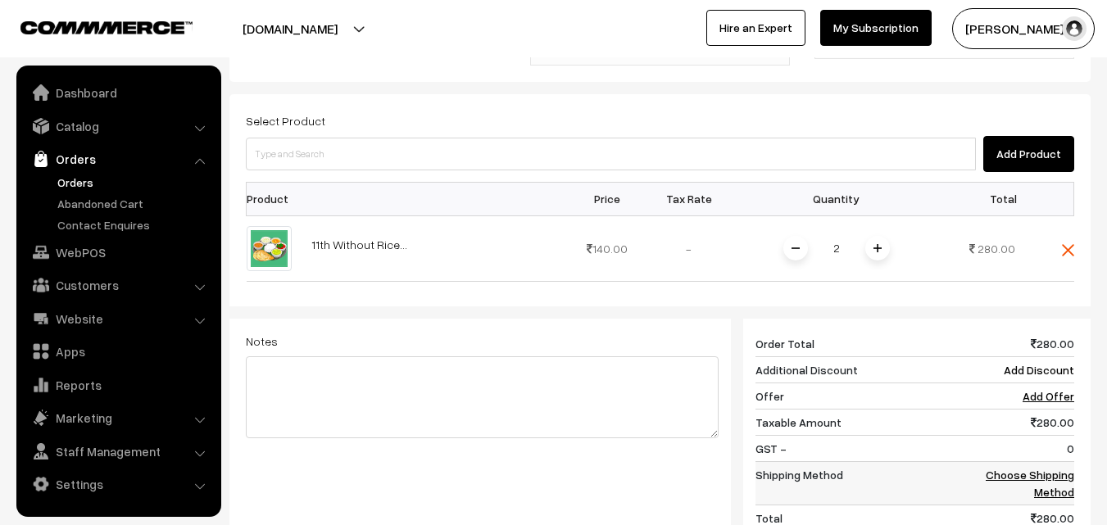
click at [1053, 461] on td "Choose Shipping Method" at bounding box center [1023, 482] width 102 height 43
click at [1052, 468] on link "Choose Shipping Method" at bounding box center [1029, 483] width 88 height 31
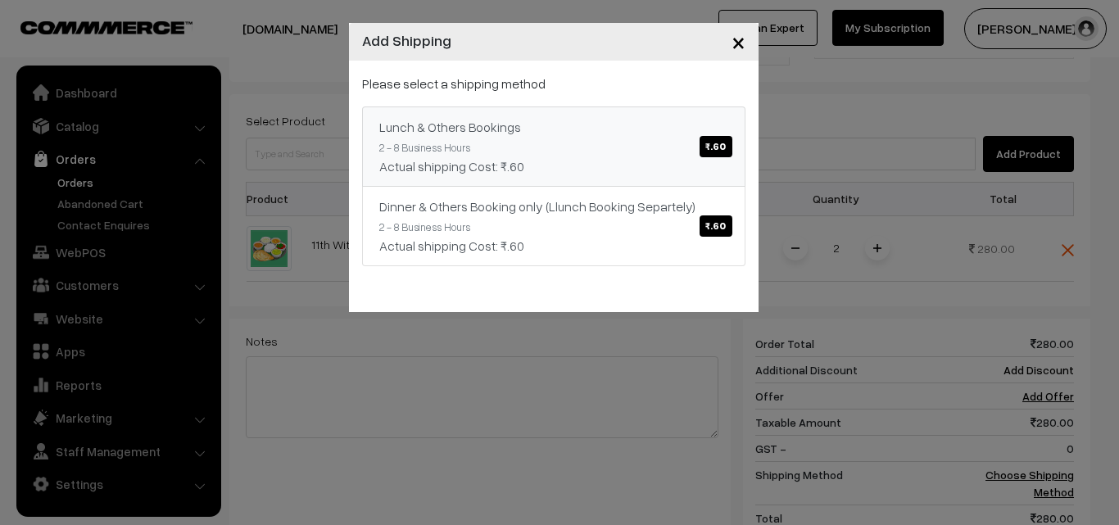
click at [610, 135] on div "Lunch & Others Bookings ₹.60" at bounding box center [553, 127] width 349 height 20
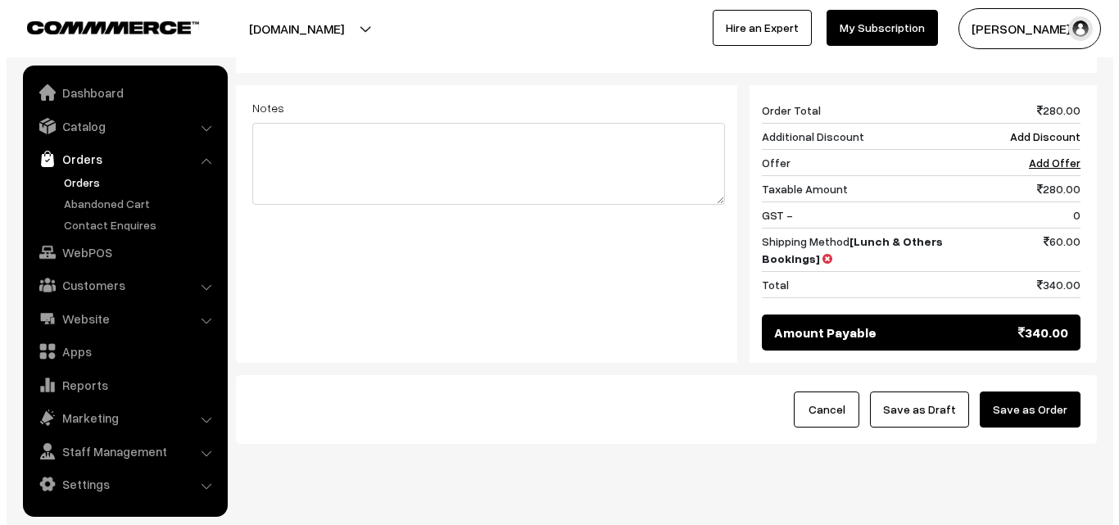
scroll to position [660, 0]
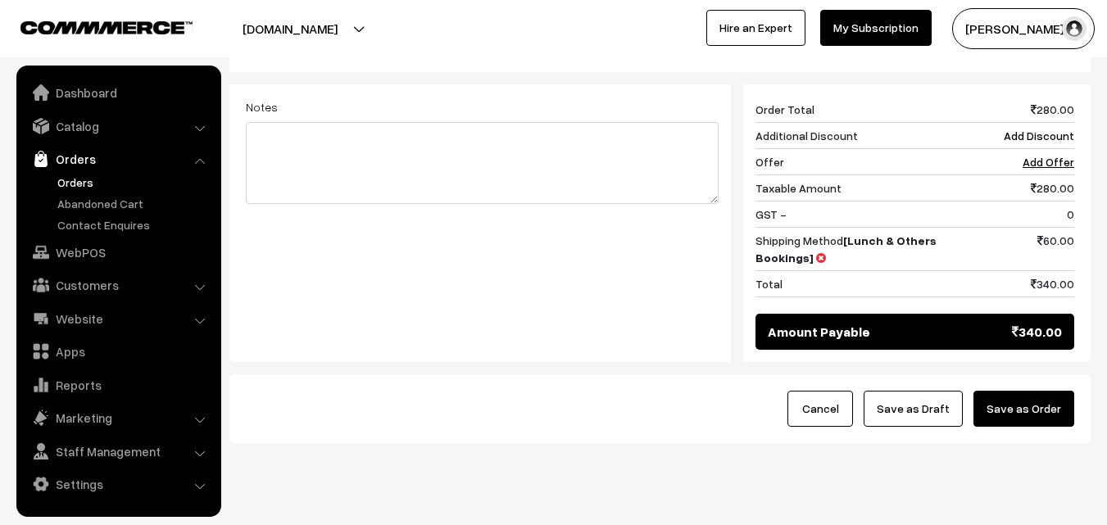
click at [1028, 391] on button "Save as Order" at bounding box center [1023, 409] width 101 height 36
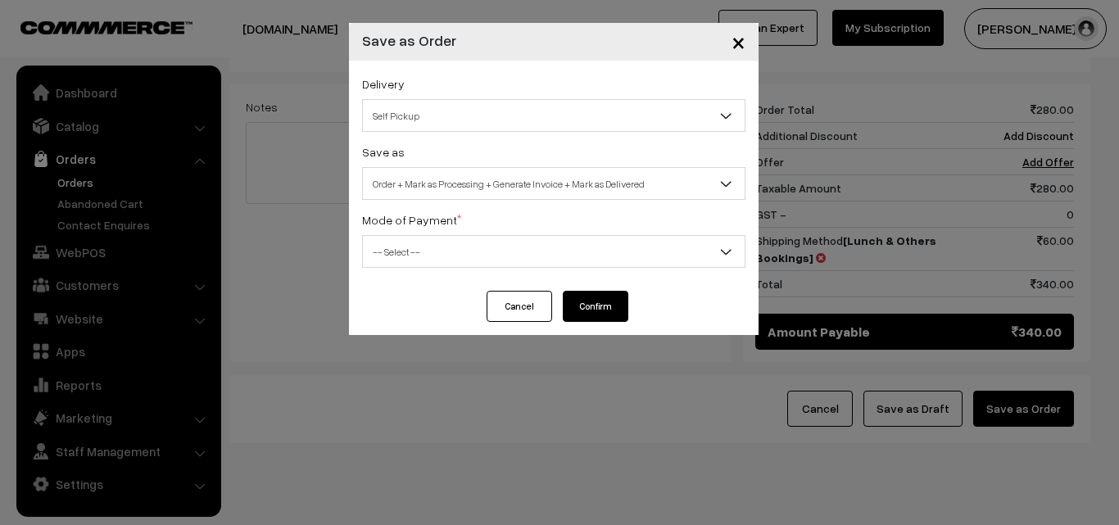
click at [396, 184] on span "Order + Mark as Processing + Generate Invoice + Mark as Delivered" at bounding box center [554, 184] width 382 height 29
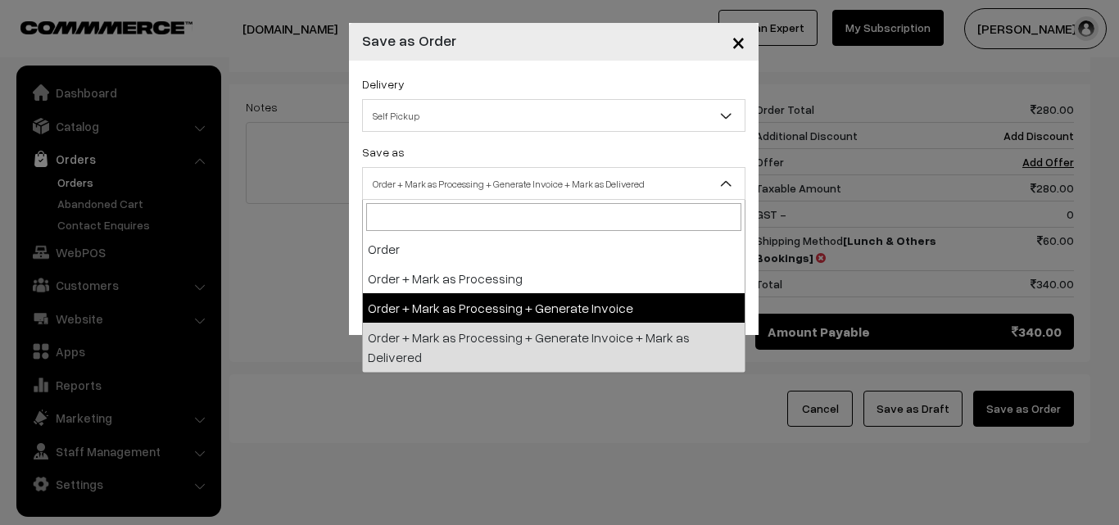
drag, startPoint x: 397, startPoint y: 312, endPoint x: 394, endPoint y: 278, distance: 33.7
select select "3"
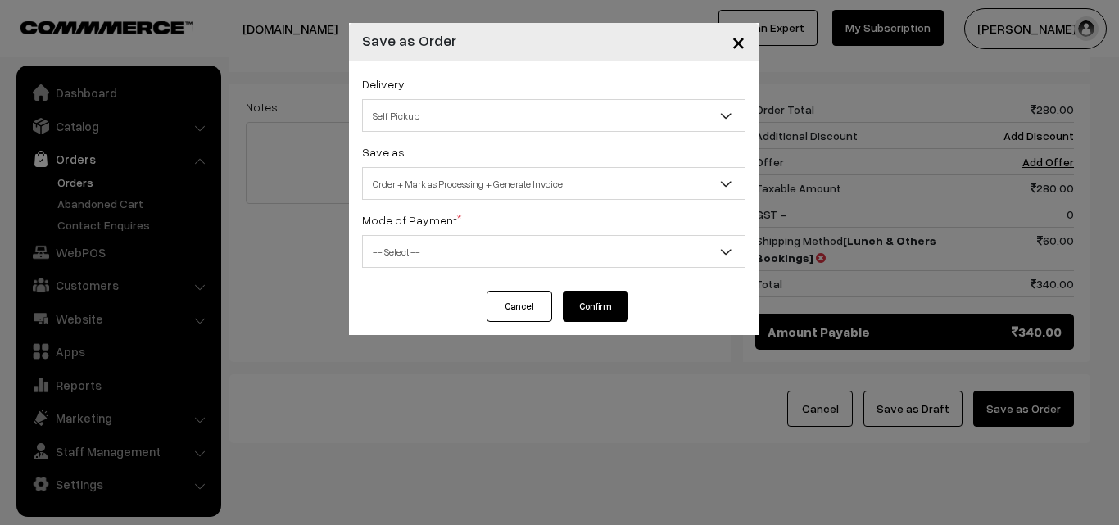
click at [397, 263] on span "-- Select --" at bounding box center [554, 252] width 382 height 29
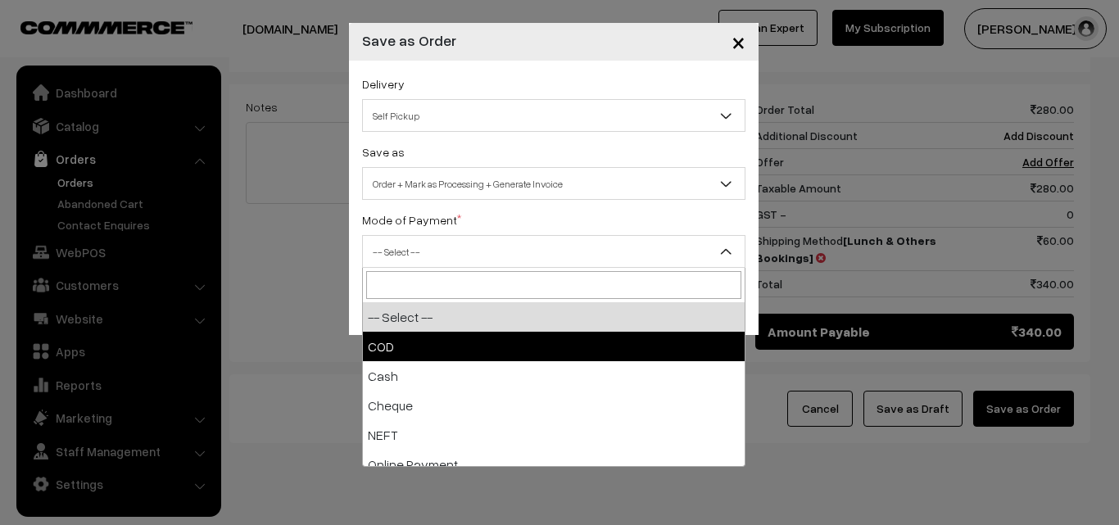
select select "1"
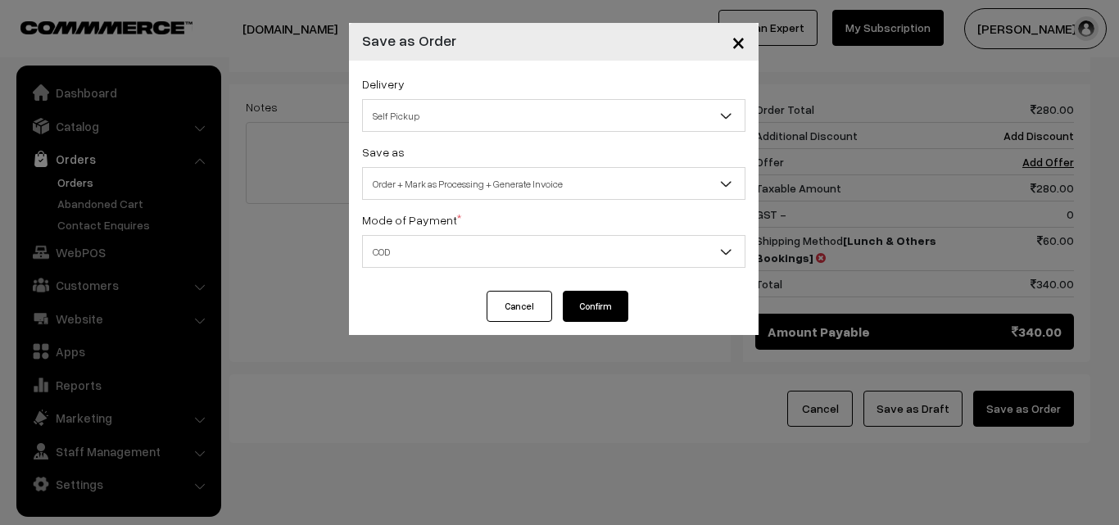
click at [604, 306] on button "Confirm" at bounding box center [596, 306] width 66 height 31
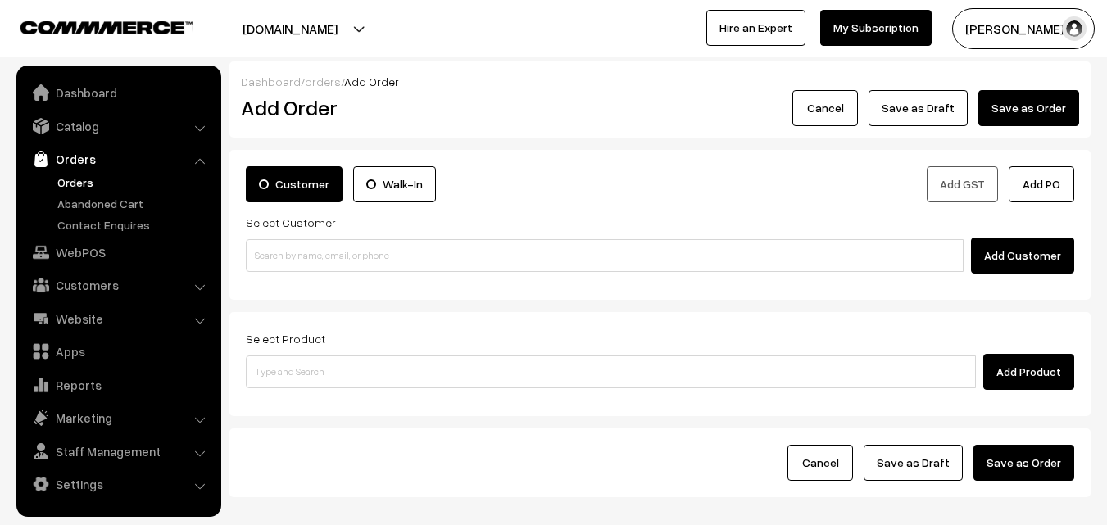
click at [91, 180] on link "Orders" at bounding box center [134, 182] width 162 height 17
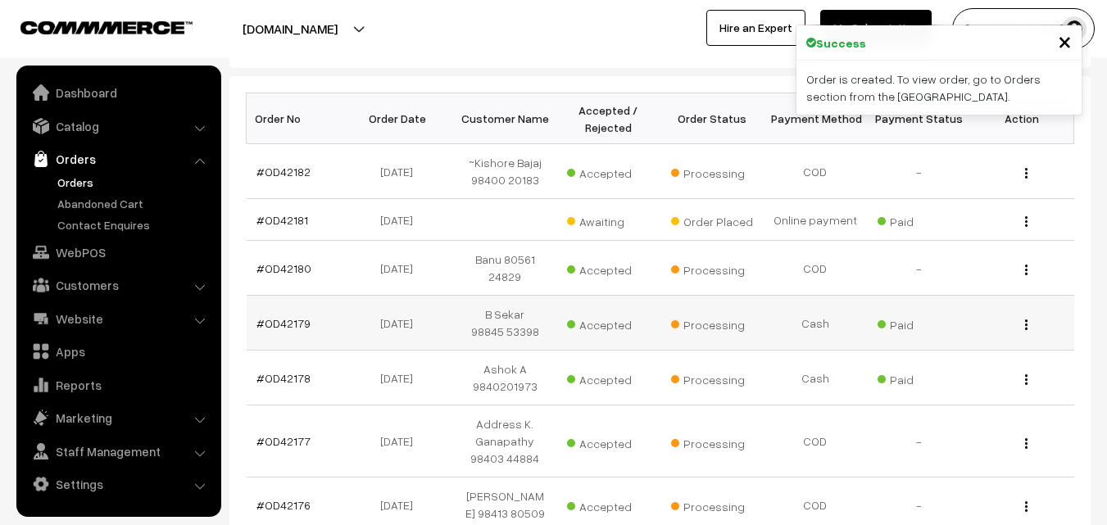
scroll to position [246, 0]
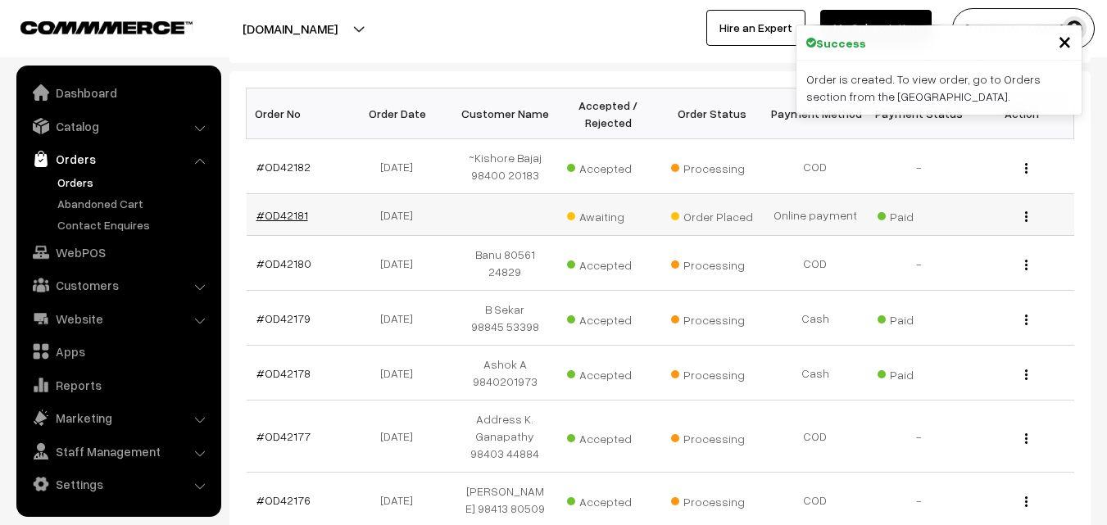
click at [293, 214] on link "#OD42181" at bounding box center [282, 215] width 52 height 14
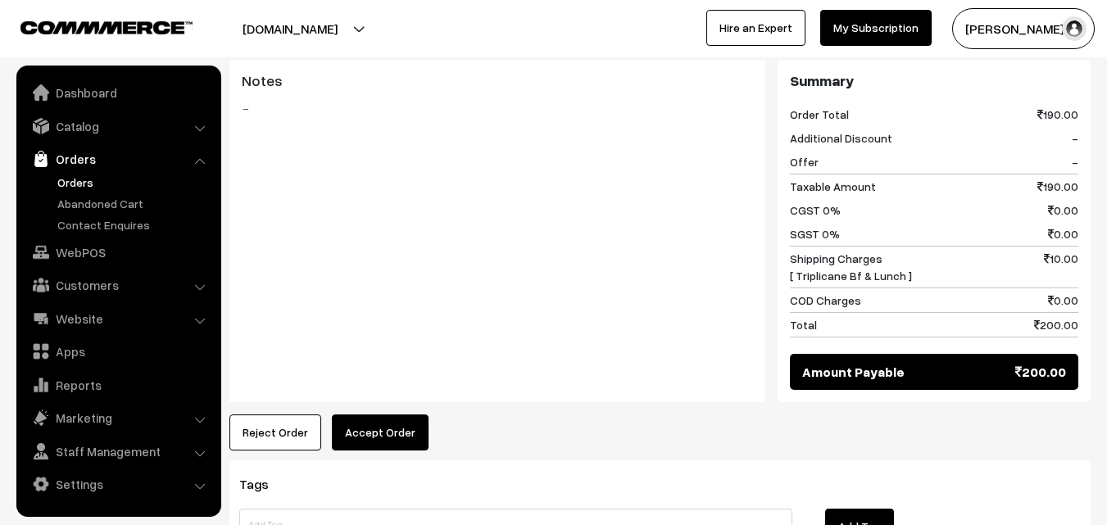
click at [391, 414] on button "Accept Order" at bounding box center [380, 432] width 97 height 36
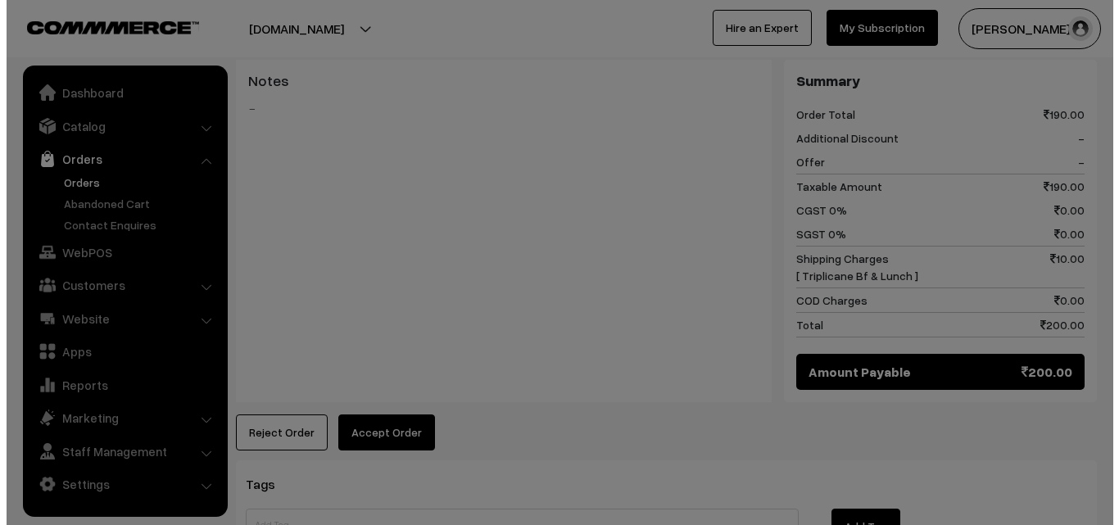
scroll to position [821, 0]
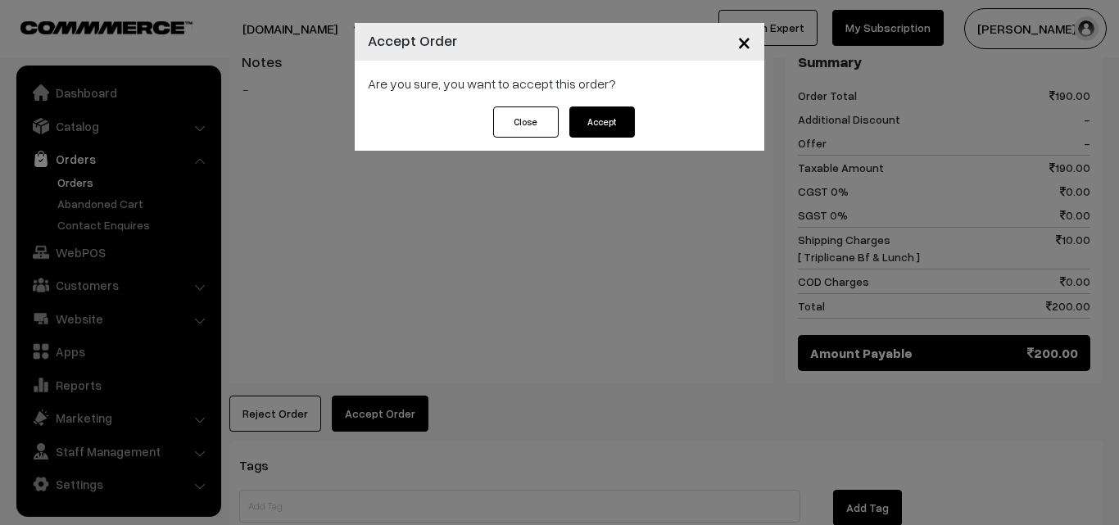
click at [615, 104] on div "Are you sure, you want to accept this order?" at bounding box center [560, 84] width 410 height 46
click at [609, 115] on button "Accept" at bounding box center [602, 121] width 66 height 31
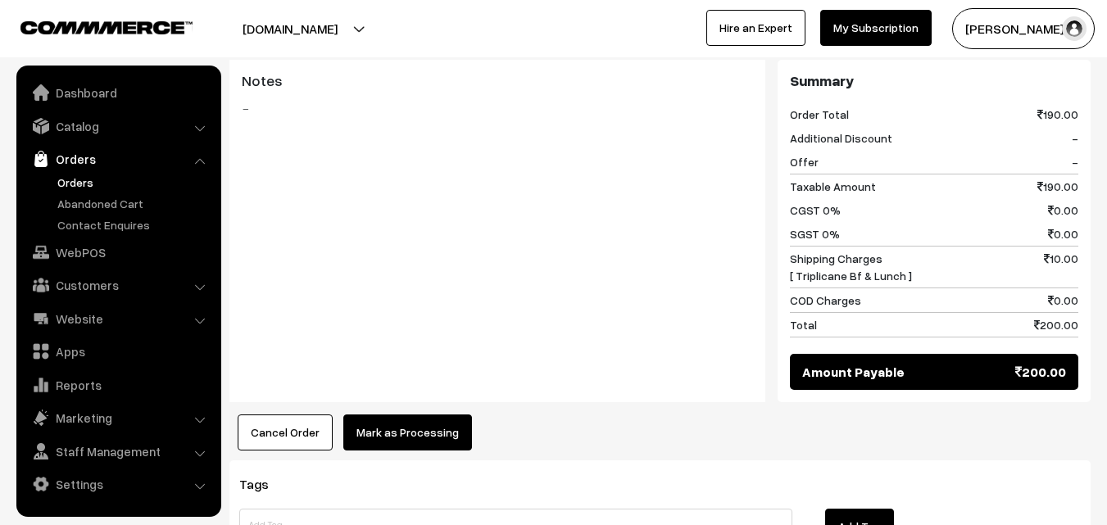
click at [408, 414] on button "Mark as Processing" at bounding box center [407, 432] width 129 height 36
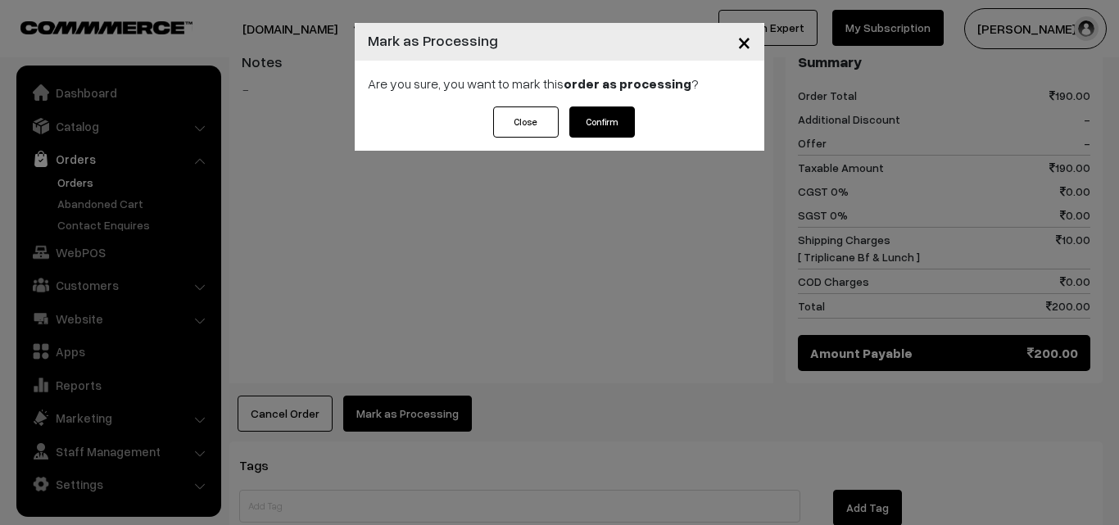
click at [553, 135] on button "Close" at bounding box center [526, 121] width 66 height 31
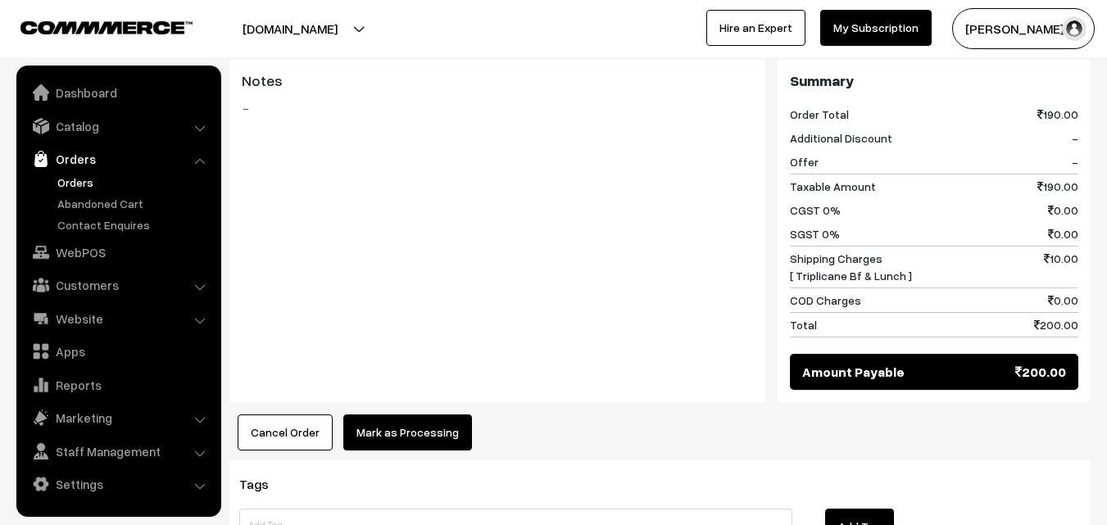
click at [405, 414] on button "Mark as Processing" at bounding box center [407, 432] width 129 height 36
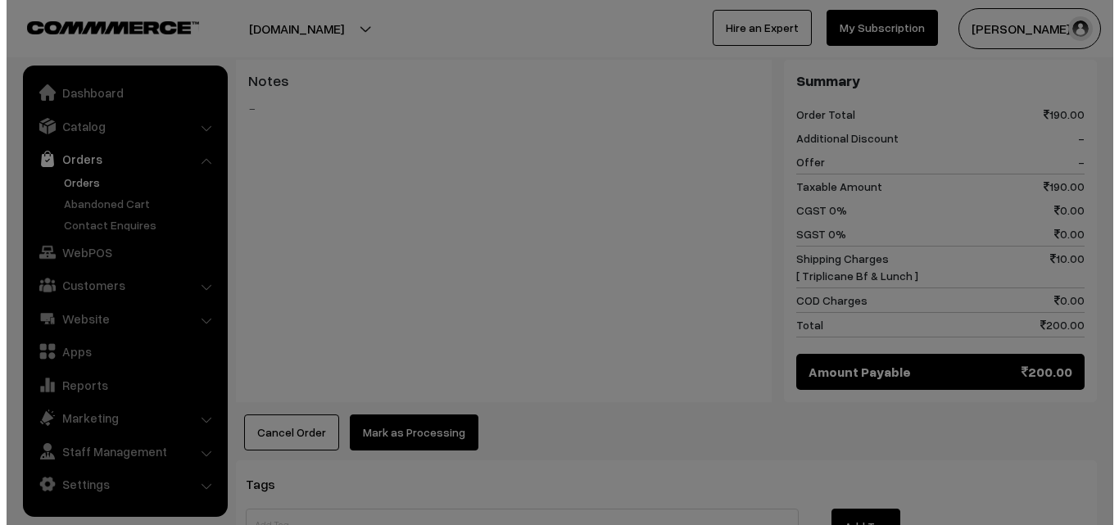
scroll to position [821, 0]
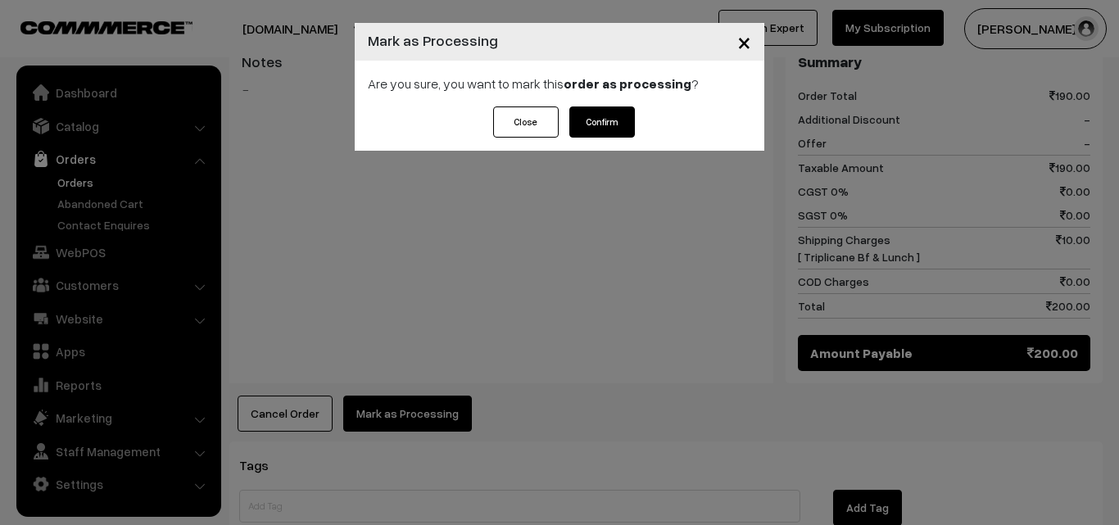
drag, startPoint x: 599, startPoint y: 109, endPoint x: 598, endPoint y: 163, distance: 54.1
click at [599, 115] on button "Confirm" at bounding box center [602, 121] width 66 height 31
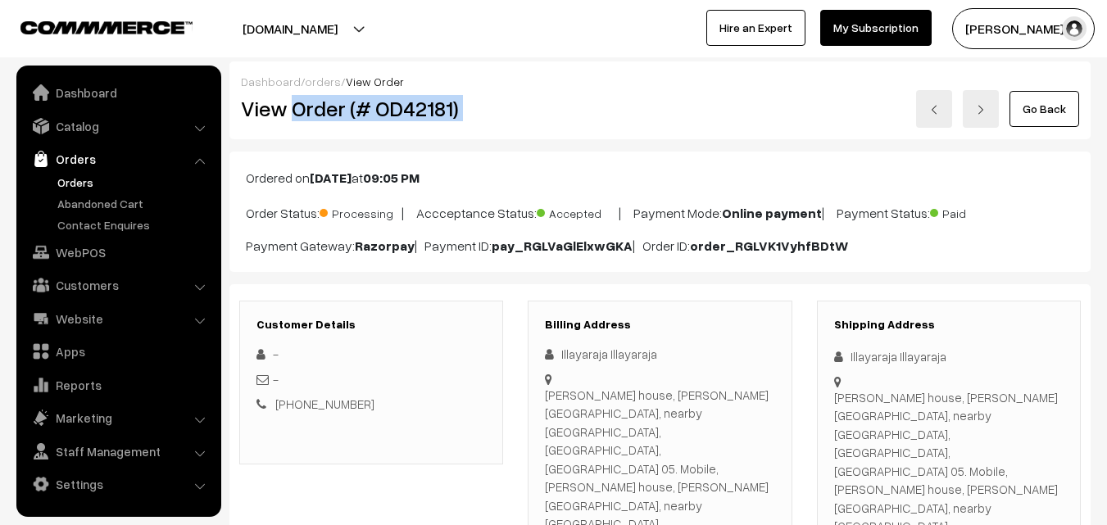
drag, startPoint x: 516, startPoint y: 121, endPoint x: 533, endPoint y: 113, distance: 19.1
click at [557, 118] on div "View Order (# OD42181) Go Back" at bounding box center [660, 109] width 862 height 38
copy div "Order (# OD42181)"
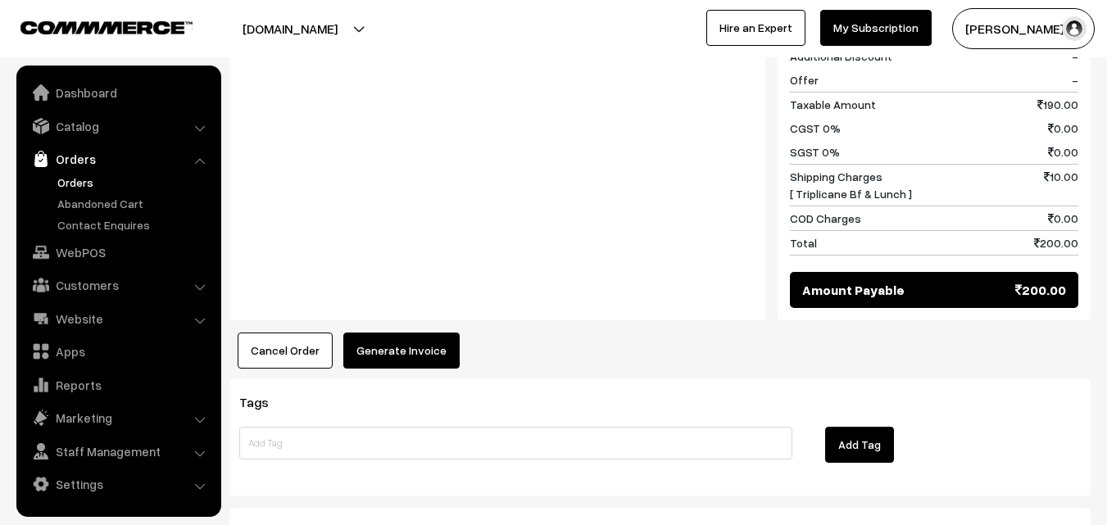
click at [414, 215] on div "Product Price Tax Rate Quantity Total 12th With Rice 190.00 - -" at bounding box center [659, 74] width 861 height 590
click at [415, 333] on button "Generate Invoice" at bounding box center [401, 351] width 116 height 36
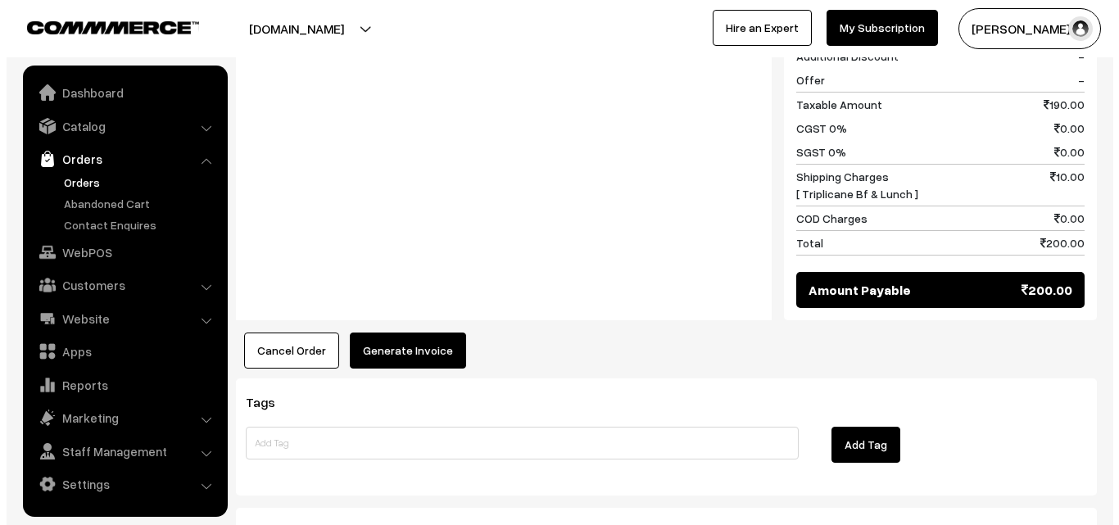
scroll to position [903, 0]
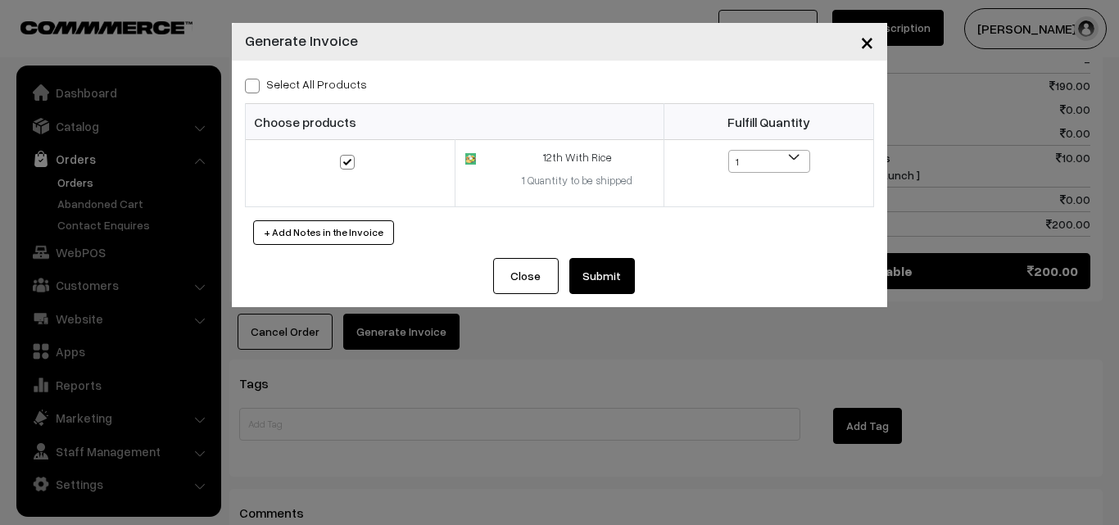
click at [604, 286] on button "Submit" at bounding box center [602, 276] width 66 height 36
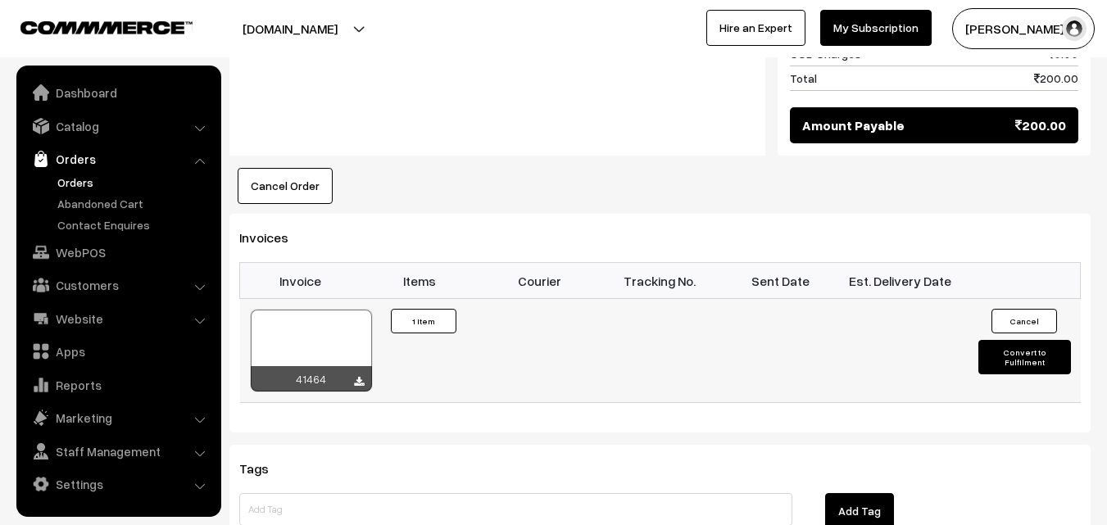
scroll to position [1065, 0]
click at [315, 310] on div at bounding box center [311, 351] width 121 height 82
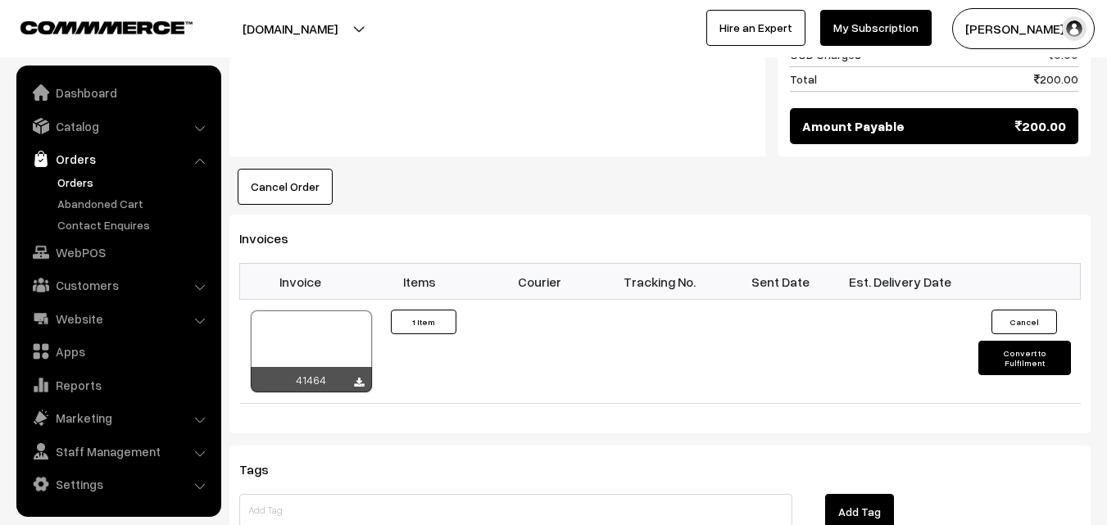
click at [79, 183] on link "Orders" at bounding box center [134, 182] width 162 height 17
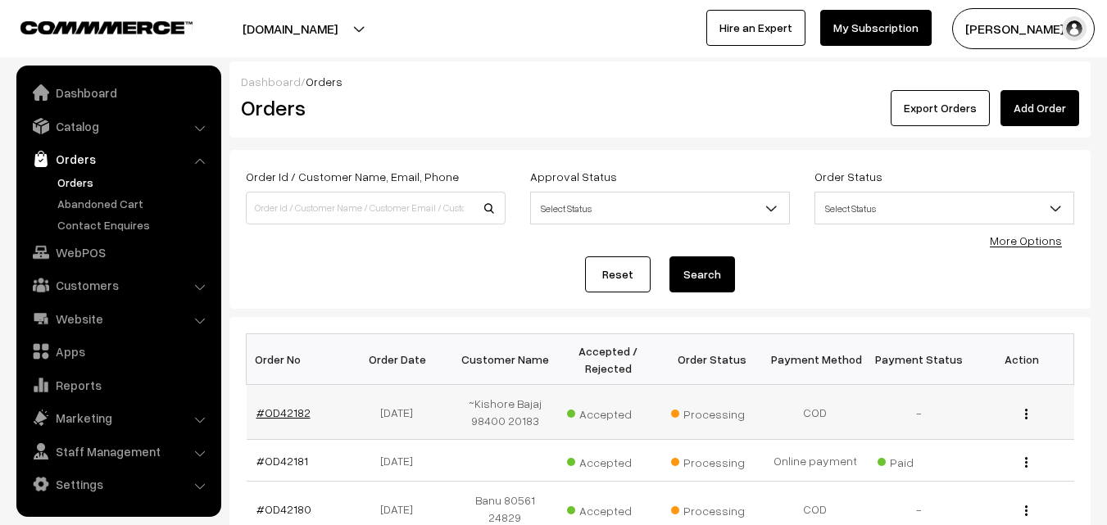
click at [276, 412] on link "#OD42182" at bounding box center [283, 412] width 54 height 14
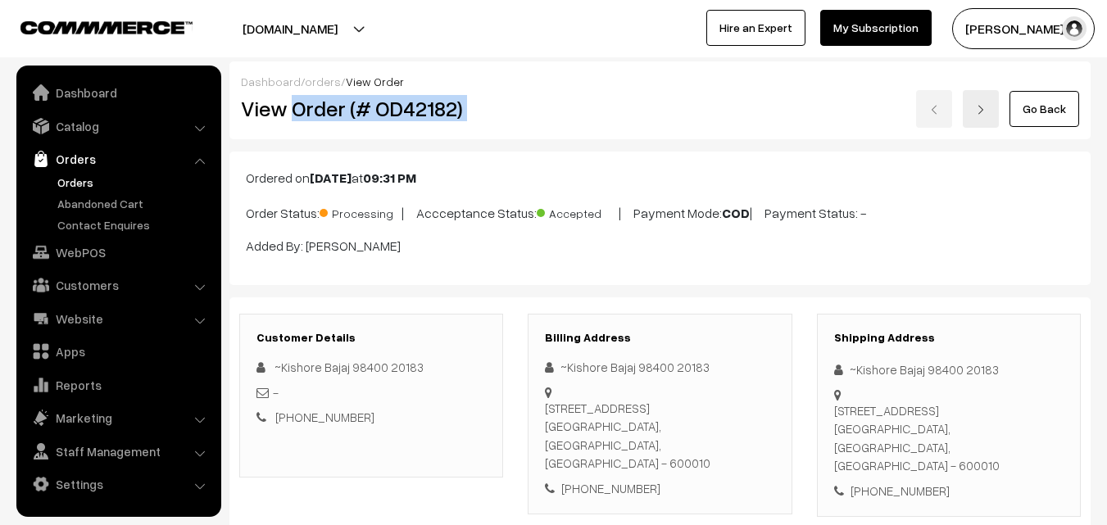
drag, startPoint x: 292, startPoint y: 111, endPoint x: 581, endPoint y: 111, distance: 289.1
click at [581, 111] on div "View Order (# OD42182) Go Back" at bounding box center [660, 109] width 862 height 38
copy div "Order (# OD42182)"
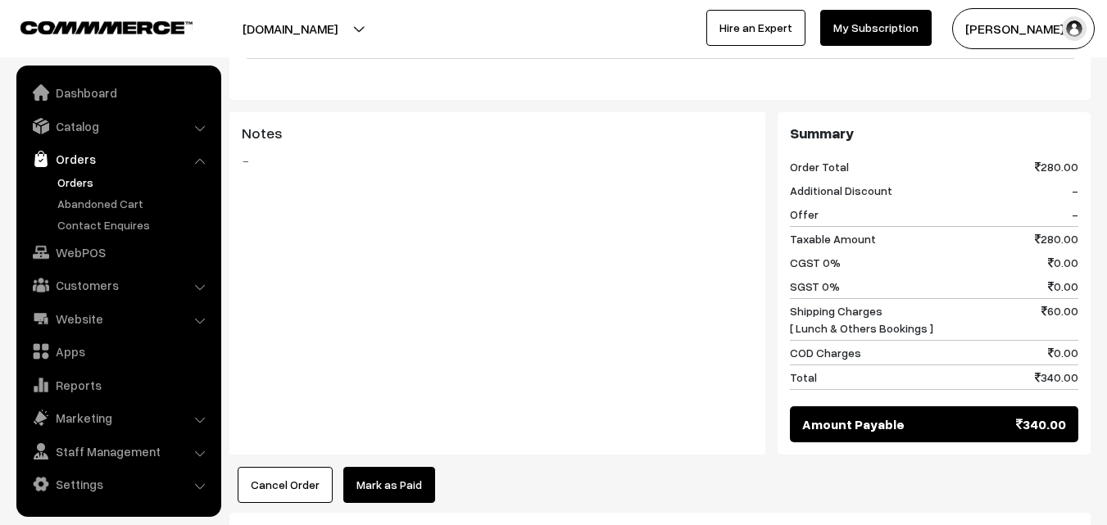
scroll to position [737, 0]
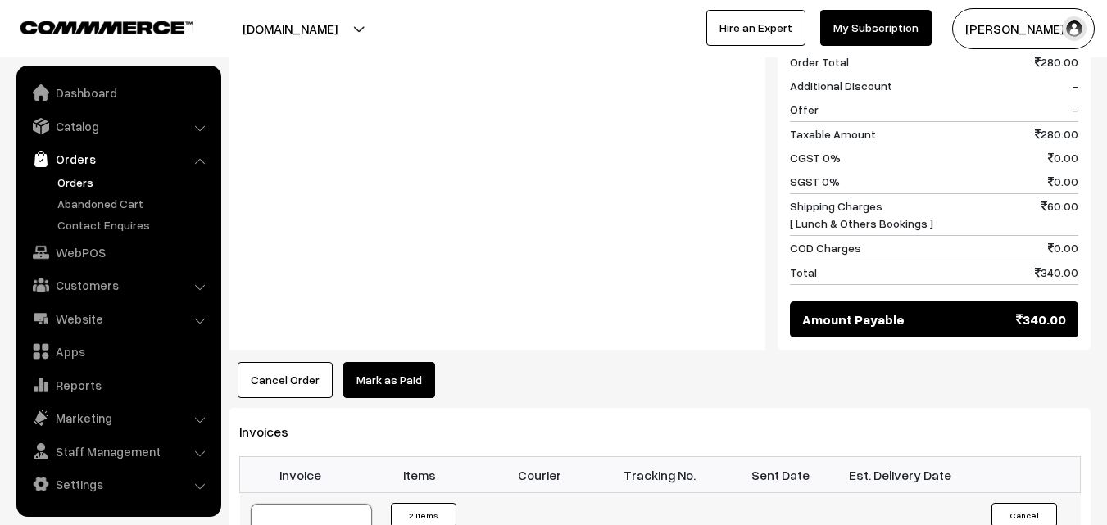
click at [80, 258] on link "WebPOS" at bounding box center [117, 252] width 195 height 29
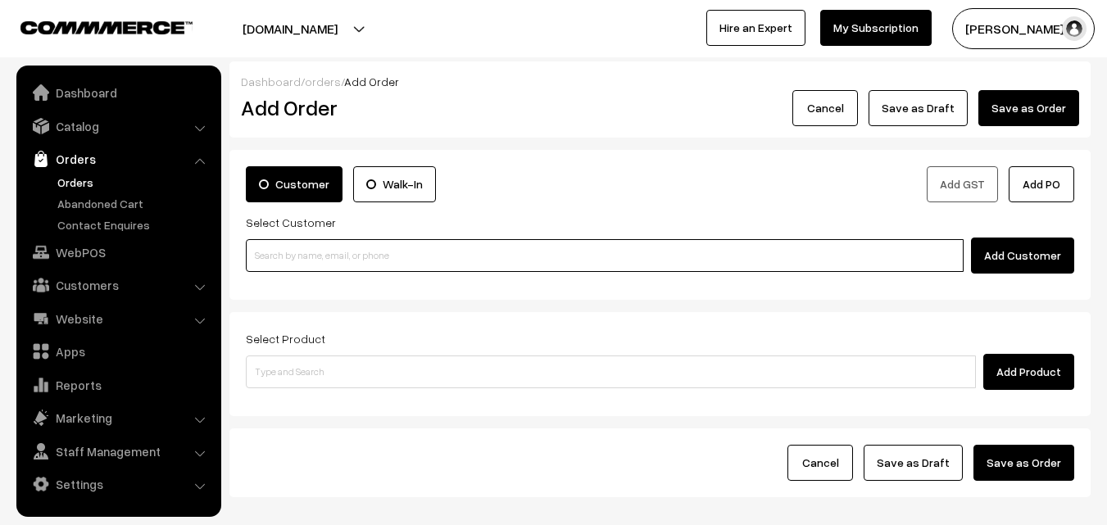
click at [318, 264] on input at bounding box center [605, 255] width 718 height 33
paste input "98842 91220"
click at [282, 256] on input "98842 91220" at bounding box center [605, 255] width 718 height 33
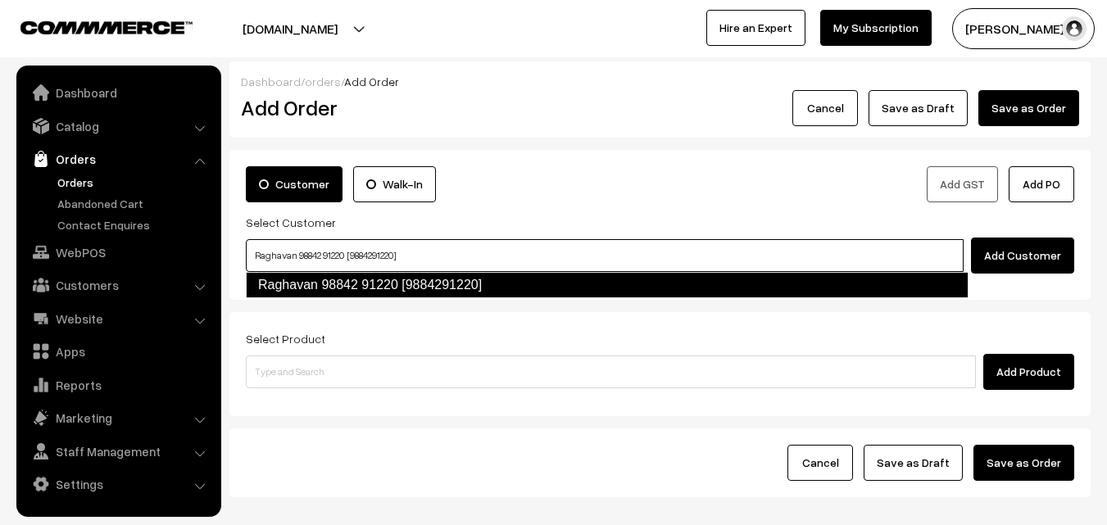
type input "Raghavan 98842 91220 [9884291220]"
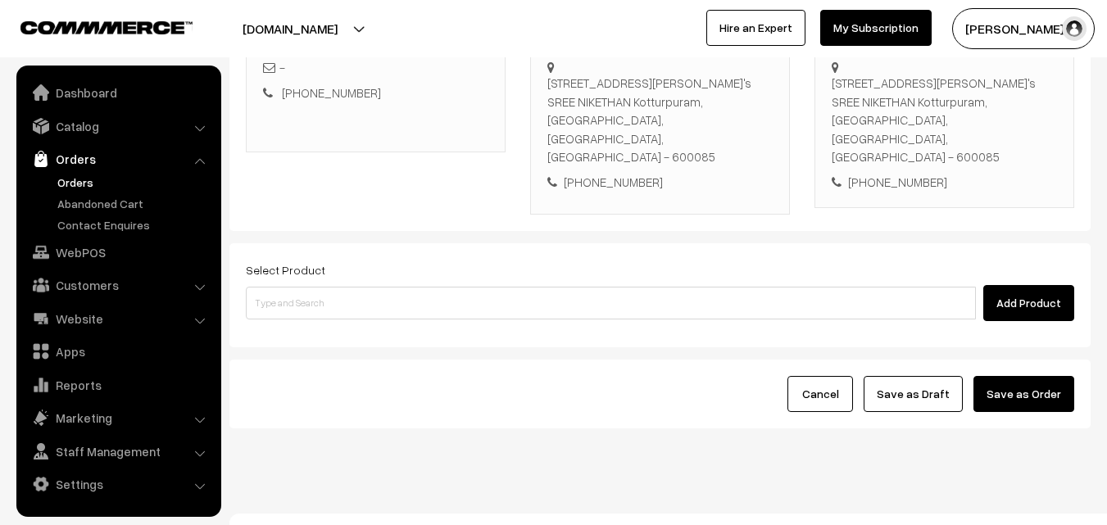
scroll to position [299, 0]
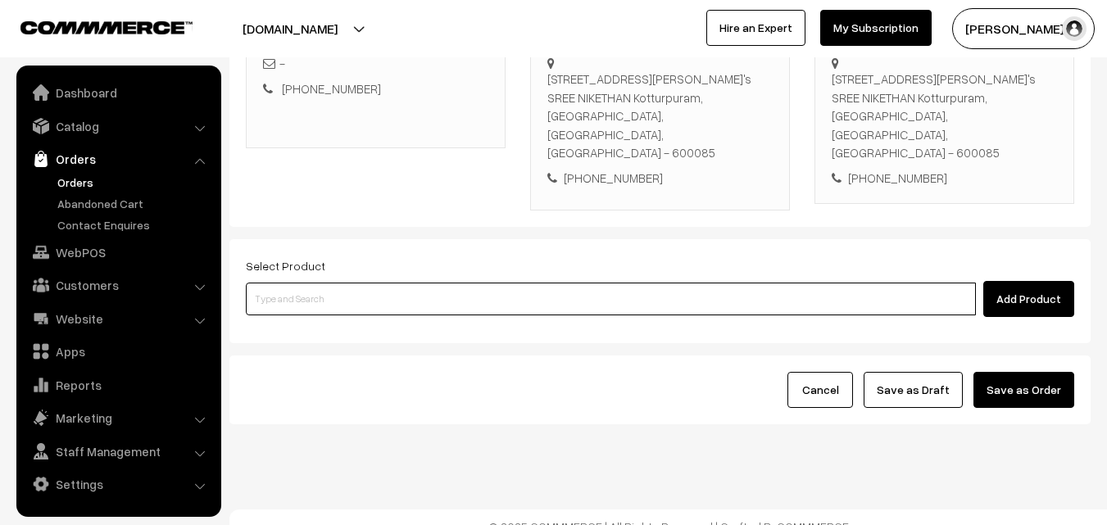
click at [337, 283] on input at bounding box center [611, 299] width 730 height 33
paste input "11th Without Rice..."
type input "11th Without Rice..."
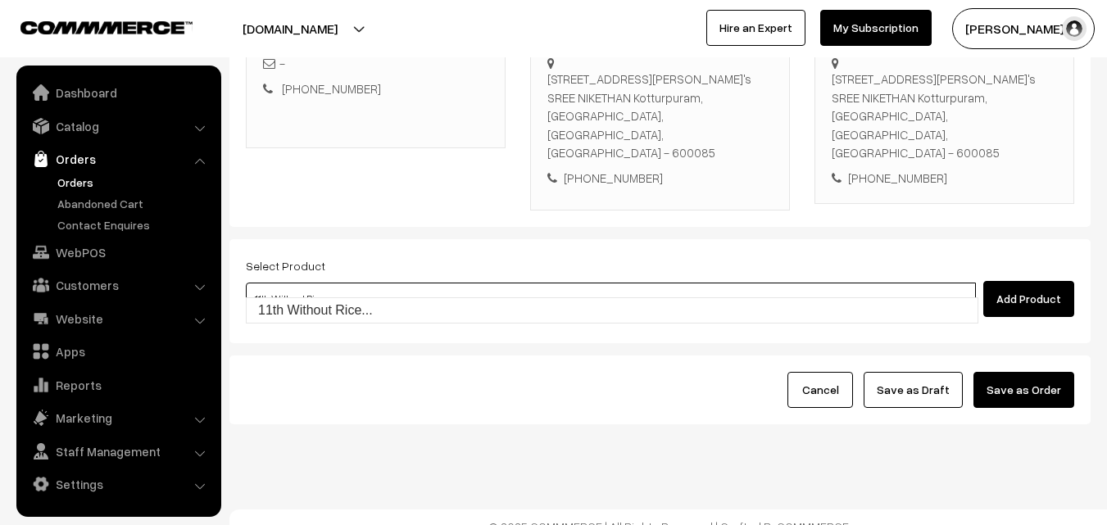
click at [304, 303] on link "11th Without Rice..." at bounding box center [612, 310] width 731 height 25
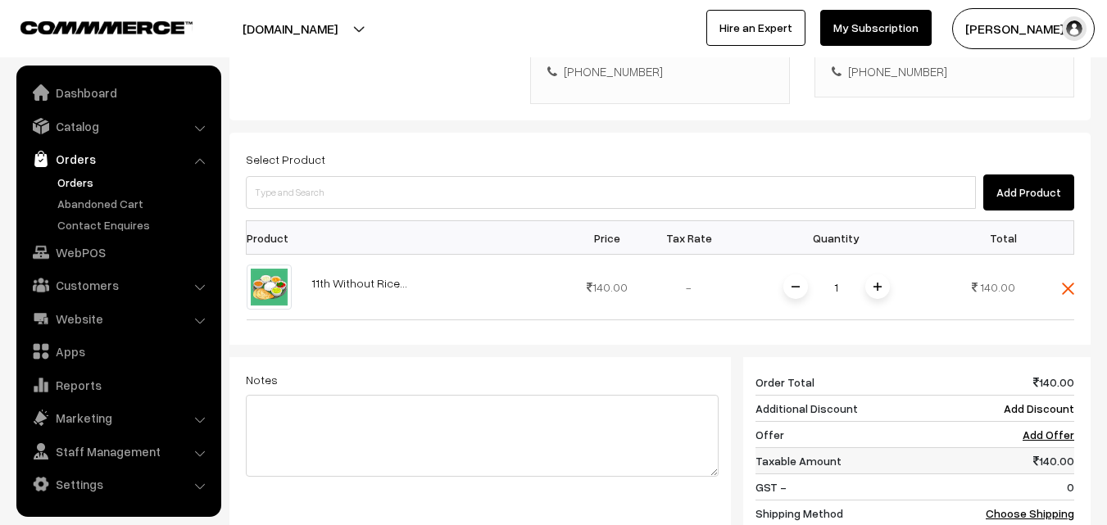
scroll to position [627, 0]
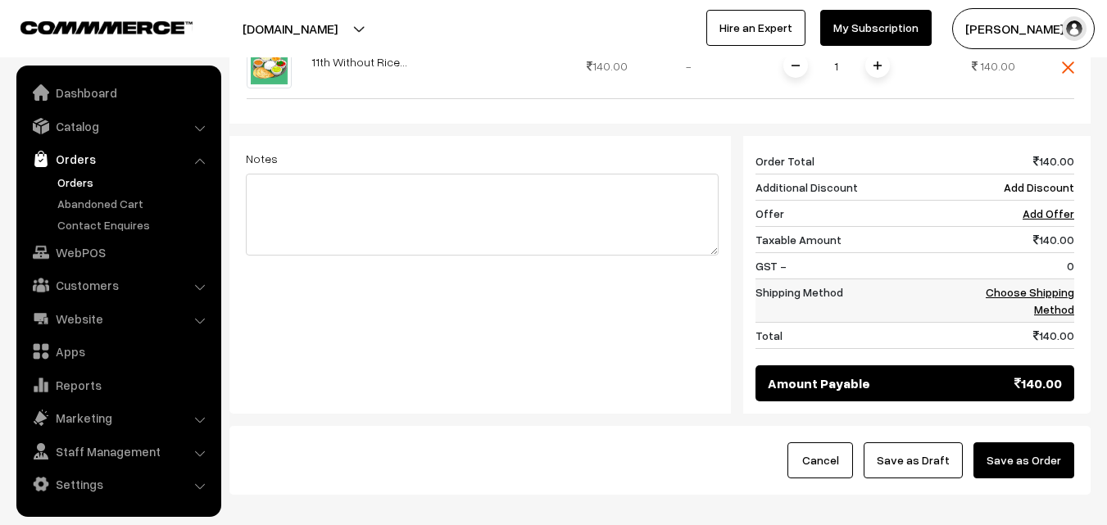
click at [1056, 297] on link "Choose Shipping Method" at bounding box center [1029, 300] width 88 height 31
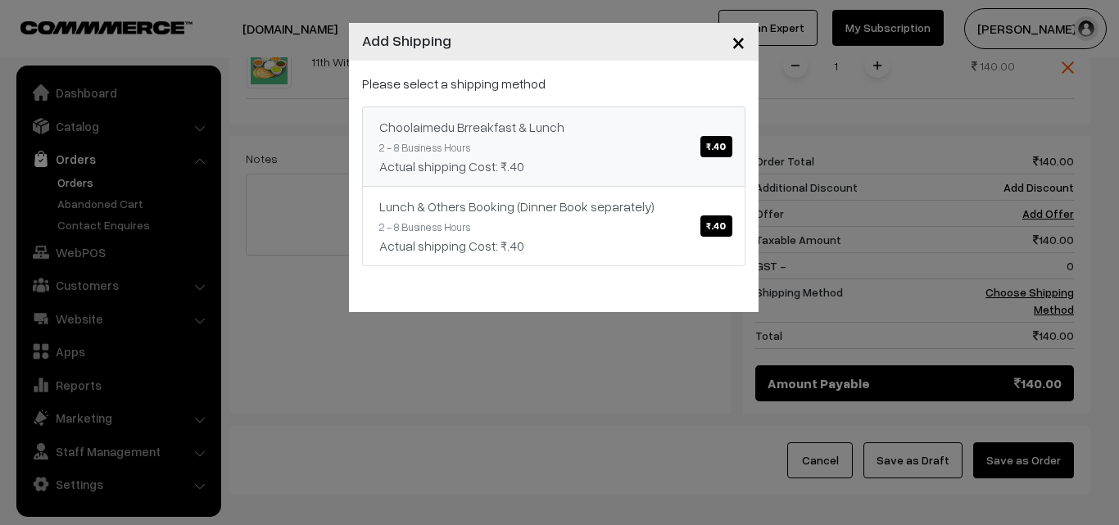
click at [649, 165] on div "Actual shipping Cost: ₹.40" at bounding box center [553, 166] width 349 height 20
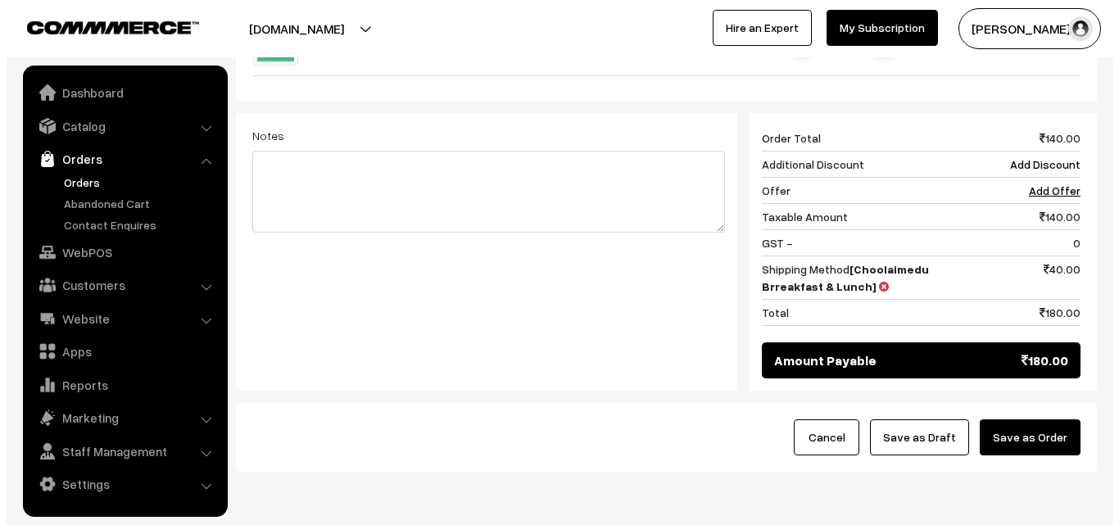
scroll to position [697, 0]
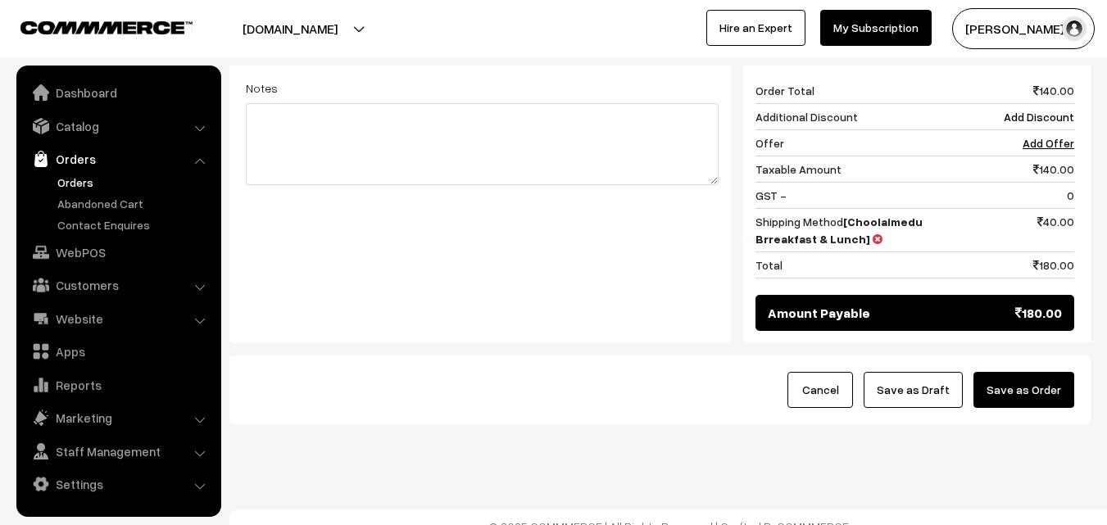
click at [1039, 381] on button "Save as Order" at bounding box center [1023, 390] width 101 height 36
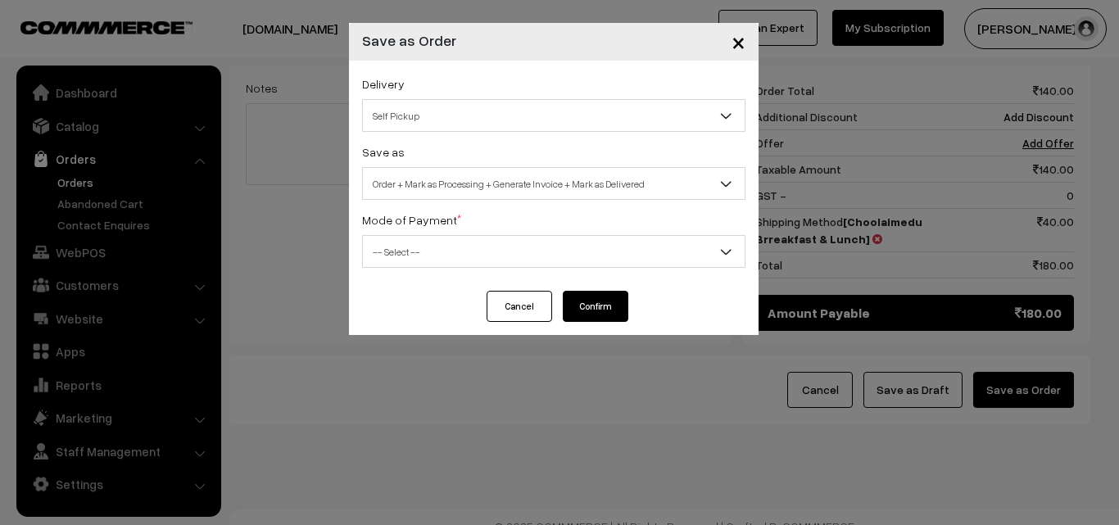
click at [496, 184] on span "Order + Mark as Processing + Generate Invoice + Mark as Delivered" at bounding box center [554, 184] width 382 height 29
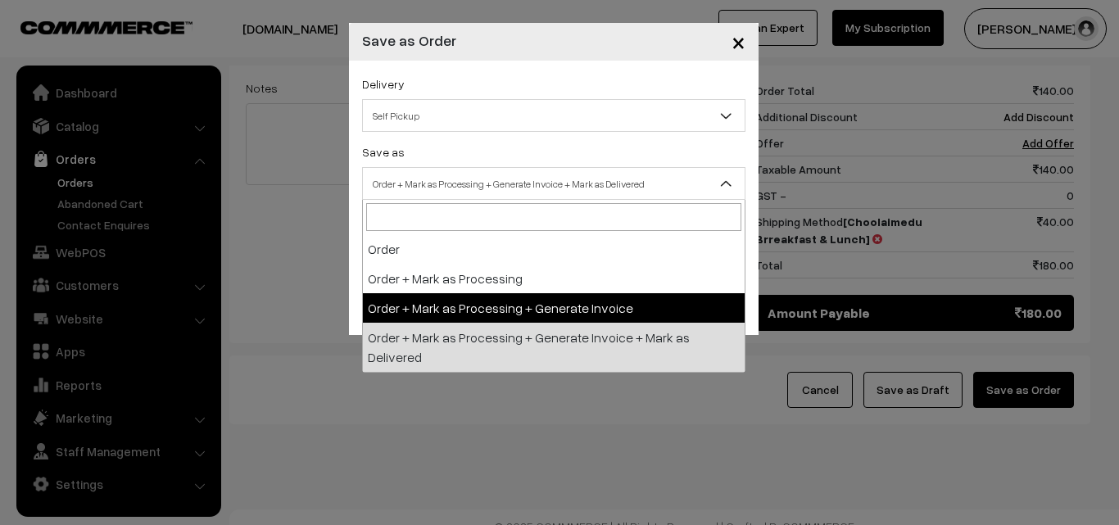
select select "3"
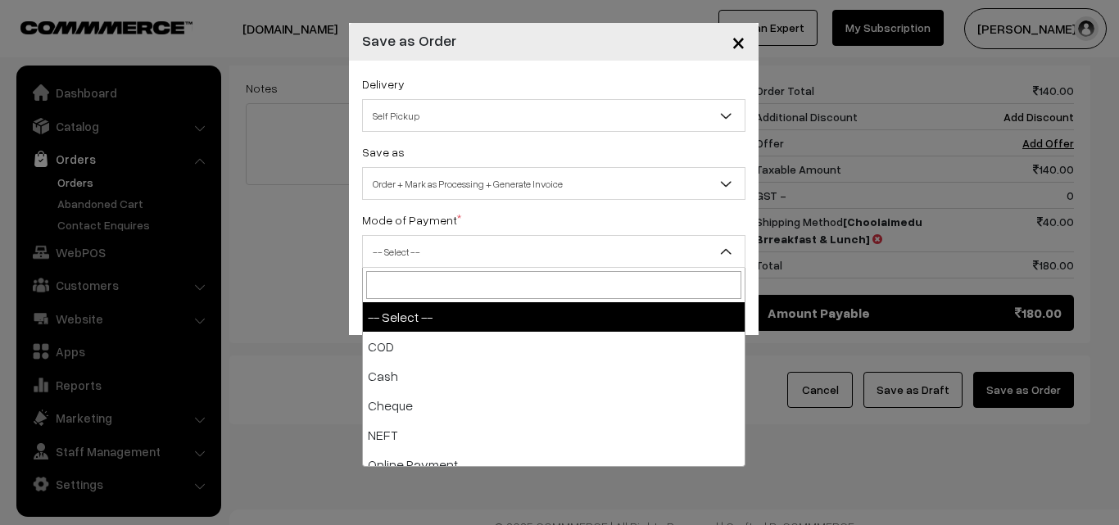
click at [472, 252] on span "-- Select --" at bounding box center [554, 252] width 382 height 29
select select "1"
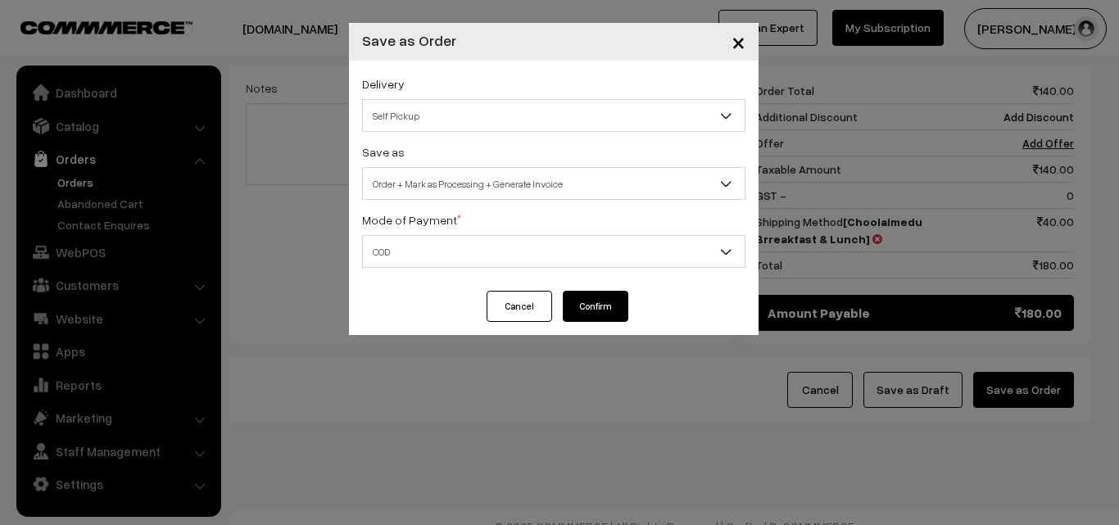
click at [601, 305] on button "Confirm" at bounding box center [596, 306] width 66 height 31
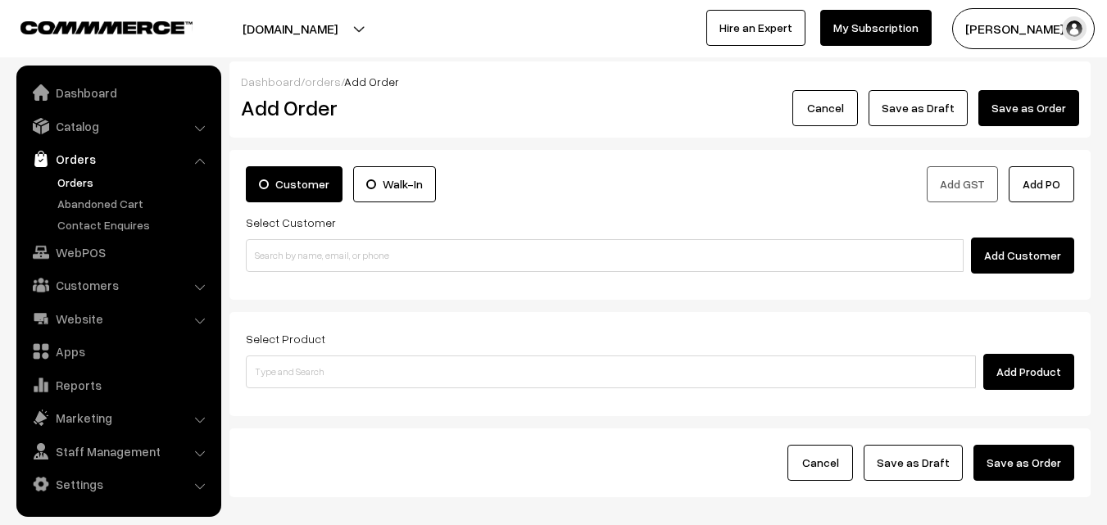
click at [76, 176] on link "Orders" at bounding box center [134, 182] width 162 height 17
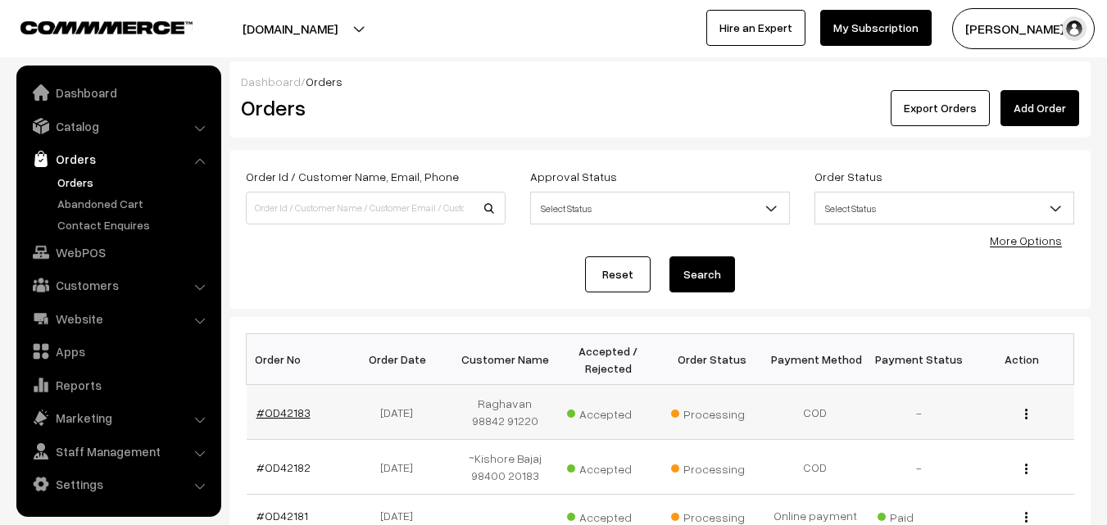
click at [290, 413] on link "#OD42183" at bounding box center [283, 412] width 54 height 14
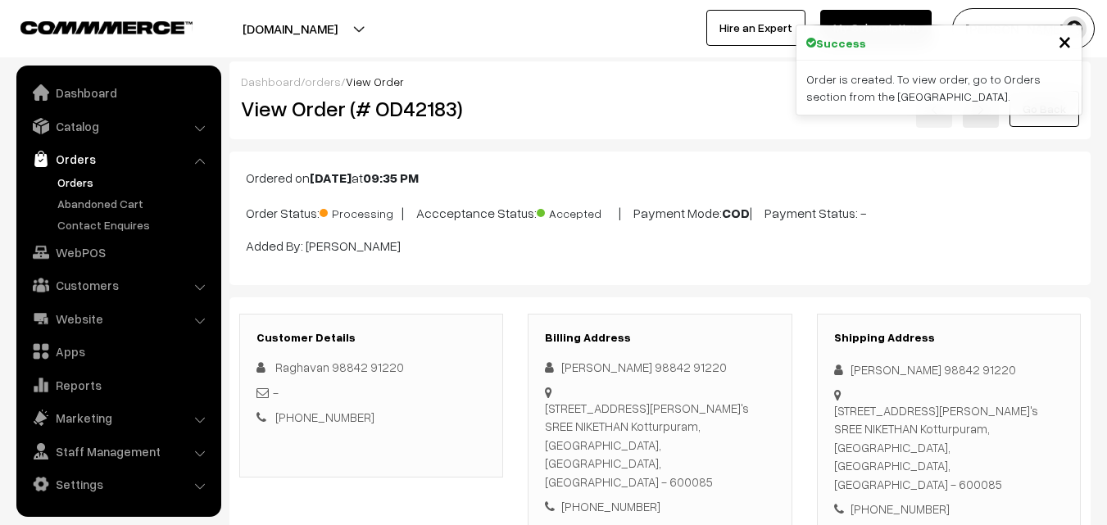
click at [458, 104] on h2 "View Order (# OD42183)" at bounding box center [372, 108] width 263 height 25
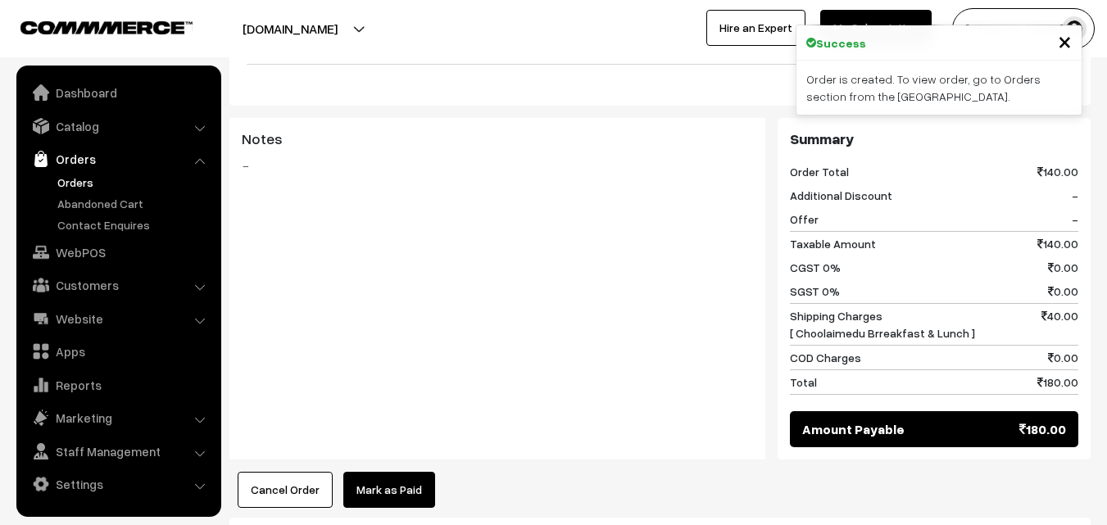
scroll to position [901, 0]
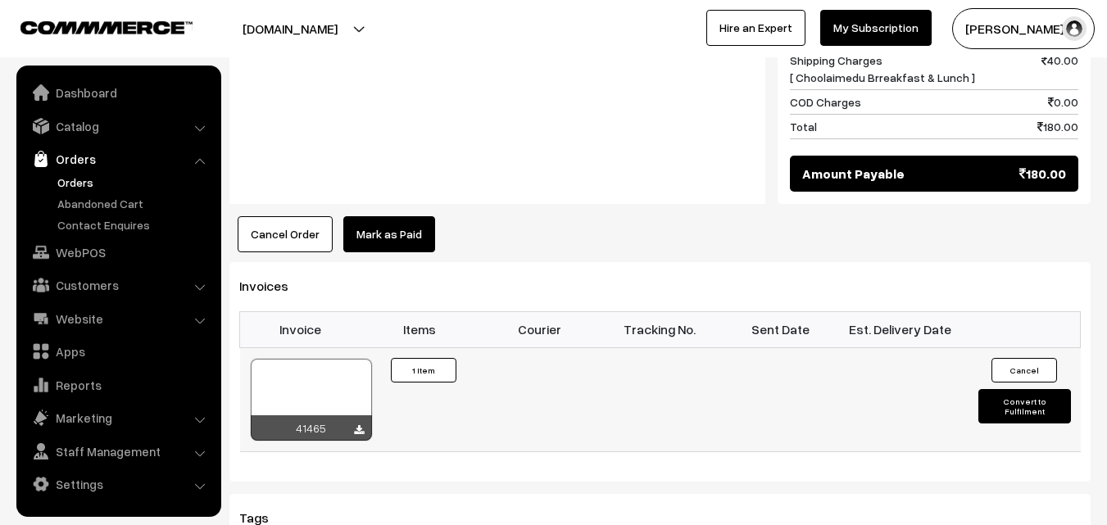
click at [336, 366] on div at bounding box center [311, 400] width 121 height 82
click at [97, 180] on link "Orders" at bounding box center [134, 182] width 162 height 17
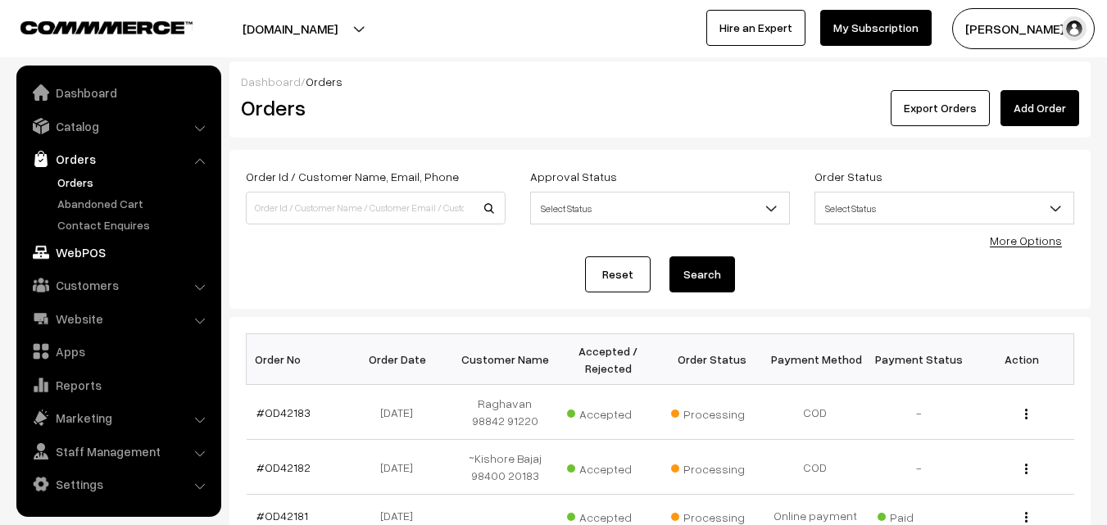
click at [98, 247] on link "WebPOS" at bounding box center [117, 252] width 195 height 29
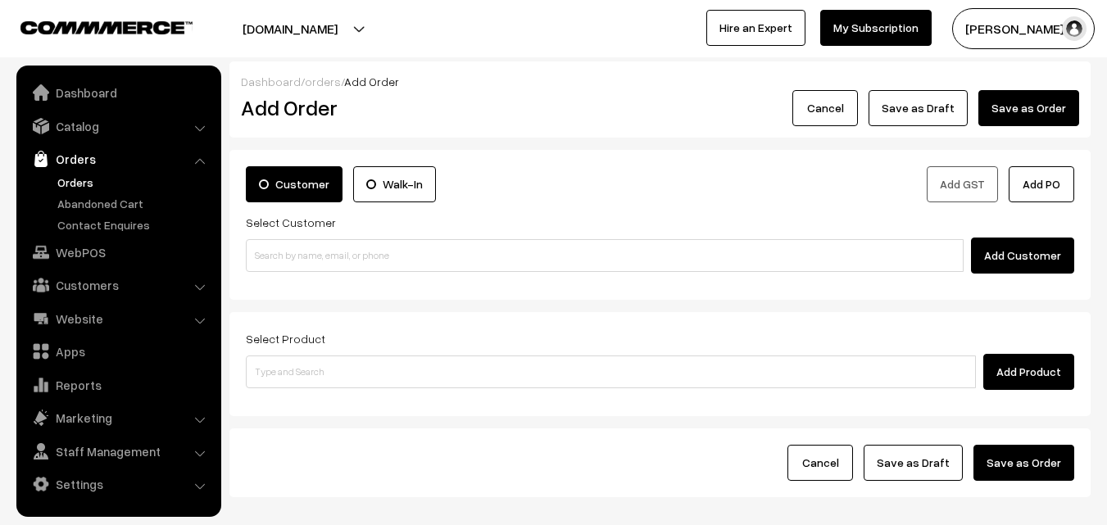
click at [346, 260] on input at bounding box center [605, 255] width 718 height 33
click at [306, 249] on input "99400 50857" at bounding box center [605, 255] width 718 height 33
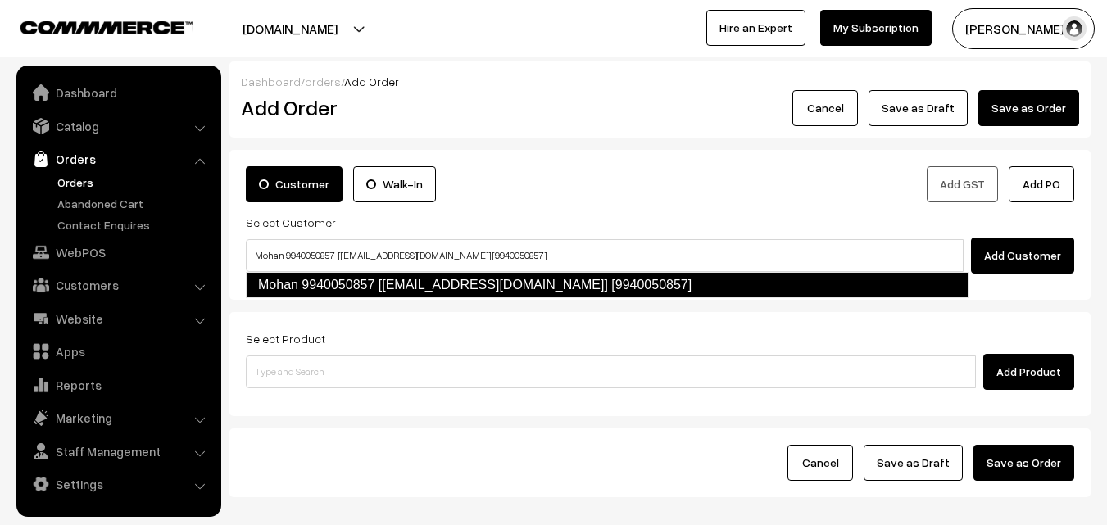
type input "Mohan 9940050857 [[EMAIL_ADDRESS][DOMAIN_NAME]] [9940050857]"
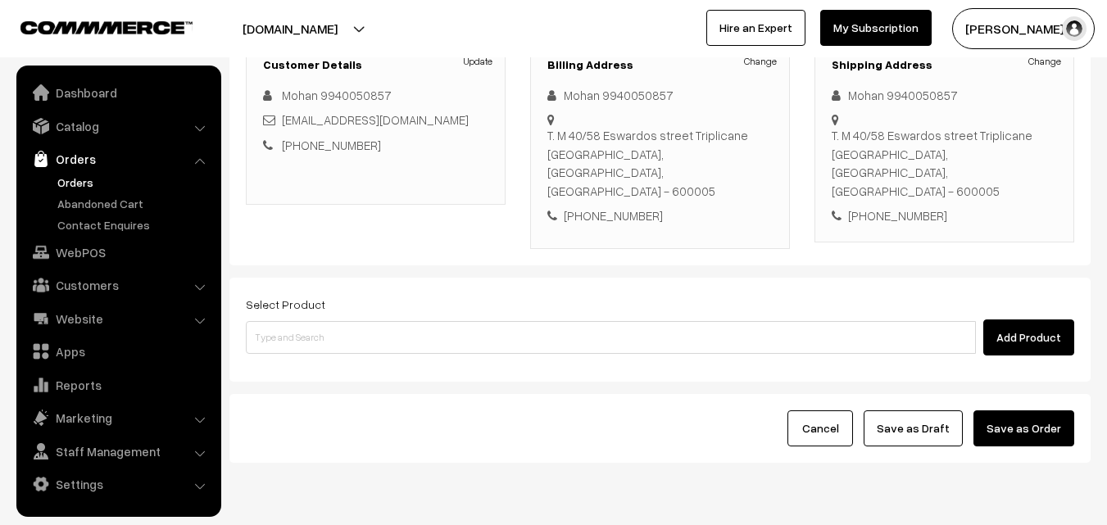
scroll to position [255, 0]
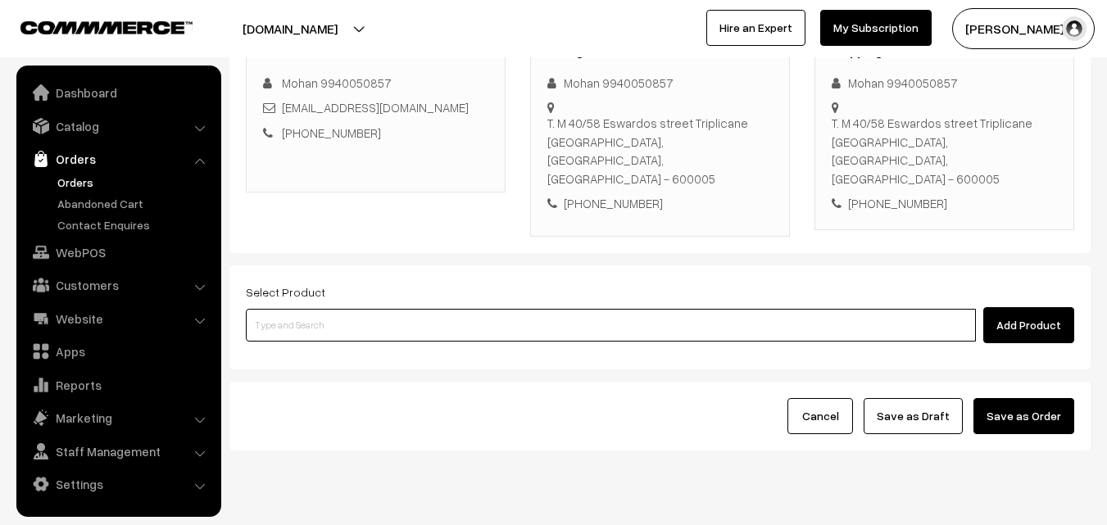
click at [342, 309] on input at bounding box center [611, 325] width 730 height 33
paste input "12th [DATE] Dr - [PERSON_NAME] (3)"
type input "12th [DATE] Dr - [PERSON_NAME] (3)"
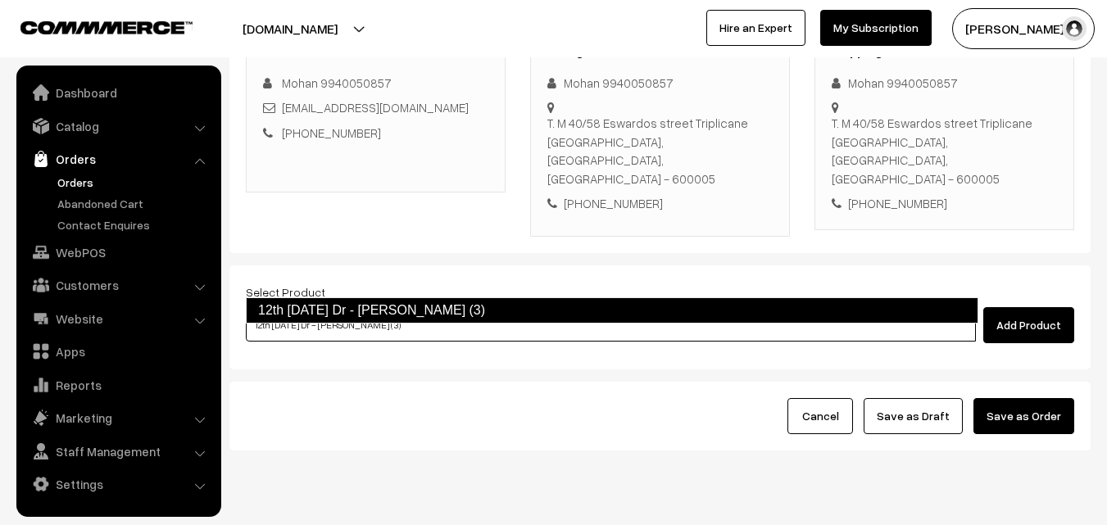
click at [337, 306] on link "12th [DATE] Dr - [PERSON_NAME] (3)" at bounding box center [612, 310] width 732 height 26
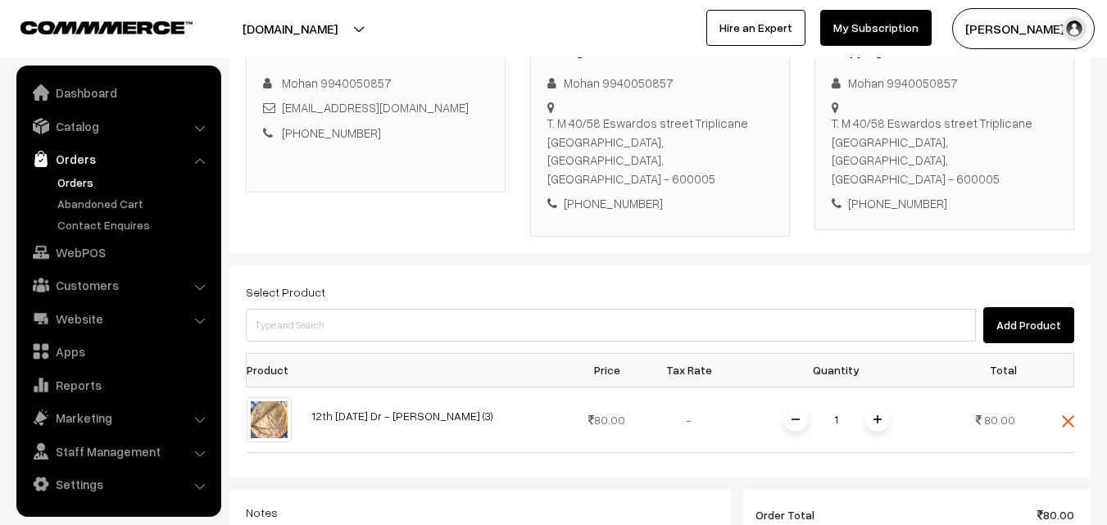
click at [880, 407] on span at bounding box center [877, 419] width 25 height 25
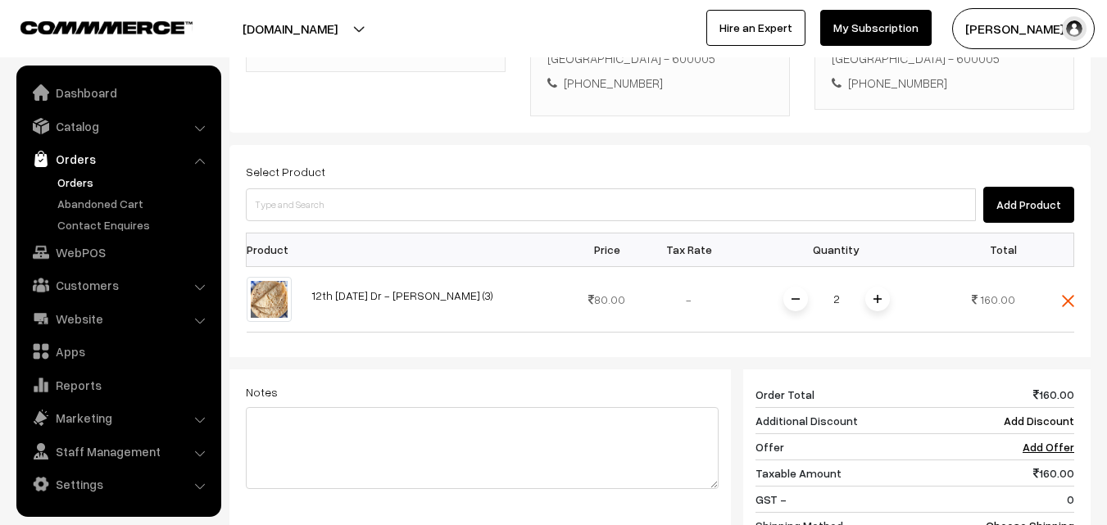
scroll to position [419, 0]
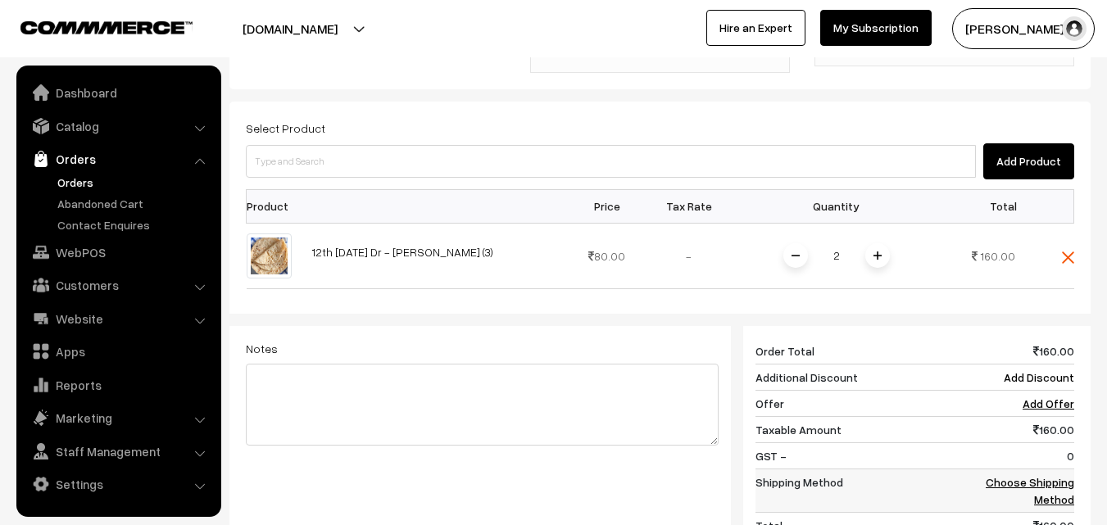
click at [1051, 475] on link "Choose Shipping Method" at bounding box center [1029, 490] width 88 height 31
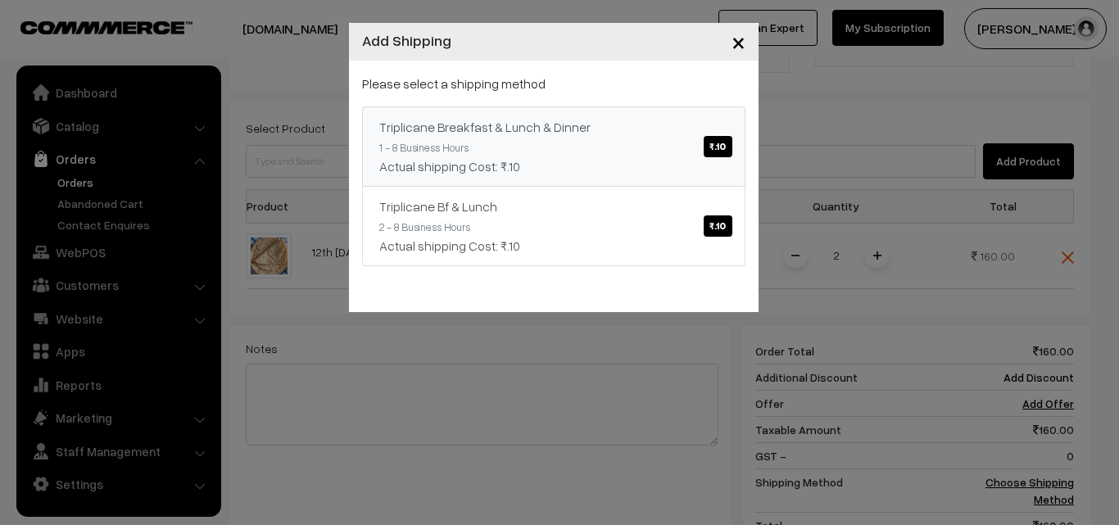
click at [427, 112] on link "Triplicane Breakfast & Lunch & Dinner ₹.10 1 - 8 Business Hours Actual shipping…" at bounding box center [553, 146] width 383 height 80
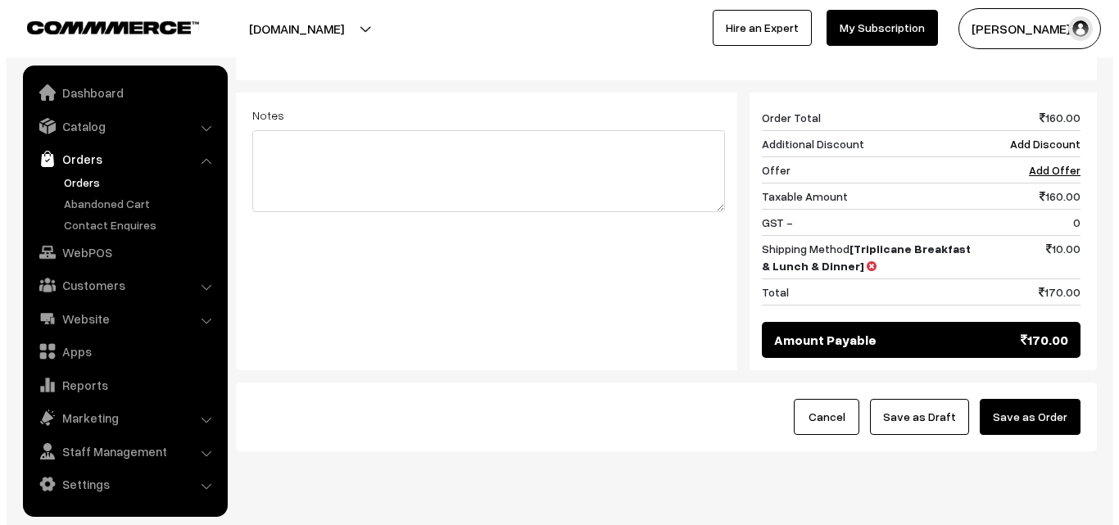
scroll to position [653, 0]
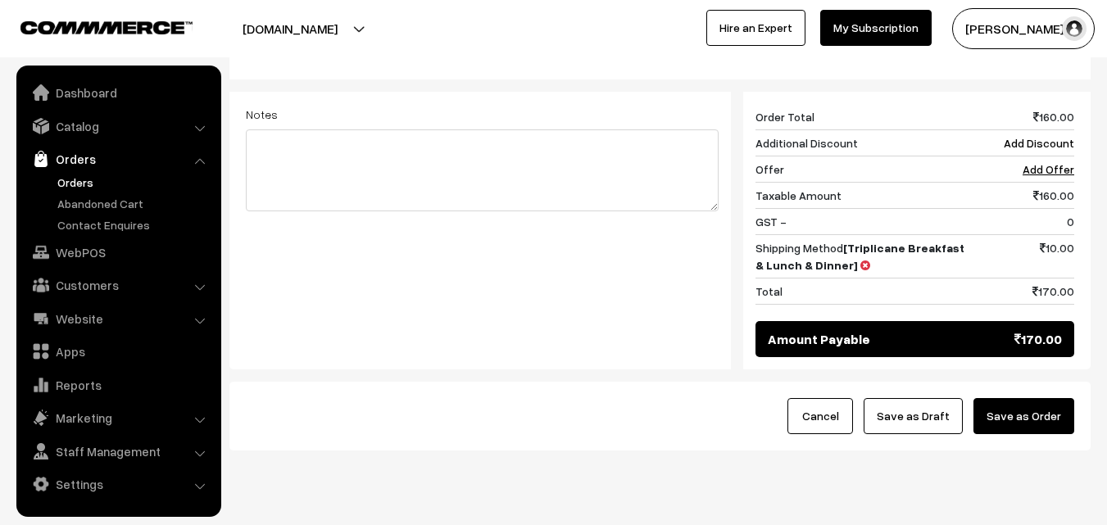
click at [1031, 398] on button "Save as Order" at bounding box center [1023, 416] width 101 height 36
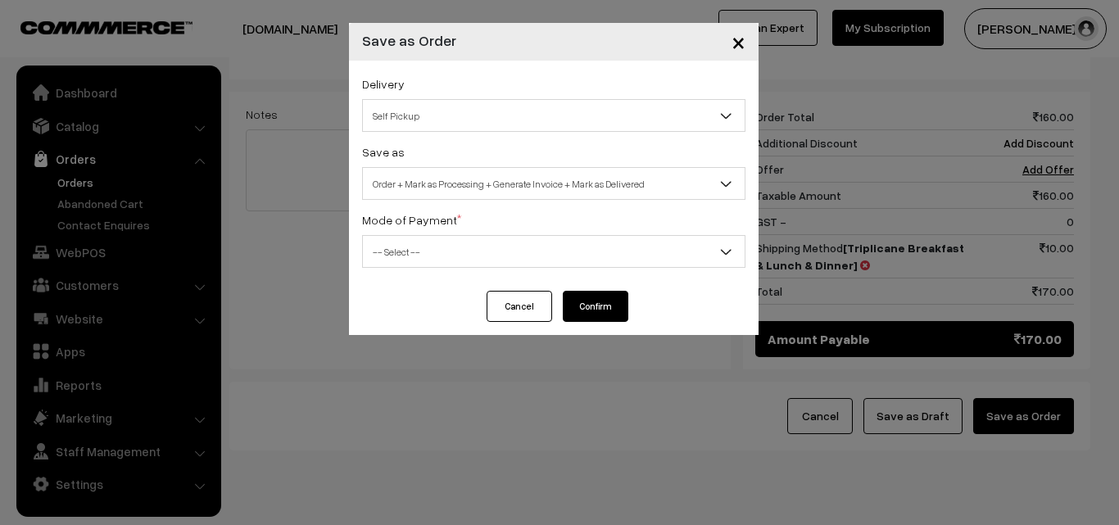
click at [467, 179] on span "Order + Mark as Processing + Generate Invoice + Mark as Delivered" at bounding box center [554, 184] width 382 height 29
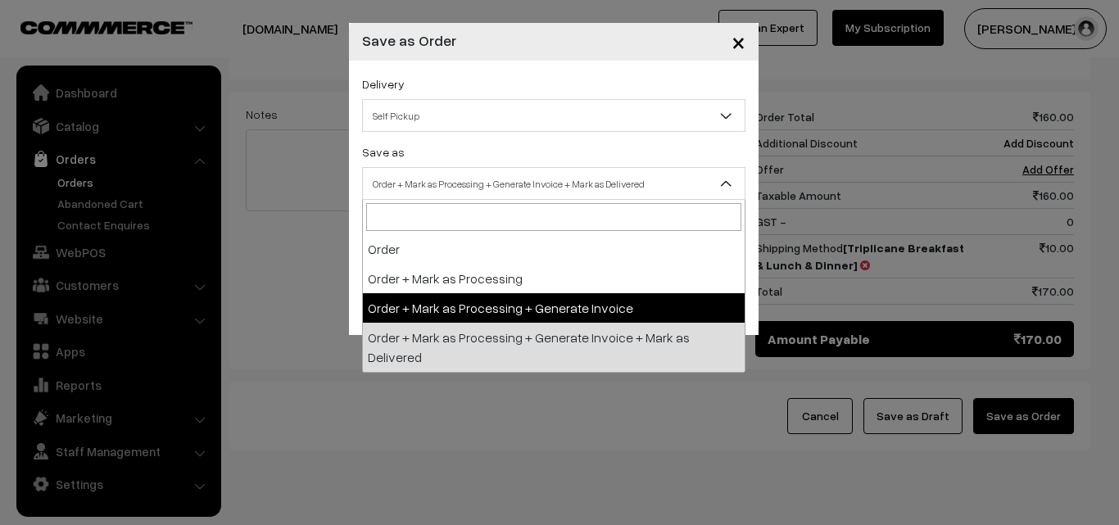
select select "3"
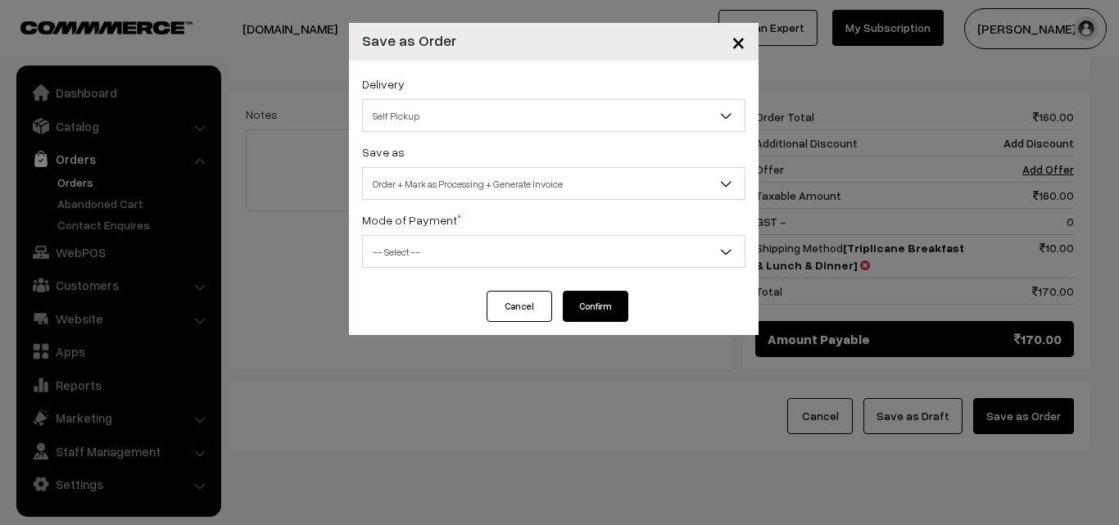
click at [458, 269] on div "Delivery Self Pickup Triplicane Breakfast & Lunch & Dinner (₹10) (1 - 8 Busines…" at bounding box center [554, 176] width 410 height 230
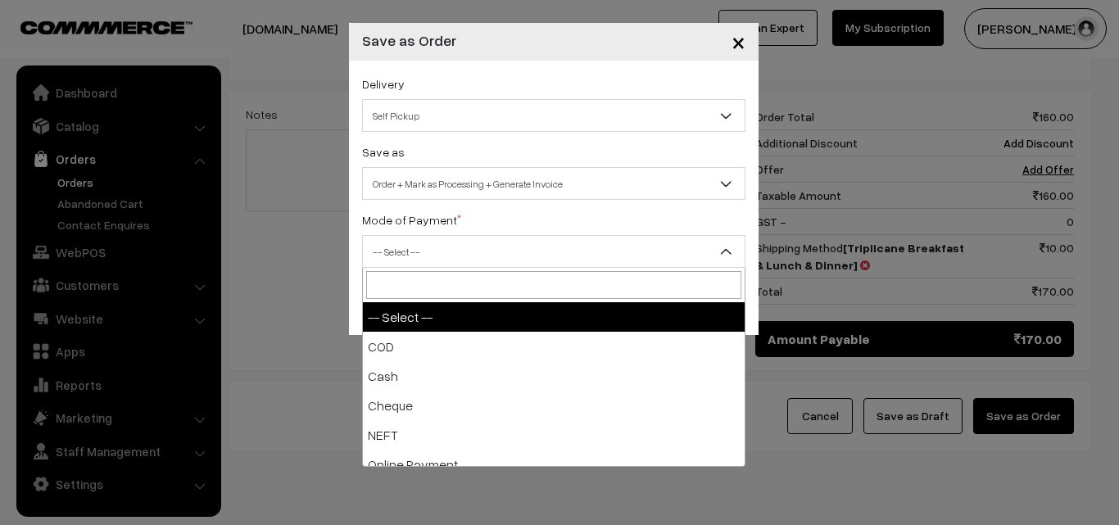
click at [454, 255] on span "-- Select --" at bounding box center [554, 252] width 382 height 29
select select "2"
checkbox input "true"
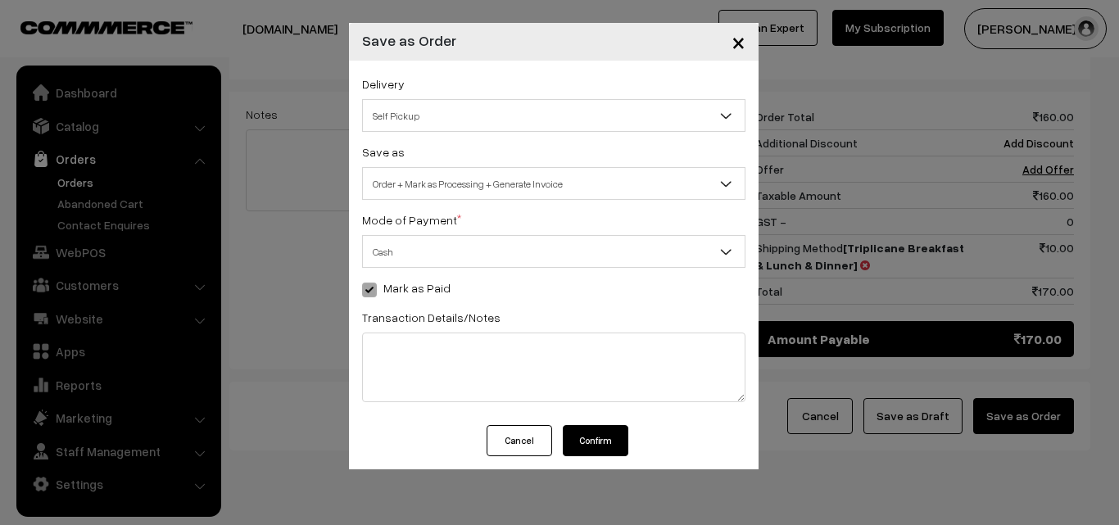
click at [603, 441] on button "Confirm" at bounding box center [596, 440] width 66 height 31
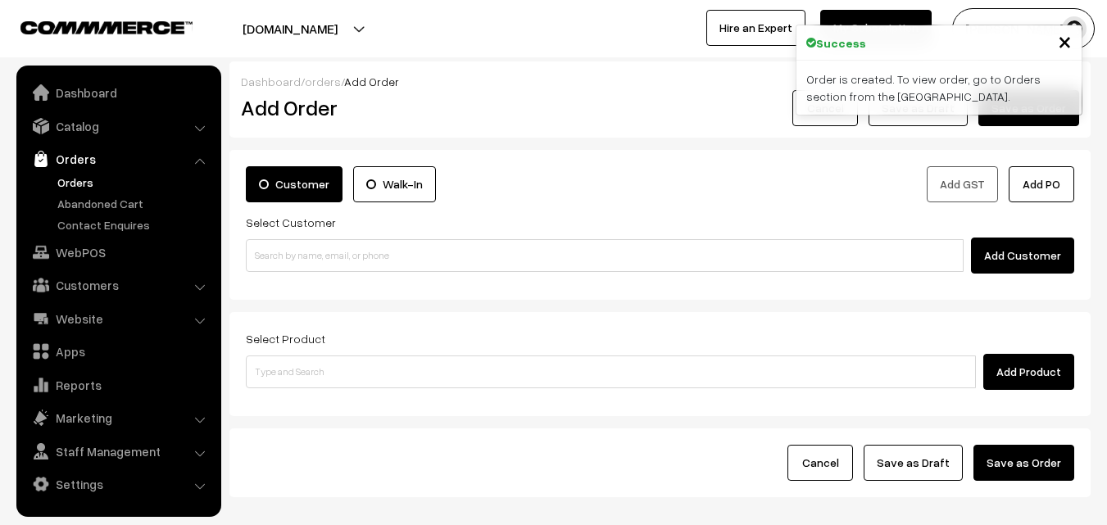
click at [92, 183] on link "Orders" at bounding box center [134, 182] width 162 height 17
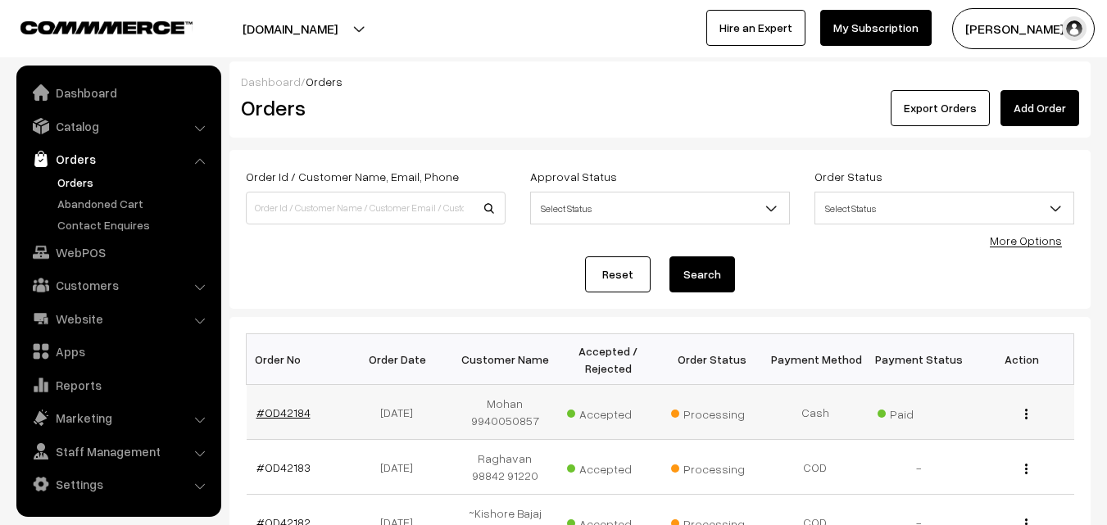
click at [297, 414] on link "#OD42184" at bounding box center [283, 412] width 54 height 14
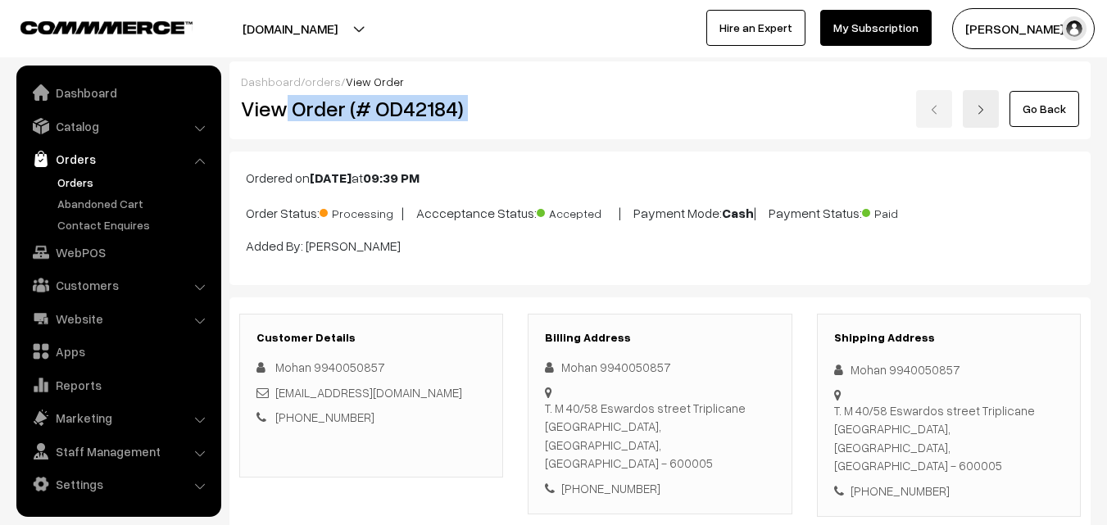
drag, startPoint x: 289, startPoint y: 111, endPoint x: 532, endPoint y: 175, distance: 251.7
click at [544, 108] on div "View Order (# OD42184) Go Back" at bounding box center [660, 109] width 862 height 38
copy div "Order (# OD42184)"
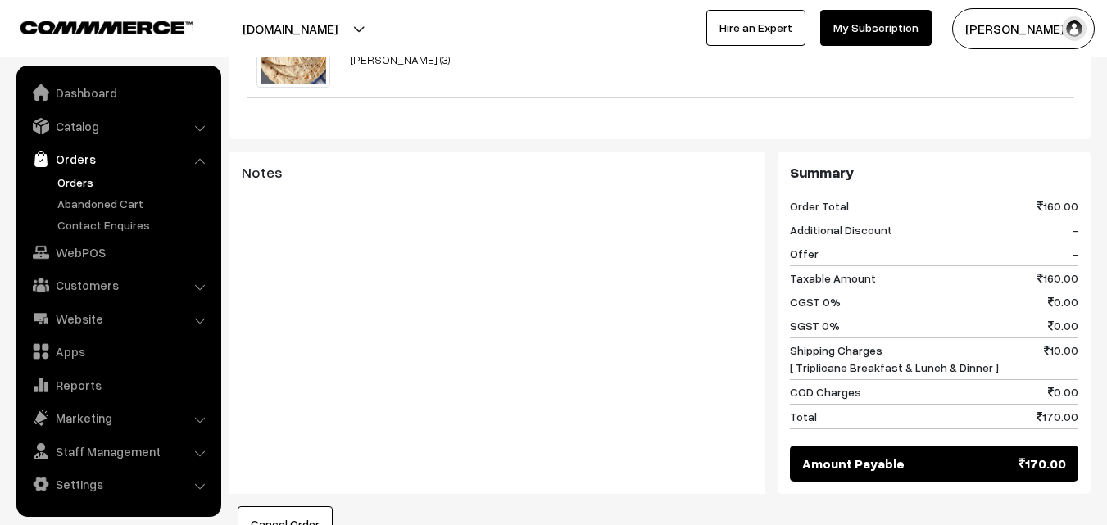
scroll to position [901, 0]
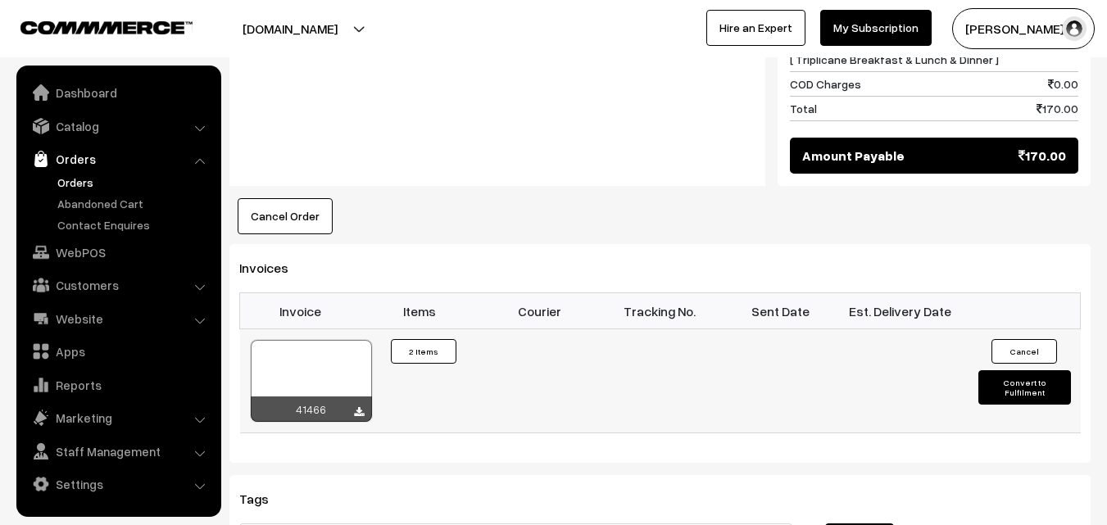
click at [298, 340] on div at bounding box center [311, 381] width 121 height 82
click at [78, 260] on link "WebPOS" at bounding box center [117, 252] width 195 height 29
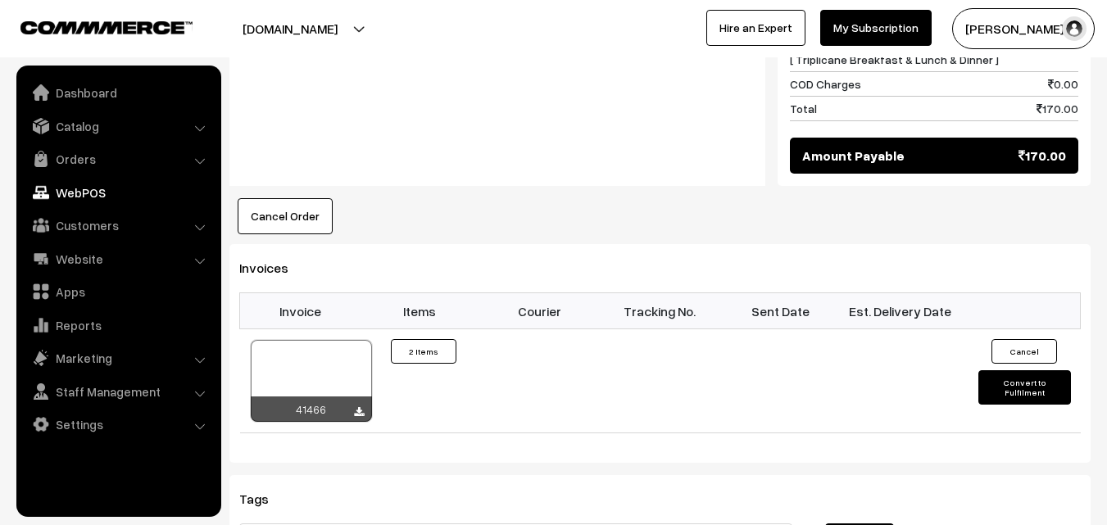
click at [303, 293] on th "Invoice" at bounding box center [300, 311] width 120 height 36
click at [298, 293] on th "Invoice" at bounding box center [300, 311] width 120 height 36
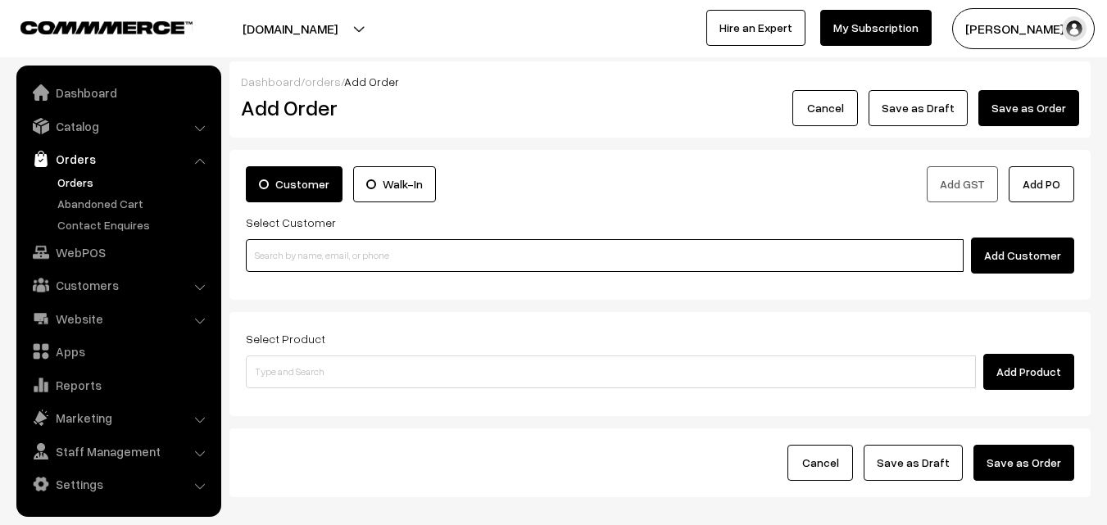
click at [299, 254] on input at bounding box center [605, 255] width 718 height 33
paste input "90370 43597"
click at [289, 254] on input "90370 43597" at bounding box center [605, 255] width 718 height 33
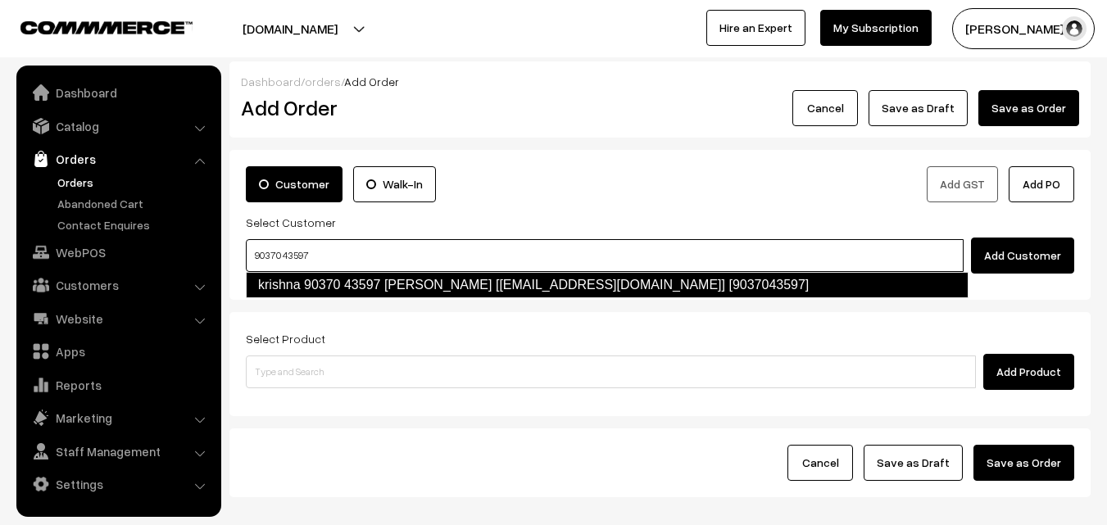
type input "90370 43597"
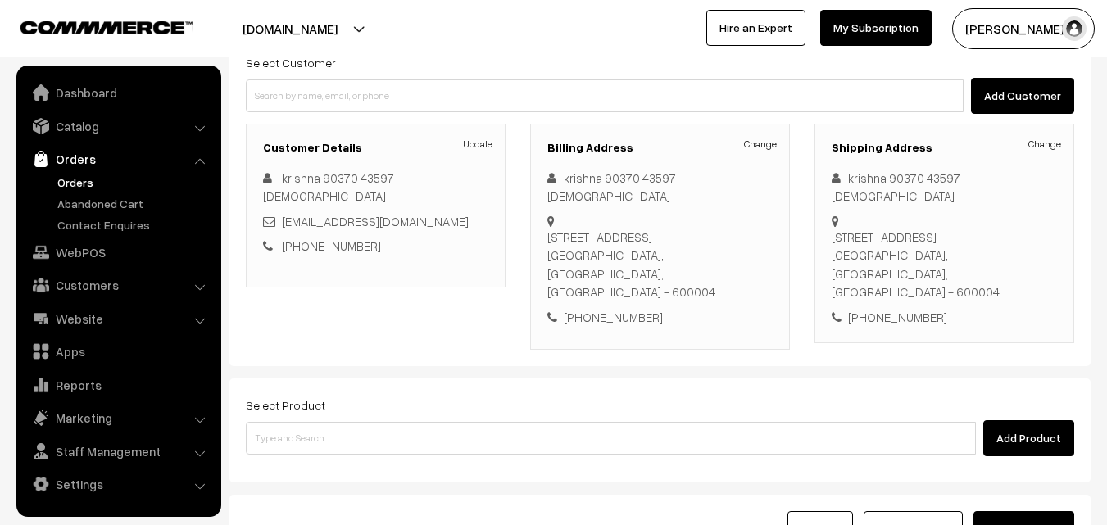
scroll to position [164, 0]
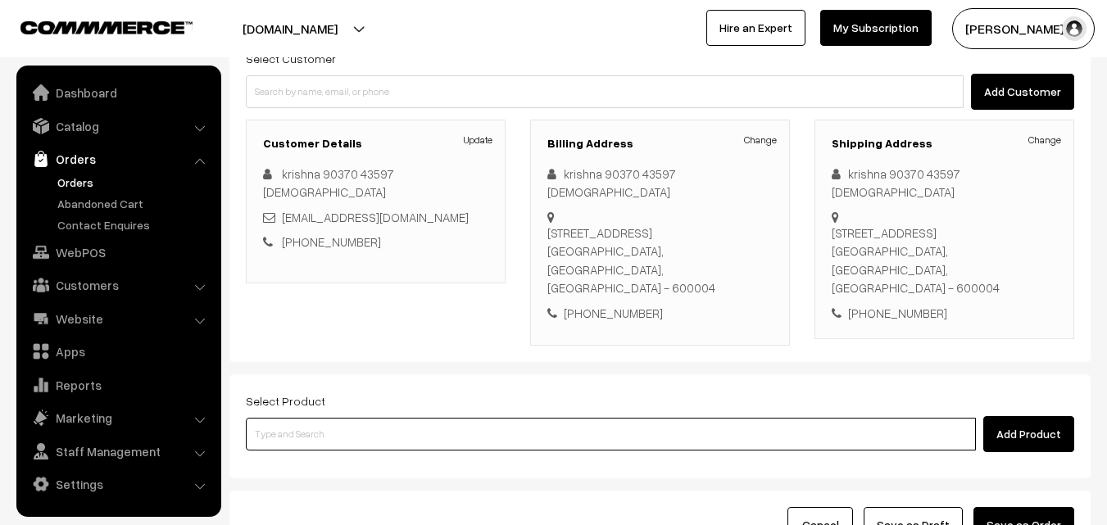
click at [301, 418] on input at bounding box center [611, 434] width 730 height 33
paste input "11th Without Rice..."
type input "11th Without Rice..."
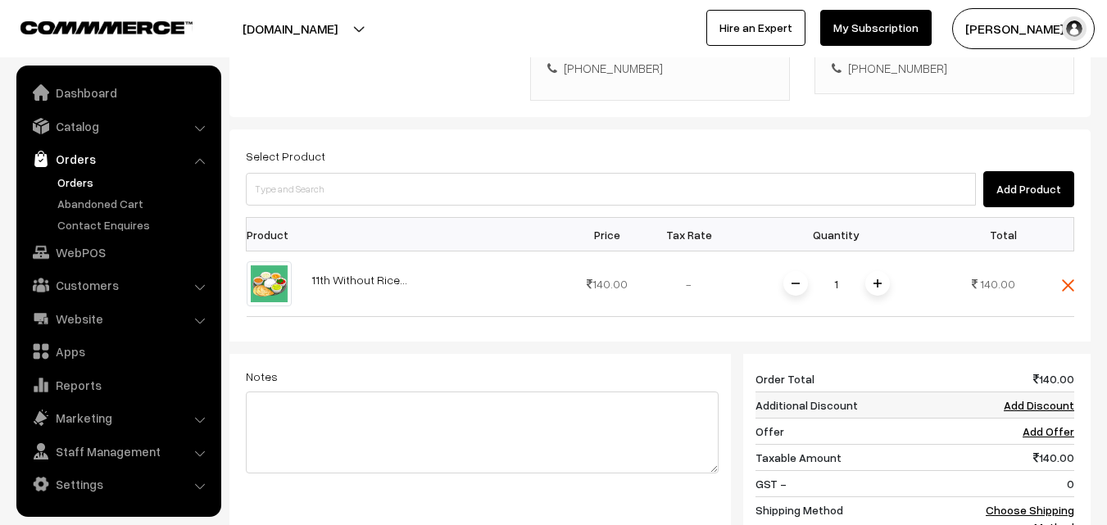
scroll to position [410, 0]
click at [1055, 502] on link "Choose Shipping Method" at bounding box center [1029, 517] width 88 height 31
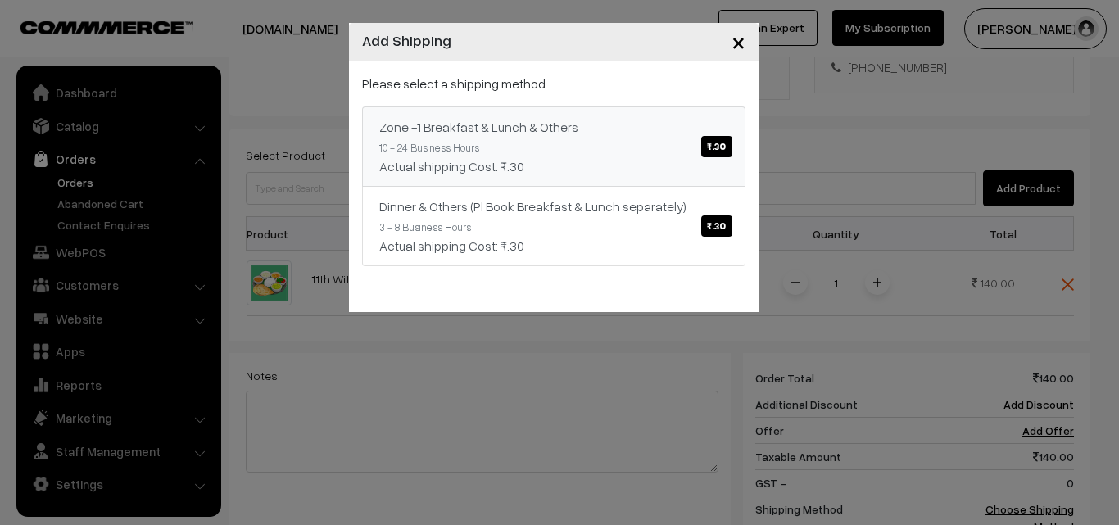
click at [544, 160] on div "Actual shipping Cost: ₹.30" at bounding box center [553, 166] width 349 height 20
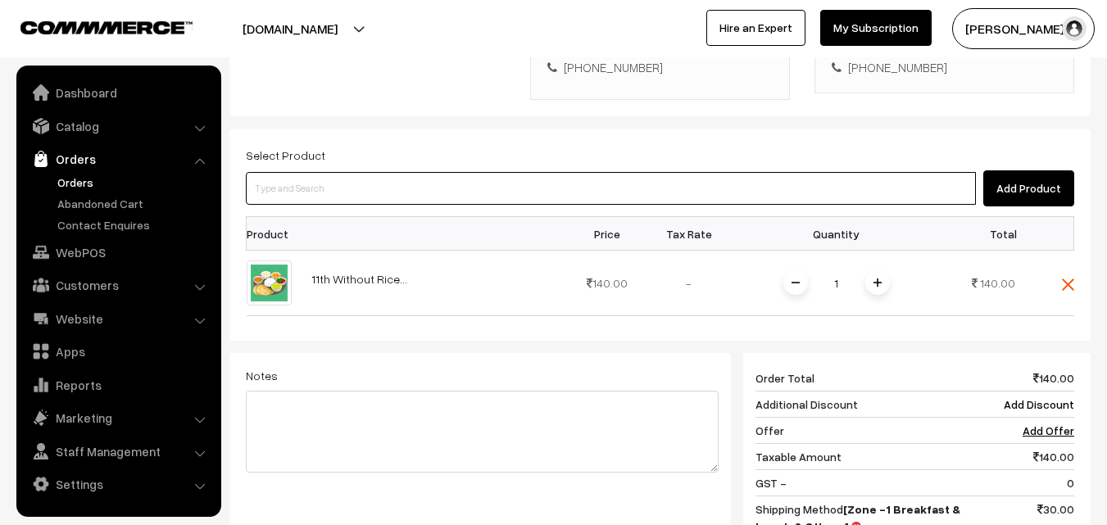
click at [381, 172] on input at bounding box center [611, 188] width 730 height 33
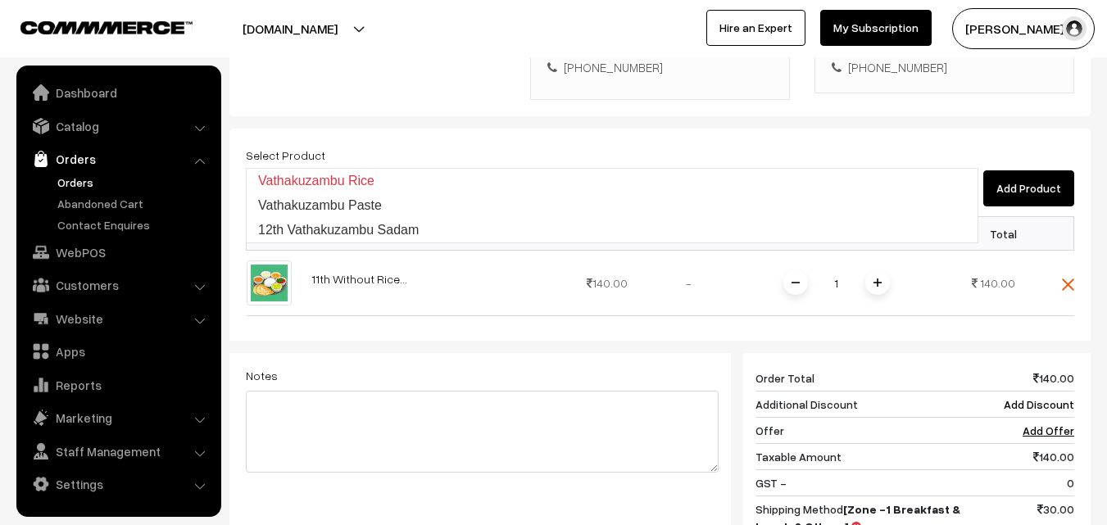
type input "12th Vathakuzambu Sadam"
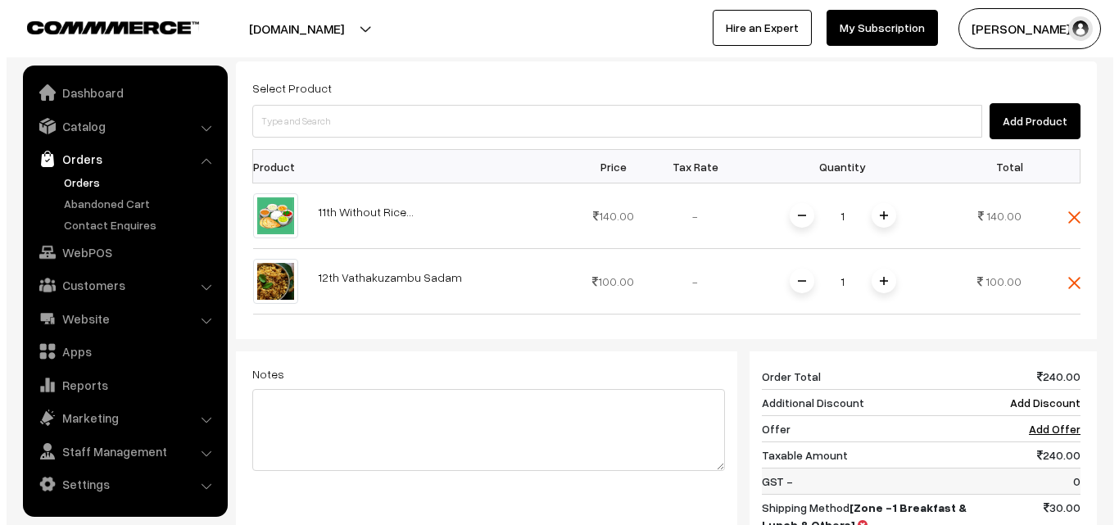
scroll to position [737, 0]
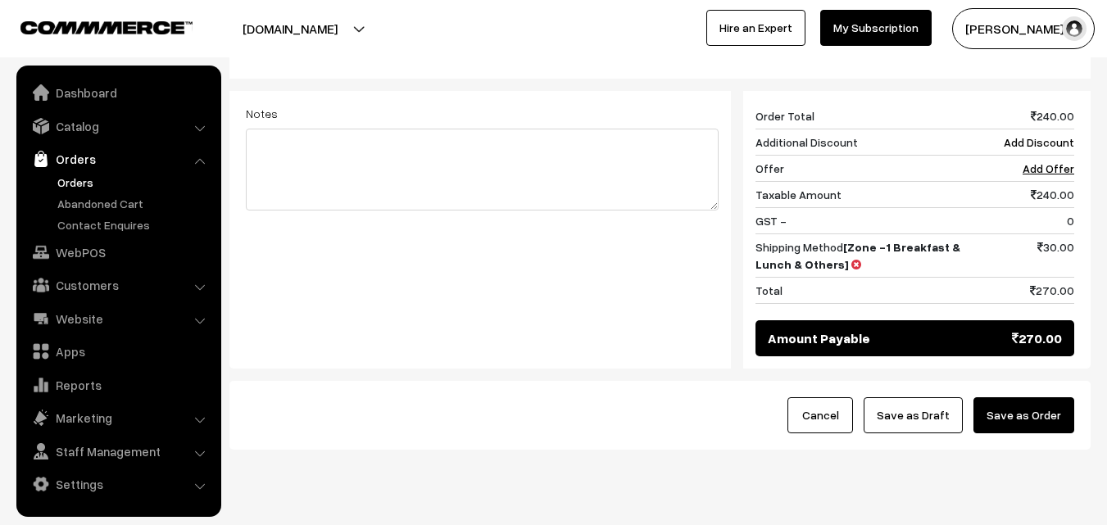
click at [1039, 397] on button "Save as Order" at bounding box center [1023, 415] width 101 height 36
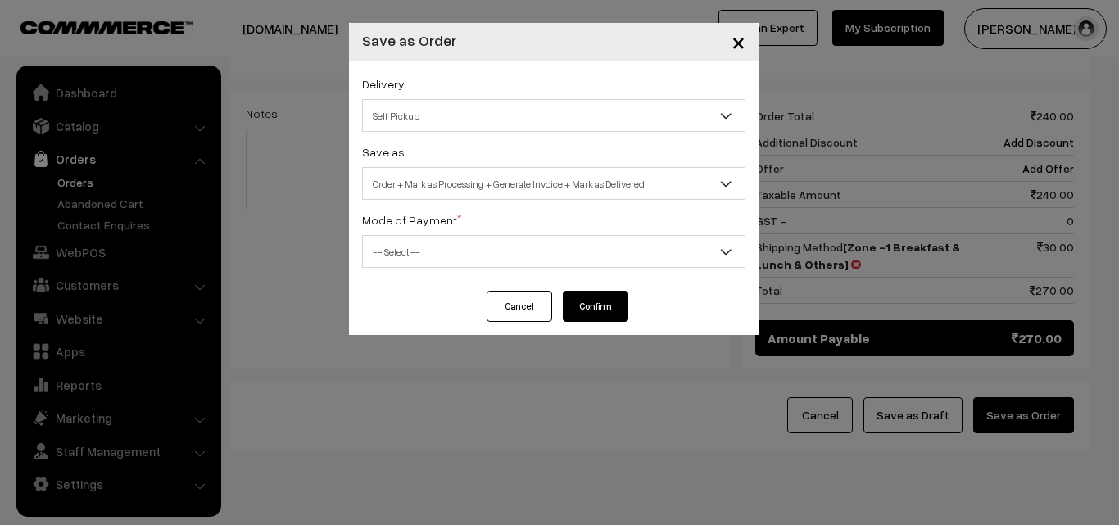
click at [447, 176] on span "Order + Mark as Processing + Generate Invoice + Mark as Delivered" at bounding box center [554, 184] width 382 height 29
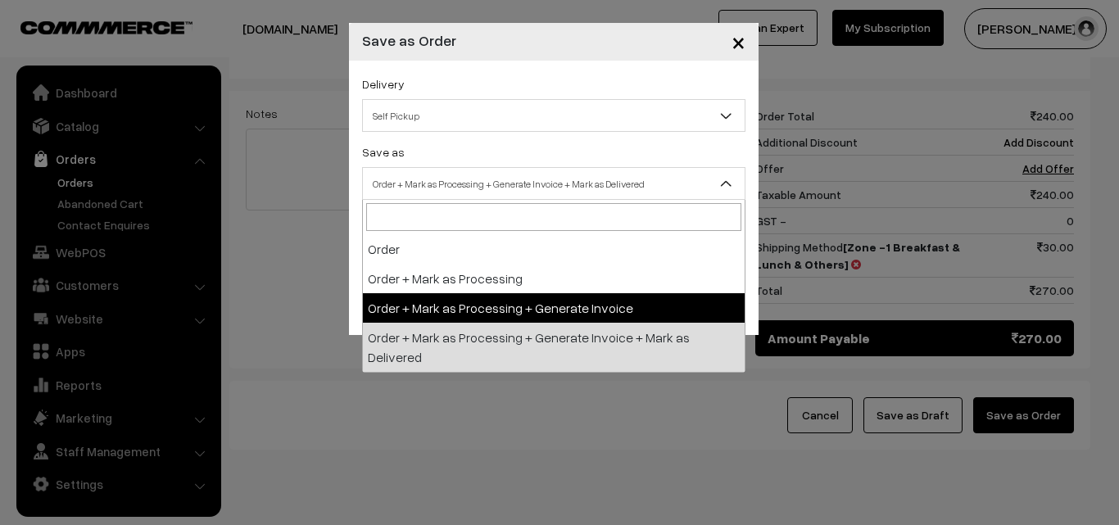
select select "3"
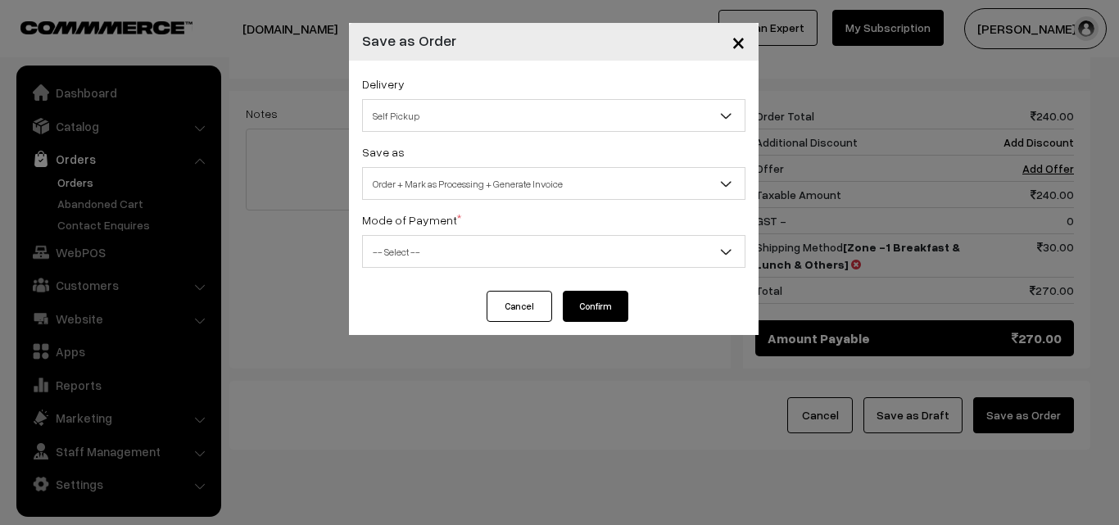
click at [396, 268] on div "Delivery Self Pickup Zone -1 Breakfast & Lunch & Others (₹30) (10 - 24 Business…" at bounding box center [554, 176] width 410 height 230
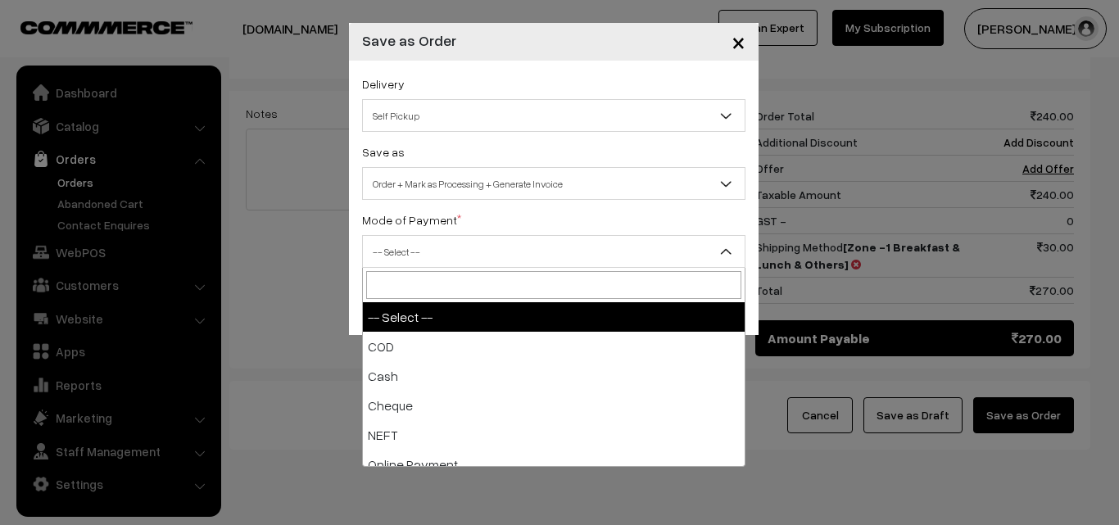
click at [415, 245] on span "-- Select --" at bounding box center [554, 252] width 382 height 29
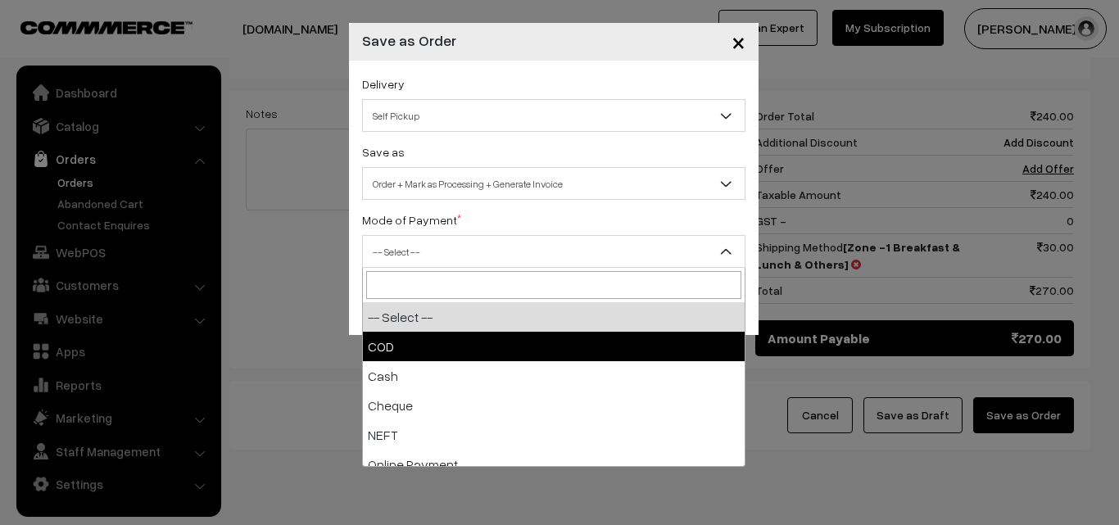
select select "1"
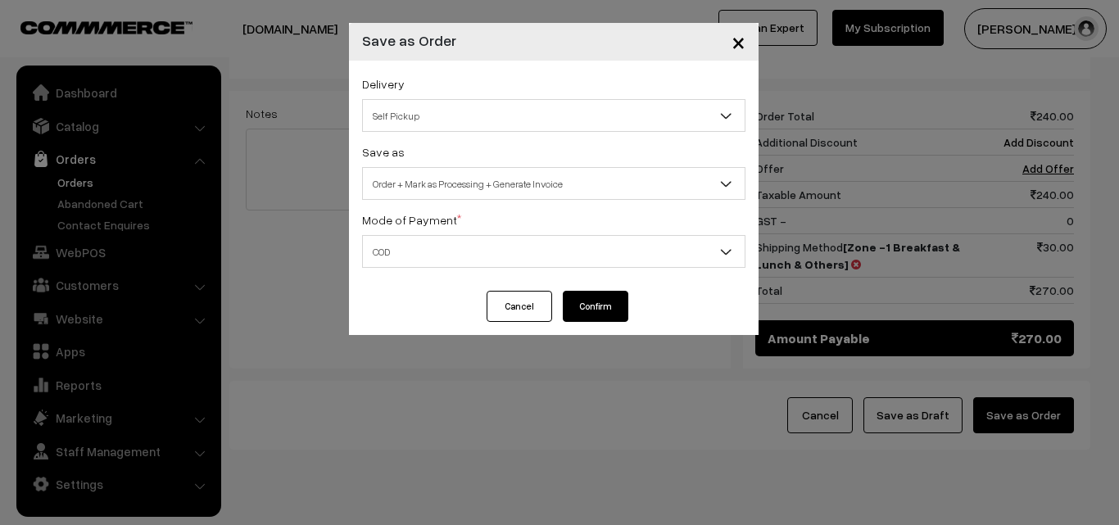
click at [604, 311] on button "Confirm" at bounding box center [596, 306] width 66 height 31
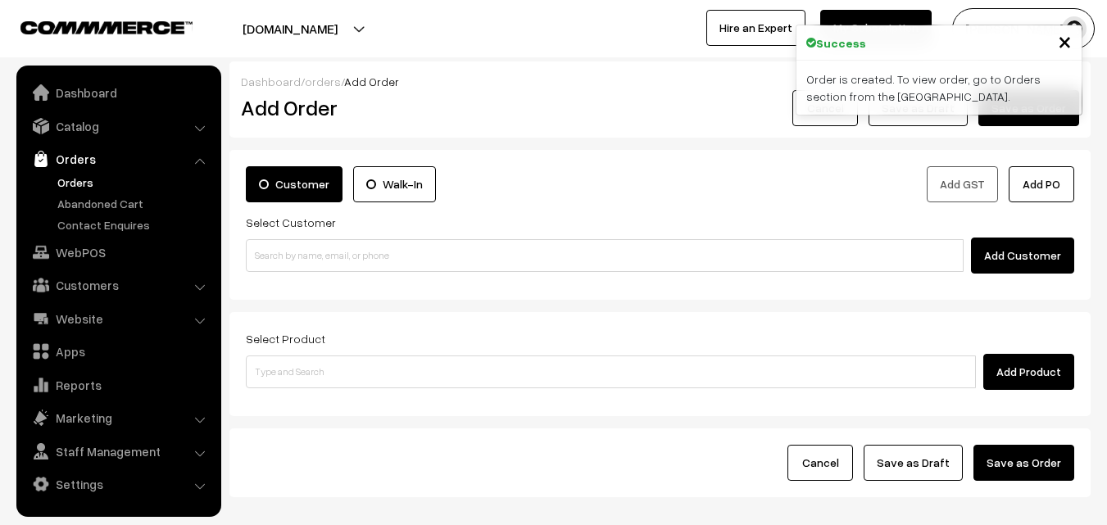
click at [70, 183] on link "Orders" at bounding box center [134, 182] width 162 height 17
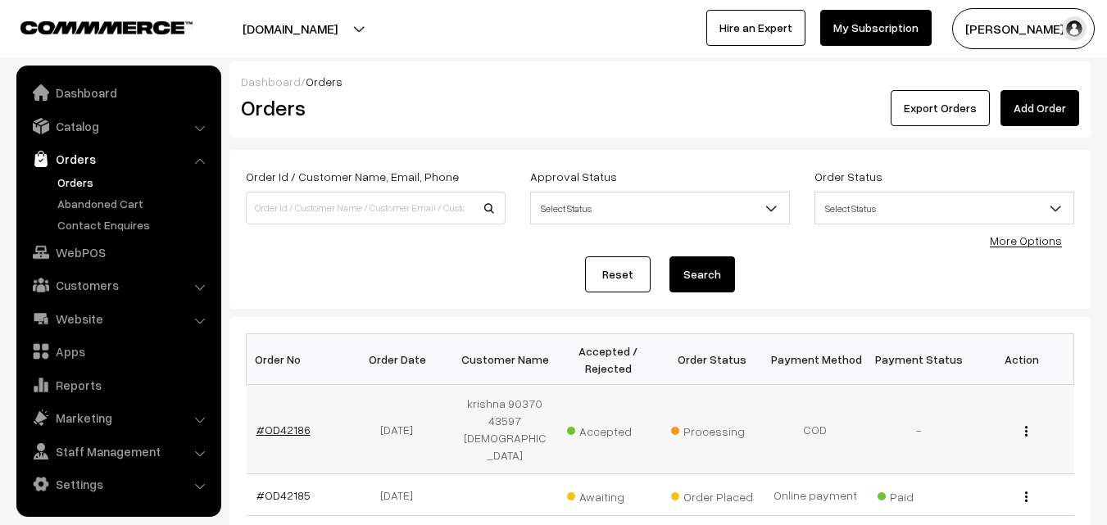
click at [287, 423] on link "#OD42186" at bounding box center [283, 430] width 54 height 14
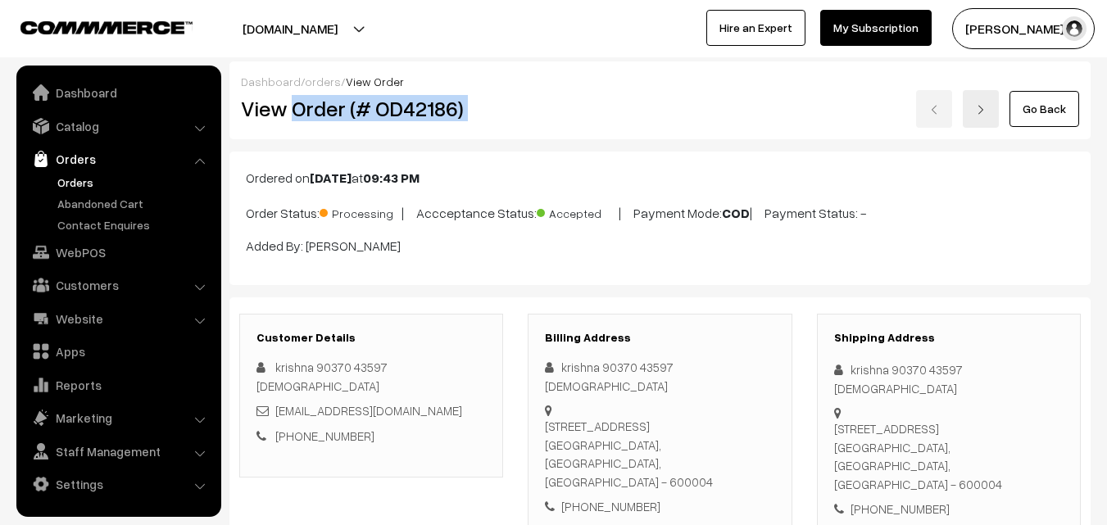
drag, startPoint x: 295, startPoint y: 111, endPoint x: 576, endPoint y: 118, distance: 281.0
click at [576, 118] on div "View Order (# OD42186) Go Back" at bounding box center [660, 109] width 862 height 38
copy div "Order (# OD42186)"
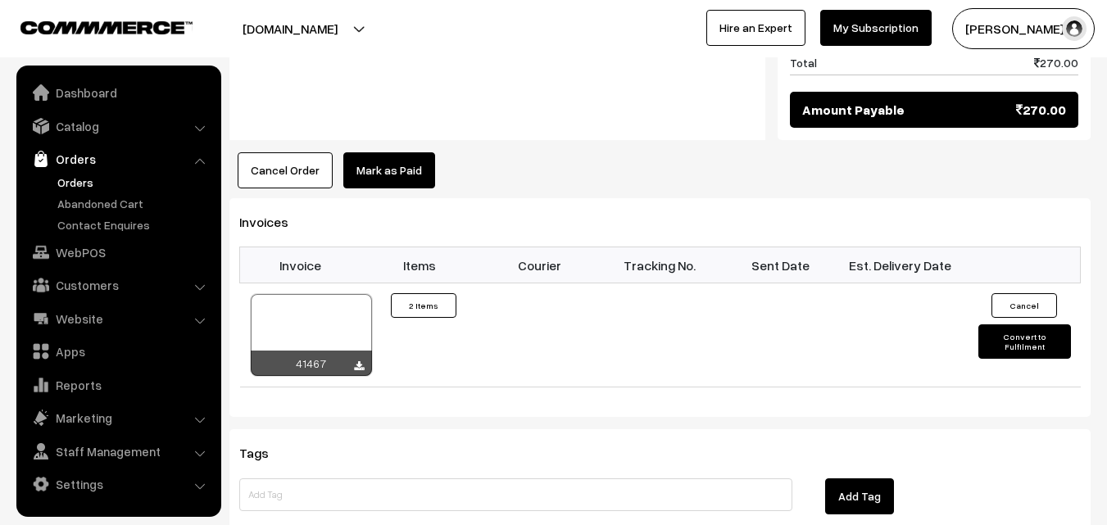
scroll to position [1065, 0]
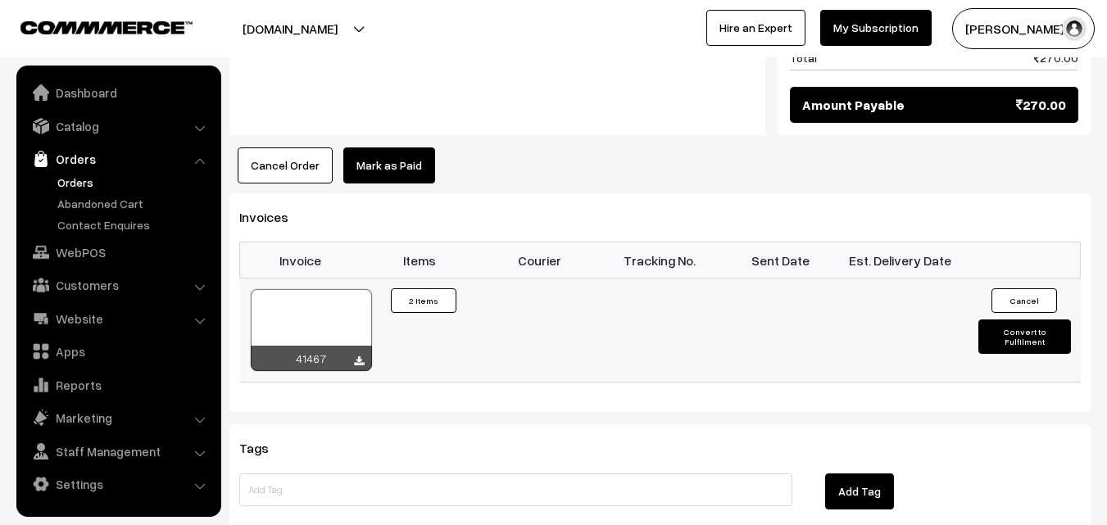
click at [297, 289] on div at bounding box center [311, 330] width 121 height 82
drag, startPoint x: 90, startPoint y: 260, endPoint x: 92, endPoint y: 249, distance: 10.8
click at [91, 260] on link "WebPOS" at bounding box center [117, 252] width 195 height 29
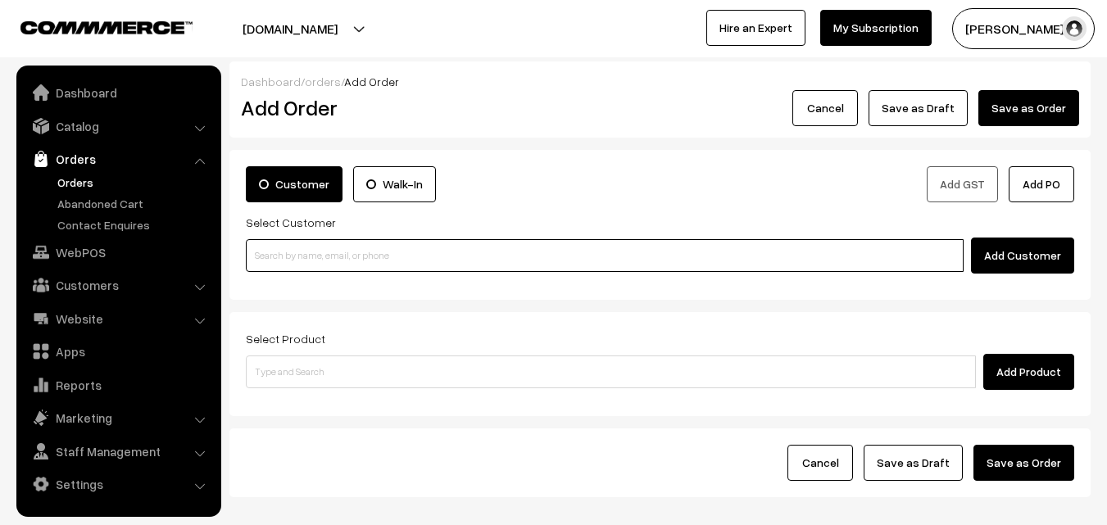
click at [301, 266] on input at bounding box center [605, 255] width 718 height 33
paste input "99417 15239"
click at [276, 256] on input "99417 15239" at bounding box center [605, 255] width 718 height 33
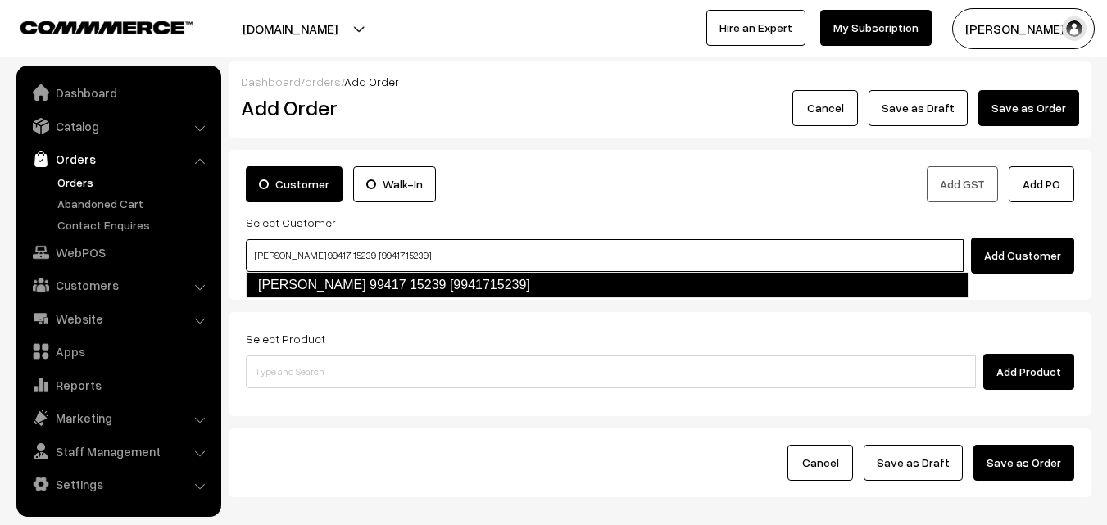
type input "[PERSON_NAME] 99417 15239 [9941715239]"
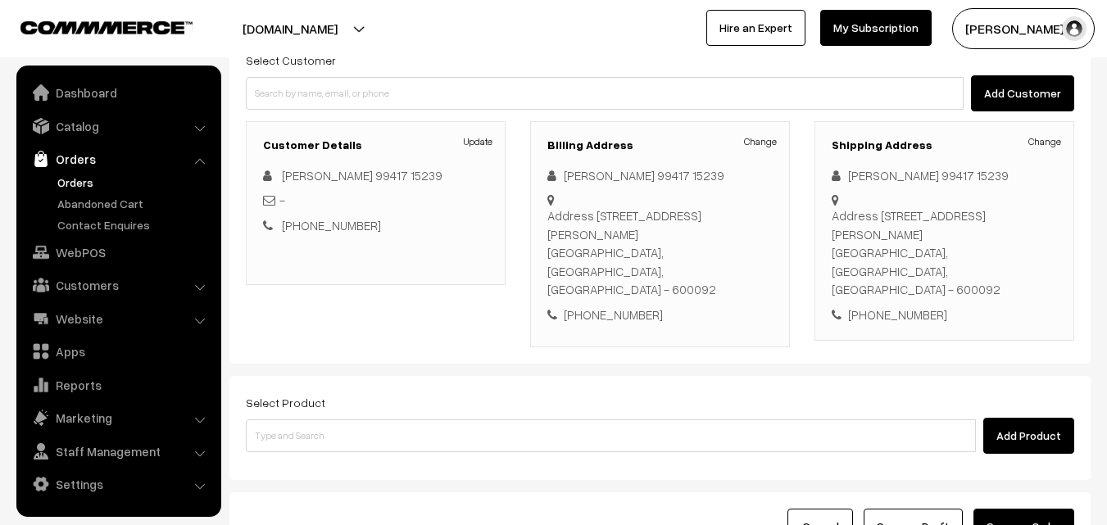
scroll to position [164, 0]
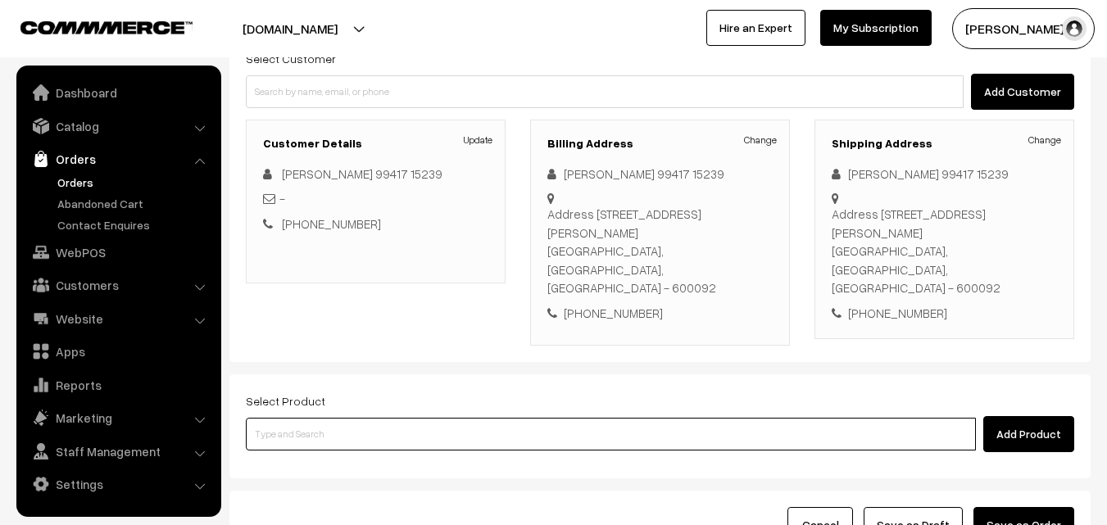
click at [395, 418] on input at bounding box center [611, 434] width 730 height 33
type input "z"
click at [410, 418] on input at bounding box center [611, 434] width 730 height 33
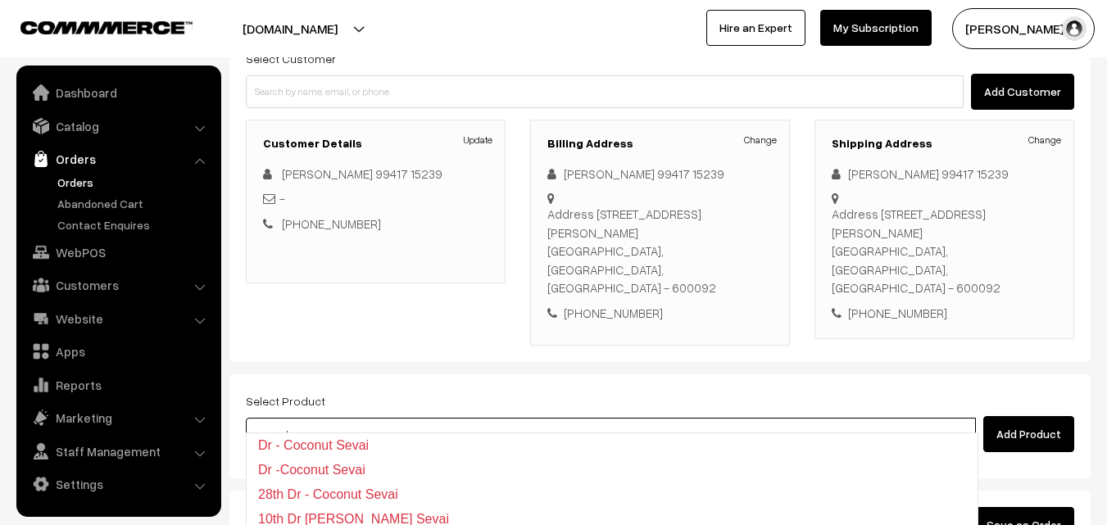
type input "12th Friday Dr - Coconut Sevai"
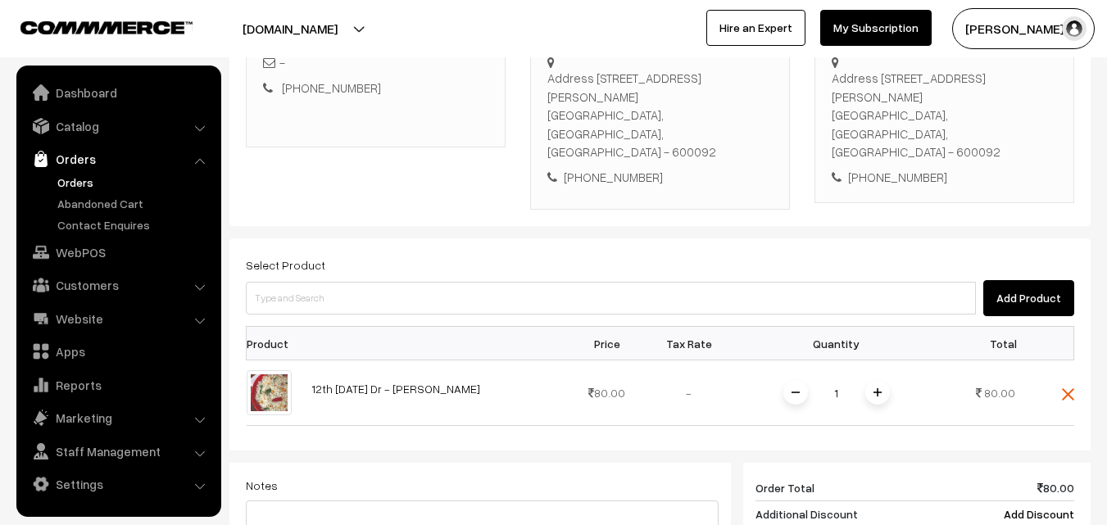
scroll to position [328, 0]
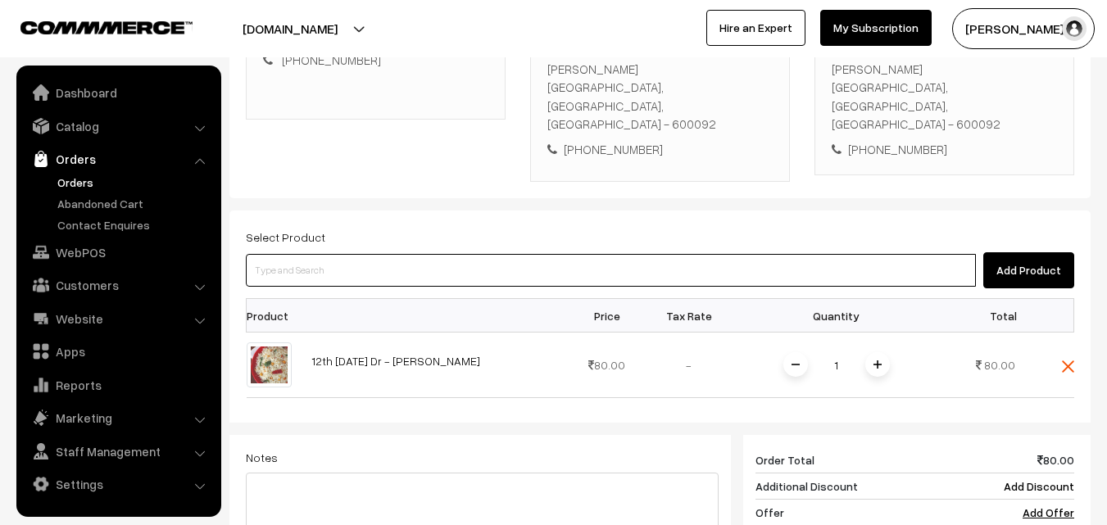
click at [524, 254] on input at bounding box center [611, 270] width 730 height 33
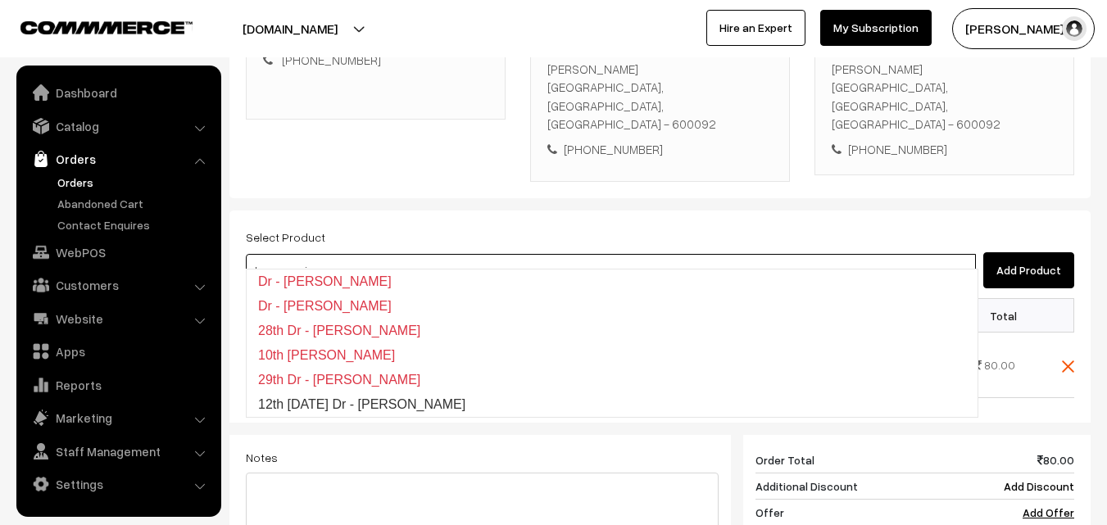
type input "12th Friday Dr - Lemon Sevai"
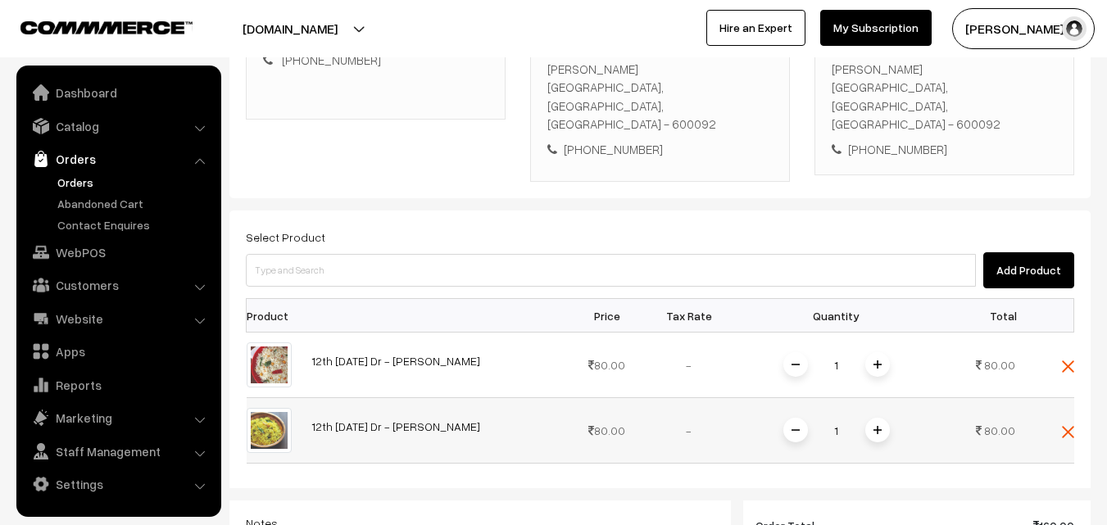
click at [885, 418] on span at bounding box center [877, 430] width 25 height 25
click at [878, 352] on span at bounding box center [877, 364] width 25 height 25
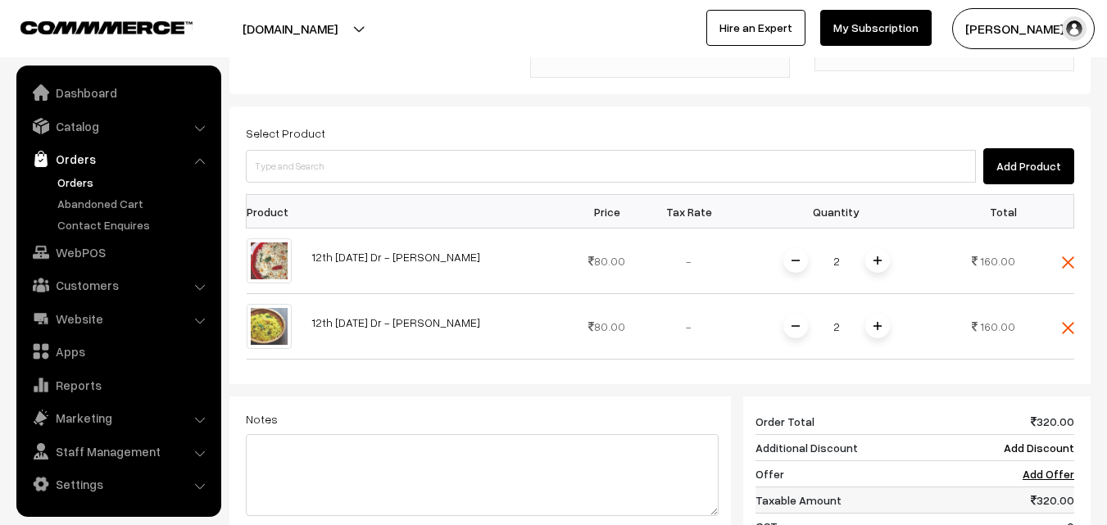
scroll to position [655, 0]
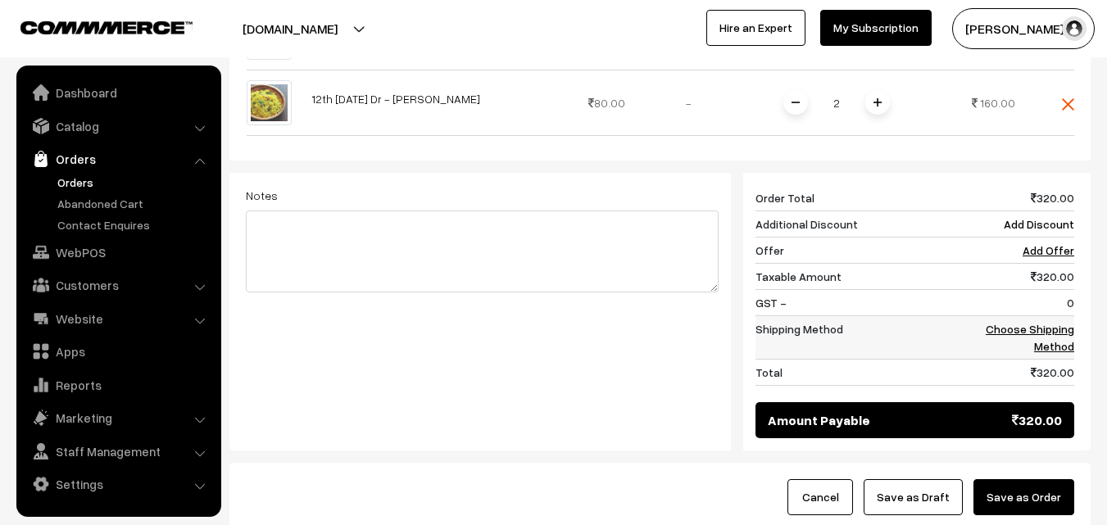
click at [1051, 324] on link "Choose Shipping Method" at bounding box center [1029, 337] width 88 height 31
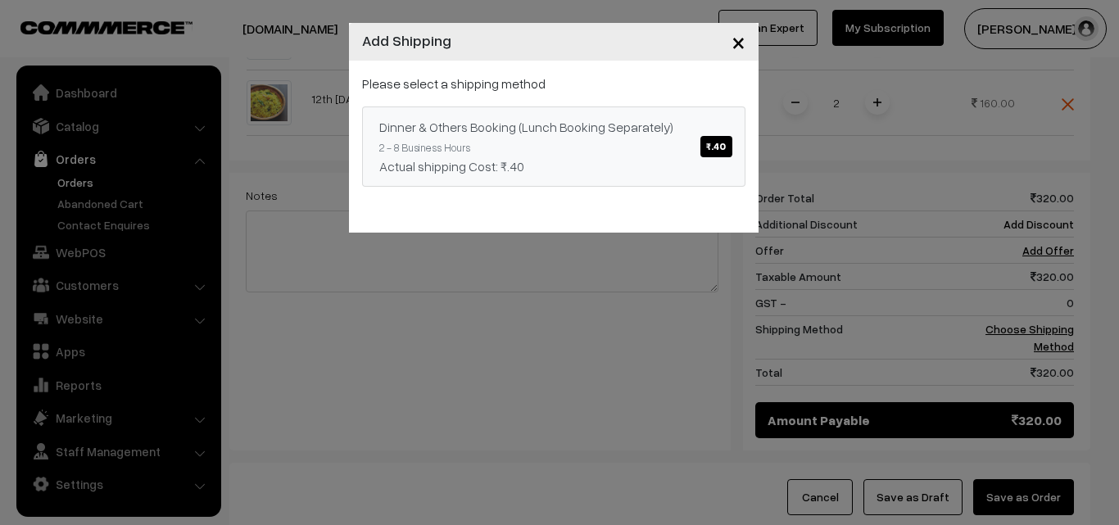
click at [623, 149] on link "Dinner & Others Booking (Lunch Booking Separately) ₹.40 2 - 8 Business Hours Ac…" at bounding box center [553, 146] width 383 height 80
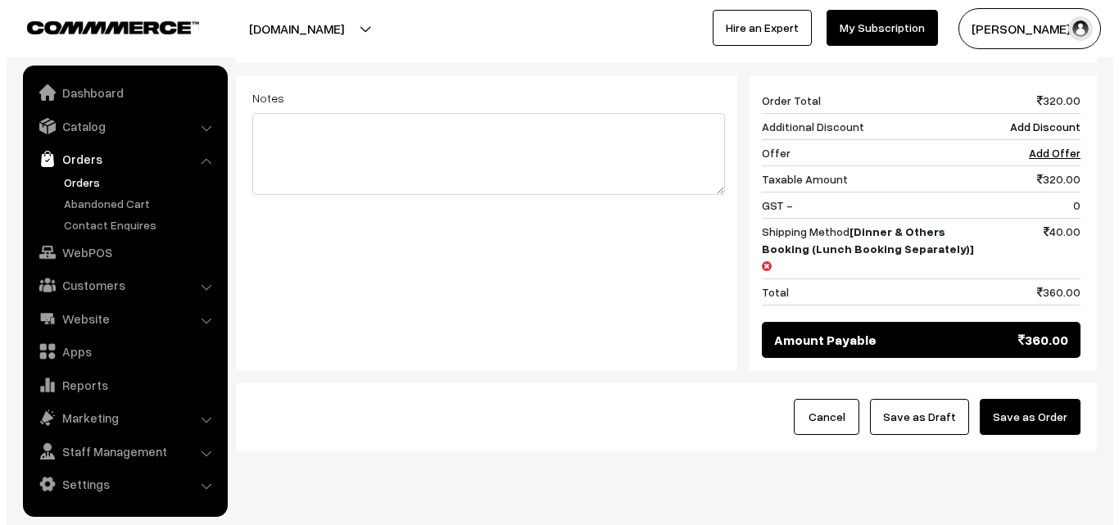
scroll to position [763, 0]
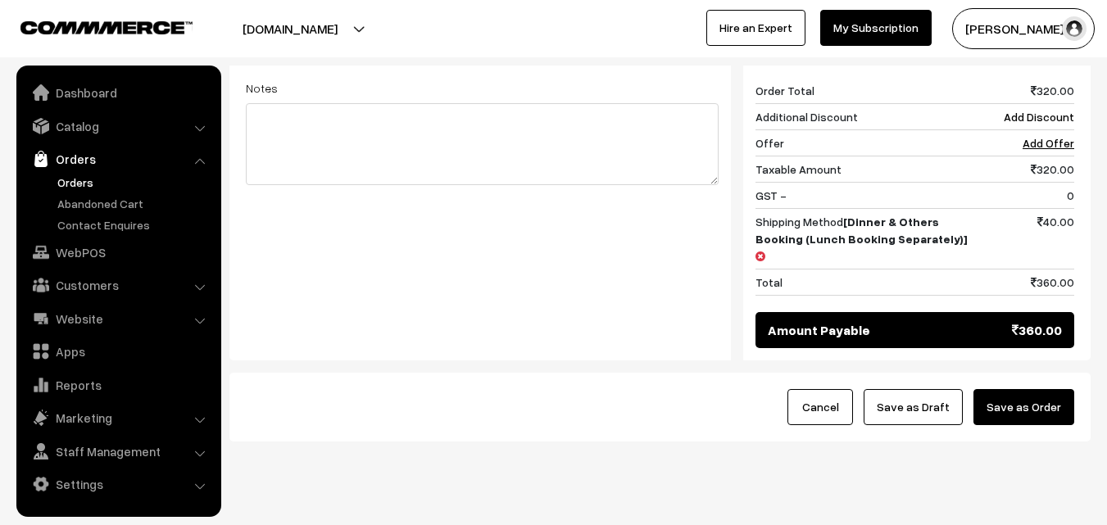
click at [1046, 389] on button "Save as Order" at bounding box center [1023, 407] width 101 height 36
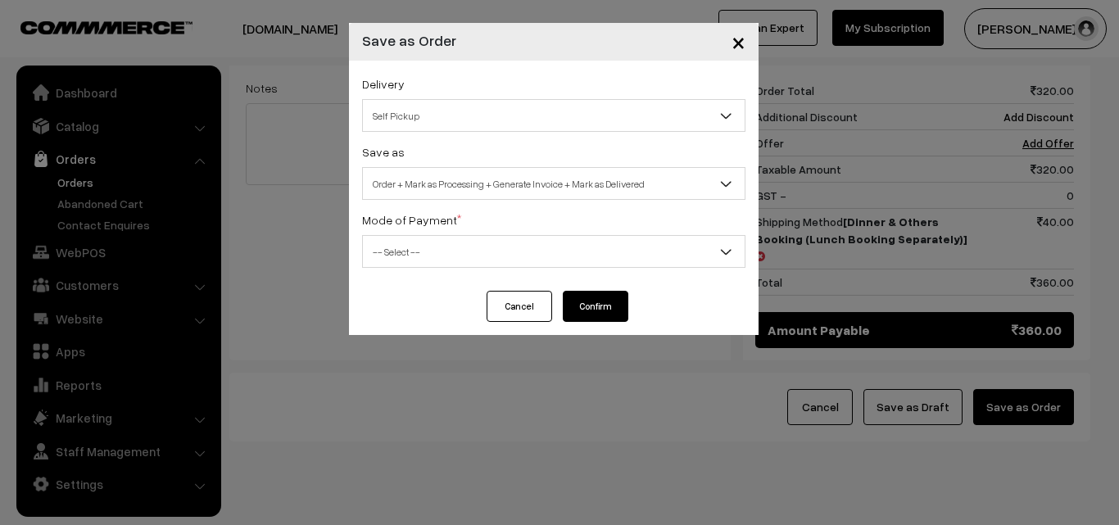
click at [482, 190] on span "Order + Mark as Processing + Generate Invoice + Mark as Delivered" at bounding box center [554, 184] width 382 height 29
click at [462, 201] on div "Delivery Self Pickup Dinner & Others Booking (Lunch Booking Separately) (₹40) (…" at bounding box center [554, 176] width 410 height 230
click at [463, 191] on span "Order + Mark as Processing" at bounding box center [554, 184] width 382 height 29
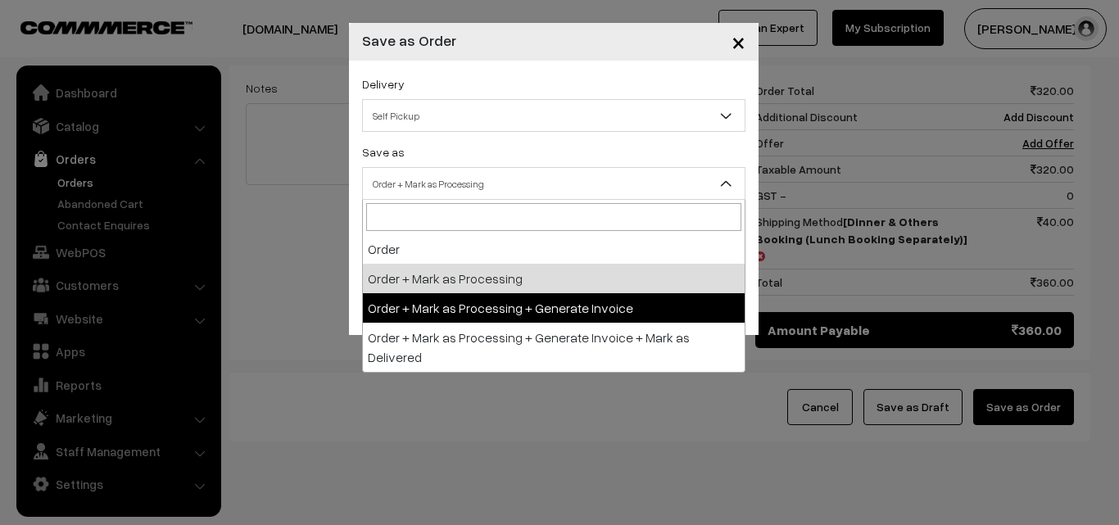
select select "3"
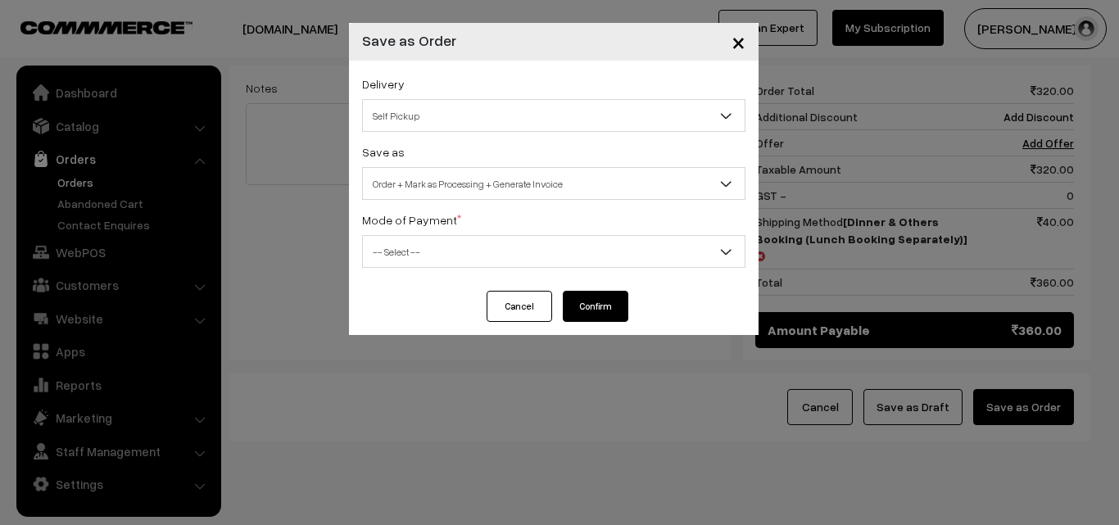
click at [443, 225] on label "Mode of Payment *" at bounding box center [411, 219] width 99 height 17
click at [440, 263] on span "-- Select --" at bounding box center [554, 252] width 382 height 29
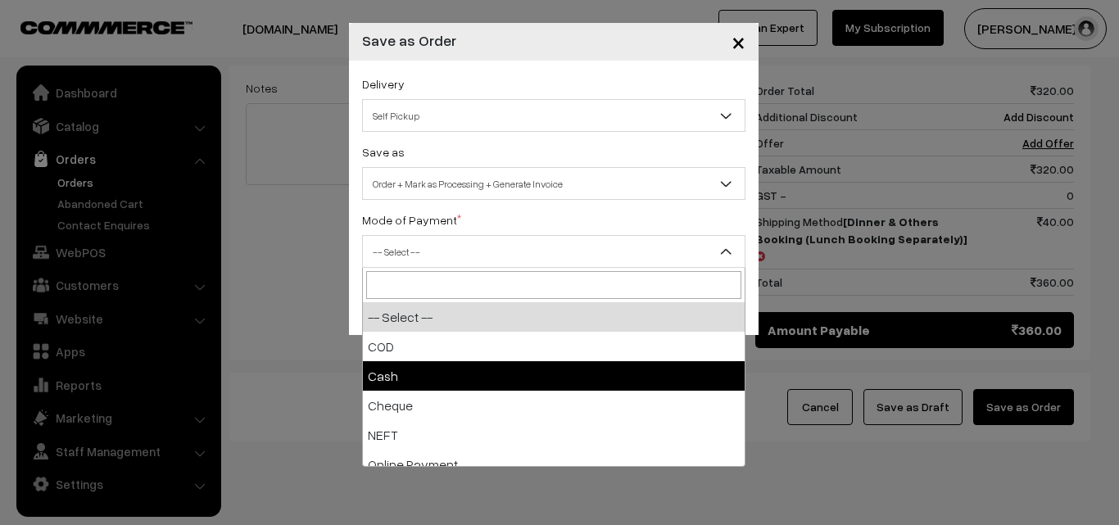
select select "2"
checkbox input "true"
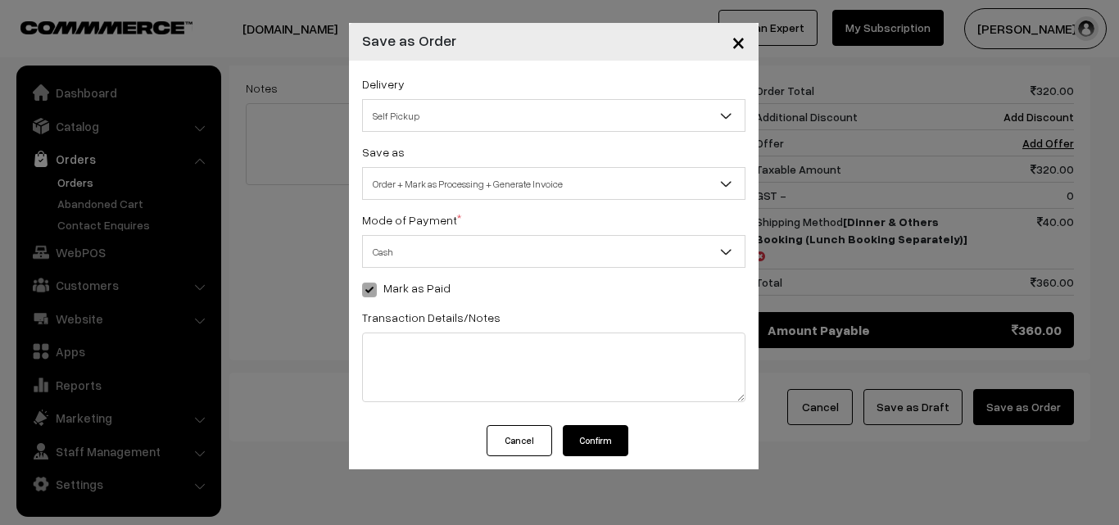
click at [604, 433] on button "Confirm" at bounding box center [596, 440] width 66 height 31
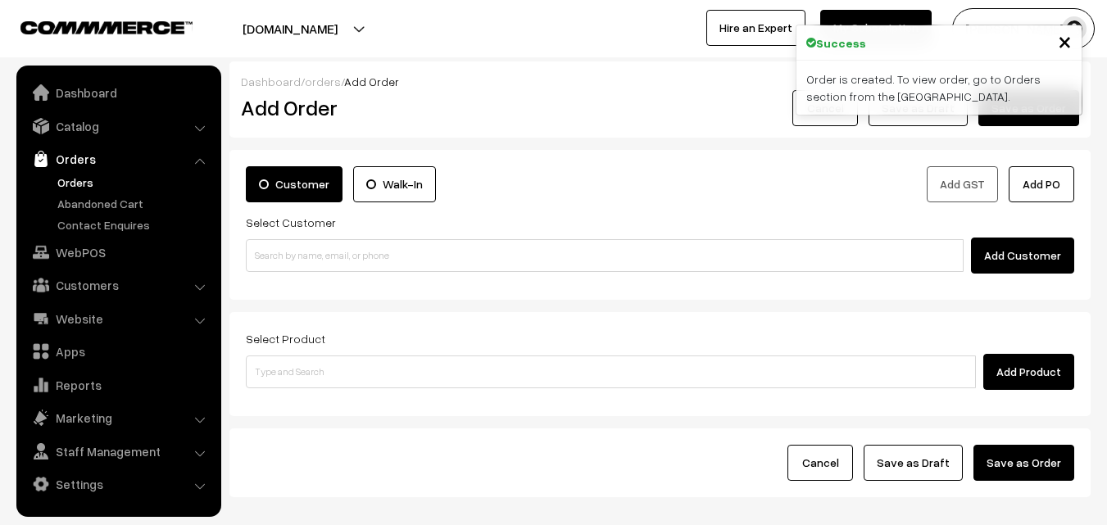
click at [76, 178] on link "Orders" at bounding box center [134, 182] width 162 height 17
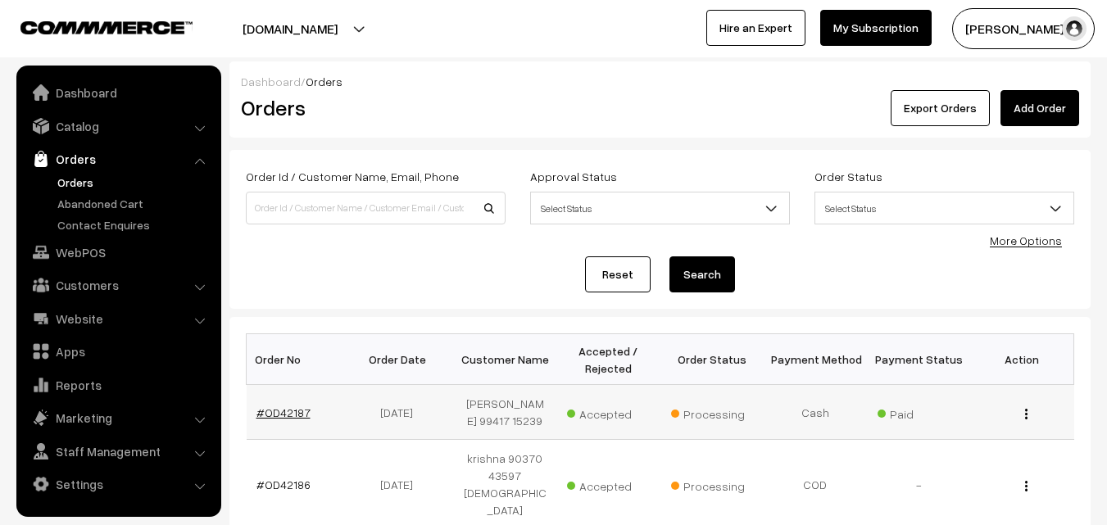
click at [282, 416] on link "#OD42187" at bounding box center [283, 412] width 54 height 14
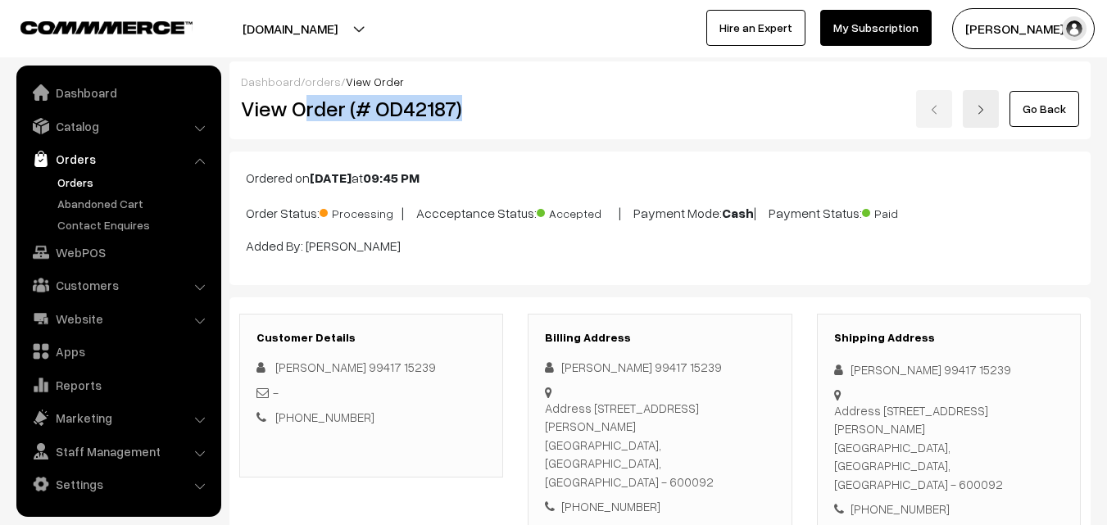
drag, startPoint x: 301, startPoint y: 110, endPoint x: 329, endPoint y: 133, distance: 36.7
click at [482, 119] on h2 "View Order (# OD42187)" at bounding box center [372, 108] width 263 height 25
click at [321, 124] on div "View Order (# OD42187)" at bounding box center [372, 109] width 287 height 38
click at [312, 99] on h2 "View Order (# OD42187)" at bounding box center [372, 108] width 263 height 25
drag, startPoint x: 290, startPoint y: 106, endPoint x: 636, endPoint y: 106, distance: 346.5
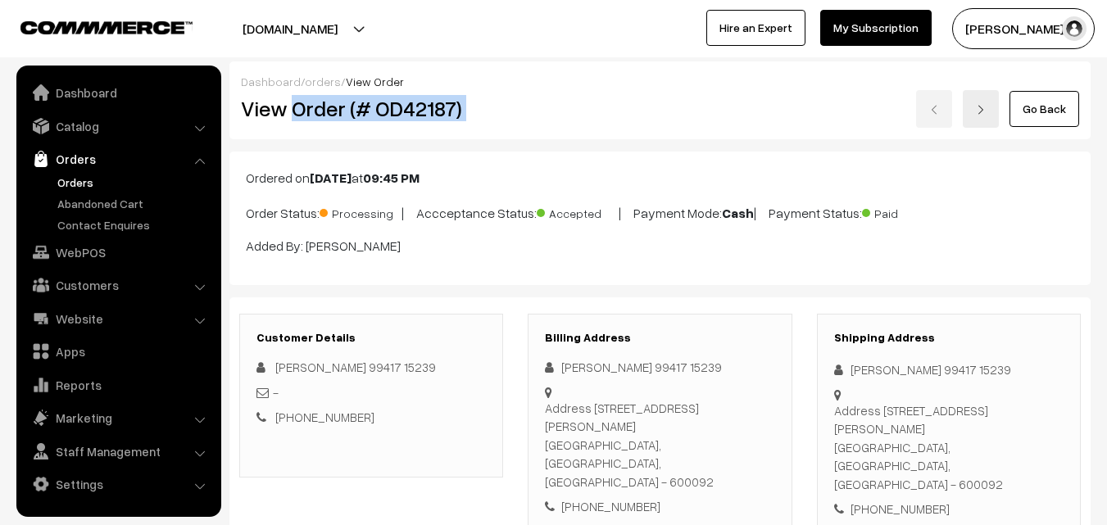
click at [636, 106] on div "View Order (# OD42187) Go Back" at bounding box center [660, 109] width 862 height 38
copy div "Order (# OD42187)"
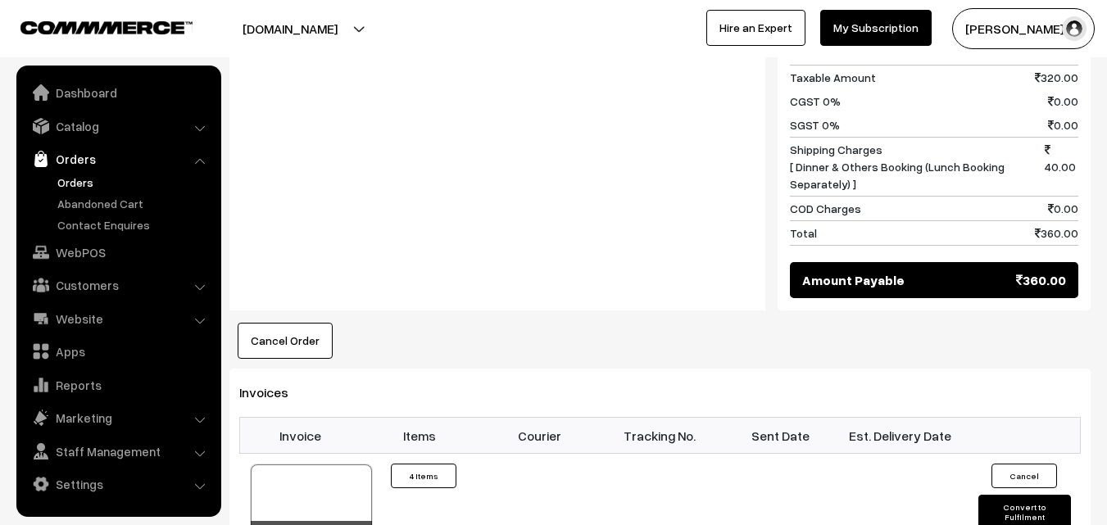
scroll to position [983, 0]
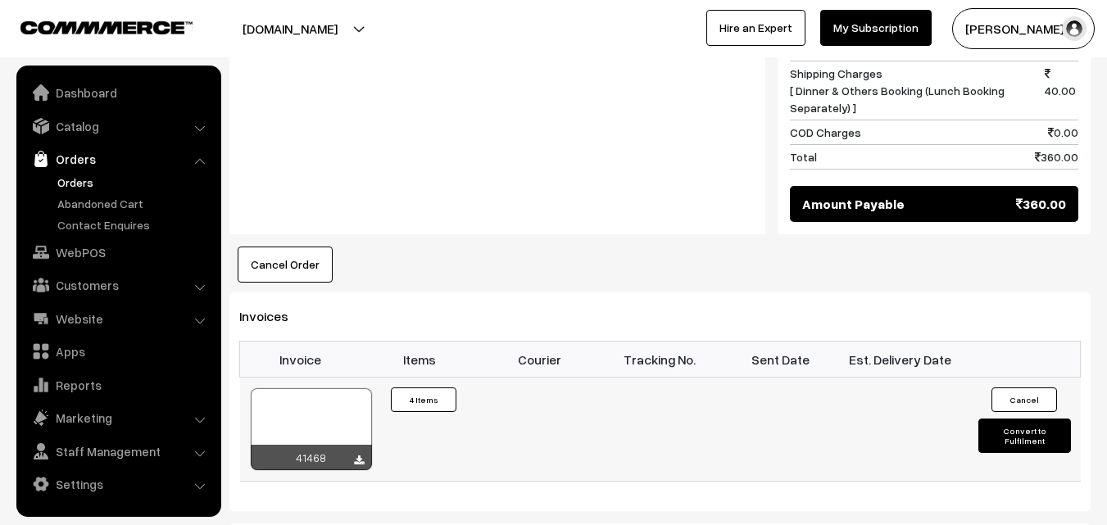
click at [301, 421] on div at bounding box center [311, 429] width 121 height 82
click at [95, 254] on link "WebPOS" at bounding box center [117, 252] width 195 height 29
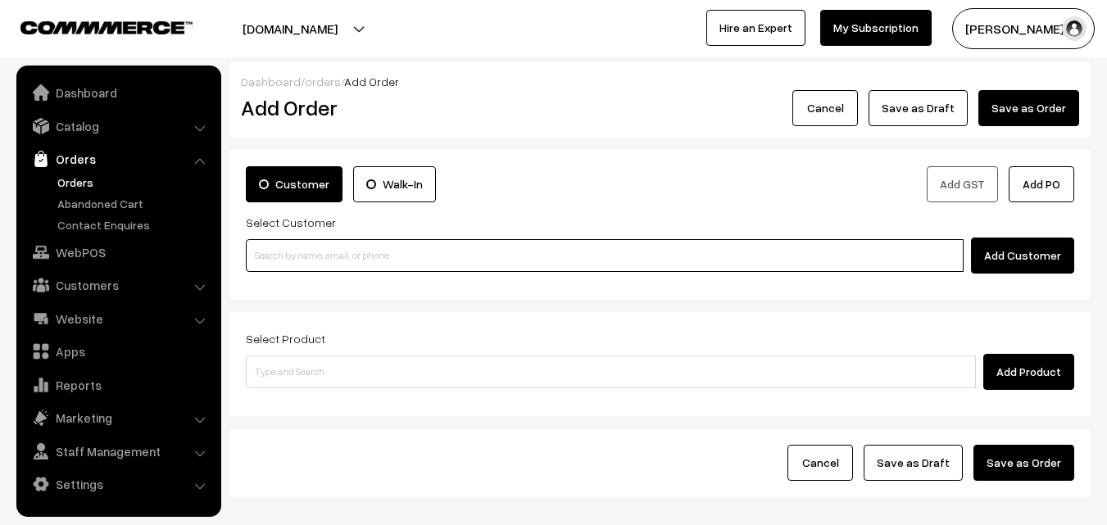
click at [297, 251] on input at bounding box center [605, 255] width 718 height 33
paste input "87783 75406"
click at [286, 251] on input "87783 75406" at bounding box center [605, 255] width 718 height 33
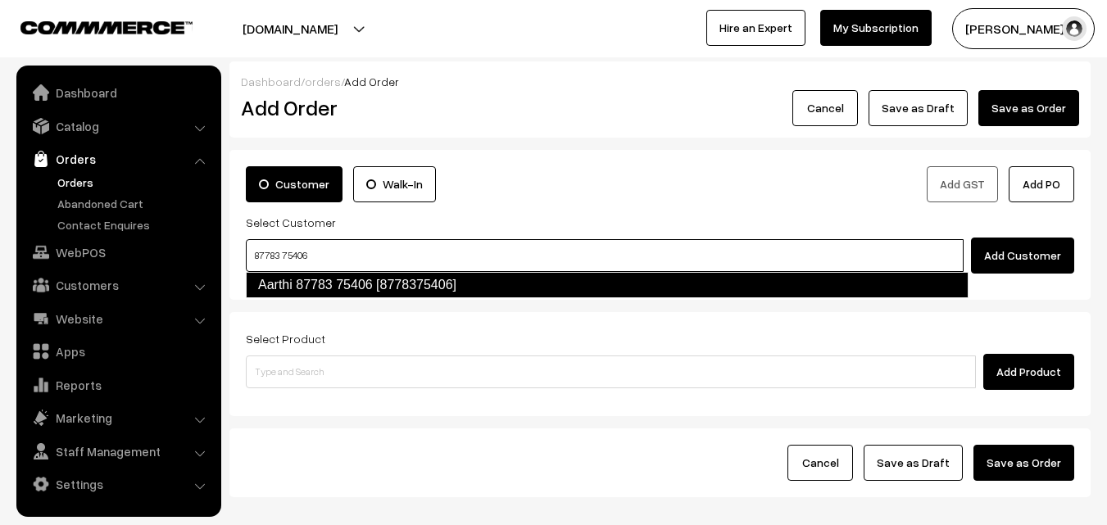
click at [285, 278] on link "Aarthi 87783 75406 [8778375406]" at bounding box center [607, 285] width 722 height 26
type input "87783 75406"
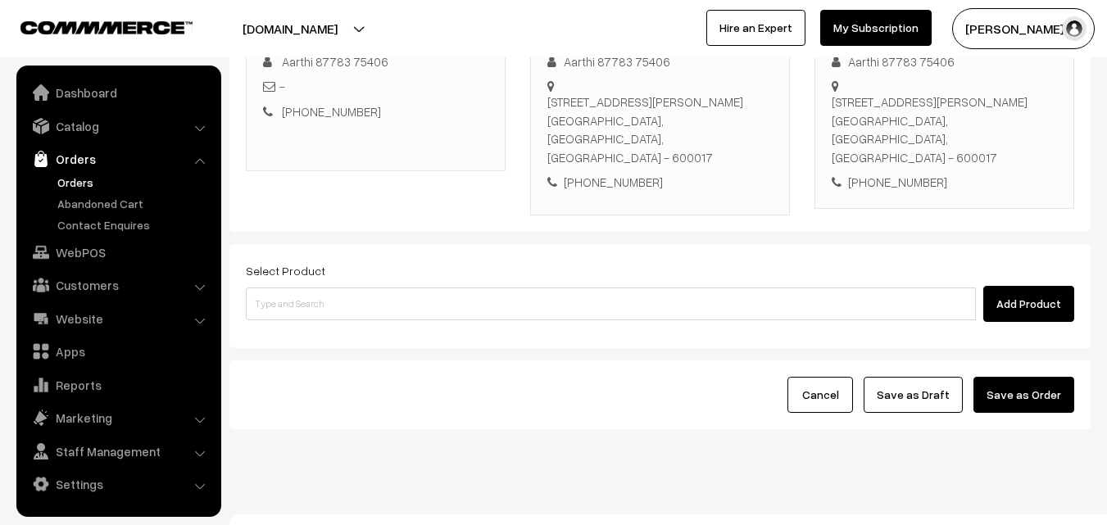
scroll to position [299, 0]
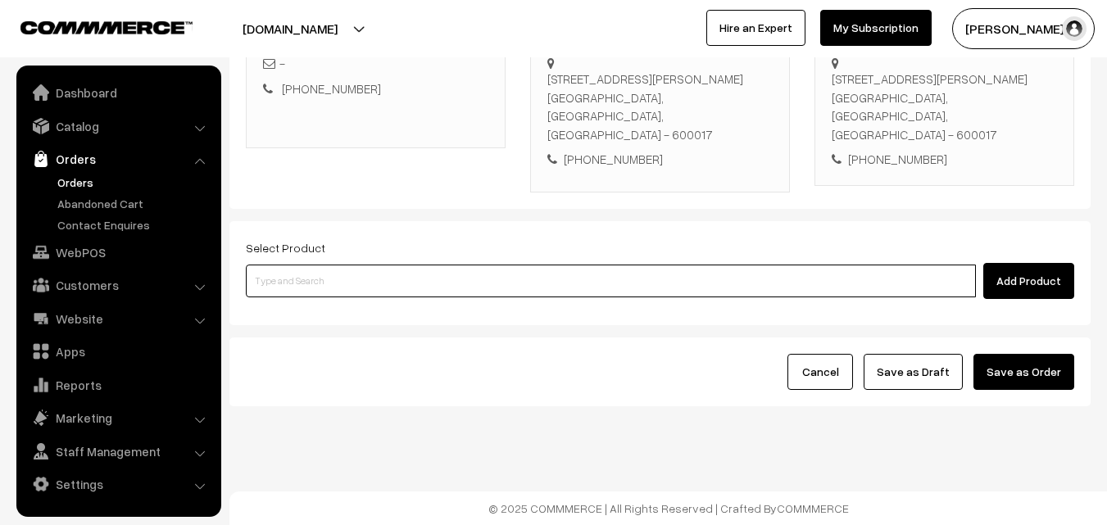
click at [427, 285] on input at bounding box center [611, 281] width 730 height 33
type input "[PERSON_NAME] - Mega Combo"
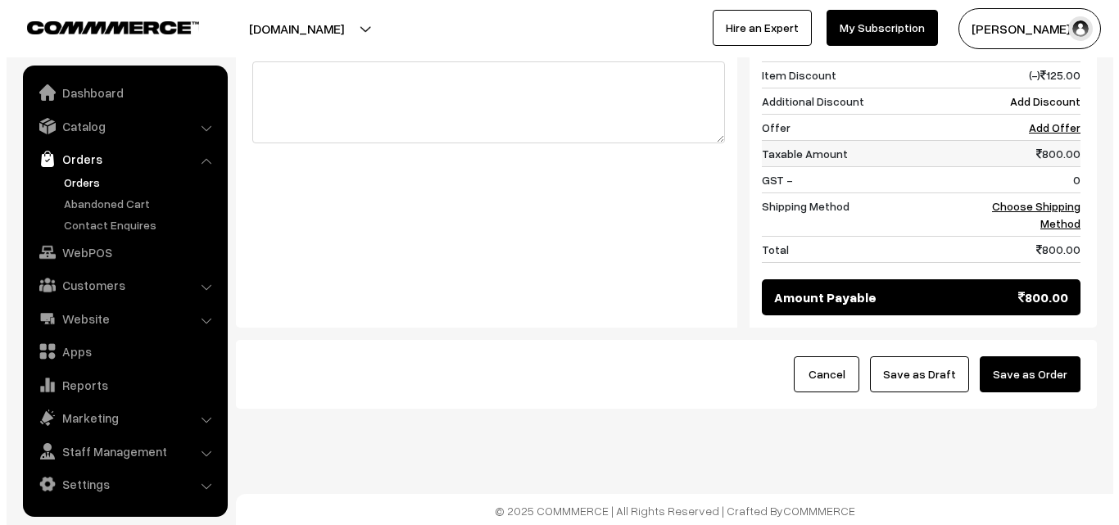
scroll to position [723, 0]
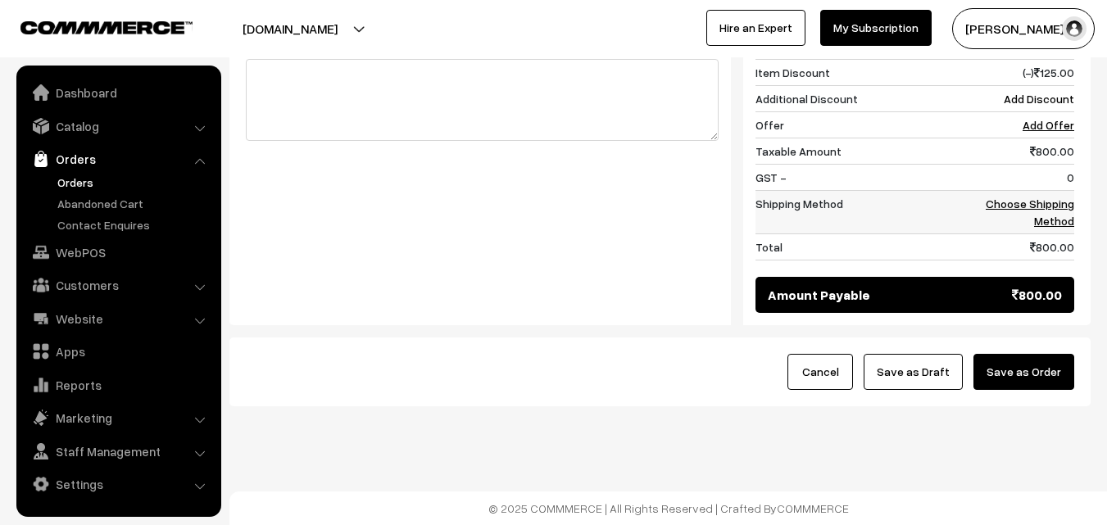
click at [1044, 212] on td "Choose Shipping Method" at bounding box center [1023, 211] width 102 height 43
click at [1000, 206] on link "Choose Shipping Method" at bounding box center [1029, 212] width 88 height 31
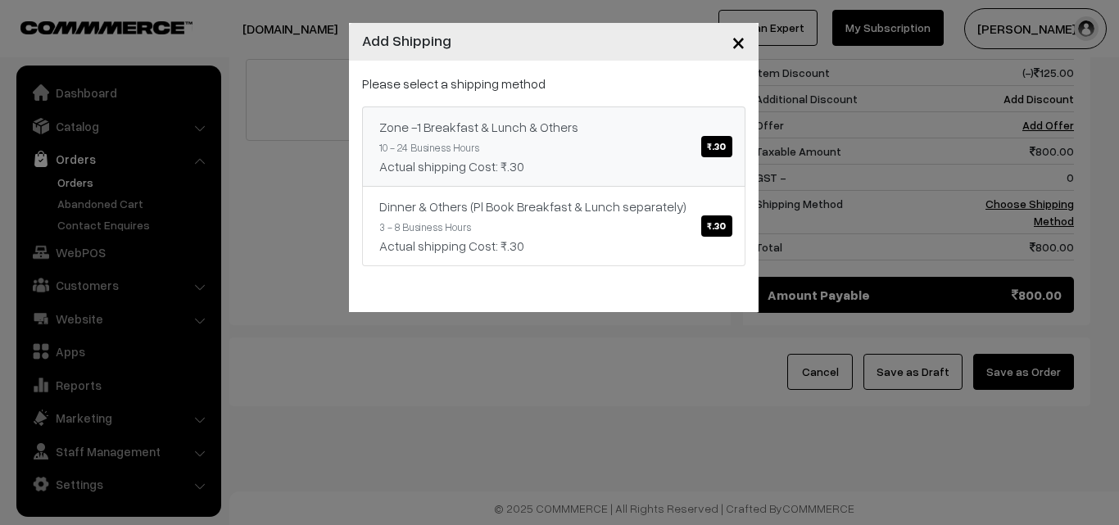
click at [685, 122] on div "Zone -1 Breakfast & Lunch & Others ₹.30" at bounding box center [553, 127] width 349 height 20
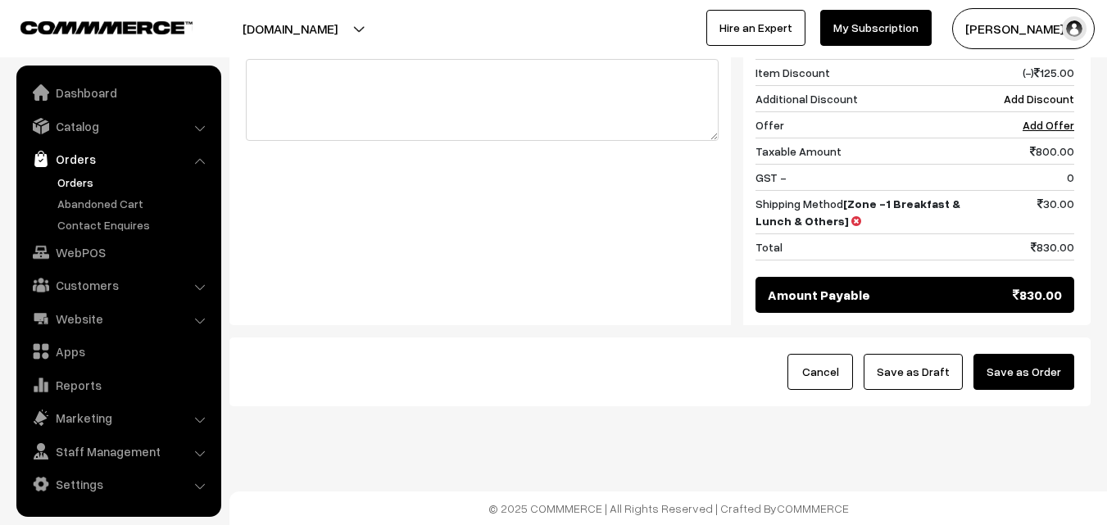
click at [1025, 364] on button "Save as Order" at bounding box center [1023, 372] width 101 height 36
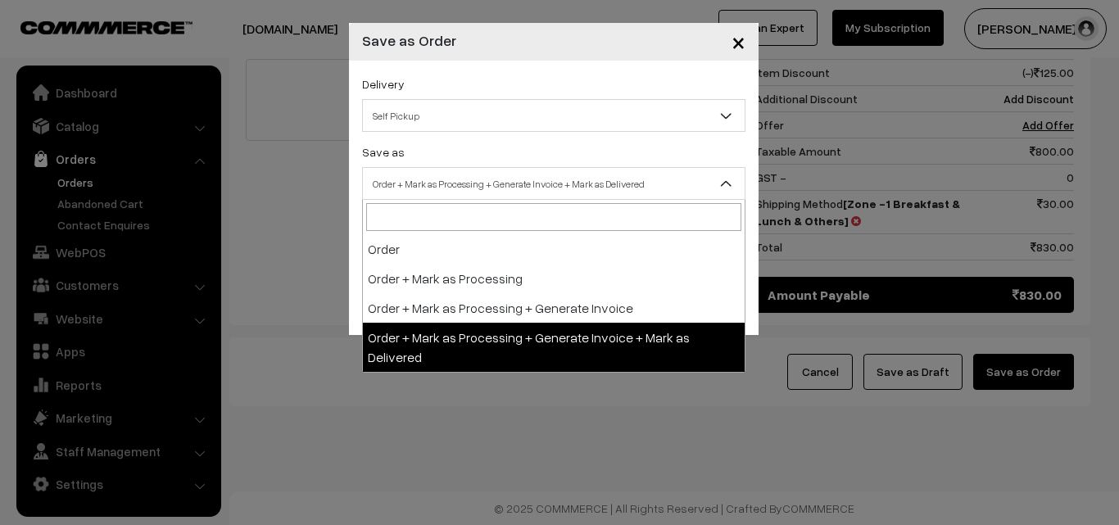
click at [463, 183] on span "Order + Mark as Processing + Generate Invoice + Mark as Delivered" at bounding box center [554, 184] width 382 height 29
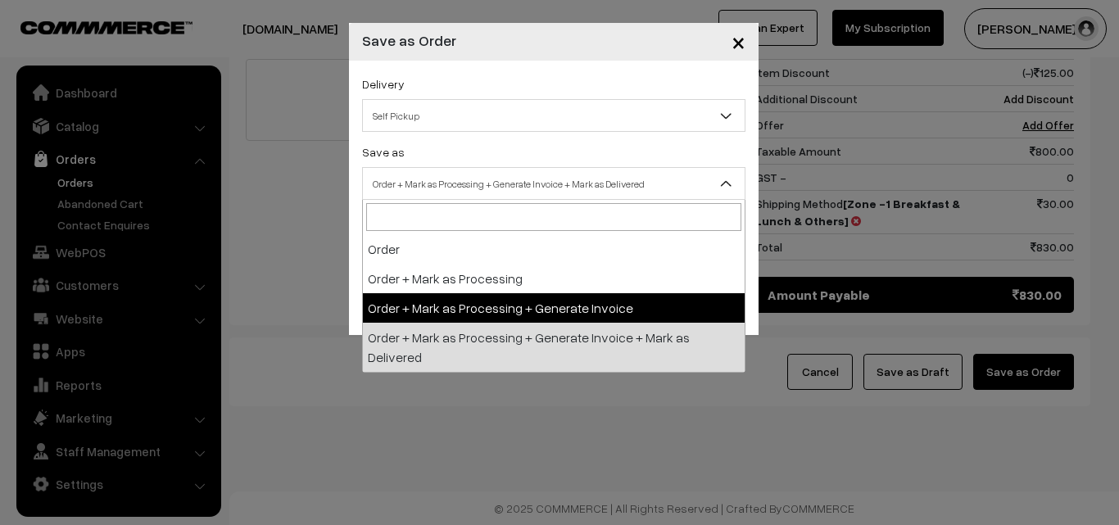
drag, startPoint x: 446, startPoint y: 308, endPoint x: 418, endPoint y: 269, distance: 47.5
select select "3"
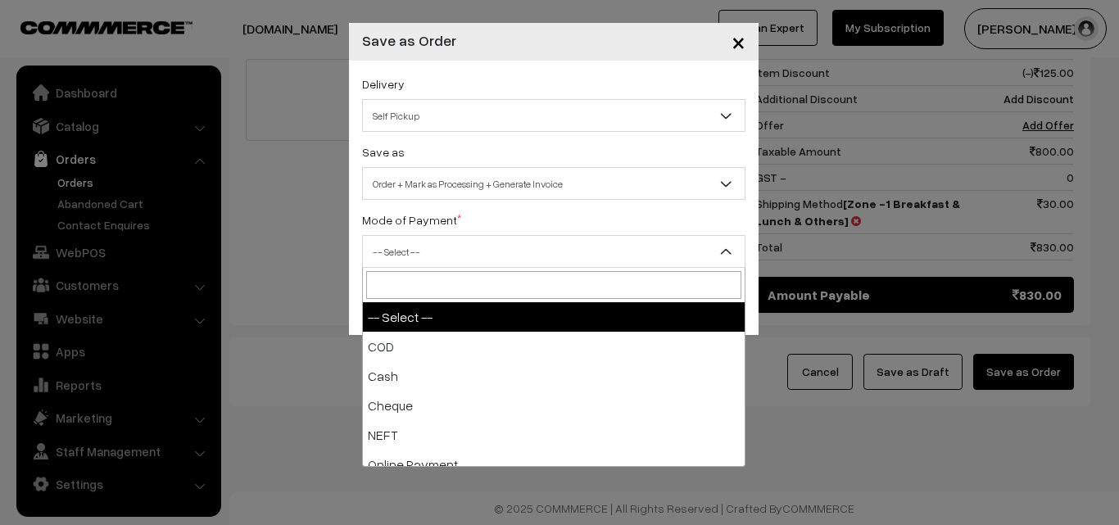
click at [415, 262] on span "-- Select --" at bounding box center [554, 252] width 382 height 29
click at [405, 256] on span "-- Select --" at bounding box center [554, 252] width 382 height 29
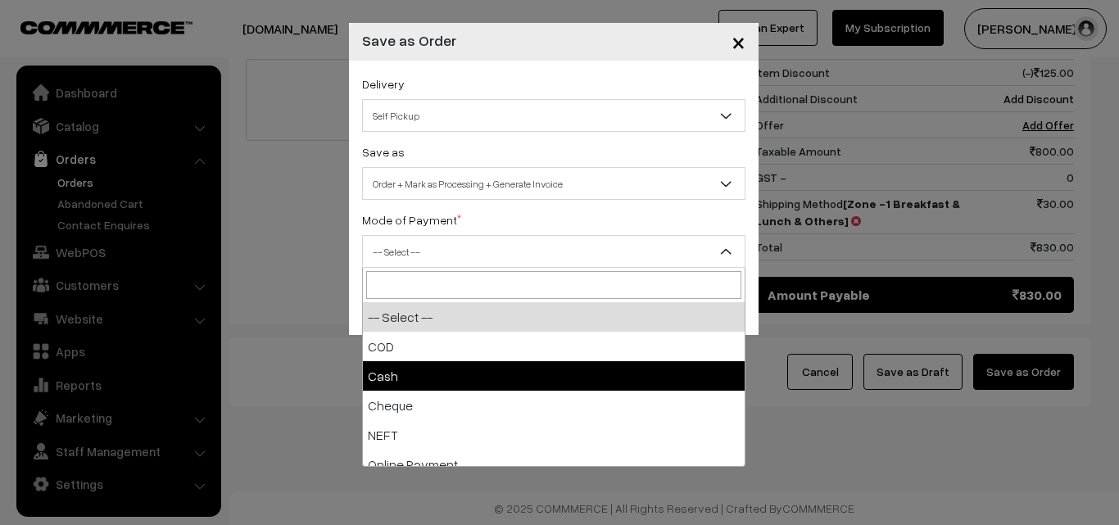
select select "2"
checkbox input "true"
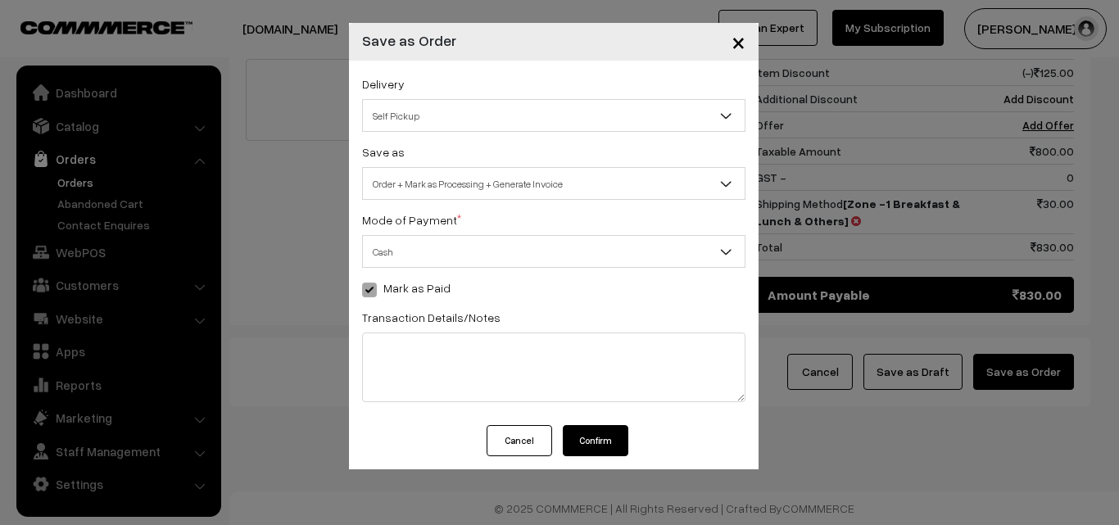
click at [606, 431] on button "Confirm" at bounding box center [596, 440] width 66 height 31
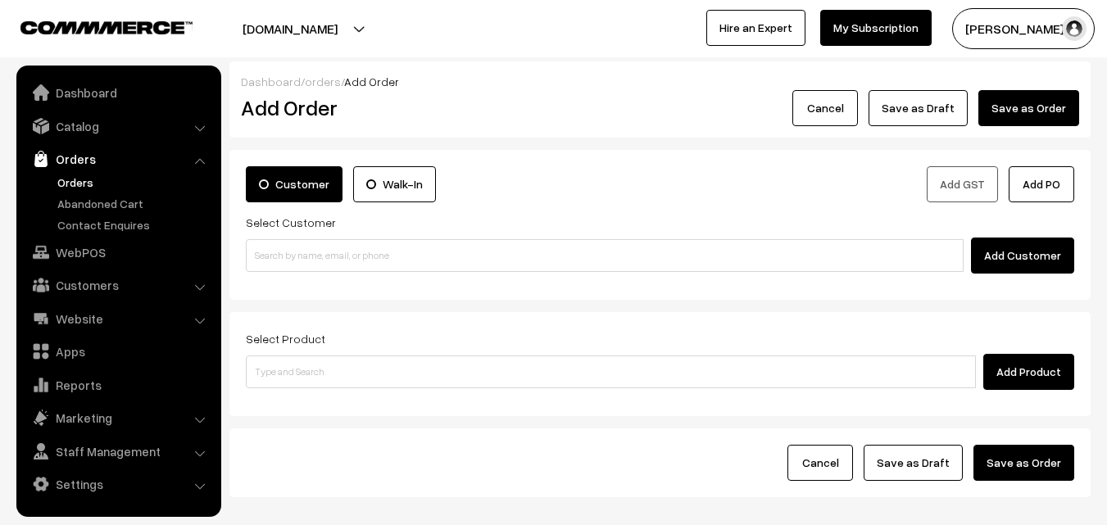
click at [88, 174] on link "Orders" at bounding box center [134, 182] width 162 height 17
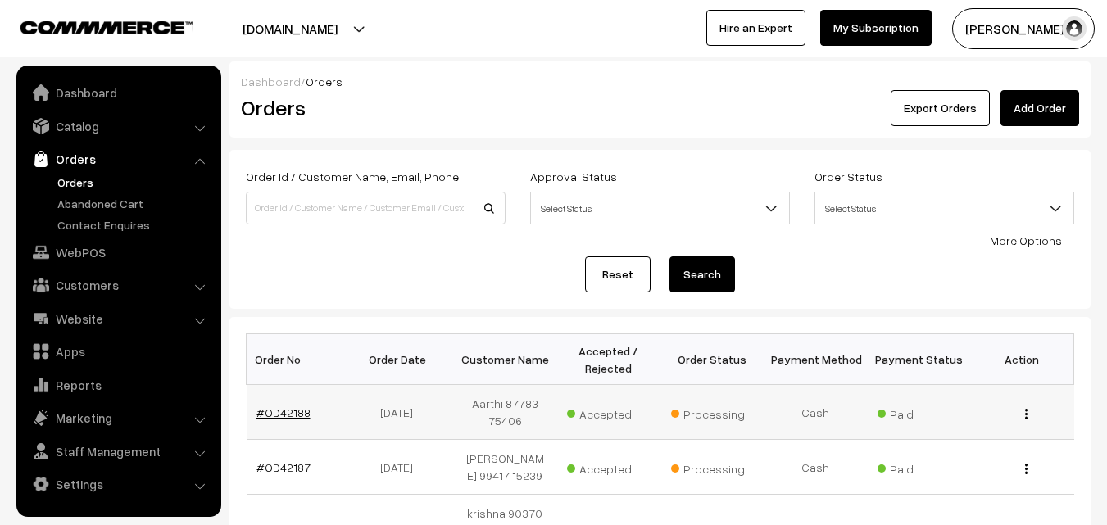
click at [287, 410] on link "#OD42188" at bounding box center [283, 412] width 54 height 14
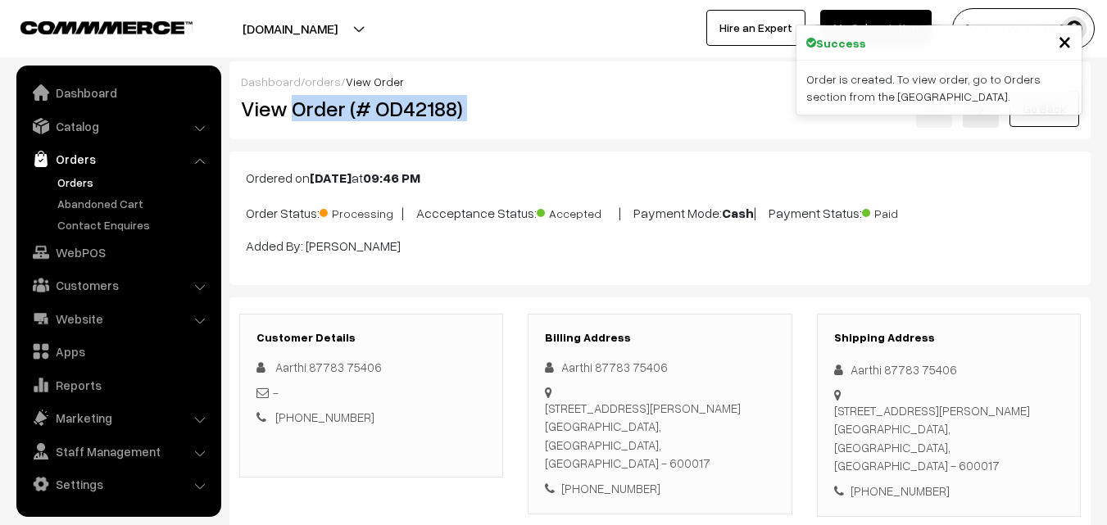
drag, startPoint x: 292, startPoint y: 110, endPoint x: 561, endPoint y: 131, distance: 269.5
click at [570, 120] on div "View Order (# OD42188) Go Back" at bounding box center [660, 109] width 862 height 38
copy div "Order (# OD42188)"
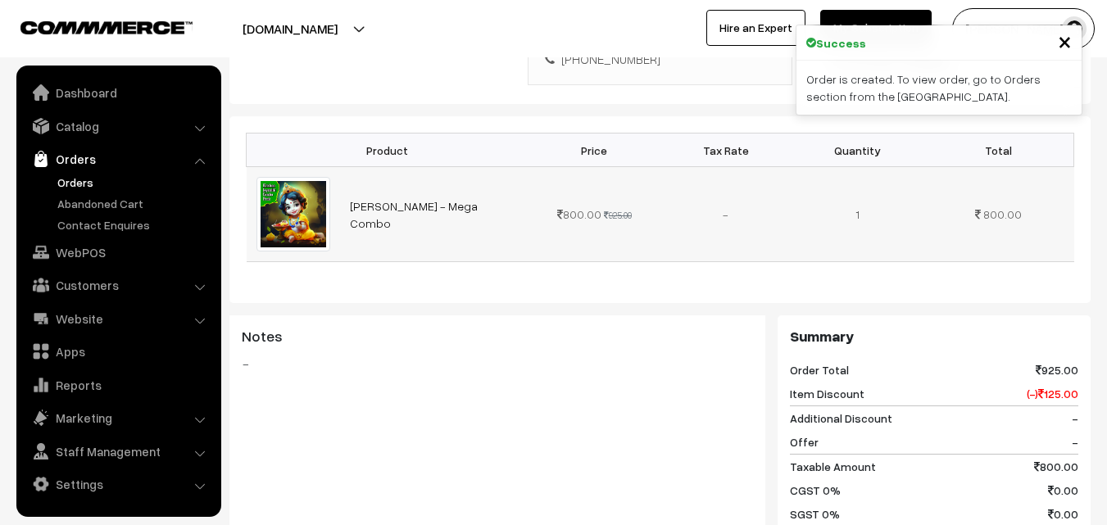
scroll to position [491, 0]
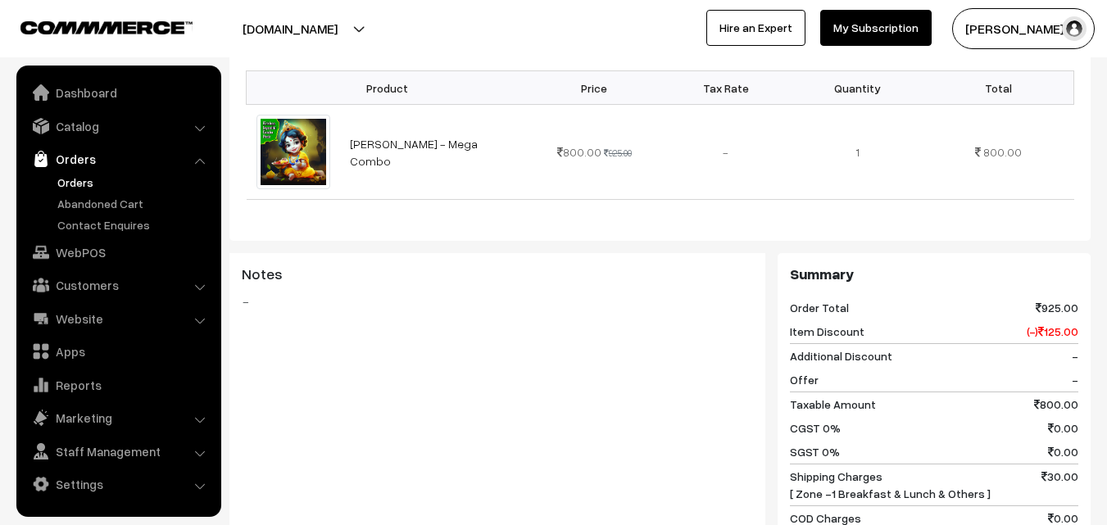
copy div "Order (# OD42188)"
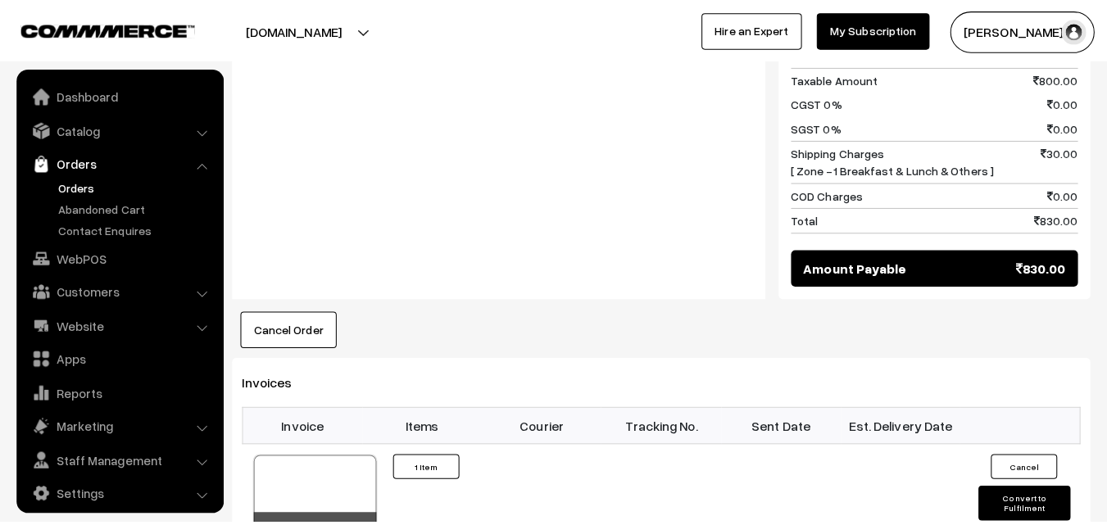
scroll to position [819, 0]
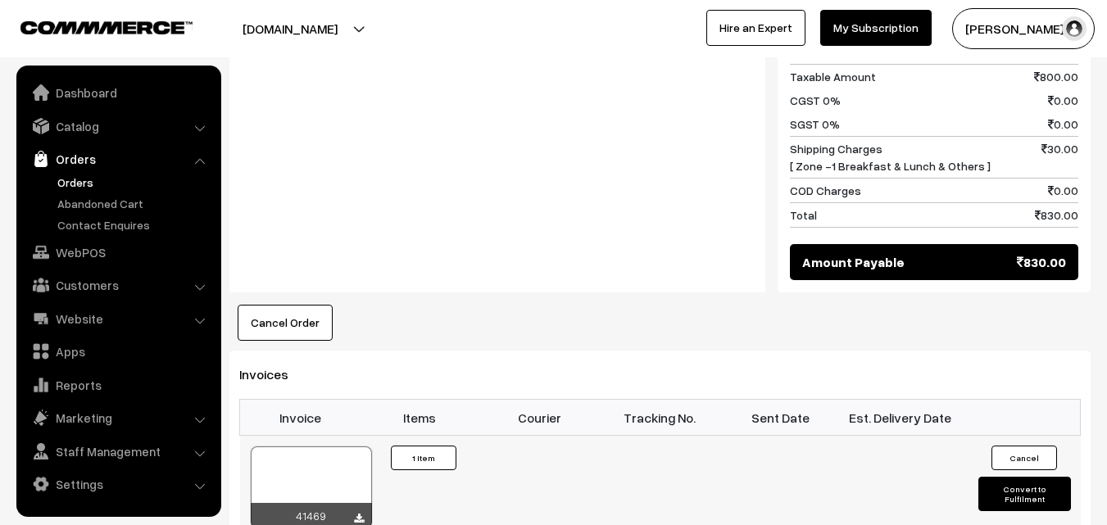
click at [324, 459] on div at bounding box center [311, 487] width 121 height 82
click at [79, 248] on link "WebPOS" at bounding box center [117, 252] width 195 height 29
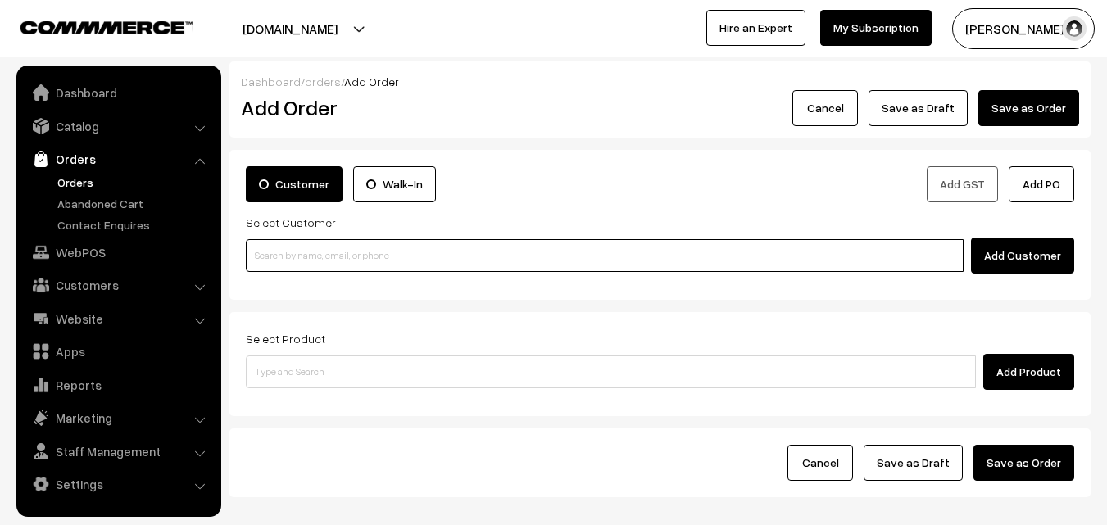
click at [295, 253] on input at bounding box center [605, 255] width 718 height 33
paste input "+971 50 450 6283"
click at [282, 256] on input "+971 50 450 6283" at bounding box center [605, 255] width 718 height 33
click at [289, 296] on link "Ravi 97910 18902 / +971 50 450 6283 97910 20892 [9791018902]" at bounding box center [607, 285] width 721 height 25
type input "+971 50 450 6283"
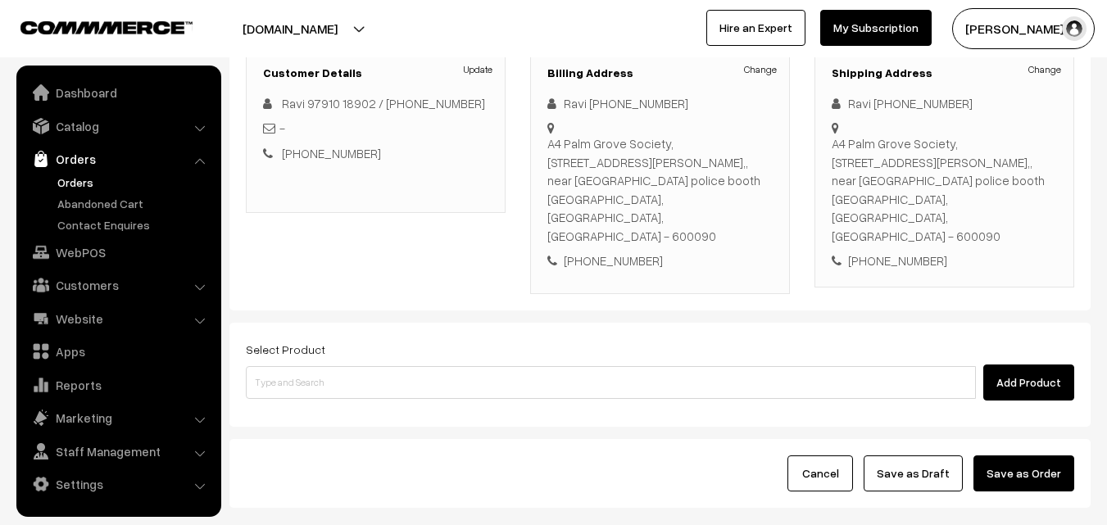
scroll to position [299, 0]
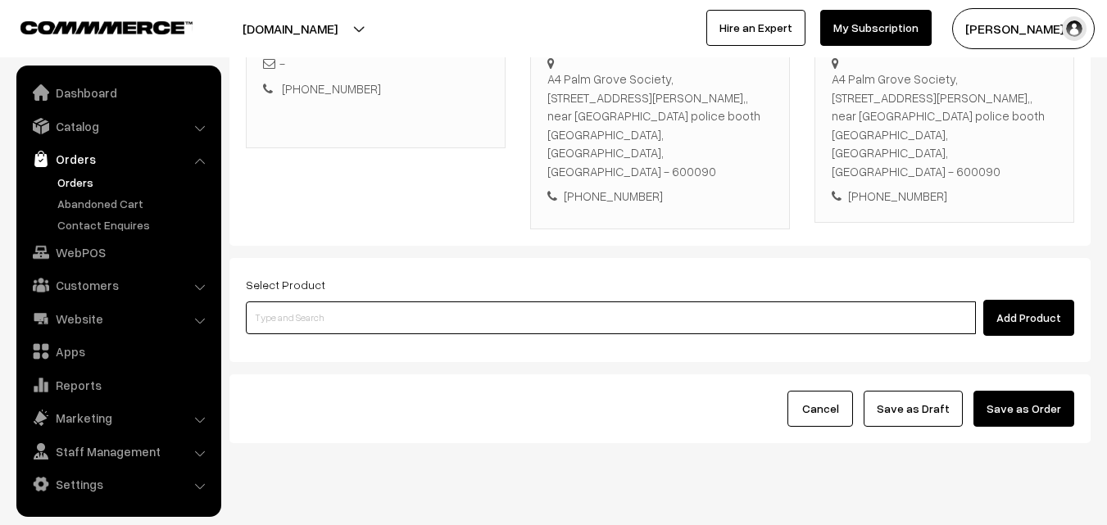
click at [426, 301] on input at bounding box center [611, 317] width 730 height 33
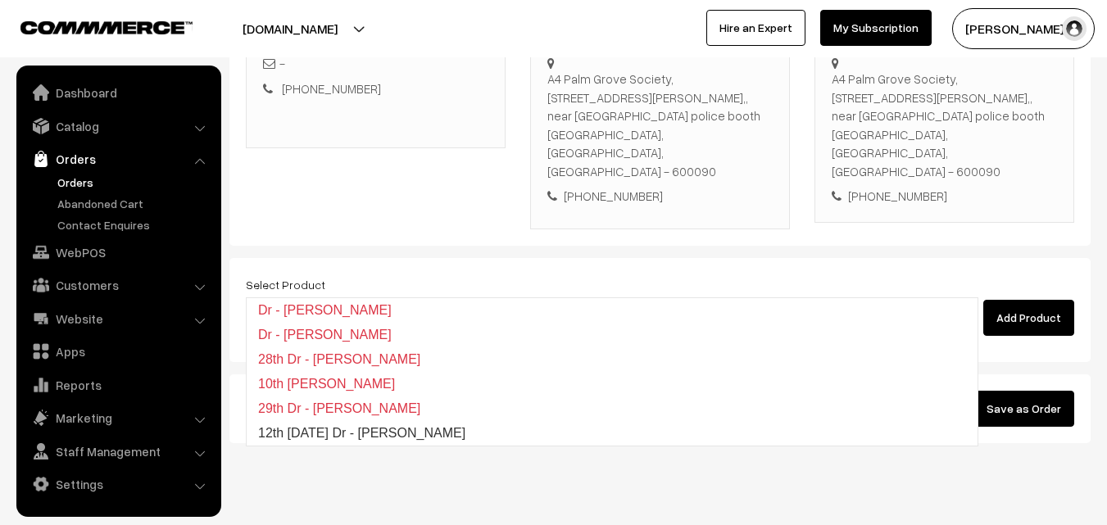
type input "12th [DATE] Dr - [PERSON_NAME]"
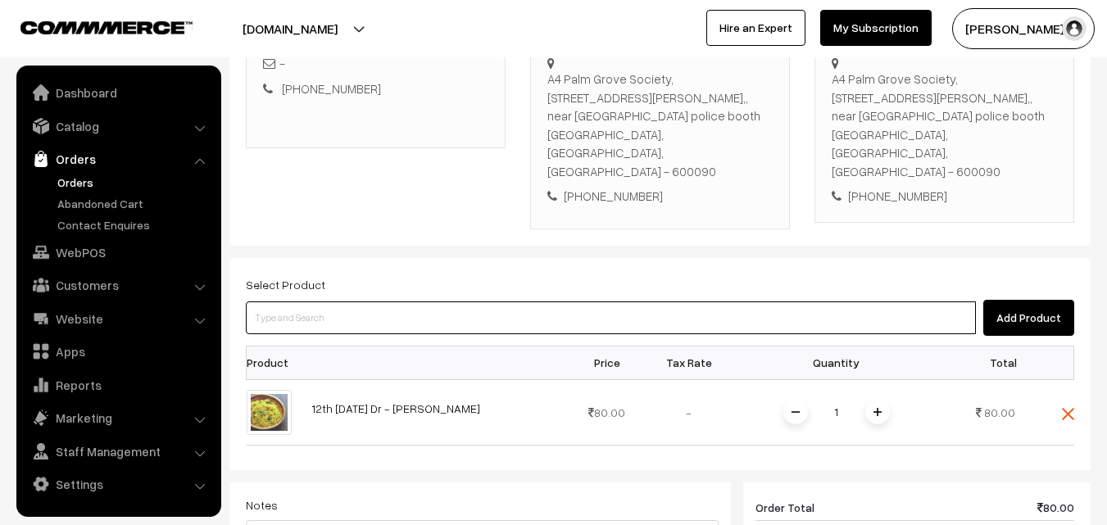
click at [426, 301] on input at bounding box center [611, 317] width 730 height 33
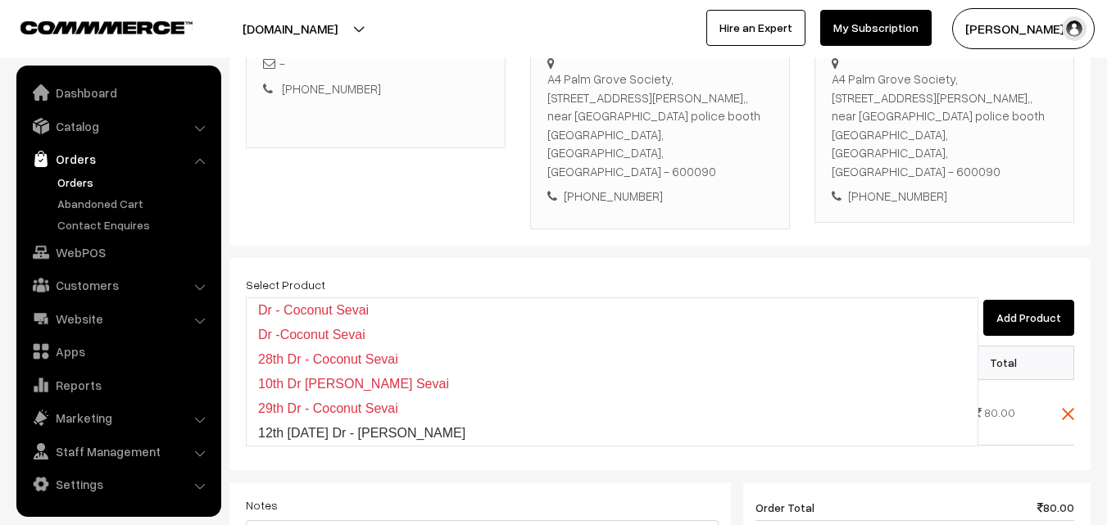
type input "12th Friday Dr - Coconut Sevai"
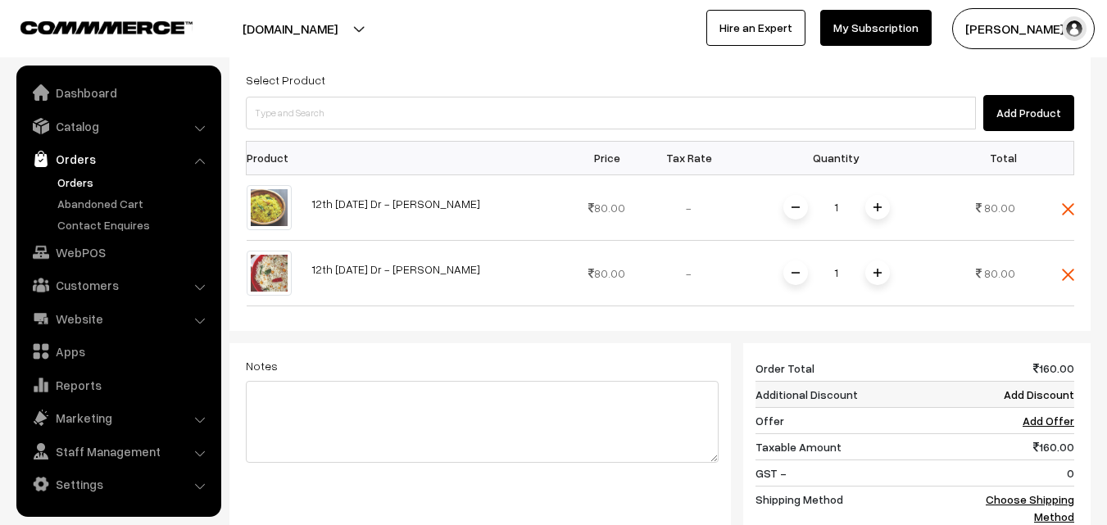
scroll to position [545, 0]
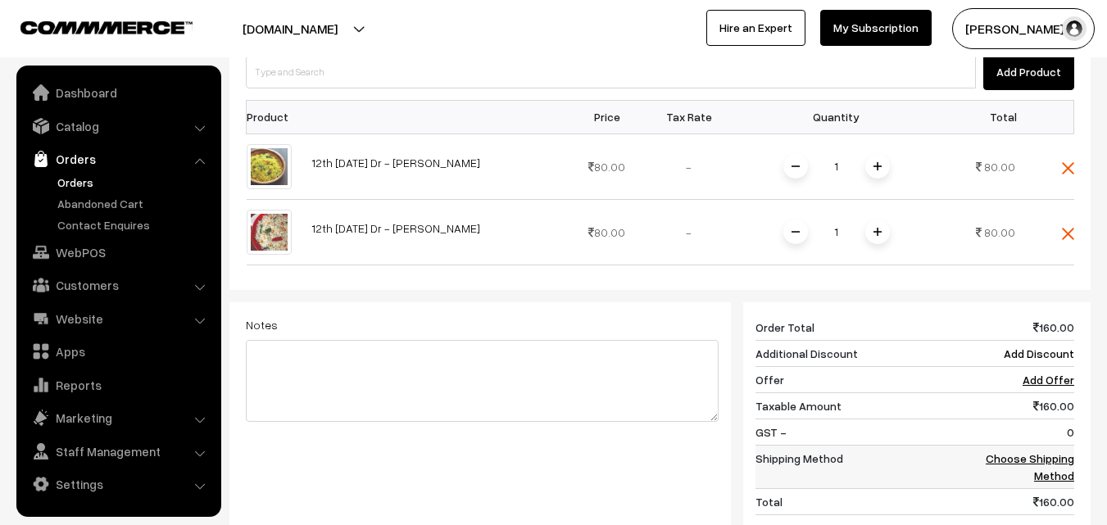
click at [1063, 451] on link "Choose Shipping Method" at bounding box center [1029, 466] width 88 height 31
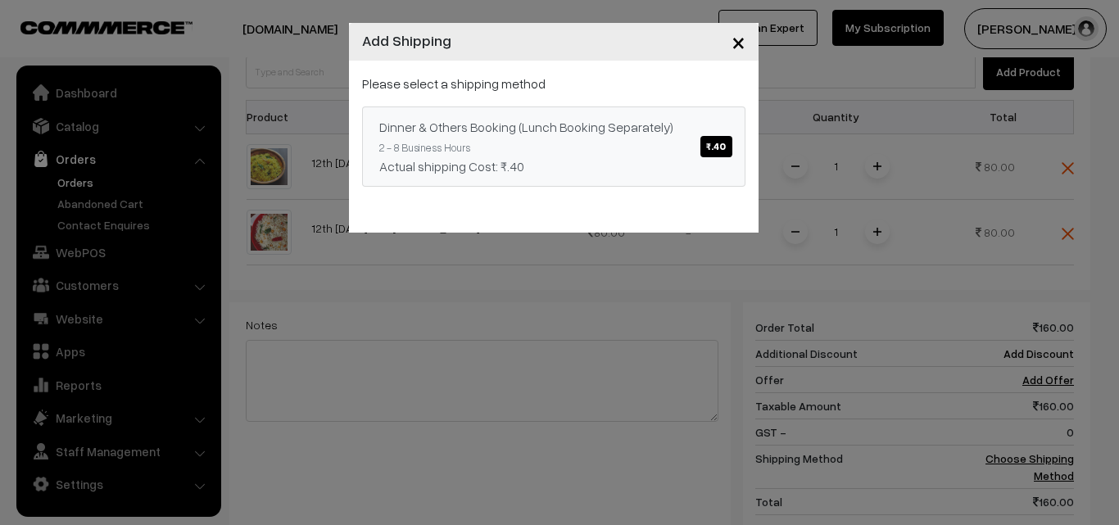
click at [507, 132] on div "Dinner & Others Booking (Lunch Booking Separately) ₹.40" at bounding box center [553, 127] width 349 height 20
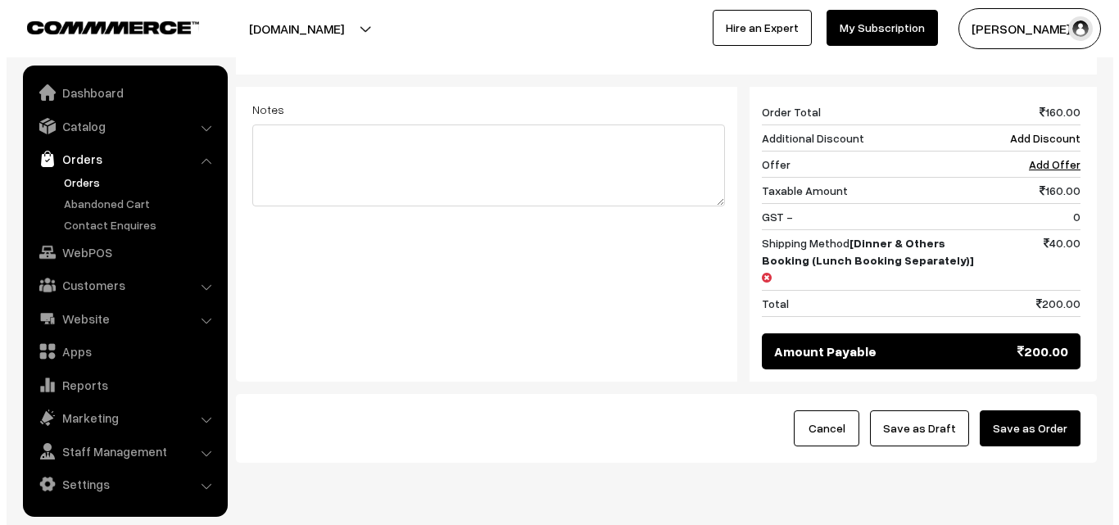
scroll to position [763, 0]
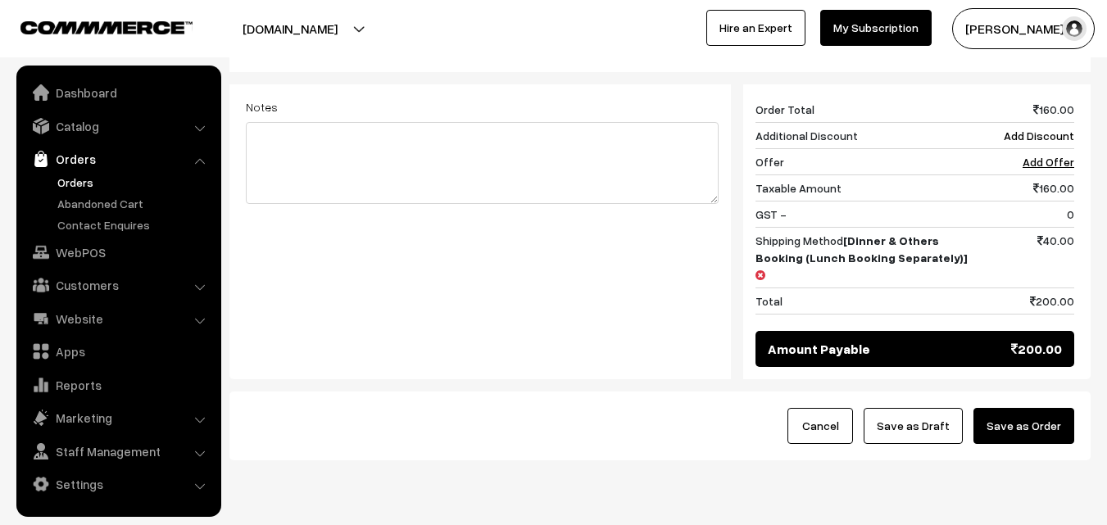
click at [1043, 408] on button "Save as Order" at bounding box center [1023, 426] width 101 height 36
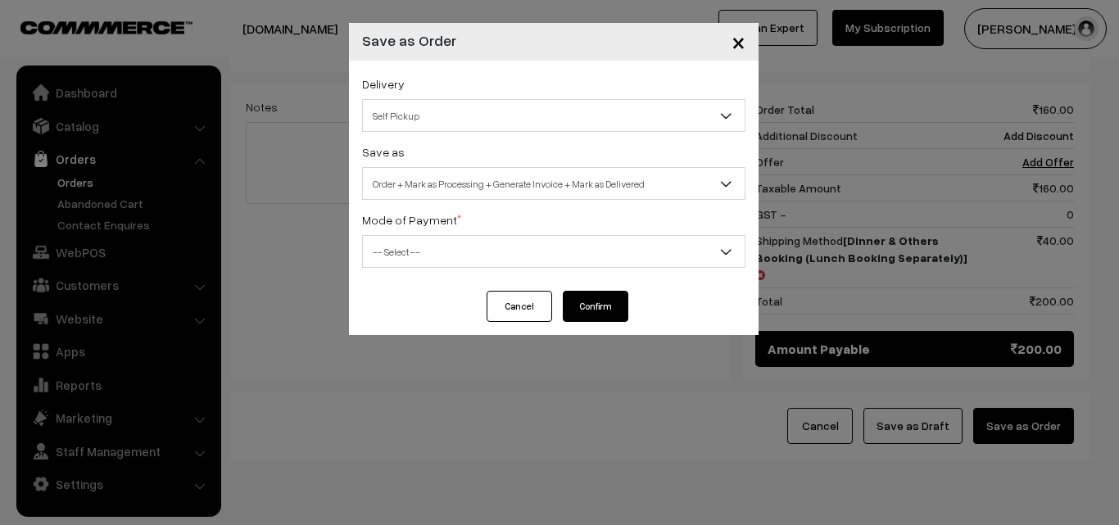
click at [479, 183] on span "Order + Mark as Processing + Generate Invoice + Mark as Delivered" at bounding box center [554, 184] width 382 height 29
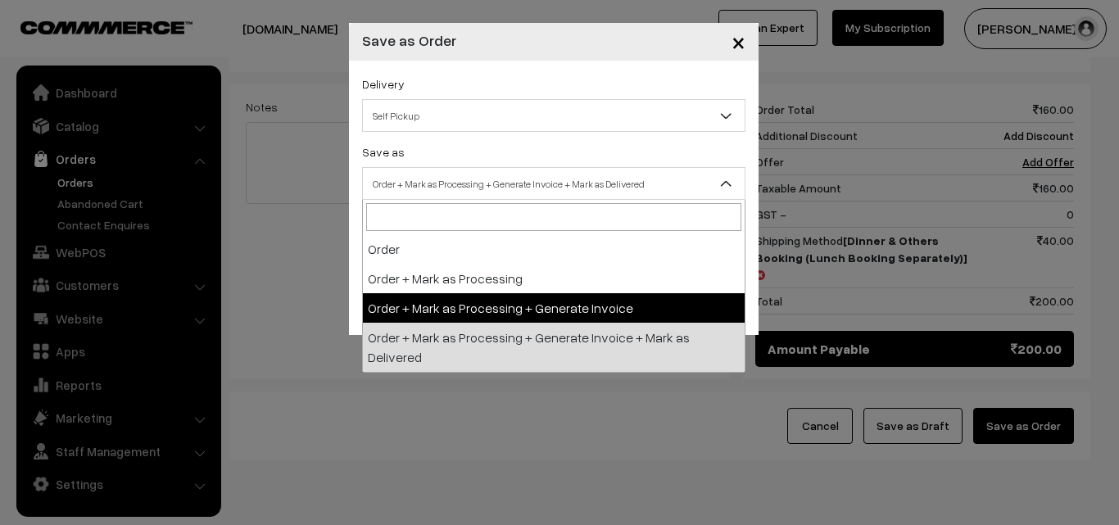
select select "3"
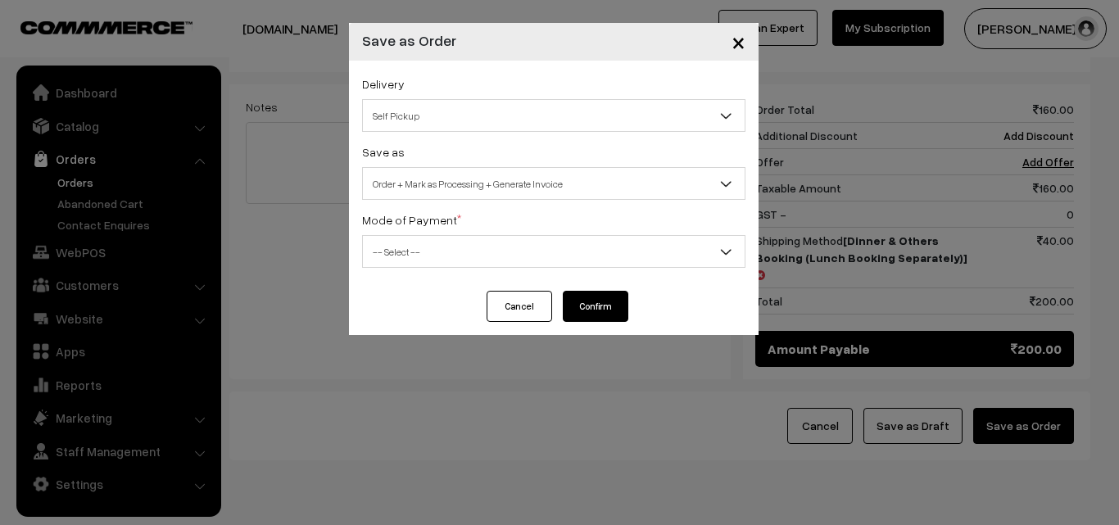
click at [440, 259] on span "-- Select --" at bounding box center [554, 252] width 382 height 29
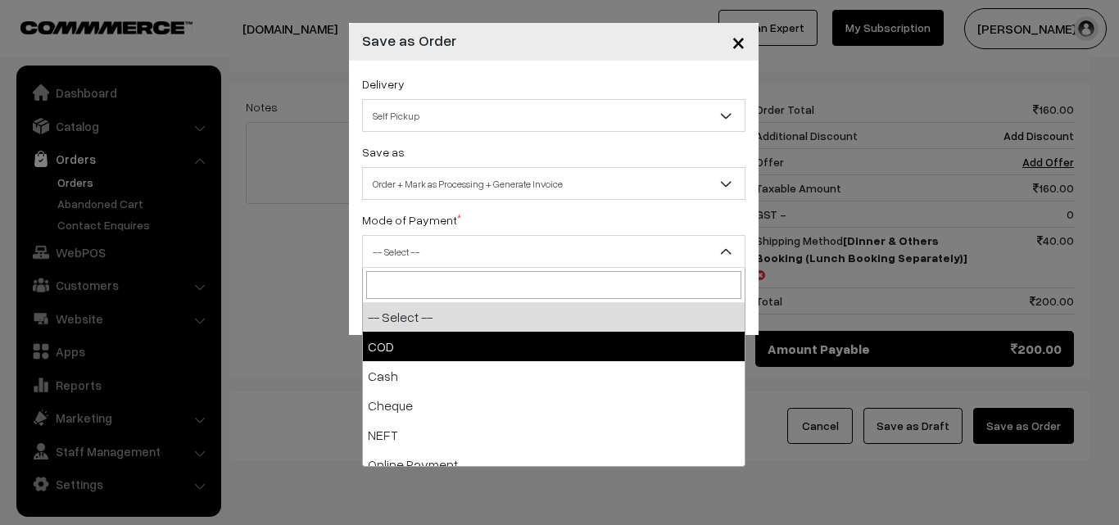
select select "1"
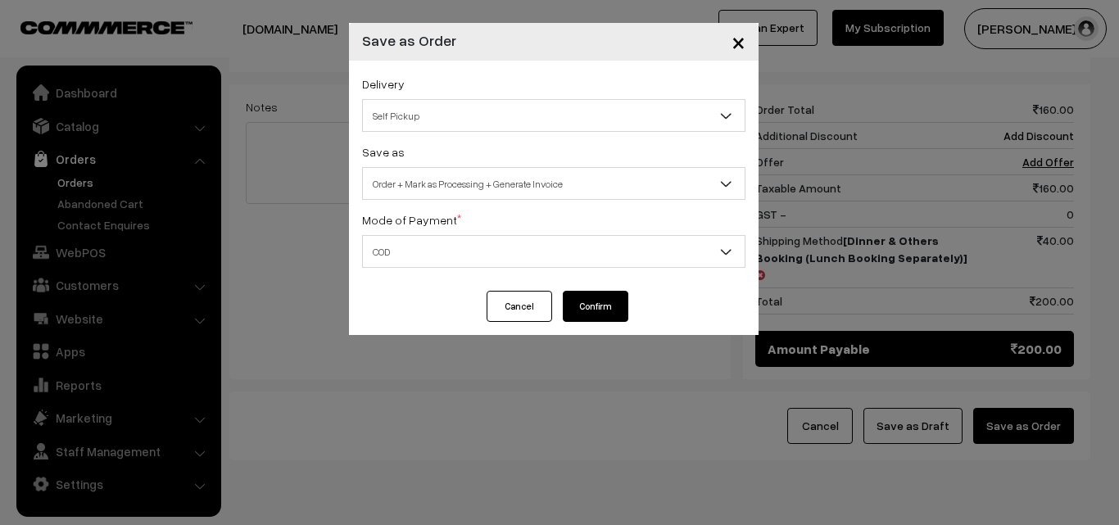
click at [607, 303] on button "Confirm" at bounding box center [596, 306] width 66 height 31
click at [449, 164] on div "Save as Order Order + Mark as Processing Order + Mark as Processing + Generate …" at bounding box center [553, 171] width 383 height 58
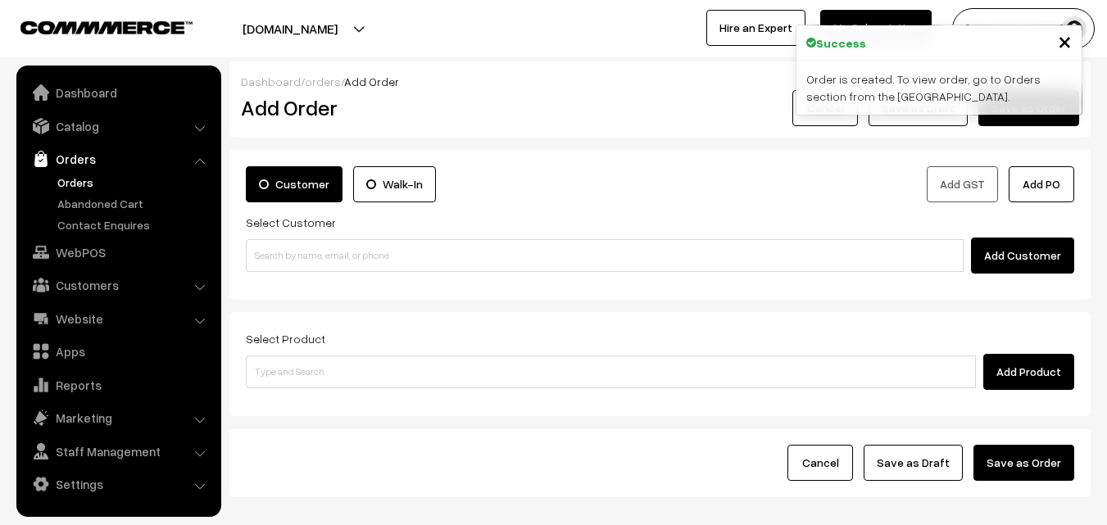
click at [81, 172] on link "Orders" at bounding box center [117, 158] width 195 height 29
click at [80, 182] on link "Orders" at bounding box center [134, 182] width 162 height 17
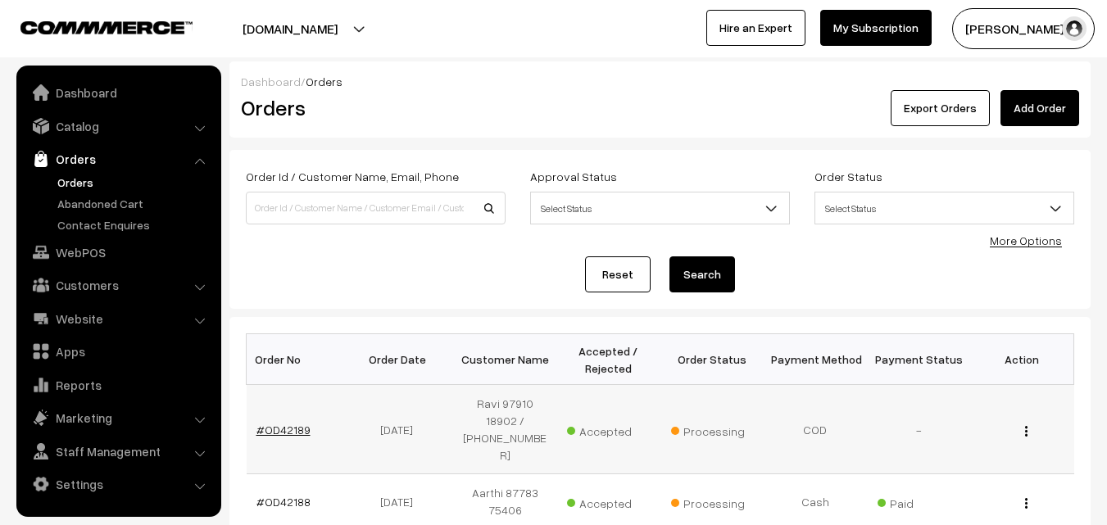
click at [284, 423] on link "#OD42189" at bounding box center [283, 430] width 54 height 14
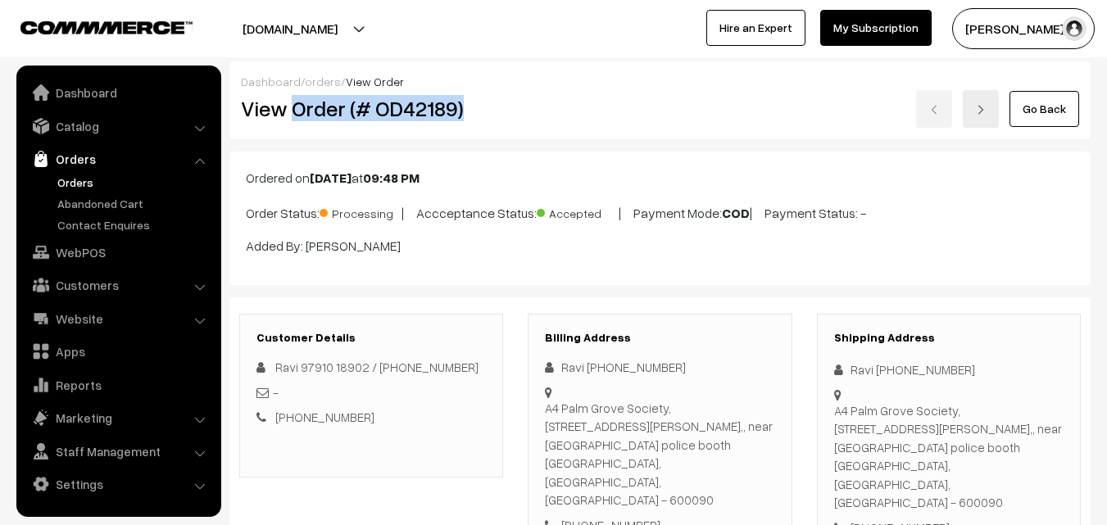
drag, startPoint x: 291, startPoint y: 112, endPoint x: 466, endPoint y: 119, distance: 175.4
click at [466, 119] on h2 "View Order (# OD42189)" at bounding box center [372, 108] width 263 height 25
copy h2 "Order (# OD42189)"
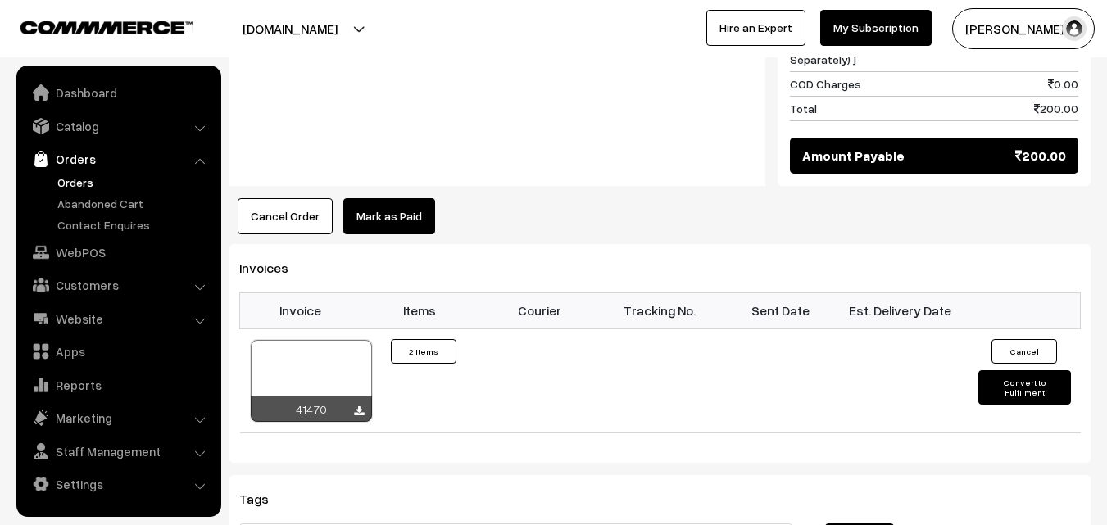
scroll to position [1311, 0]
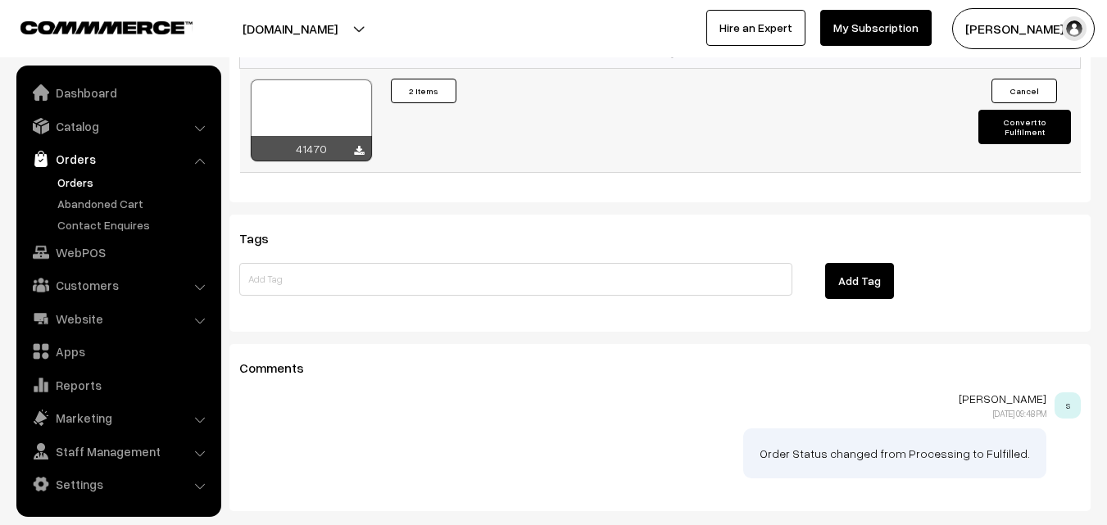
click at [320, 80] on div at bounding box center [311, 120] width 121 height 82
click at [98, 256] on link "WebPOS" at bounding box center [117, 252] width 195 height 29
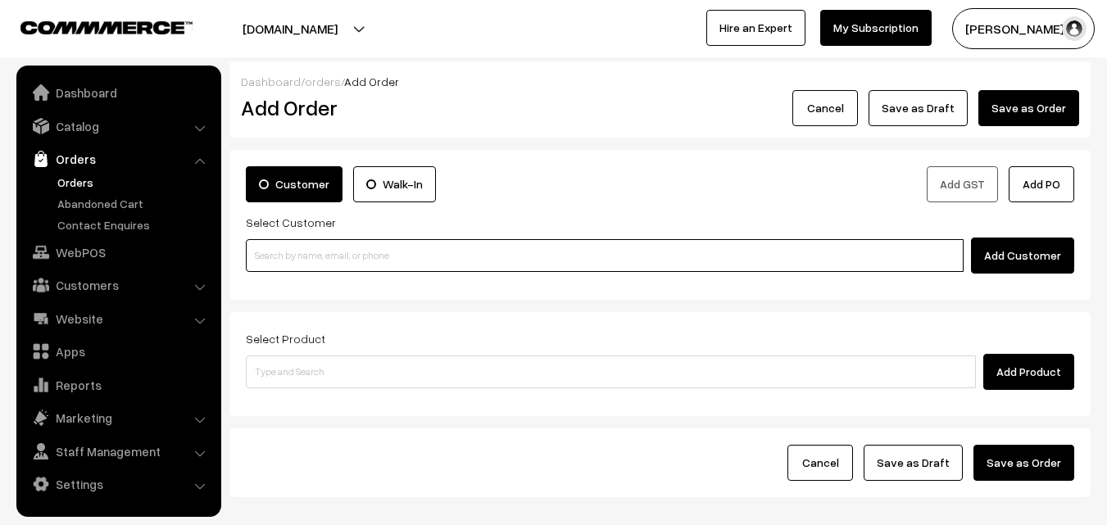
click at [309, 258] on input at bounding box center [605, 255] width 718 height 33
paste input "98940 51944"
type input "98940 51944"
click at [270, 262] on input at bounding box center [605, 255] width 718 height 33
paste input "98940 51944"
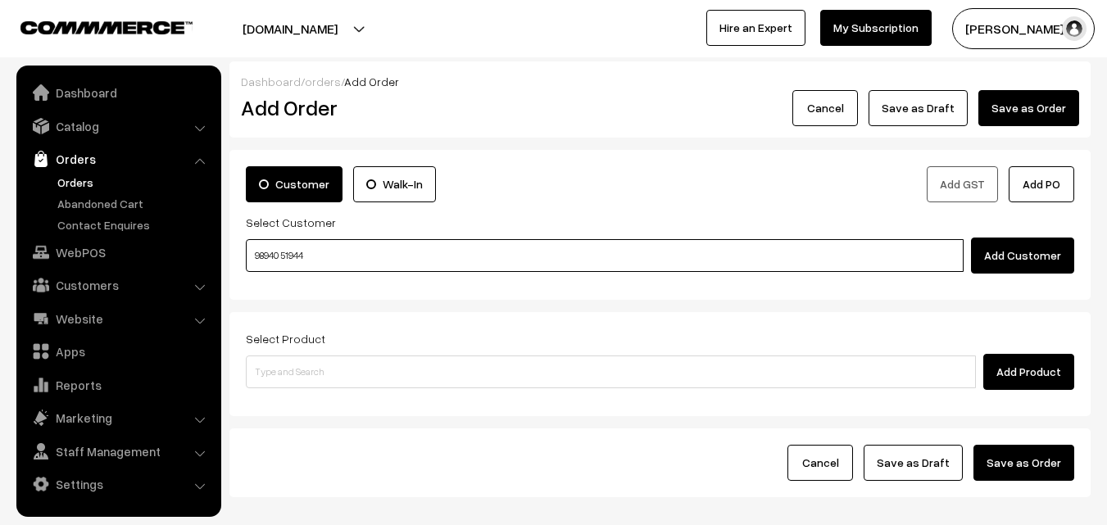
click at [283, 245] on input "98940 51944" at bounding box center [605, 255] width 718 height 33
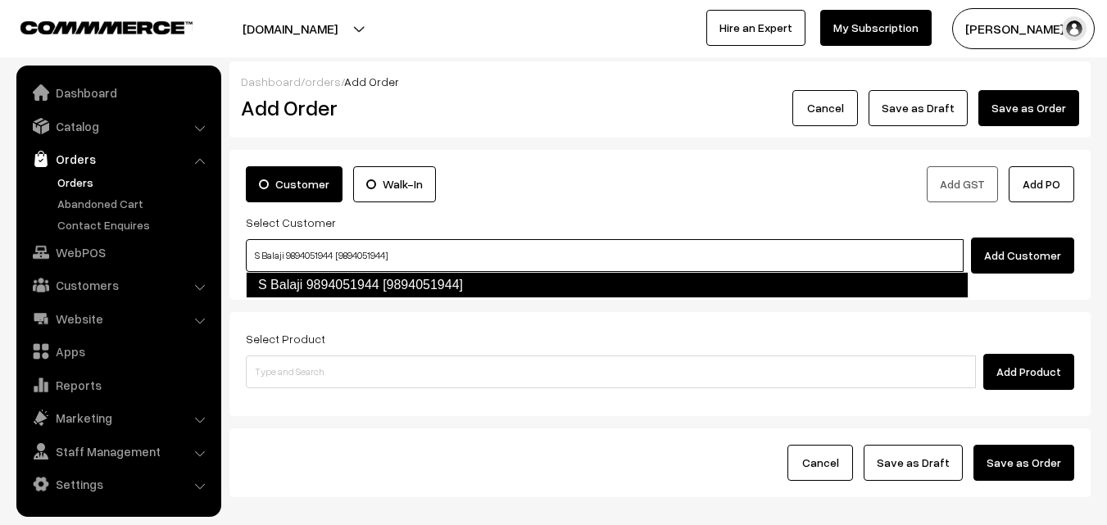
type input "S Balaji 9894051944 [9894051944]"
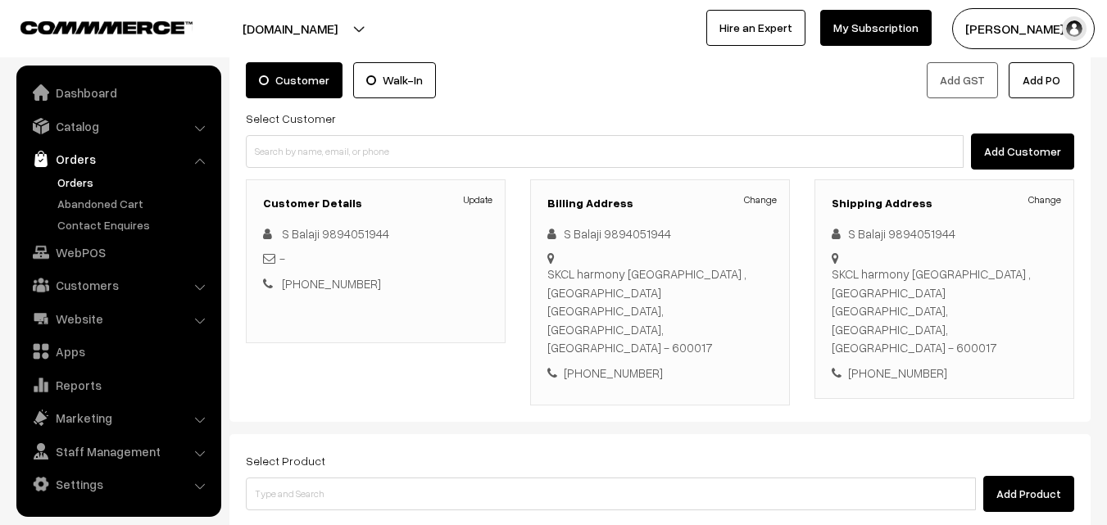
scroll to position [280, 0]
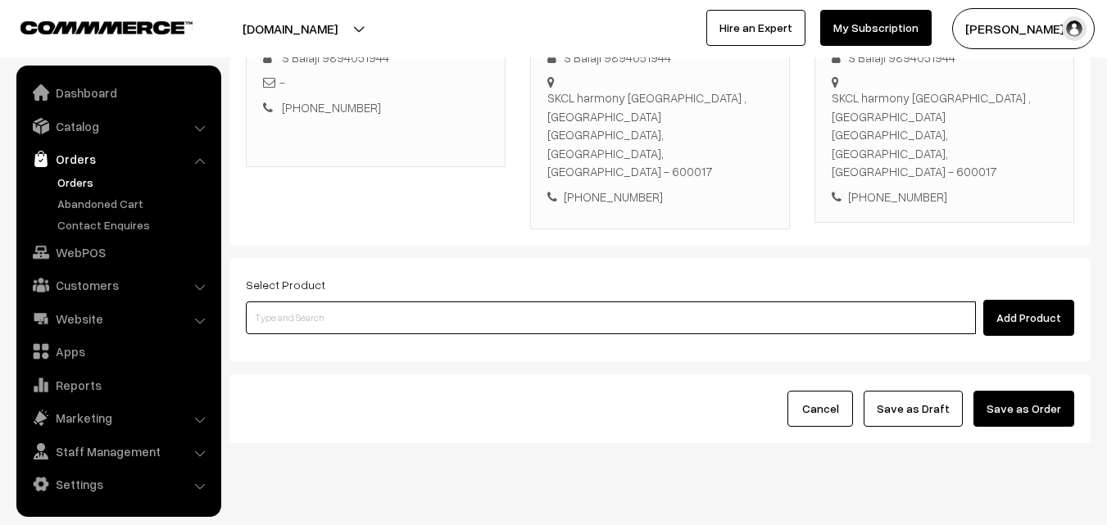
click at [402, 301] on input at bounding box center [611, 317] width 730 height 33
paste input "12th With Rice"
type input "12th With Rice"
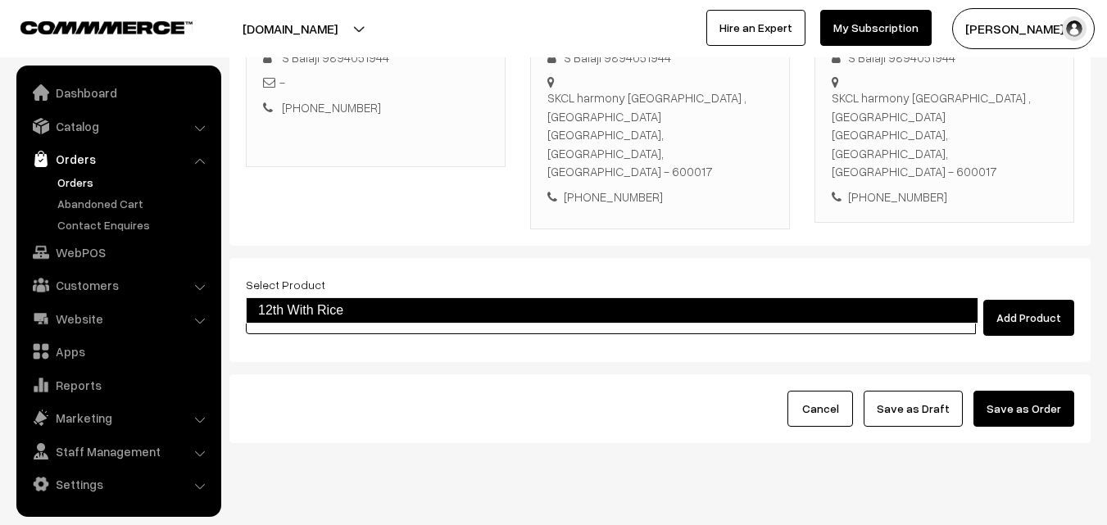
click at [340, 307] on link "12th With Rice" at bounding box center [612, 310] width 732 height 26
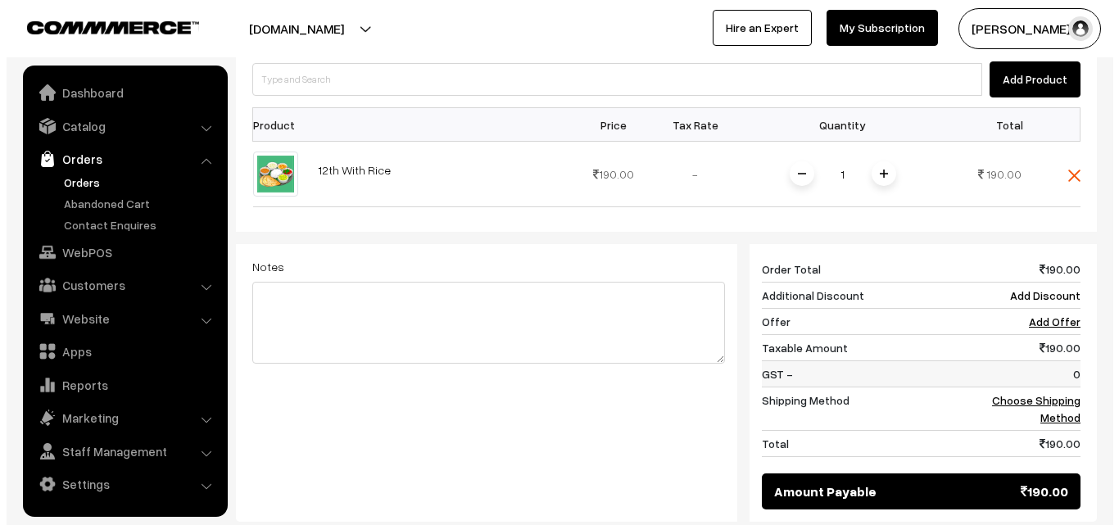
scroll to position [526, 0]
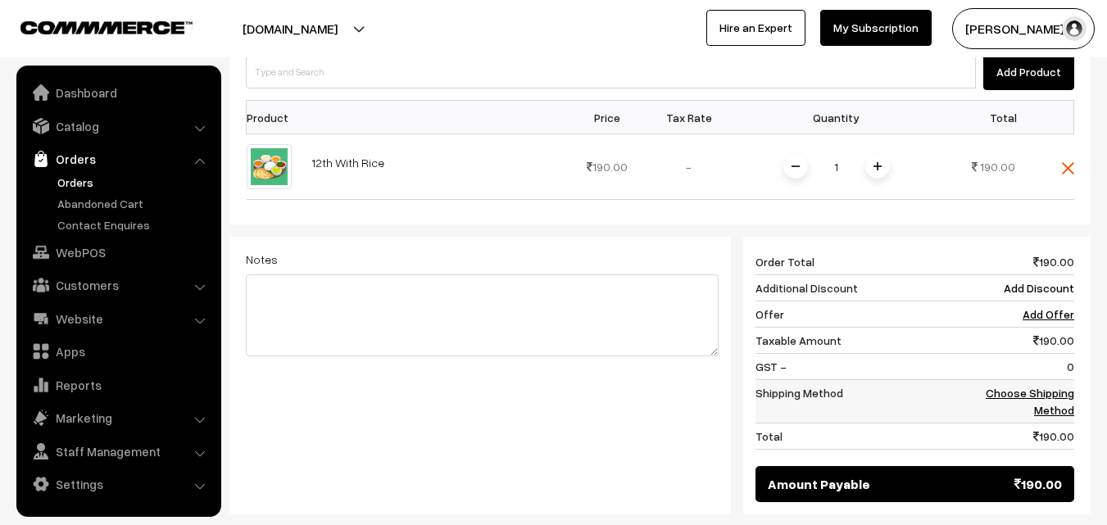
click at [1059, 386] on link "Choose Shipping Method" at bounding box center [1029, 401] width 88 height 31
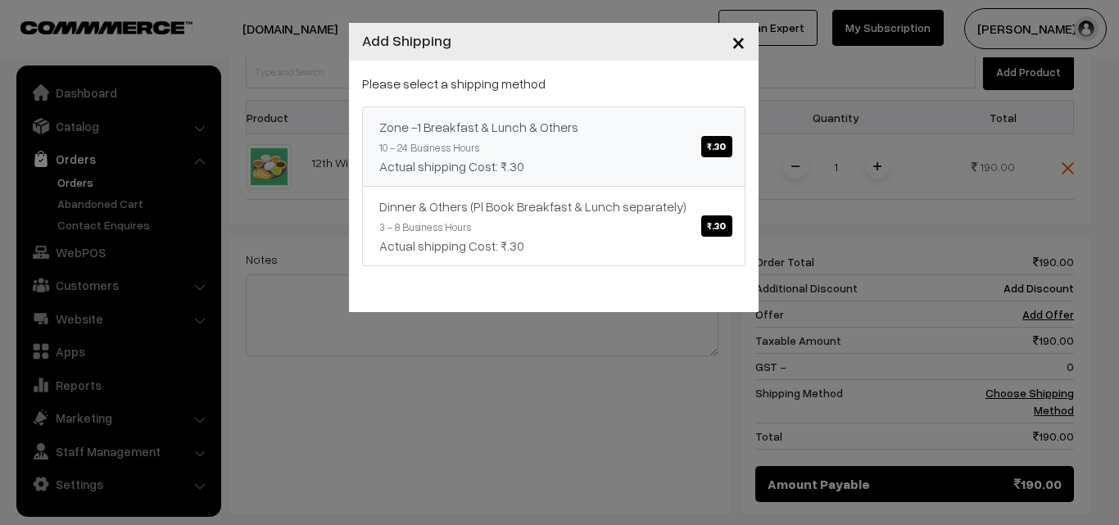
click at [662, 147] on link "Zone -1 Breakfast & Lunch & Others ₹.30 10 - 24 Business Hours Actual shipping …" at bounding box center [553, 146] width 383 height 80
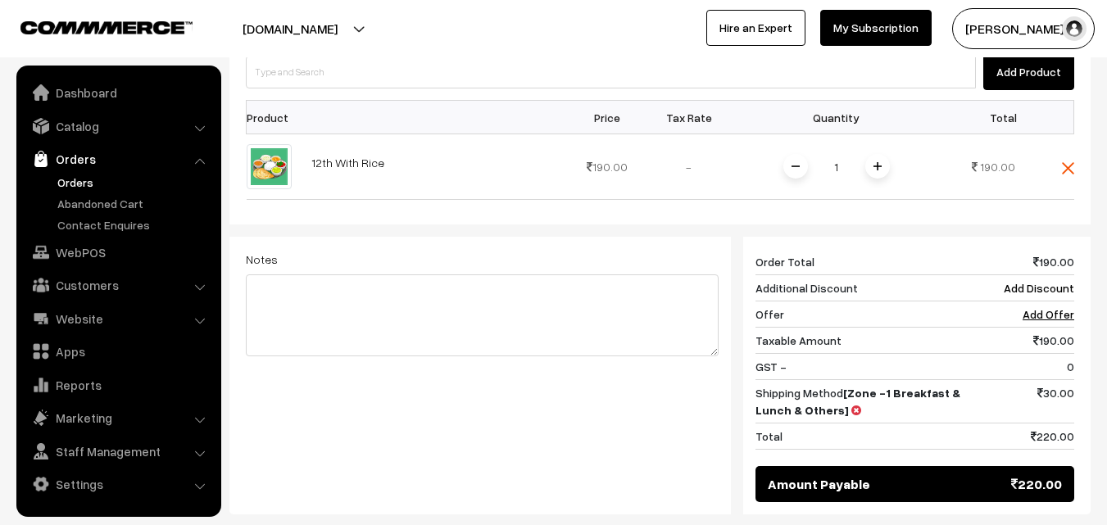
drag, startPoint x: 1018, startPoint y: 513, endPoint x: 1009, endPoint y: 505, distance: 12.2
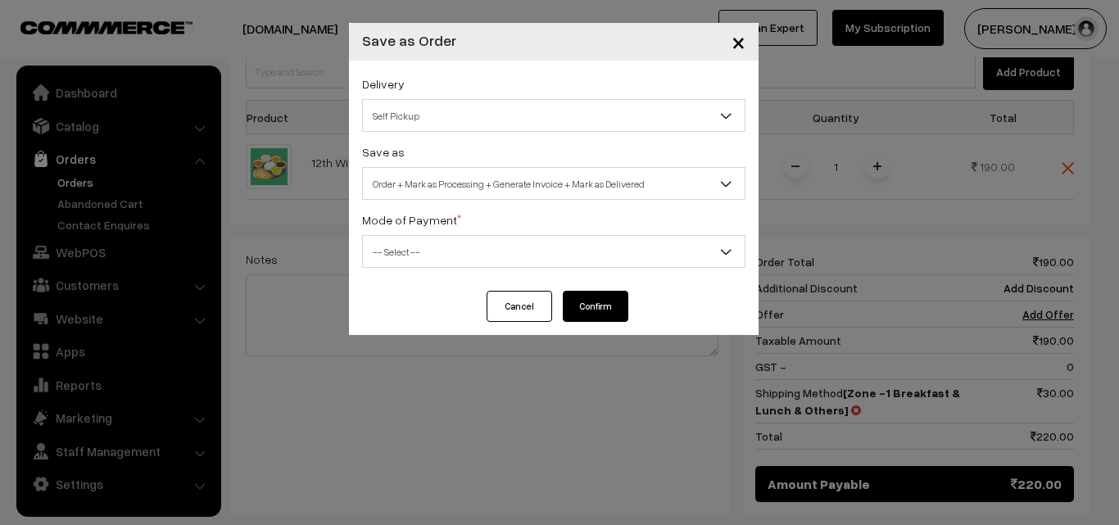
click at [447, 201] on div "Delivery Self Pickup Zone -1 Breakfast & Lunch & Others (₹30) (10 - 24 Business…" at bounding box center [554, 176] width 410 height 230
click at [436, 176] on span "Order + Mark as Processing + Generate Invoice + Mark as Delivered" at bounding box center [554, 184] width 382 height 29
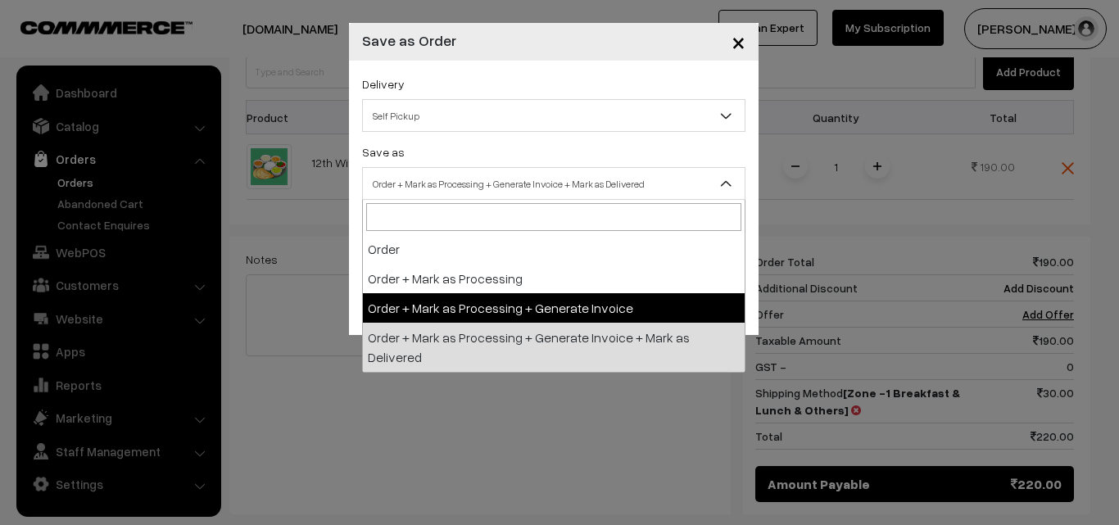
select select "3"
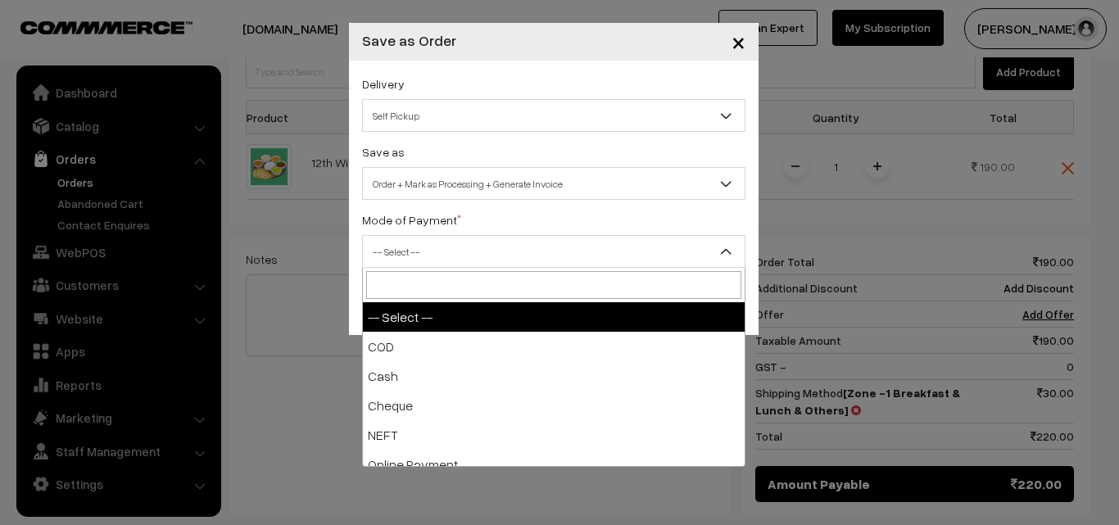
click at [427, 262] on span "-- Select --" at bounding box center [554, 252] width 382 height 29
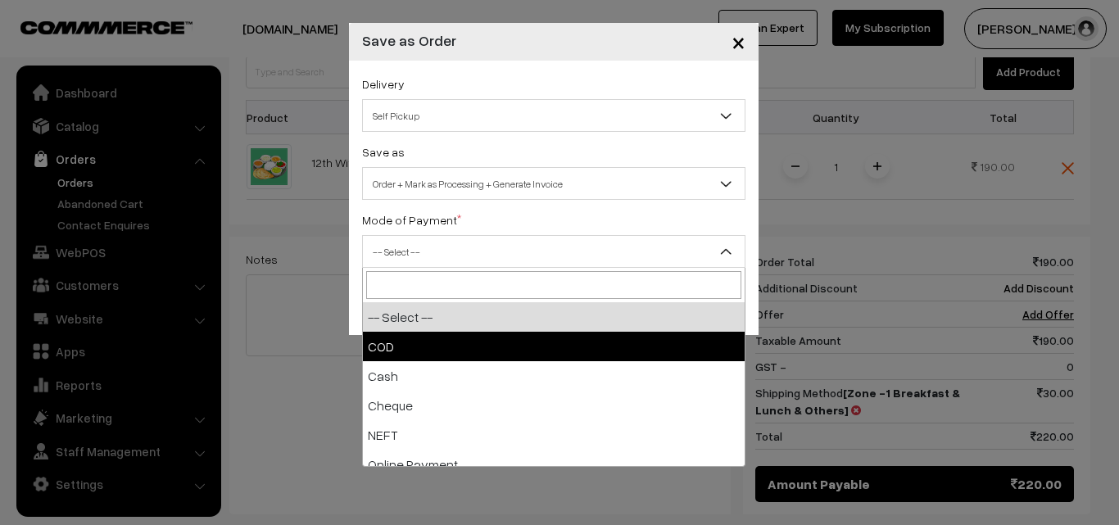
select select "1"
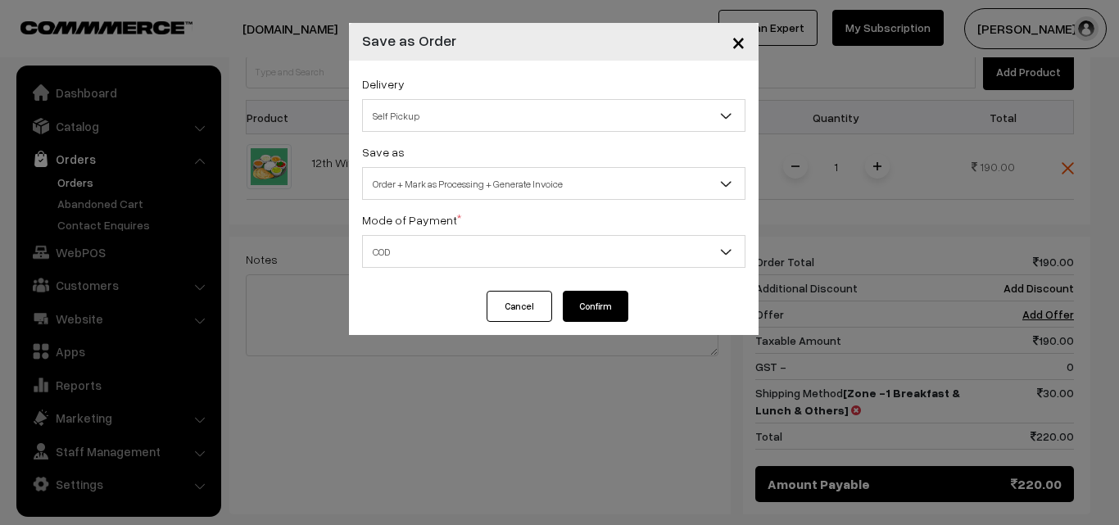
click at [600, 309] on button "Confirm" at bounding box center [596, 306] width 66 height 31
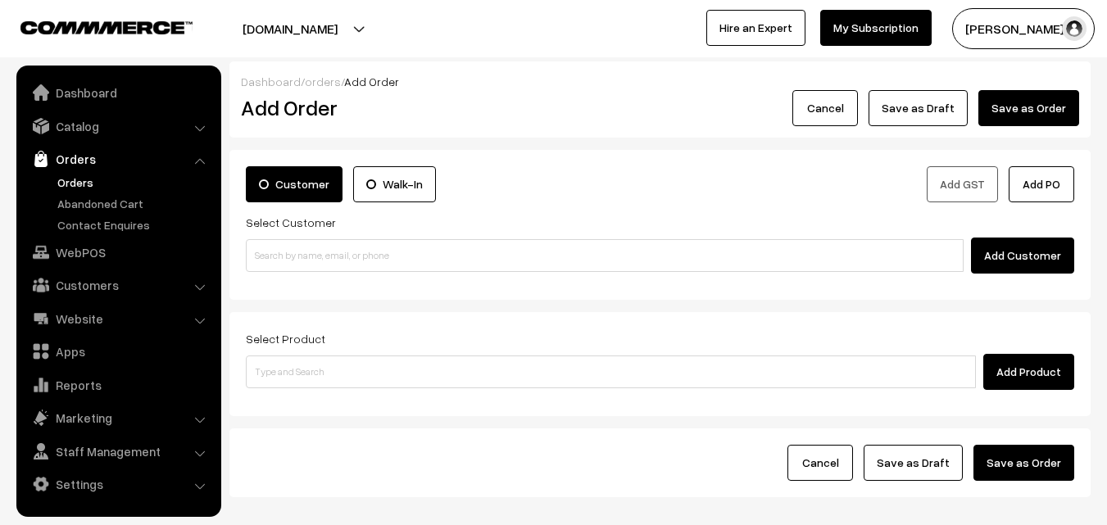
click at [80, 179] on link "Orders" at bounding box center [134, 182] width 162 height 17
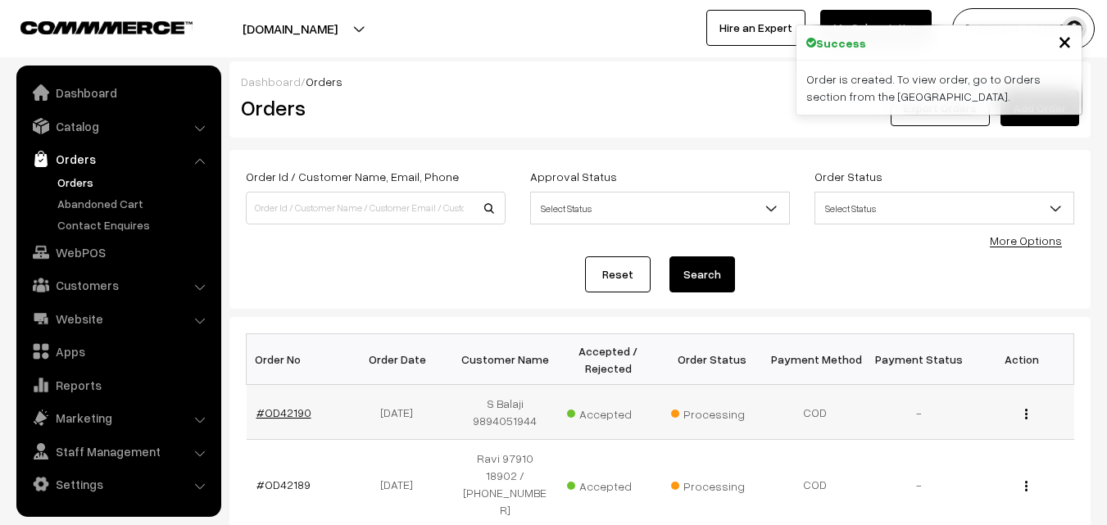
click at [291, 406] on link "#OD42190" at bounding box center [283, 412] width 55 height 14
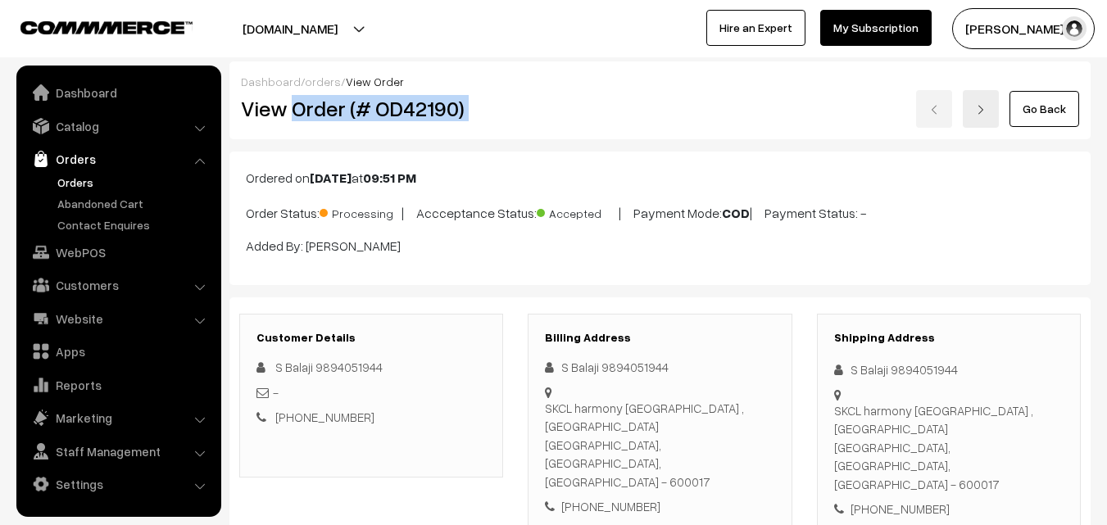
click at [563, 110] on div "View Order (# OD42190) Go Back" at bounding box center [660, 109] width 862 height 38
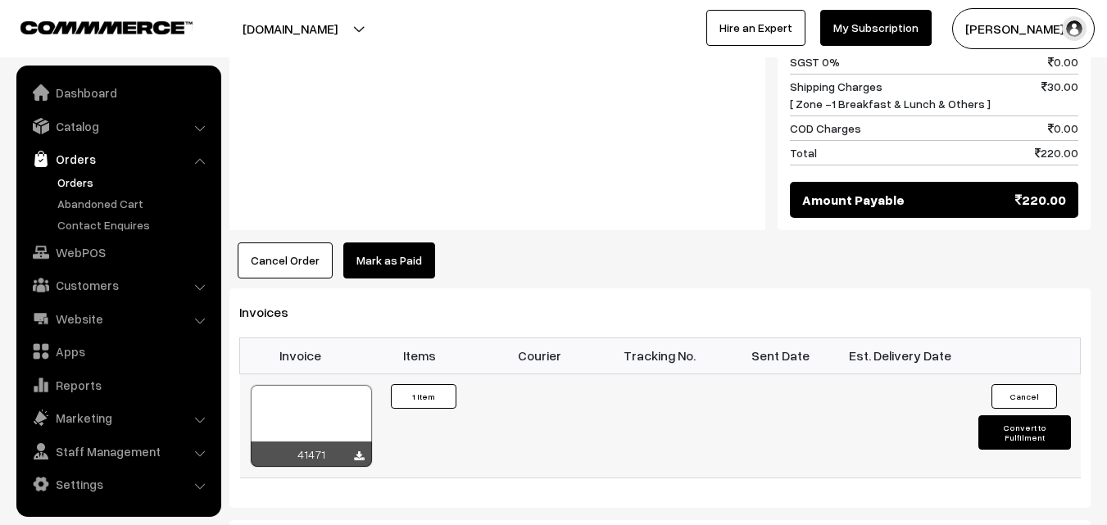
scroll to position [901, 0]
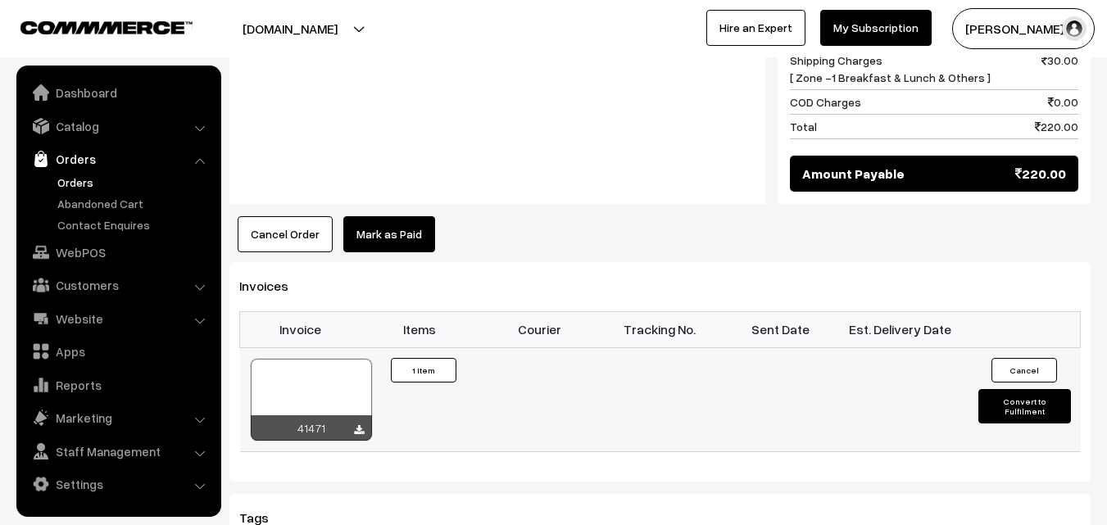
click at [343, 359] on div at bounding box center [311, 400] width 121 height 82
click at [124, 247] on link "WebPOS" at bounding box center [117, 252] width 195 height 29
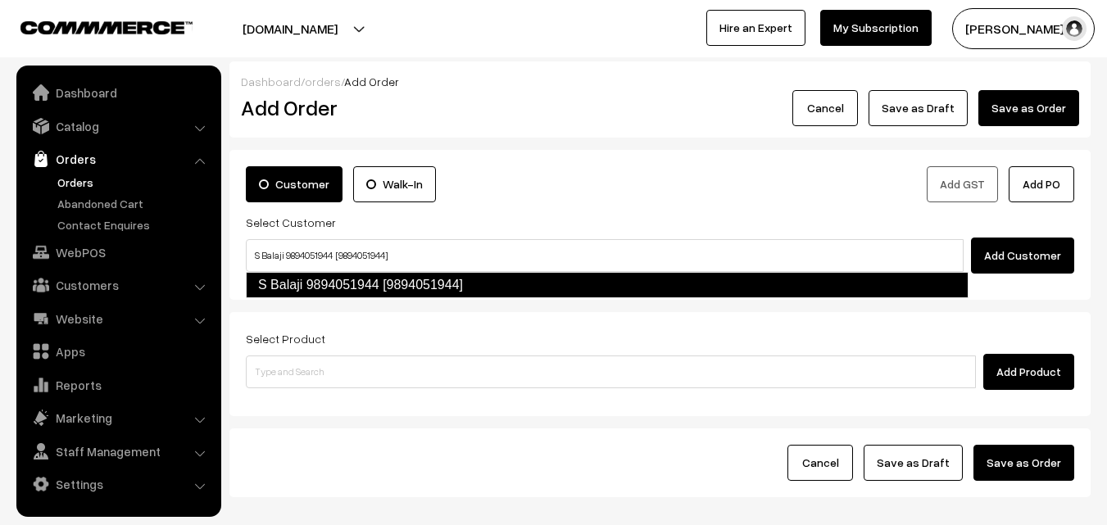
type input "S Balaji 9894051944 [9894051944]"
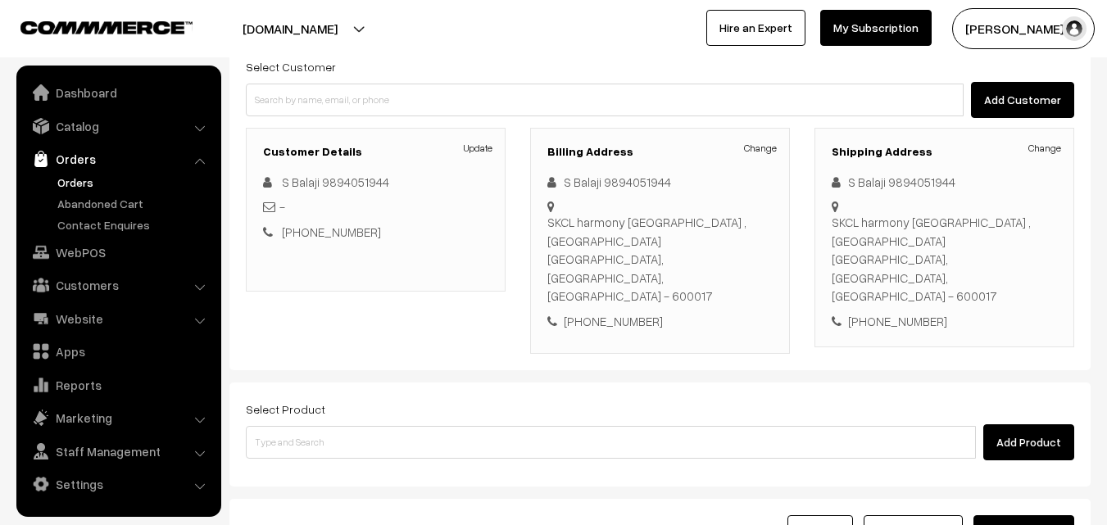
scroll to position [280, 0]
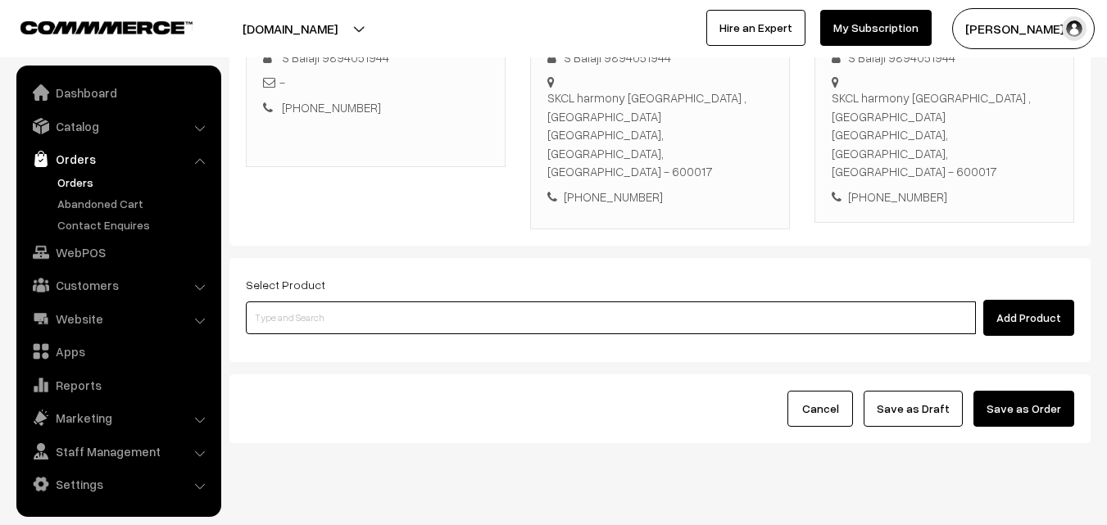
click at [459, 301] on input at bounding box center [611, 317] width 730 height 33
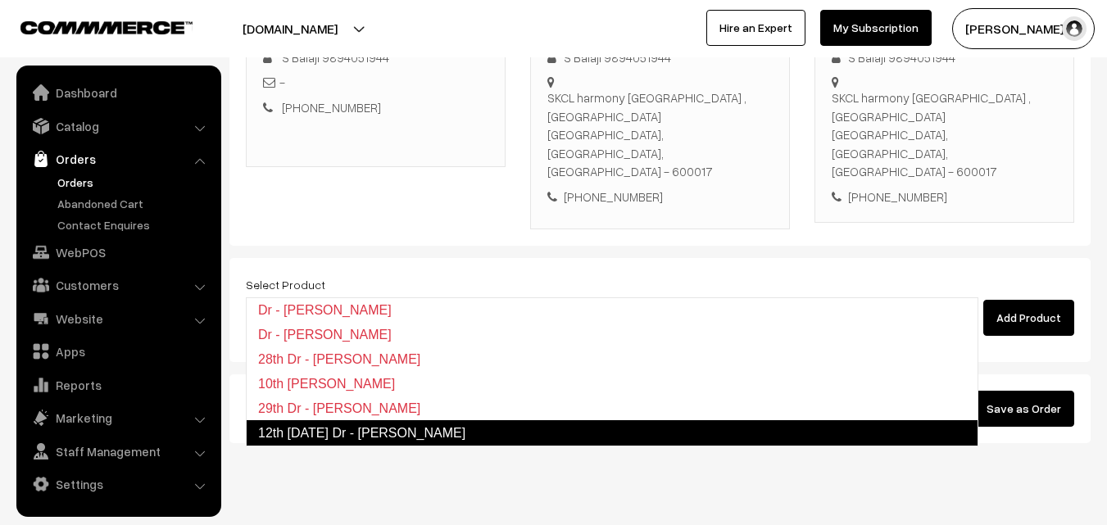
type input "12th Friday Dr - Lemon Sevai"
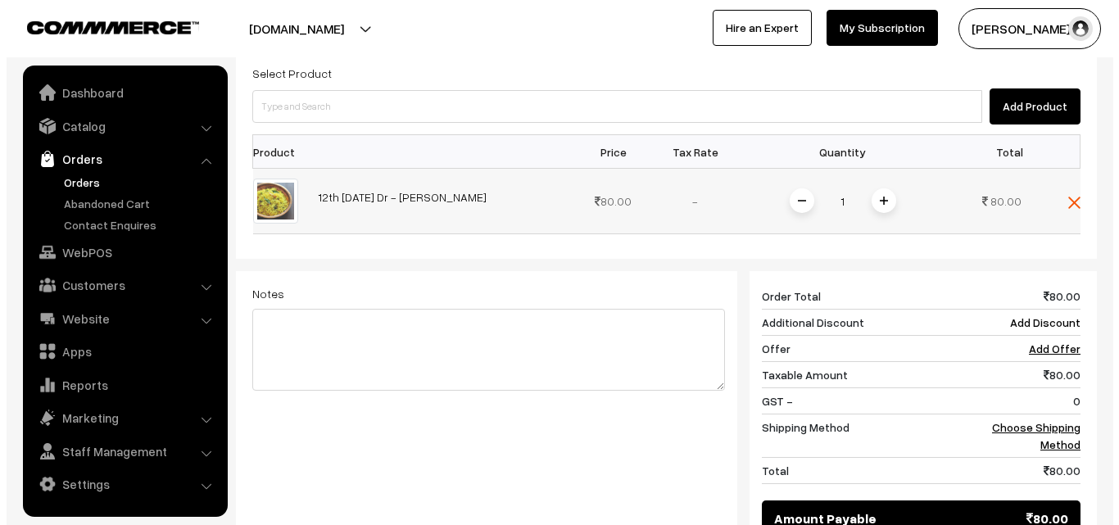
scroll to position [608, 0]
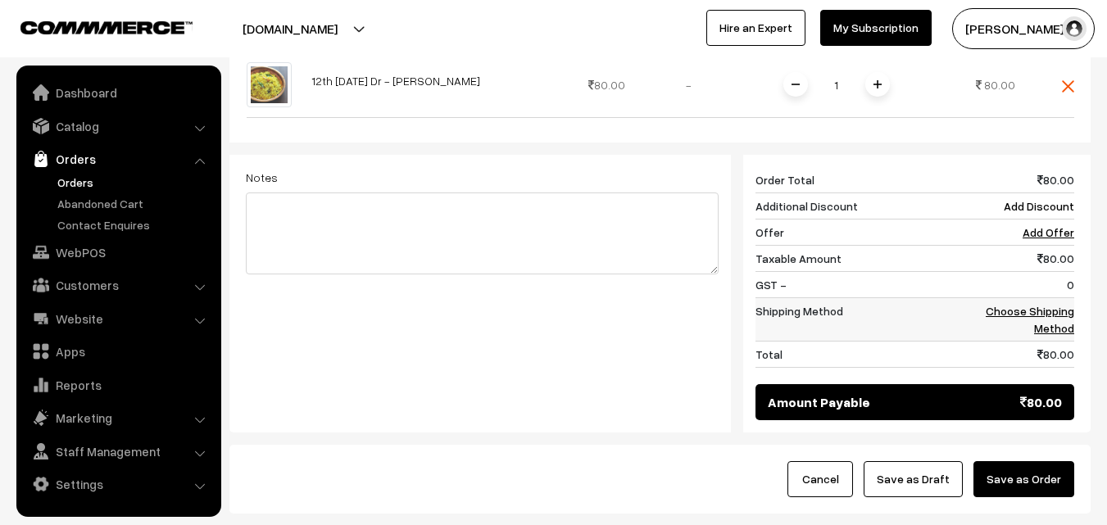
click at [1054, 298] on td "Choose Shipping Method" at bounding box center [1023, 319] width 102 height 43
click at [1049, 304] on link "Choose Shipping Method" at bounding box center [1029, 319] width 88 height 31
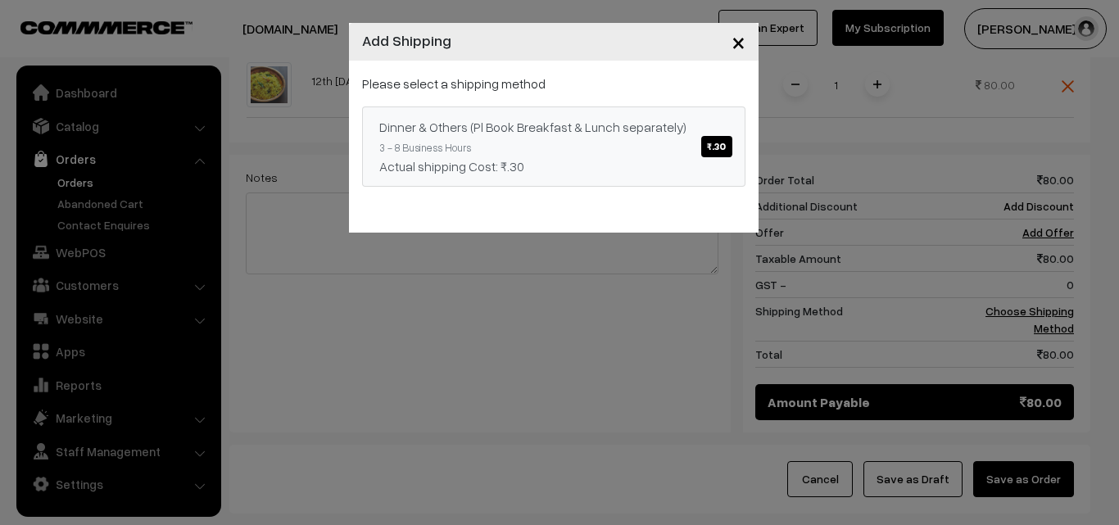
click at [579, 129] on div "Dinner & Others (Pl Book Breakfast & Lunch separately) ₹.30" at bounding box center [553, 127] width 349 height 20
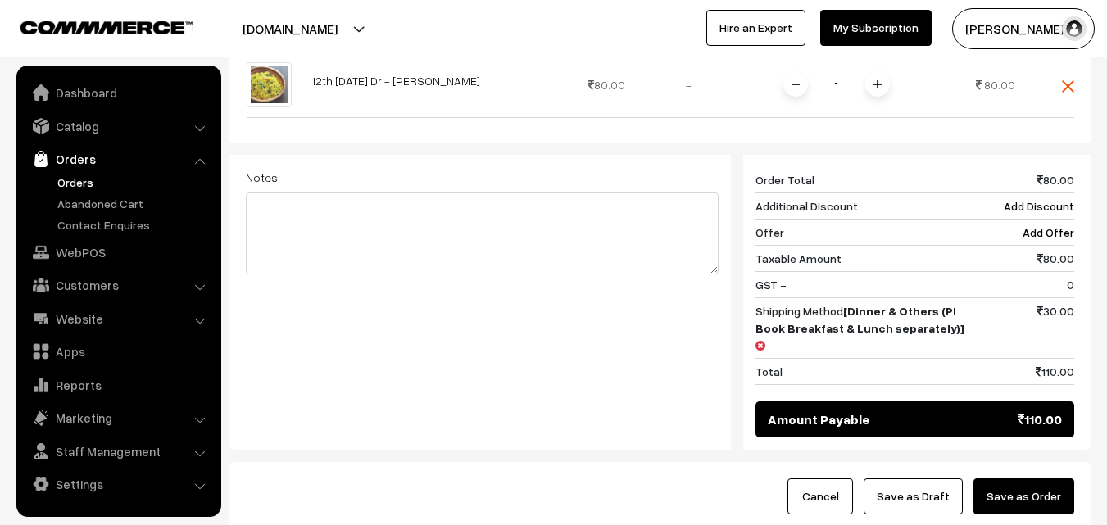
click at [1062, 462] on div "Cancel Save as Draft Save as Order" at bounding box center [659, 496] width 861 height 69
click at [1041, 478] on button "Save as Order" at bounding box center [1023, 496] width 101 height 36
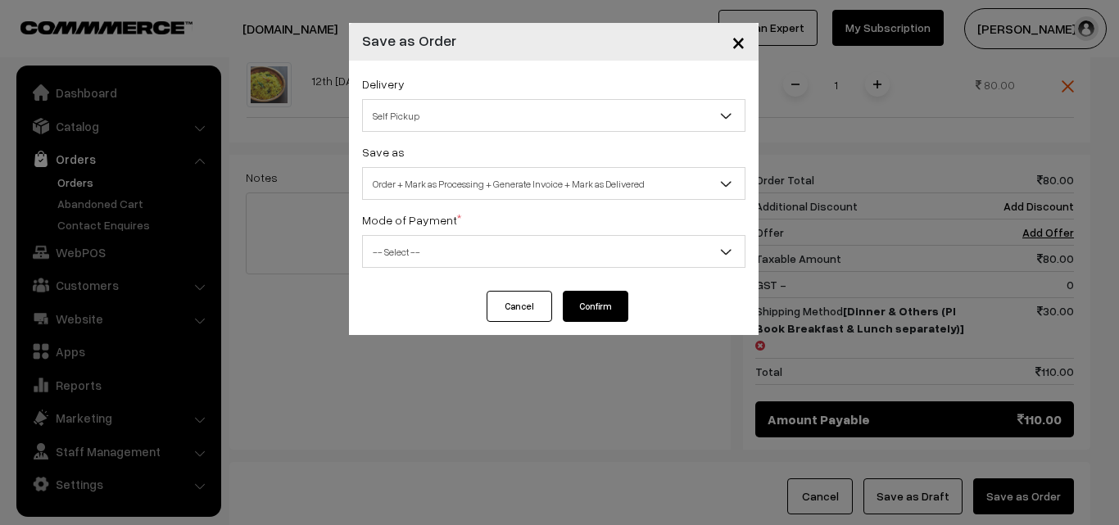
click at [552, 173] on span "Order + Mark as Processing + Generate Invoice + Mark as Delivered" at bounding box center [554, 184] width 382 height 29
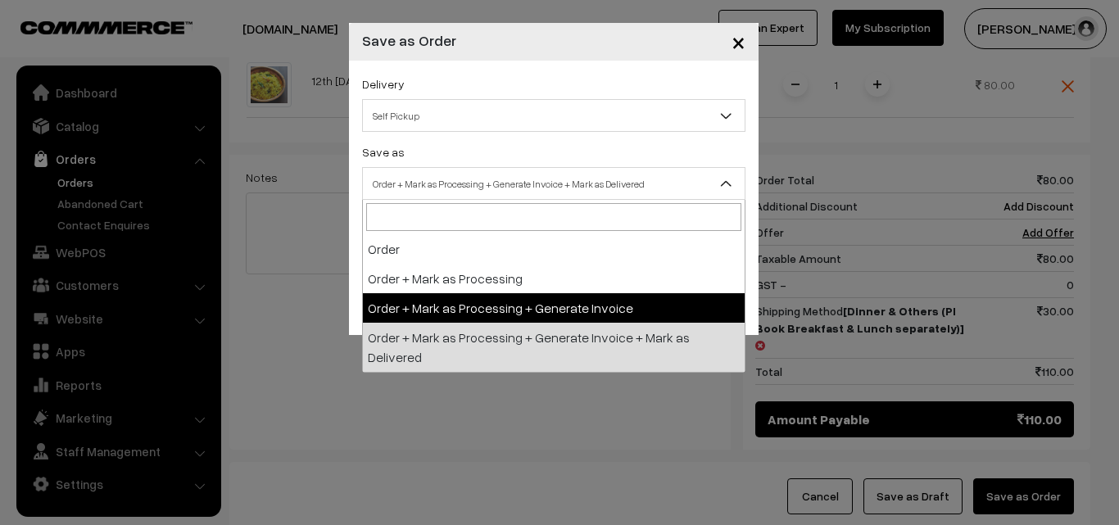
select select "3"
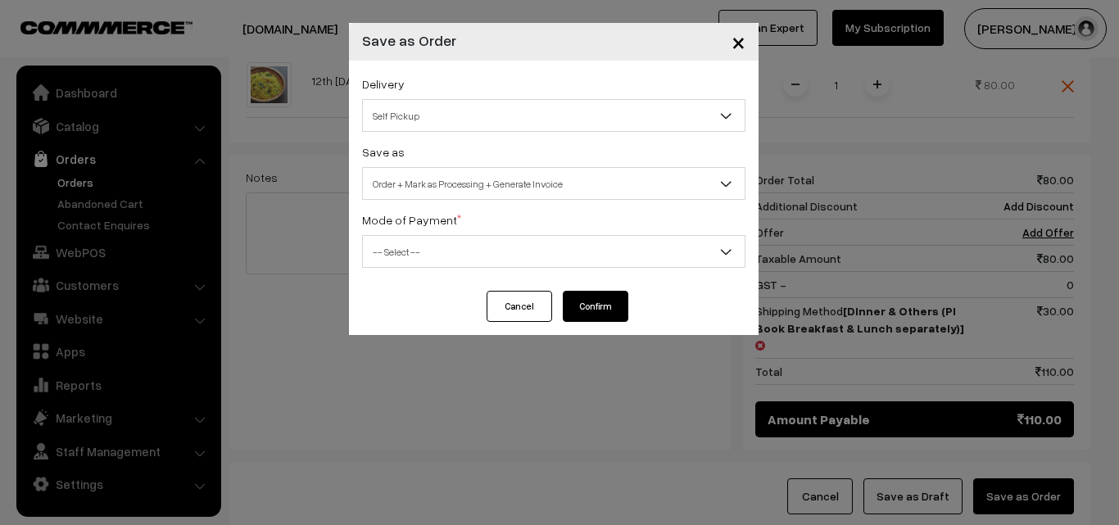
click at [441, 234] on div "Mode of Payment * -- Select -- COD Cash Cheque NEFT Online Payment DD Others --…" at bounding box center [553, 239] width 383 height 58
click at [432, 267] on span "-- Select --" at bounding box center [553, 251] width 383 height 33
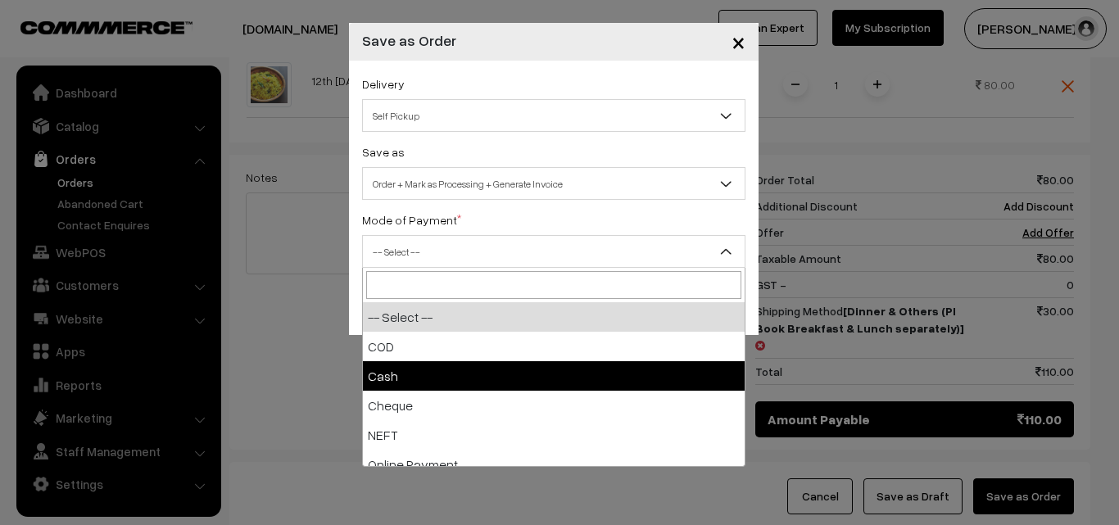
select select "2"
checkbox input "true"
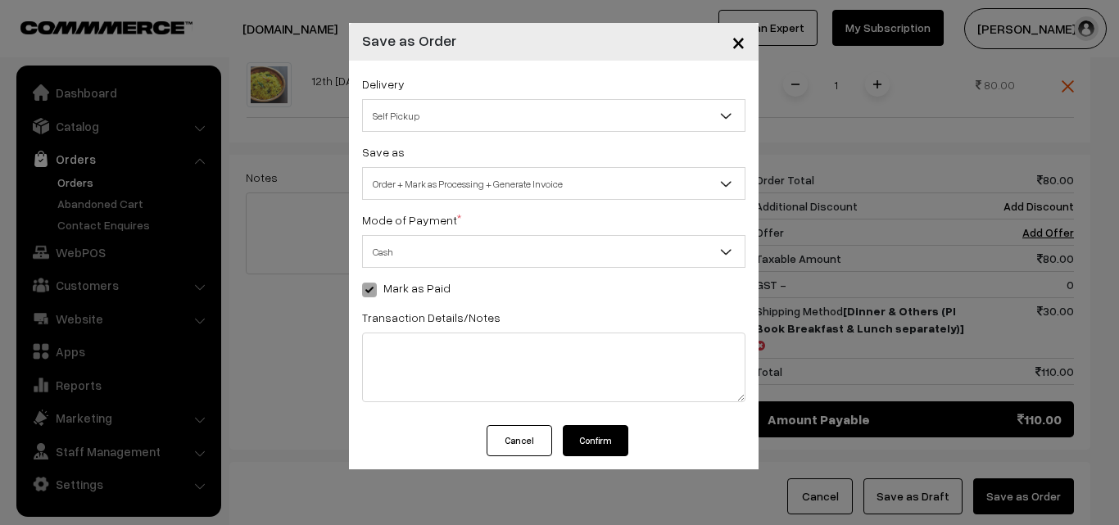
click at [592, 442] on button "Confirm" at bounding box center [596, 440] width 66 height 31
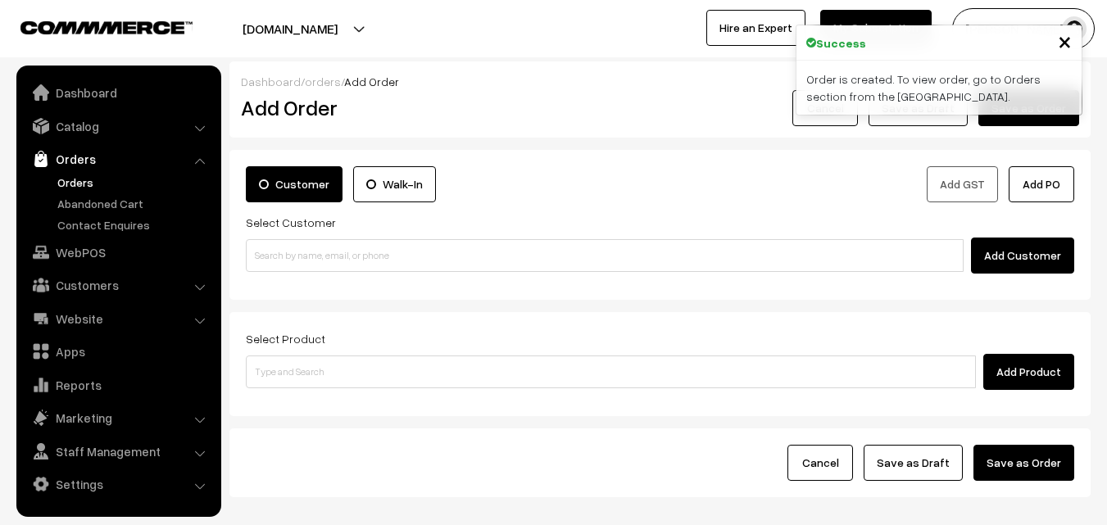
click at [72, 183] on link "Orders" at bounding box center [134, 182] width 162 height 17
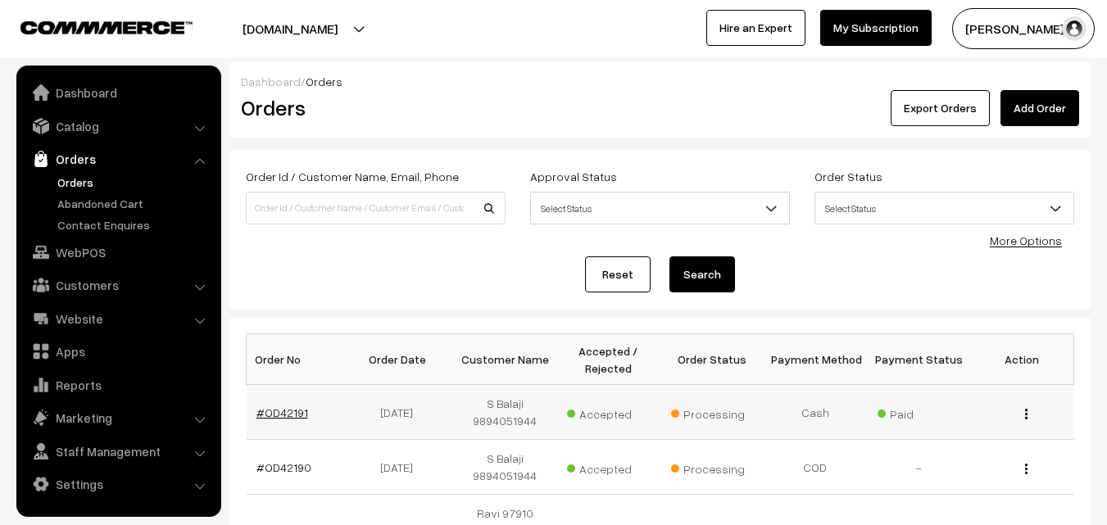
click at [287, 409] on link "#OD42191" at bounding box center [282, 412] width 52 height 14
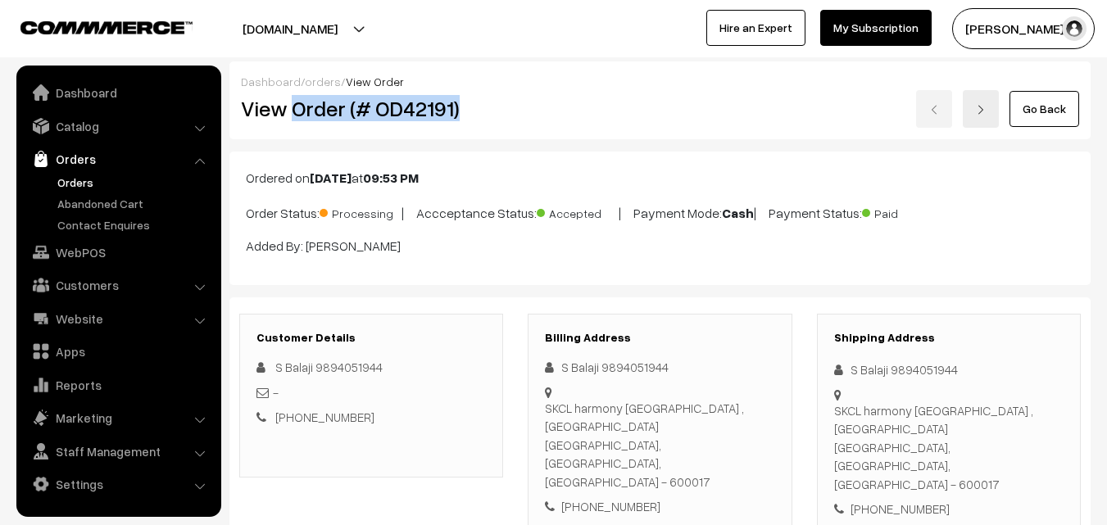
drag, startPoint x: 292, startPoint y: 100, endPoint x: 499, endPoint y: 115, distance: 206.9
click at [499, 115] on h2 "View Order (# OD42191)" at bounding box center [372, 108] width 263 height 25
copy h2 "Order (# OD42191)"
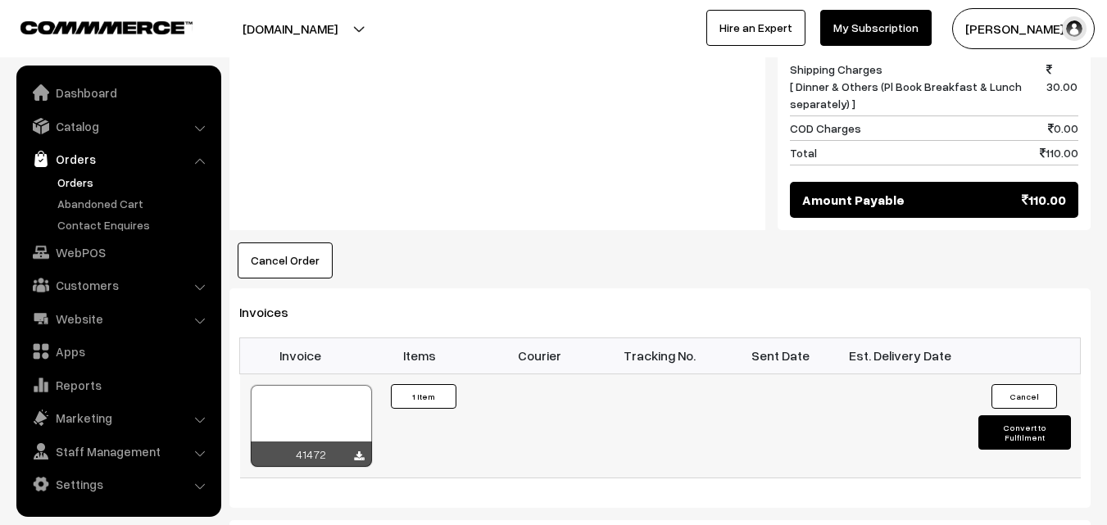
scroll to position [901, 0]
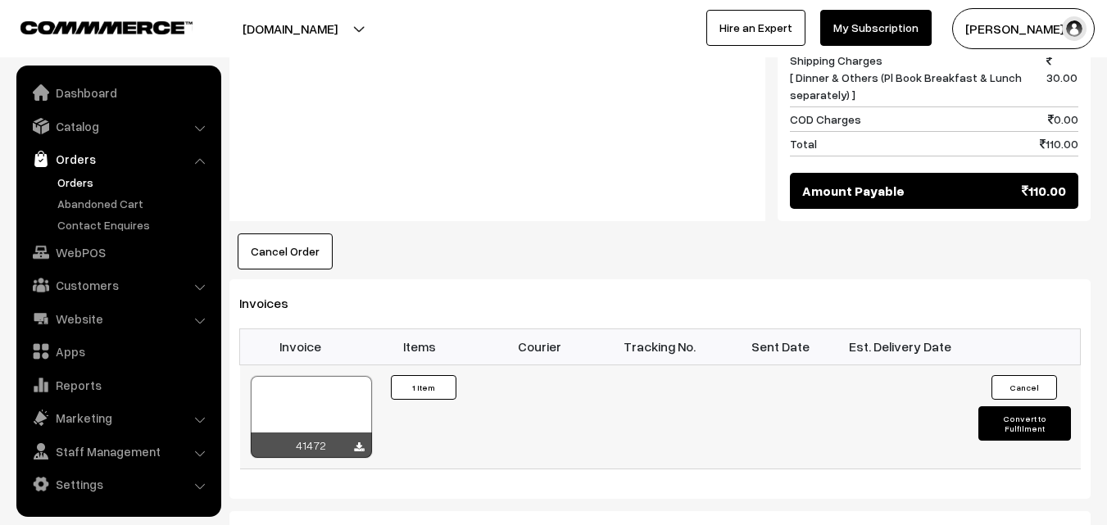
click at [318, 376] on div at bounding box center [311, 417] width 121 height 82
click at [75, 179] on link "Orders" at bounding box center [134, 182] width 162 height 17
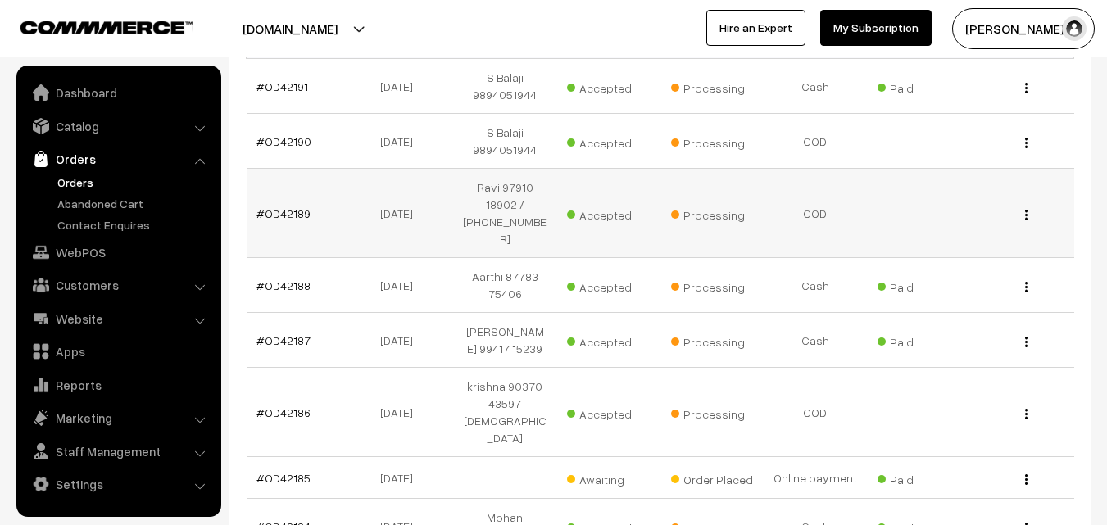
scroll to position [328, 0]
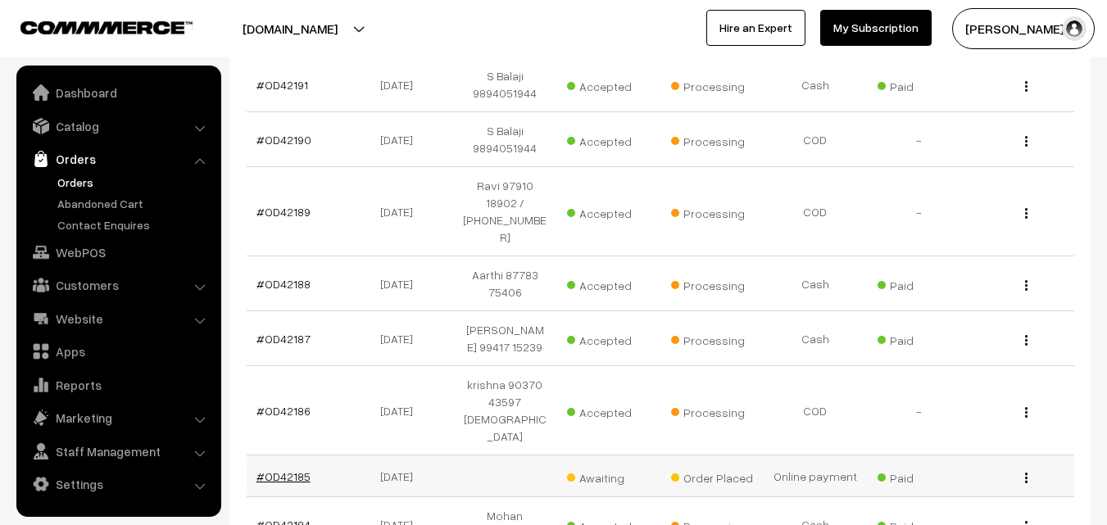
click at [285, 469] on link "#OD42185" at bounding box center [283, 476] width 54 height 14
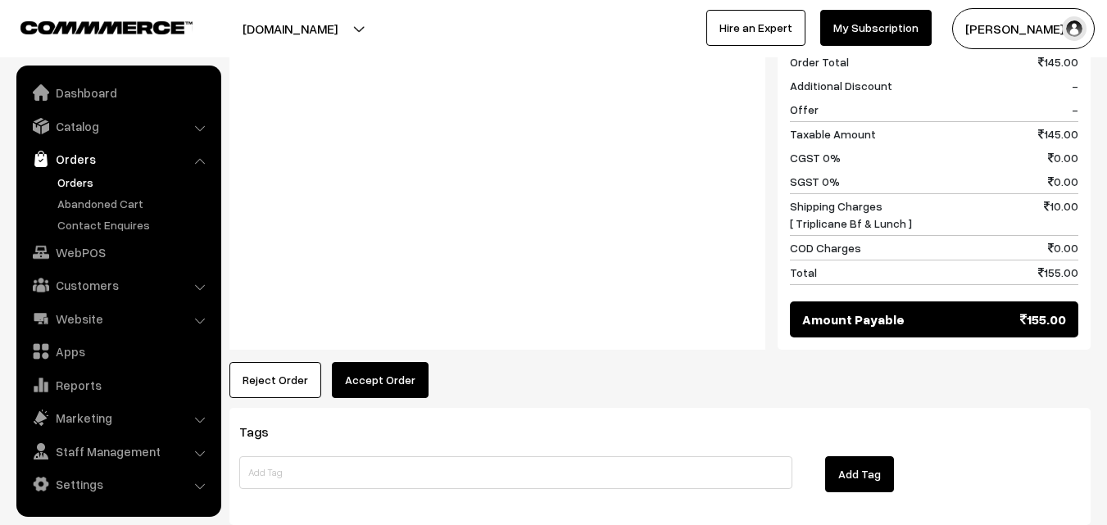
click at [363, 362] on button "Accept Order" at bounding box center [380, 380] width 97 height 36
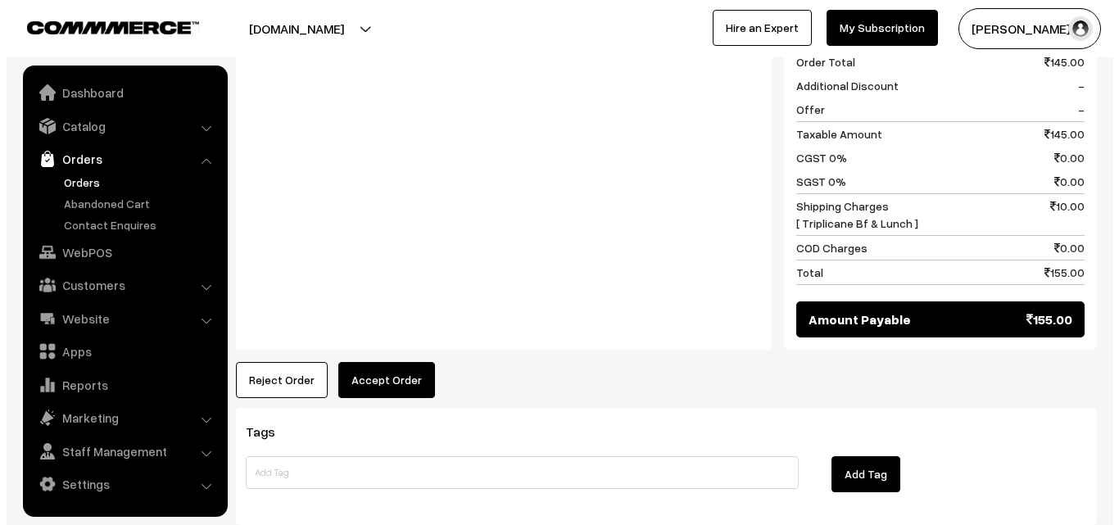
scroll to position [822, 0]
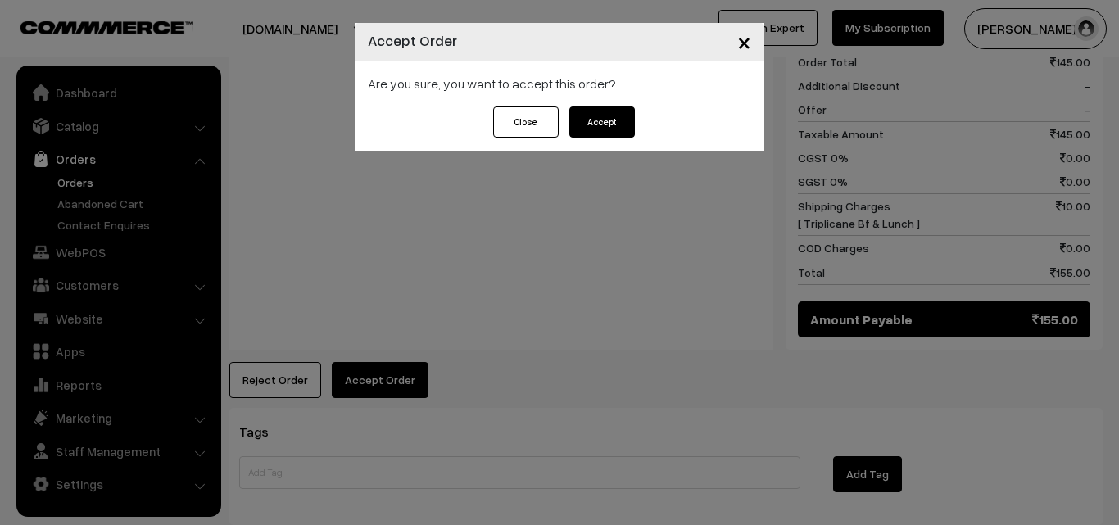
click at [625, 124] on button "Accept" at bounding box center [602, 121] width 66 height 31
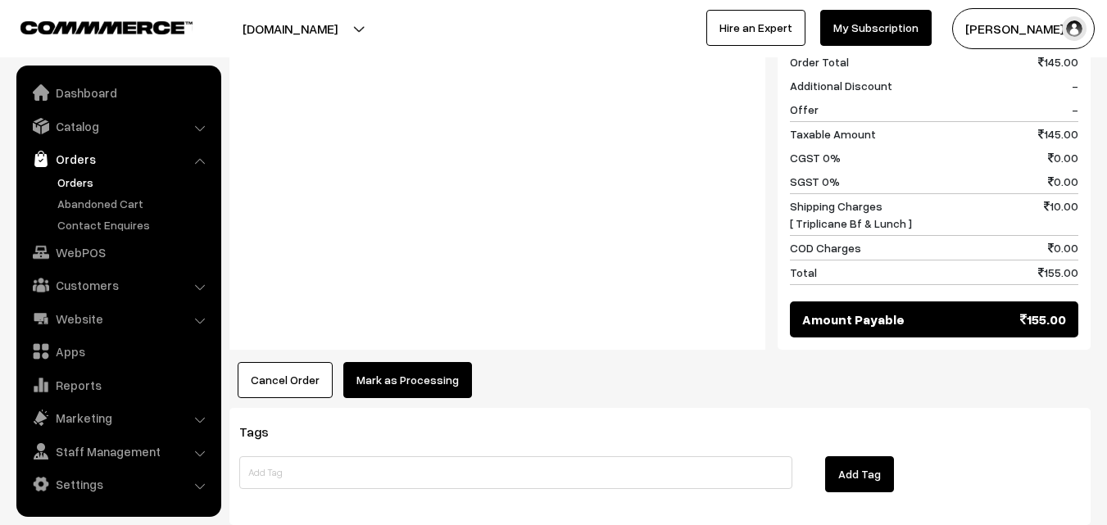
drag, startPoint x: 411, startPoint y: 343, endPoint x: 407, endPoint y: 355, distance: 12.2
click at [413, 342] on div "Product Price Tax Rate Quantity Total 12th Couple Pack - Kadhamba Sambar 70.00" at bounding box center [659, 55] width 861 height 684
click at [402, 362] on button "Mark as Processing" at bounding box center [407, 380] width 129 height 36
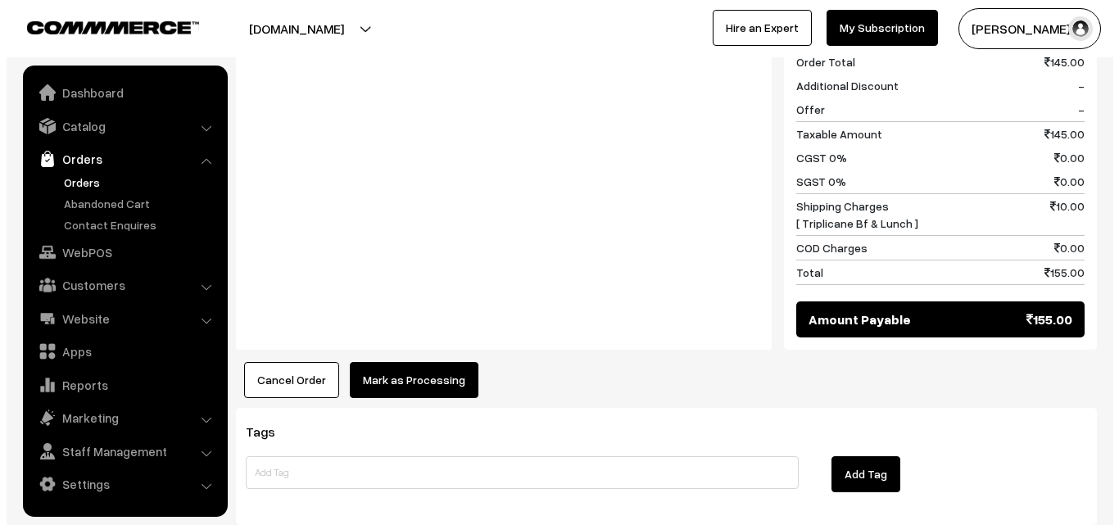
scroll to position [822, 0]
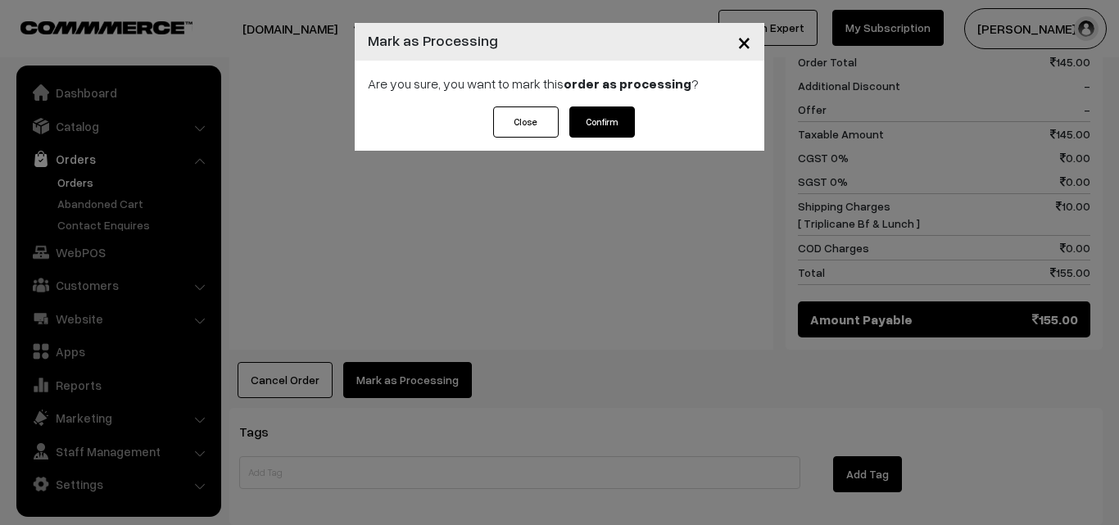
click at [603, 123] on button "Confirm" at bounding box center [602, 121] width 66 height 31
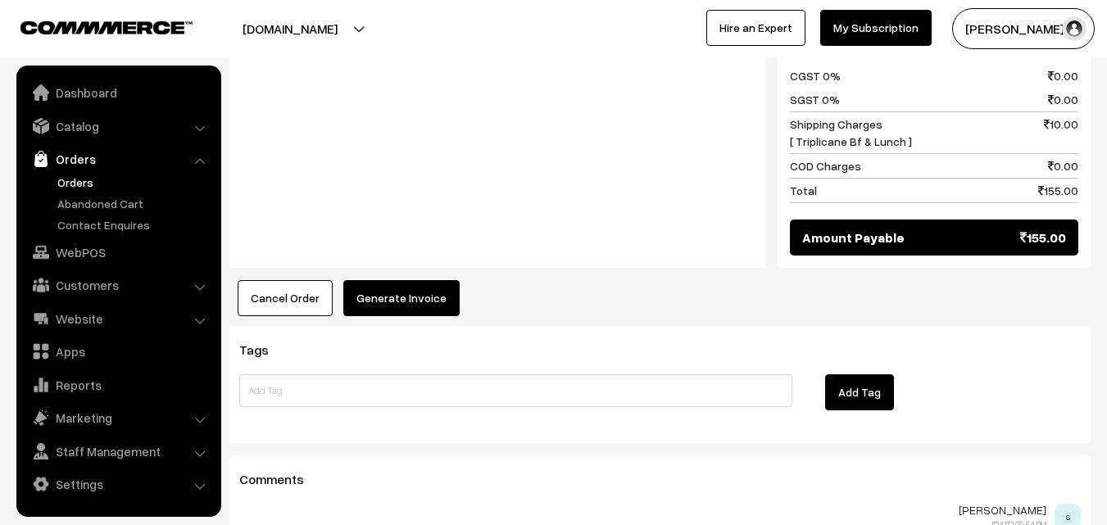
click at [379, 292] on button "Generate Invoice" at bounding box center [401, 298] width 116 height 36
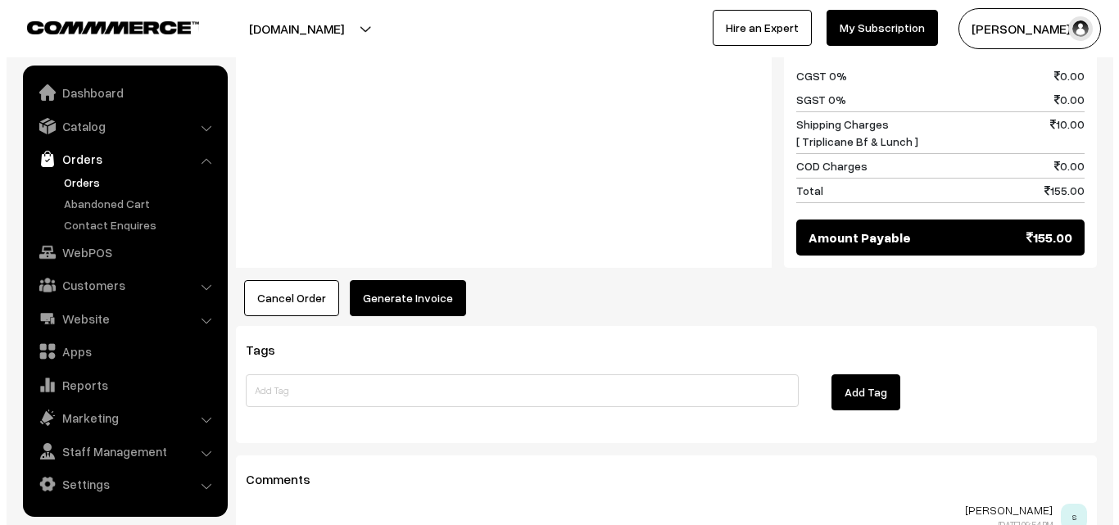
scroll to position [903, 0]
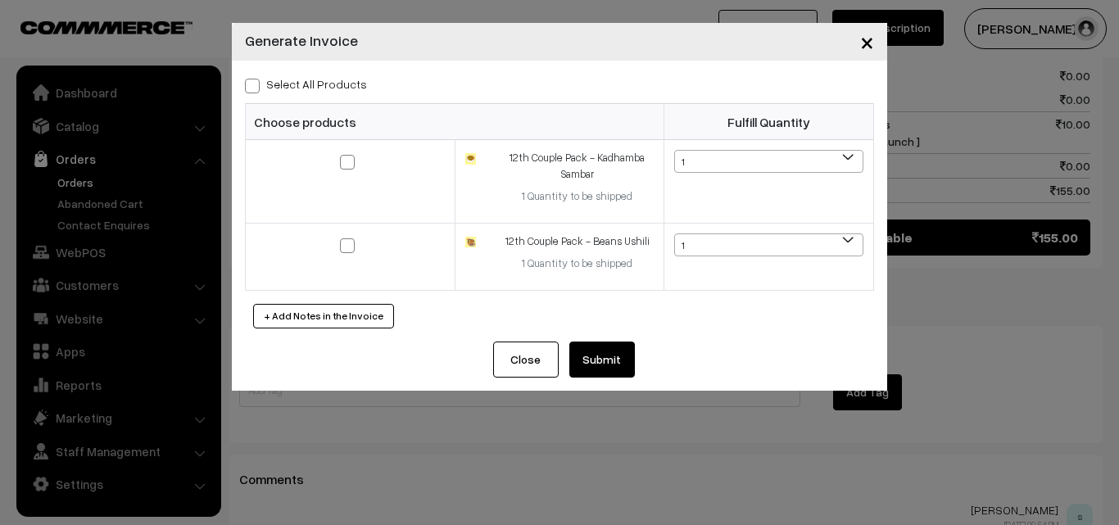
click at [315, 79] on label "Select All Products" at bounding box center [306, 83] width 122 height 17
click at [256, 79] on input "Select All Products" at bounding box center [250, 83] width 11 height 11
checkbox input "true"
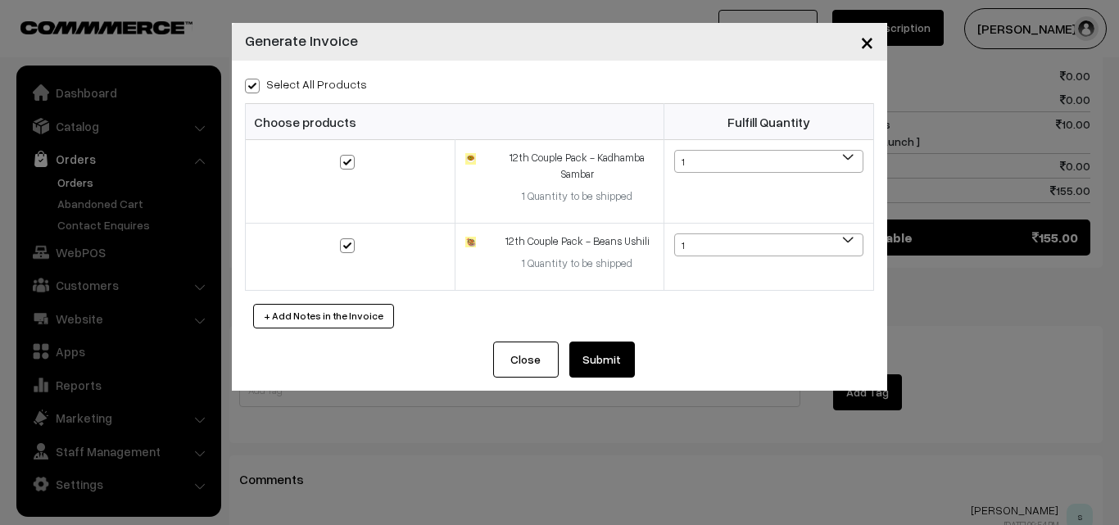
click at [609, 365] on button "Submit" at bounding box center [602, 360] width 66 height 36
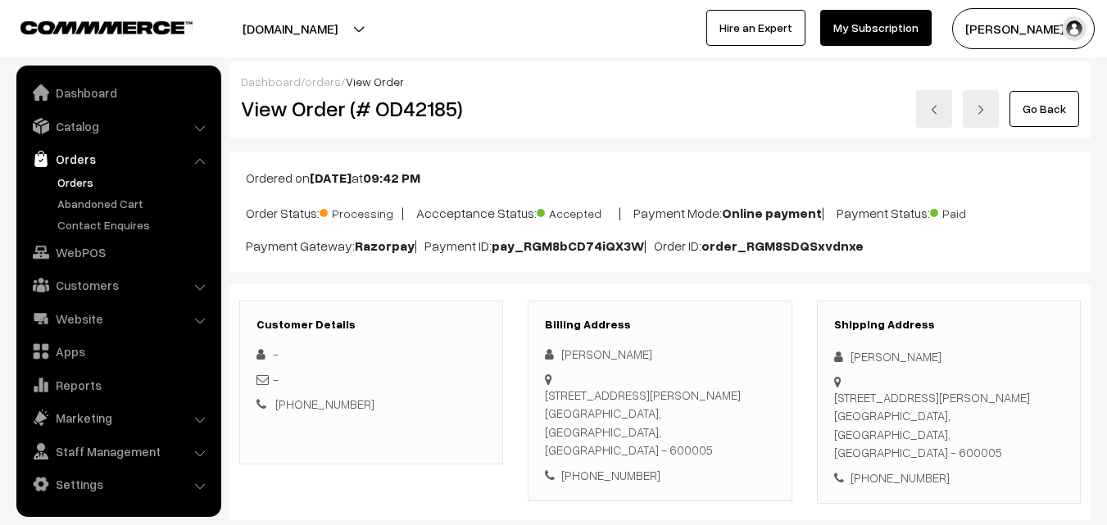
scroll to position [901, 0]
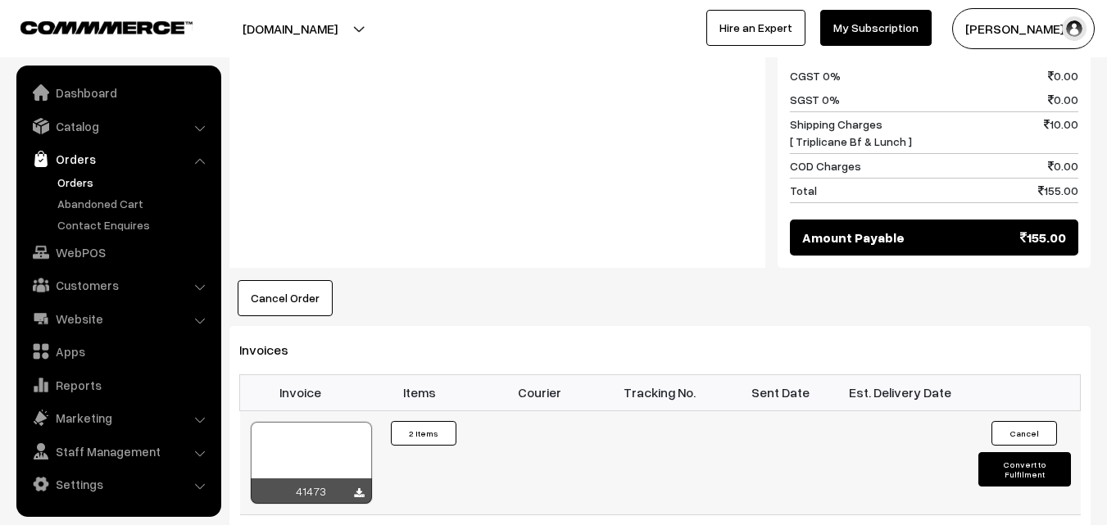
click at [338, 449] on div at bounding box center [311, 463] width 121 height 82
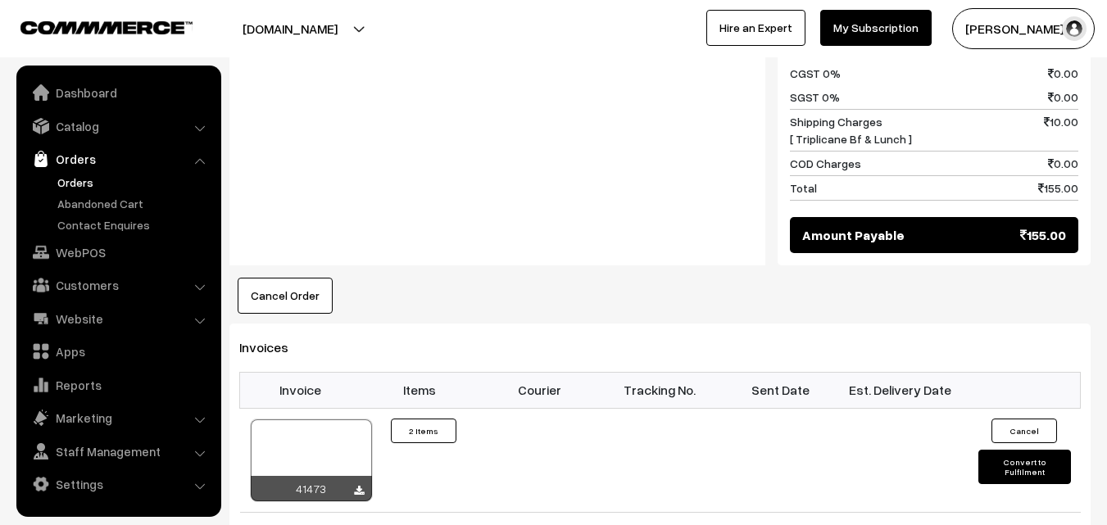
click at [68, 187] on link "Orders" at bounding box center [134, 182] width 162 height 17
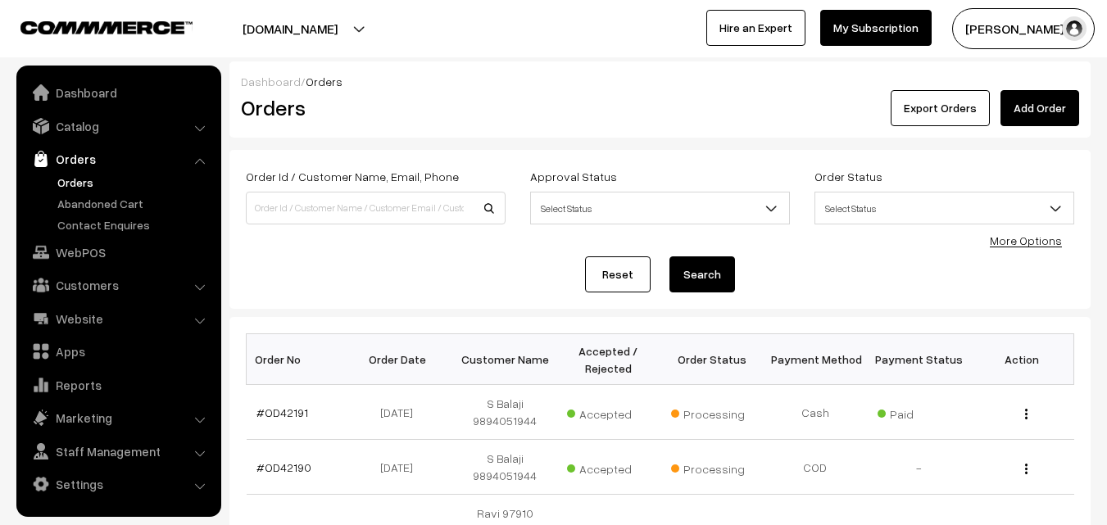
click at [84, 174] on link "Orders" at bounding box center [134, 182] width 162 height 17
click at [75, 190] on link "Orders" at bounding box center [134, 182] width 162 height 17
click at [96, 242] on link "WebPOS" at bounding box center [117, 252] width 195 height 29
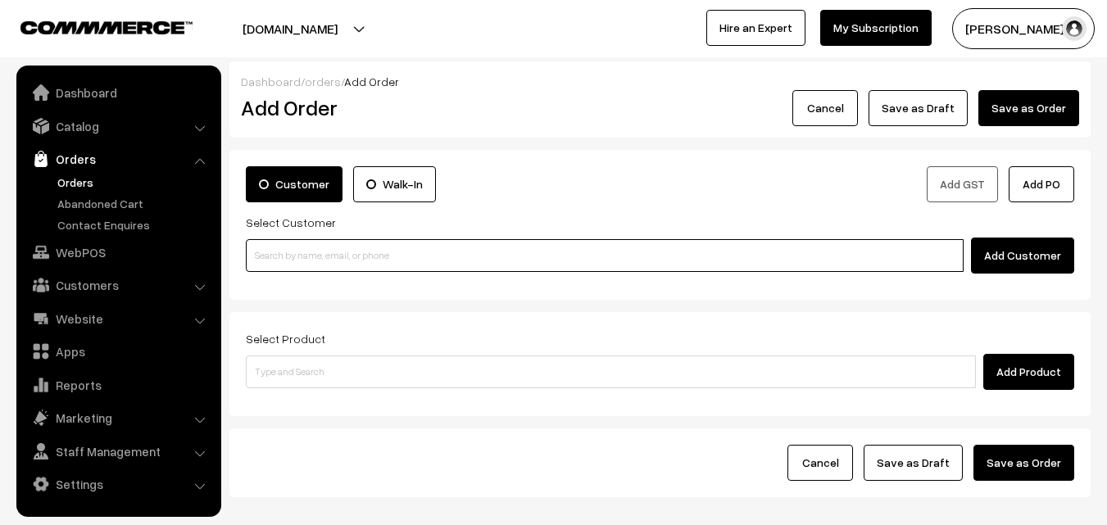
click at [278, 265] on input at bounding box center [605, 255] width 718 height 33
paste input "81488 05023"
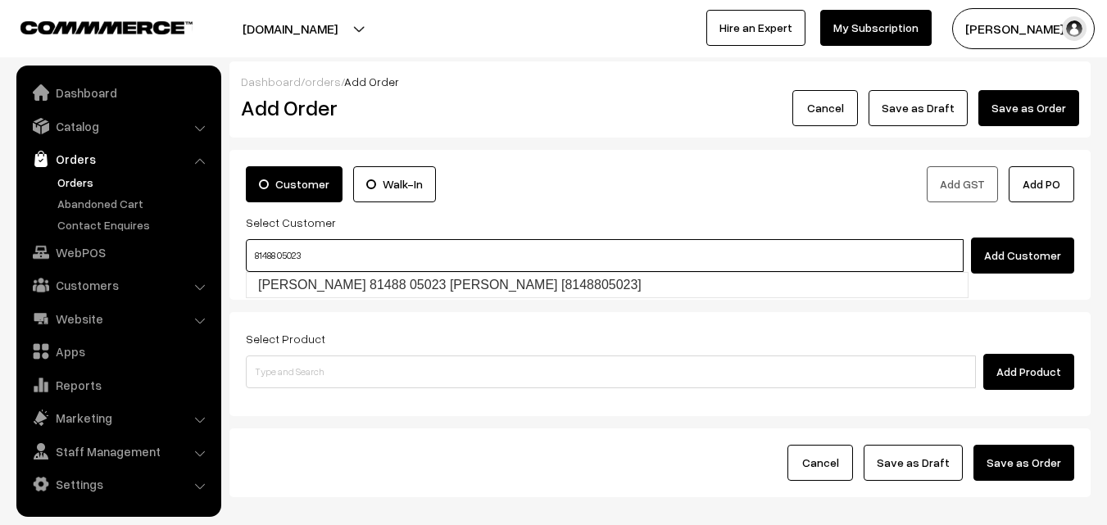
click at [288, 252] on input "81488 05023" at bounding box center [605, 255] width 718 height 33
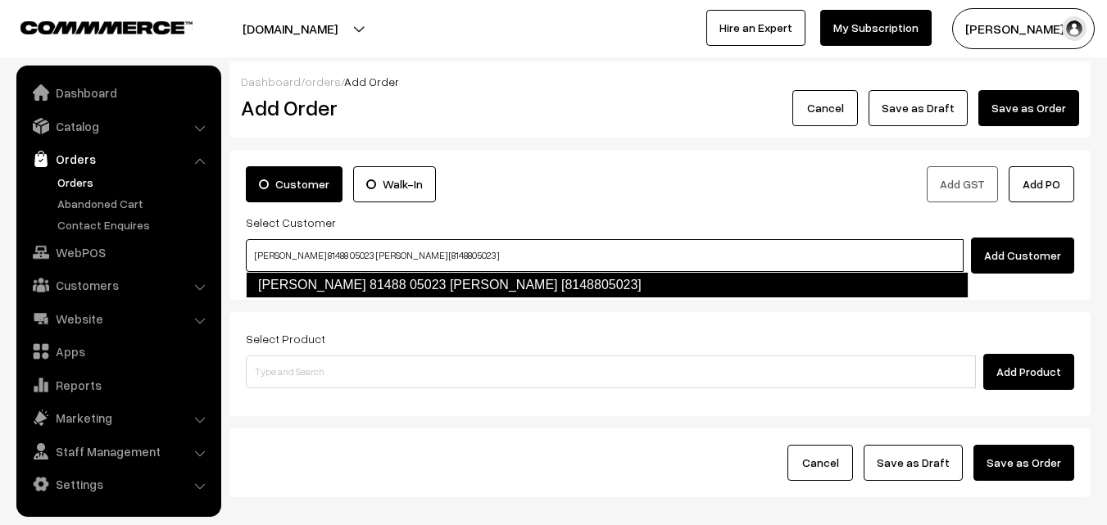
type input "[PERSON_NAME] 81488 05023 [PERSON_NAME] [8148805023]"
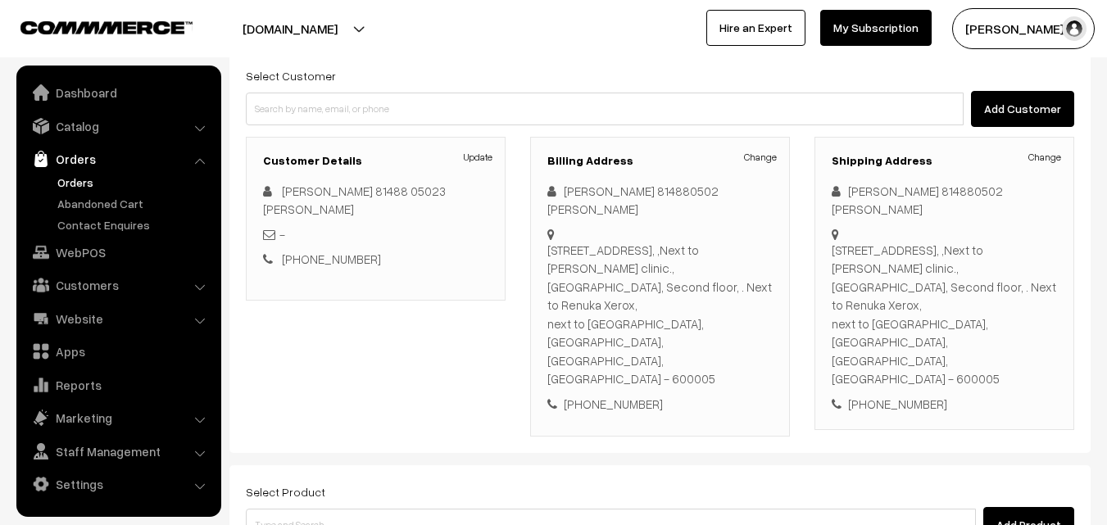
scroll to position [164, 0]
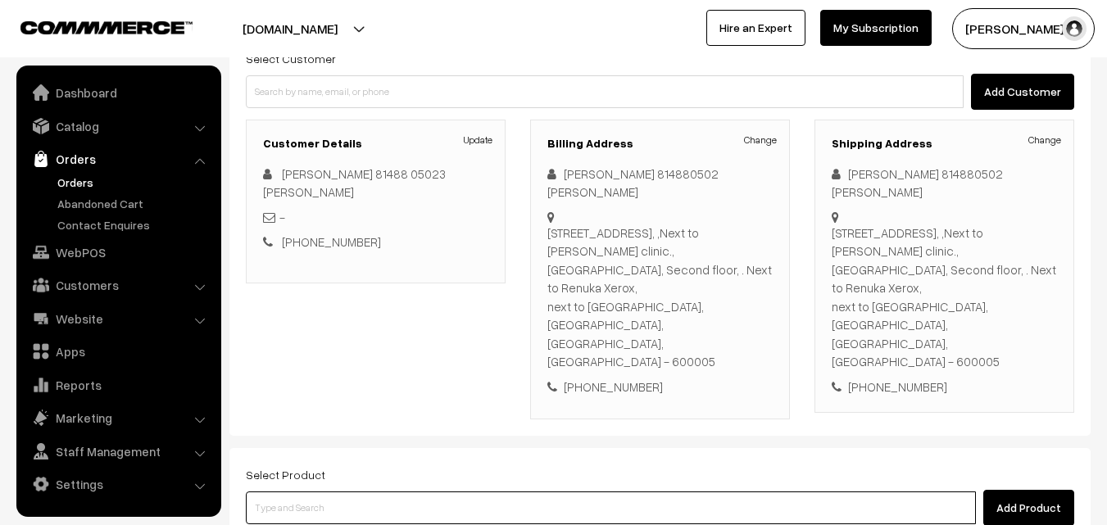
click at [379, 491] on input at bounding box center [611, 507] width 730 height 33
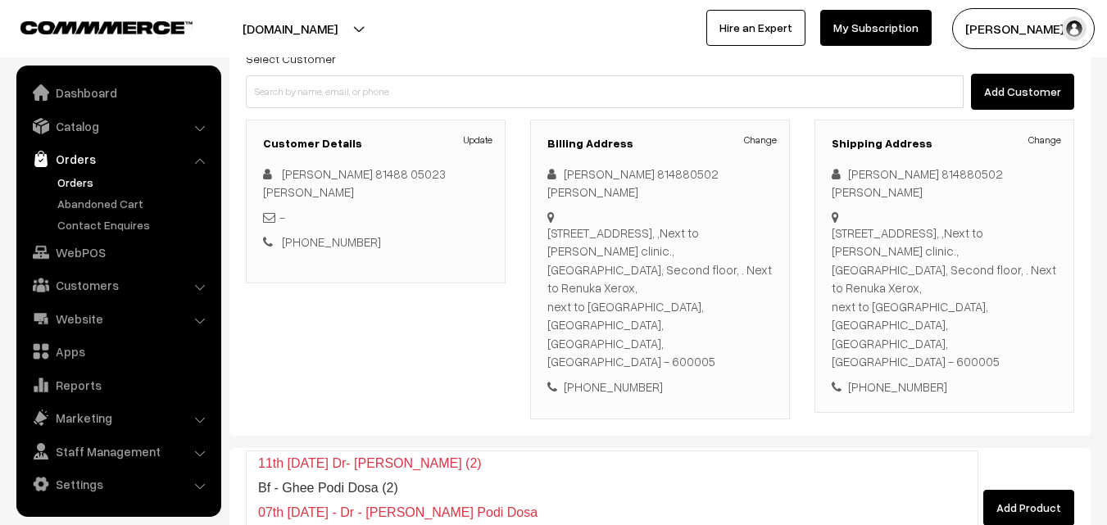
type input "Bf - Ghee Pongal"
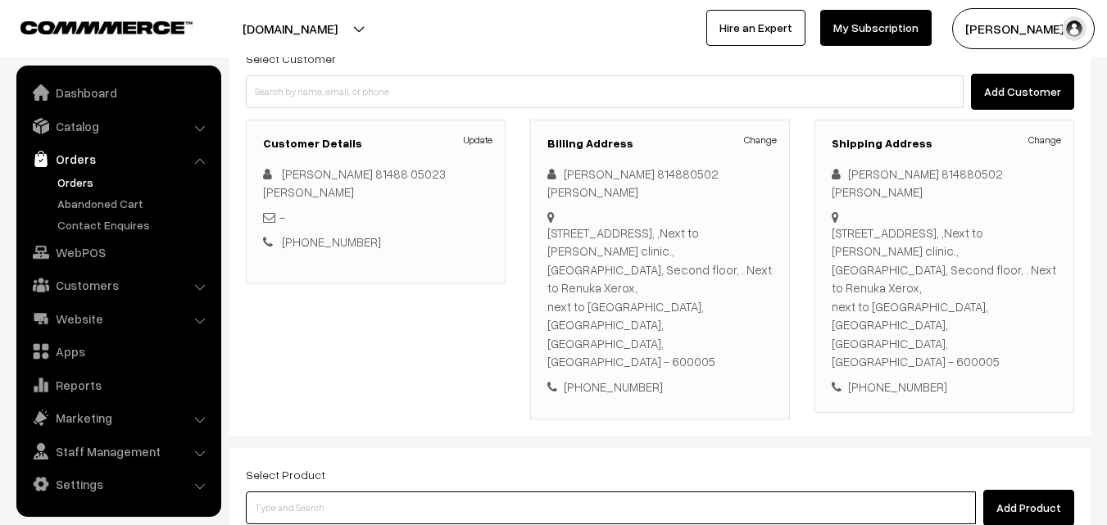
click at [500, 491] on input at bounding box center [611, 507] width 730 height 33
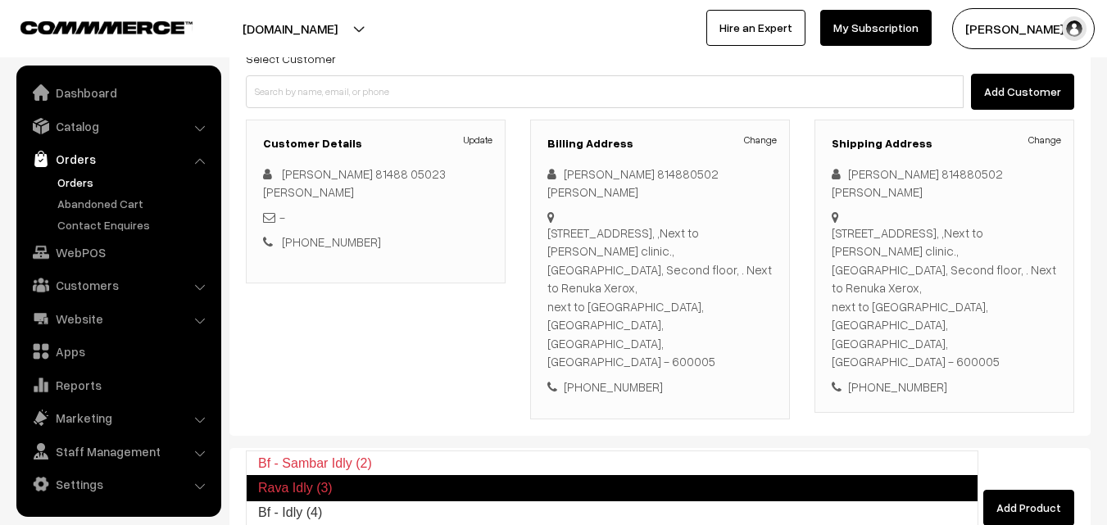
type input "Bf - Idly (4)"
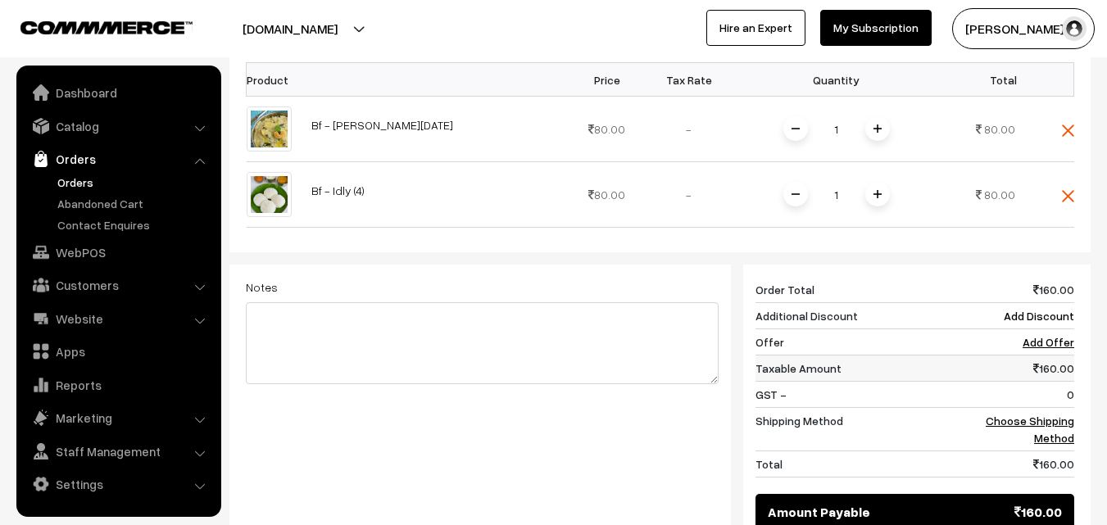
scroll to position [655, 0]
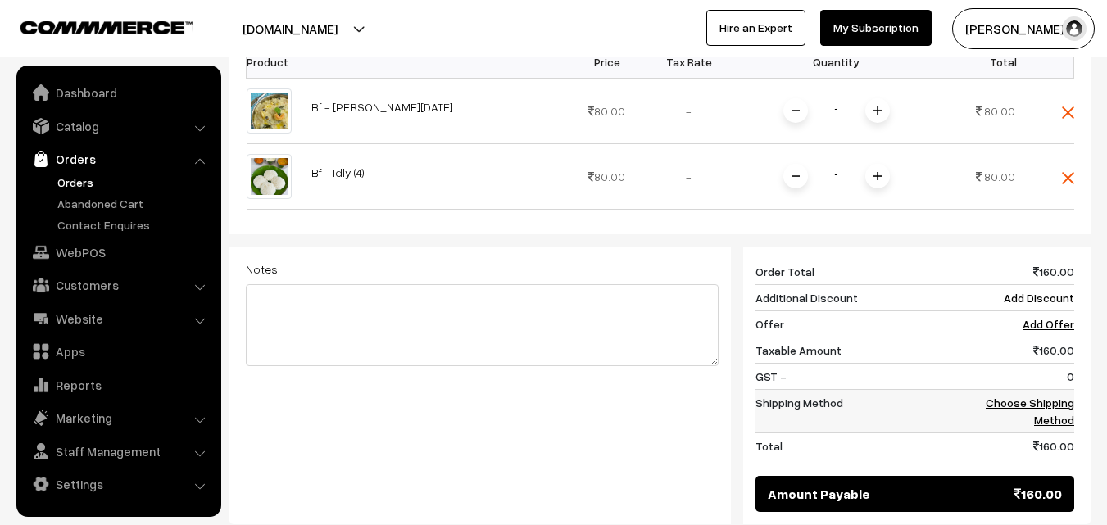
click at [1057, 396] on link "Choose Shipping Method" at bounding box center [1029, 411] width 88 height 31
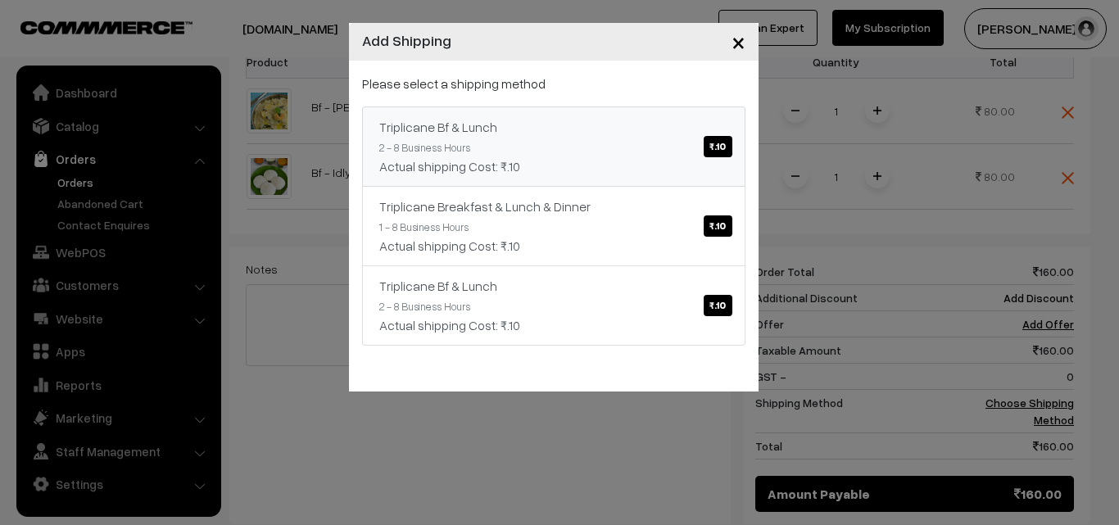
click at [625, 157] on div "Actual shipping Cost: ₹.10" at bounding box center [553, 166] width 349 height 20
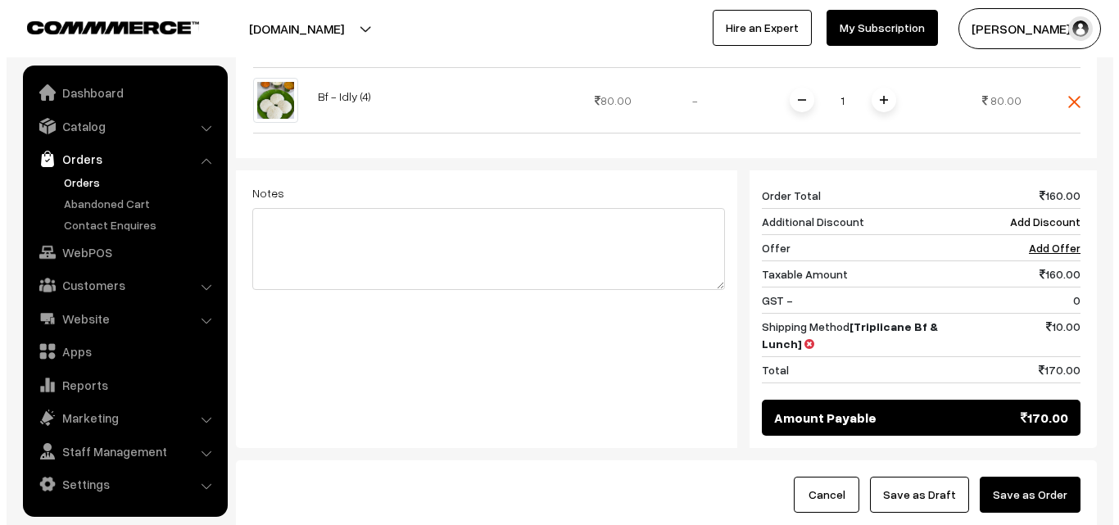
scroll to position [763, 0]
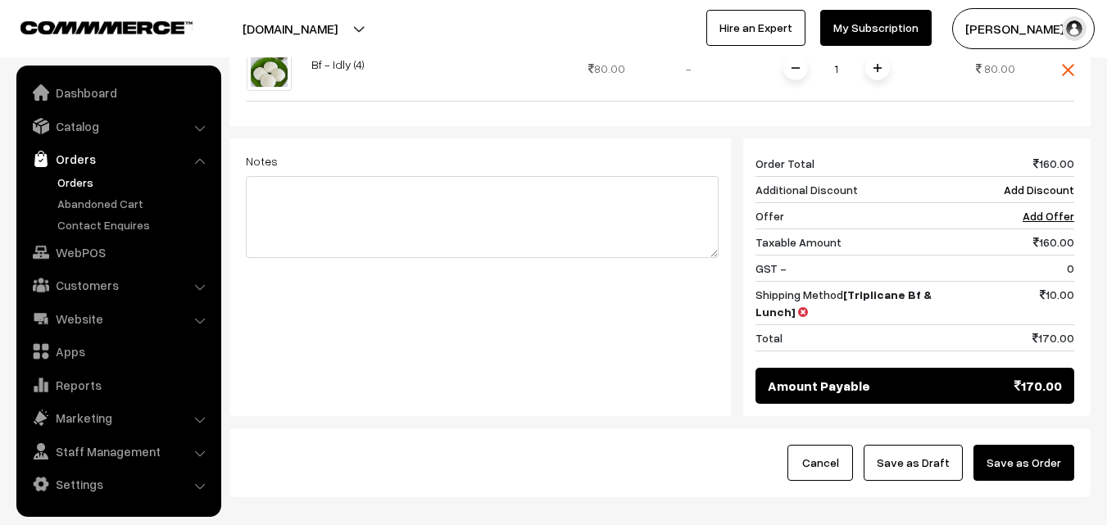
click at [1038, 445] on button "Save as Order" at bounding box center [1023, 463] width 101 height 36
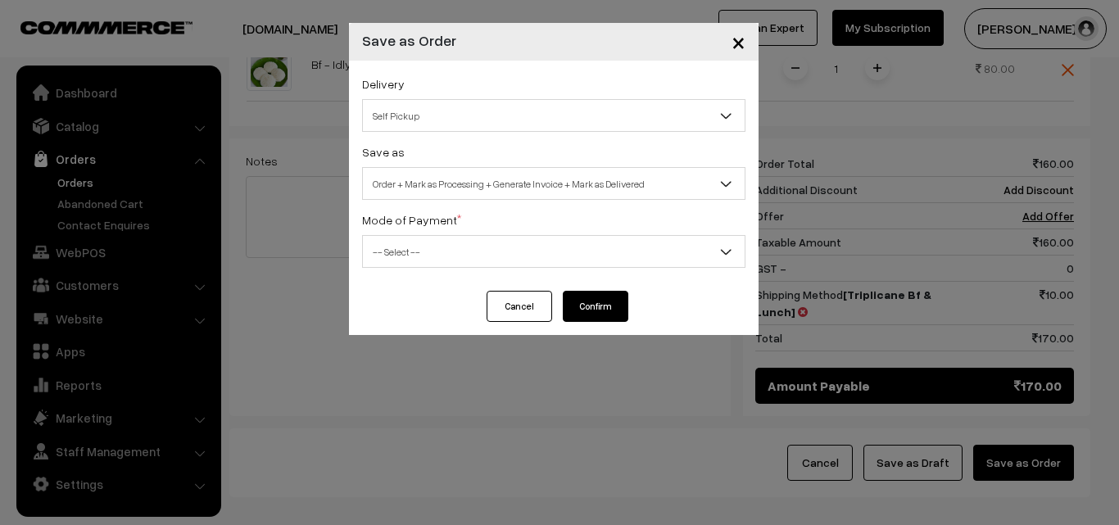
click at [446, 164] on div "Save as Order Order + Mark as Processing Order + Mark as Processing + Generate …" at bounding box center [553, 171] width 383 height 58
click at [437, 181] on span "Order + Mark as Processing + Generate Invoice + Mark as Delivered" at bounding box center [554, 184] width 382 height 29
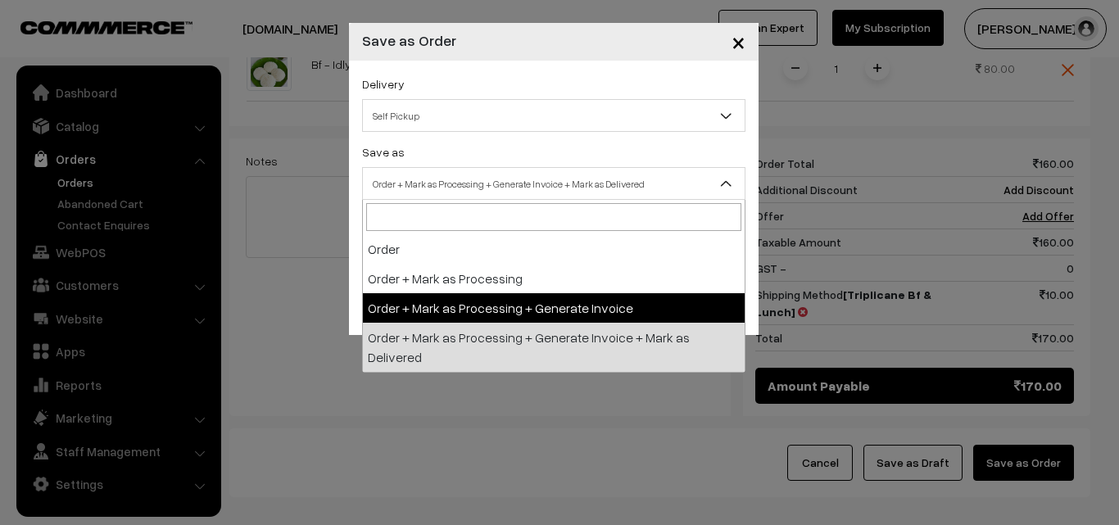
select select "3"
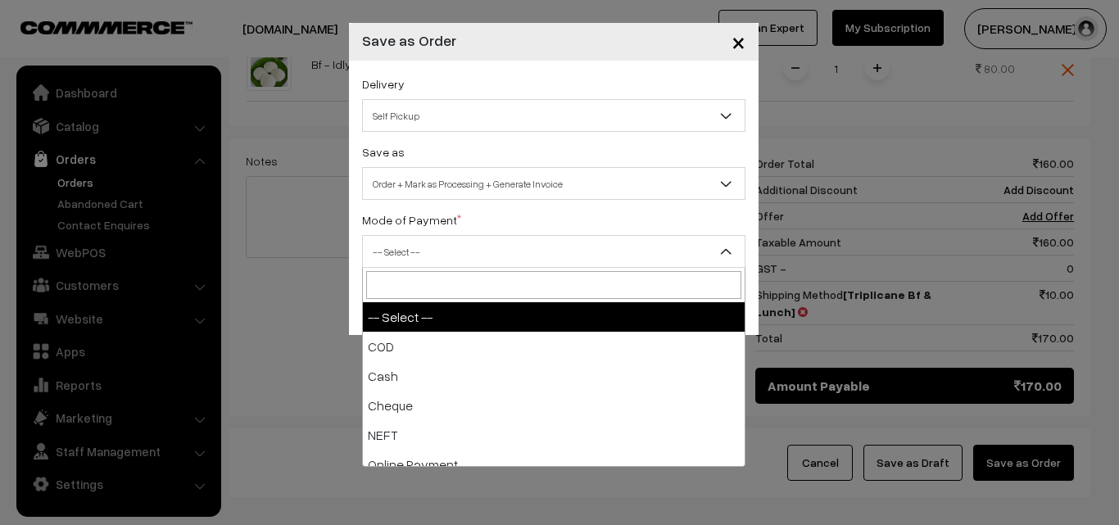
click at [415, 247] on span "-- Select --" at bounding box center [554, 252] width 382 height 29
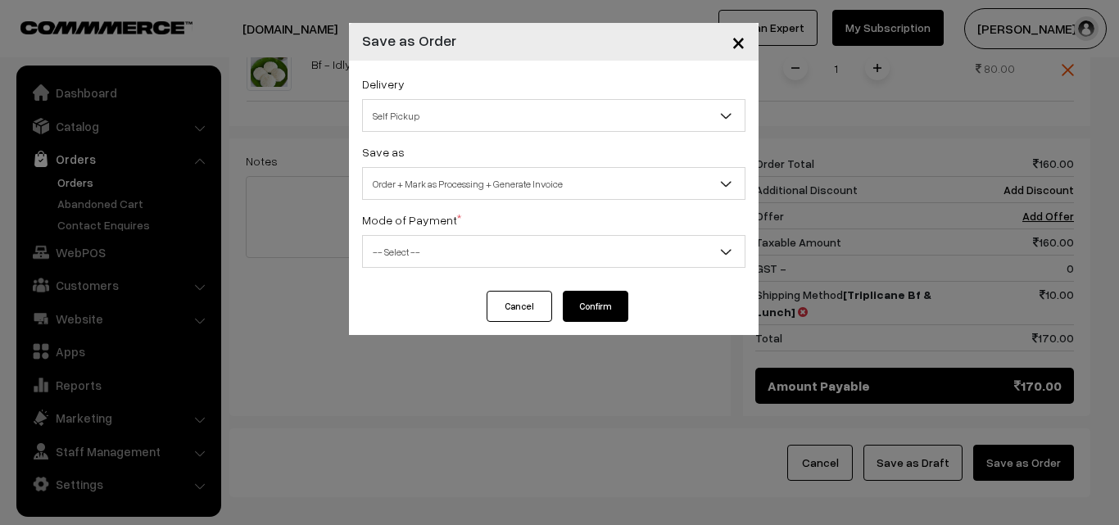
click at [423, 262] on span "-- Select --" at bounding box center [554, 252] width 382 height 29
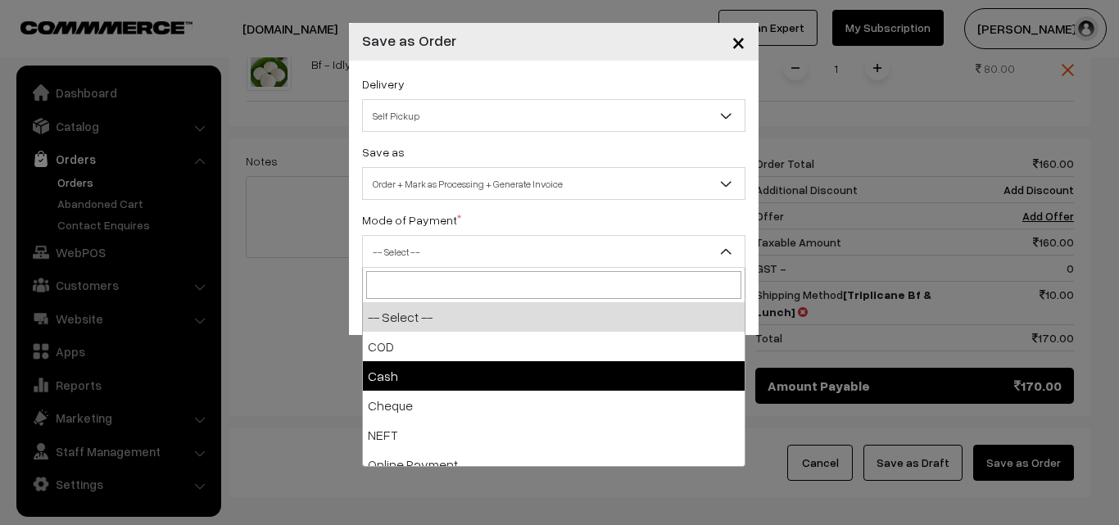
select select "2"
checkbox input "true"
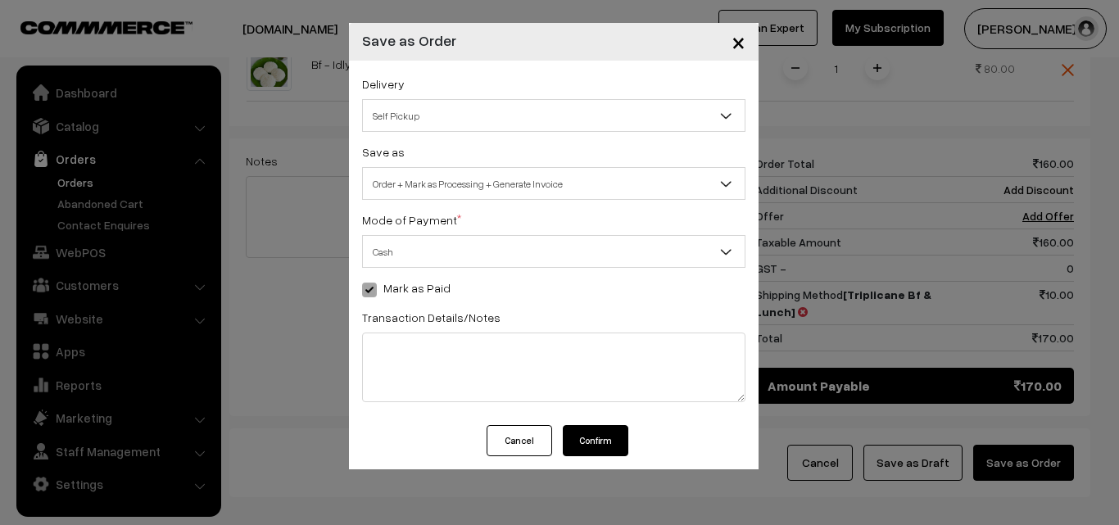
click at [595, 442] on button "Confirm" at bounding box center [596, 440] width 66 height 31
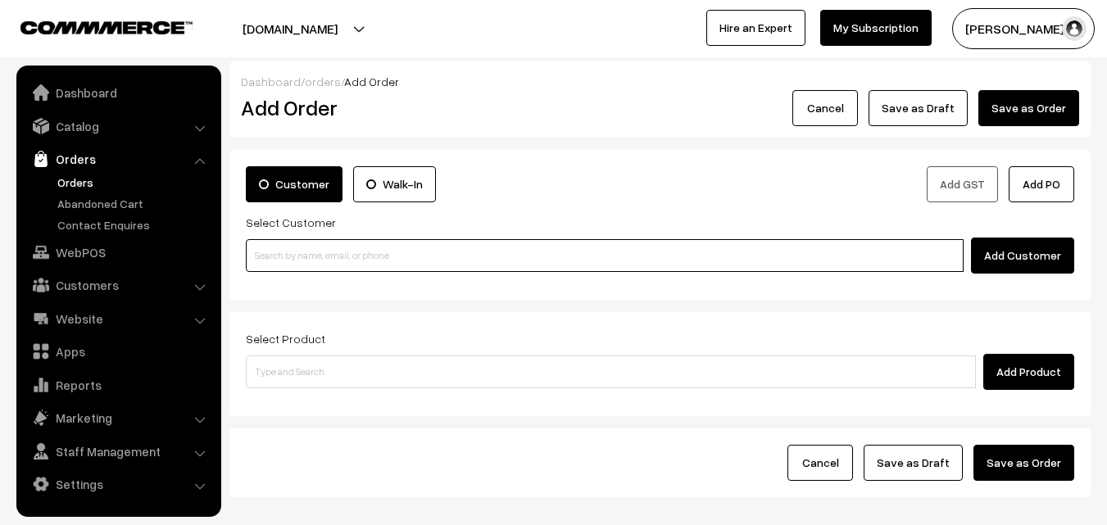
click at [306, 252] on input at bounding box center [605, 255] width 718 height 33
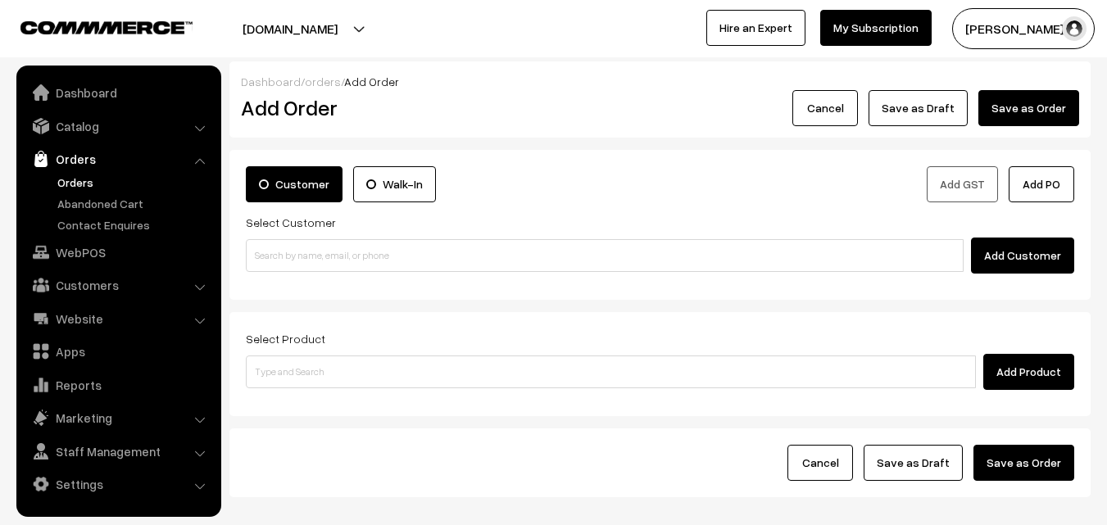
click at [65, 184] on link "Orders" at bounding box center [134, 182] width 162 height 17
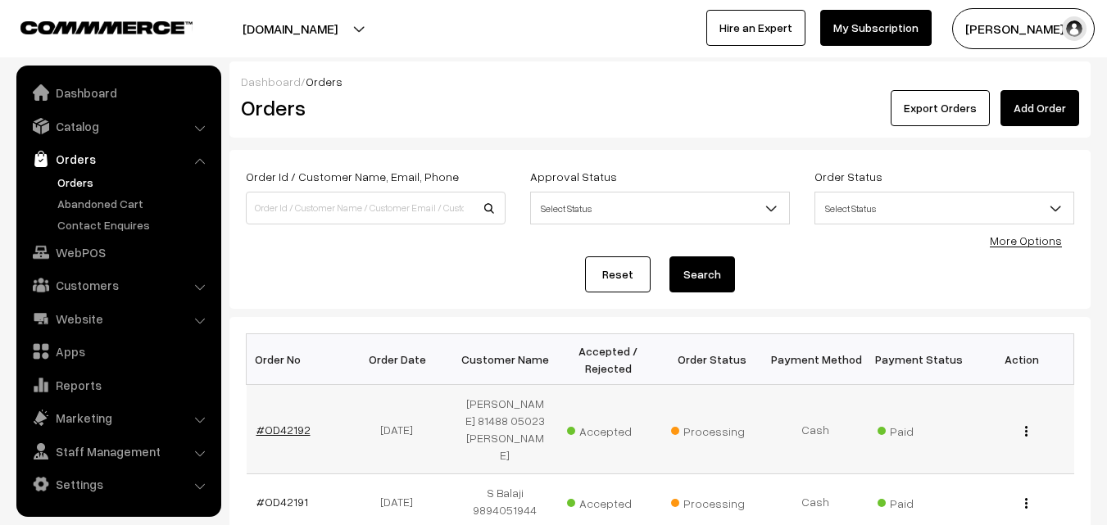
click at [282, 423] on link "#OD42192" at bounding box center [283, 430] width 54 height 14
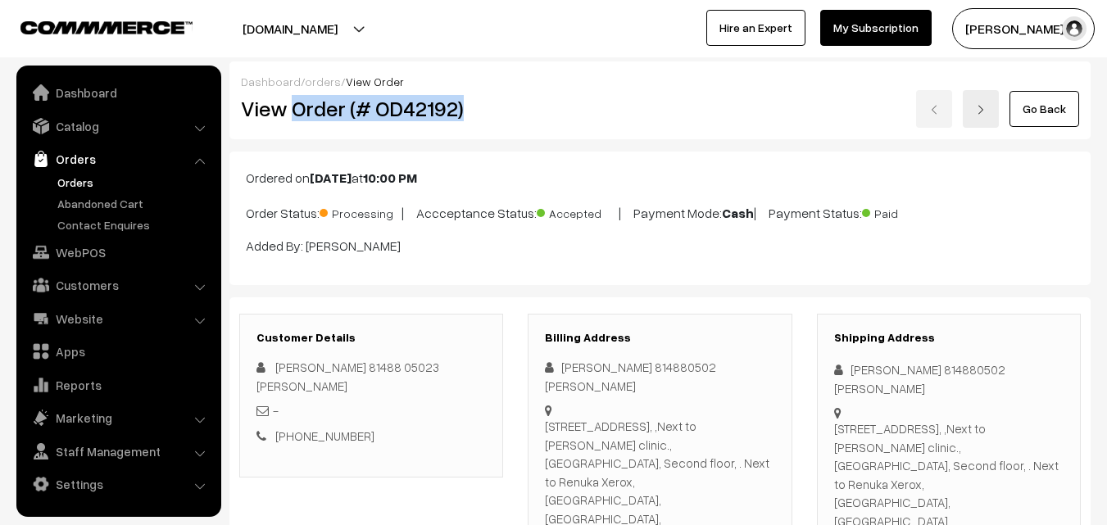
drag, startPoint x: 294, startPoint y: 110, endPoint x: 472, endPoint y: 109, distance: 177.7
click at [471, 110] on h2 "View Order (# OD42192)" at bounding box center [372, 108] width 263 height 25
copy h2 "Order (# OD42192)"
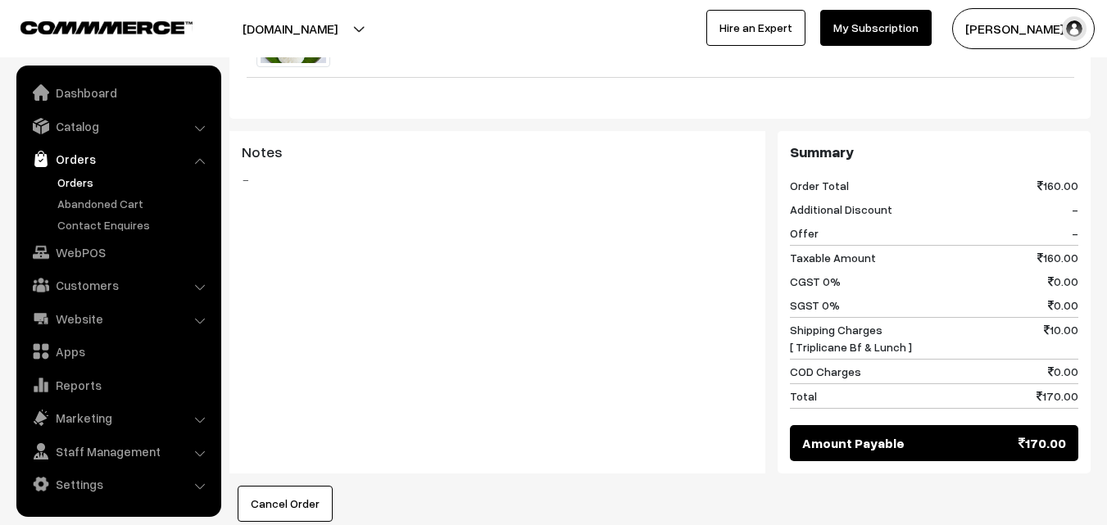
scroll to position [901, 0]
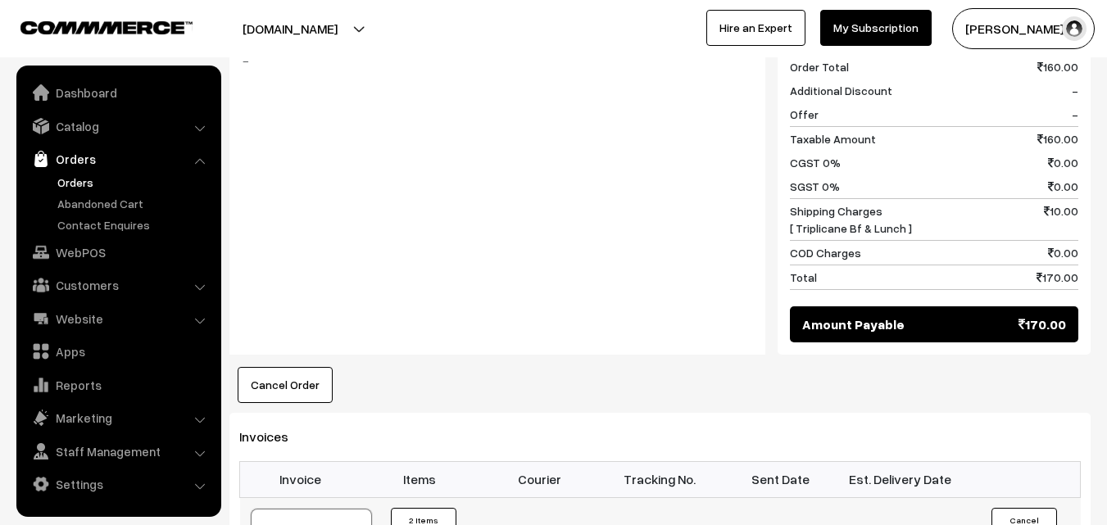
click at [72, 189] on link "Orders" at bounding box center [134, 182] width 162 height 17
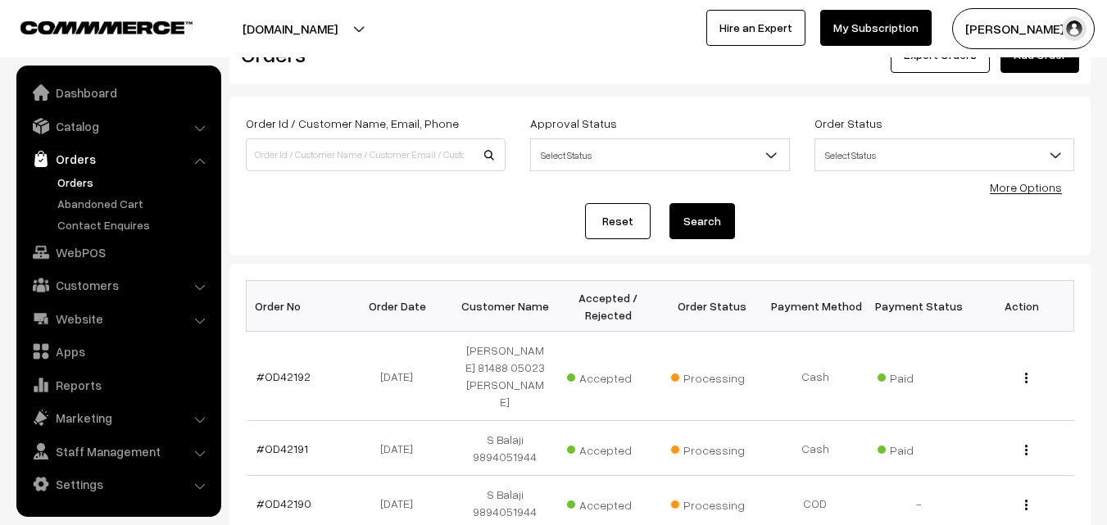
scroll to position [82, 0]
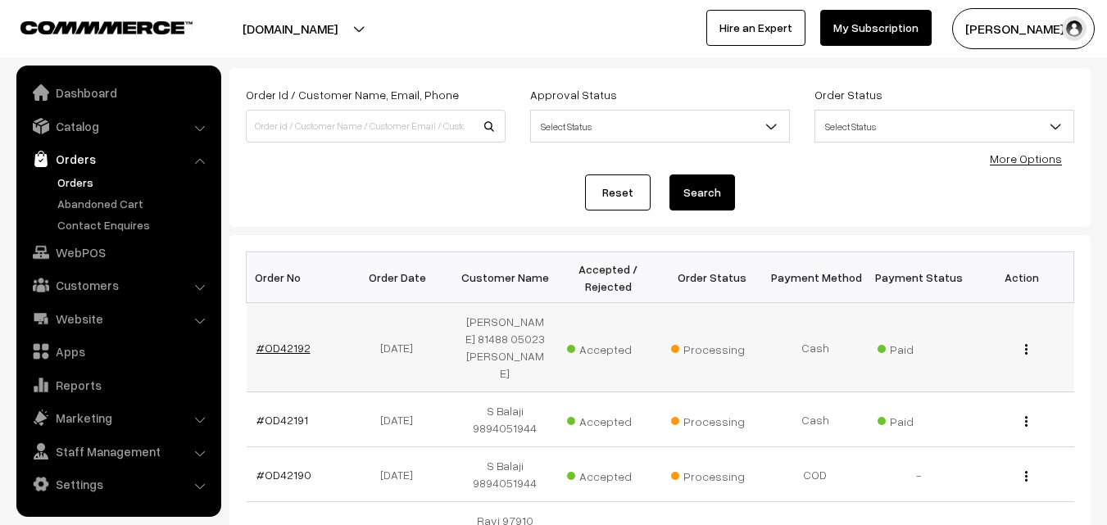
click at [283, 341] on link "#OD42192" at bounding box center [283, 348] width 54 height 14
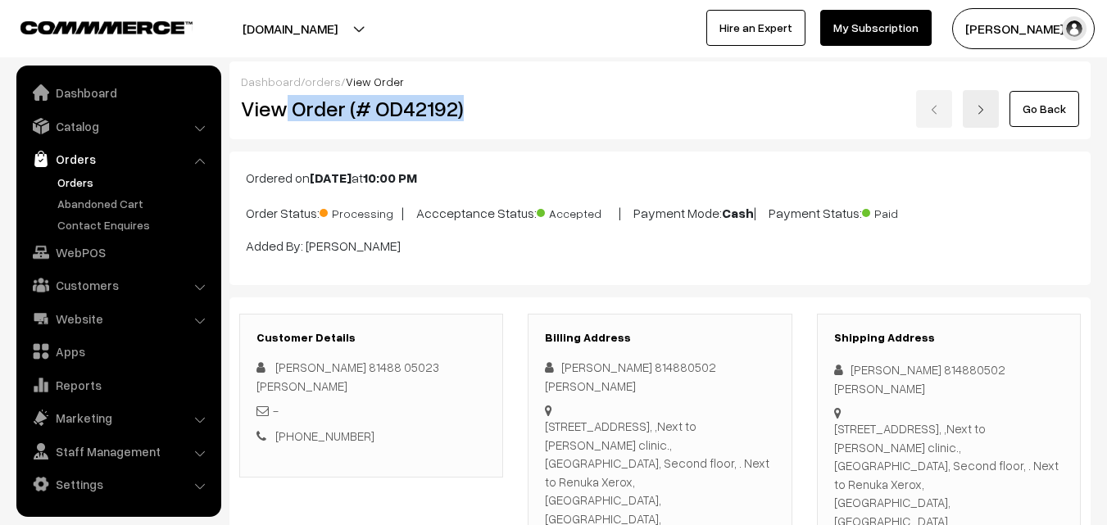
drag, startPoint x: 0, startPoint y: 0, endPoint x: 487, endPoint y: 124, distance: 503.0
click at [487, 124] on div "View Order (# OD42192)" at bounding box center [372, 109] width 287 height 38
copy h2 "Order (# OD42192)"
click at [84, 179] on link "Orders" at bounding box center [134, 182] width 162 height 17
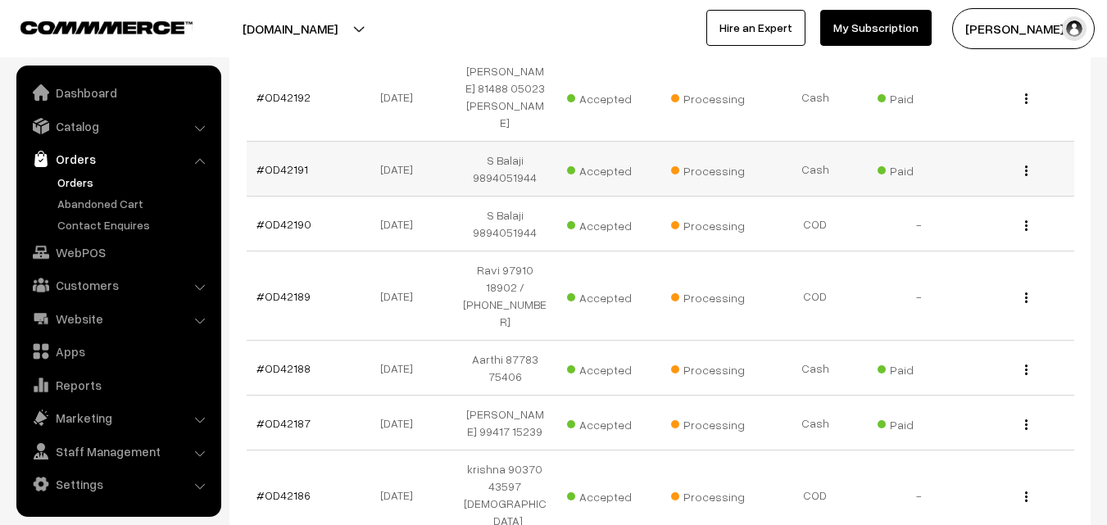
scroll to position [328, 0]
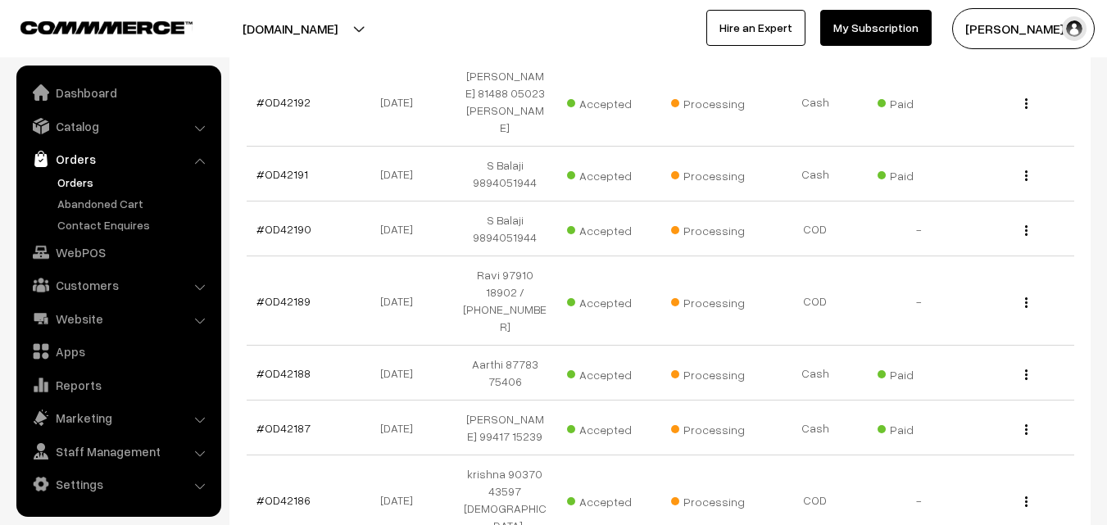
click at [74, 185] on link "Orders" at bounding box center [134, 182] width 162 height 17
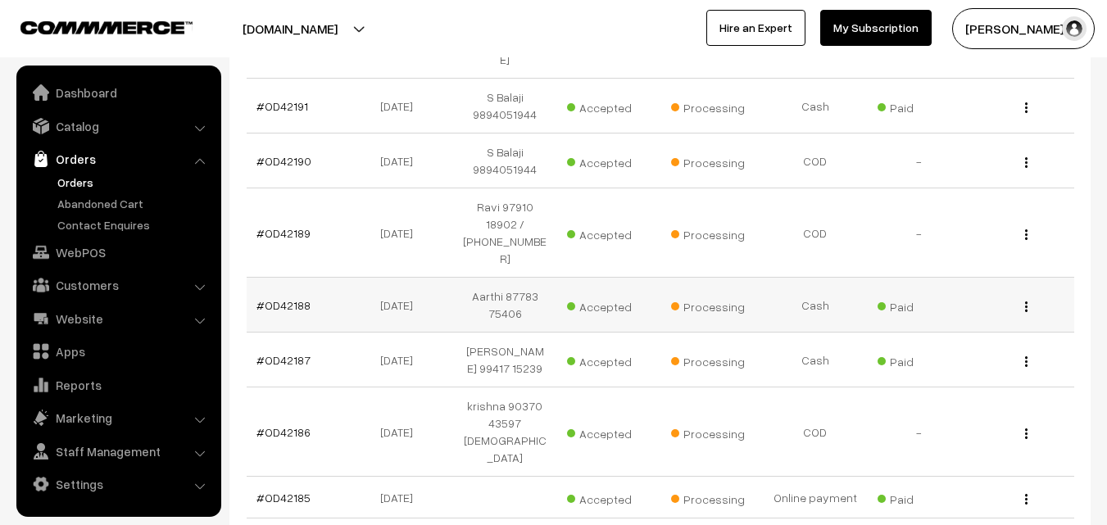
scroll to position [410, 0]
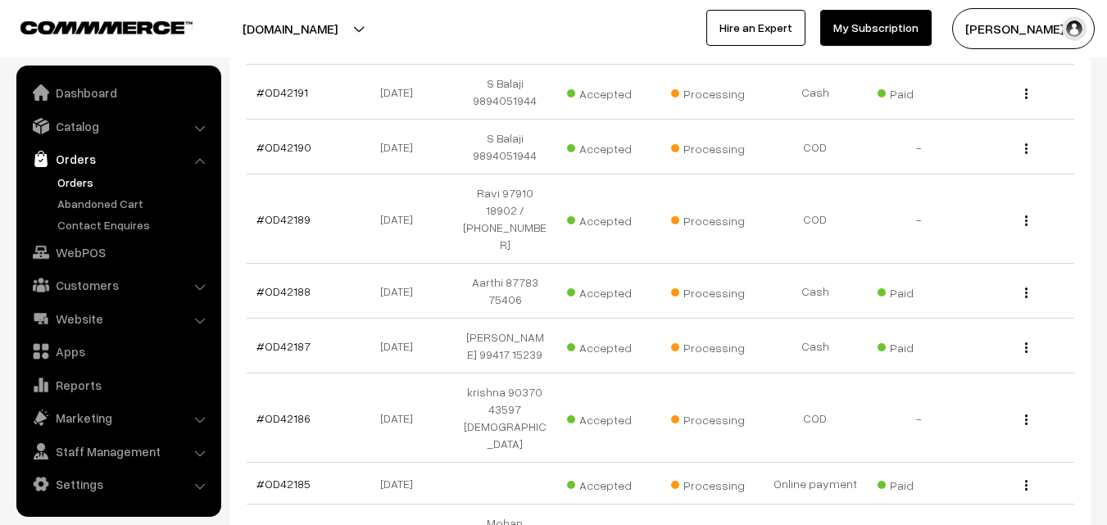
click at [84, 183] on link "Orders" at bounding box center [134, 182] width 162 height 17
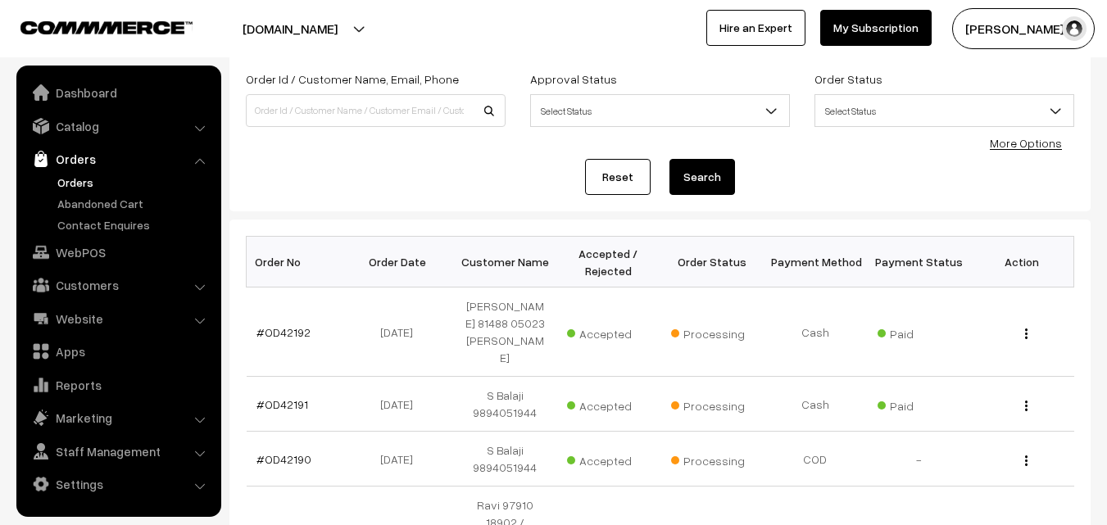
scroll to position [246, 0]
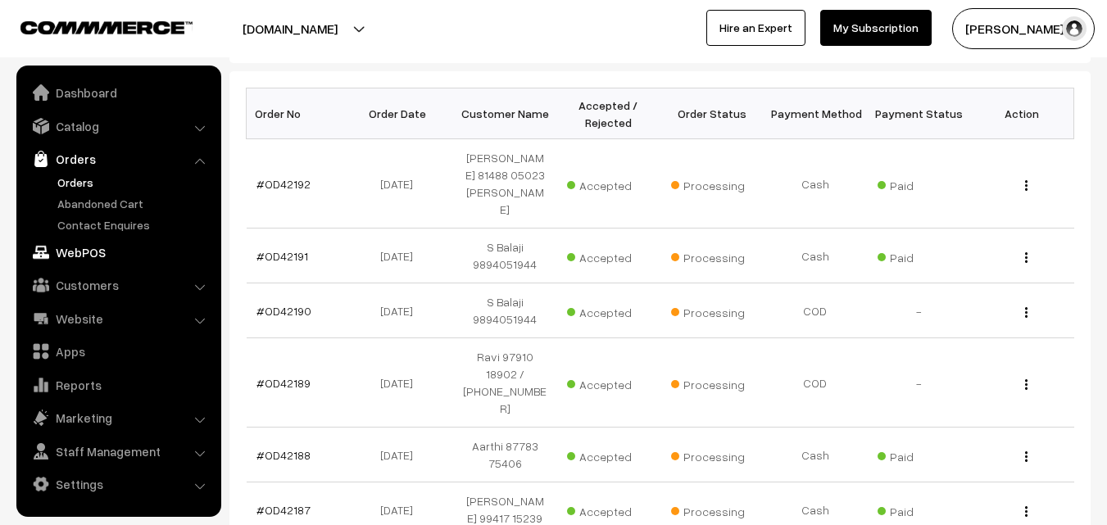
click at [91, 250] on link "WebPOS" at bounding box center [117, 252] width 195 height 29
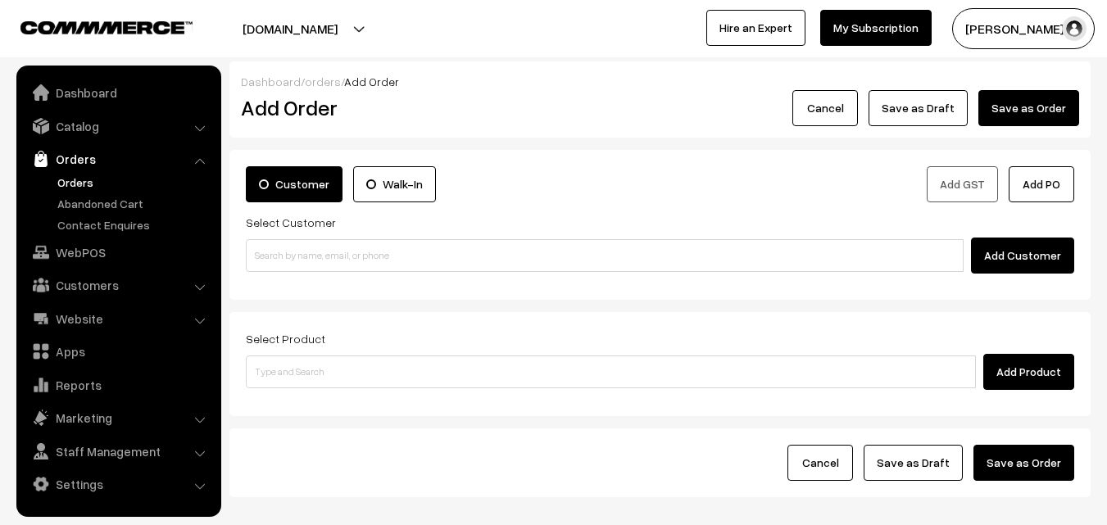
click at [91, 187] on link "Orders" at bounding box center [134, 182] width 162 height 17
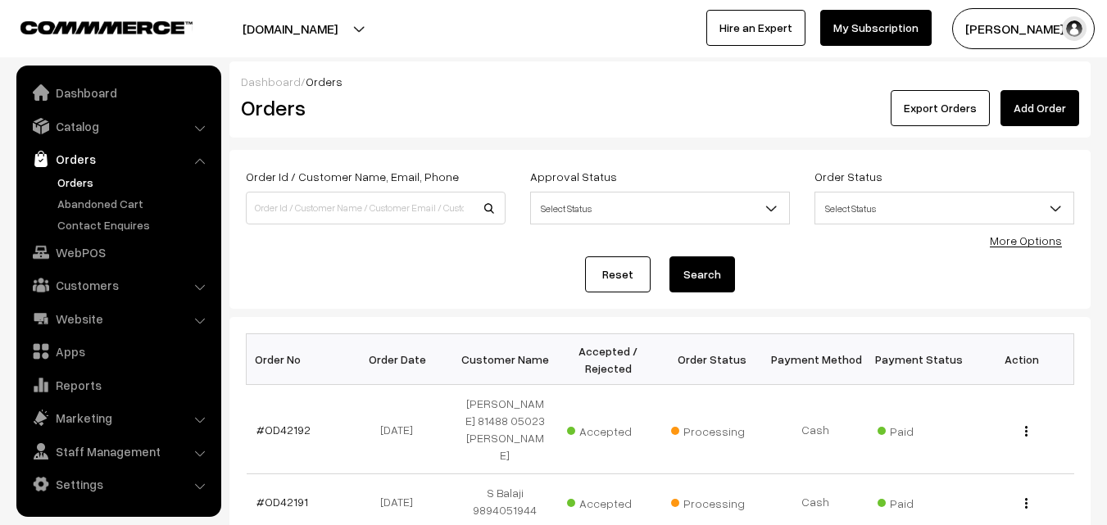
click at [93, 179] on link "Orders" at bounding box center [134, 182] width 162 height 17
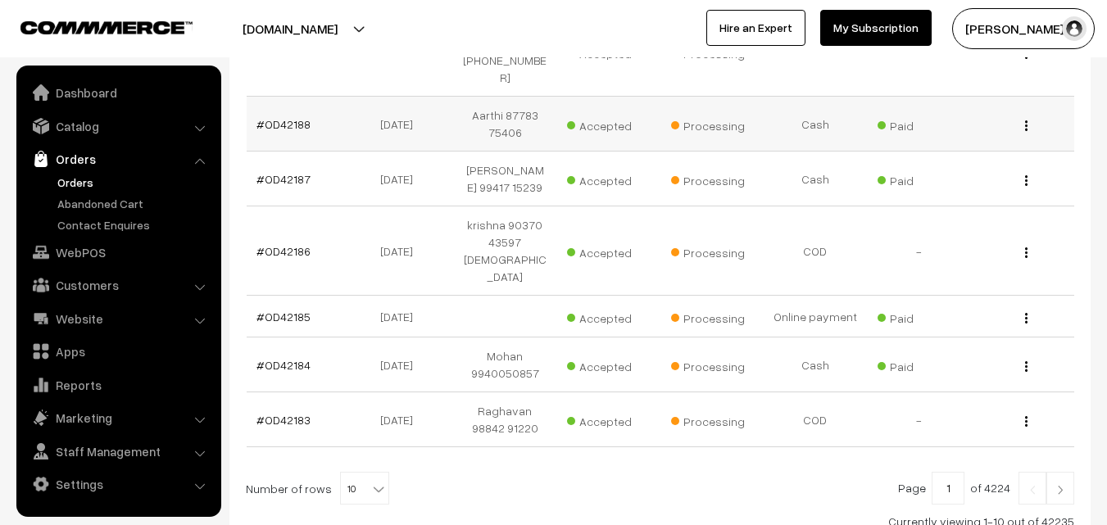
scroll to position [670, 0]
